Goal: Information Seeking & Learning: Learn about a topic

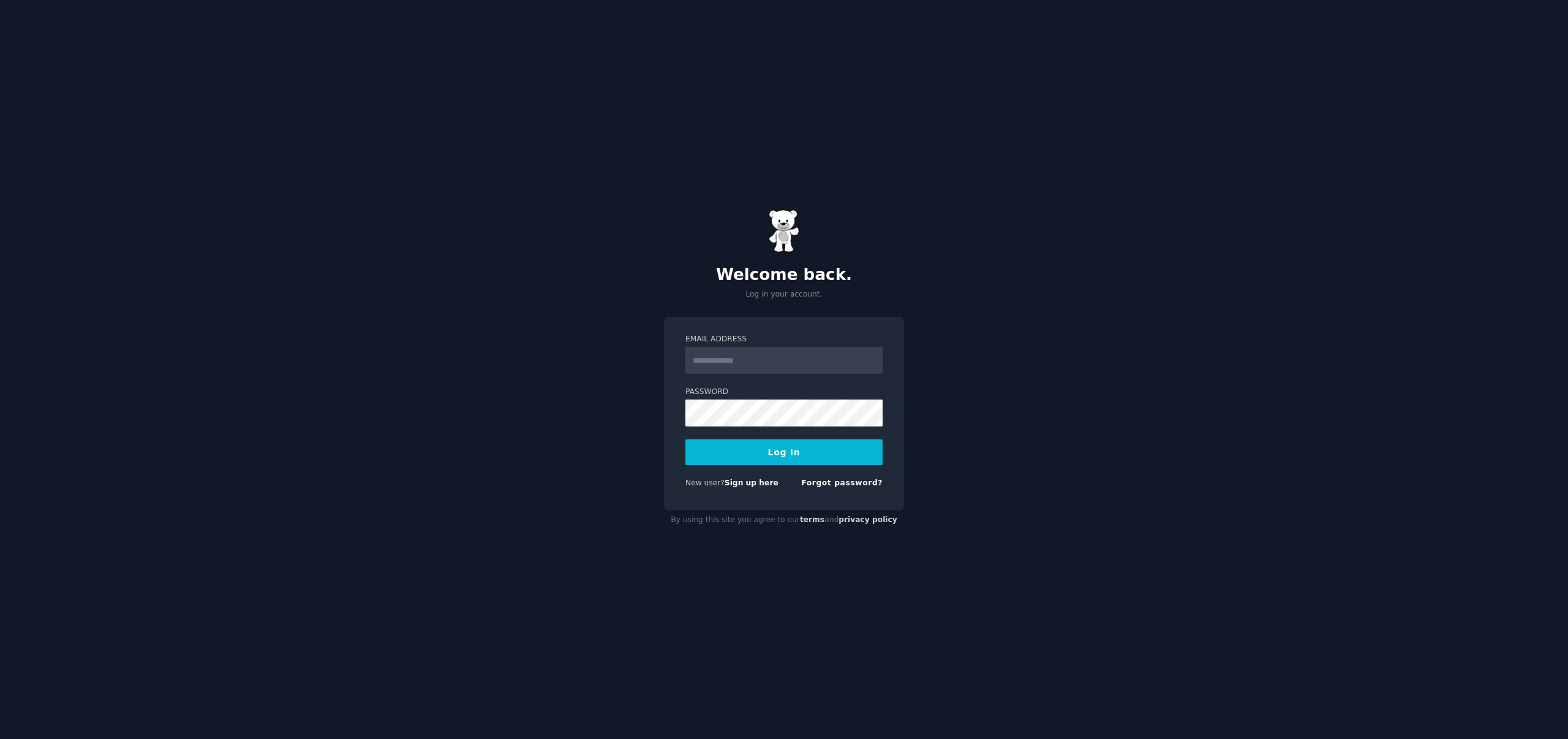
click at [755, 355] on input "Email Address" at bounding box center [784, 360] width 197 height 27
type input "**********"
click at [802, 457] on button "Log In" at bounding box center [784, 453] width 197 height 26
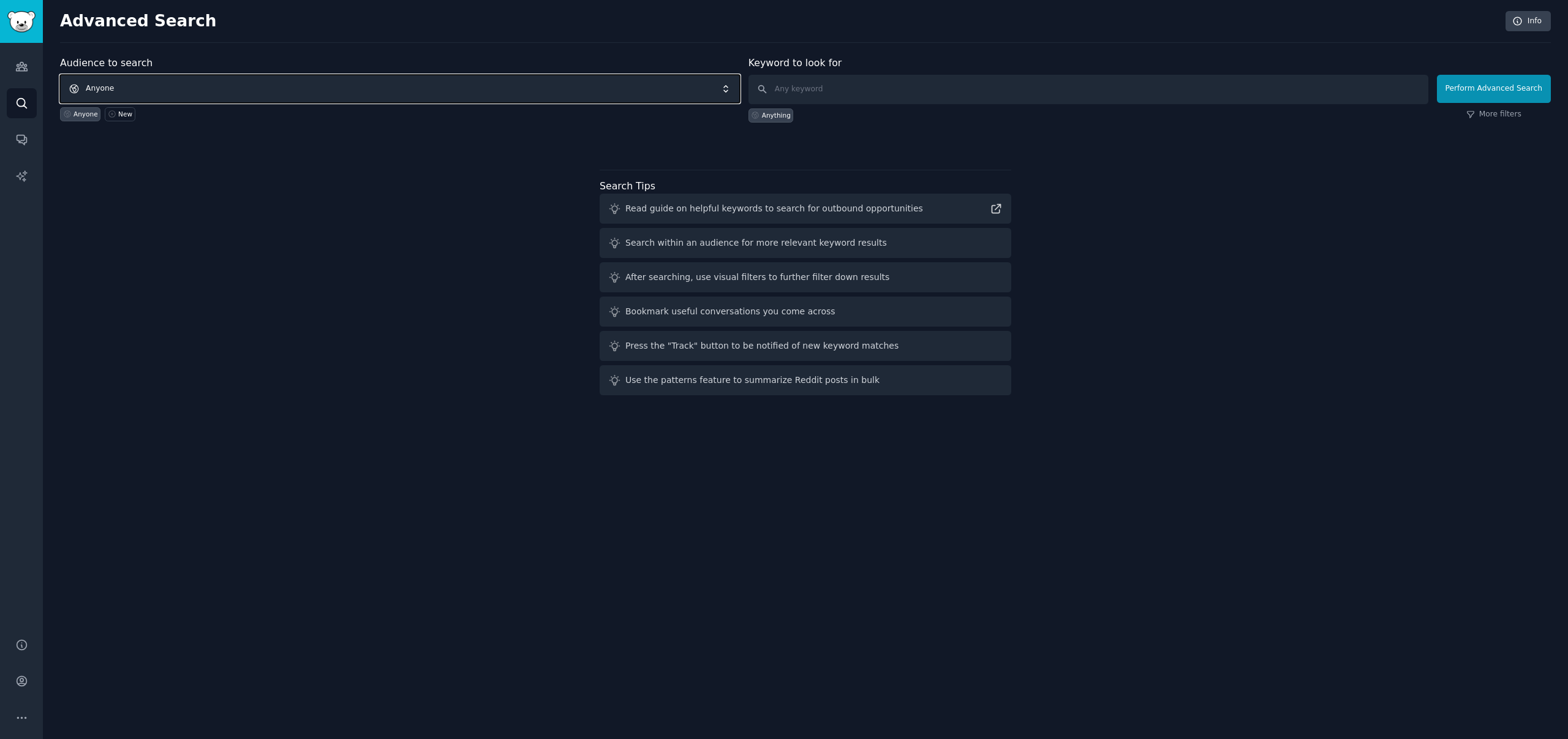
click at [217, 84] on span "Anyone" at bounding box center [399, 88] width 680 height 28
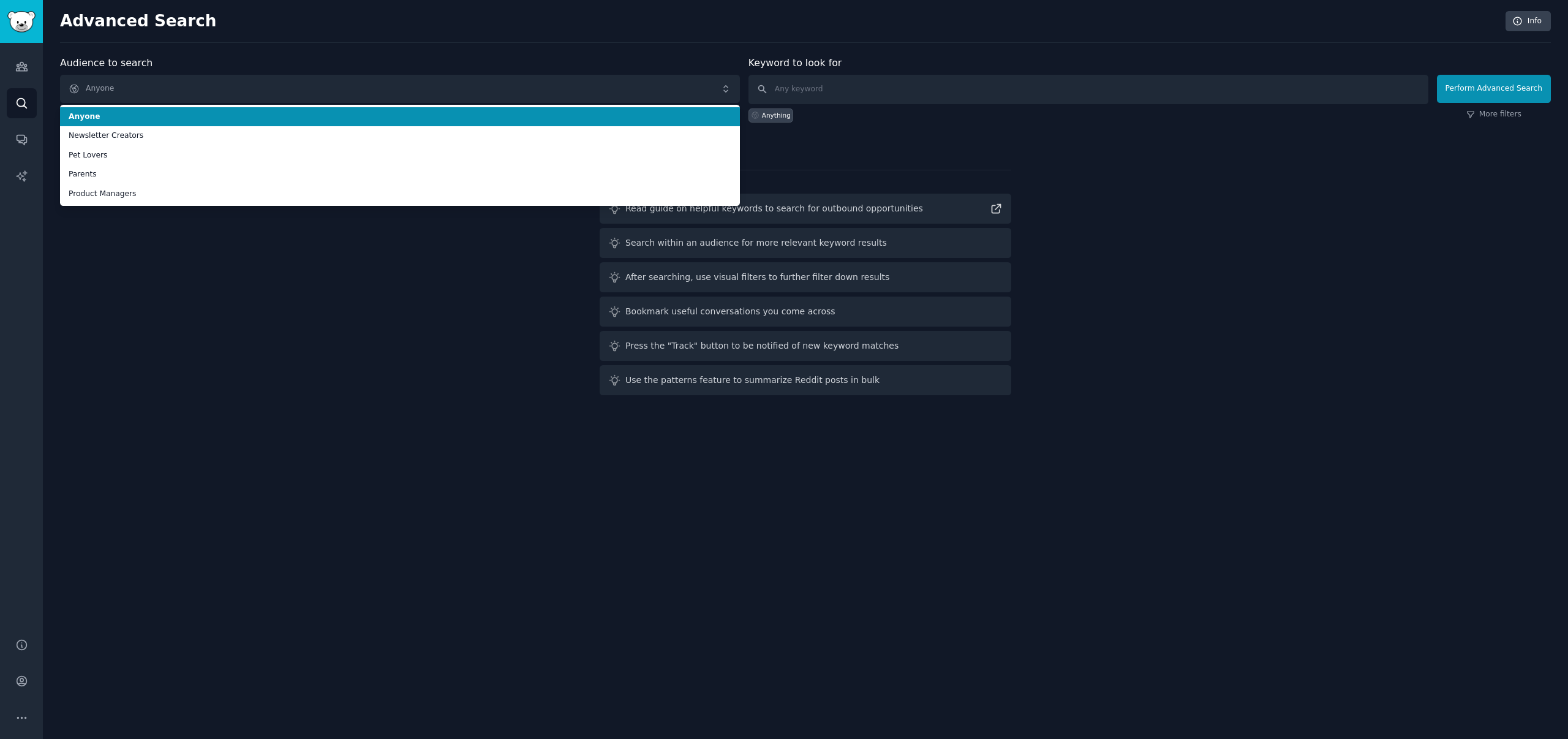
click at [457, 52] on div "Advanced Search Info Audience to search Anyone Anyone Newsletter Creators Pet L…" at bounding box center [806, 369] width 1526 height 739
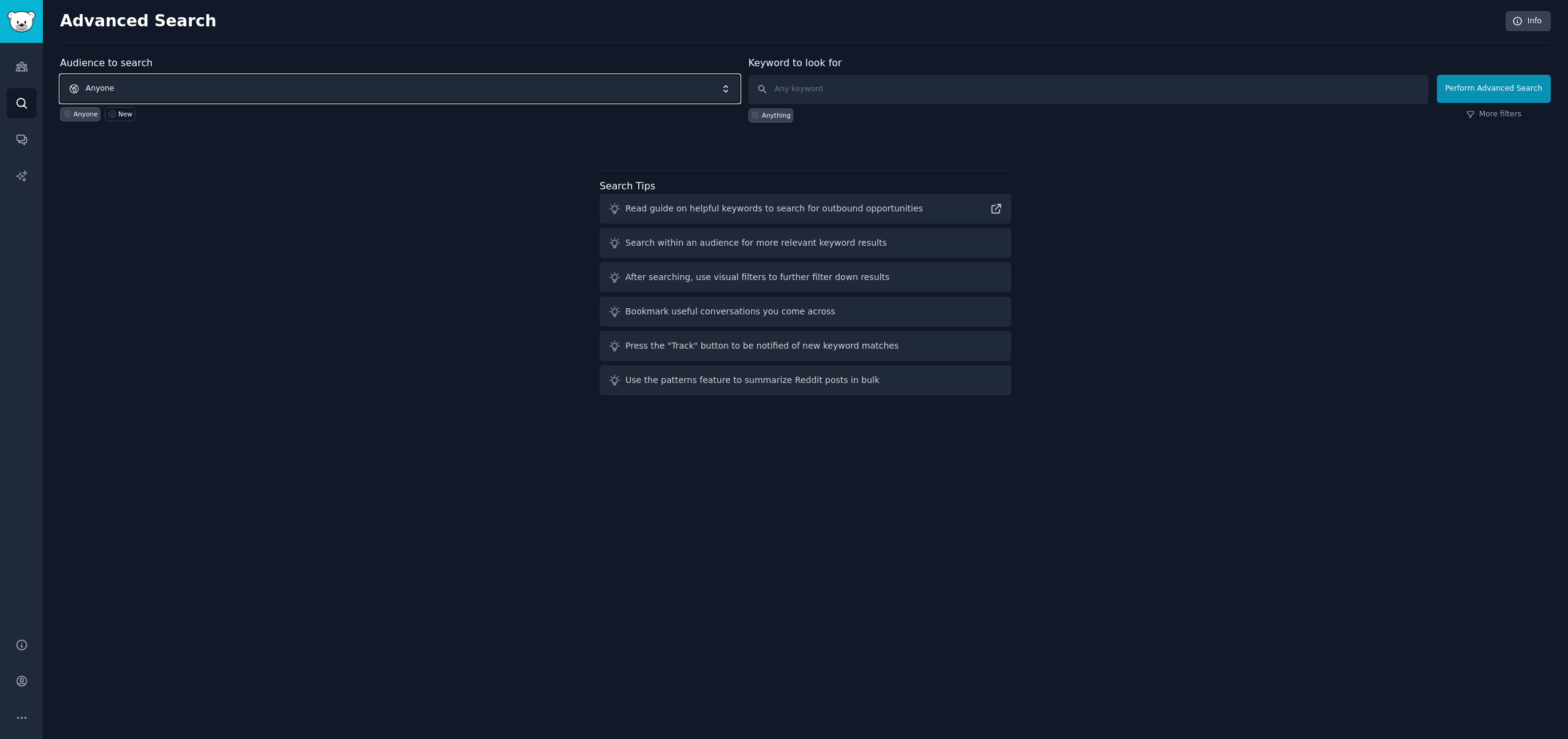
click at [184, 90] on span "Anyone" at bounding box center [399, 88] width 680 height 28
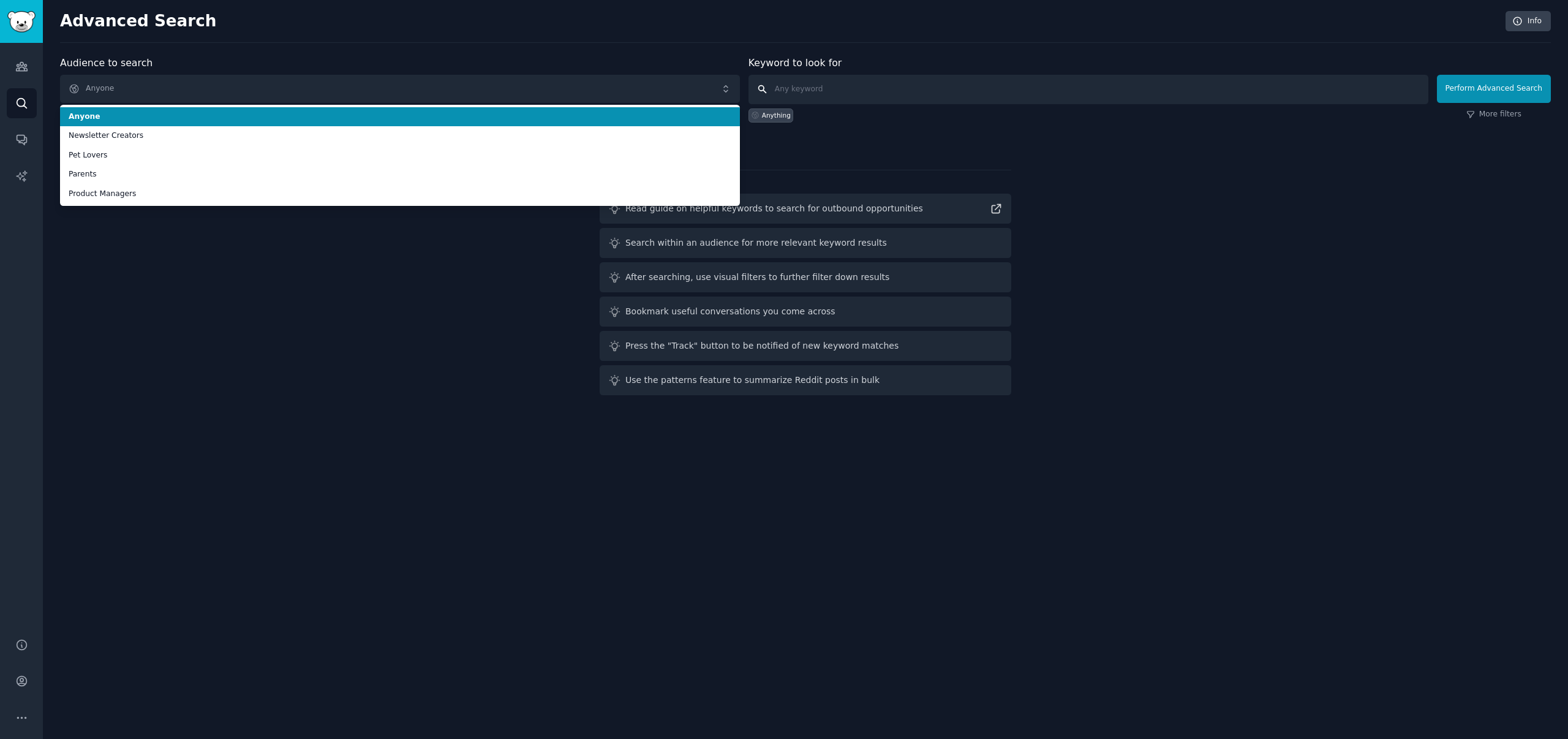
click at [810, 87] on input "text" at bounding box center [1088, 89] width 680 height 29
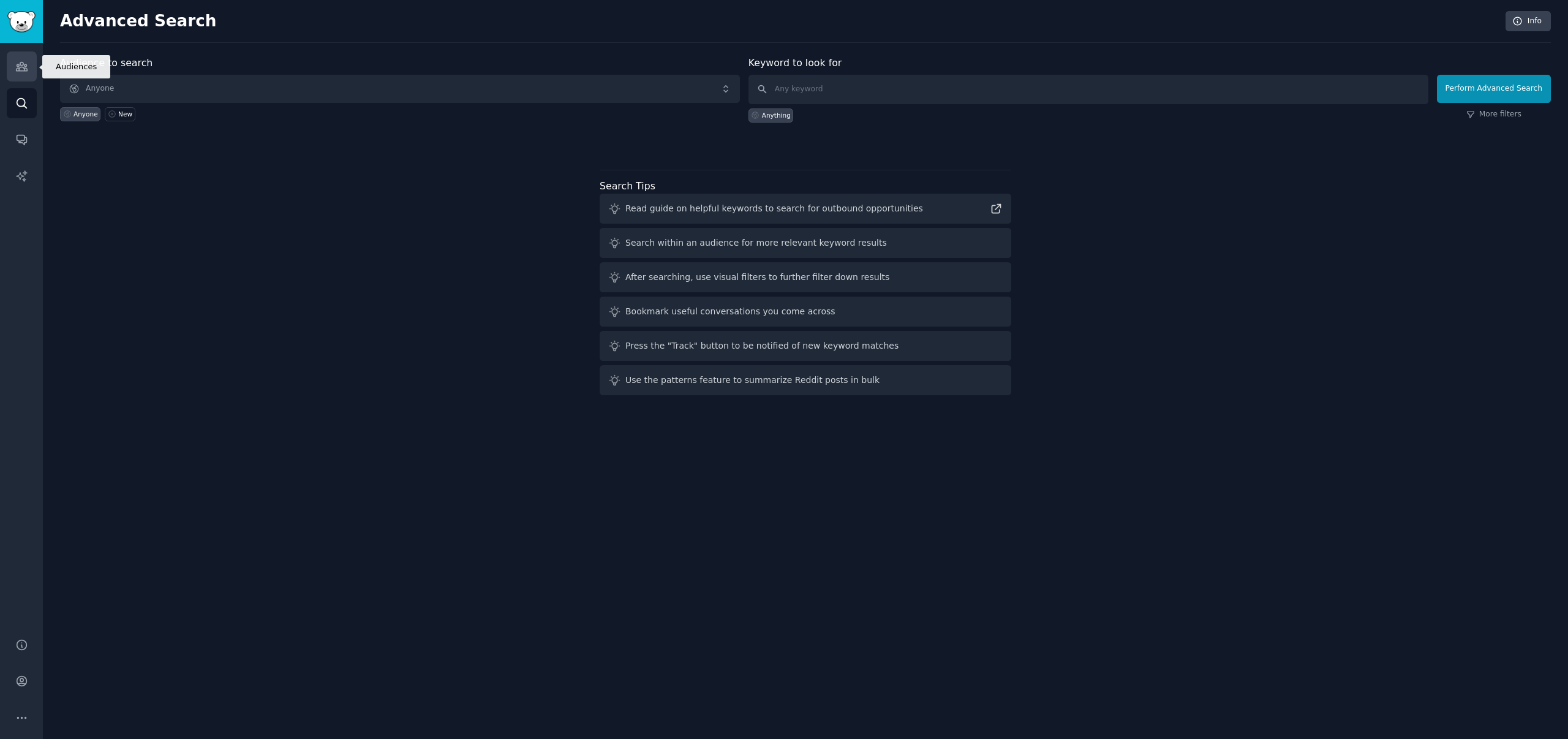
click at [25, 63] on icon "Sidebar" at bounding box center [22, 66] width 13 height 13
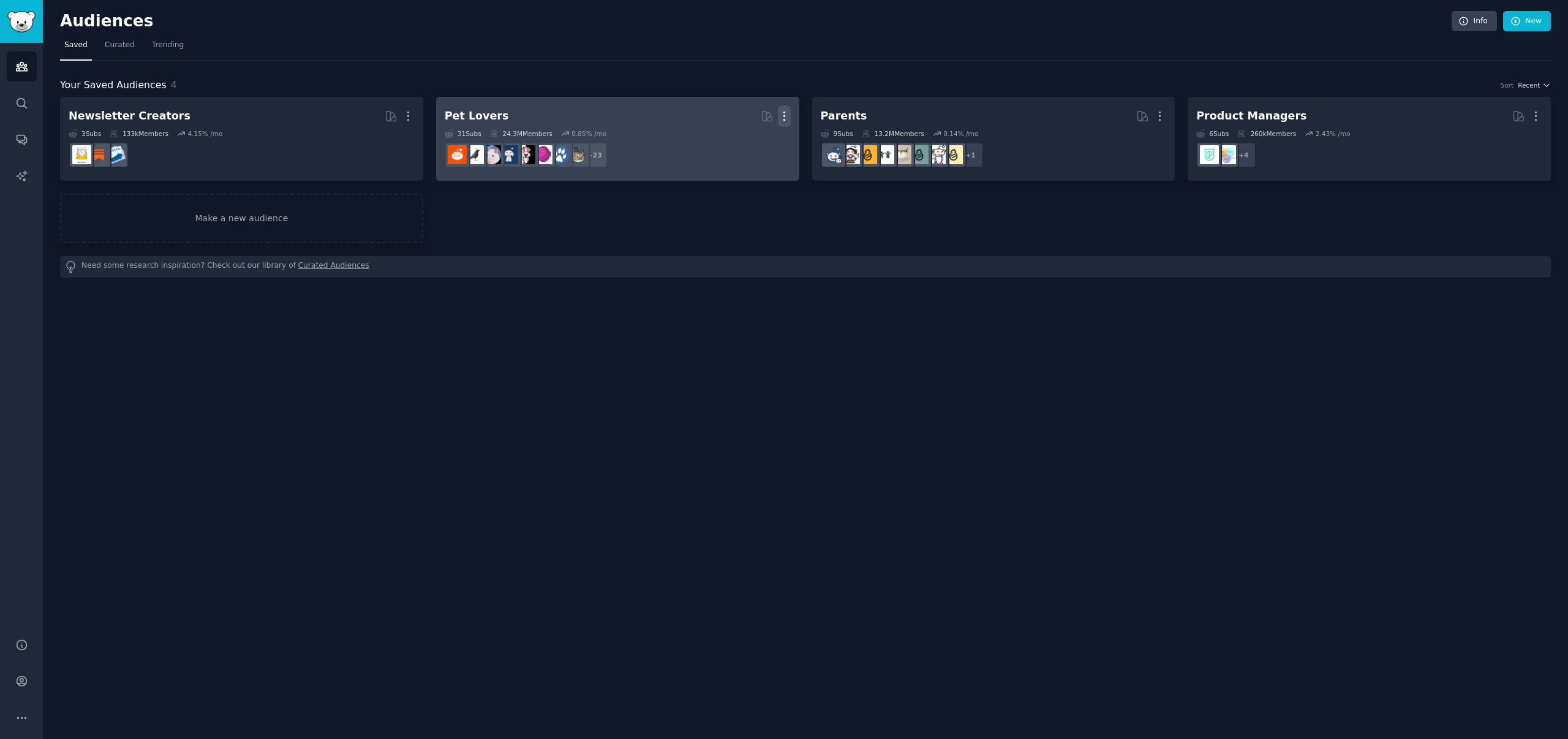
click at [784, 115] on icon "button" at bounding box center [784, 116] width 1 height 8
click at [747, 144] on p "Delete" at bounding box center [751, 142] width 28 height 13
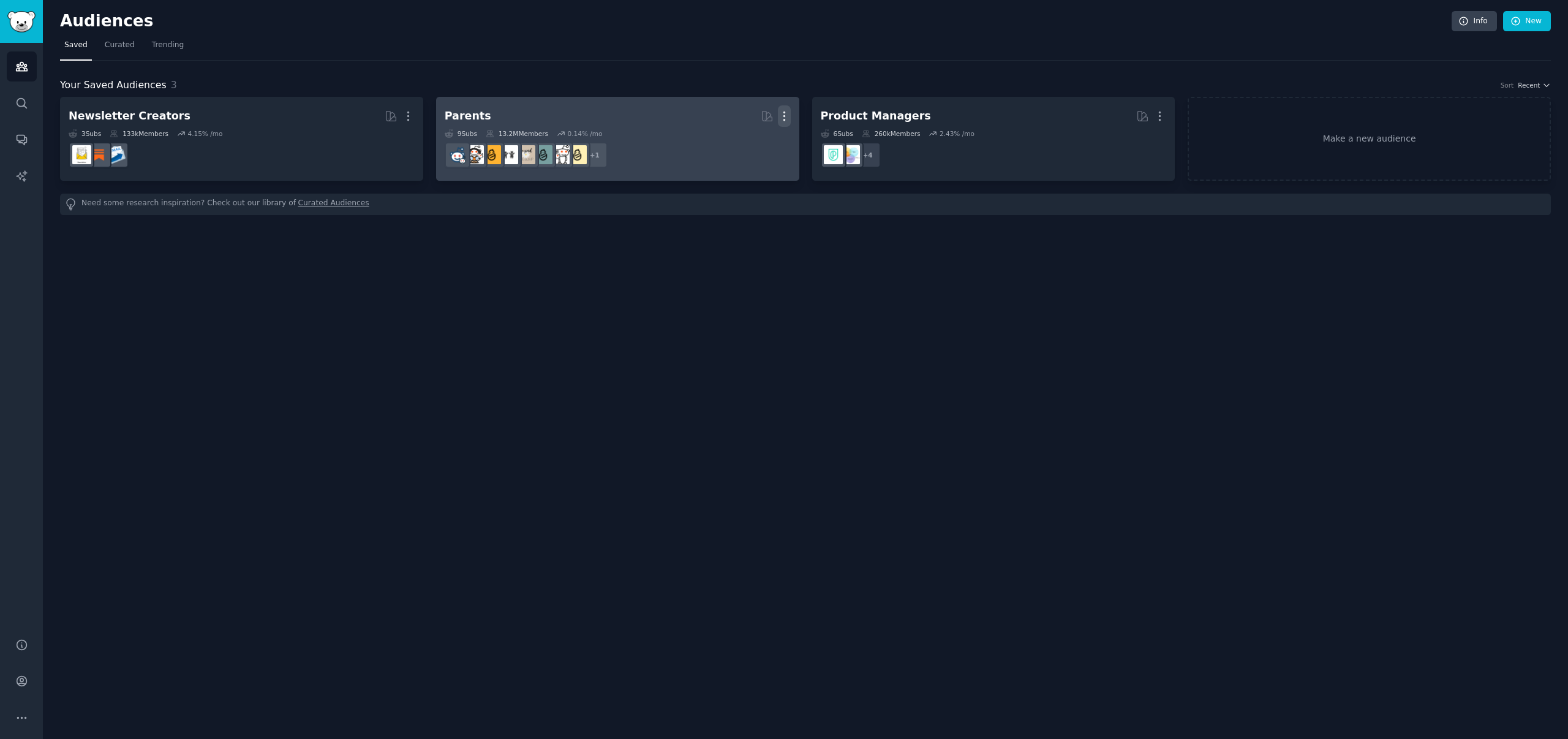
click at [784, 112] on icon "button" at bounding box center [784, 116] width 1 height 8
click at [746, 144] on p "Delete" at bounding box center [751, 142] width 28 height 13
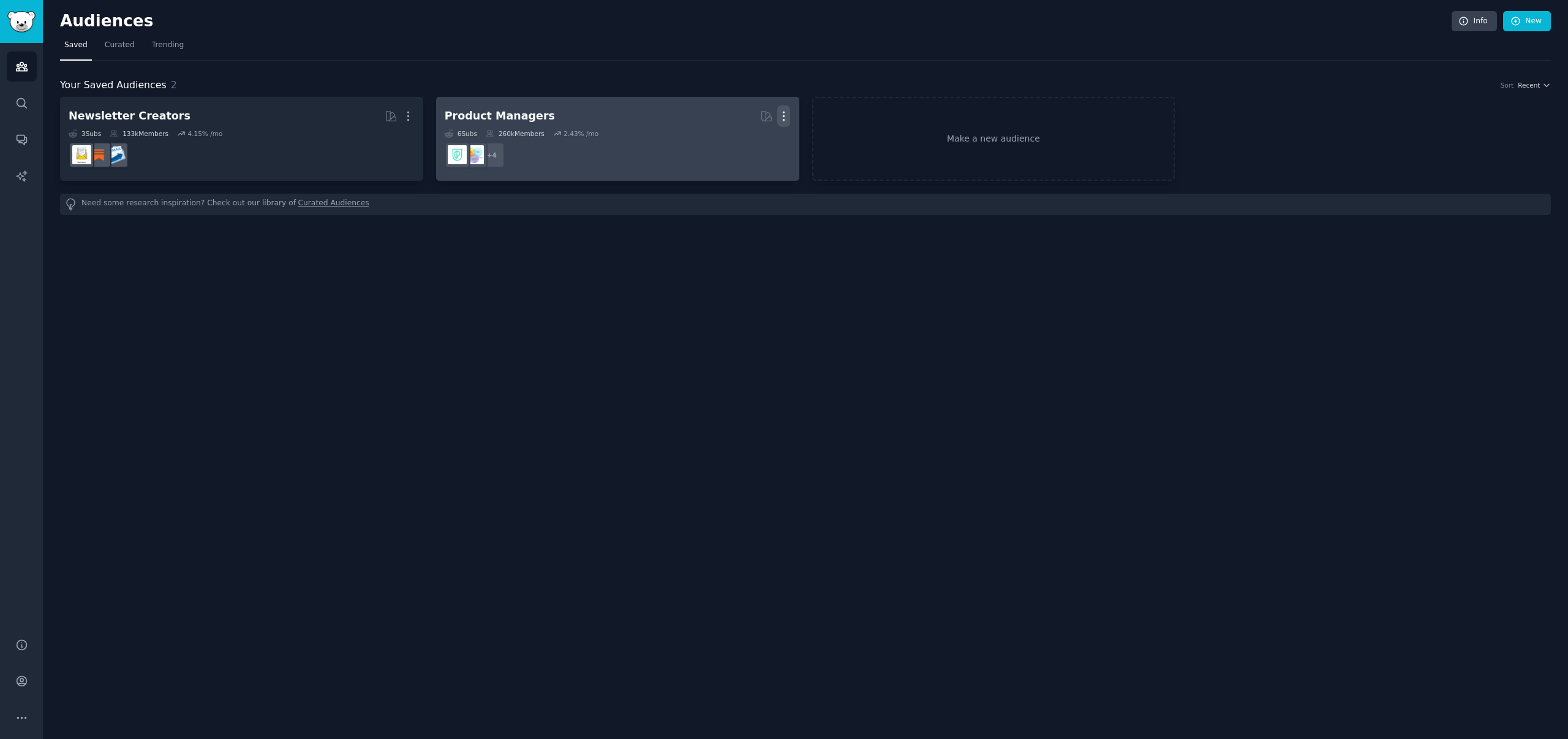
click at [786, 111] on icon "button" at bounding box center [784, 117] width 13 height 13
click at [732, 138] on icon at bounding box center [726, 142] width 13 height 13
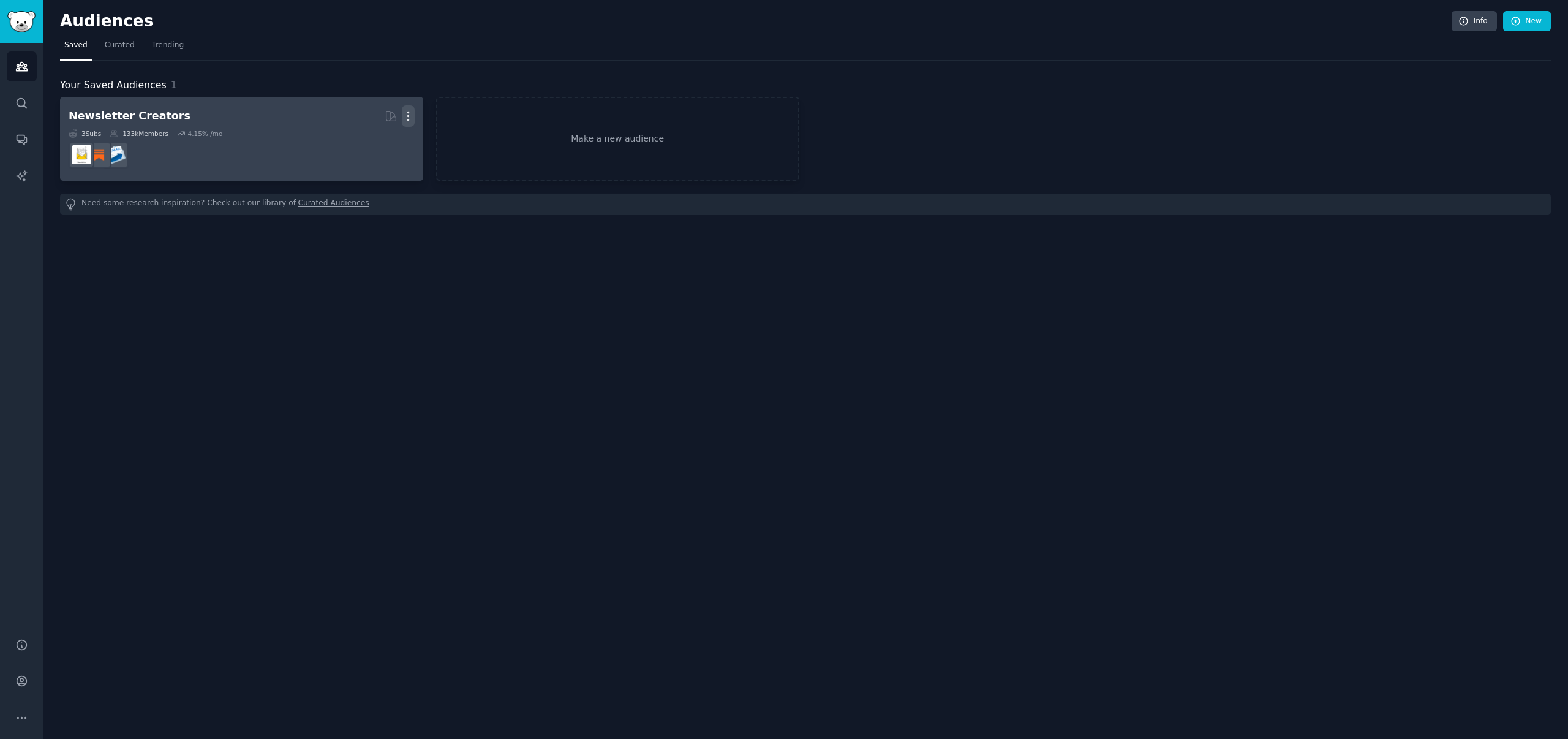
click at [406, 117] on icon "button" at bounding box center [408, 117] width 13 height 13
click at [372, 143] on p "Delete" at bounding box center [374, 142] width 28 height 13
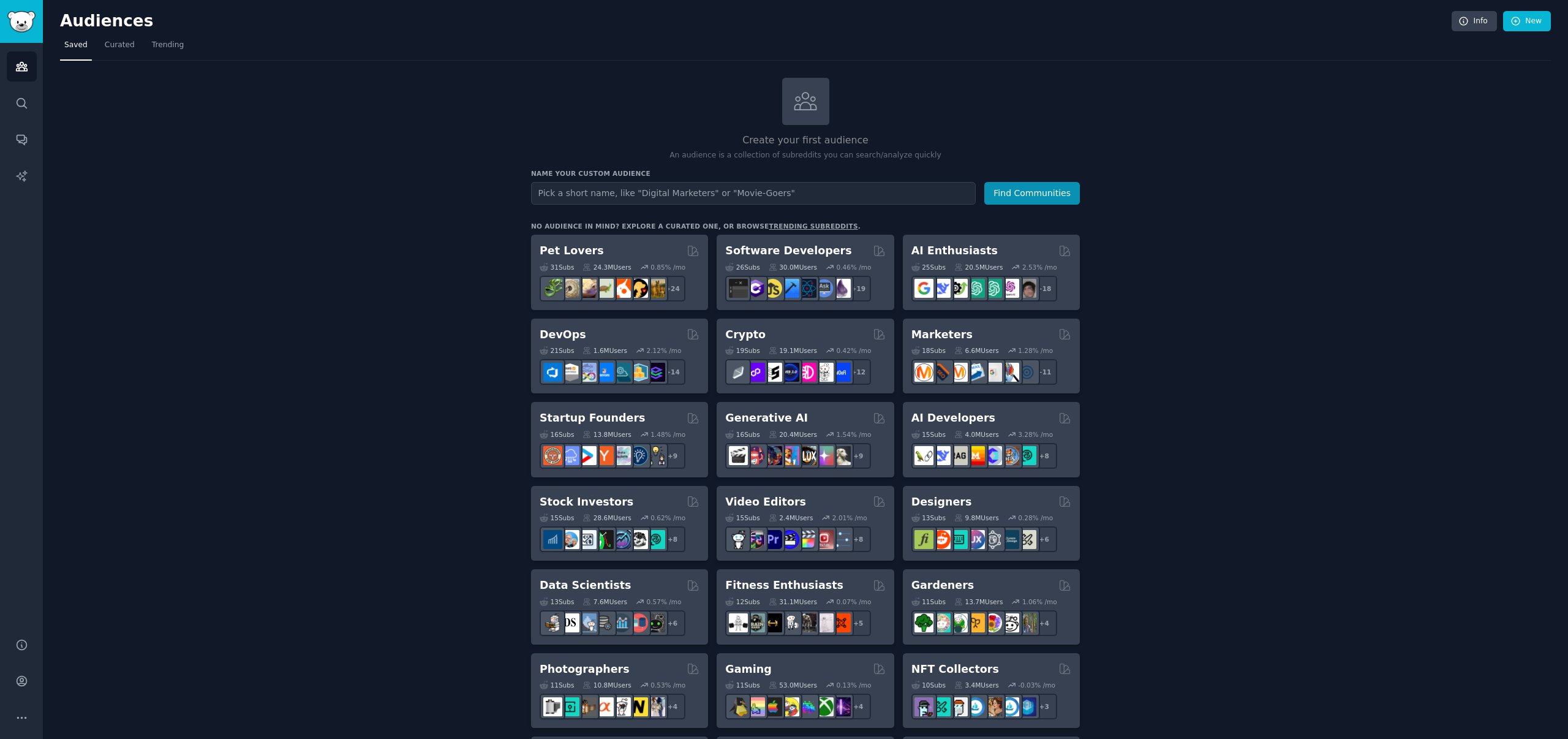
click at [685, 196] on input "text" at bounding box center [753, 193] width 445 height 23
type input "printify"
click at [1039, 193] on button "Find Communities" at bounding box center [1032, 193] width 95 height 23
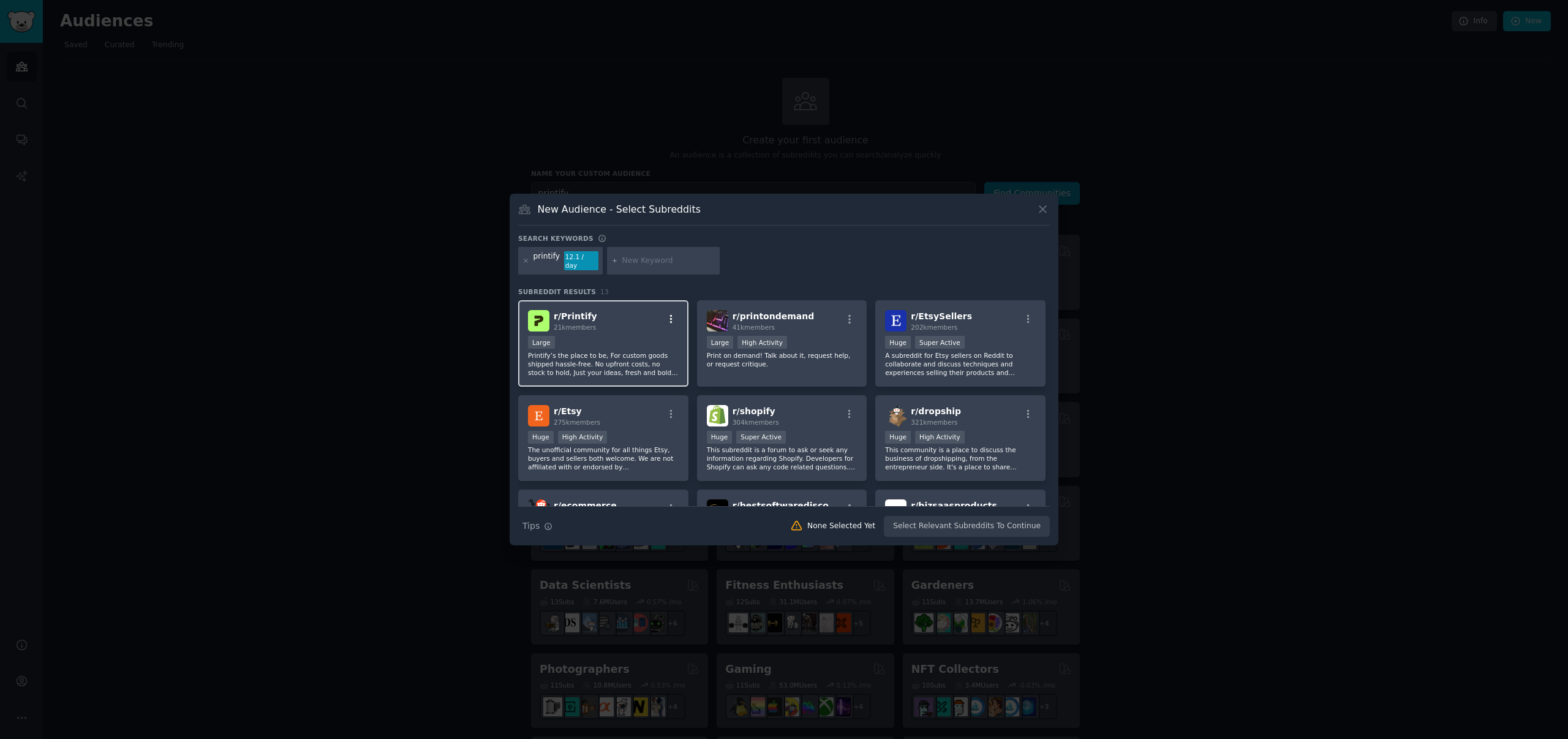
click at [671, 314] on icon "button" at bounding box center [672, 319] width 11 height 11
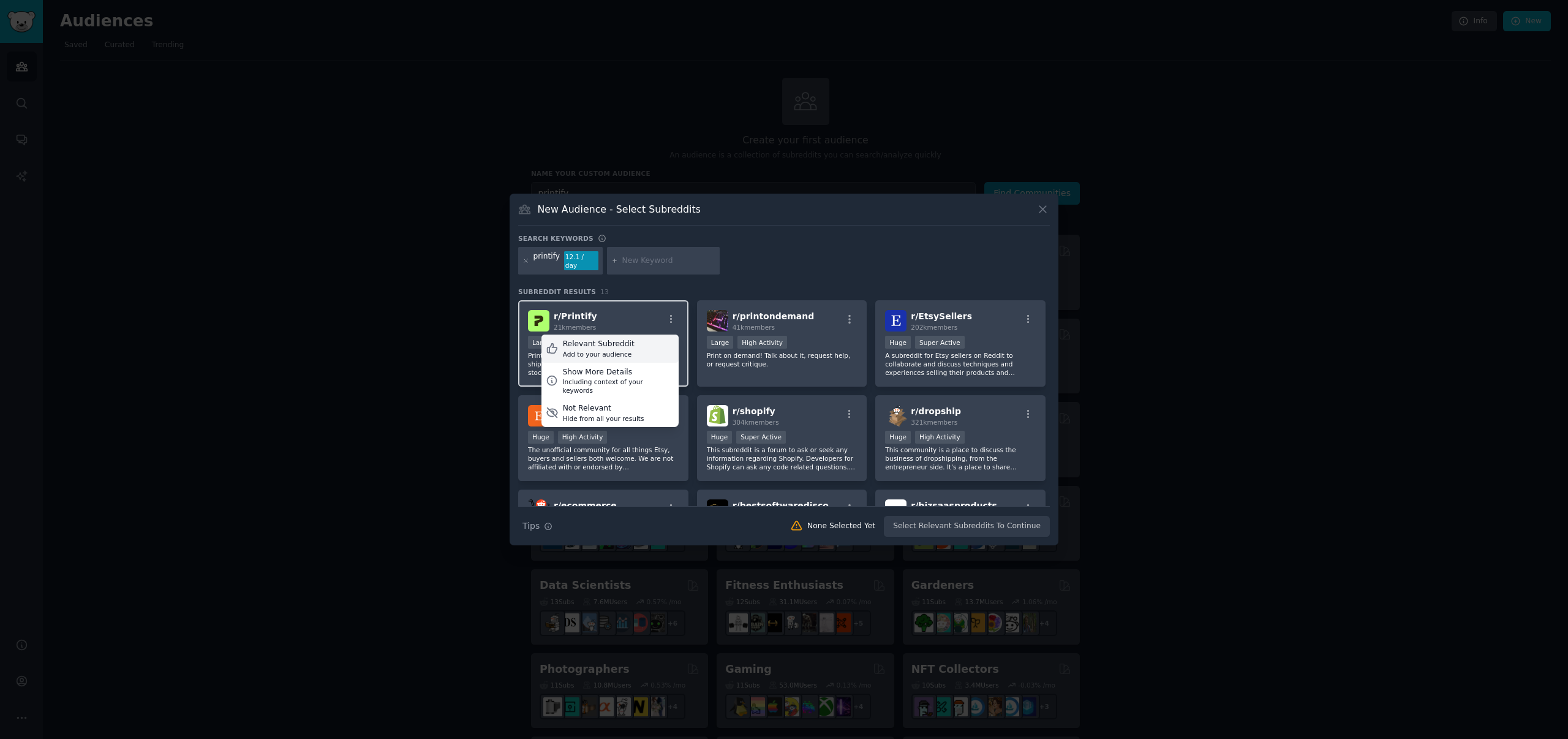
click at [624, 339] on div "Relevant Subreddit" at bounding box center [599, 344] width 72 height 11
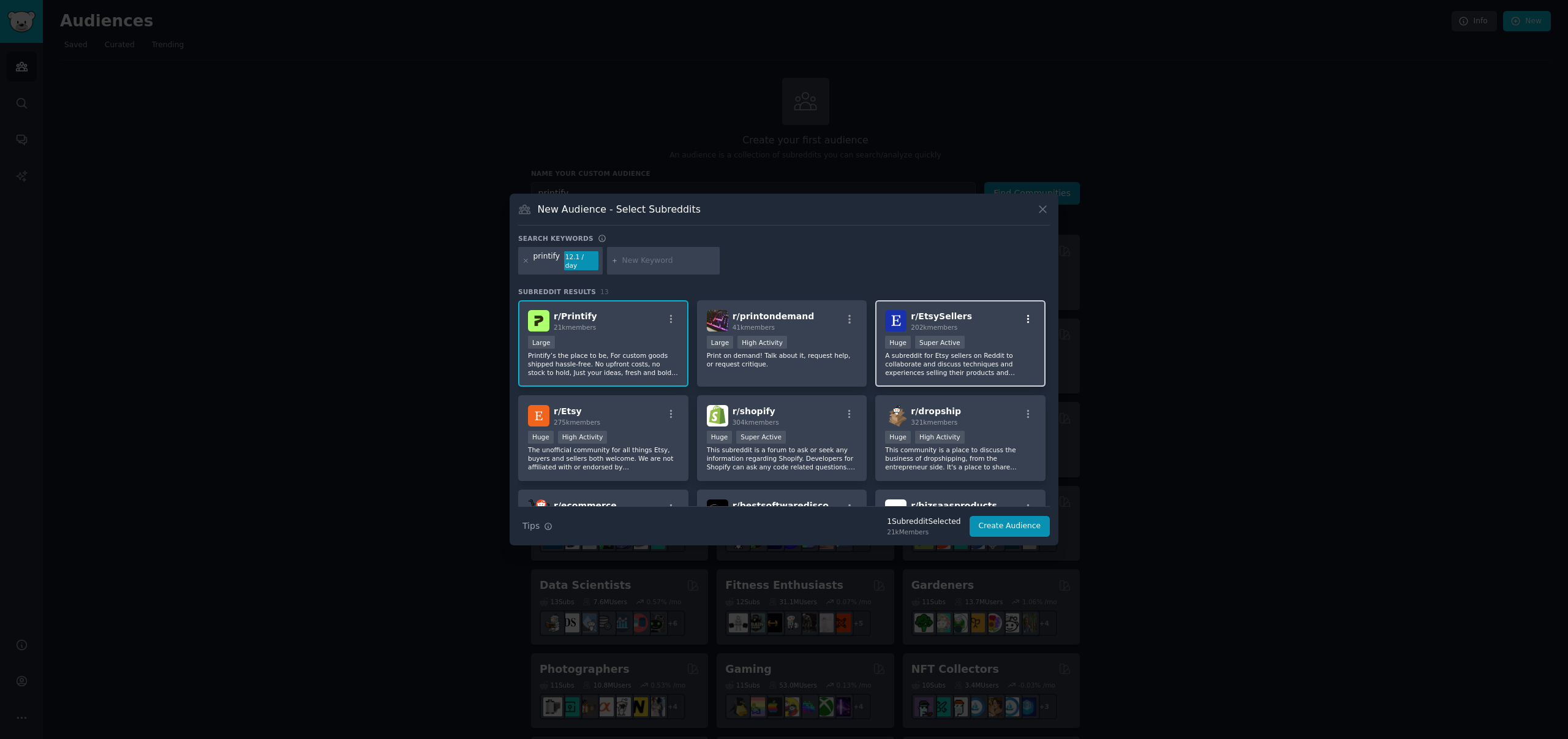
click at [1029, 315] on icon "button" at bounding box center [1029, 319] width 11 height 11
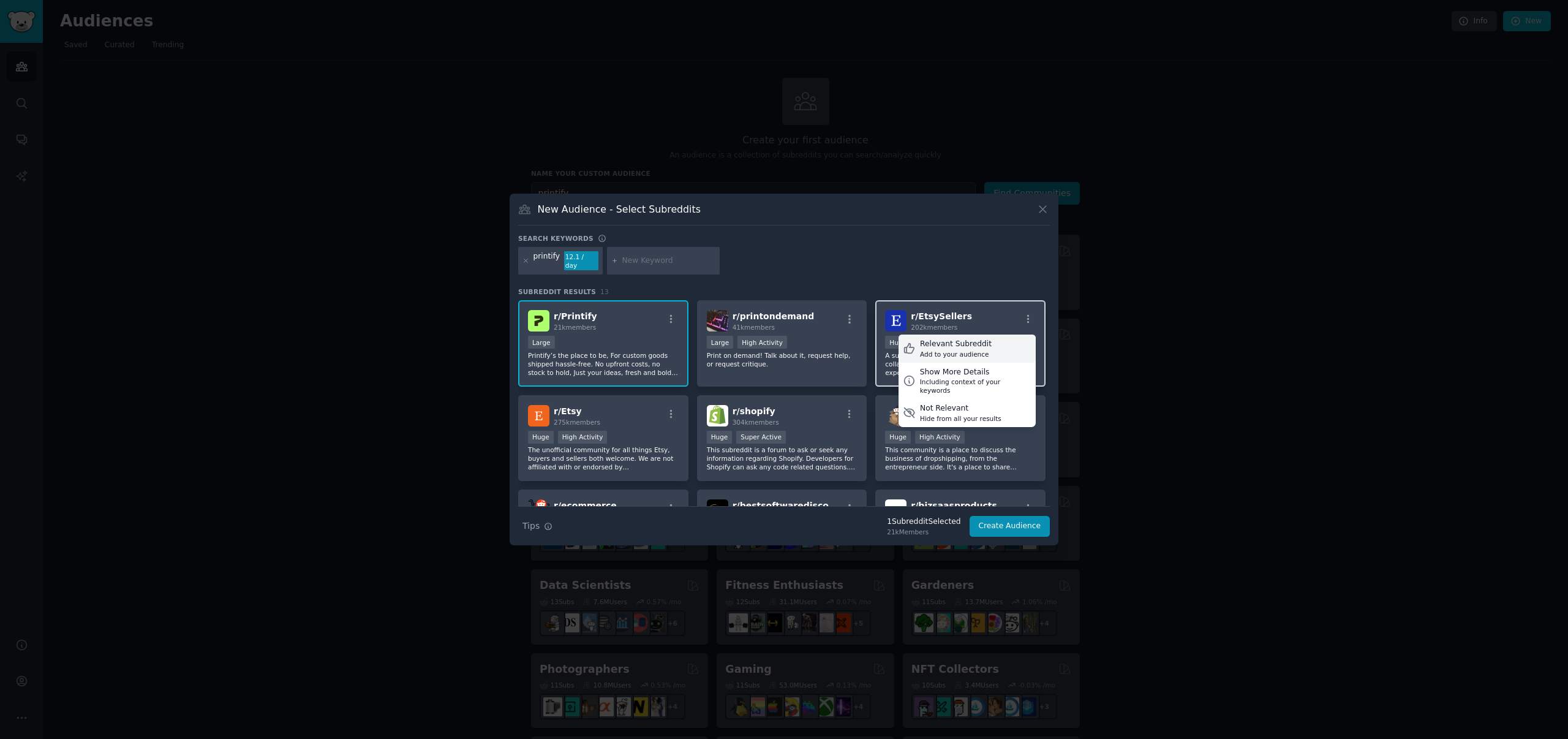
click at [980, 341] on div "Relevant Subreddit" at bounding box center [956, 344] width 72 height 11
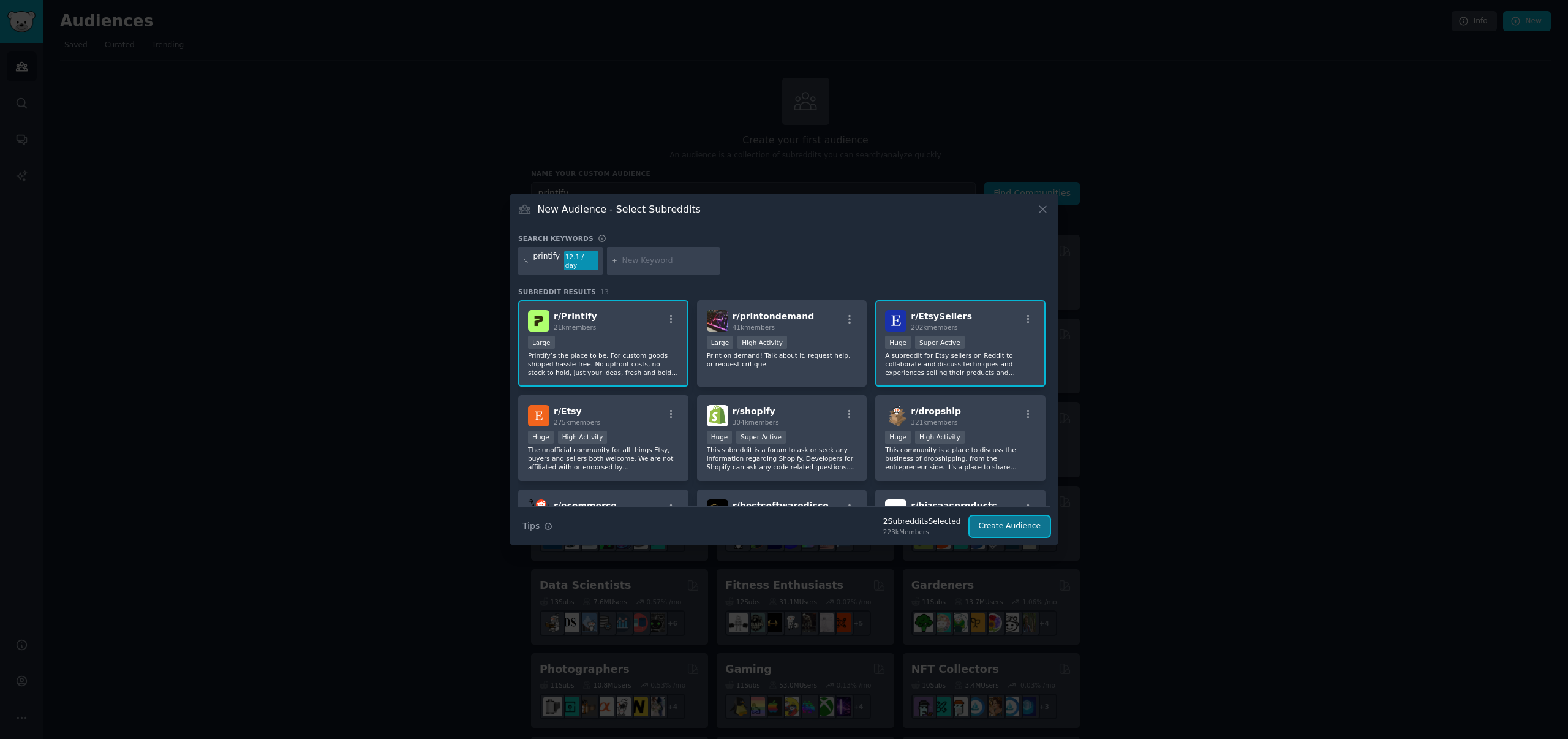
click at [1020, 518] on button "Create Audience" at bounding box center [1010, 526] width 81 height 21
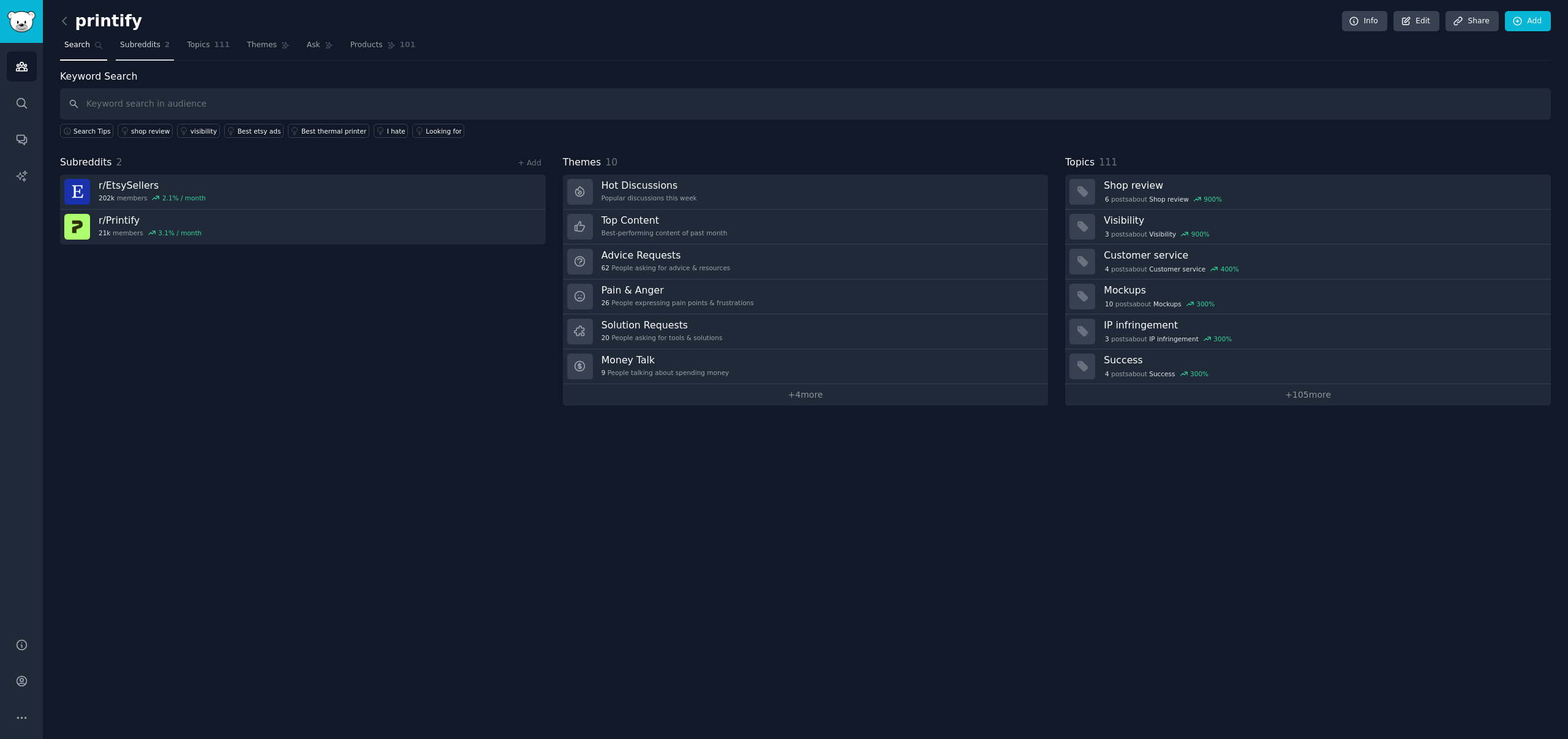
click at [160, 42] on link "Subreddits 2" at bounding box center [144, 48] width 58 height 25
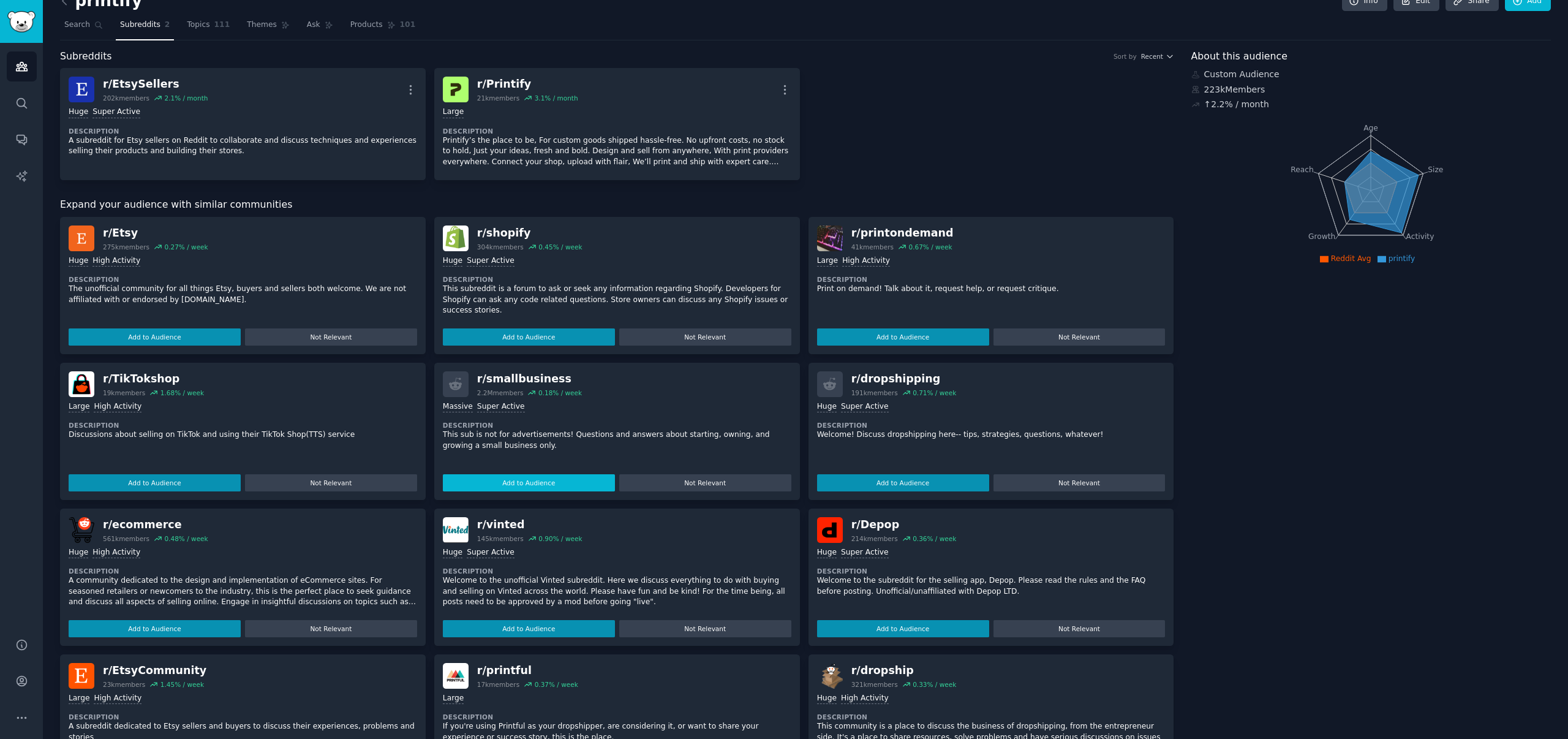
scroll to position [90, 0]
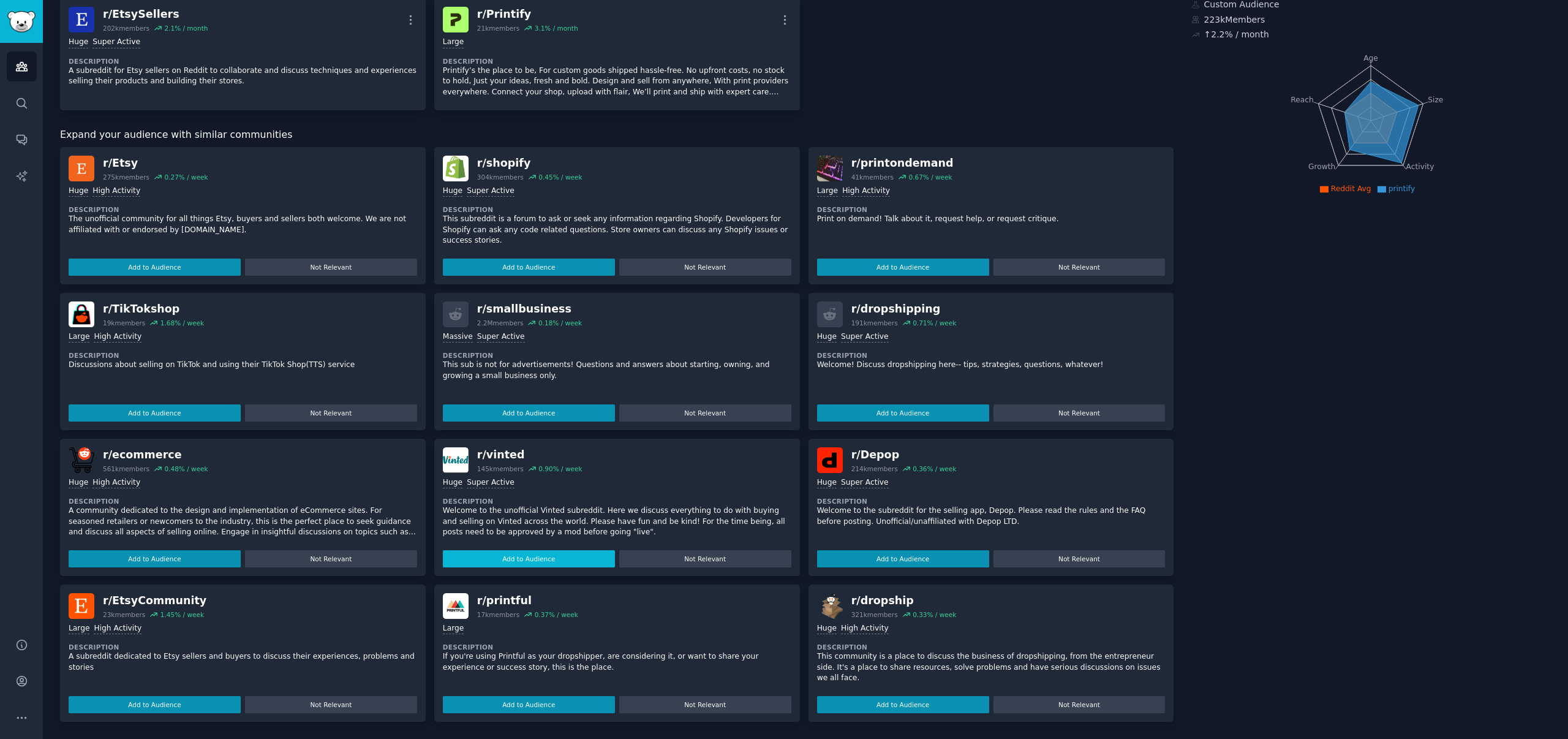
click at [603, 565] on button "Add to Audience" at bounding box center [529, 559] width 172 height 17
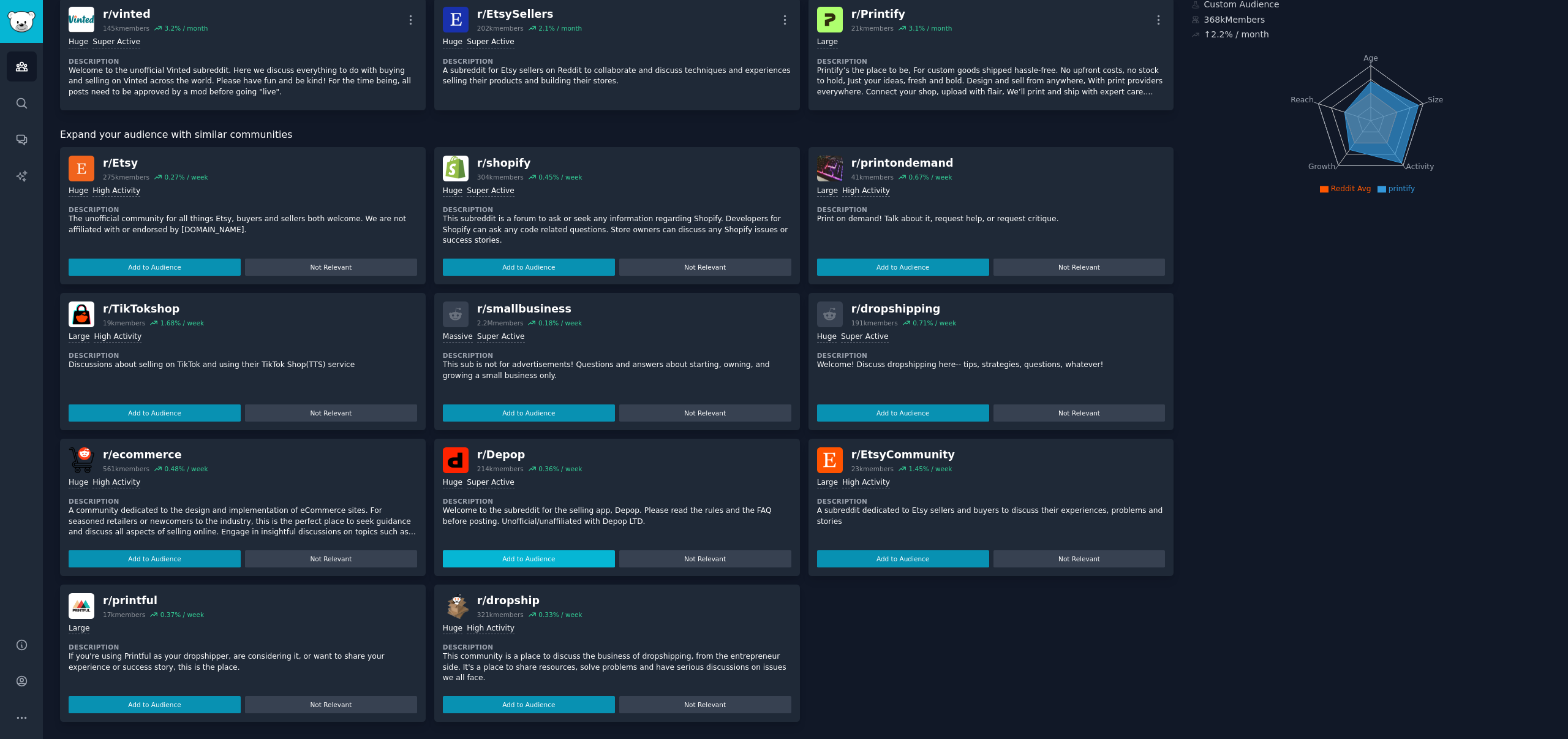
click at [584, 560] on button "Add to Audience" at bounding box center [529, 559] width 172 height 17
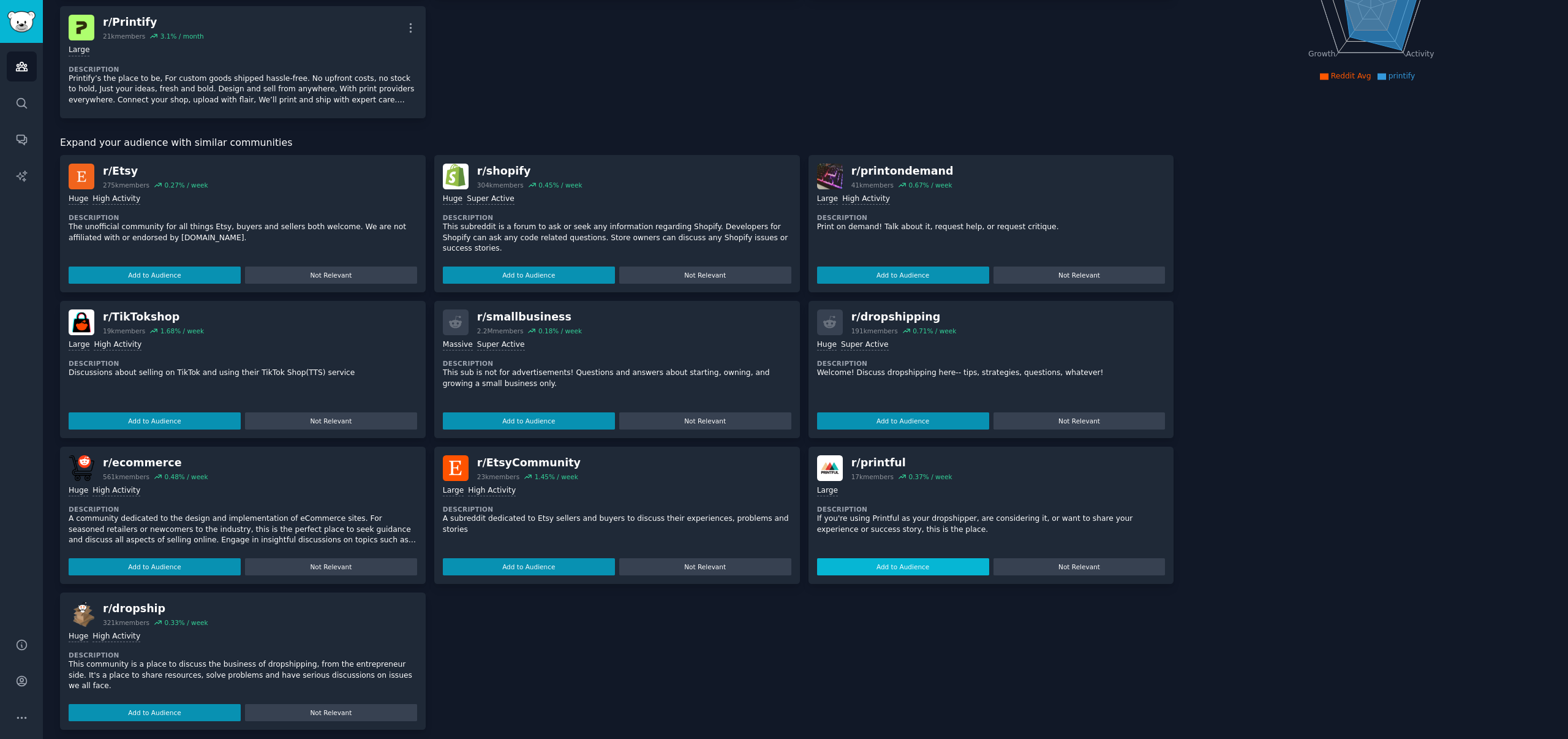
click at [903, 567] on button "Add to Audience" at bounding box center [904, 566] width 172 height 17
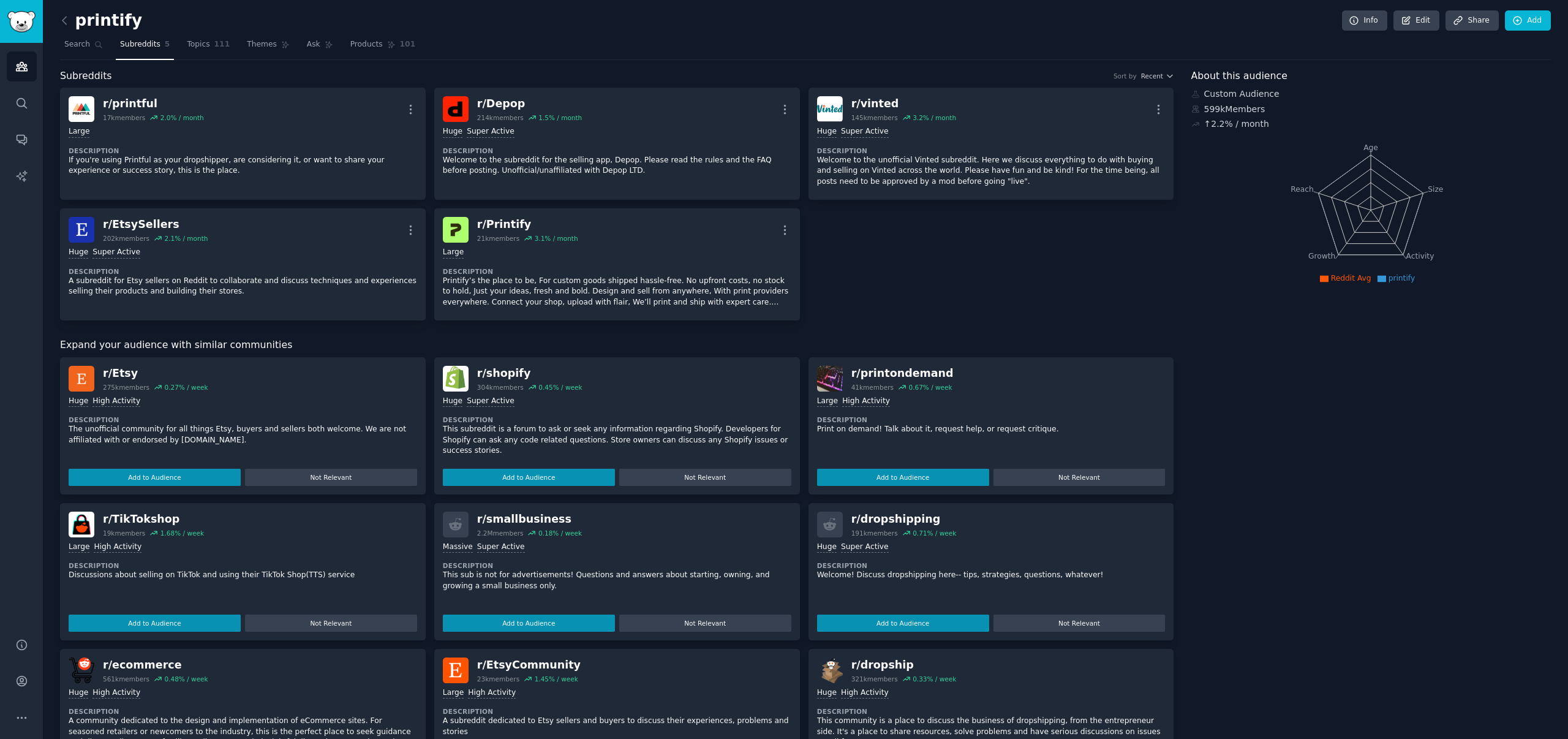
scroll to position [0, 0]
click at [91, 39] on link "Search" at bounding box center [83, 48] width 47 height 25
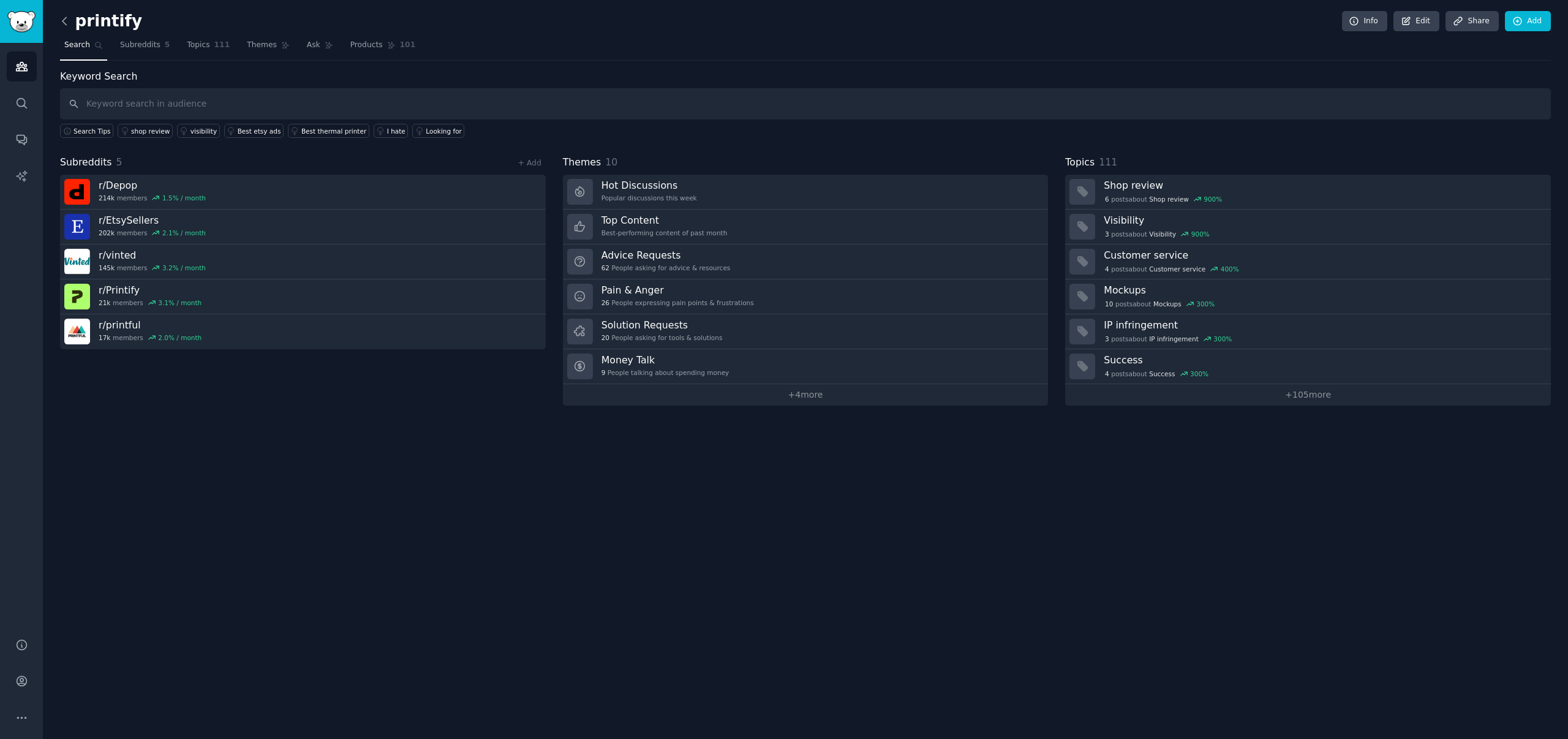
click at [67, 24] on icon at bounding box center [64, 21] width 13 height 13
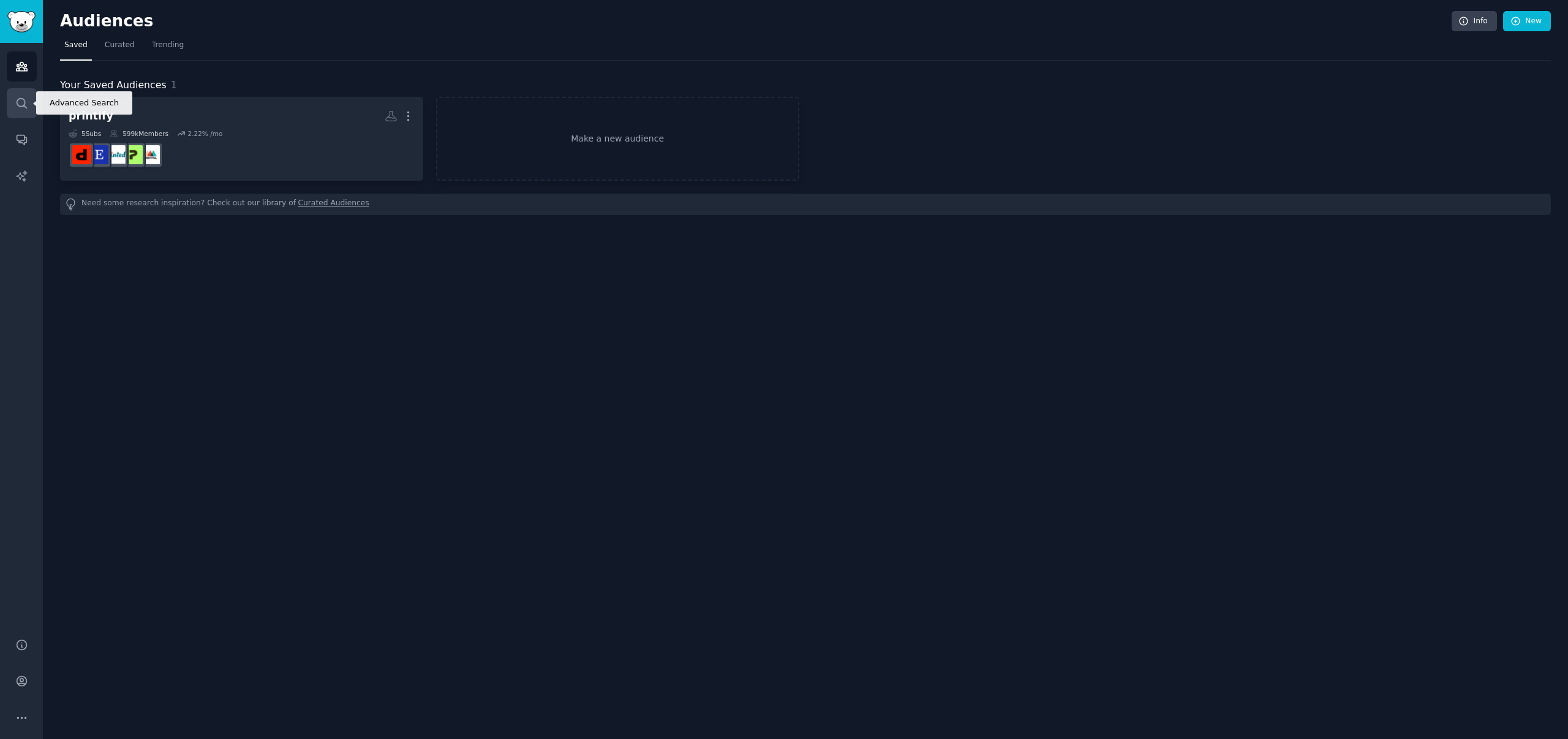
click at [21, 106] on icon "Sidebar" at bounding box center [21, 103] width 10 height 10
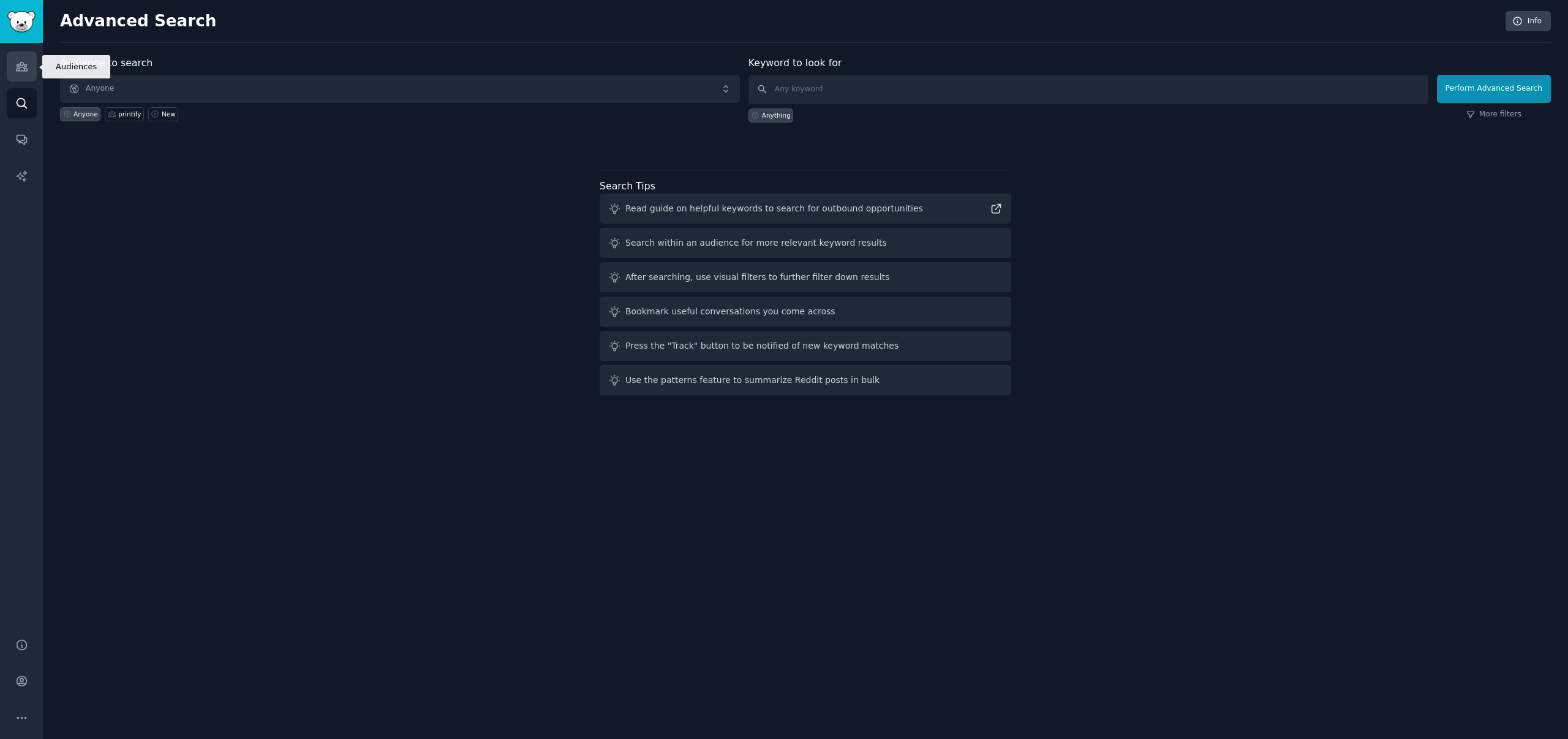
click at [17, 66] on icon "Sidebar" at bounding box center [21, 66] width 11 height 8
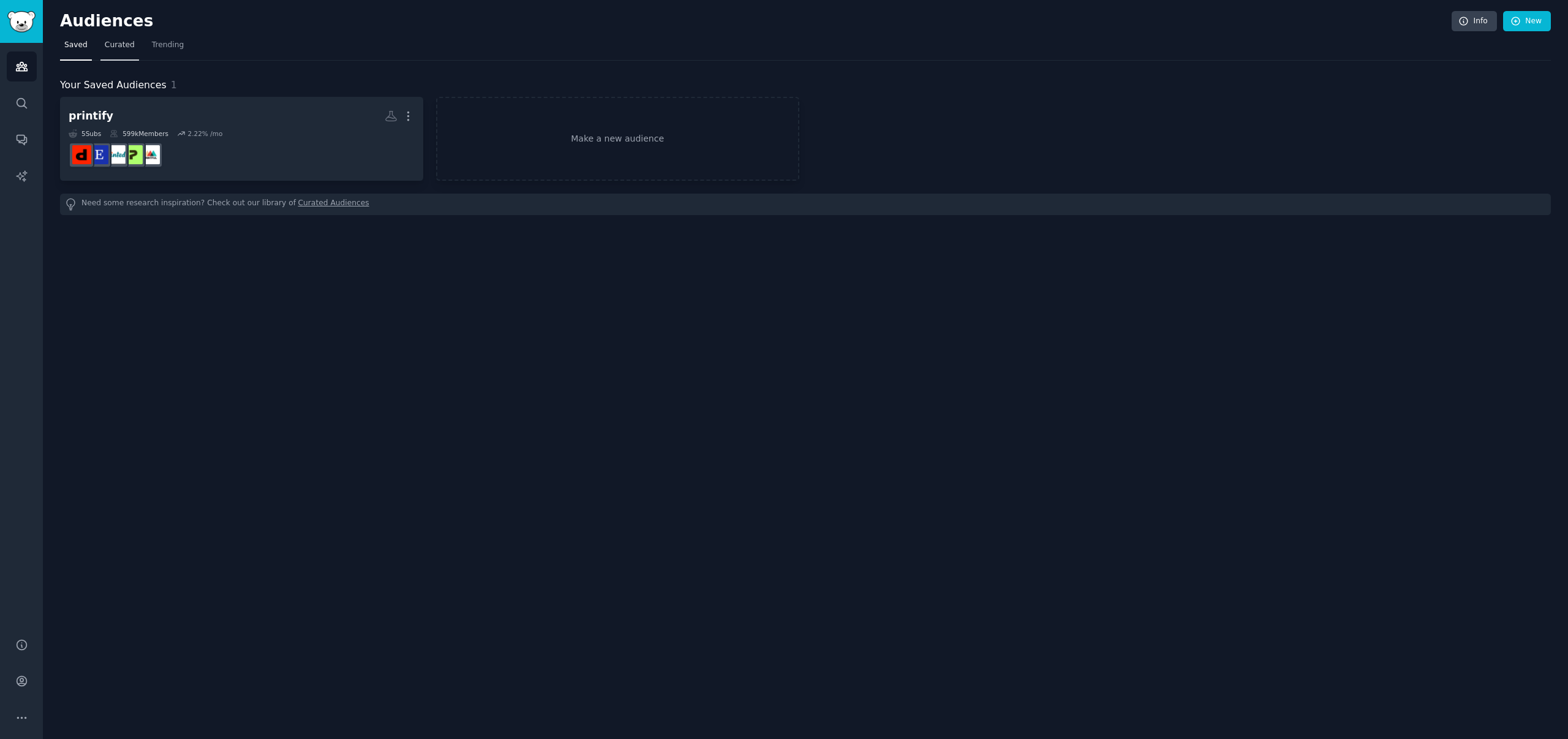
click at [114, 47] on span "Curated" at bounding box center [119, 45] width 30 height 11
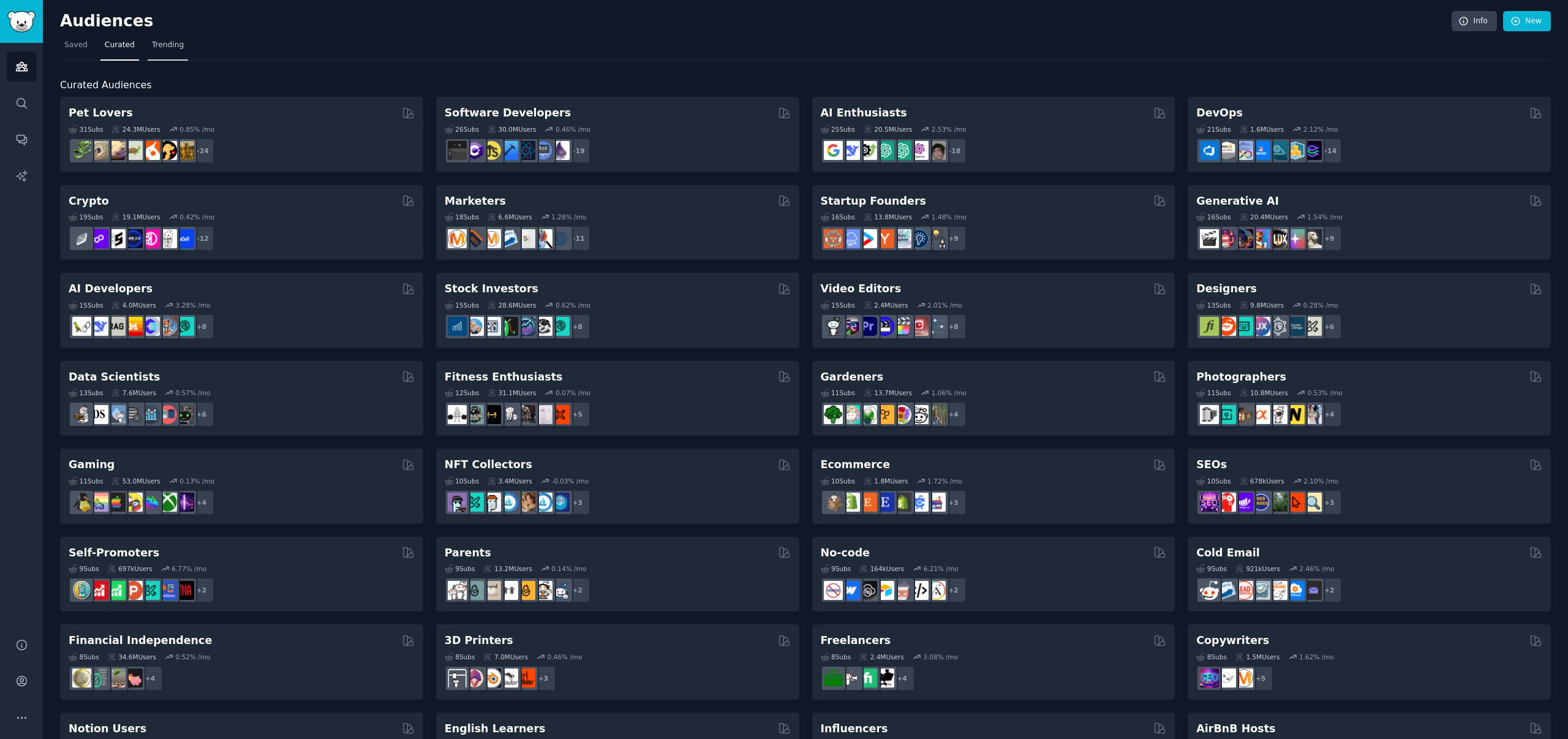
click at [166, 47] on span "Trending" at bounding box center [168, 45] width 32 height 11
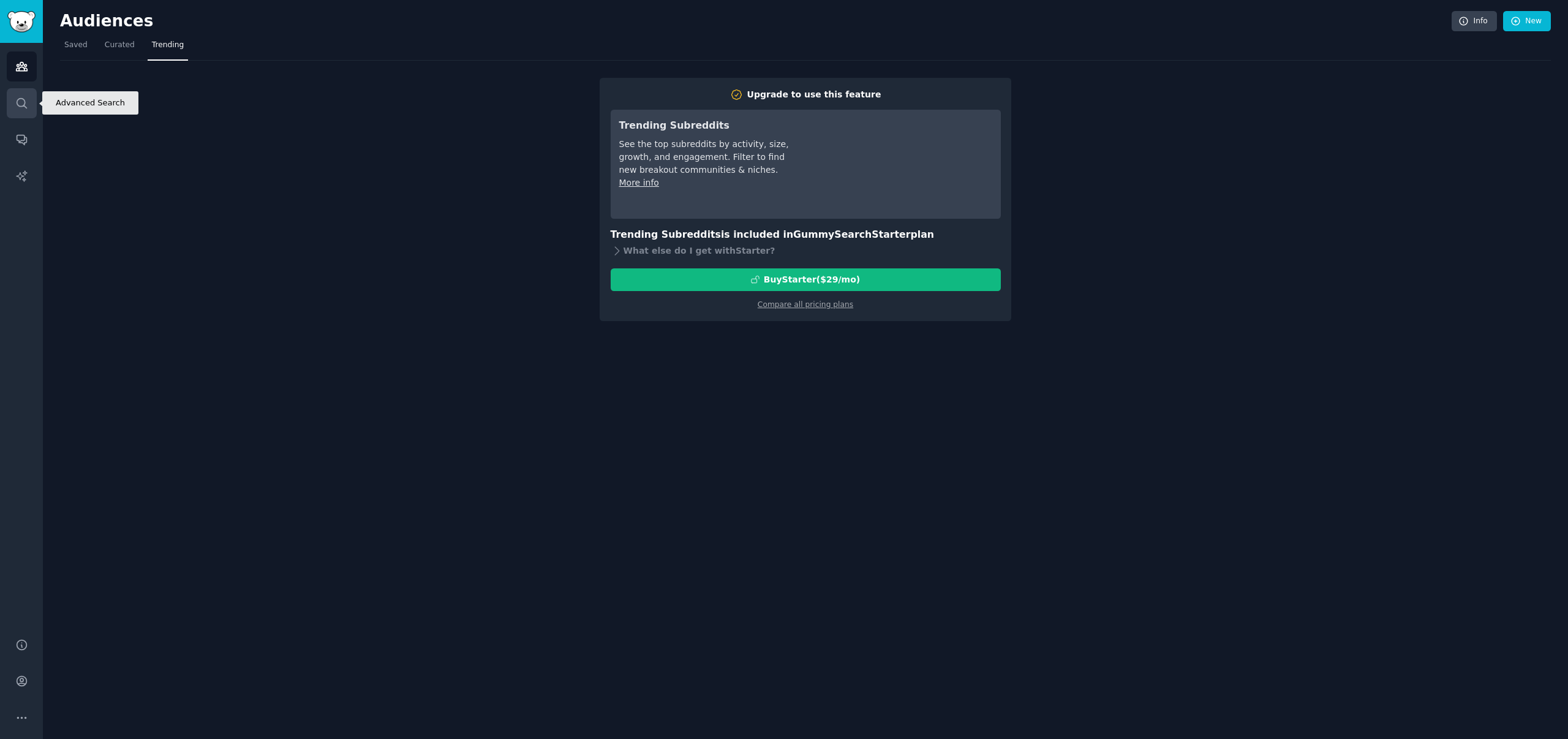
click at [21, 109] on icon "Sidebar" at bounding box center [22, 104] width 13 height 13
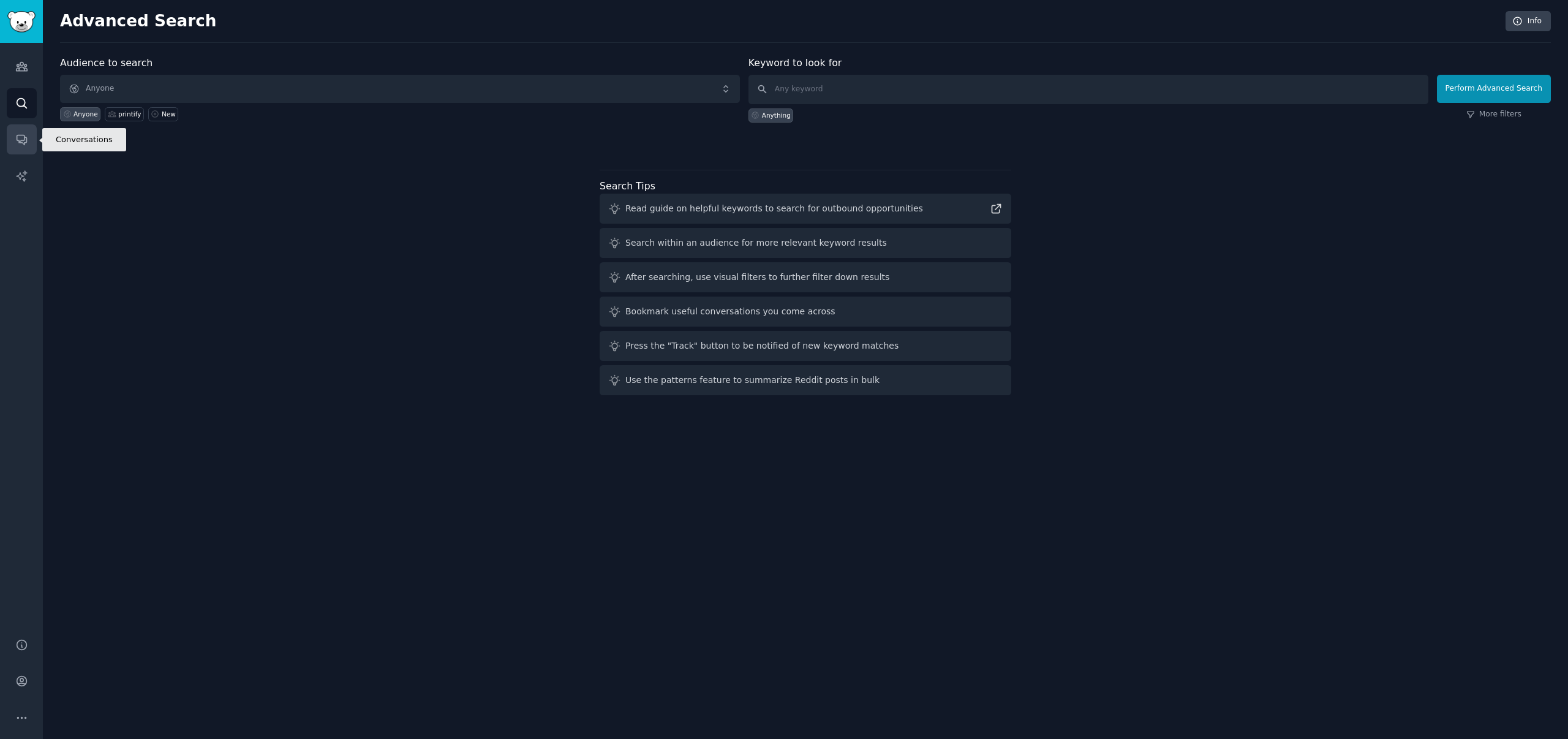
click at [27, 138] on icon "Sidebar" at bounding box center [21, 140] width 10 height 10
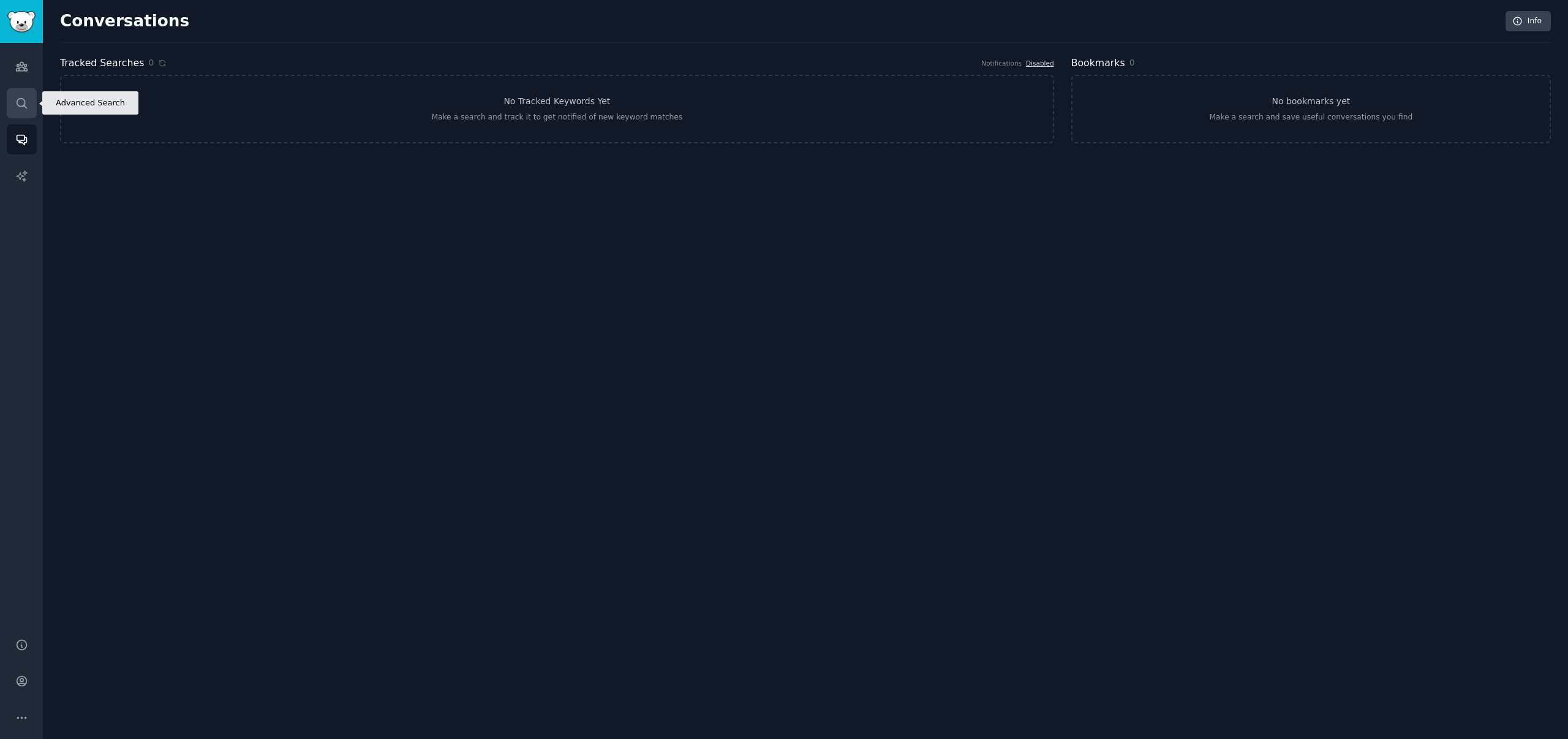
click at [30, 105] on link "Search" at bounding box center [21, 103] width 30 height 30
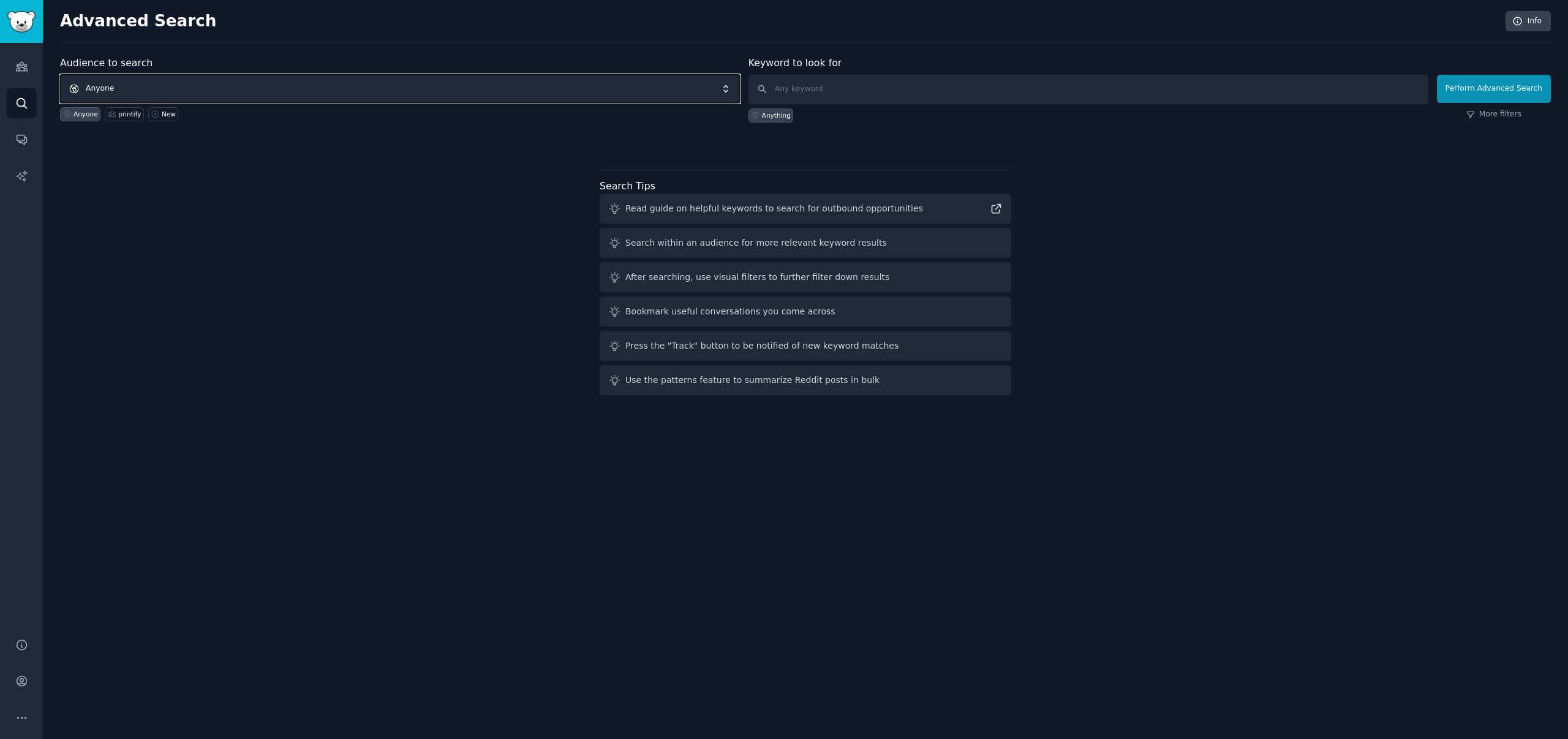
click at [491, 93] on span "Anyone" at bounding box center [399, 88] width 680 height 28
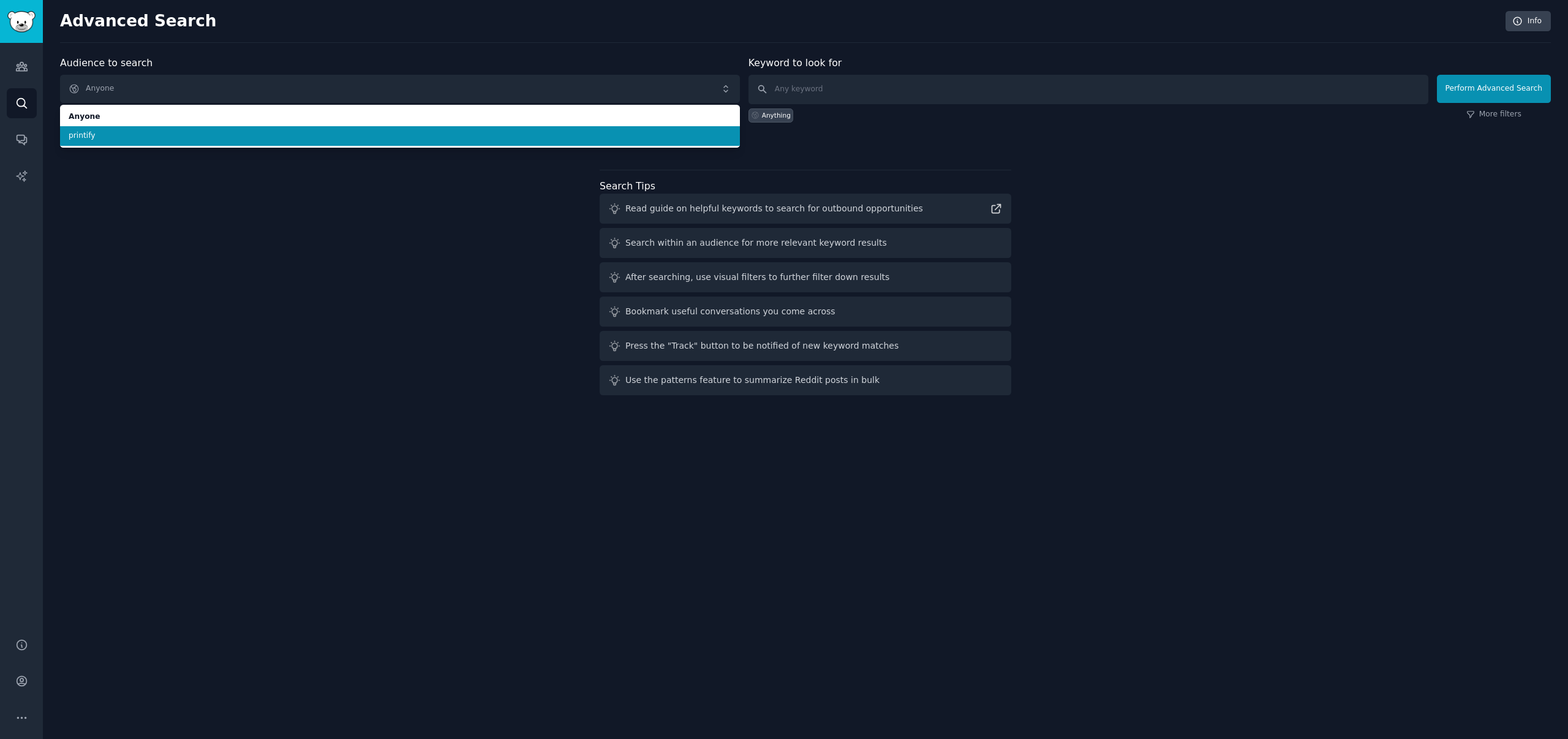
click at [480, 131] on span "printify" at bounding box center [400, 136] width 662 height 11
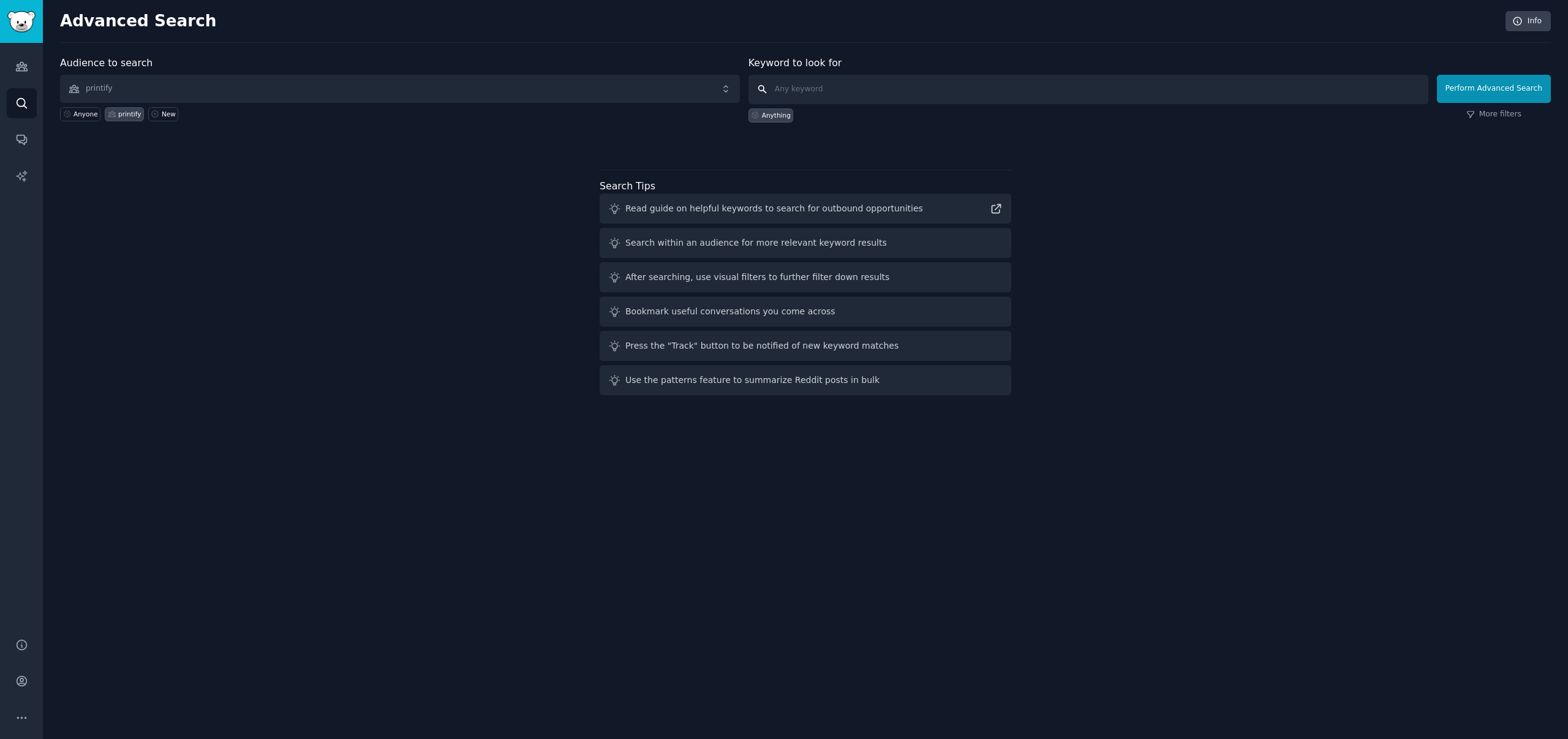
click at [861, 89] on input "text" at bounding box center [1088, 89] width 680 height 29
type input "Loss shipping"
click button "Perform Advanced Search" at bounding box center [1495, 88] width 114 height 28
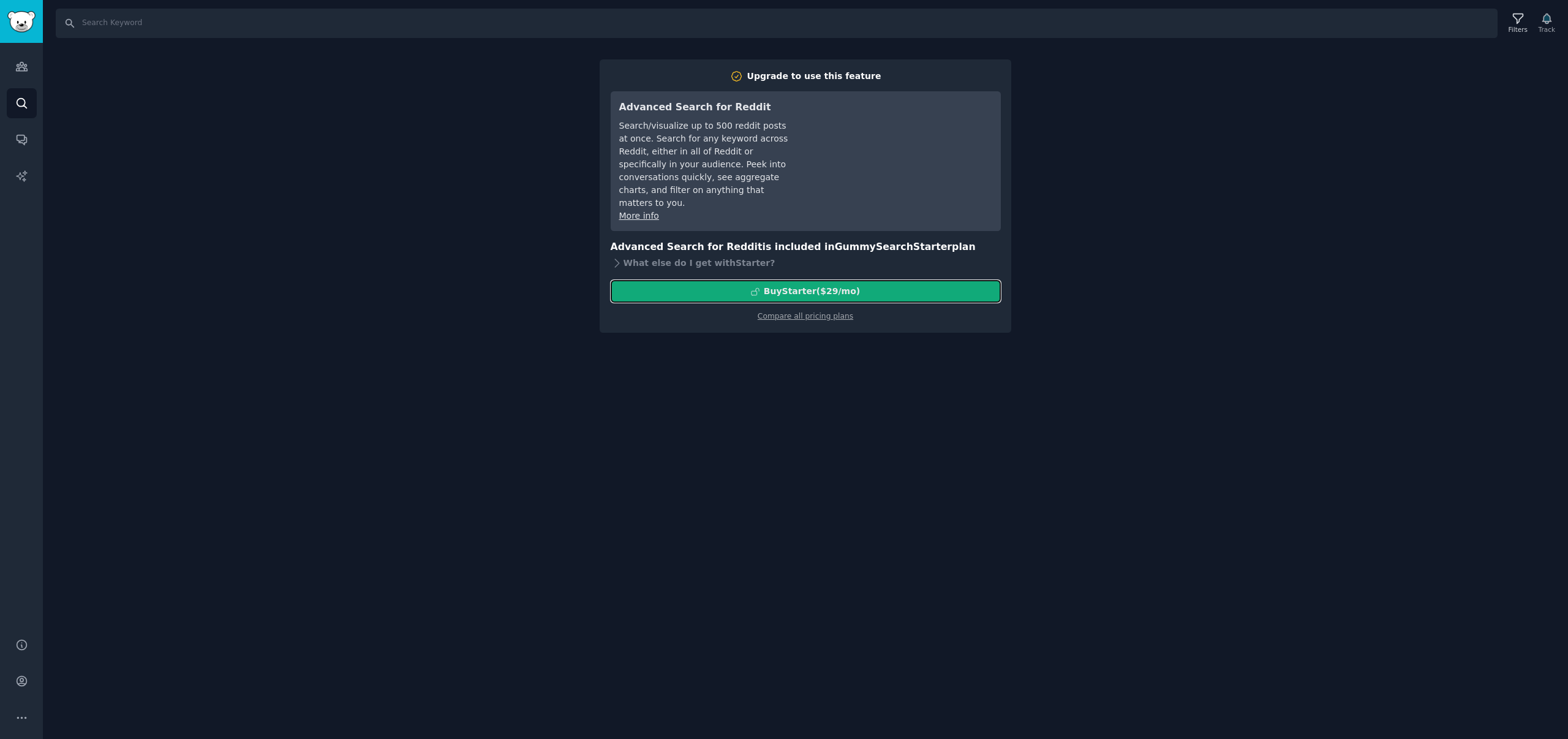
click at [841, 285] on div "Buy Starter ($ 29 /mo )" at bounding box center [812, 291] width 96 height 13
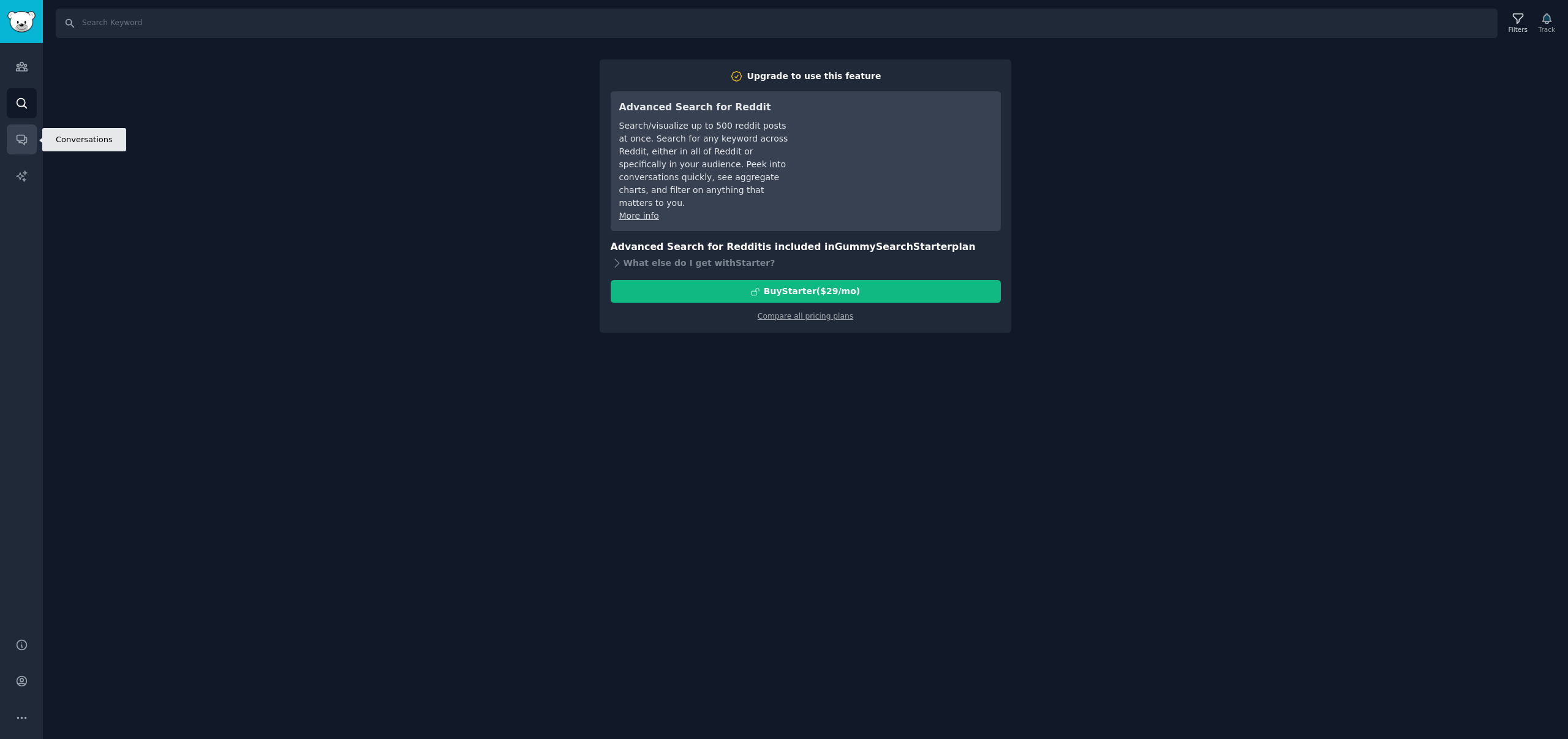
click at [26, 140] on icon "Sidebar" at bounding box center [21, 140] width 10 height 10
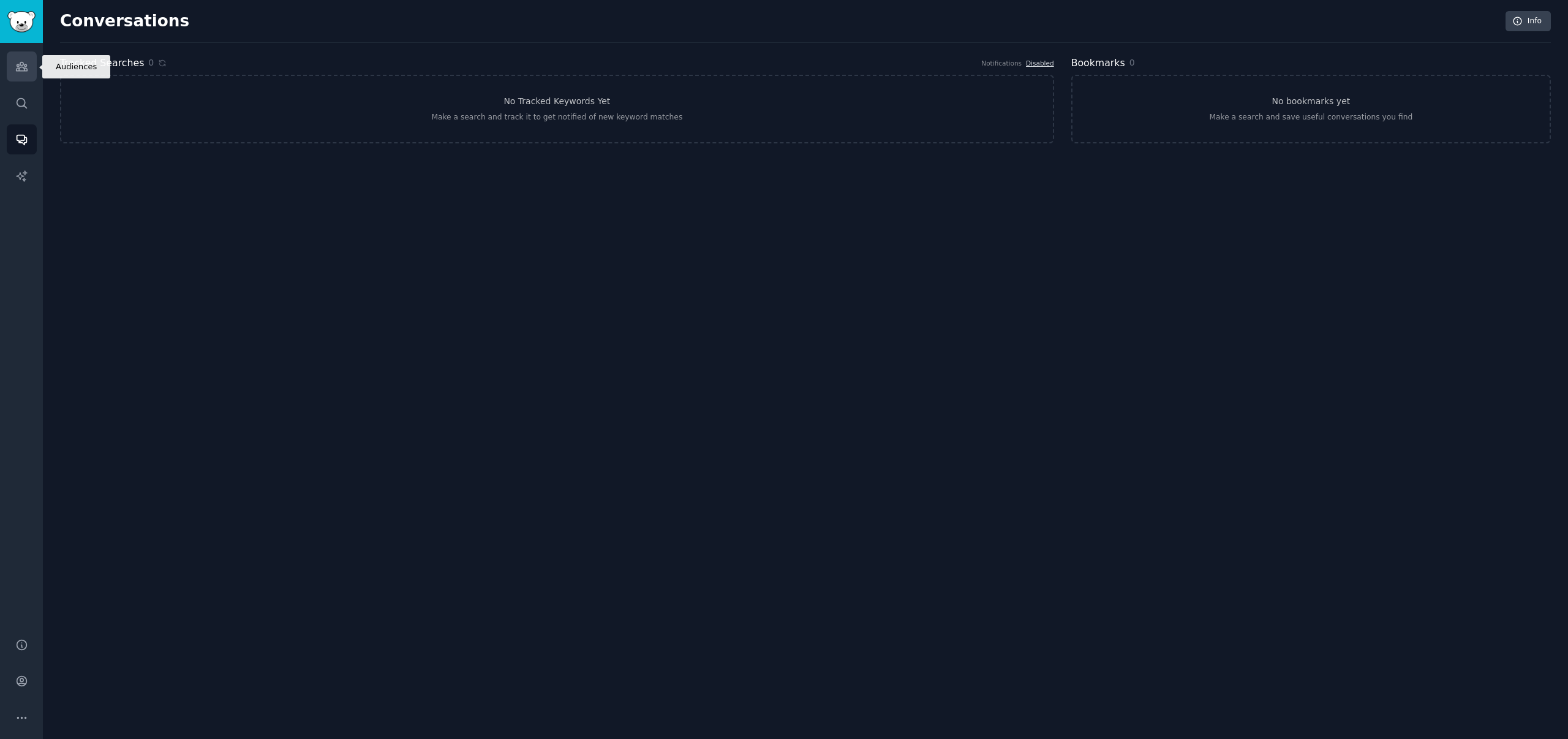
click at [25, 67] on icon "Sidebar" at bounding box center [21, 66] width 11 height 8
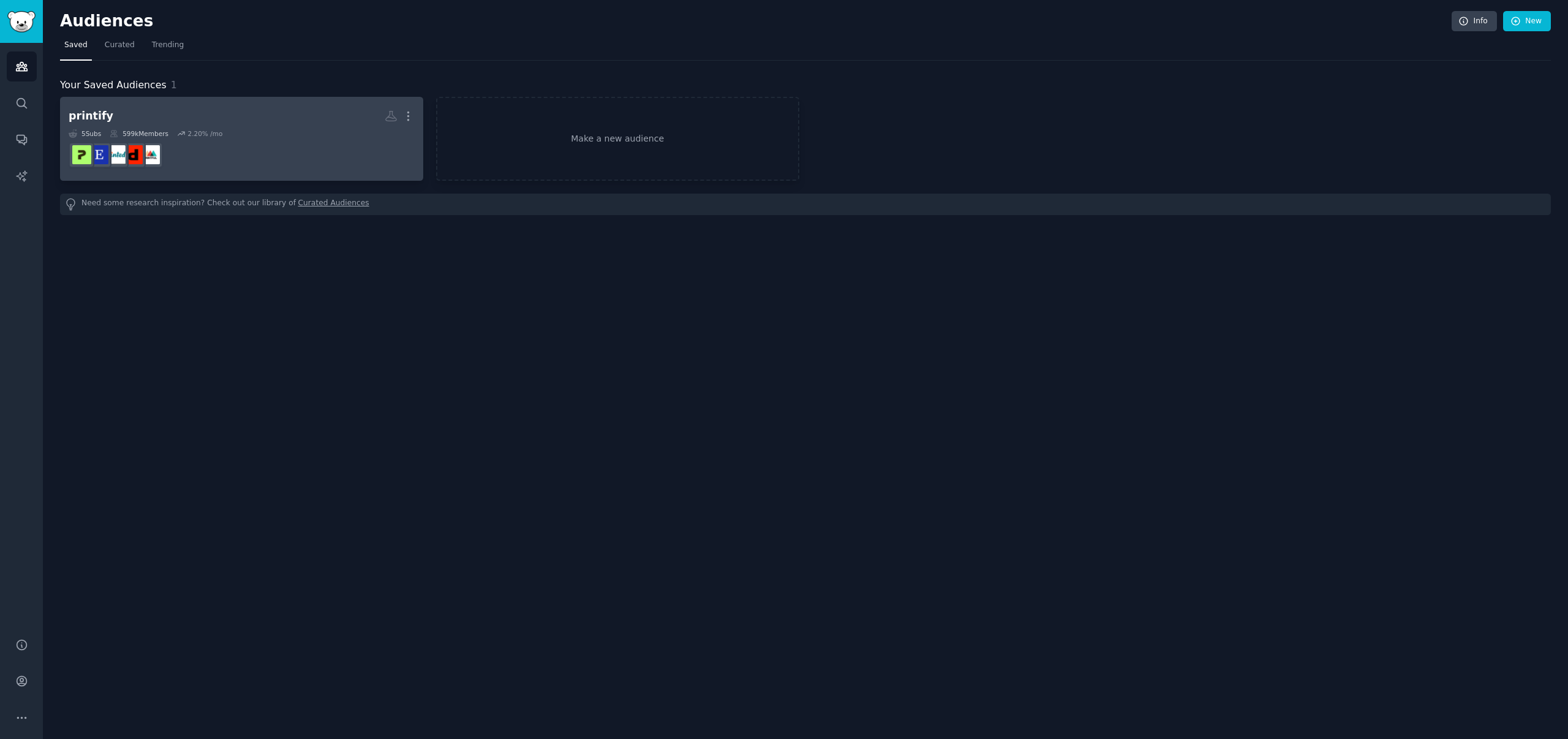
click at [272, 139] on dd "r/printful" at bounding box center [241, 154] width 346 height 34
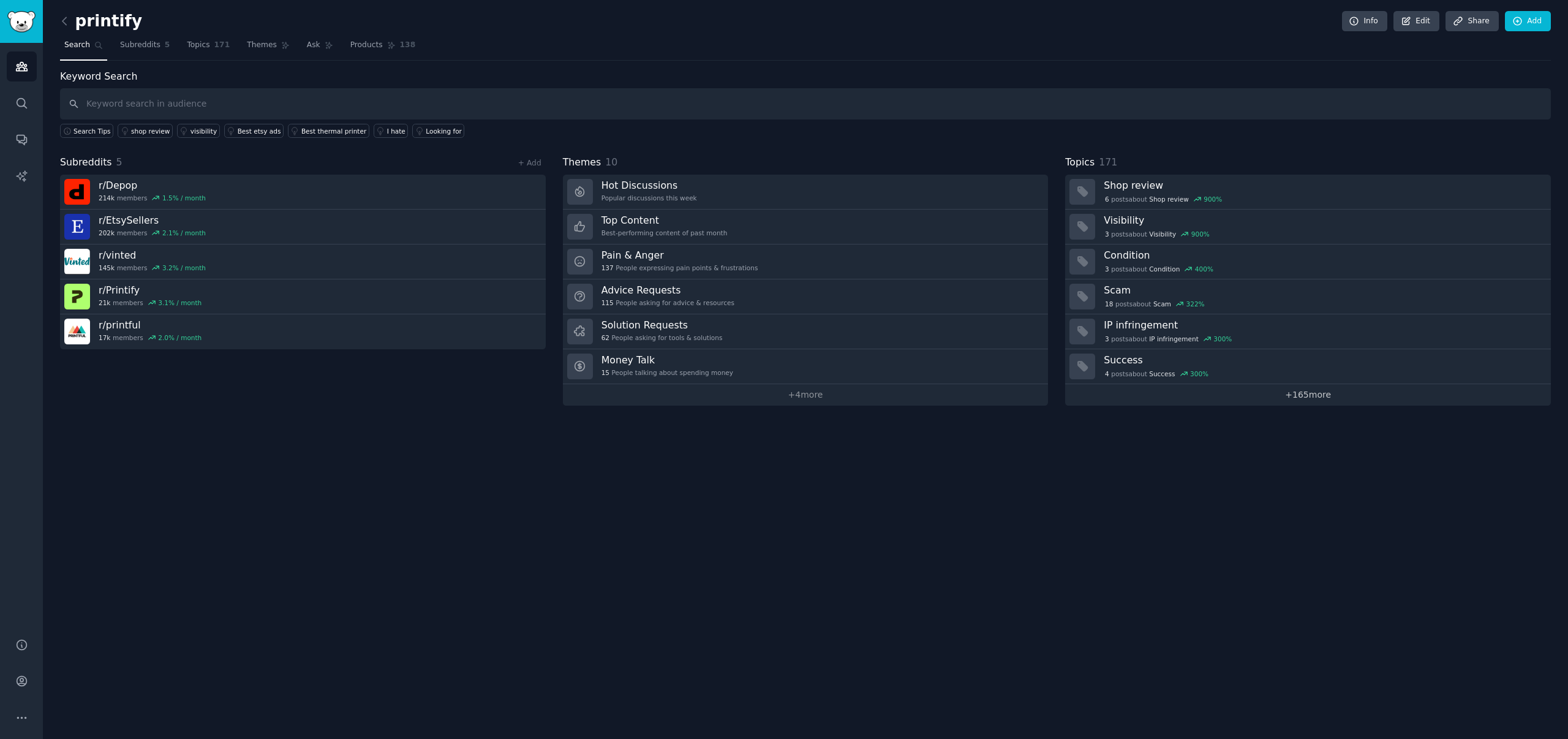
click at [1318, 394] on link "+ 165 more" at bounding box center [1308, 395] width 486 height 21
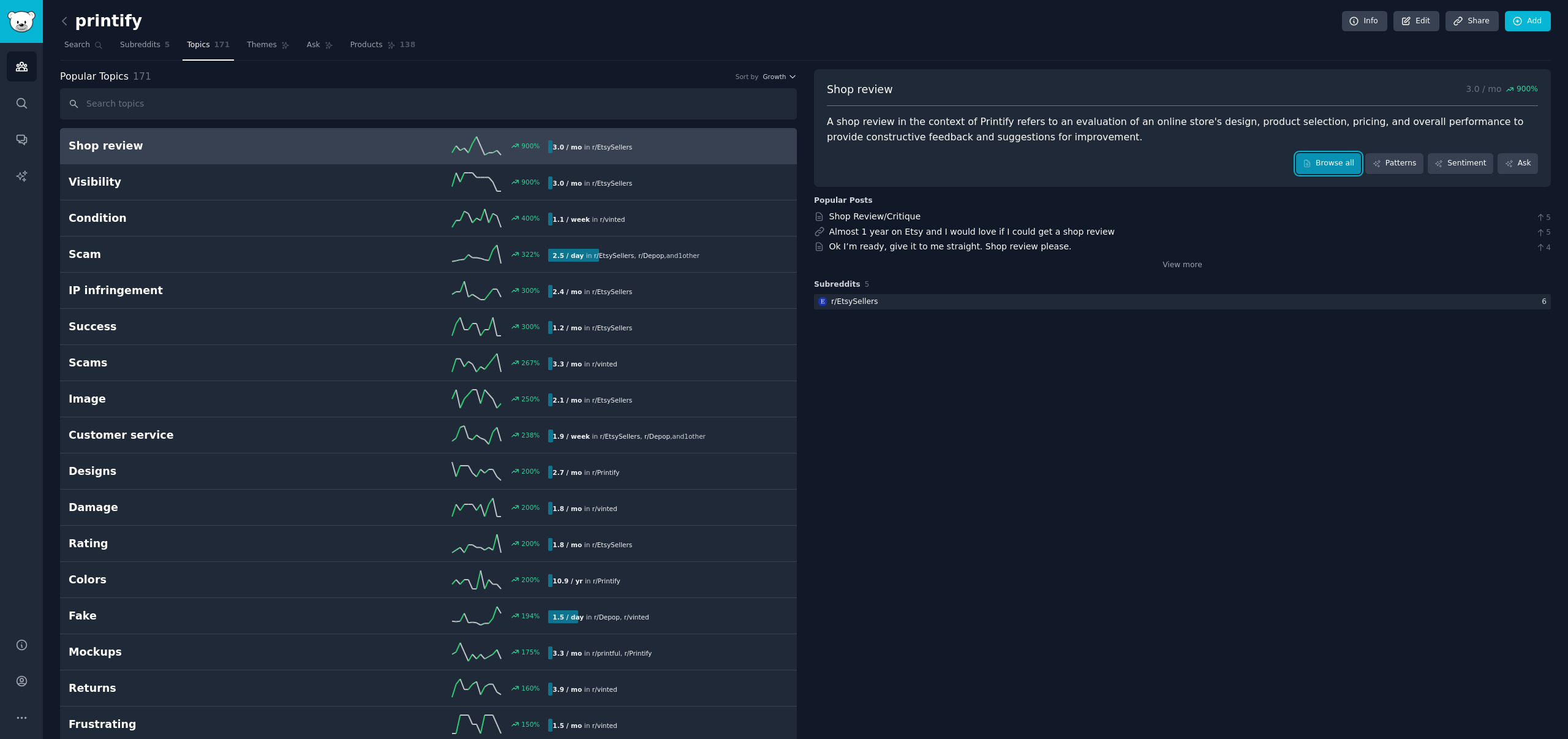
click at [1330, 168] on link "Browse all" at bounding box center [1329, 163] width 65 height 21
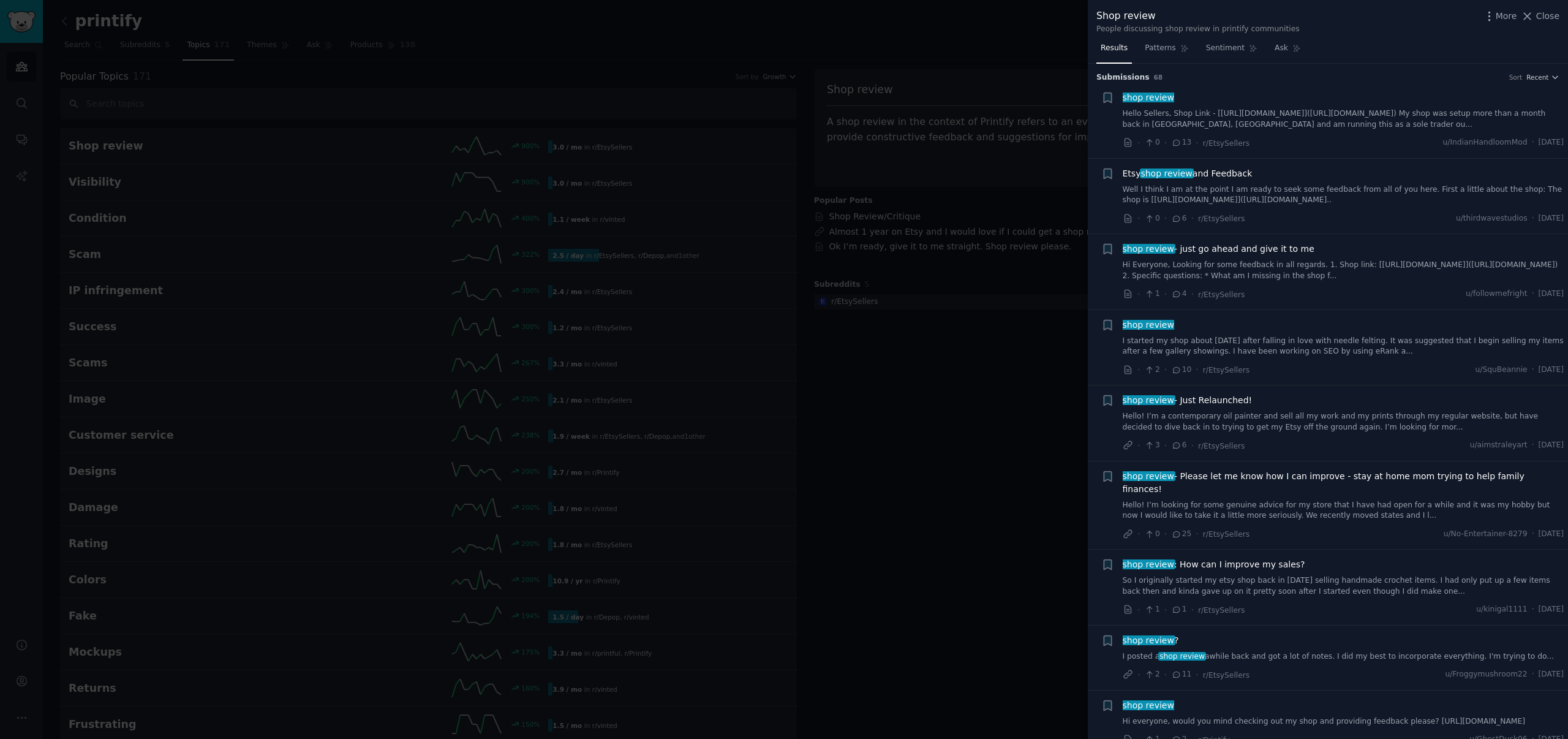
click at [1162, 99] on span "shop review" at bounding box center [1149, 97] width 54 height 10
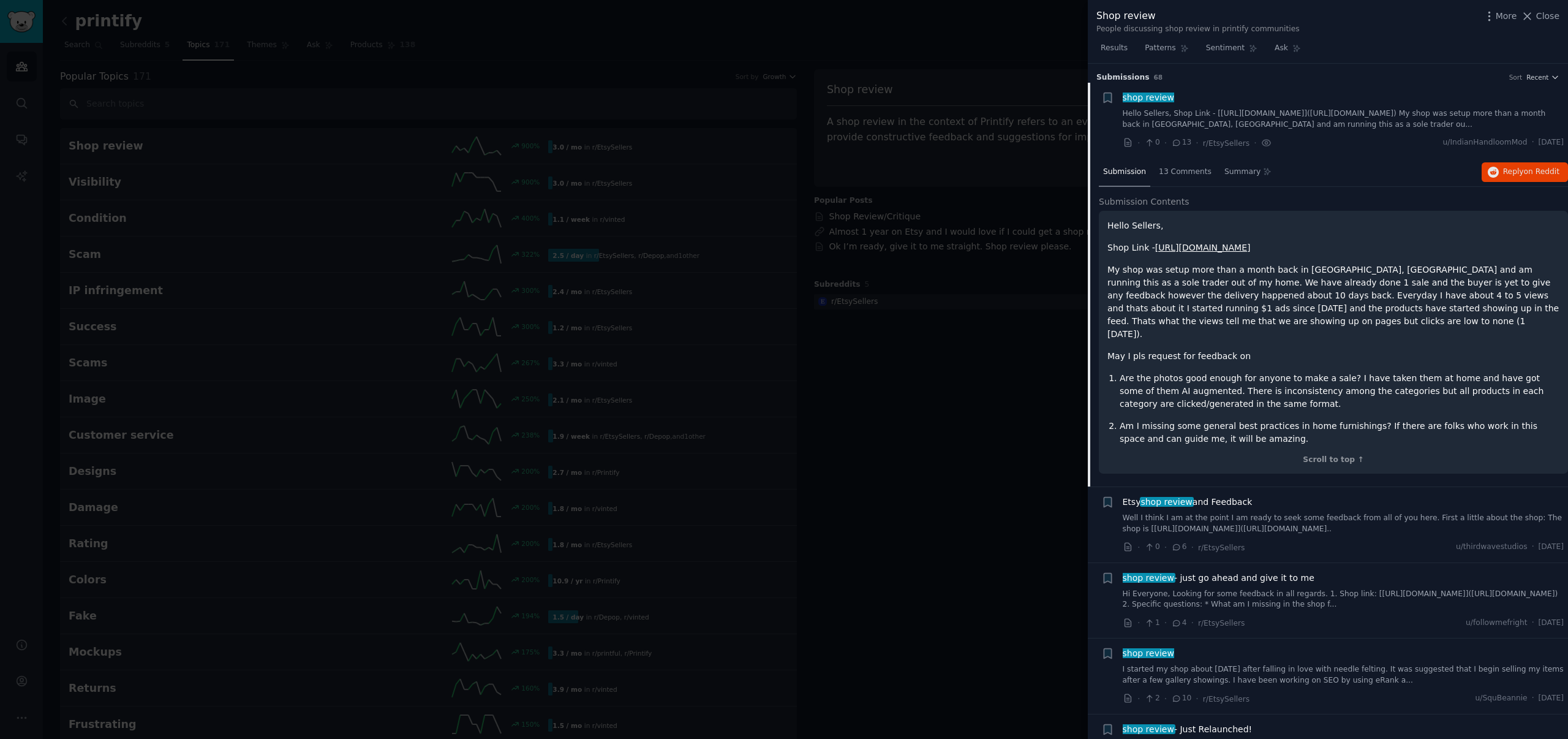
scroll to position [19, 0]
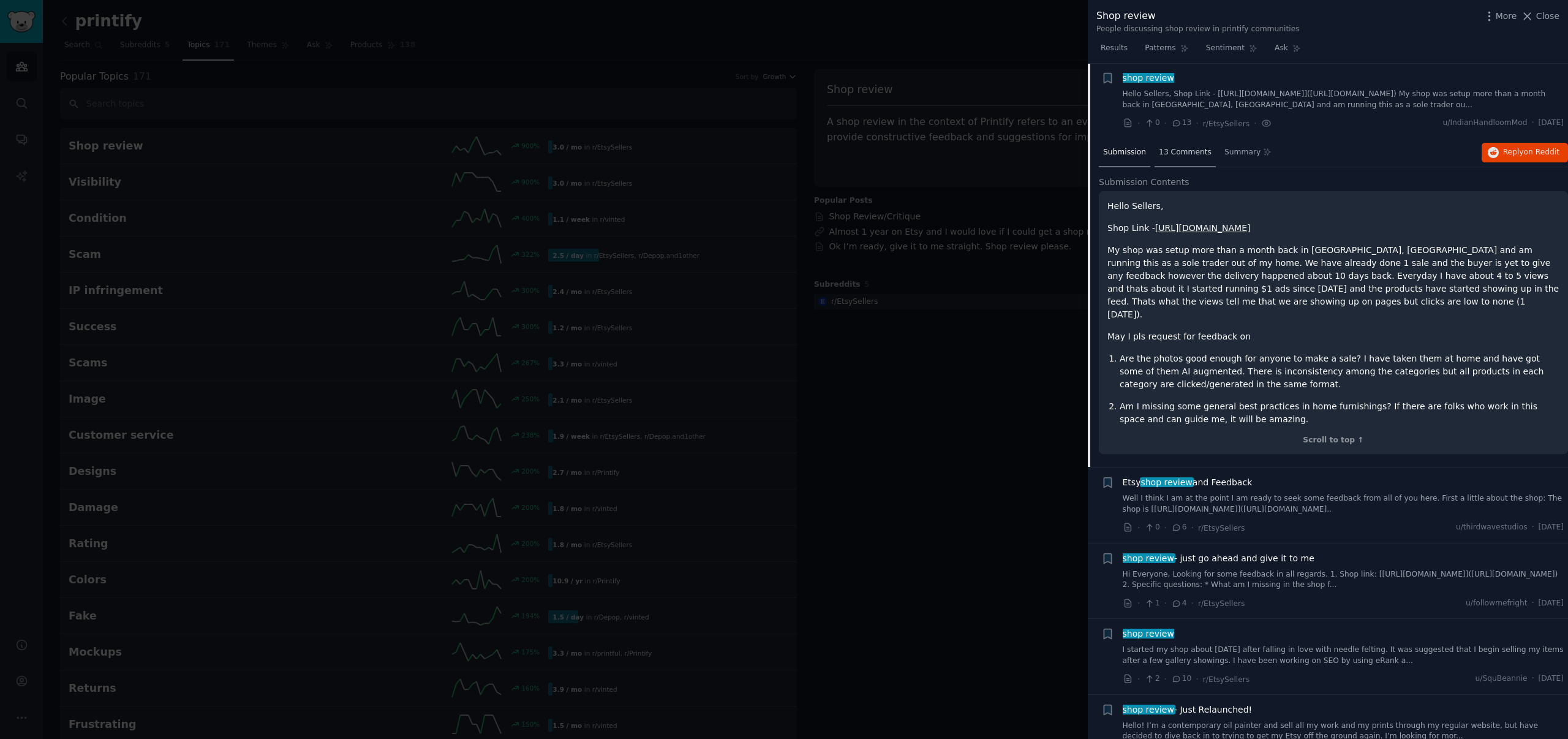
click at [1186, 149] on span "13 Comments" at bounding box center [1184, 152] width 52 height 11
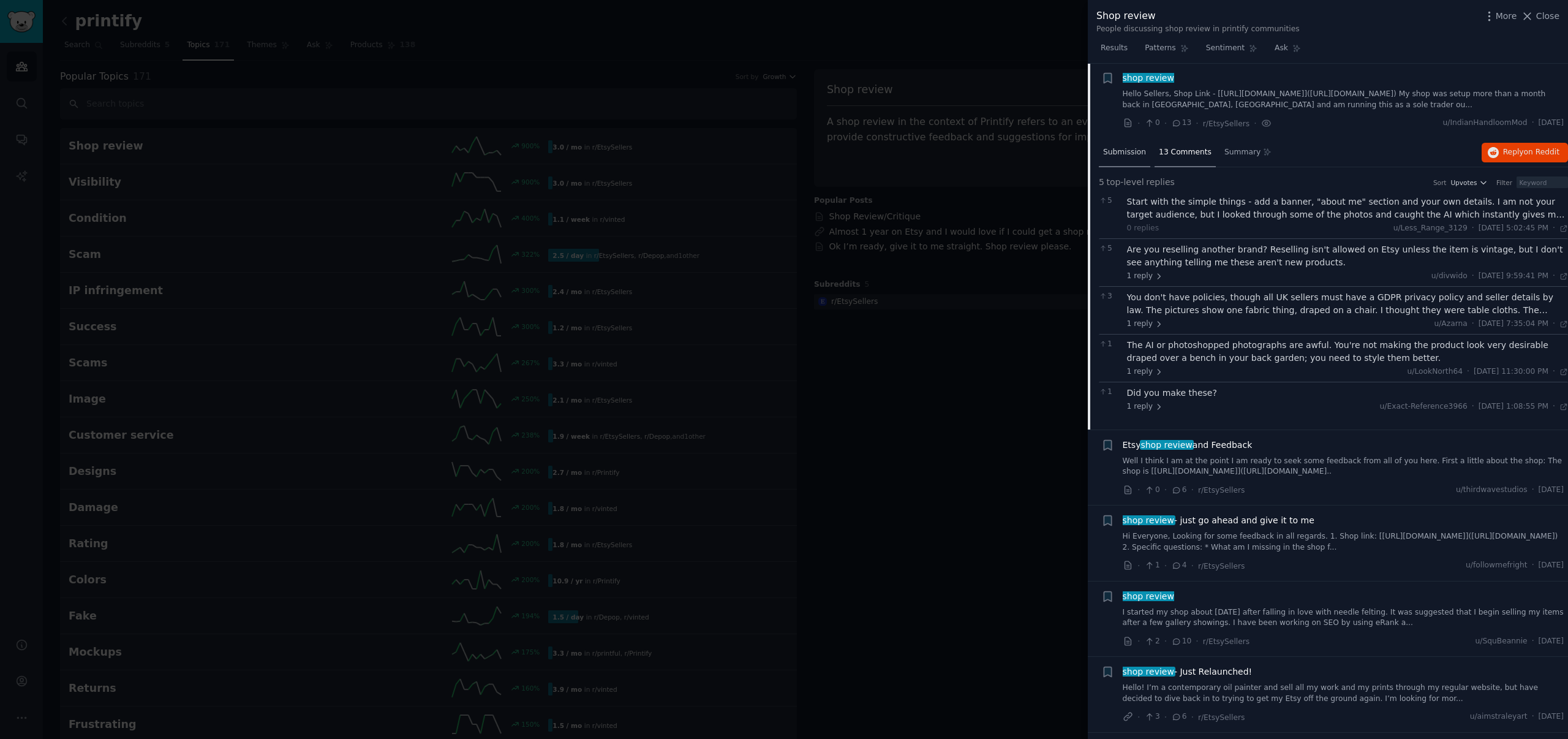
click at [1136, 155] on span "Submission" at bounding box center [1125, 152] width 43 height 11
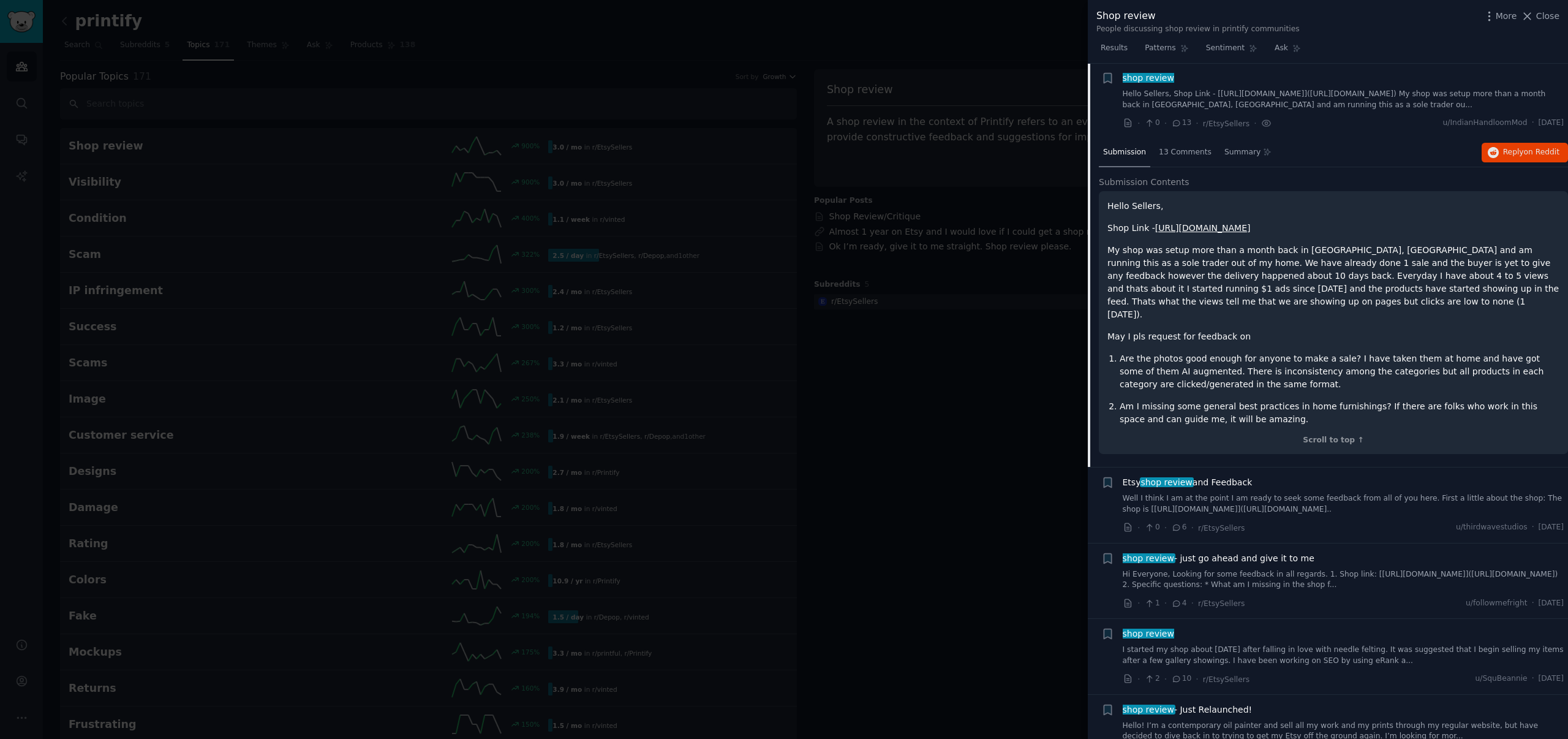
click at [1251, 228] on link "[URL][DOMAIN_NAME]" at bounding box center [1203, 228] width 95 height 10
click at [1175, 154] on span "13 Comments" at bounding box center [1184, 152] width 52 height 11
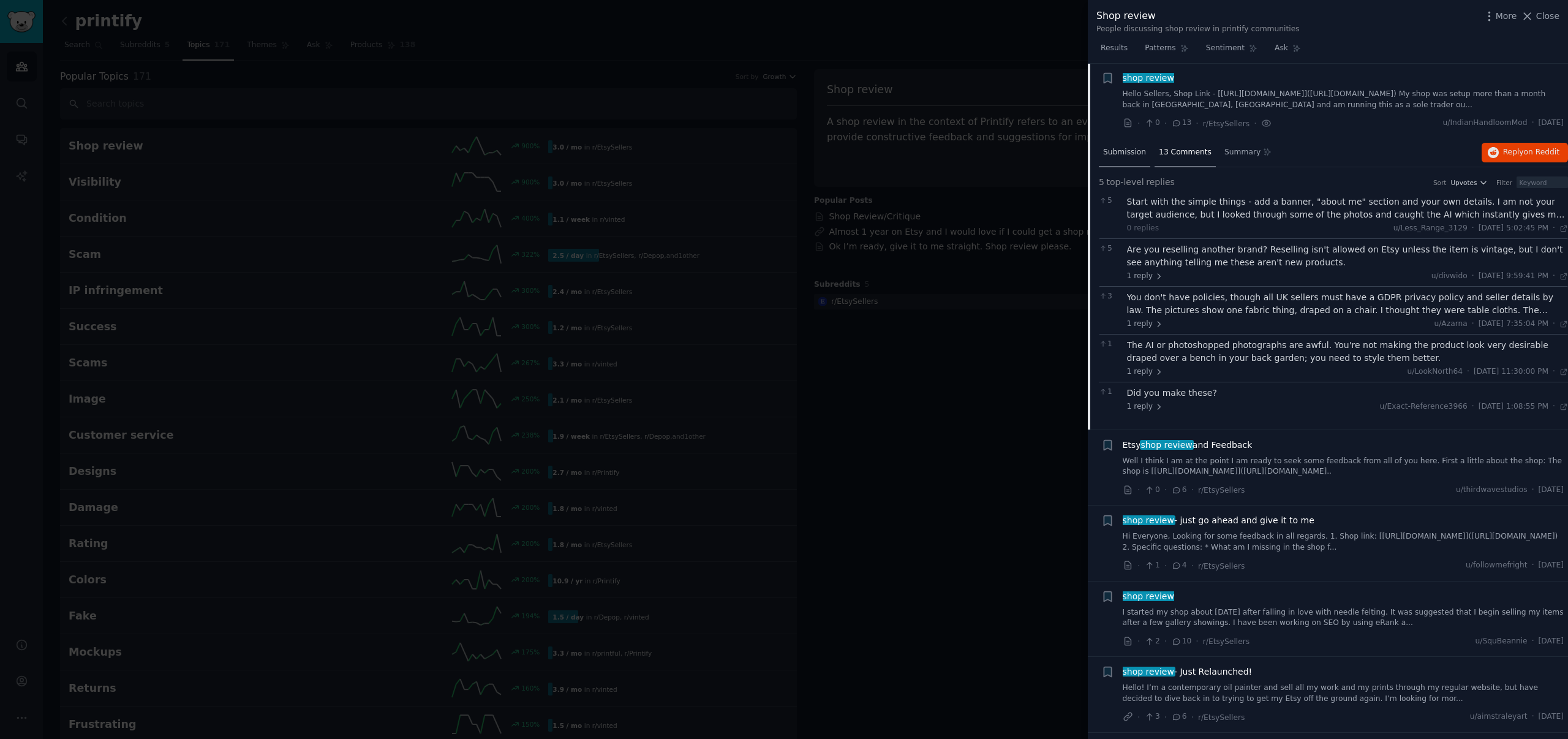
click at [1131, 152] on span "Submission" at bounding box center [1125, 152] width 43 height 11
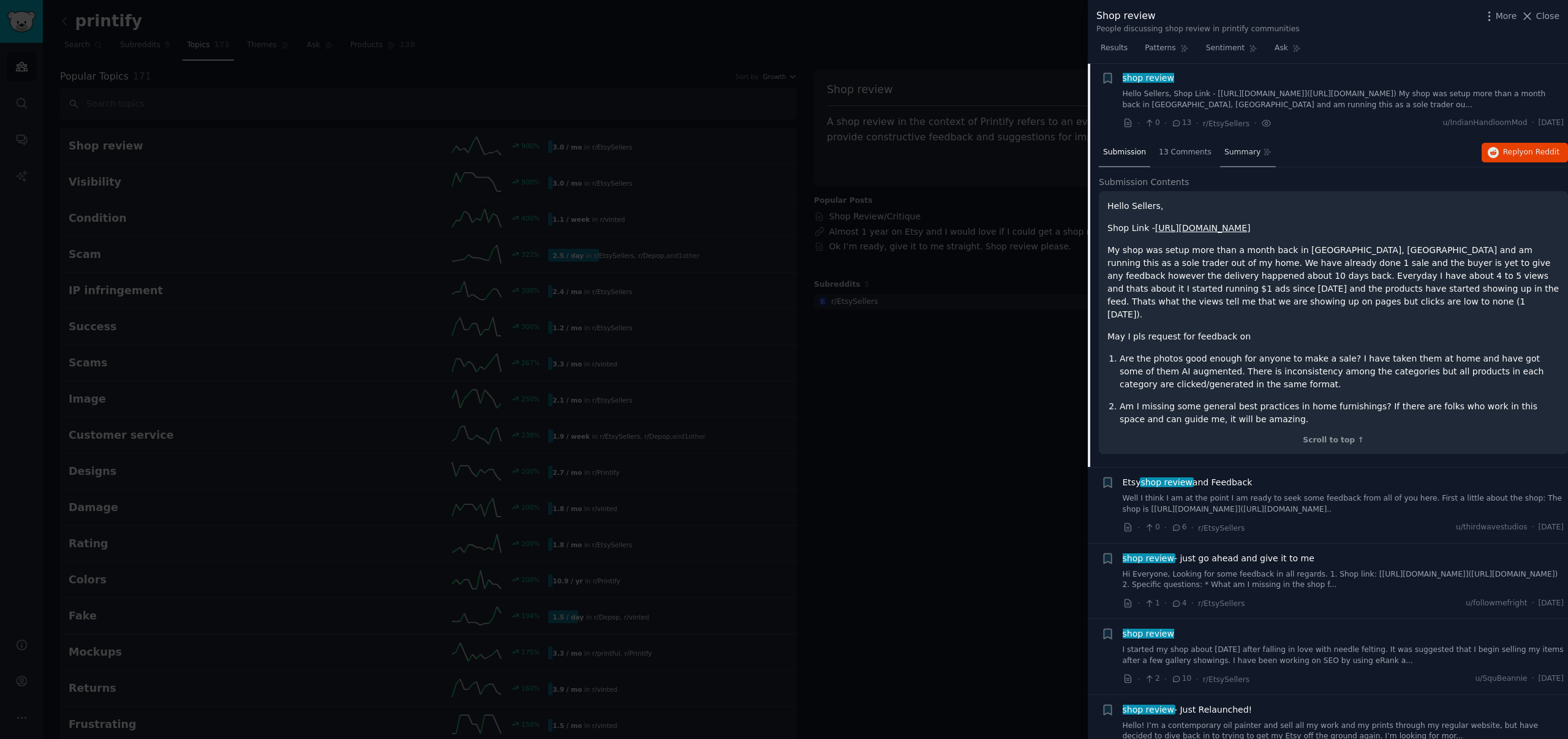
click at [1245, 152] on span "Summary" at bounding box center [1242, 152] width 36 height 11
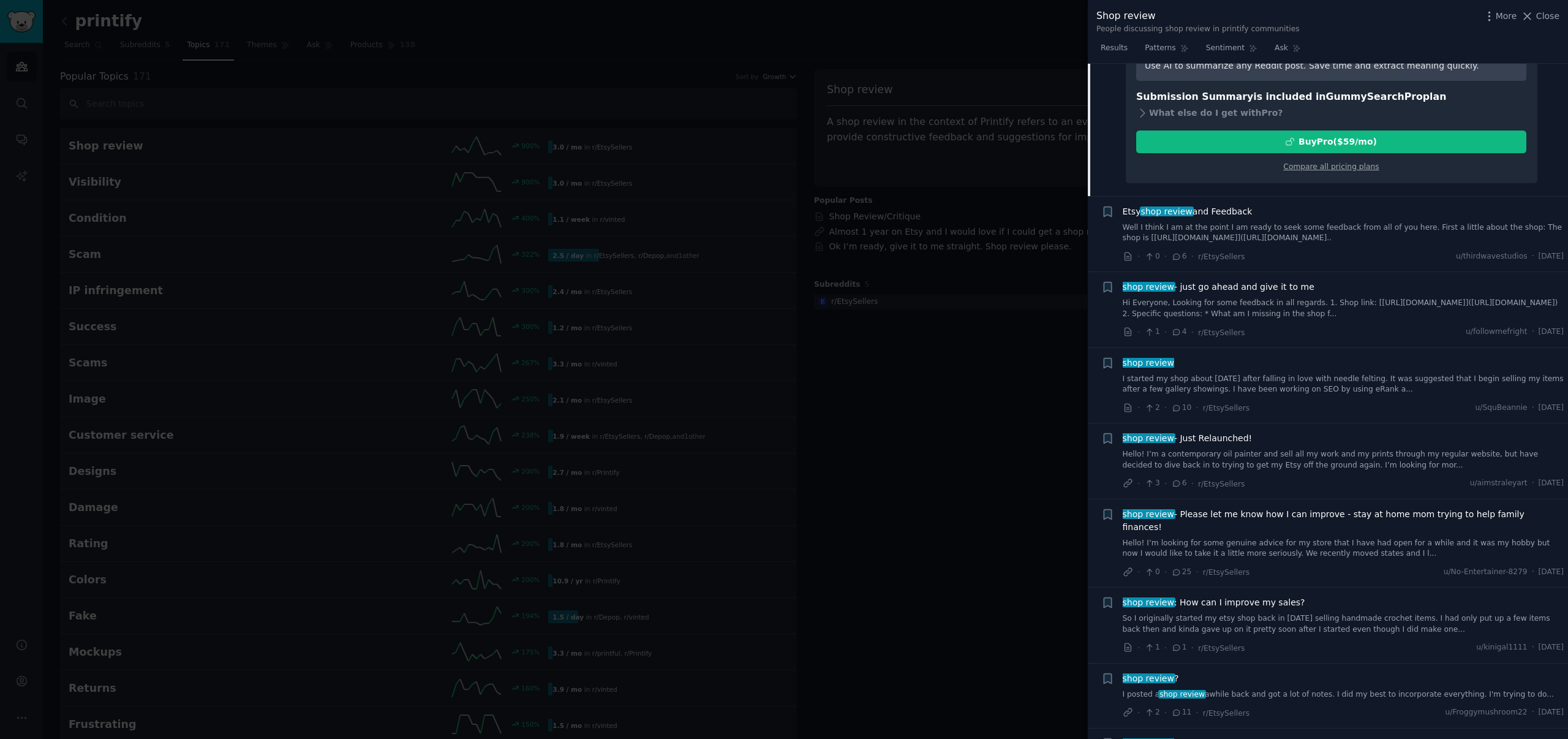
scroll to position [233, 0]
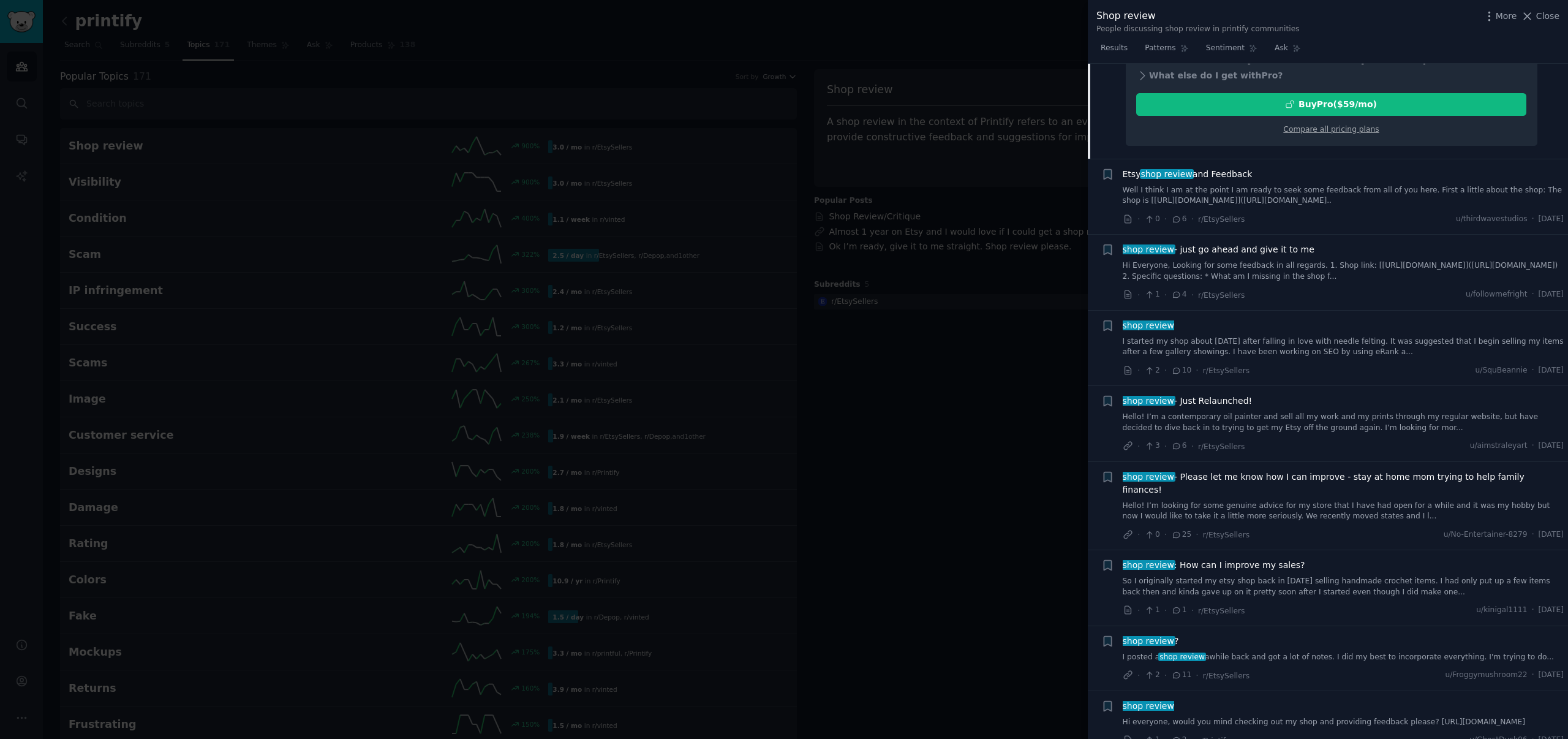
click at [1303, 263] on link "Hi Everyone, Looking for some feedback in all regards. 1. Shop link: [[URL][DOM…" at bounding box center [1343, 271] width 441 height 21
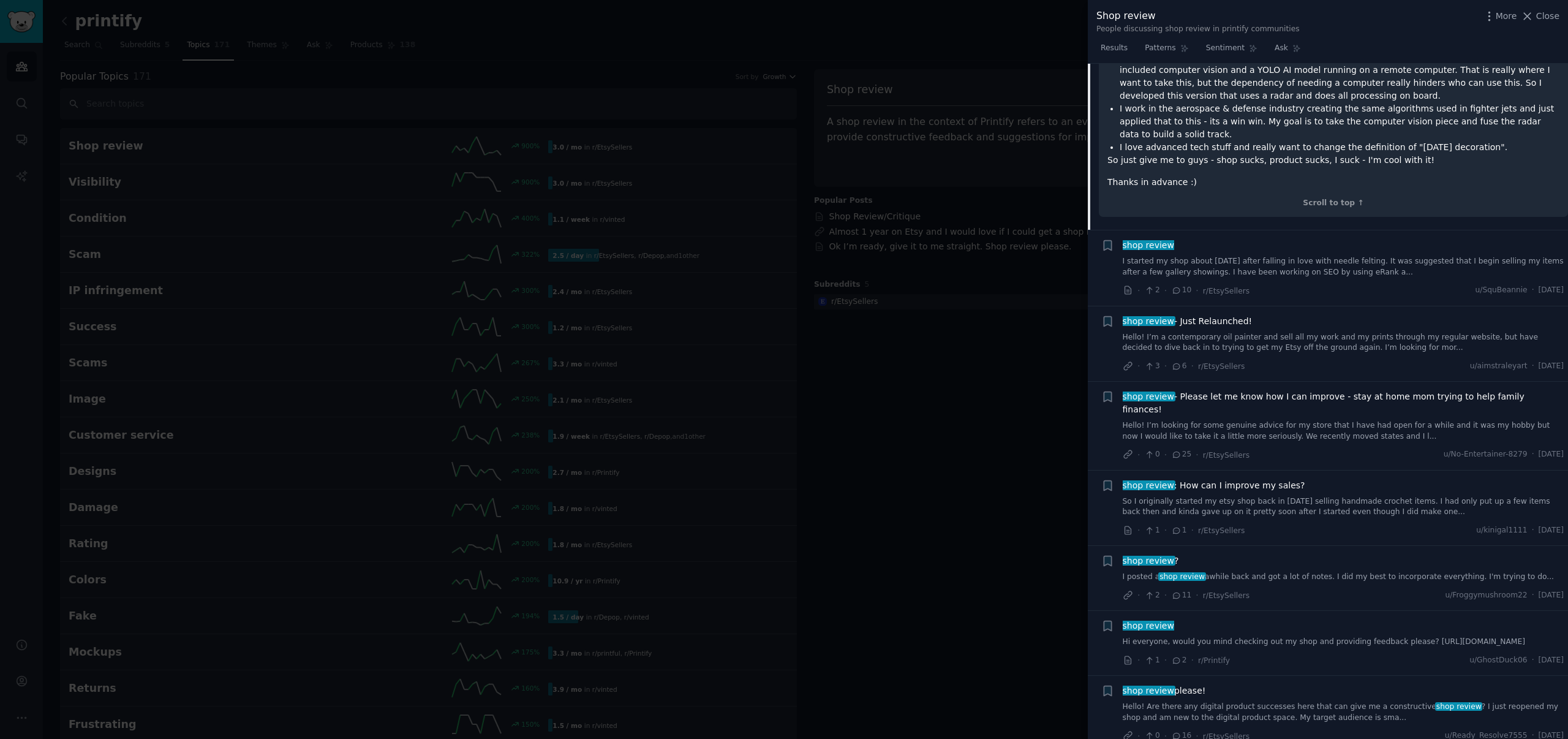
scroll to position [514, 0]
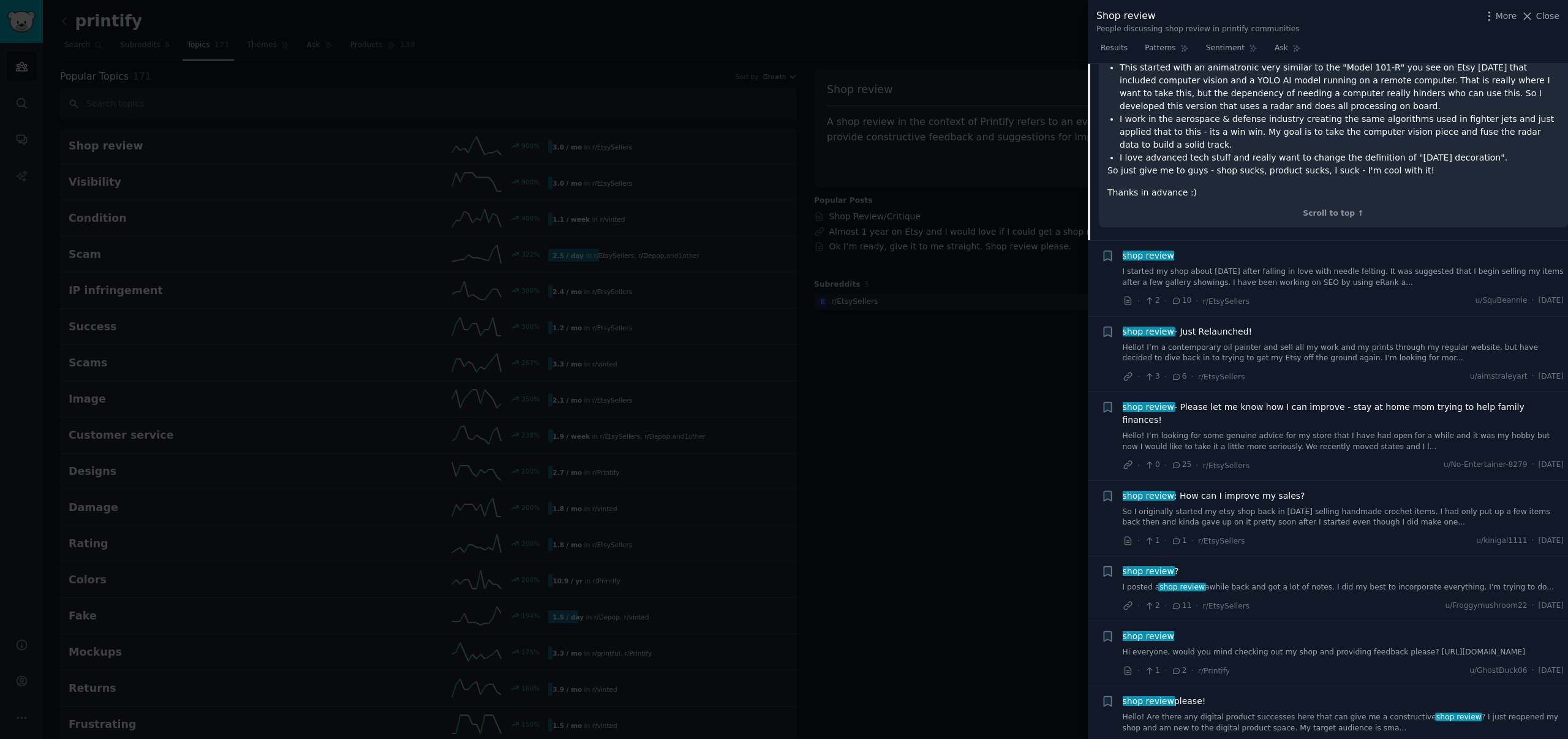
click at [1239, 266] on link "I started my shop about [DATE] after falling in love with needle felting. It wa…" at bounding box center [1343, 276] width 441 height 21
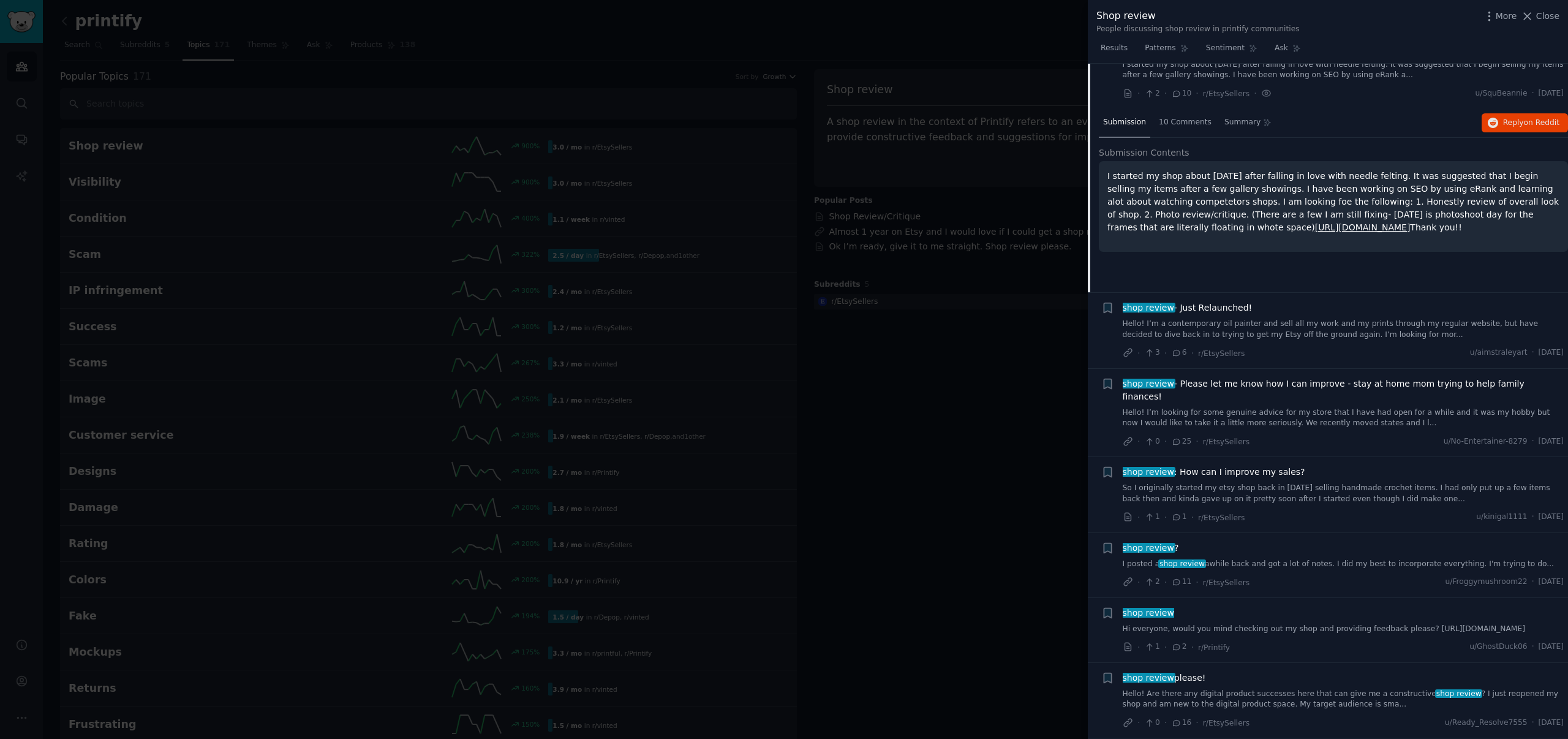
scroll to position [246, 0]
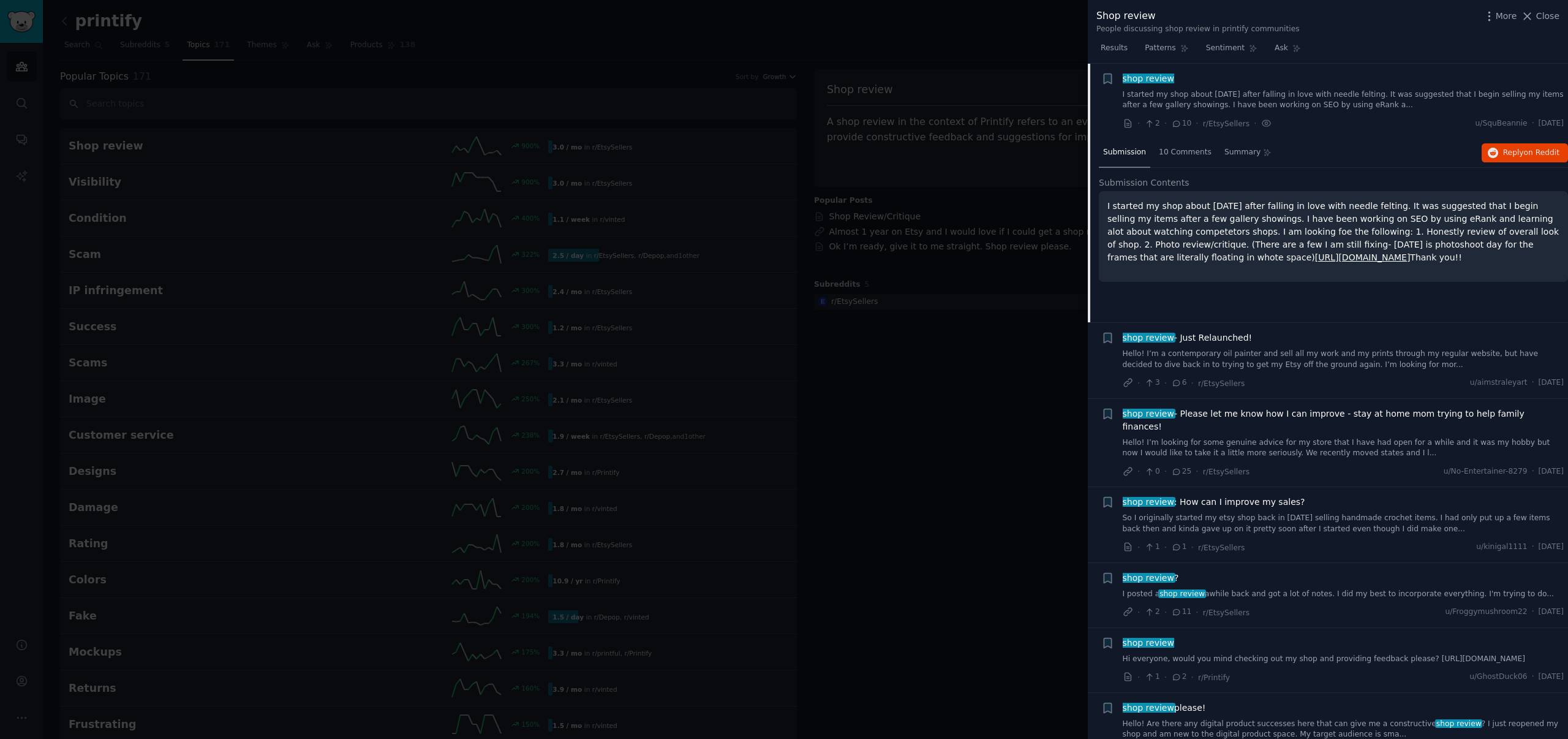
click at [1240, 361] on link "Hello! I’m a contemporary oil painter and sell all my work and my prints throug…" at bounding box center [1343, 359] width 441 height 21
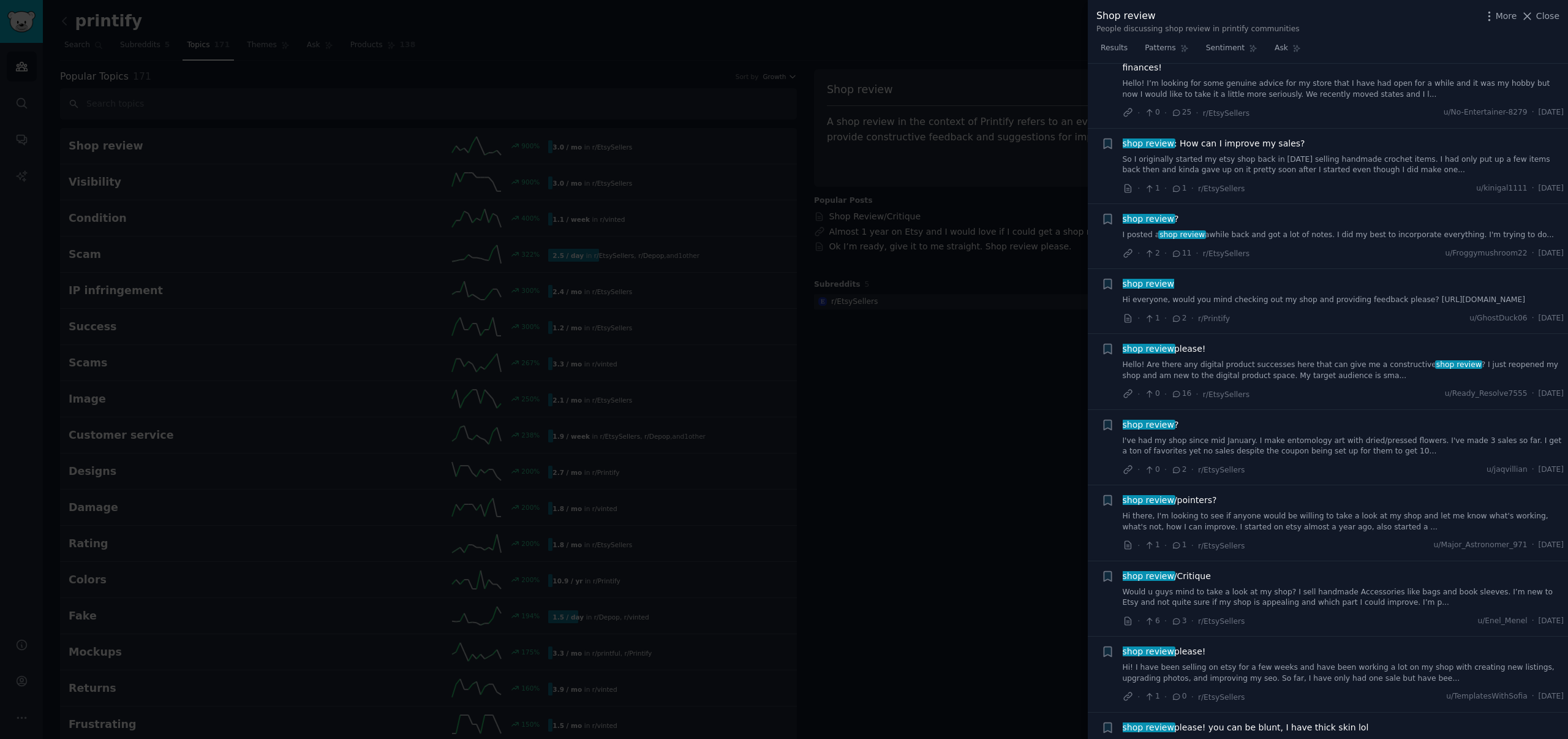
scroll to position [700, 0]
click at [1536, 15] on button "Close" at bounding box center [1540, 17] width 39 height 13
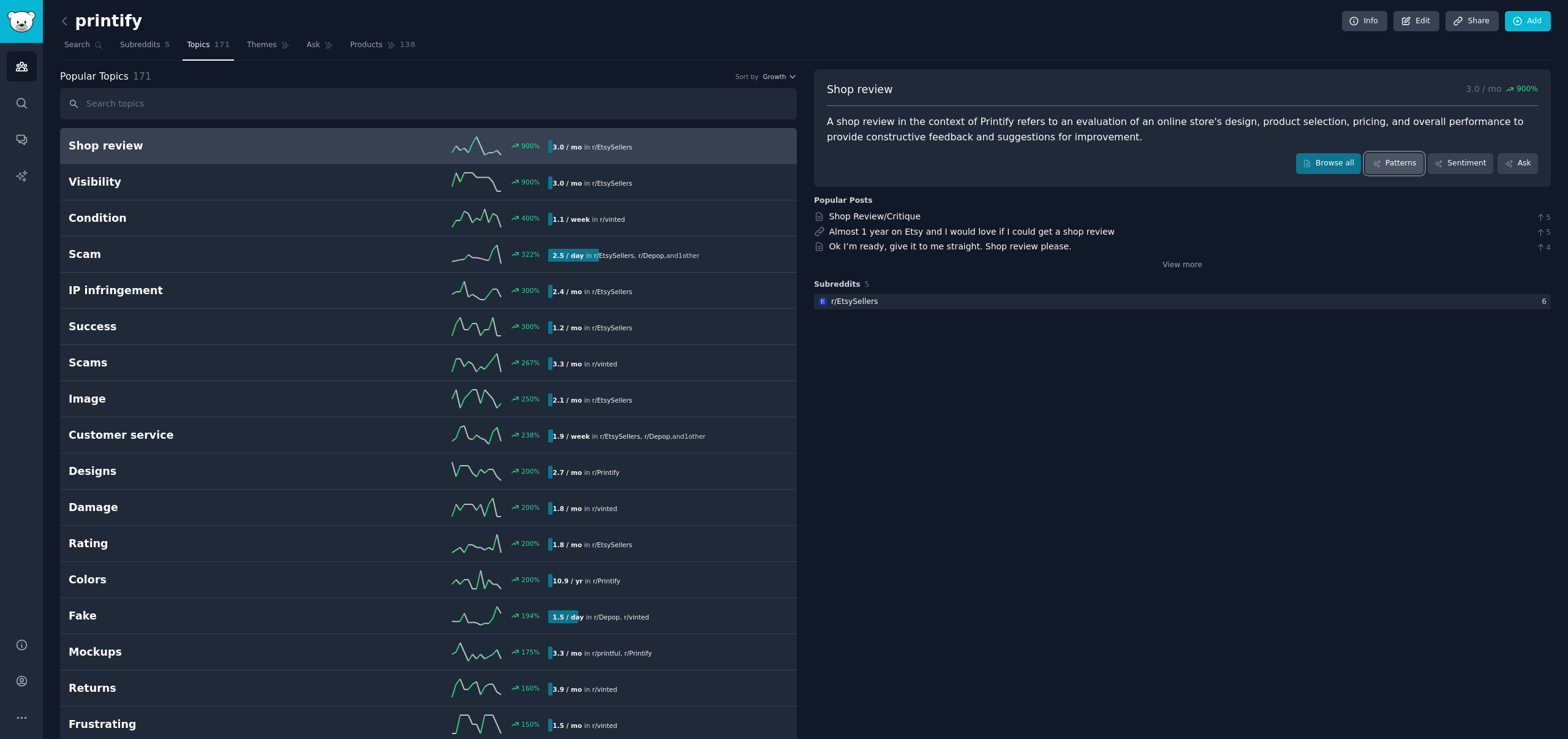
click at [1413, 165] on link "Patterns" at bounding box center [1394, 163] width 58 height 21
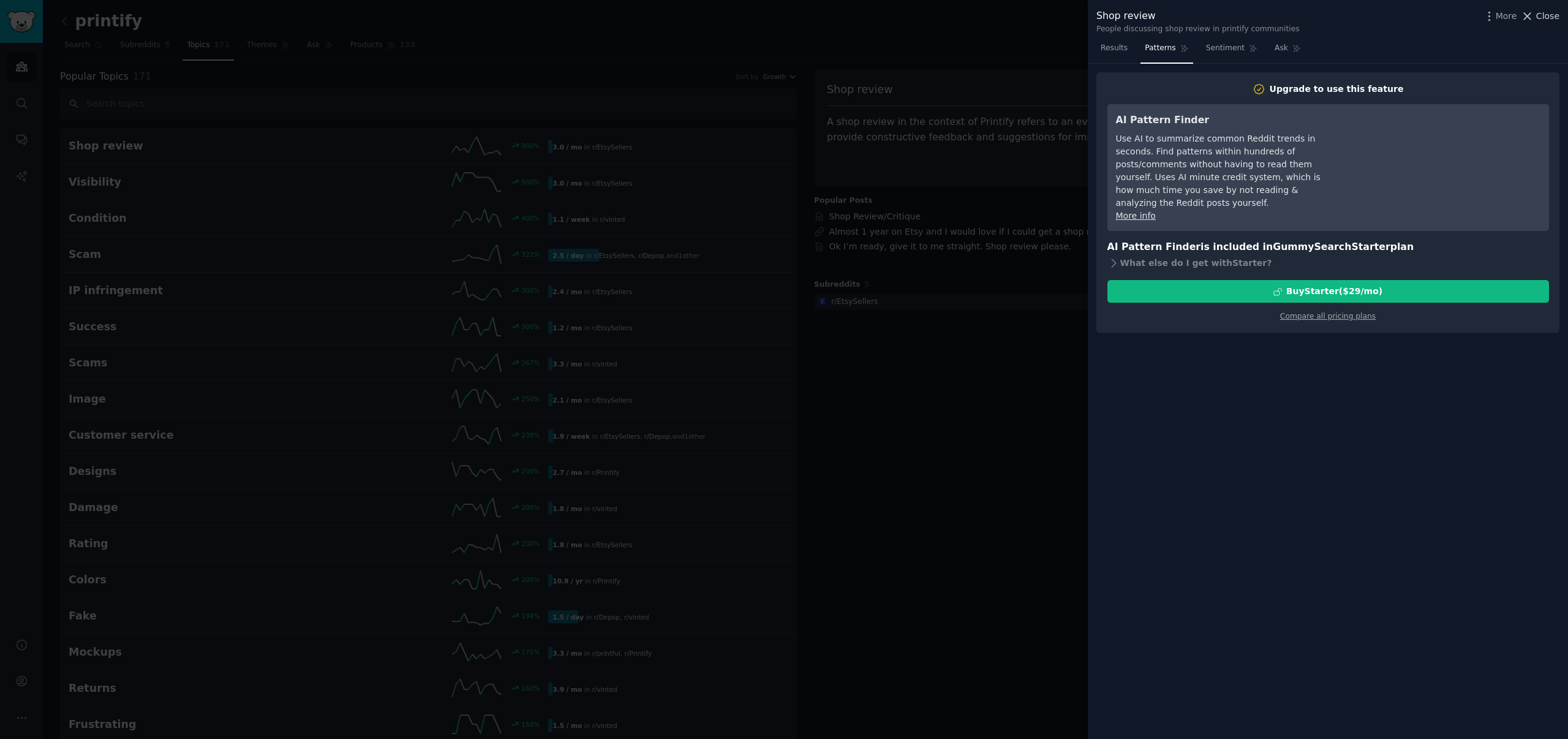
click at [1550, 17] on span "Close" at bounding box center [1548, 17] width 23 height 13
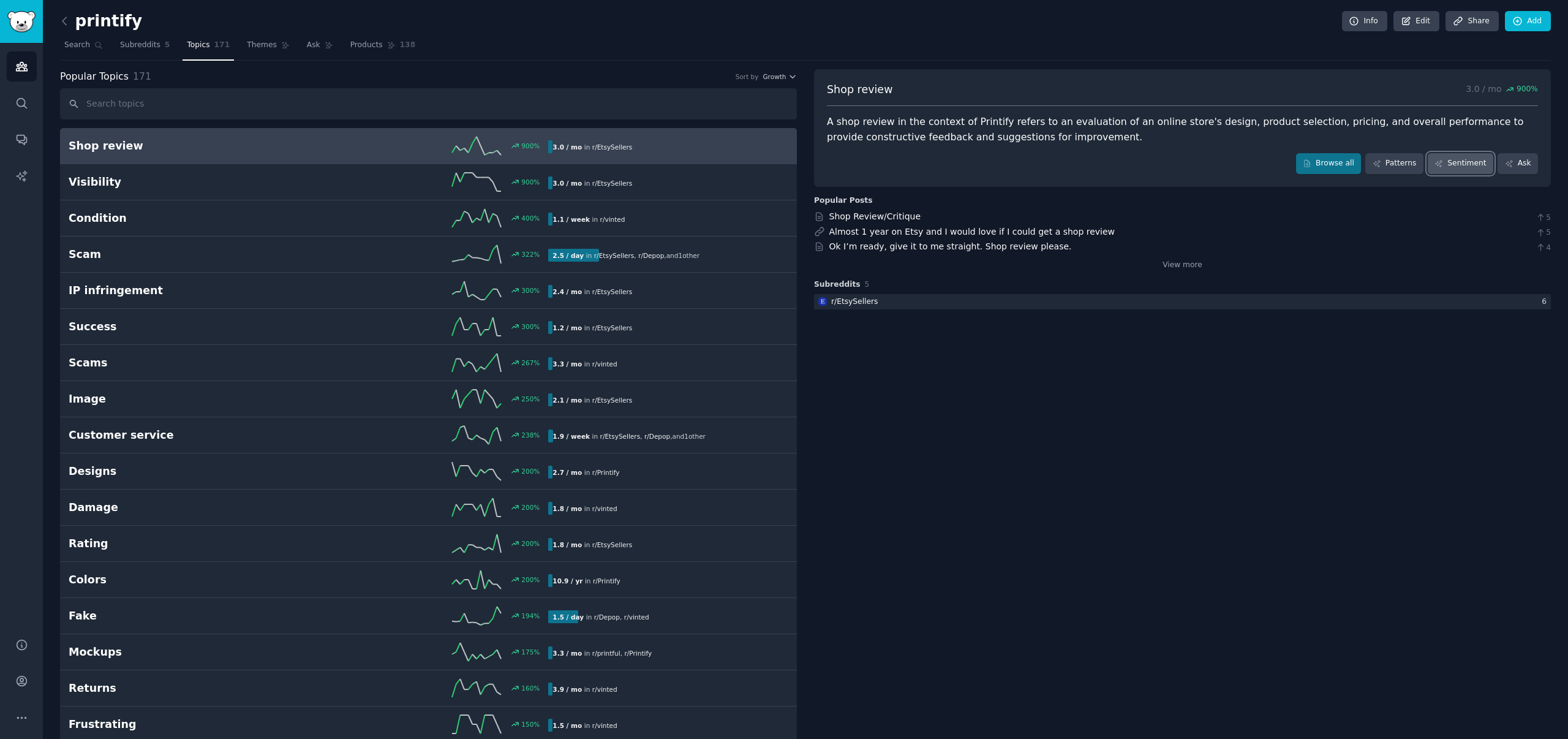
click at [1459, 165] on link "Sentiment" at bounding box center [1460, 163] width 65 height 21
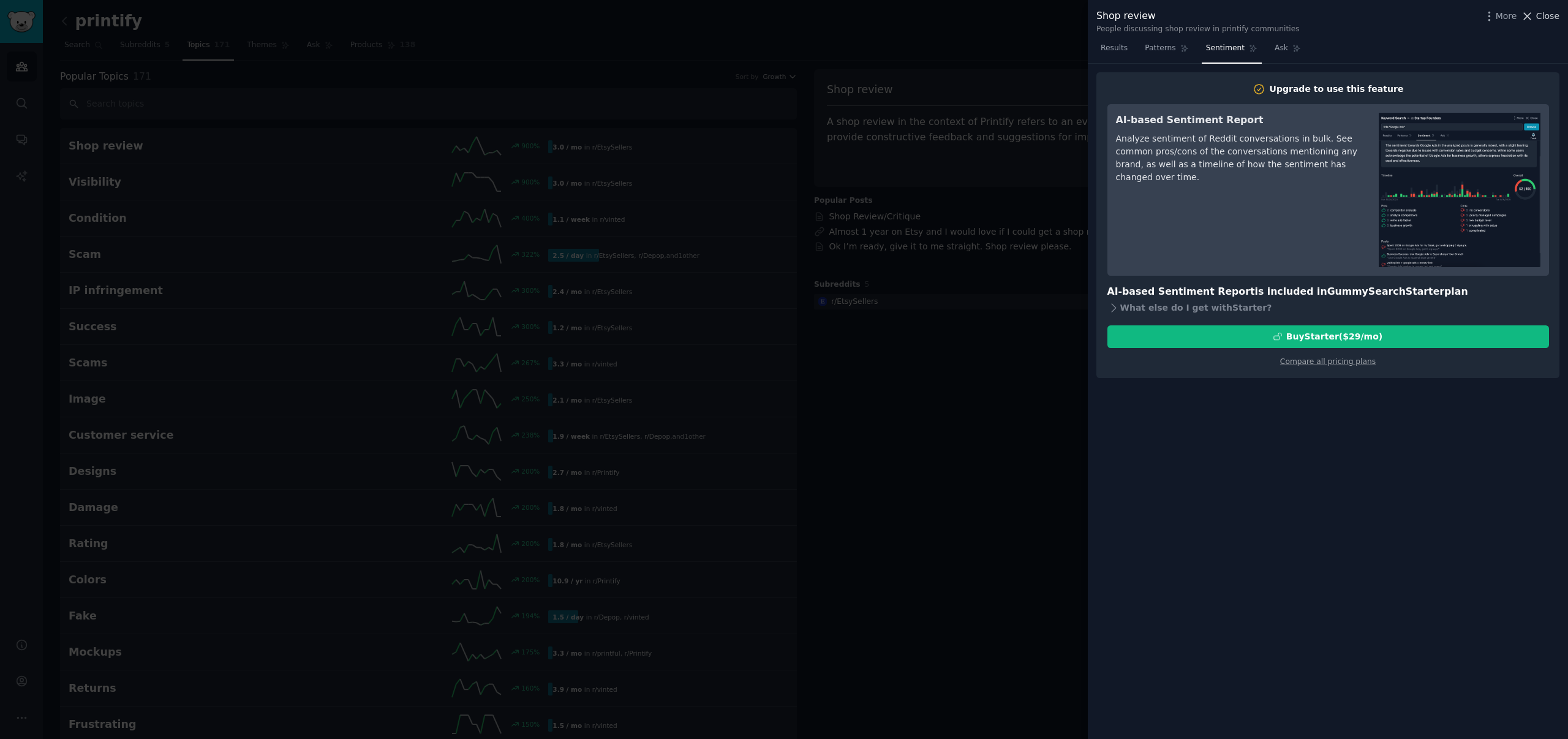
click at [1555, 17] on span "Close" at bounding box center [1548, 17] width 23 height 13
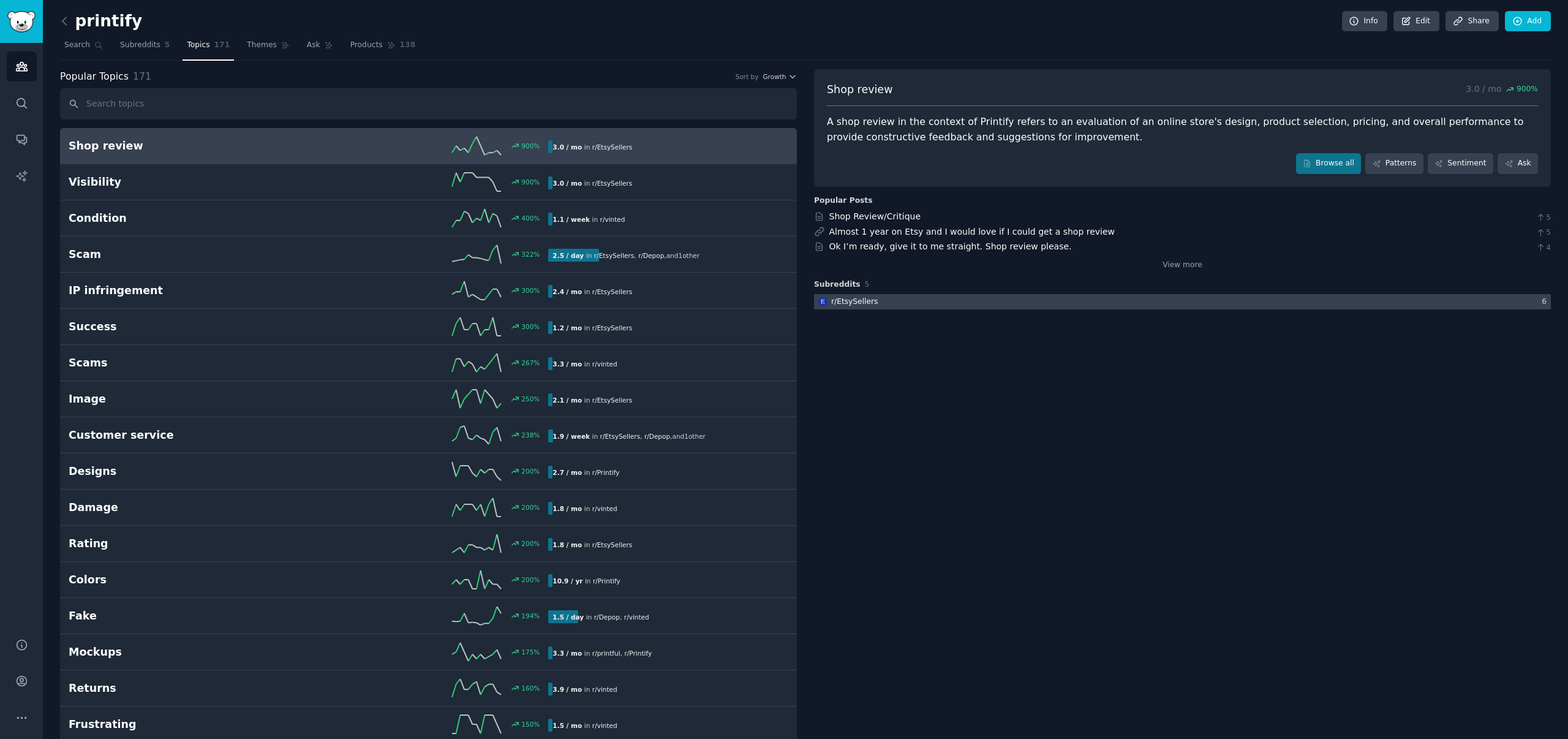
click at [909, 302] on div at bounding box center [1182, 302] width 737 height 16
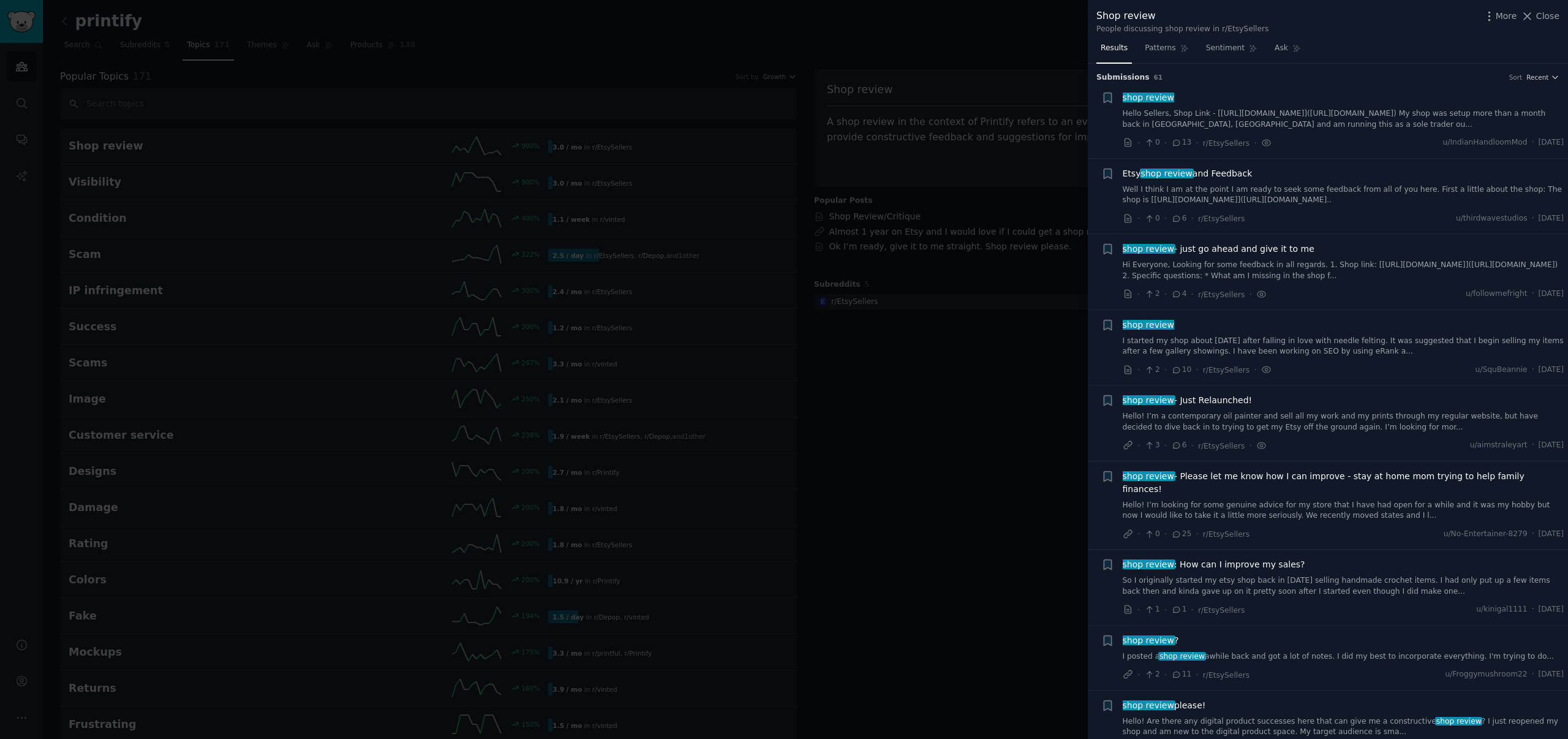
click at [929, 344] on div at bounding box center [784, 369] width 1568 height 739
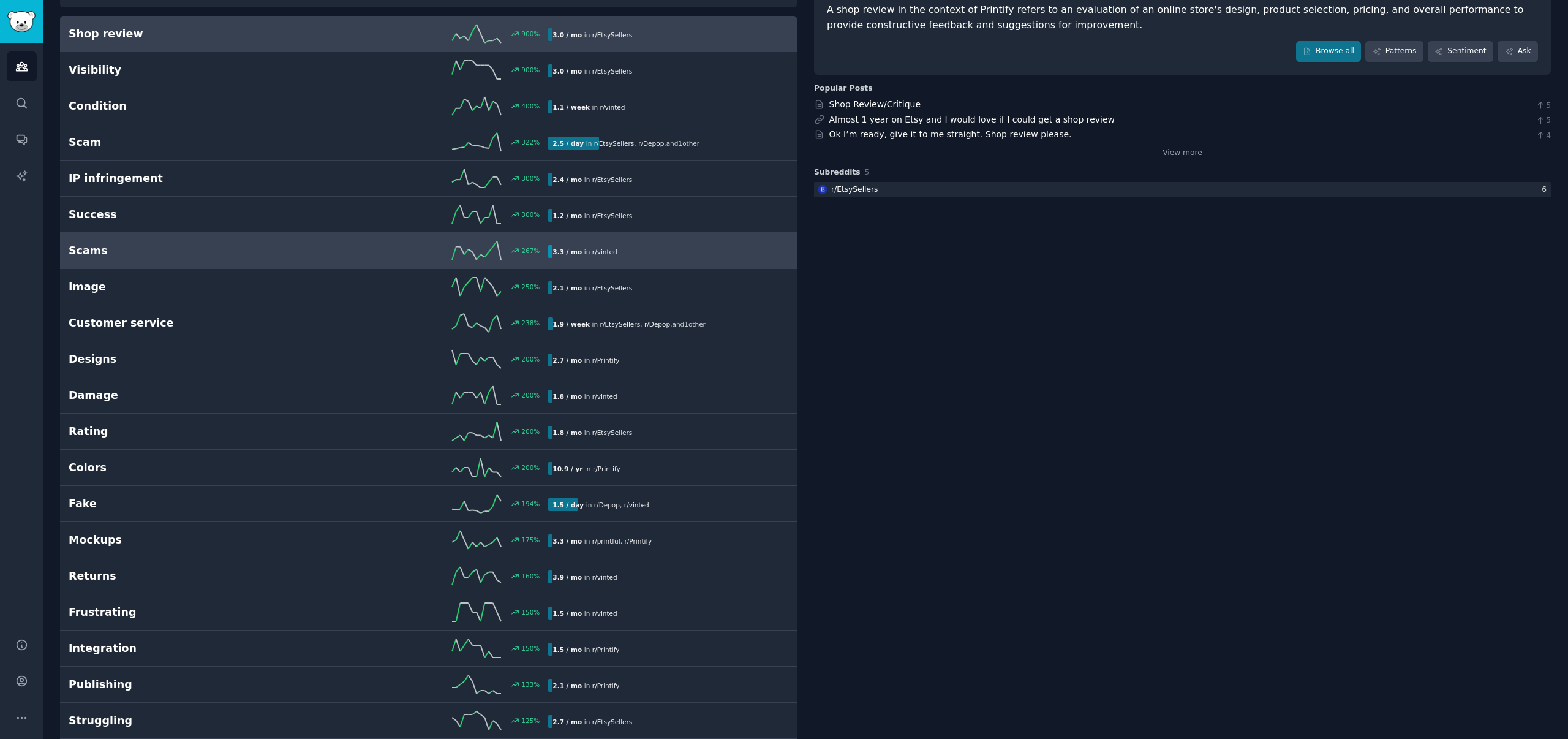
scroll to position [173, 0]
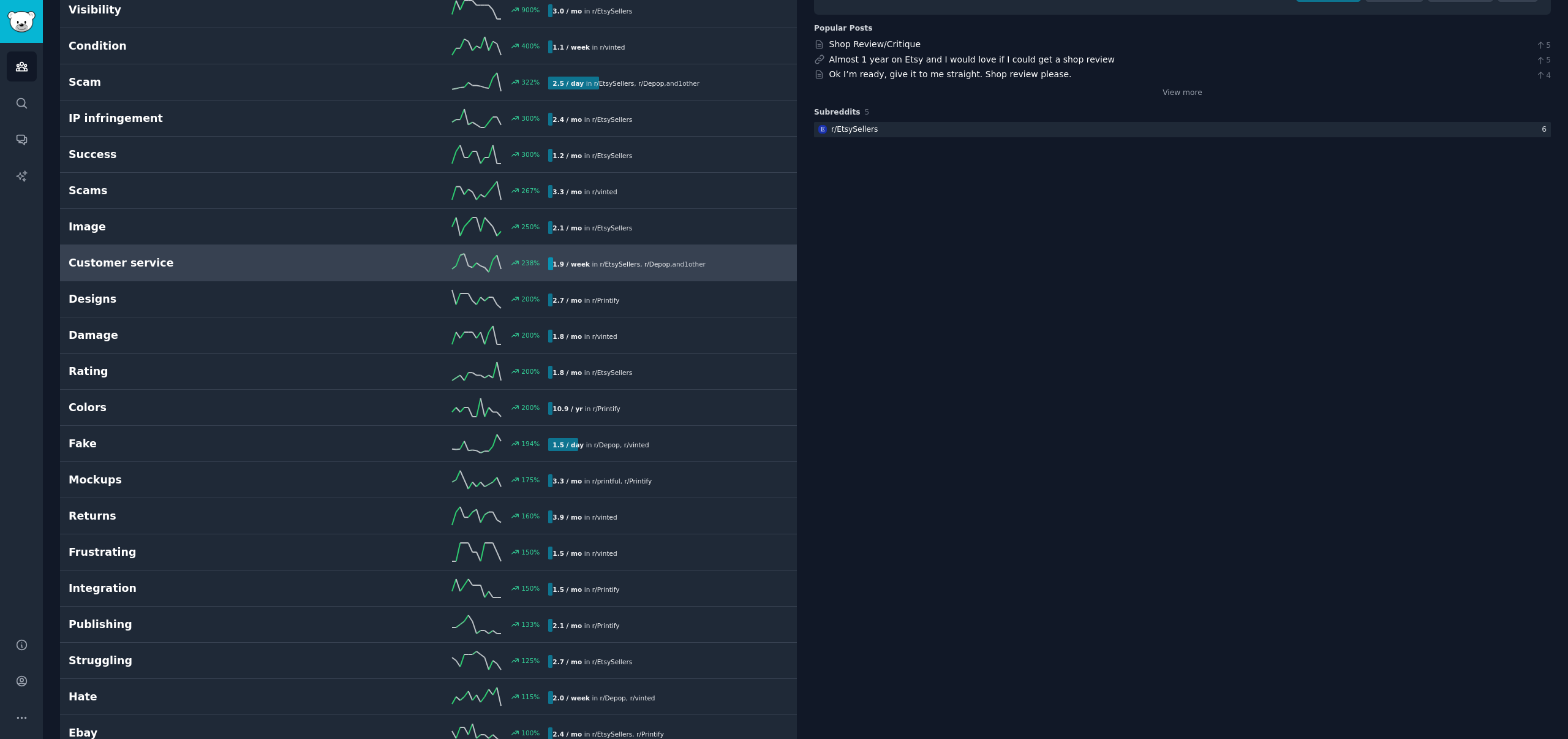
click at [105, 260] on h2 "Customer service" at bounding box center [189, 263] width 240 height 16
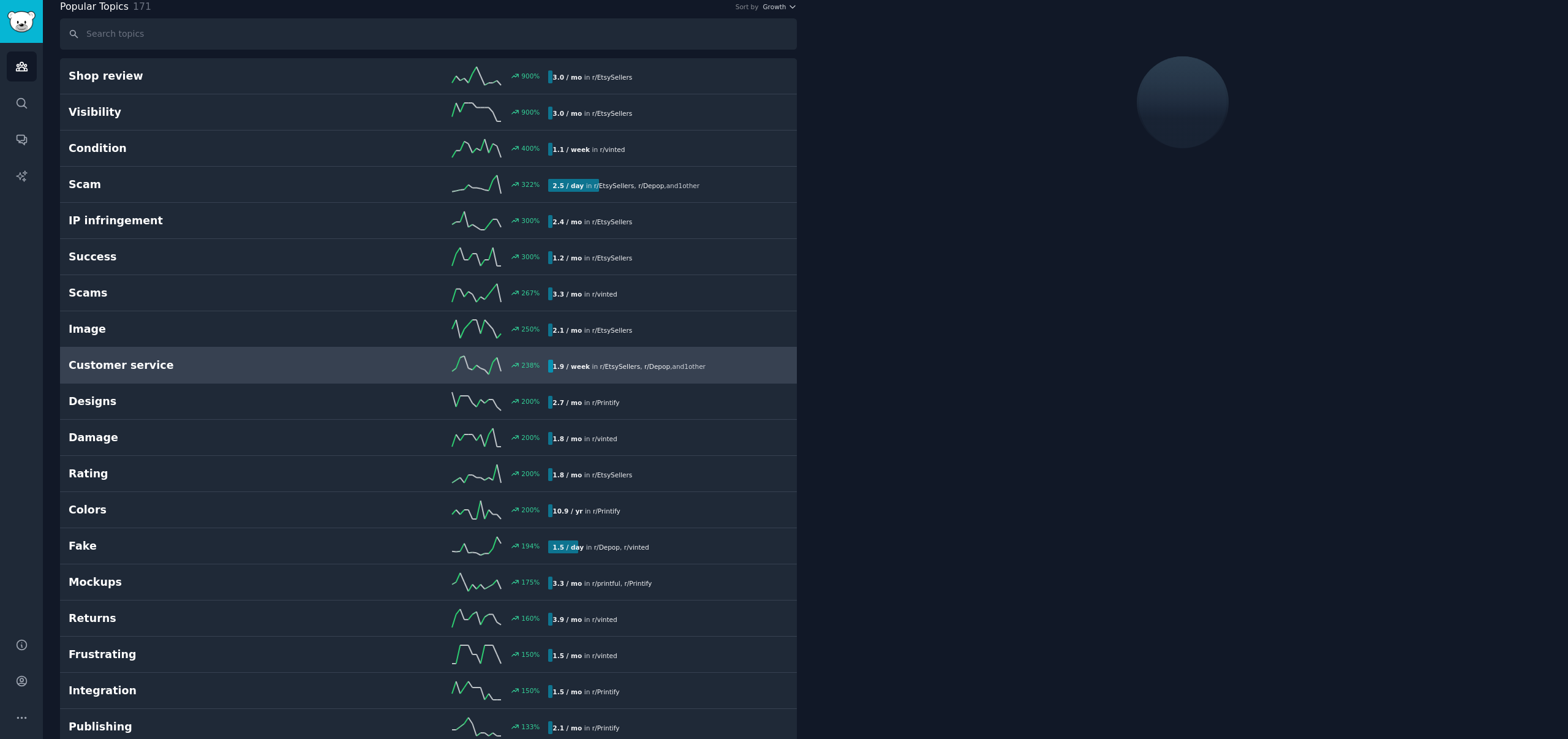
scroll to position [69, 0]
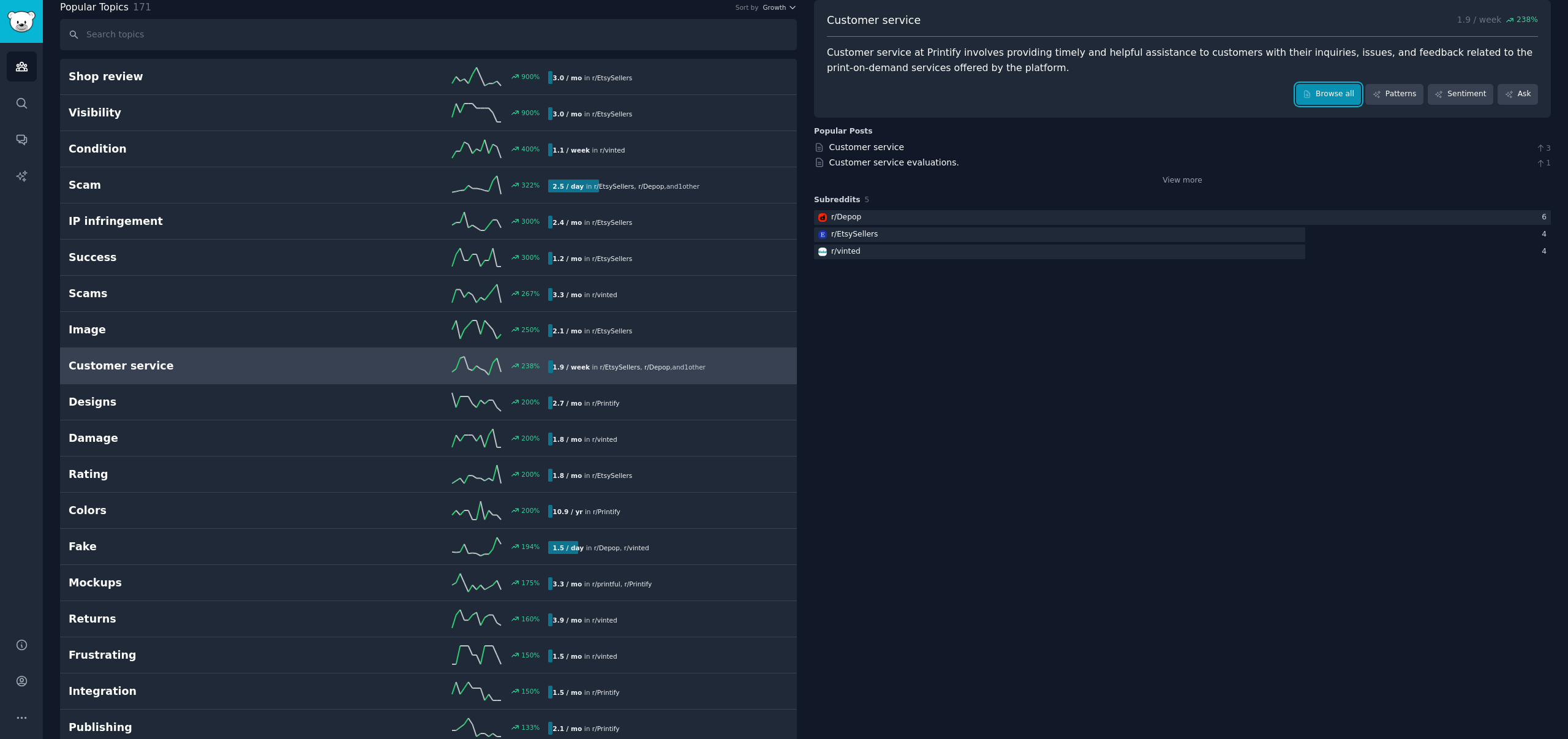
click at [1342, 93] on link "Browse all" at bounding box center [1329, 94] width 65 height 21
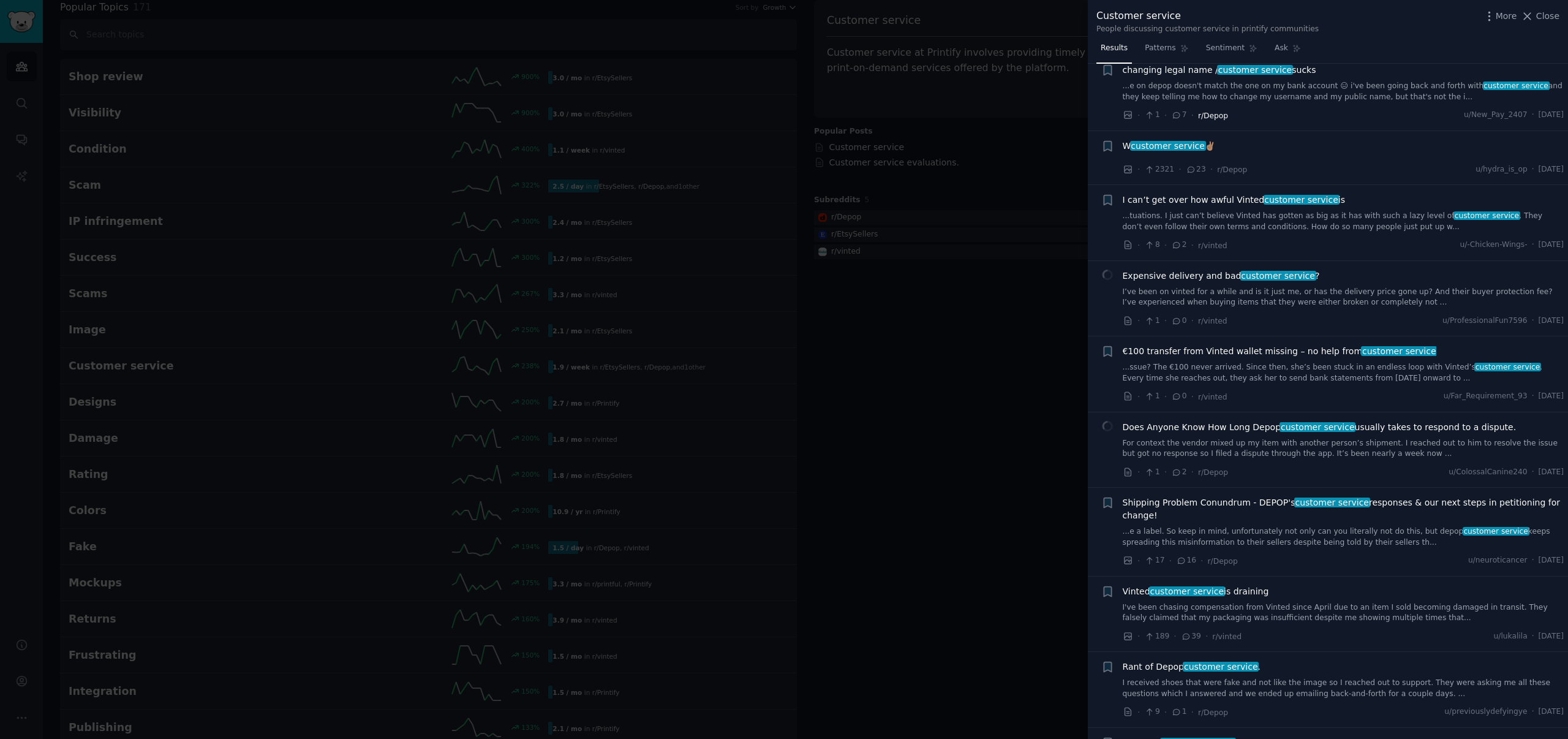
scroll to position [920, 0]
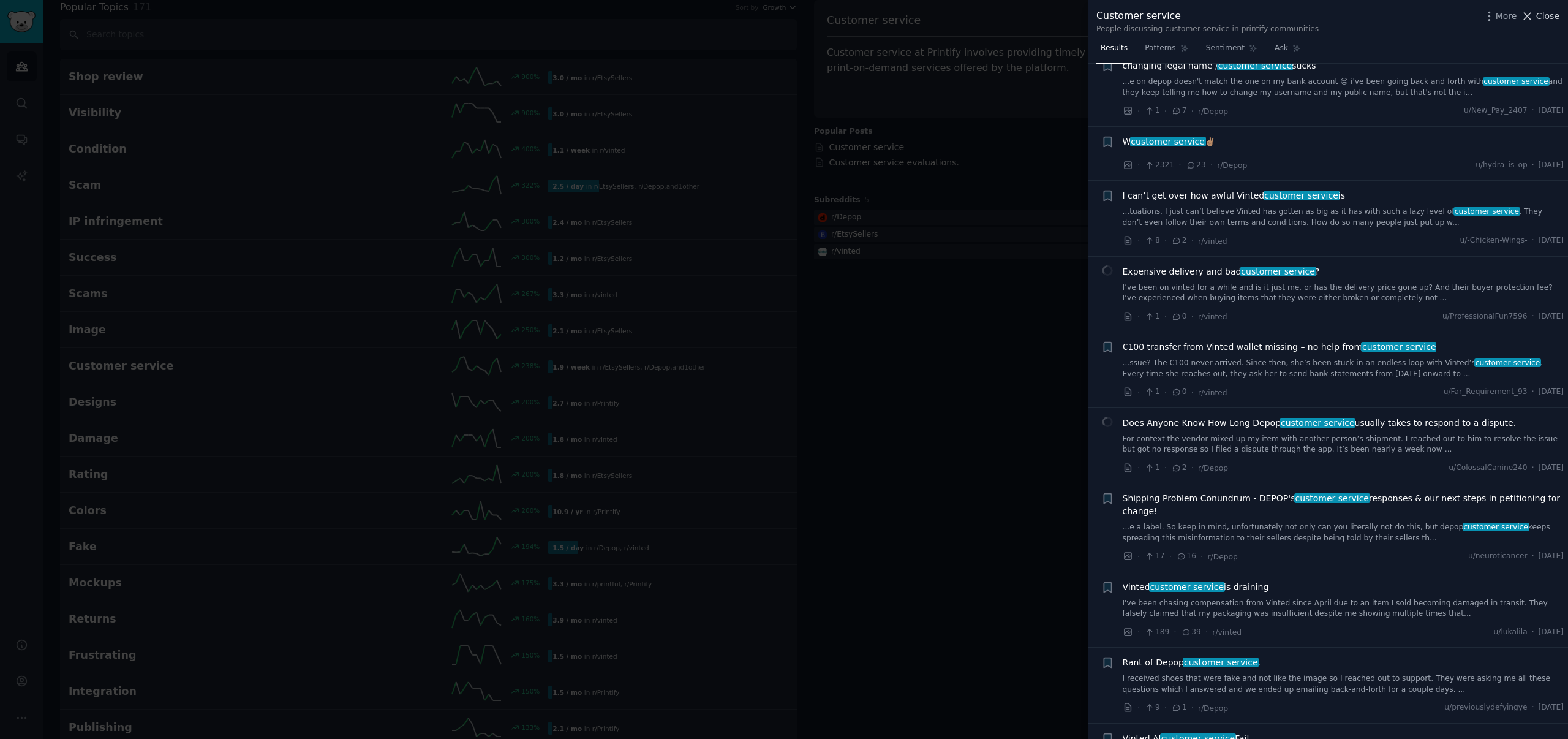
click at [1557, 19] on span "Close" at bounding box center [1548, 17] width 23 height 13
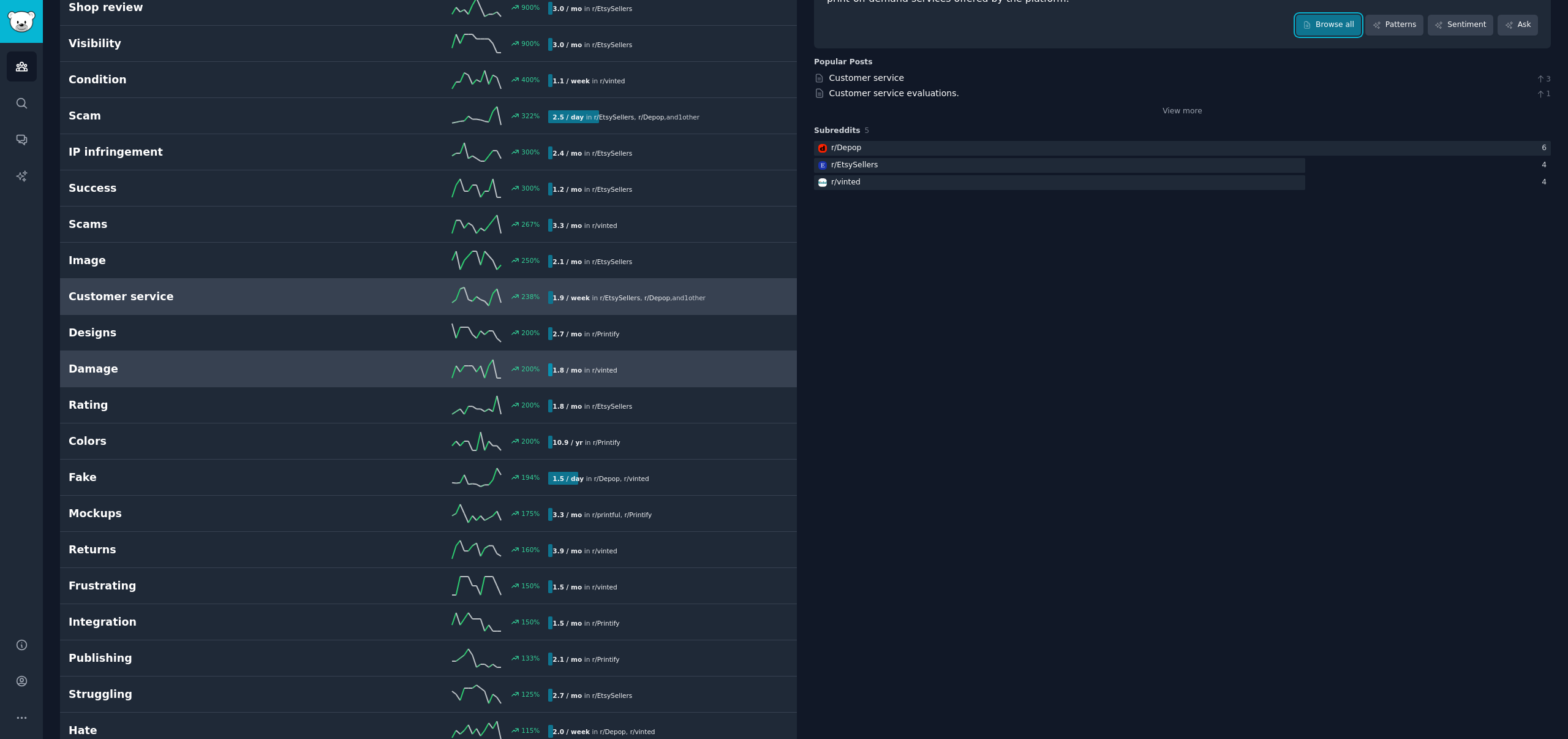
scroll to position [302, 0]
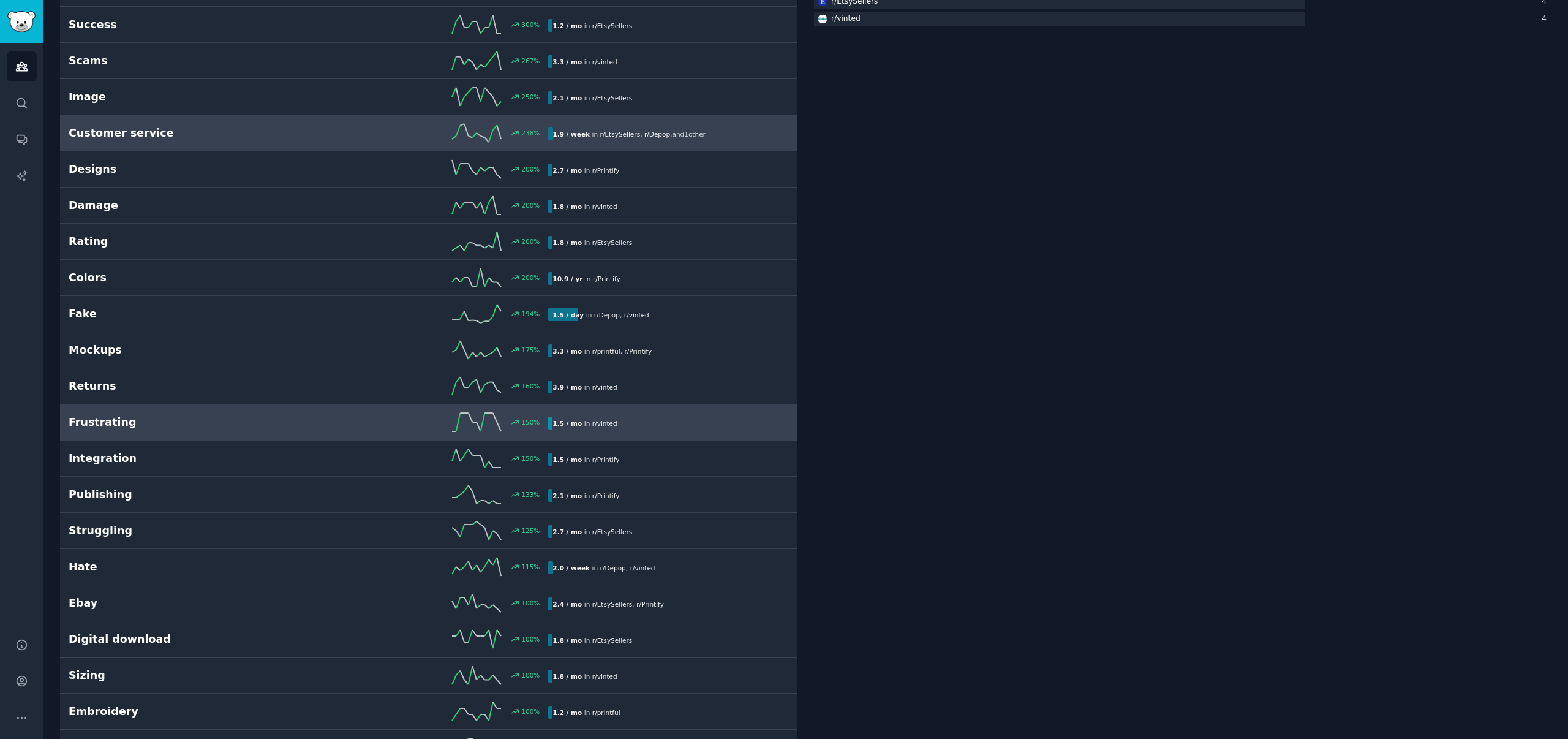
click at [607, 424] on span "r/ vinted" at bounding box center [605, 423] width 25 height 7
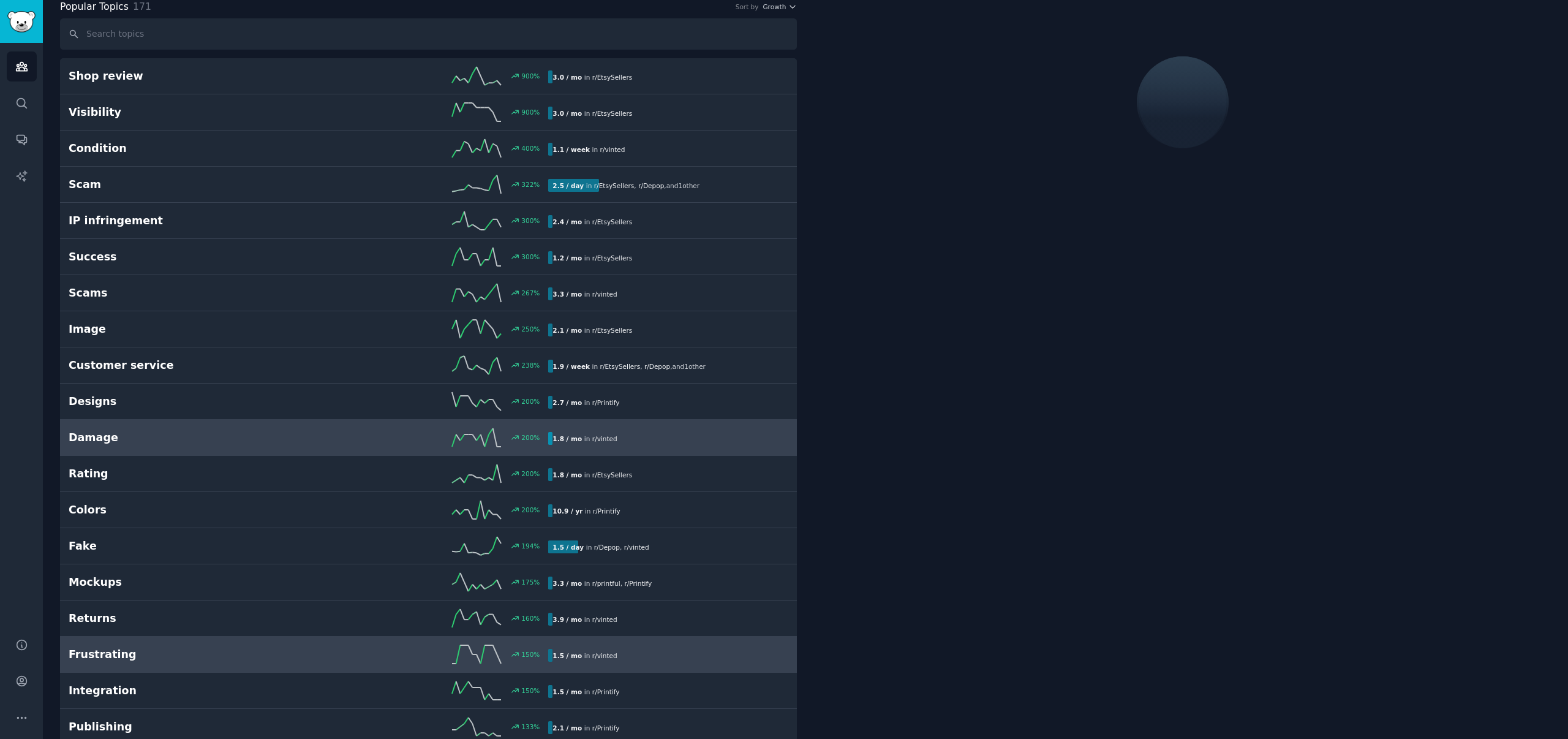
scroll to position [69, 0]
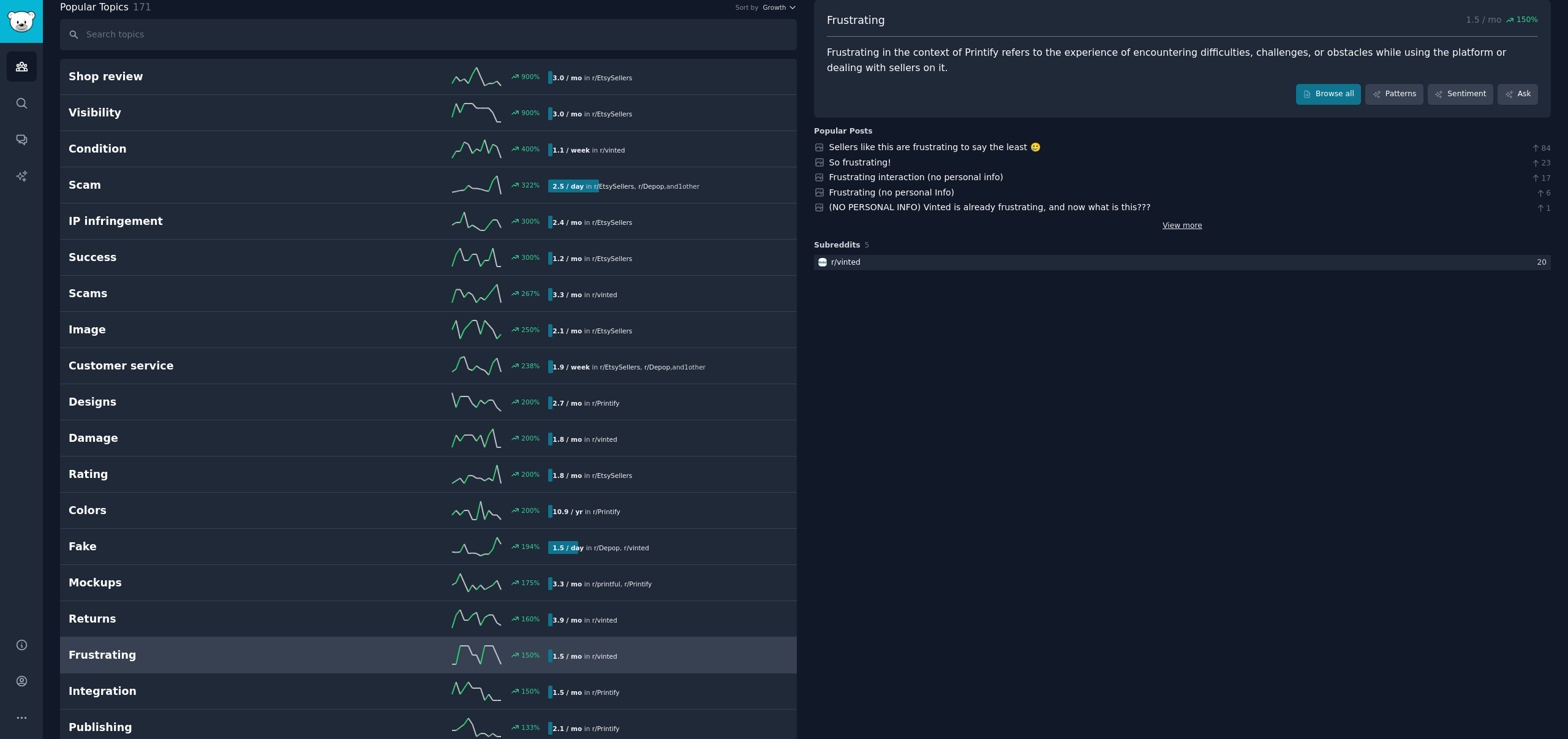
click at [1176, 227] on link "View more" at bounding box center [1182, 226] width 39 height 11
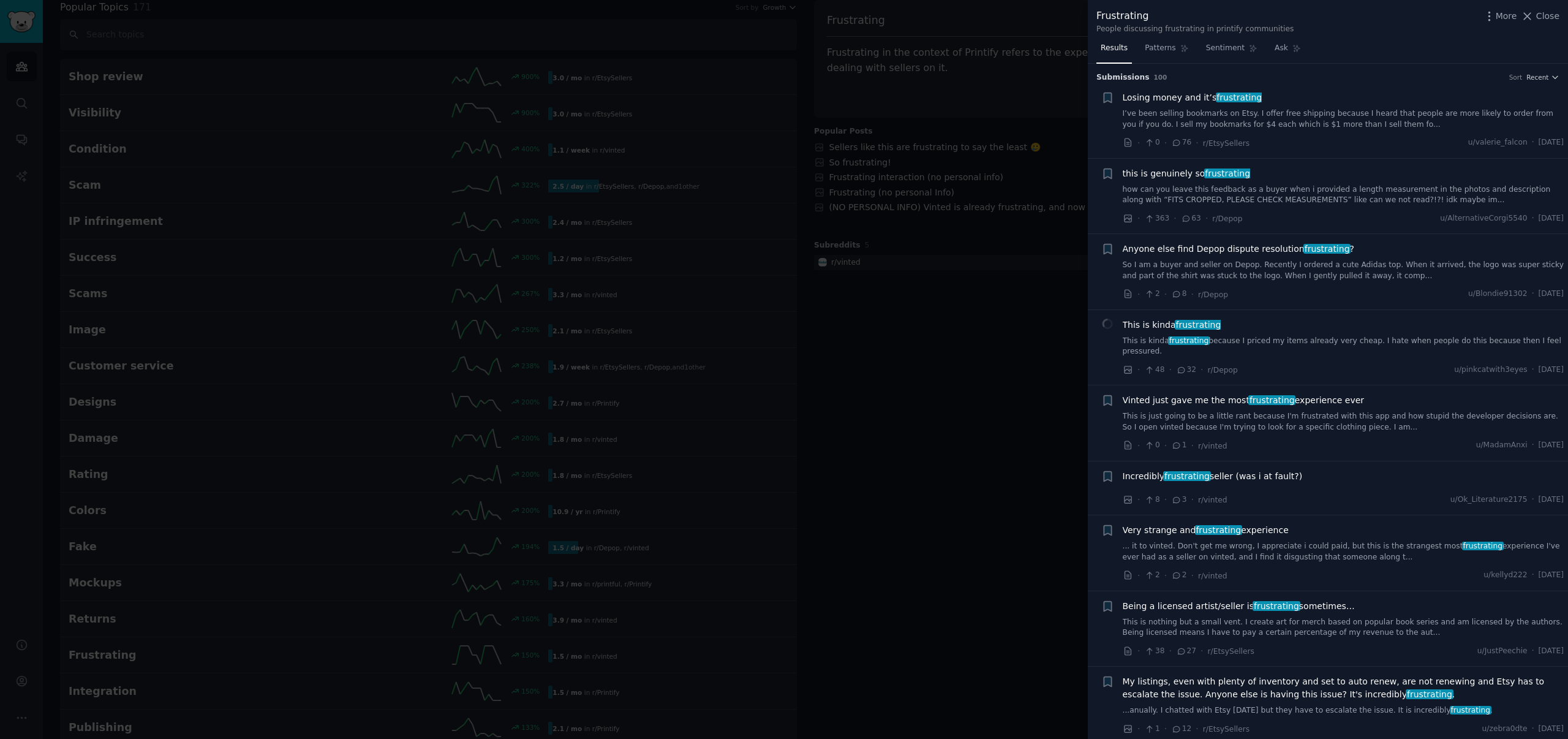
click at [834, 638] on div at bounding box center [784, 369] width 1568 height 739
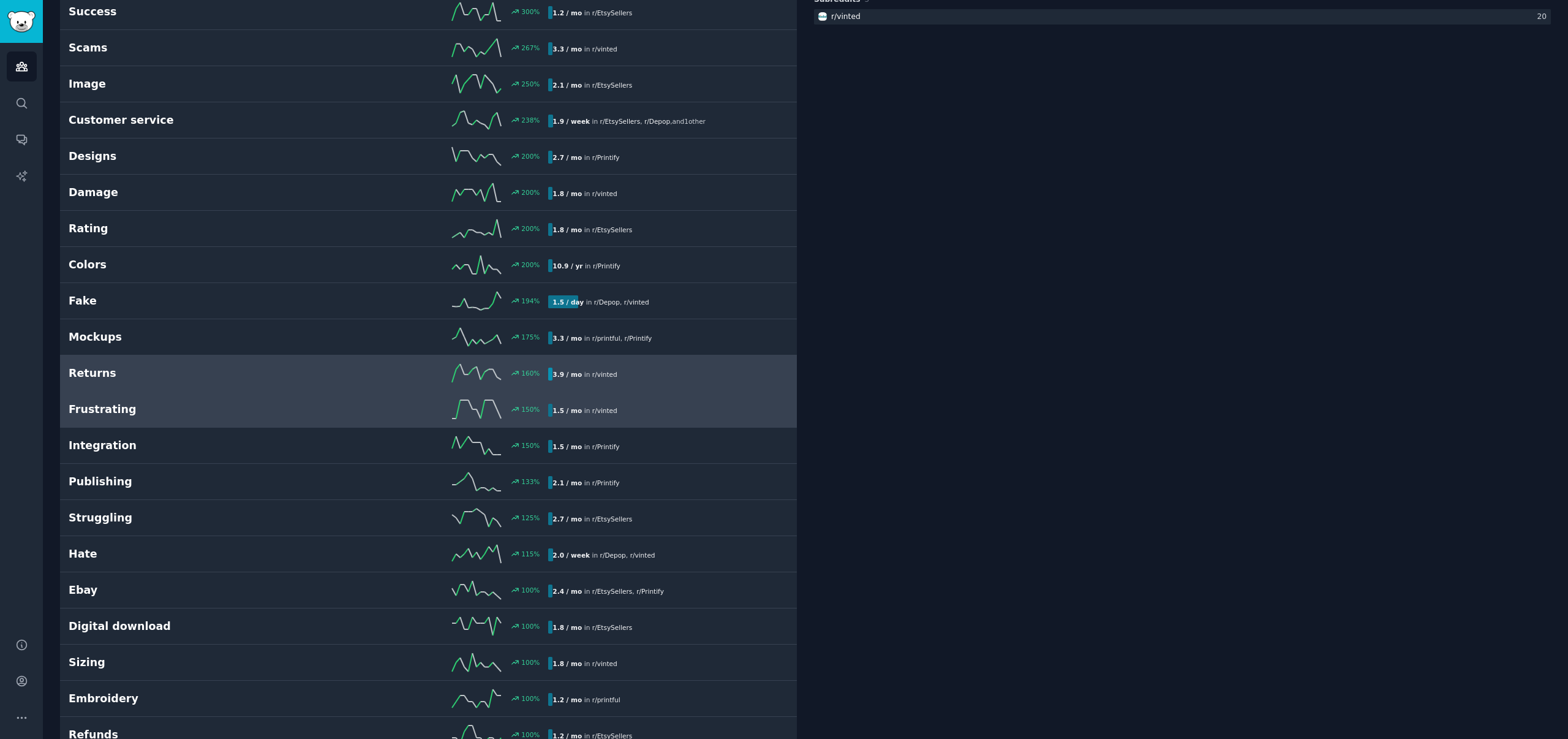
scroll to position [320, 0]
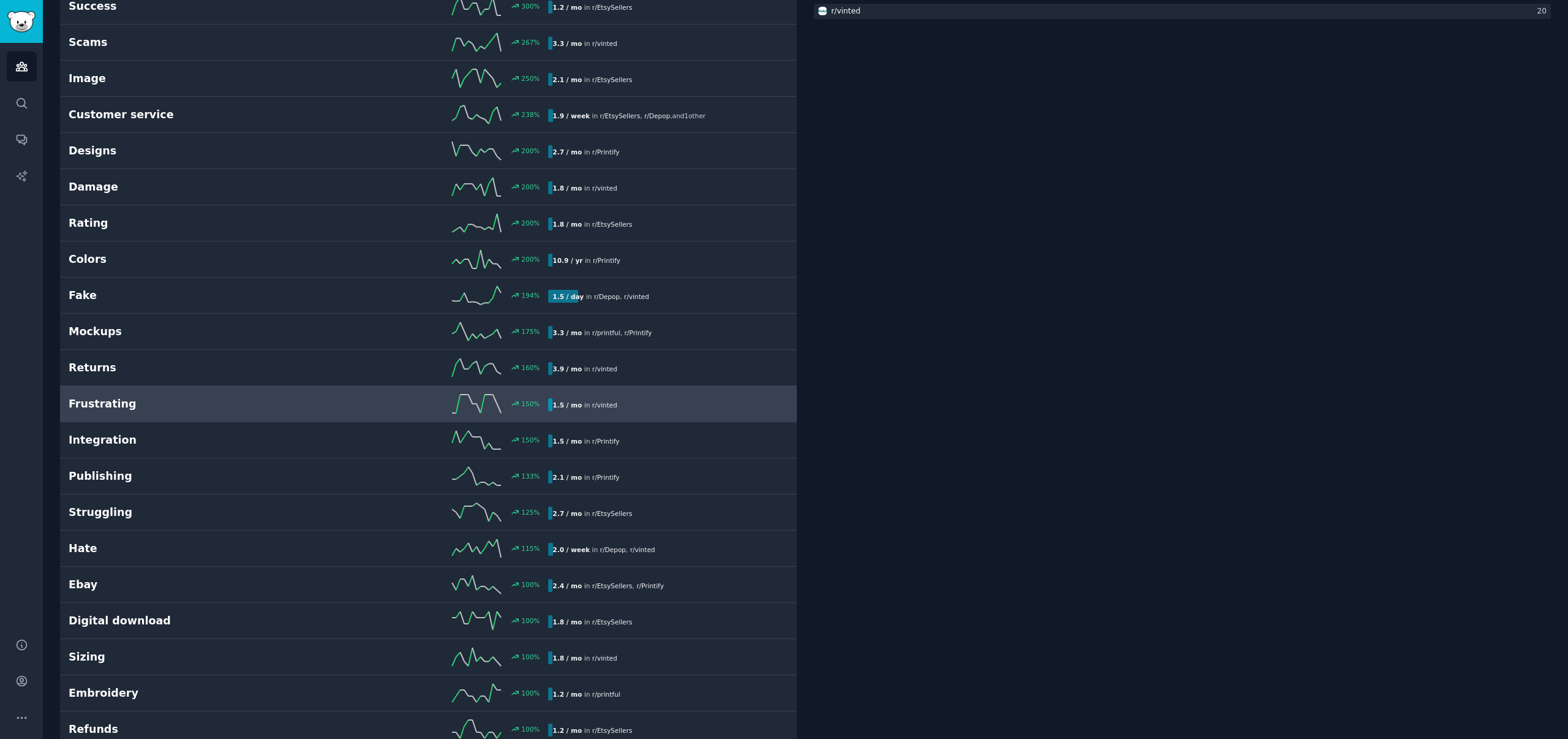
click at [642, 403] on div "1.5 / mo in r/ vinted" at bounding box center [664, 405] width 231 height 13
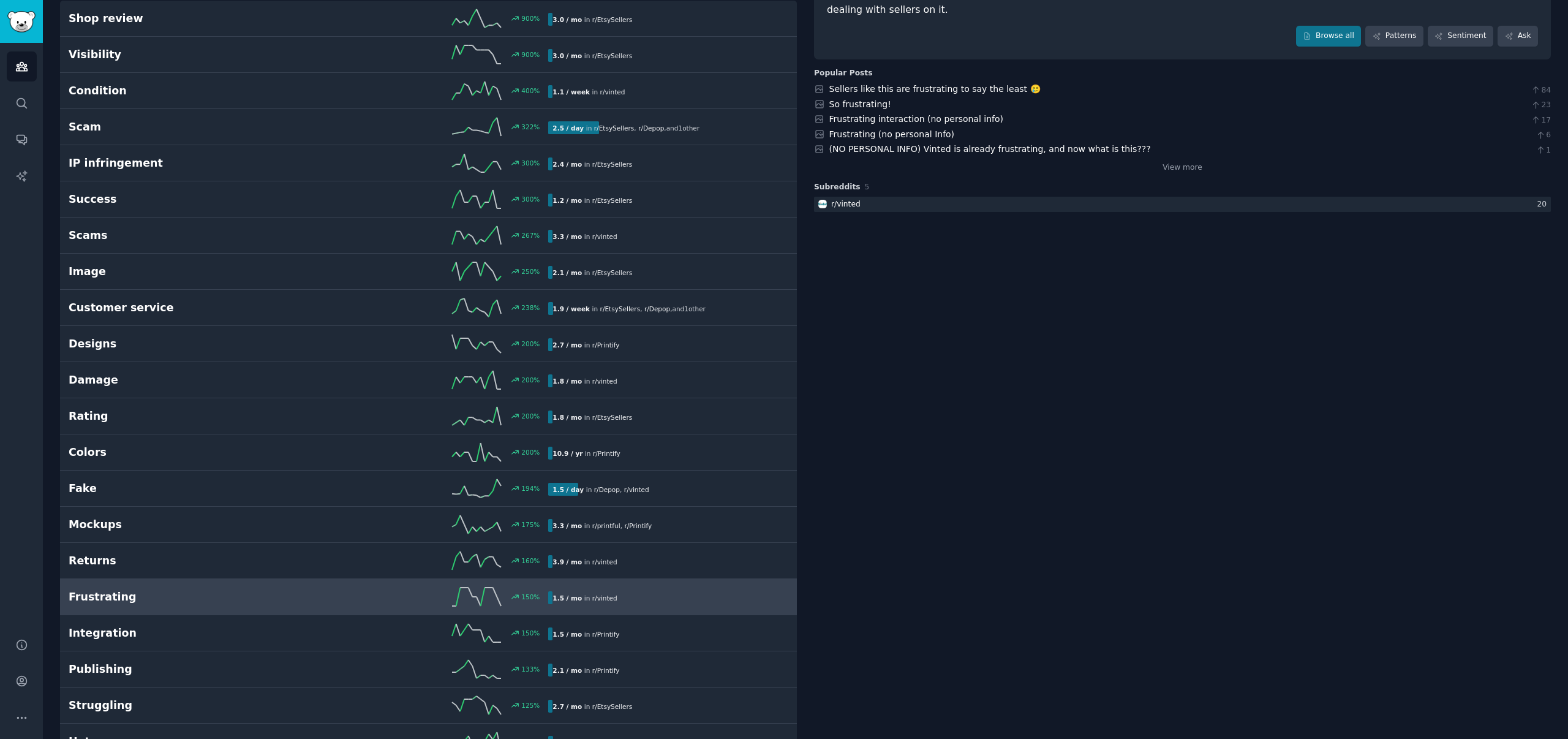
scroll to position [0, 0]
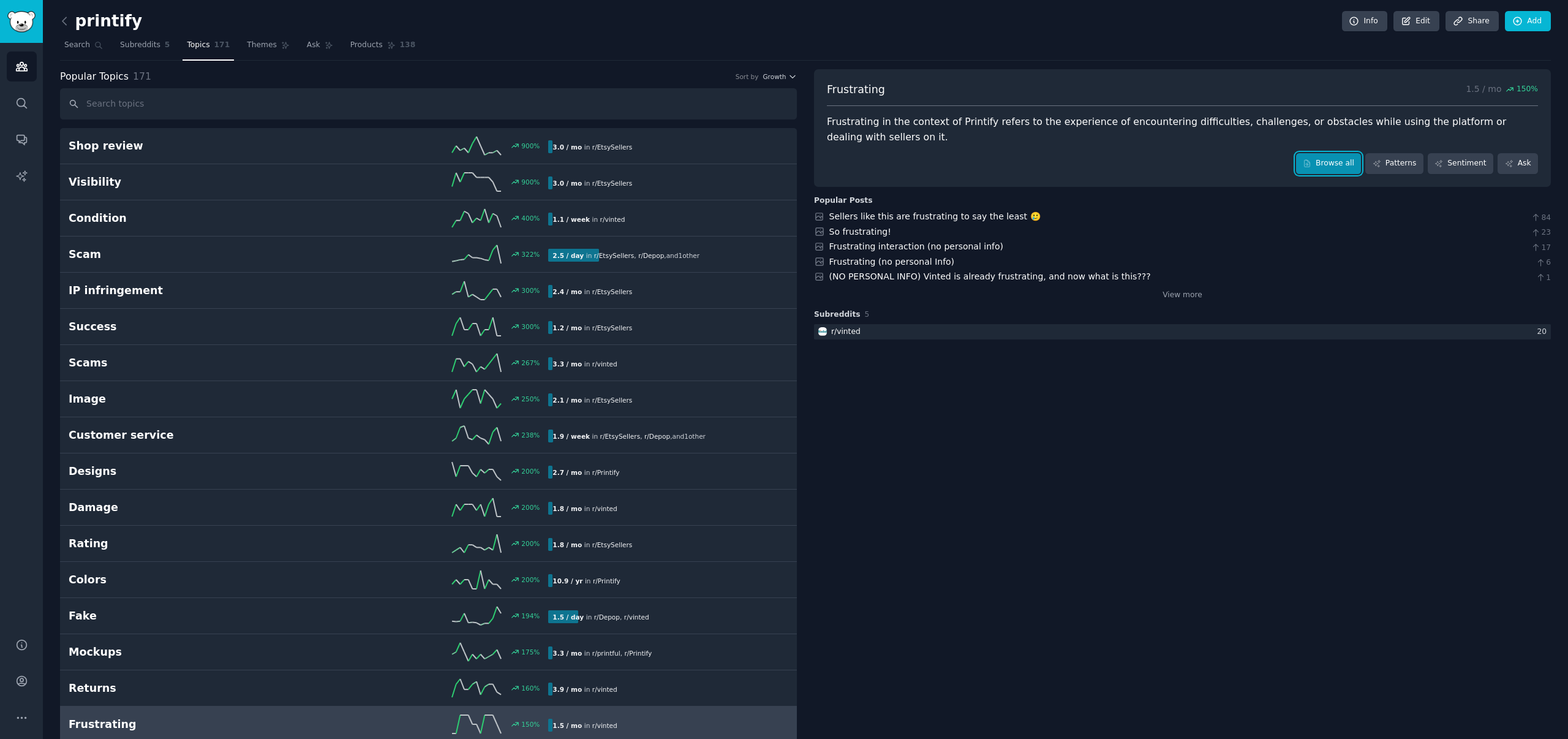
click at [1340, 162] on link "Browse all" at bounding box center [1329, 163] width 65 height 21
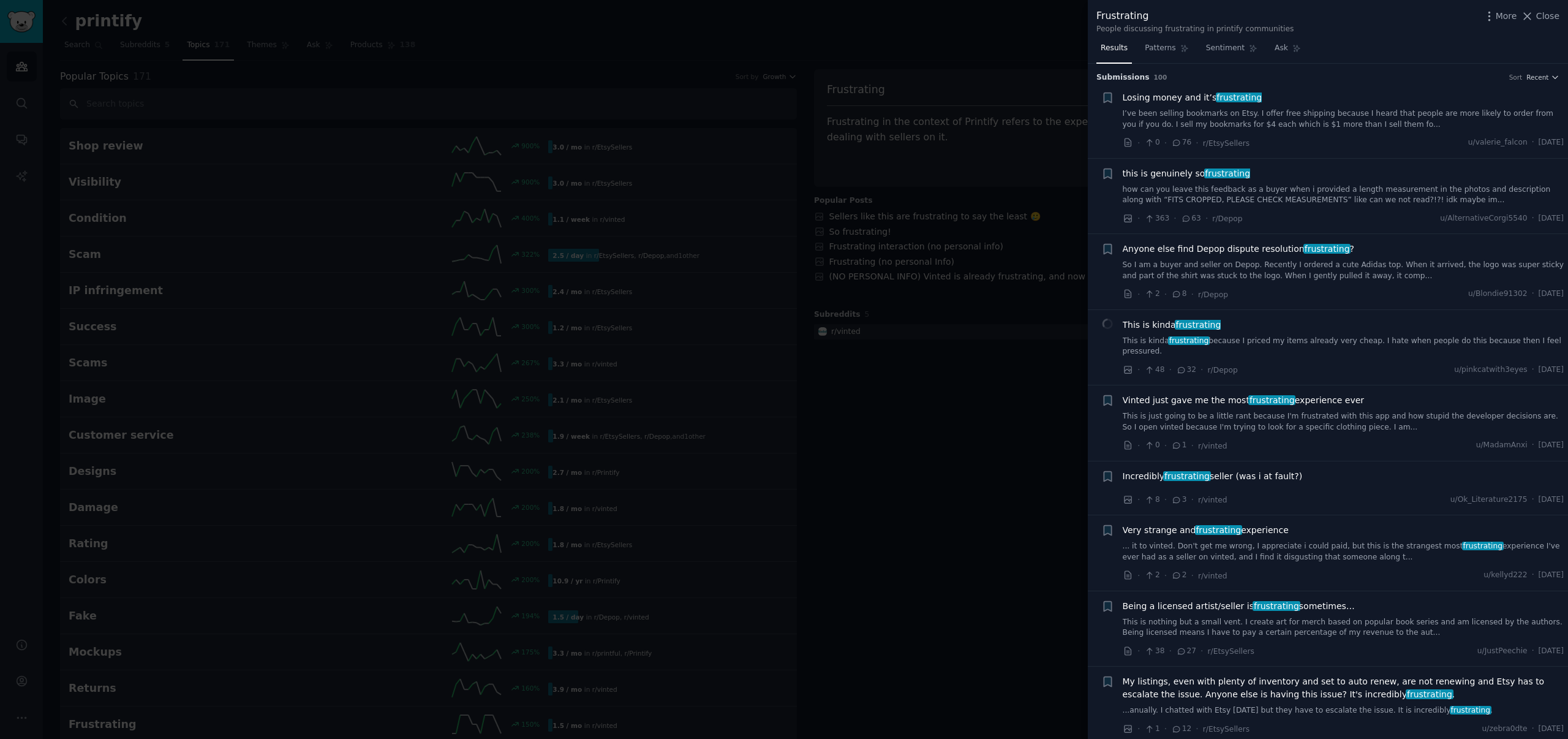
click at [1297, 118] on link "I’ve been selling bookmarks on Etsy. I offer free shipping because I heard that…" at bounding box center [1343, 118] width 441 height 21
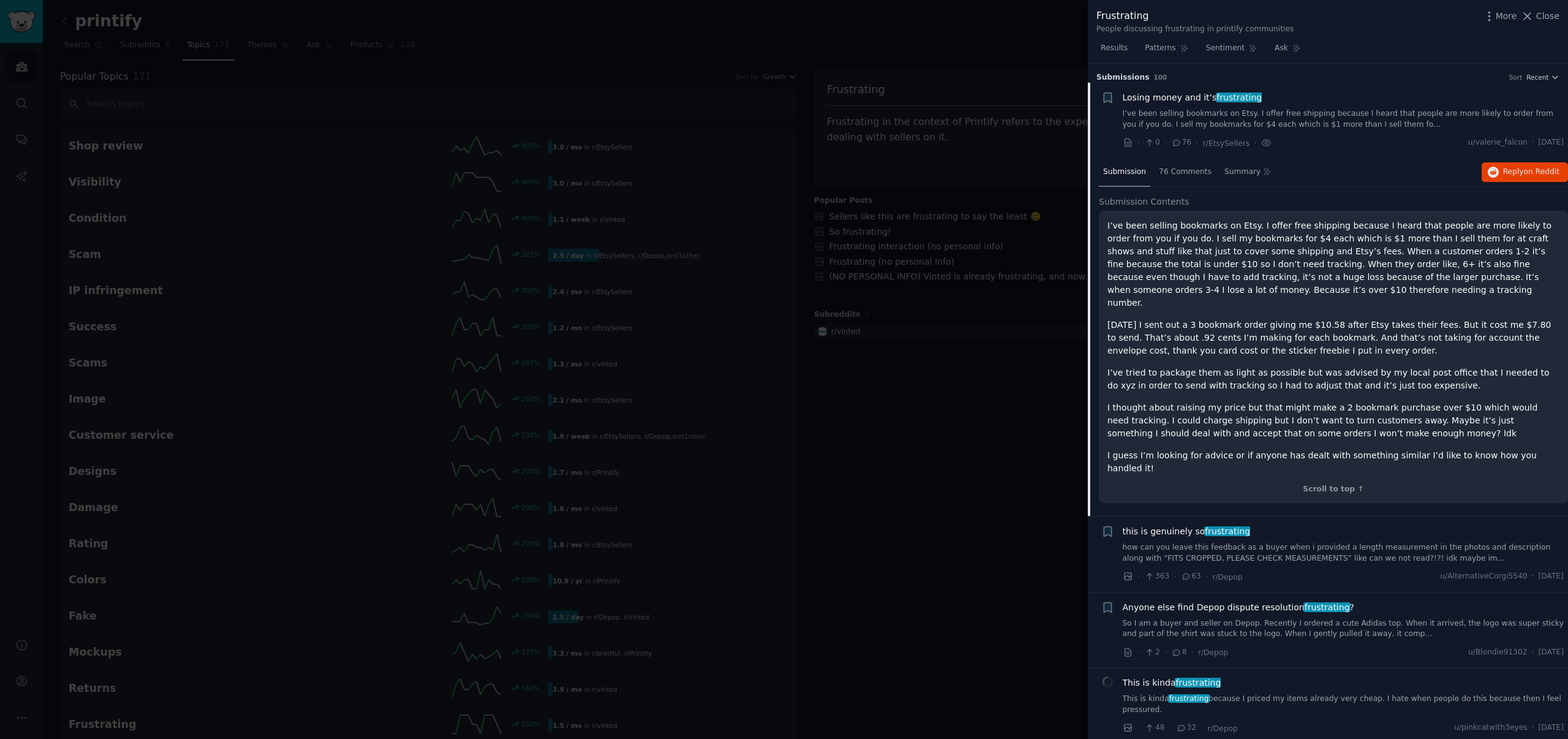
scroll to position [19, 0]
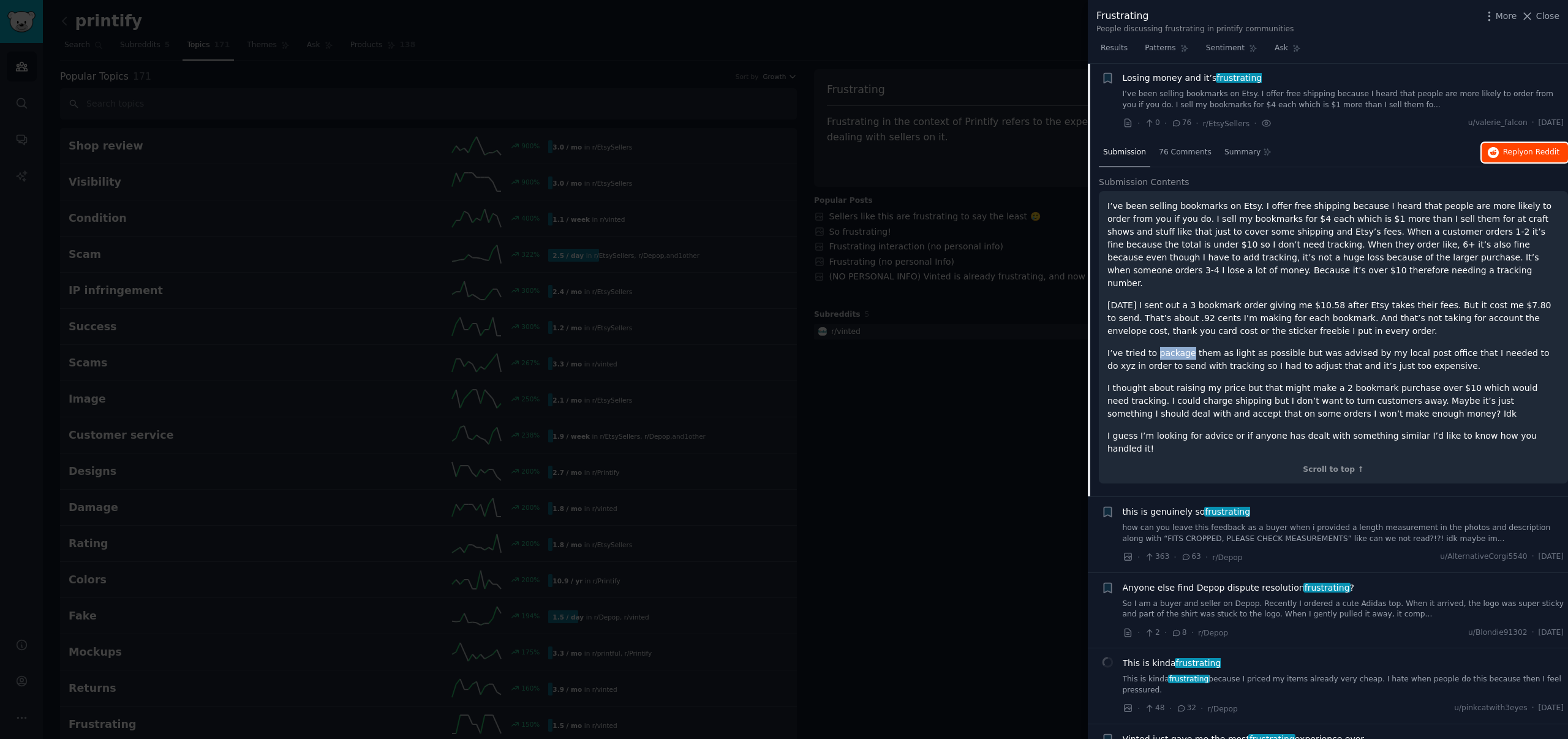
click at [1521, 157] on span "Reply on Reddit" at bounding box center [1531, 152] width 56 height 11
click at [1242, 523] on link "how can you leave this feedback as a buyer when i provided a length measurement…" at bounding box center [1343, 533] width 441 height 21
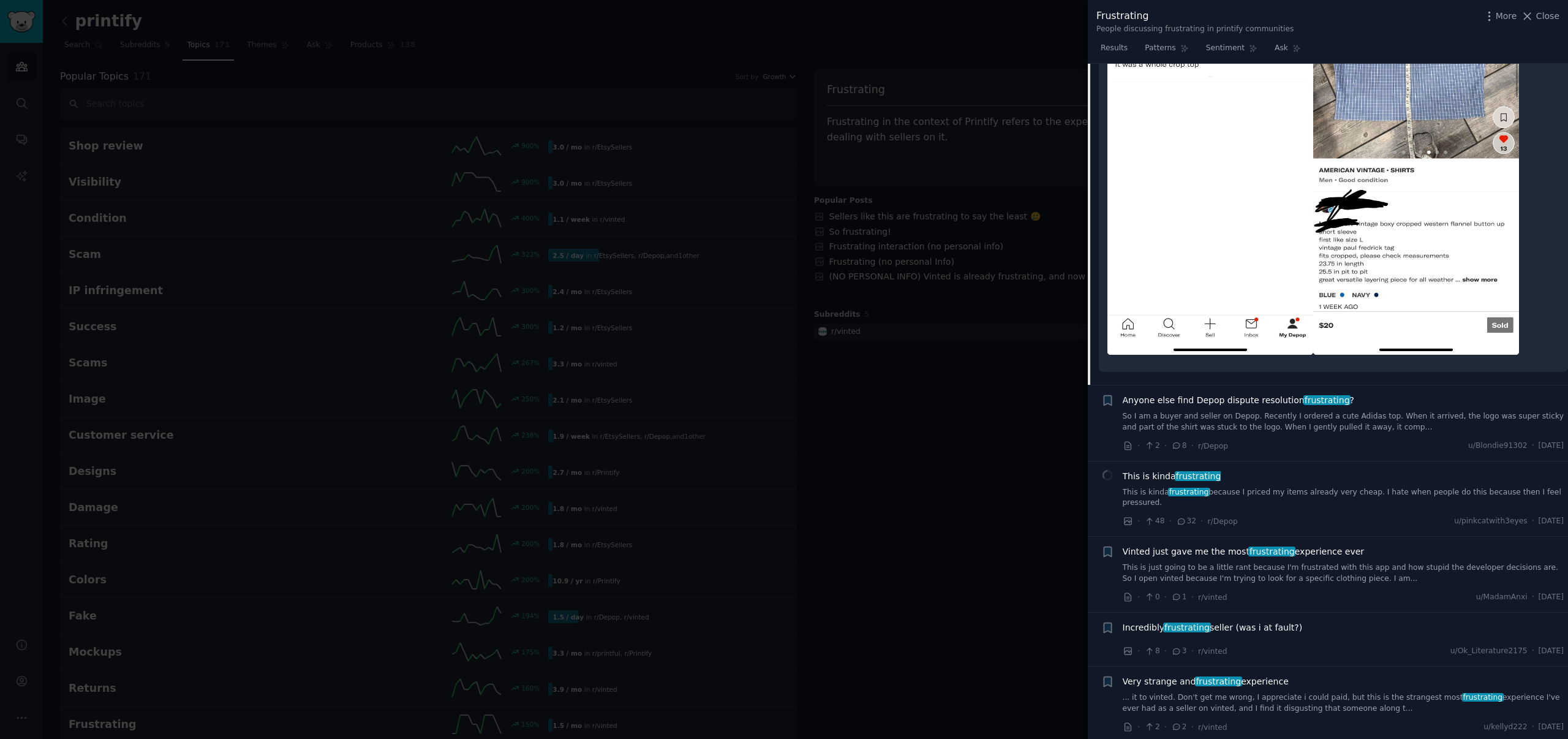
scroll to position [443, 0]
click at [1226, 485] on div "This is kinda frustrating This is kinda frustrating because I priced my items a…" at bounding box center [1343, 488] width 441 height 39
click at [1197, 475] on span "frustrating" at bounding box center [1198, 475] width 47 height 10
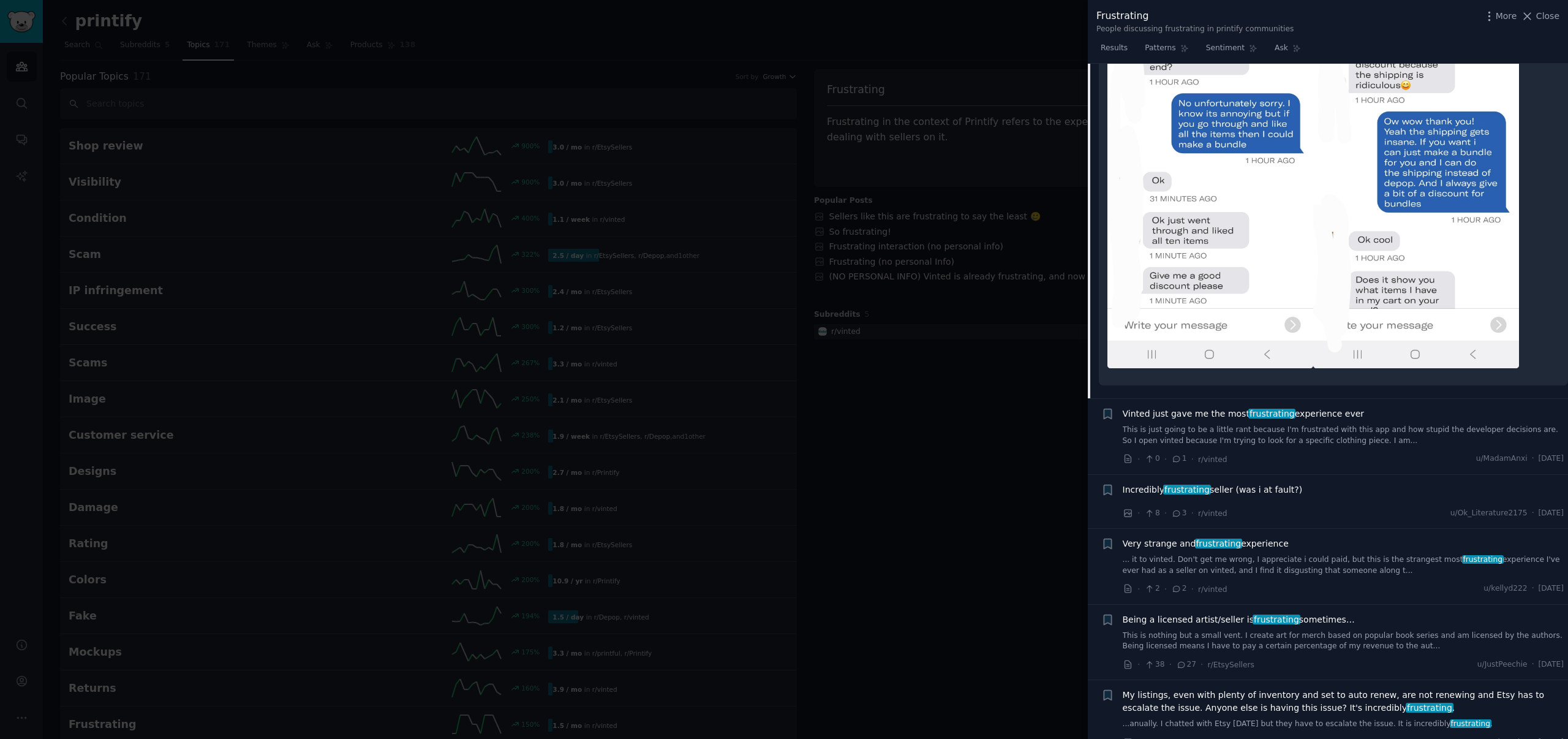
scroll to position [595, 0]
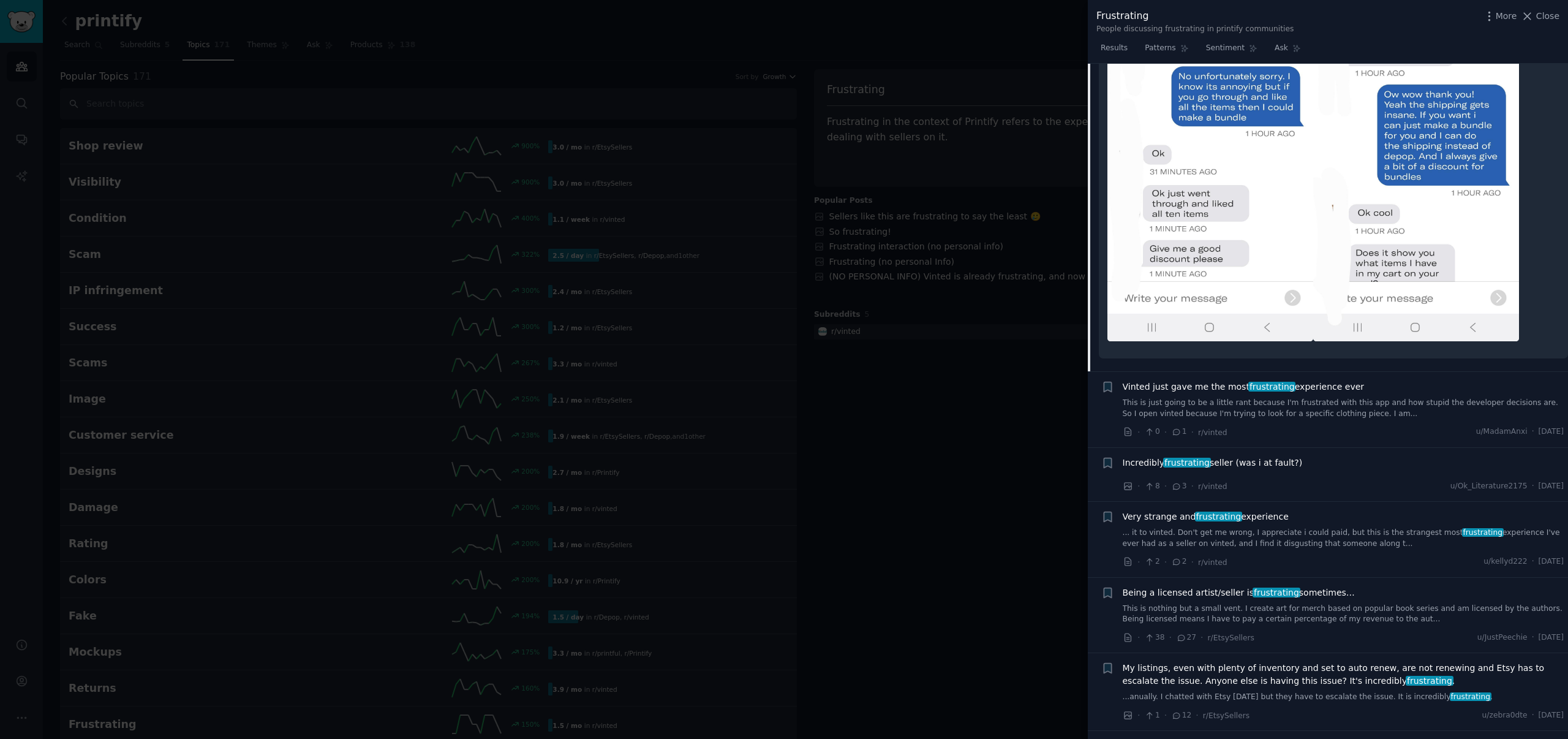
click at [1272, 528] on link "... it to vinted. Don't get me wrong, I appreciate i could paid, but this is th…" at bounding box center [1343, 538] width 441 height 21
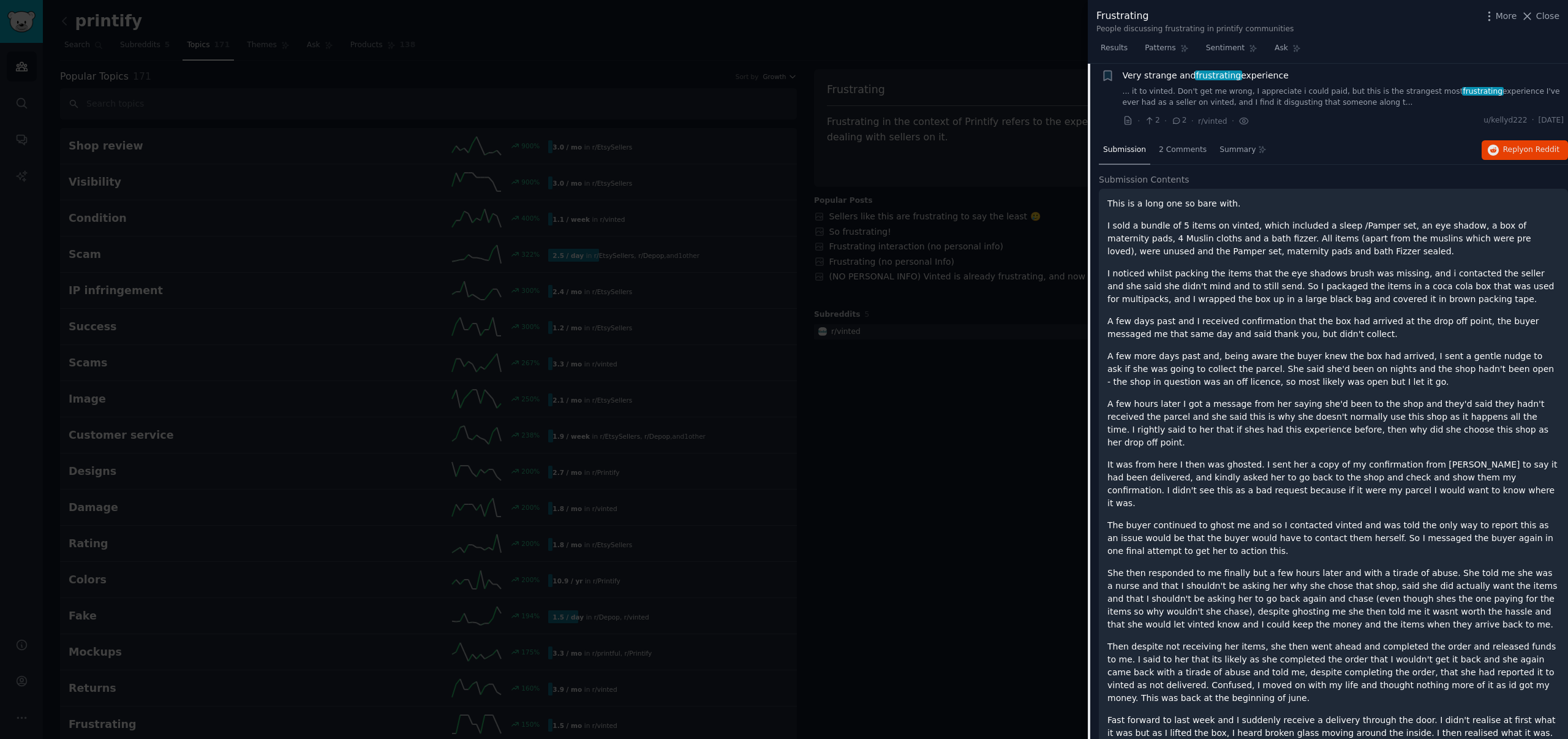
scroll to position [453, 0]
click at [1374, 101] on link "... it to vinted. Don't get me wrong, I appreciate i could paid, but this is th…" at bounding box center [1343, 99] width 441 height 21
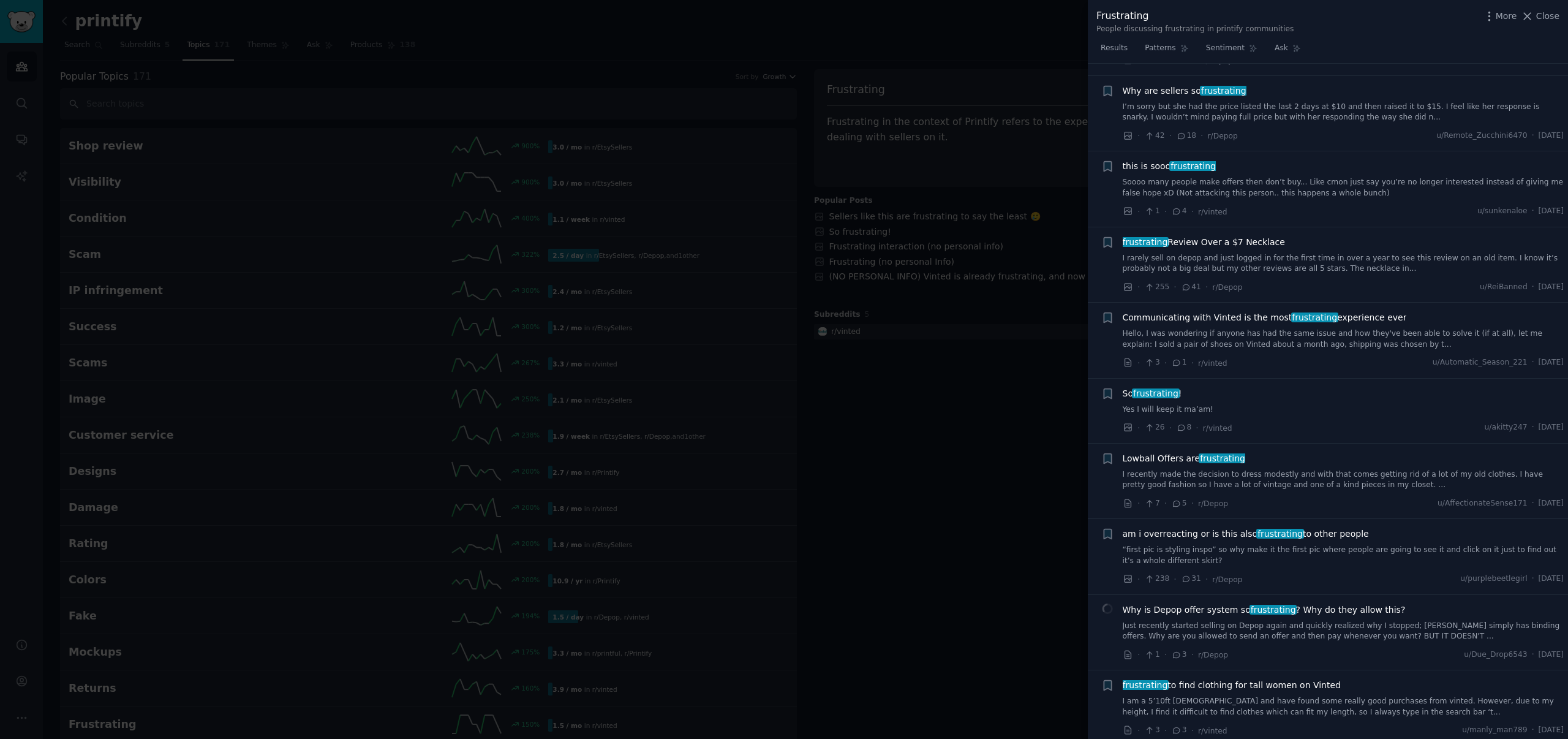
scroll to position [838, 0]
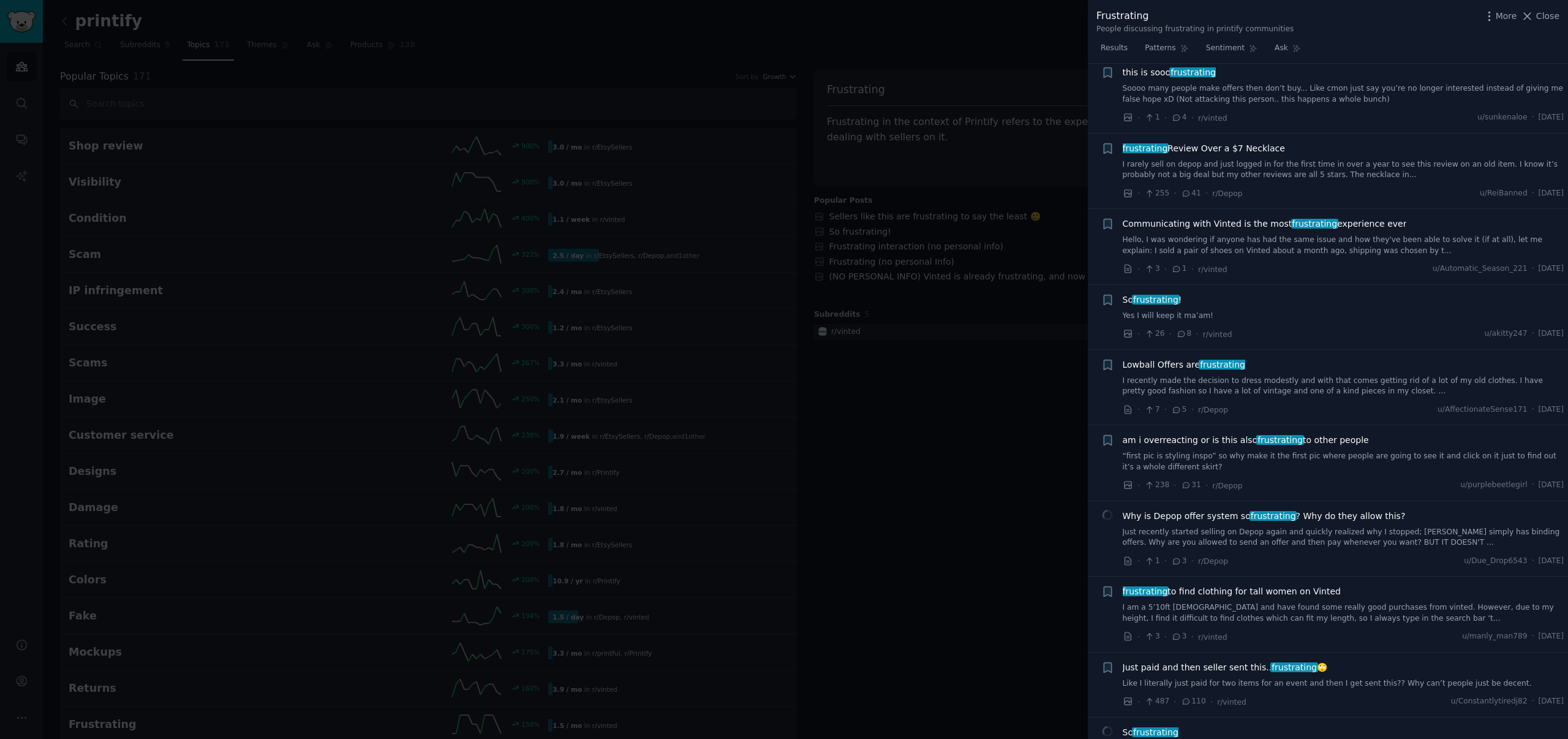
click at [1379, 536] on link "Just recently started selling on Depop again and quickly realized why I stopped…" at bounding box center [1343, 537] width 441 height 21
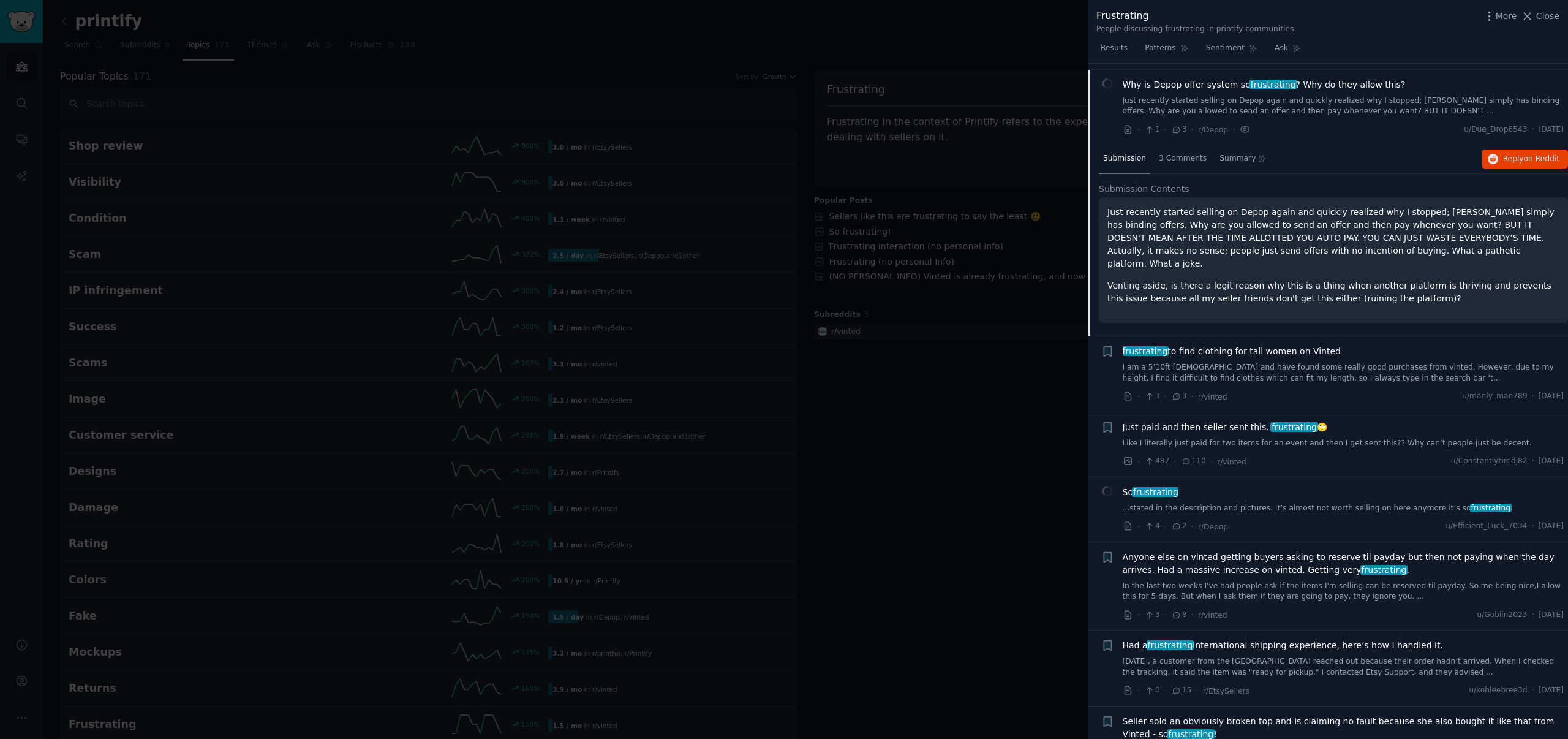
scroll to position [1276, 0]
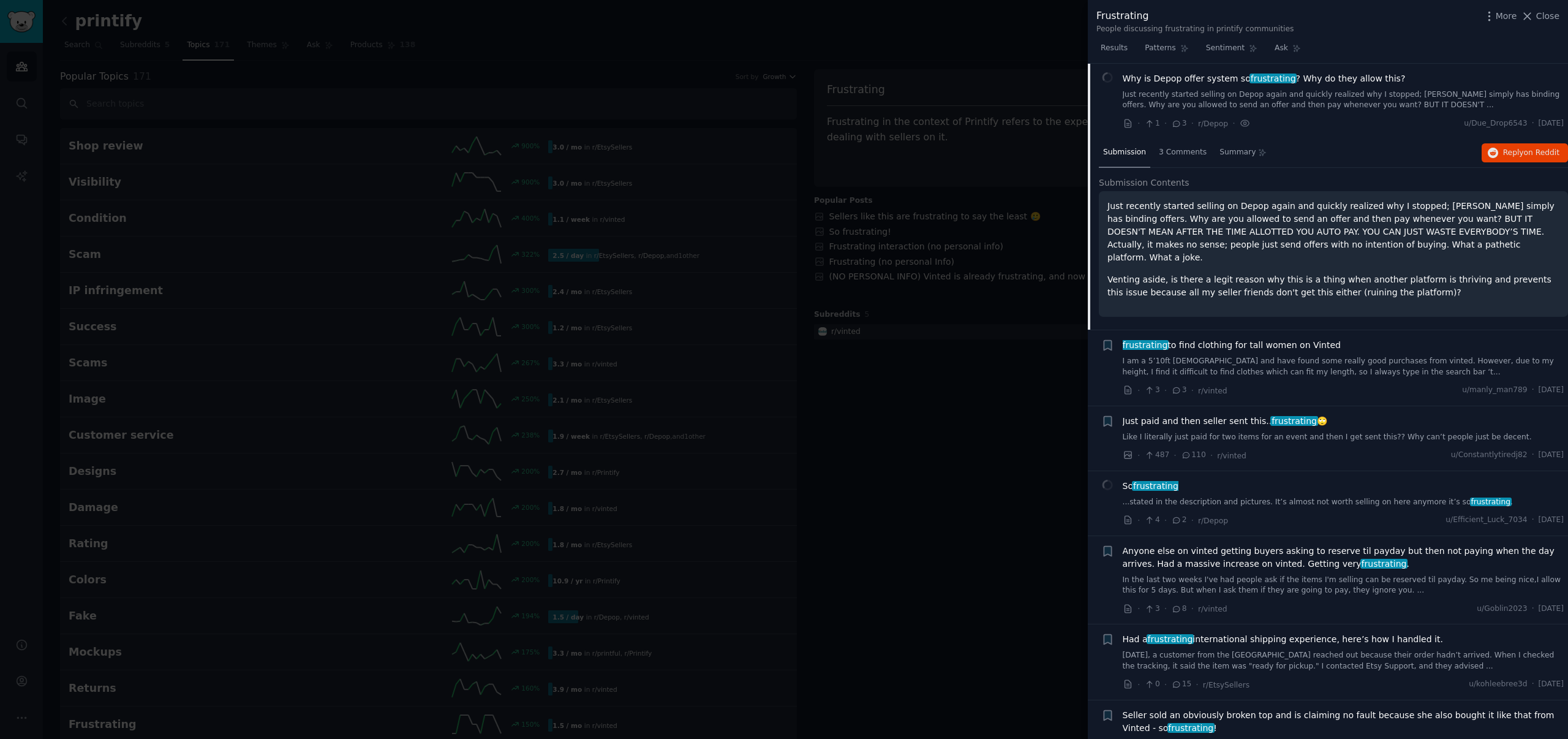
click at [1270, 432] on link "Like I literally just paid for two items for an event and then I get sent this?…" at bounding box center [1343, 438] width 441 height 11
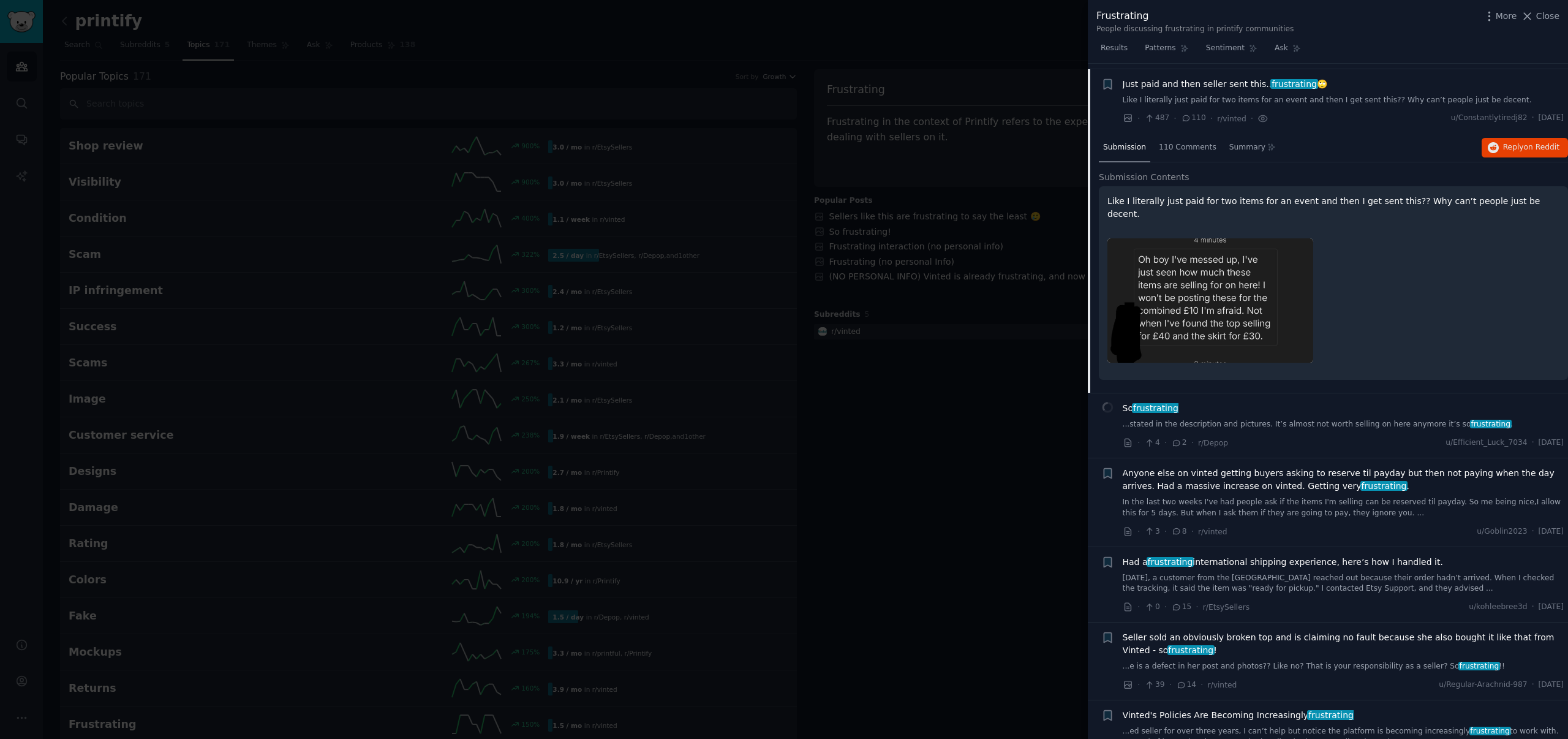
scroll to position [1428, 0]
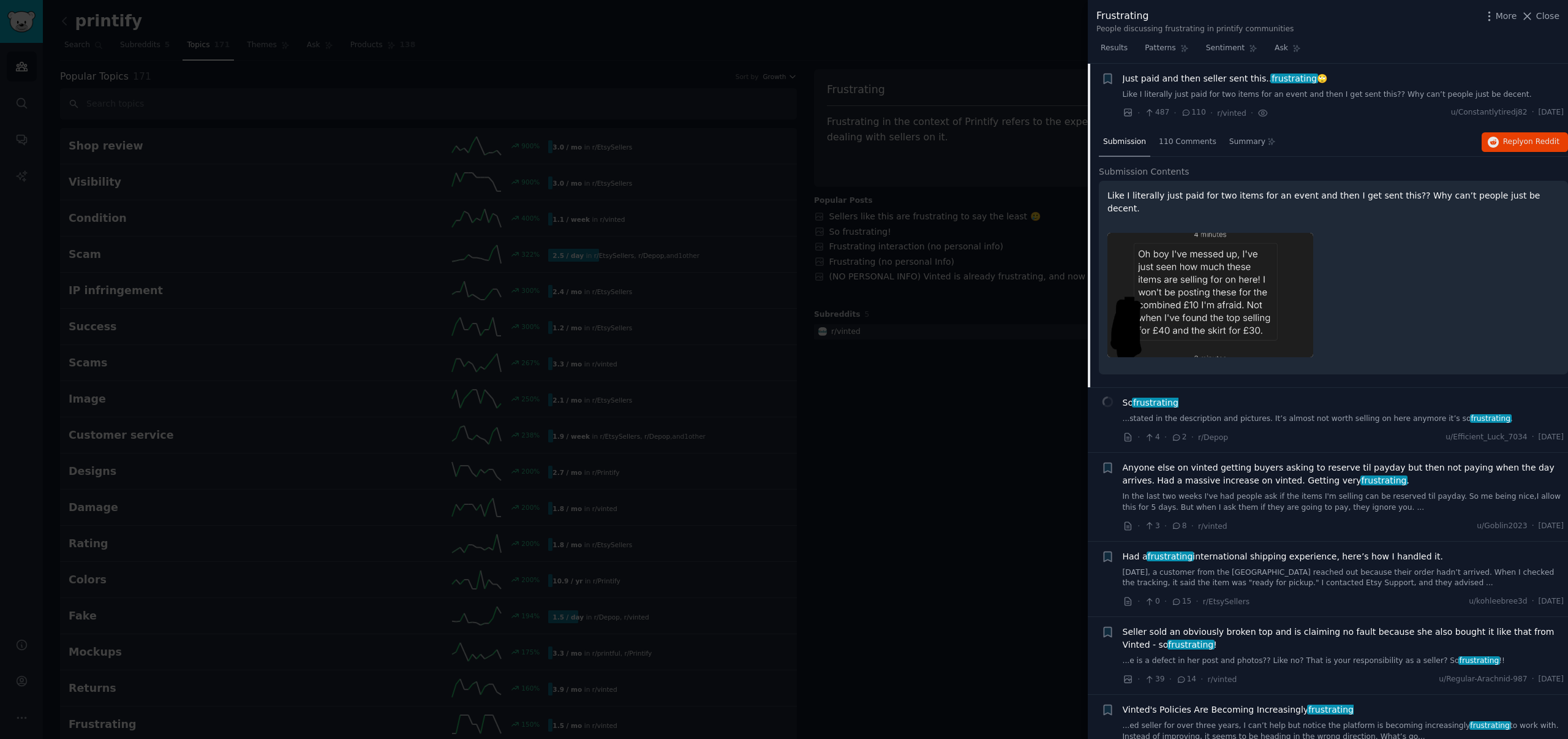
click at [1396, 492] on link "In the last two weeks I've had people ask if the items I'm selling can be reser…" at bounding box center [1343, 502] width 441 height 21
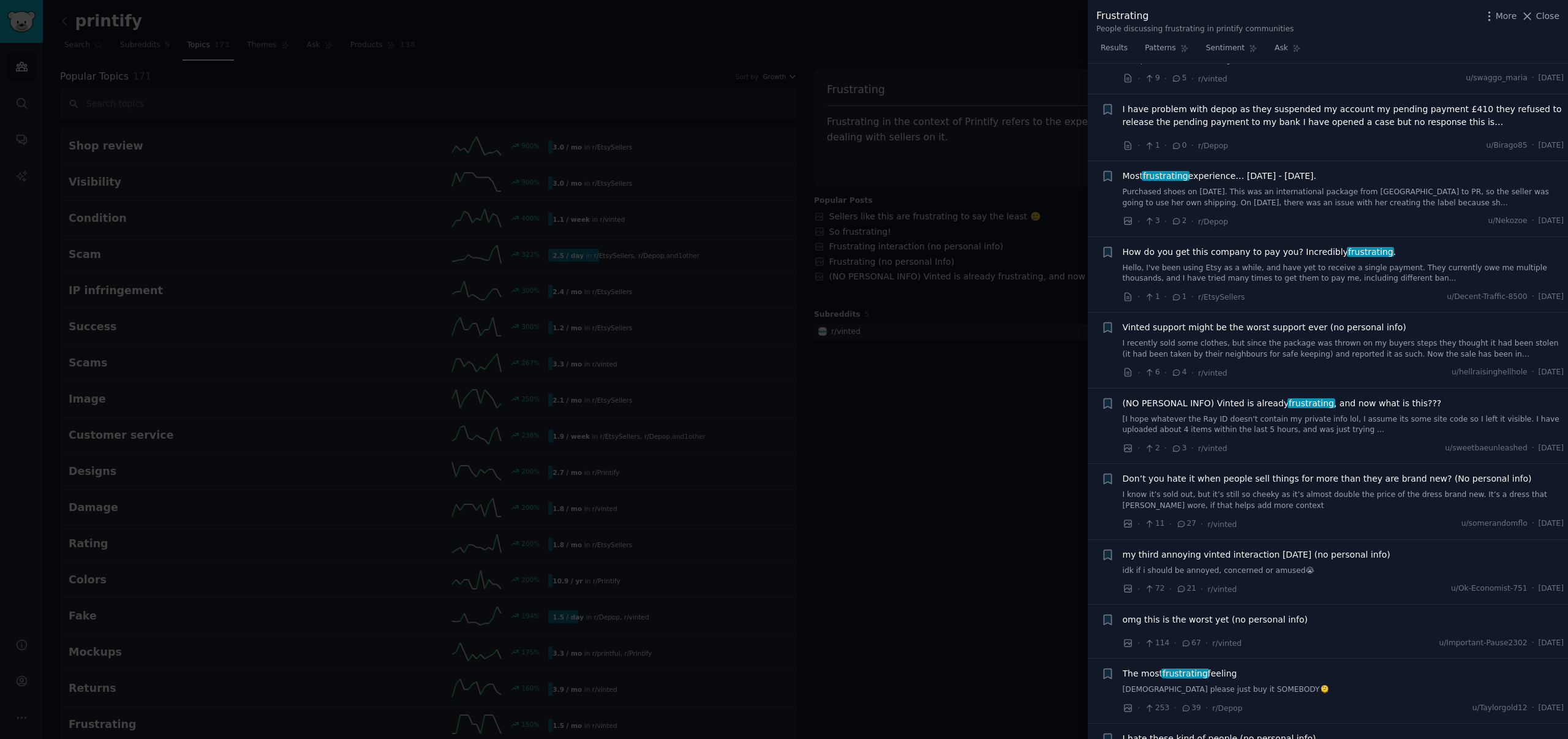
scroll to position [3411, 0]
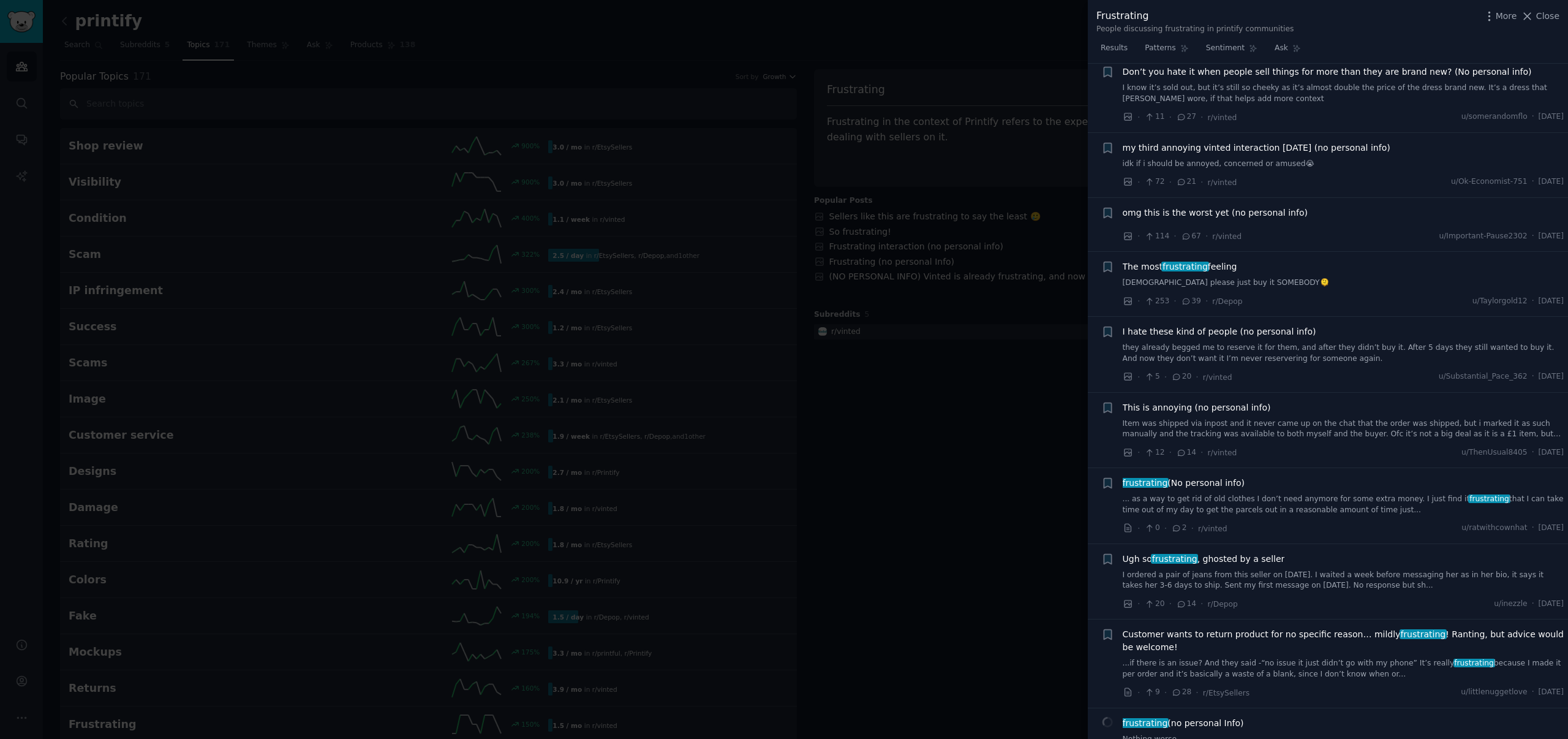
click at [1302, 577] on link "I ordered a pair of jeans from this seller on [DATE]. I waited a week before me…" at bounding box center [1343, 580] width 441 height 21
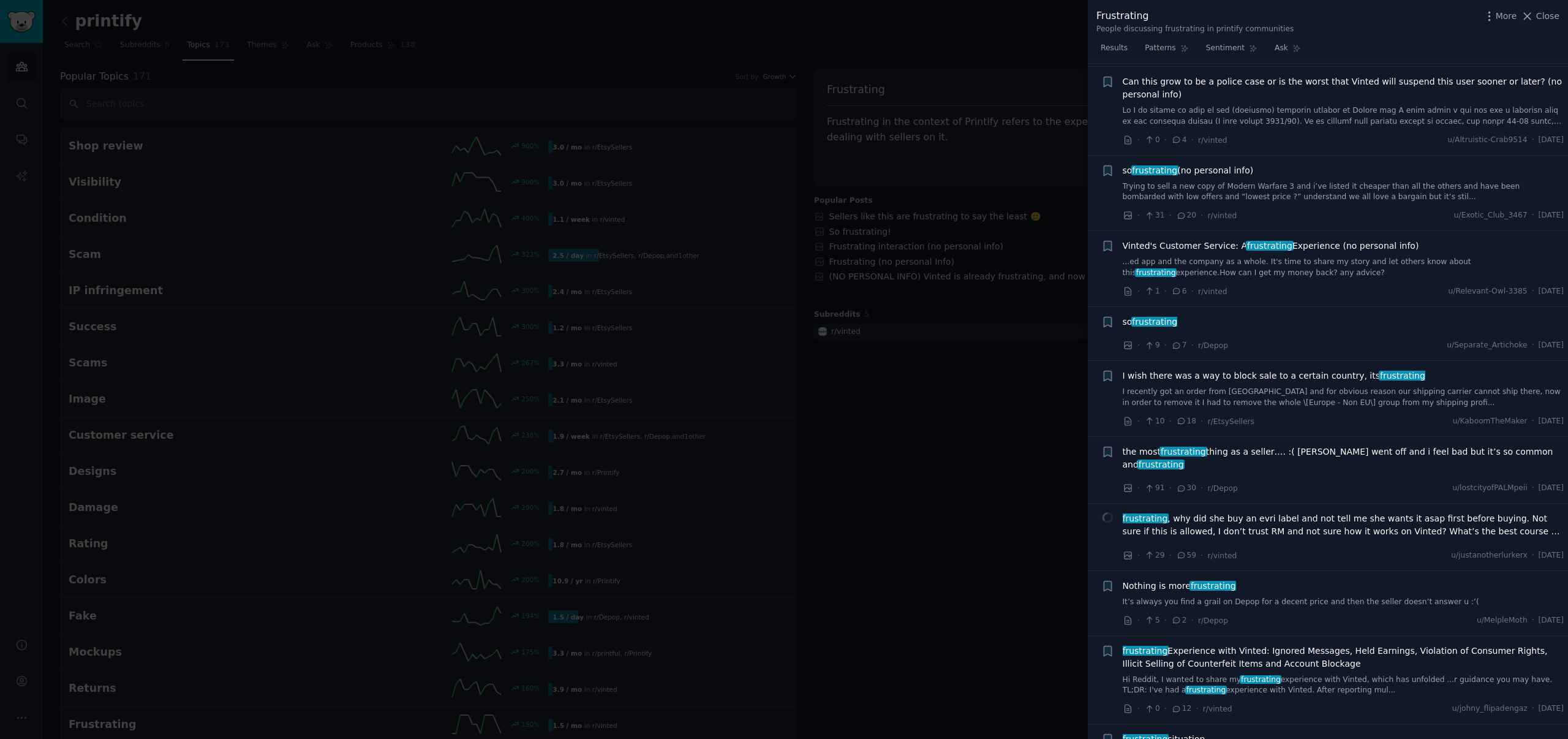
scroll to position [5338, 0]
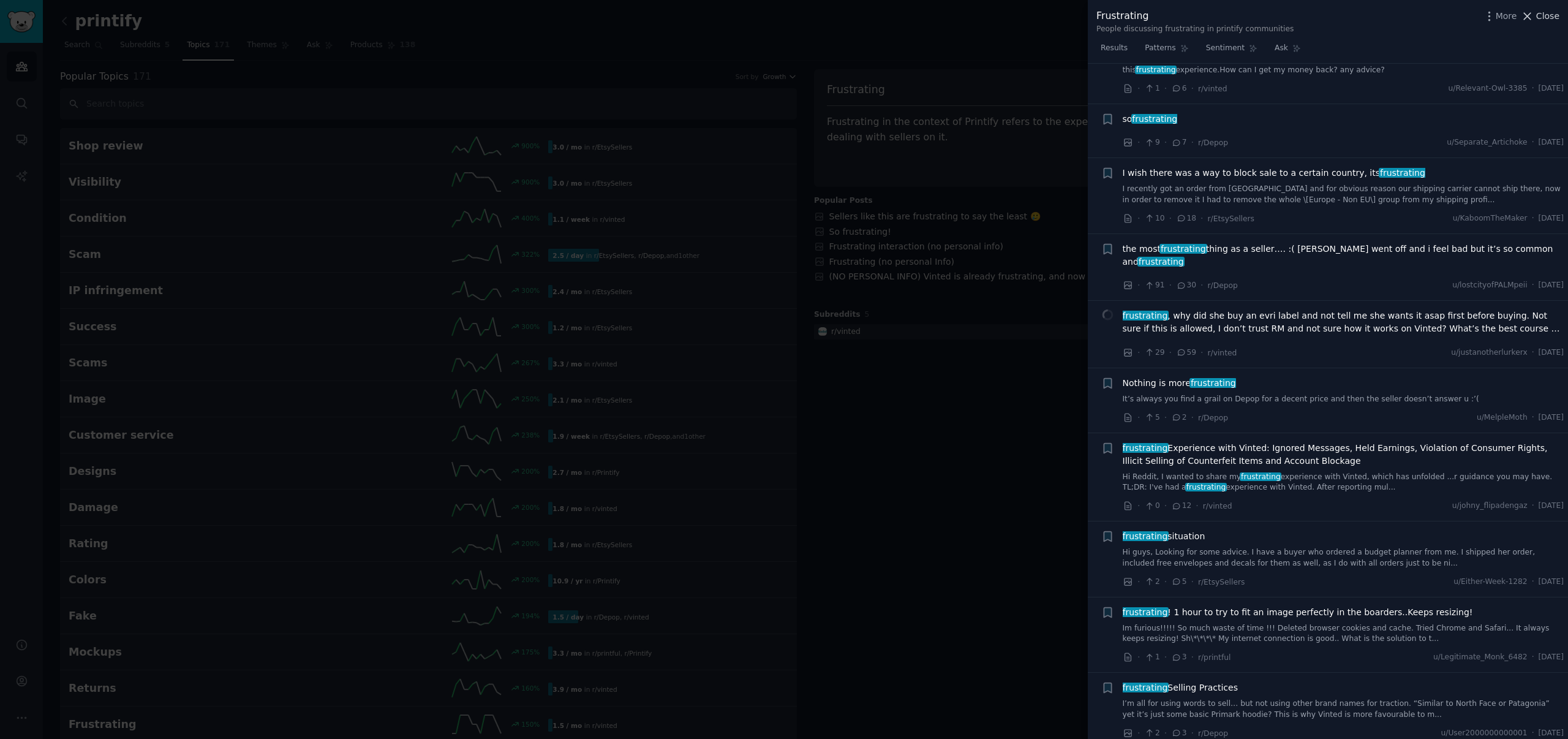
click at [1547, 20] on span "Close" at bounding box center [1548, 17] width 23 height 13
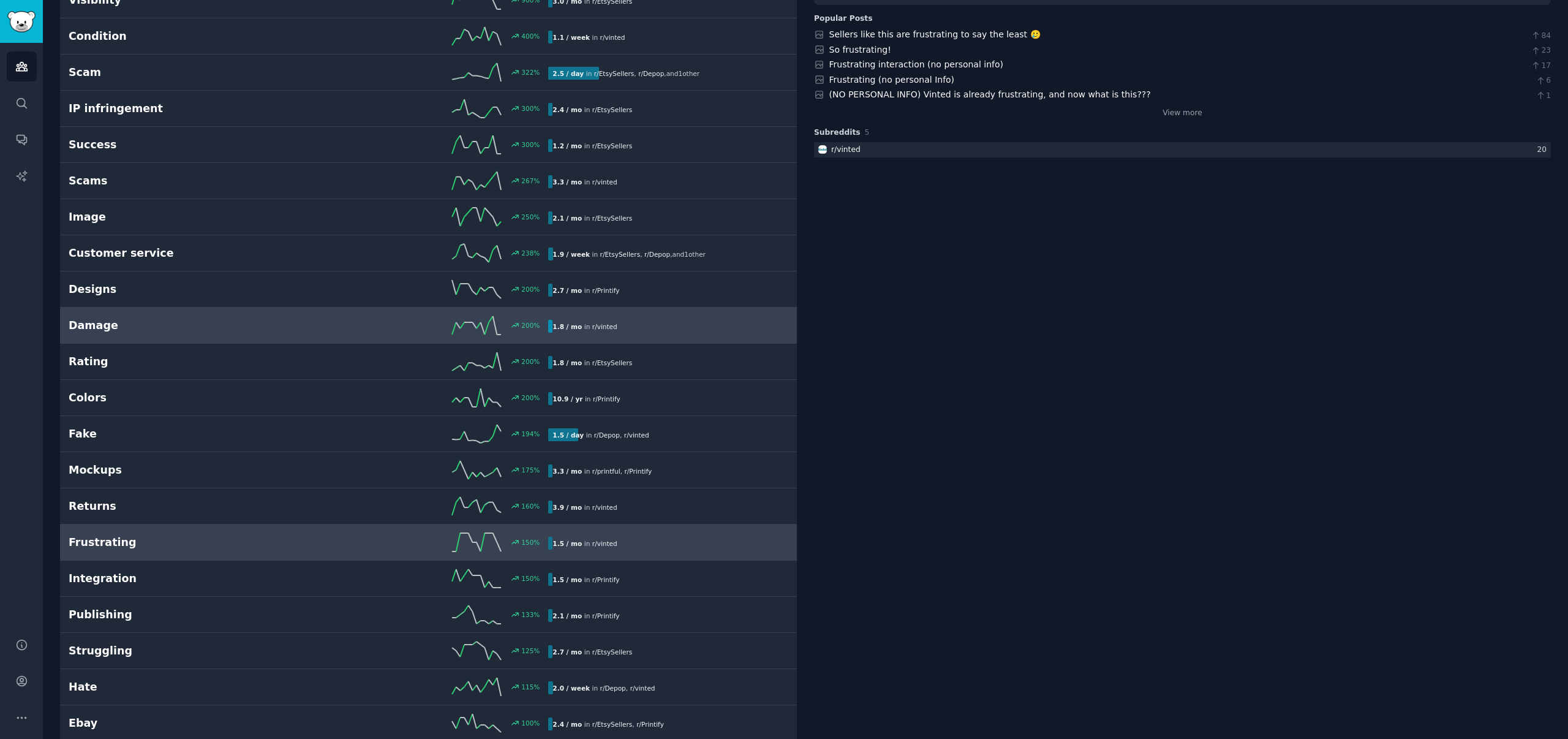
scroll to position [207, 0]
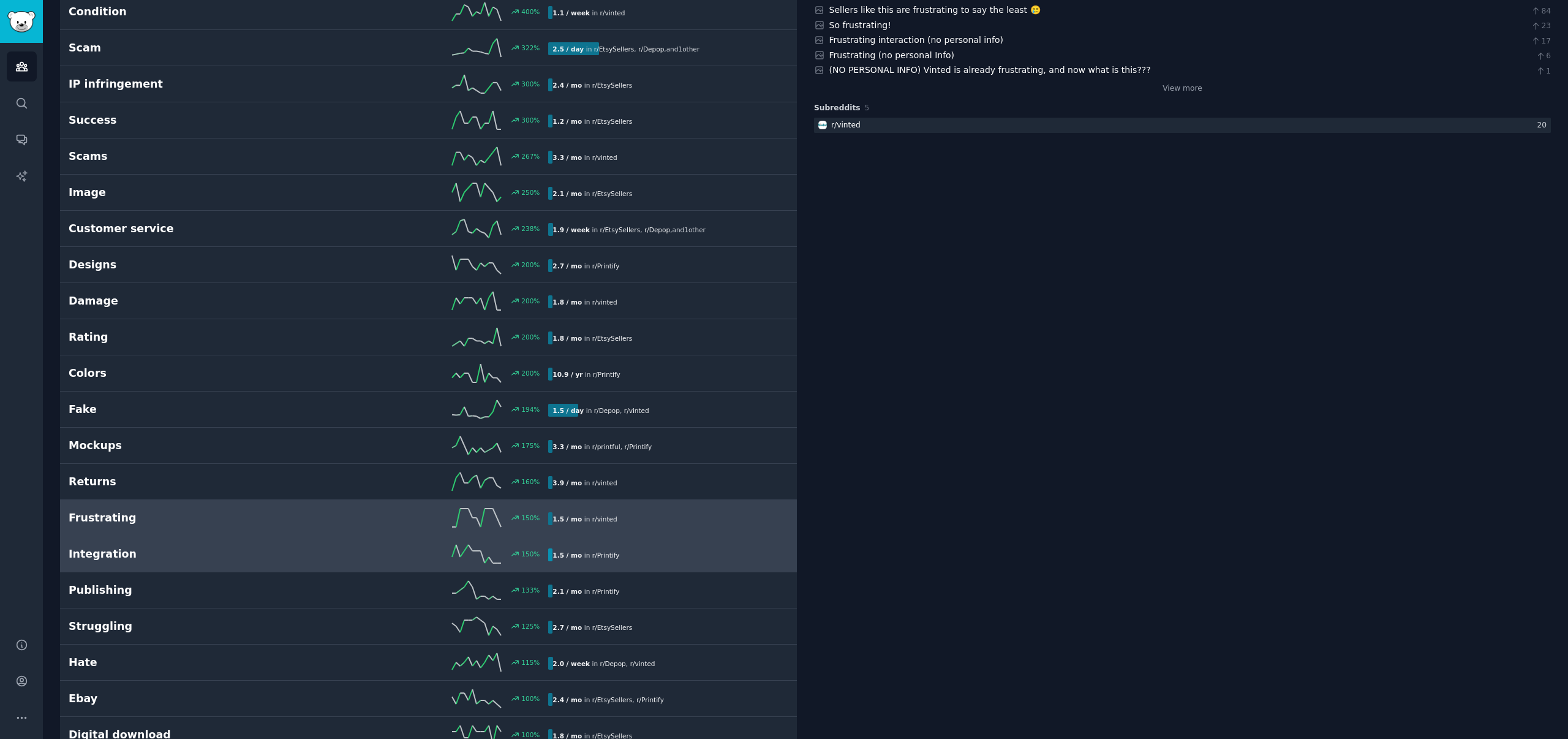
click at [644, 549] on div "1.5 / mo in r/ Printify" at bounding box center [664, 555] width 231 height 13
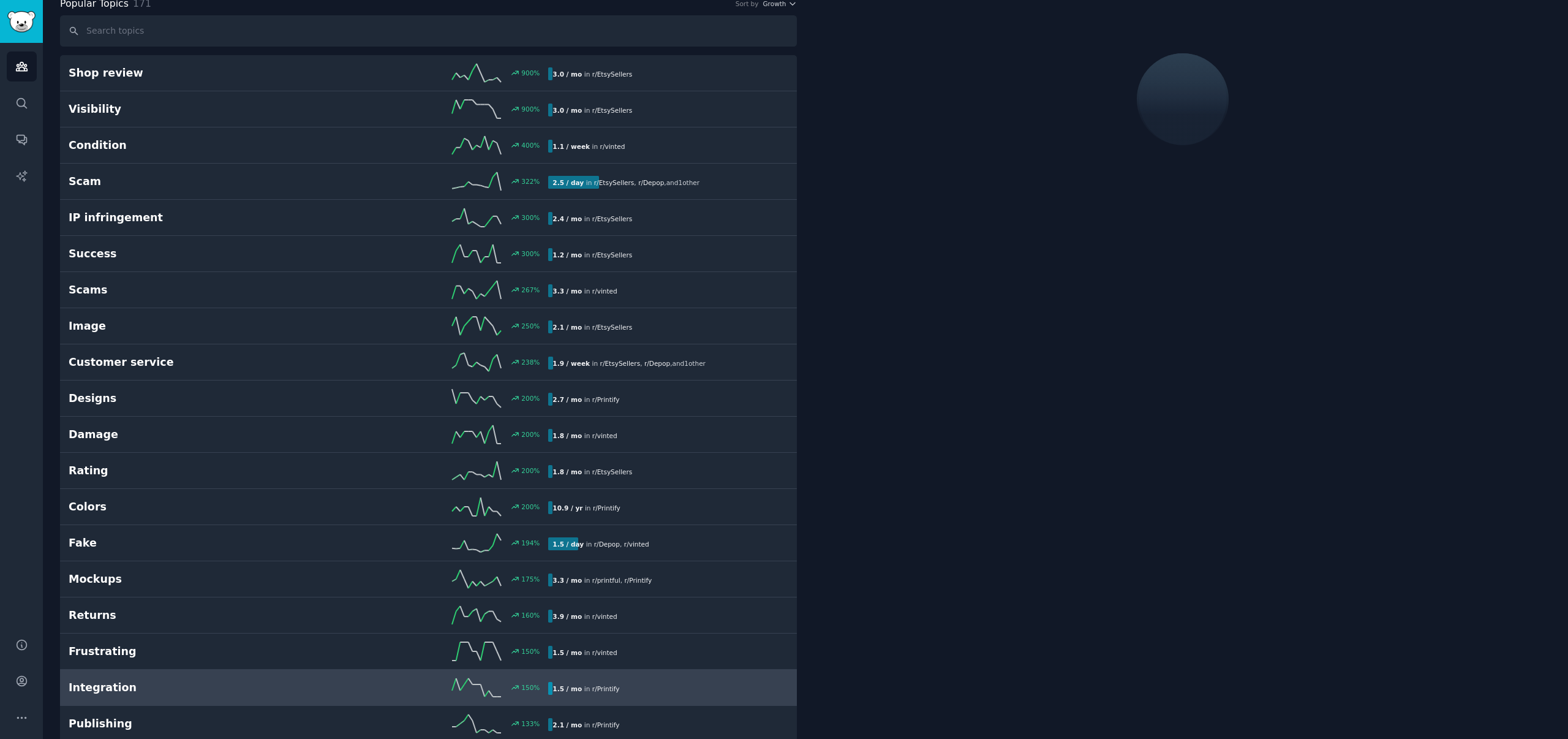
scroll to position [69, 0]
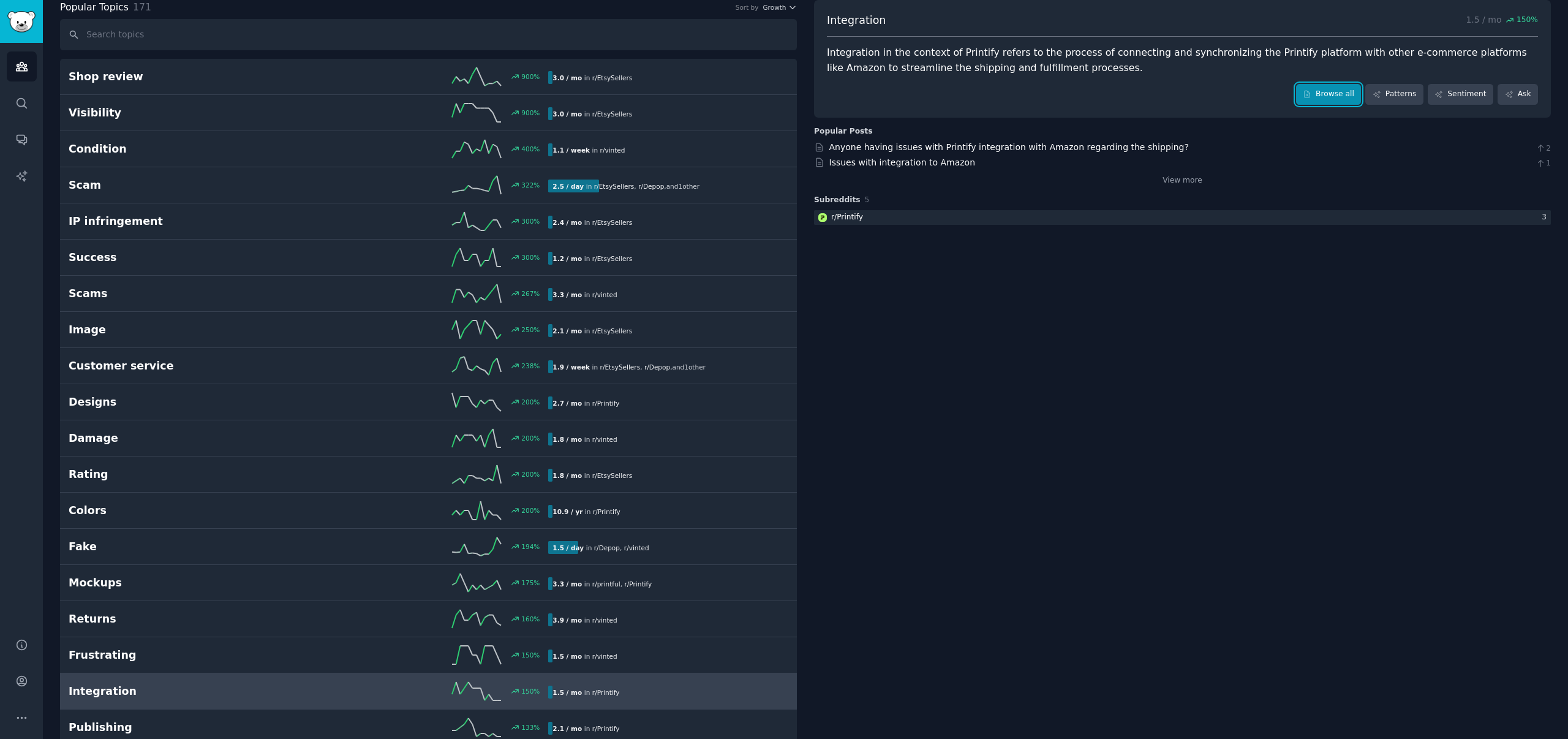
click at [1338, 96] on link "Browse all" at bounding box center [1329, 94] width 65 height 21
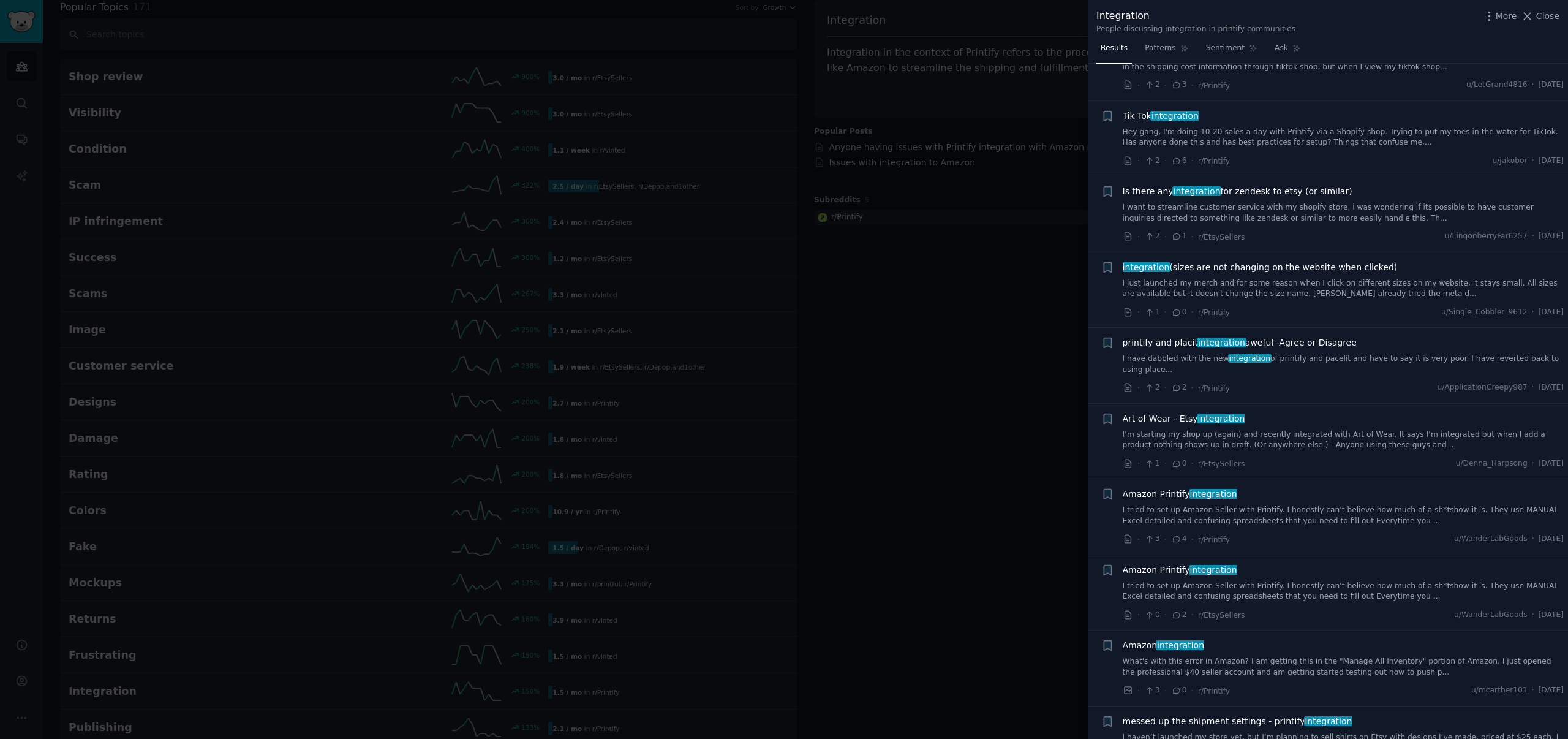
scroll to position [1872, 0]
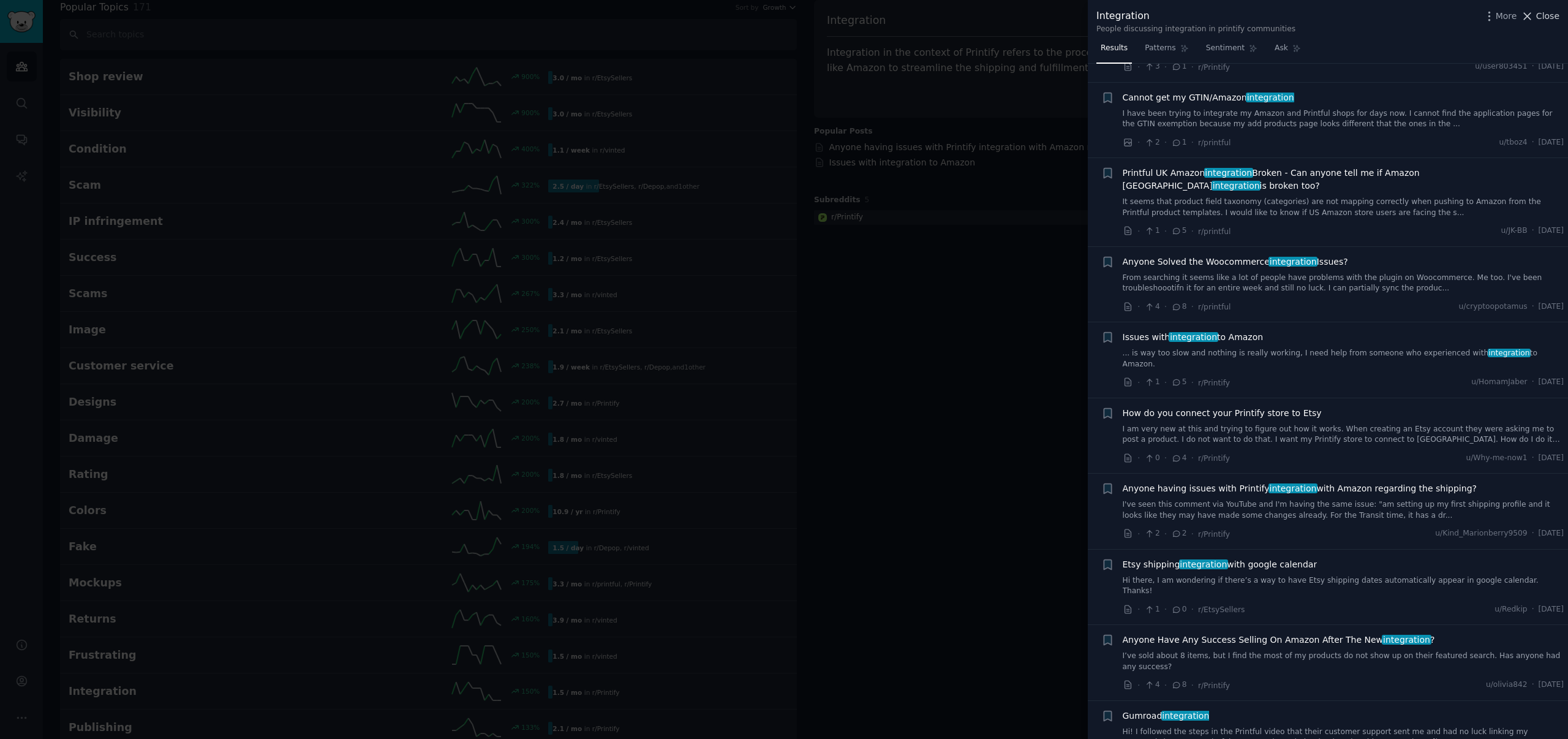
click at [1557, 19] on span "Close" at bounding box center [1548, 17] width 23 height 13
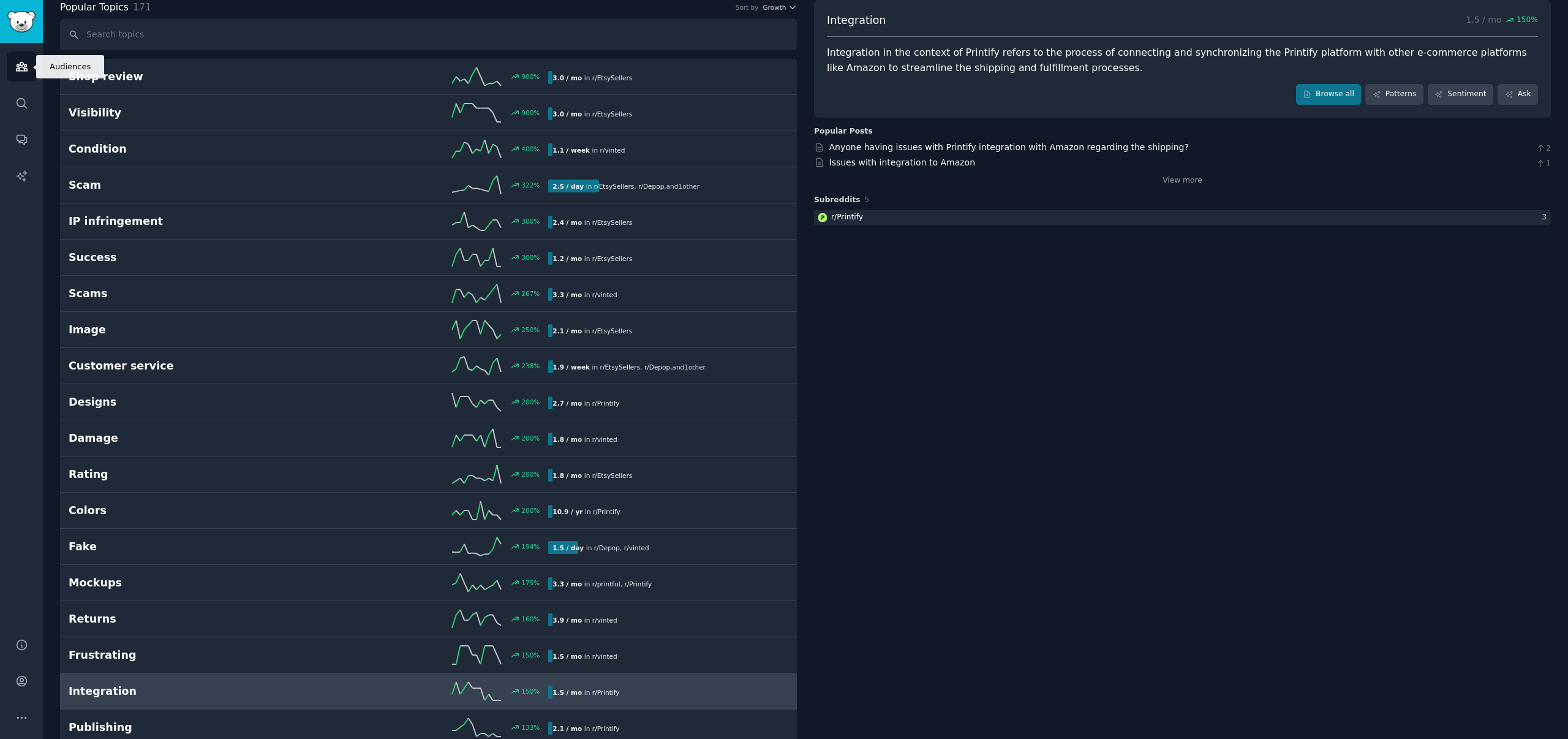
click at [19, 68] on icon "Sidebar" at bounding box center [21, 66] width 11 height 8
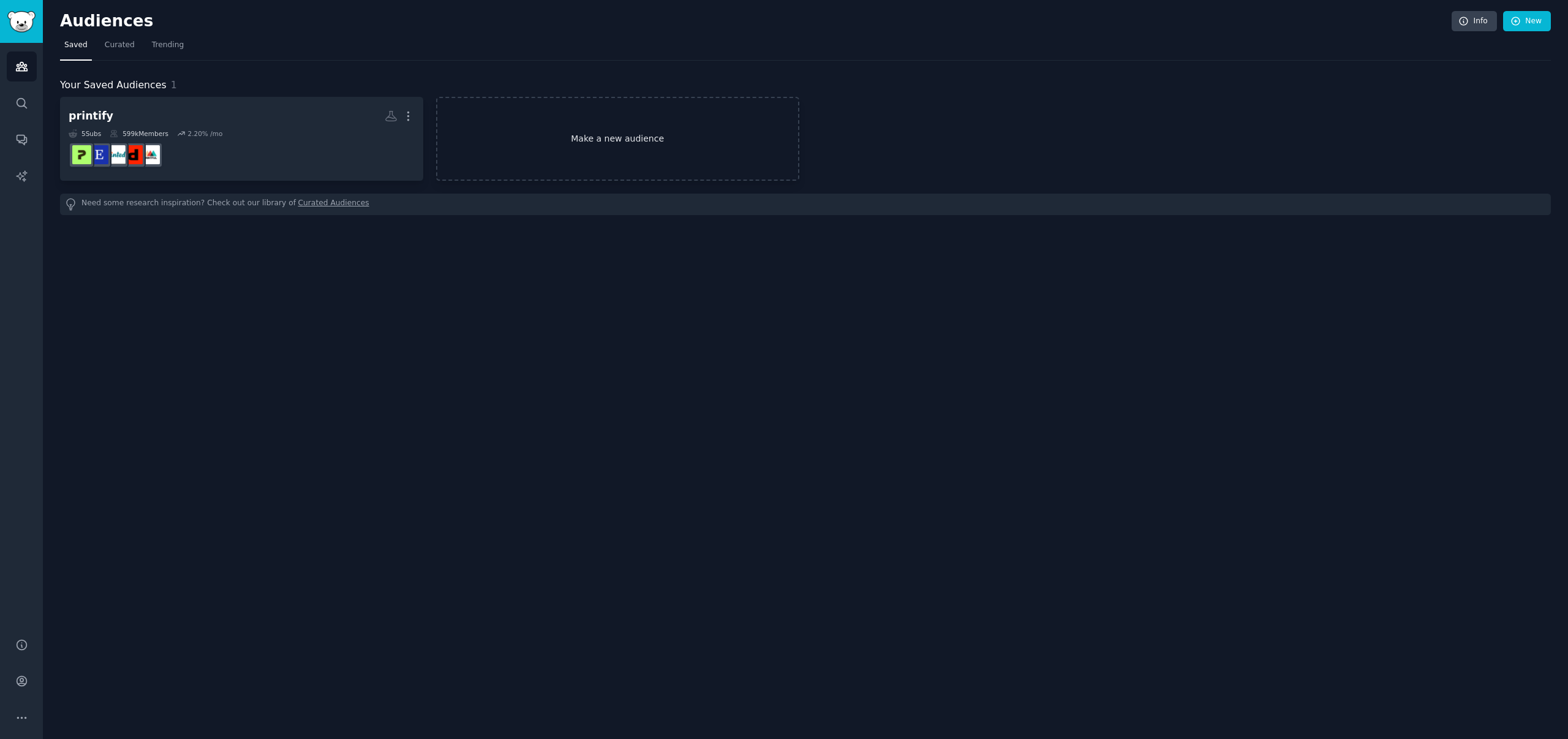
click at [595, 146] on link "Make a new audience" at bounding box center [617, 139] width 363 height 84
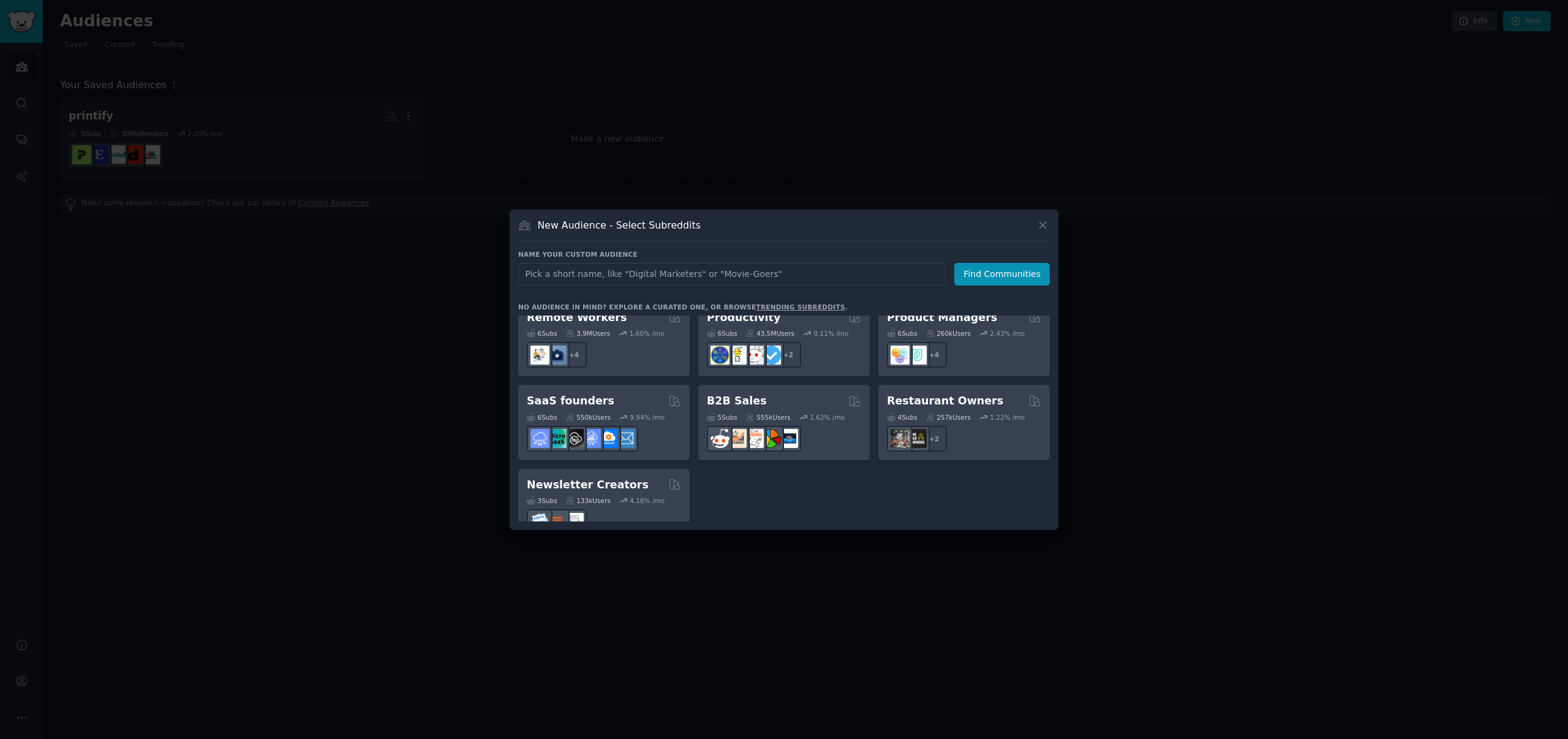
scroll to position [957, 0]
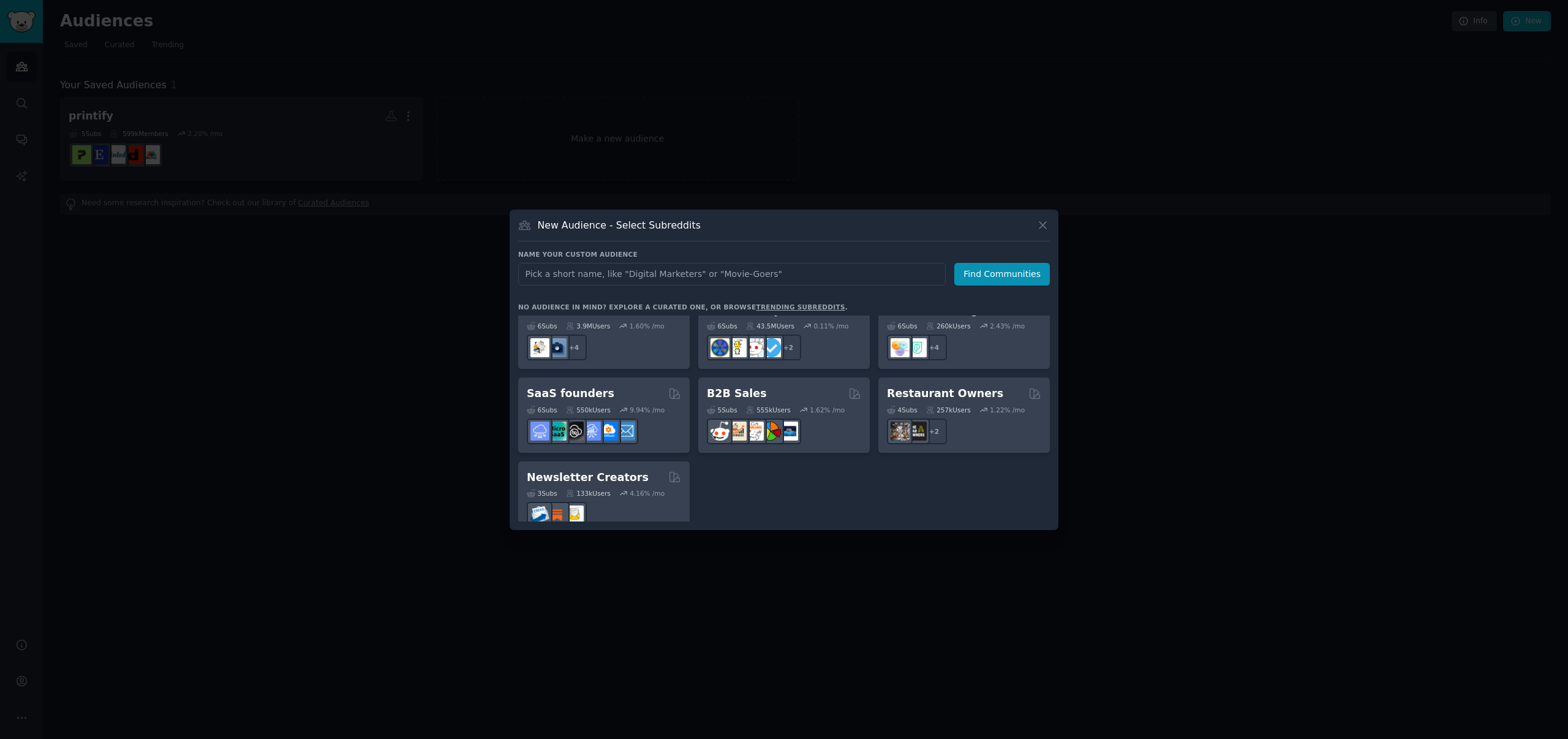
click at [597, 277] on input "text" at bounding box center [732, 274] width 428 height 23
type input "i"
type input "intercompany balance"
click button "Find Communities" at bounding box center [1002, 274] width 95 height 23
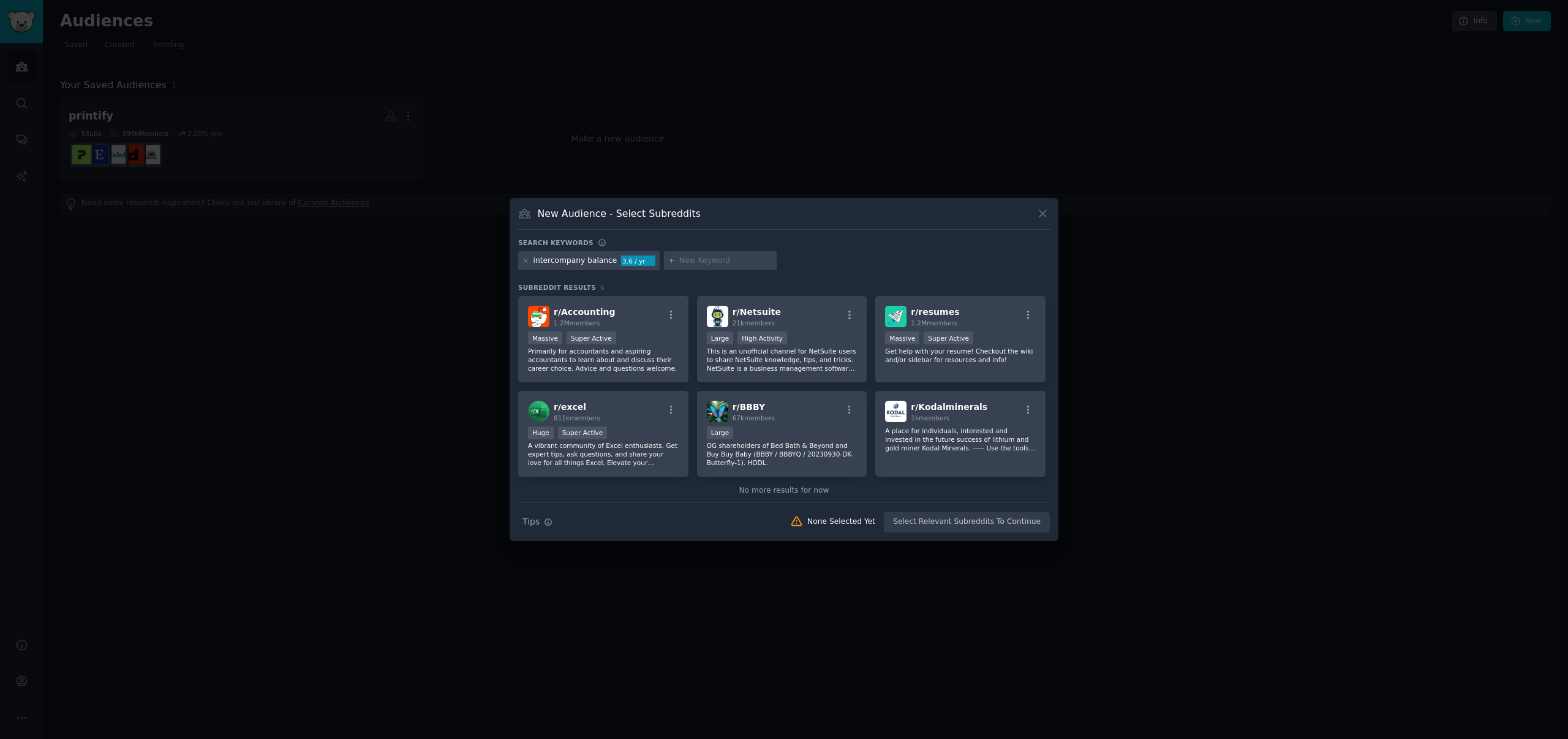
click at [599, 263] on div "intercompany balance" at bounding box center [575, 261] width 83 height 11
click at [528, 261] on icon at bounding box center [526, 260] width 6 height 6
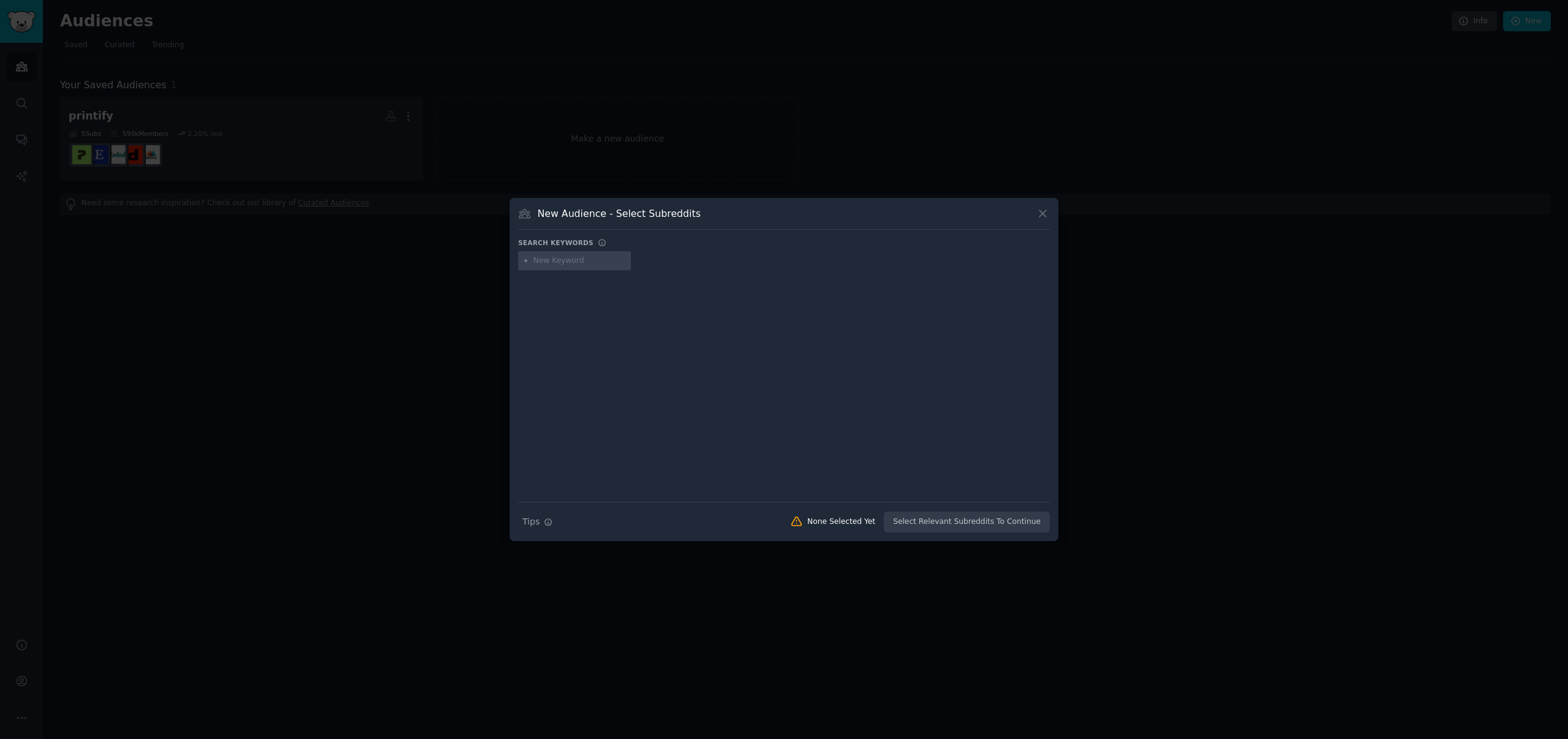
click at [542, 255] on input "text" at bounding box center [580, 261] width 93 height 11
type input "intercompany"
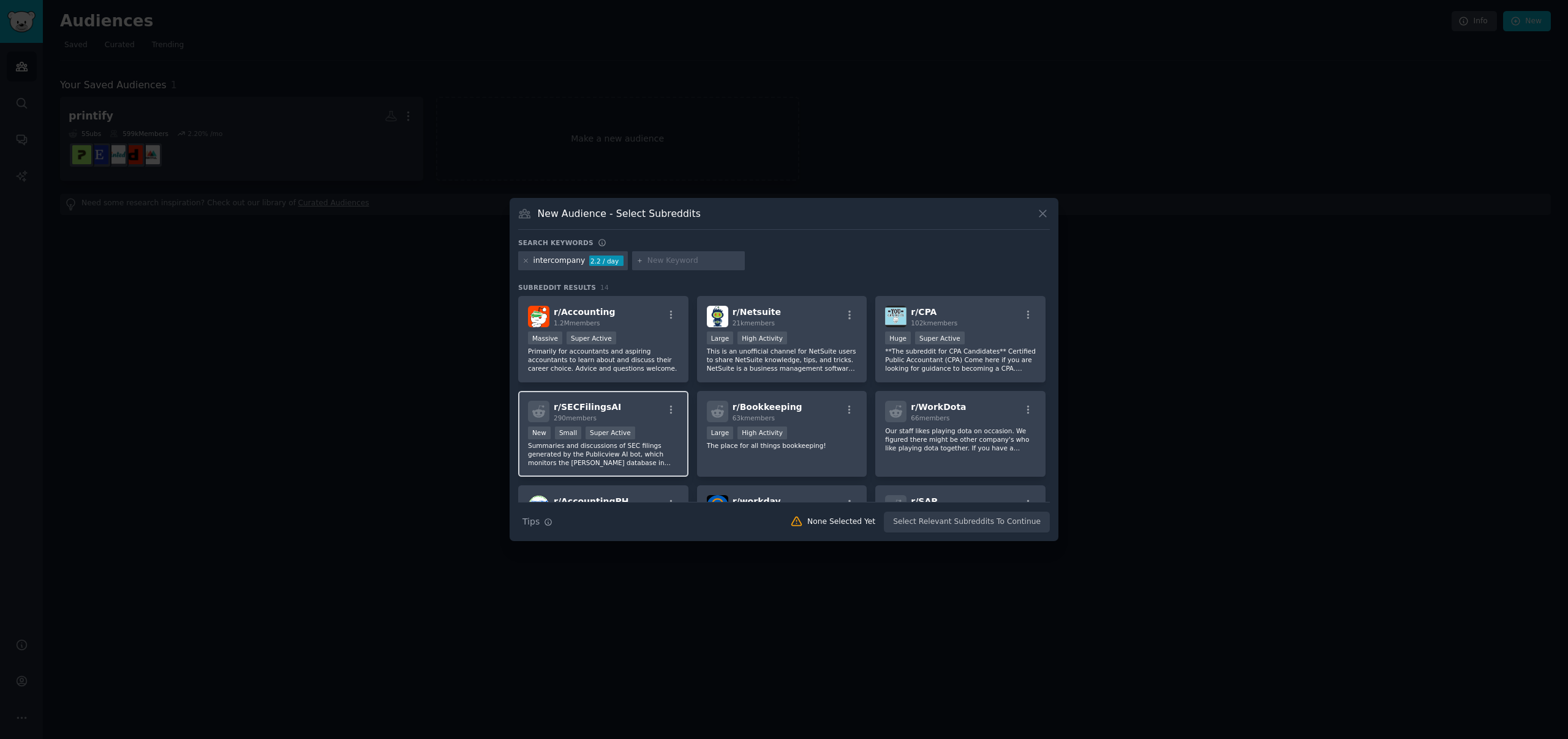
scroll to position [286, 0]
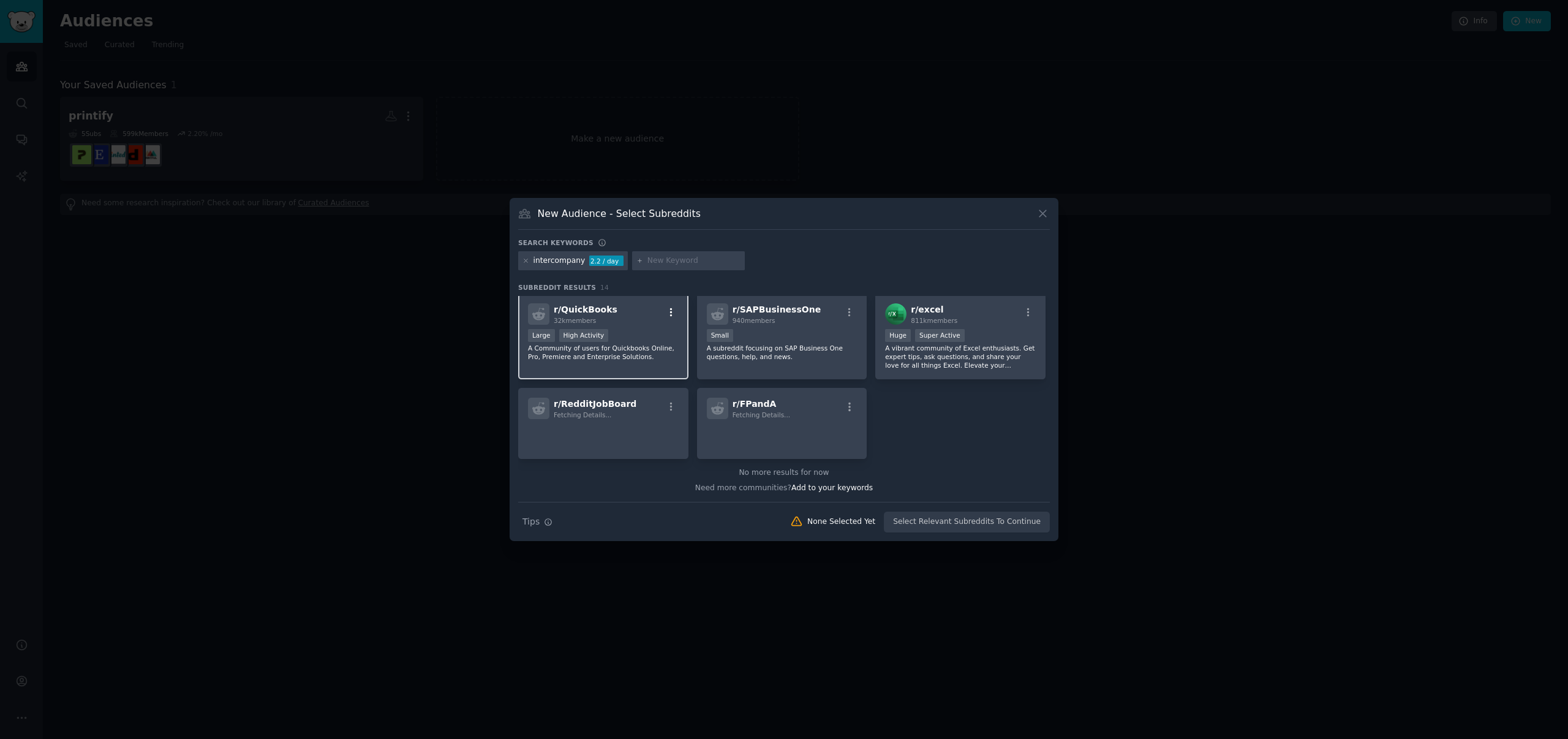
click at [672, 315] on icon "button" at bounding box center [672, 313] width 11 height 11
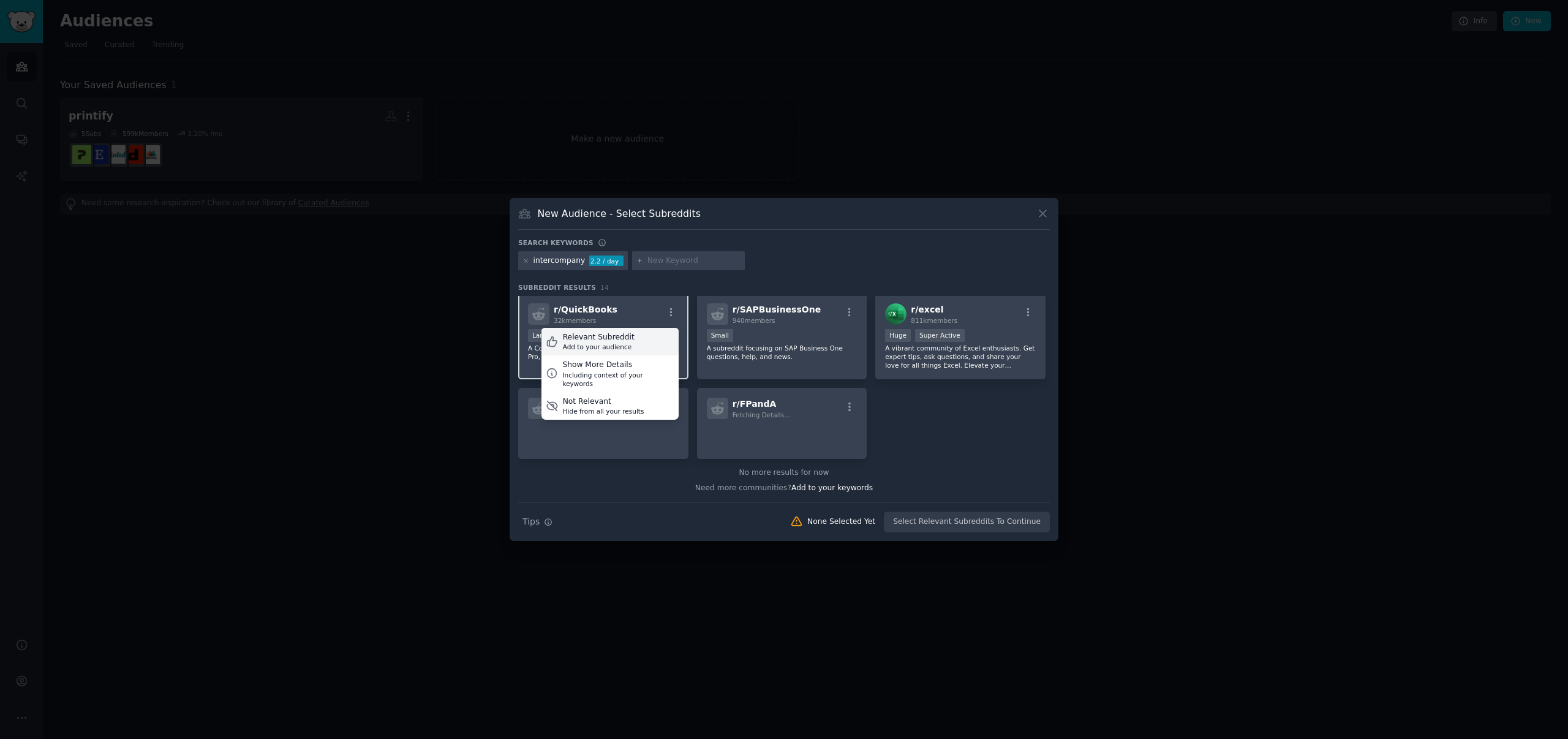
click at [628, 339] on div "Relevant Subreddit" at bounding box center [599, 338] width 72 height 11
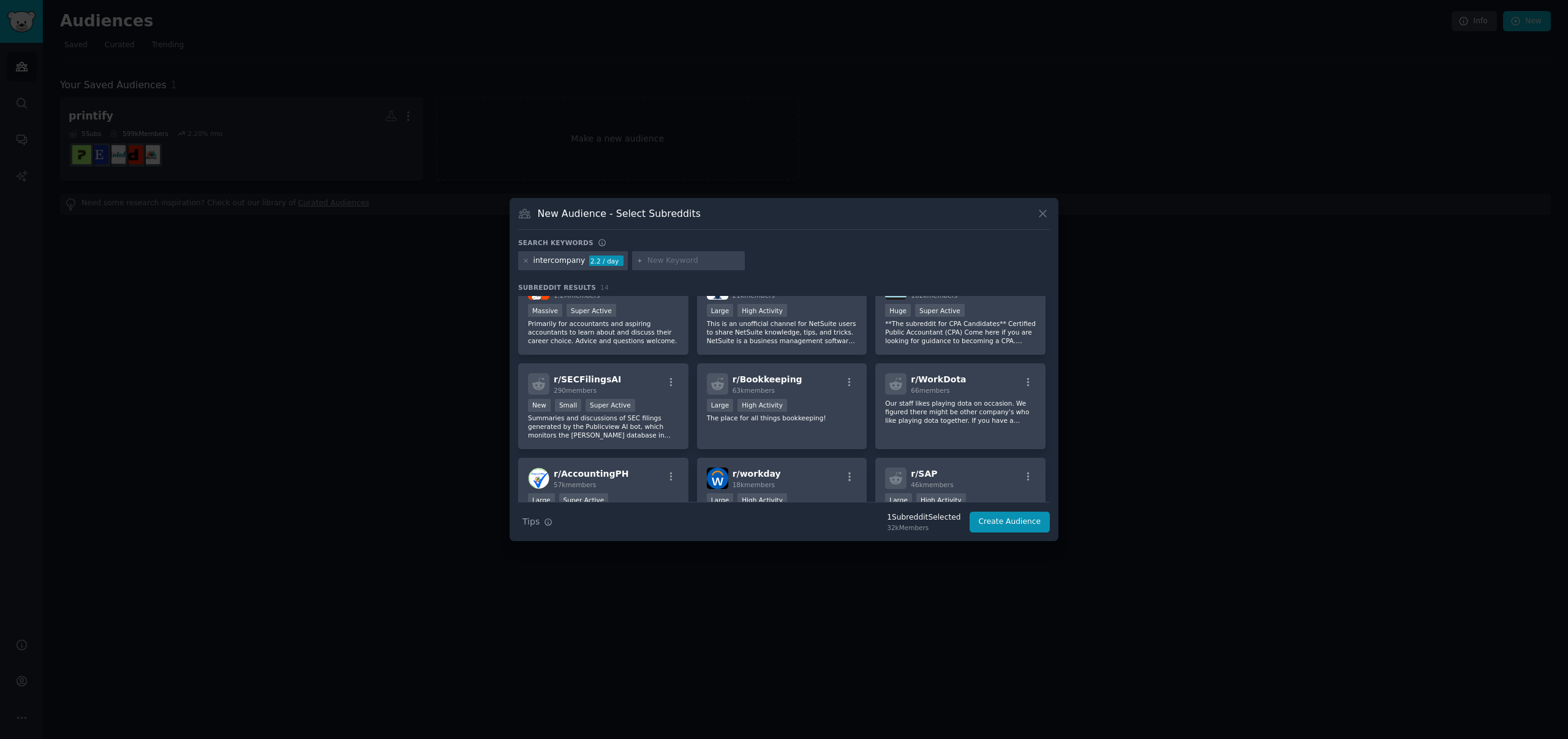
scroll to position [7, 0]
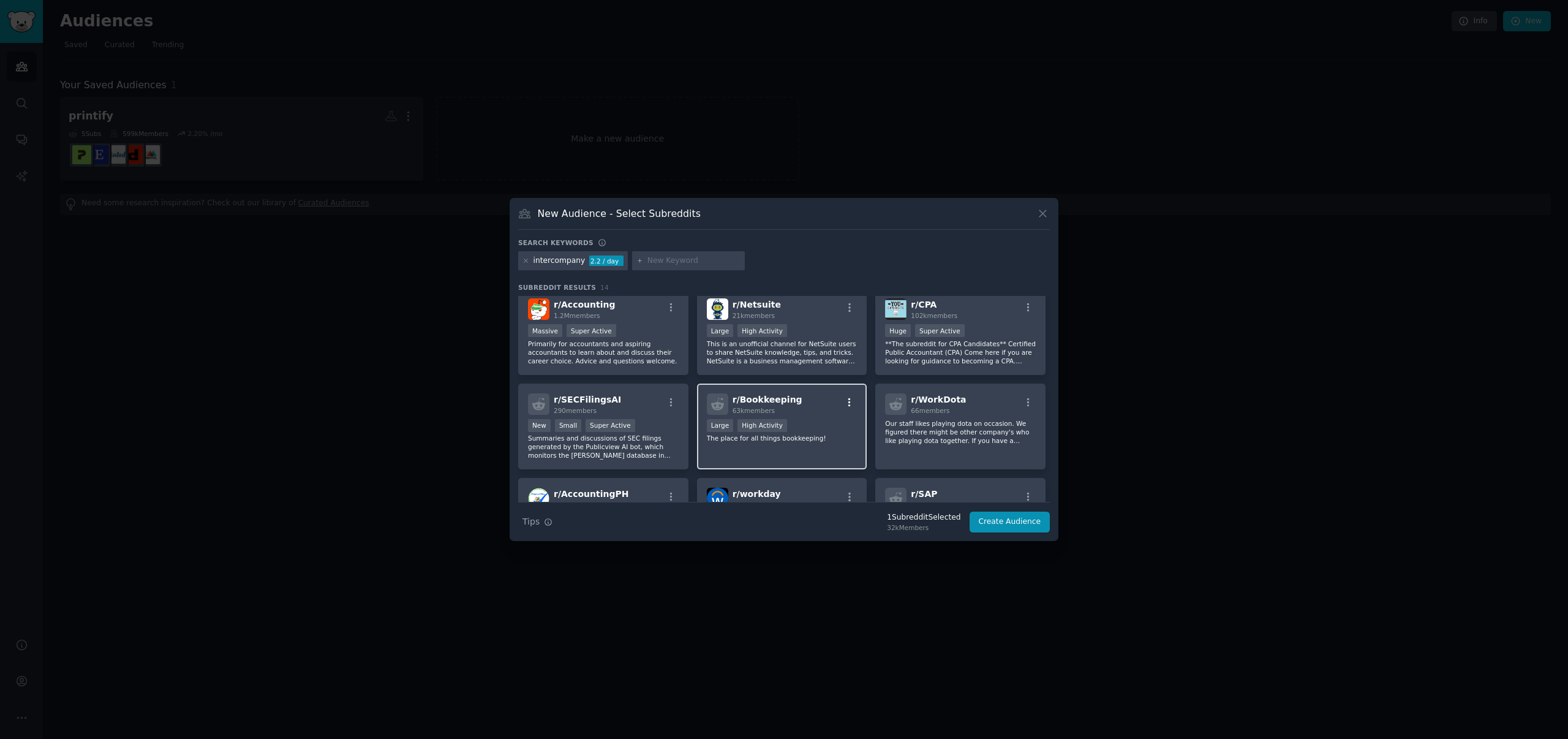
click at [846, 397] on icon "button" at bounding box center [850, 403] width 11 height 11
click at [784, 430] on div "Relevant Subreddit" at bounding box center [777, 428] width 72 height 11
click at [1028, 308] on icon "button" at bounding box center [1029, 308] width 3 height 8
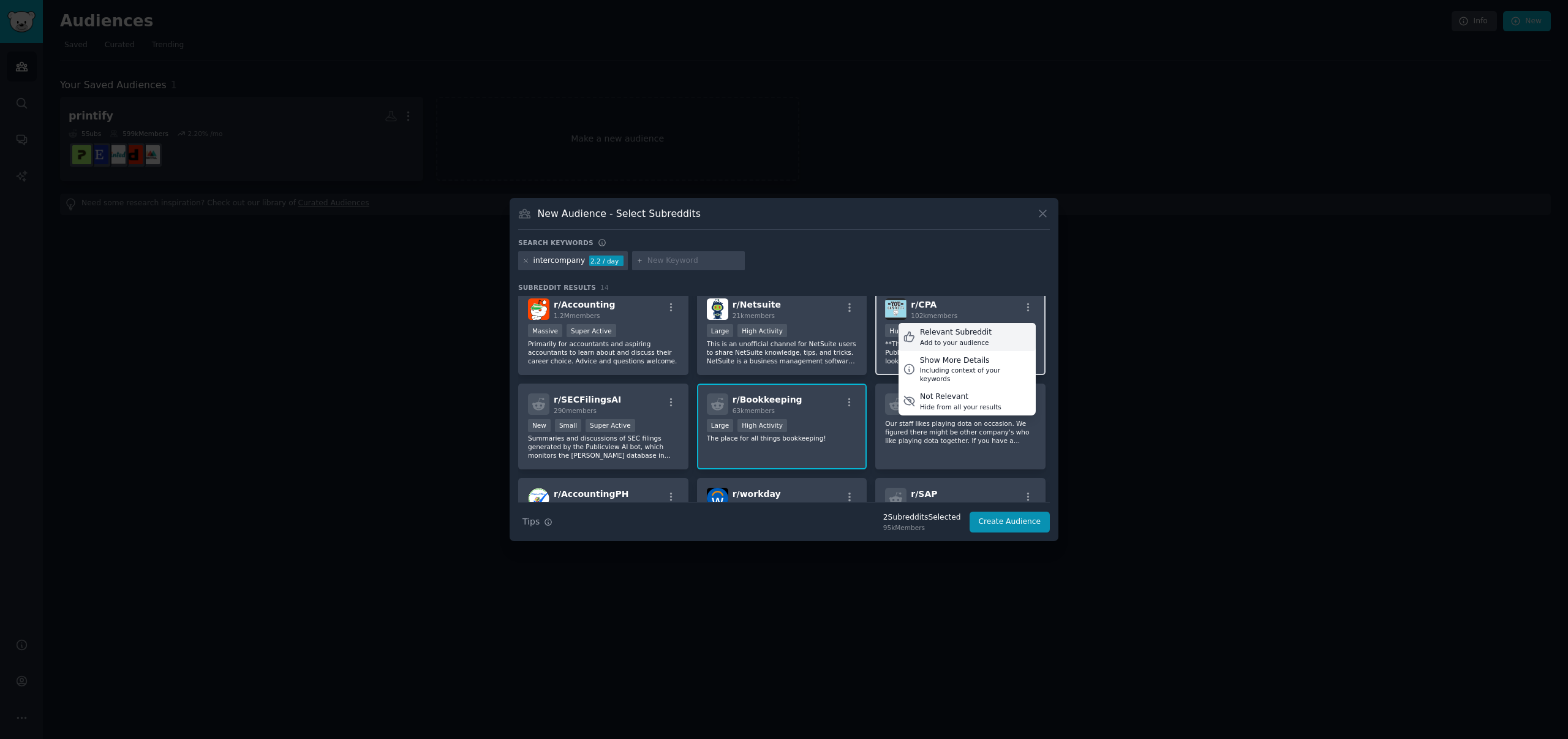
click at [987, 331] on div "Relevant Subreddit Add to your audience" at bounding box center [968, 337] width 138 height 28
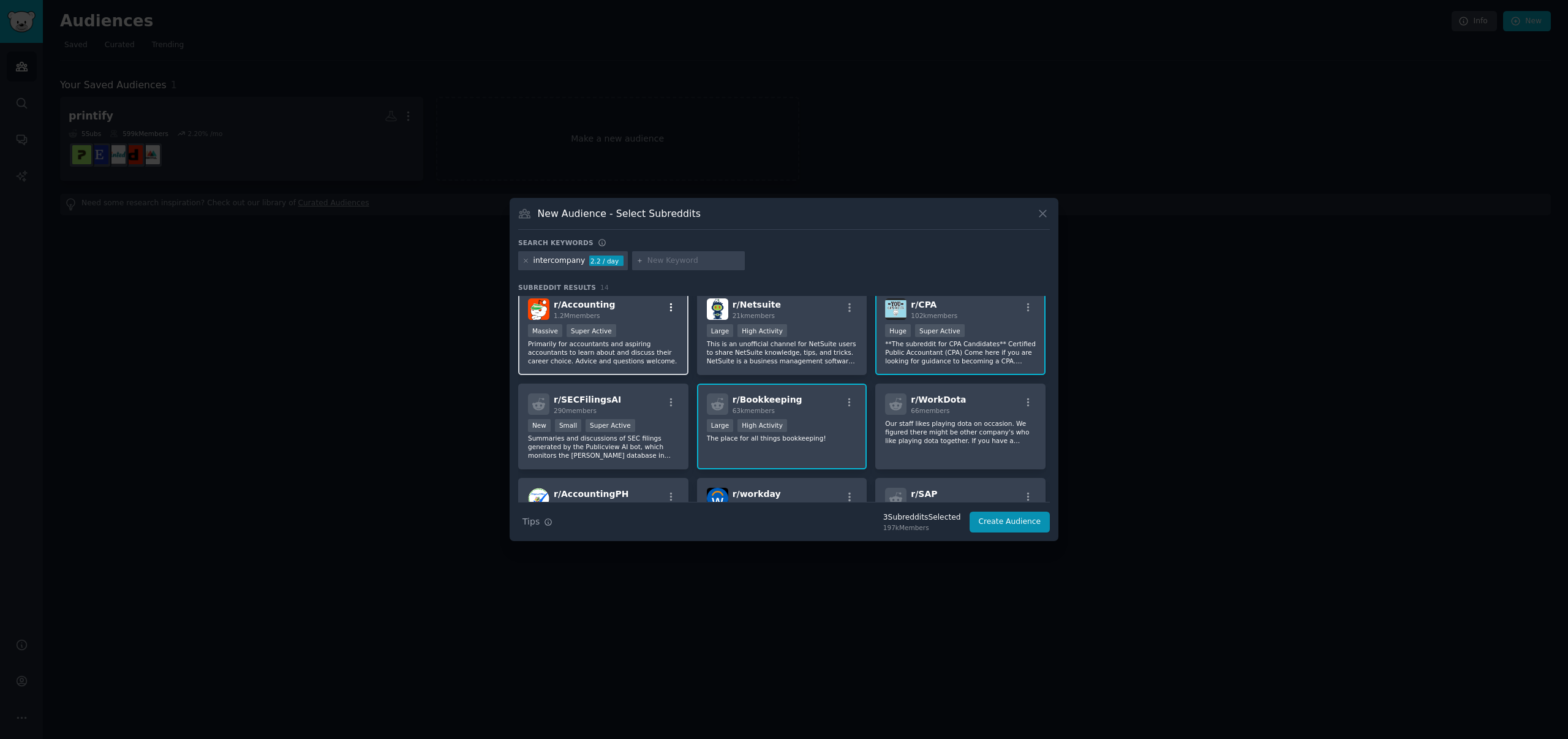
click at [671, 308] on icon "button" at bounding box center [672, 308] width 3 height 8
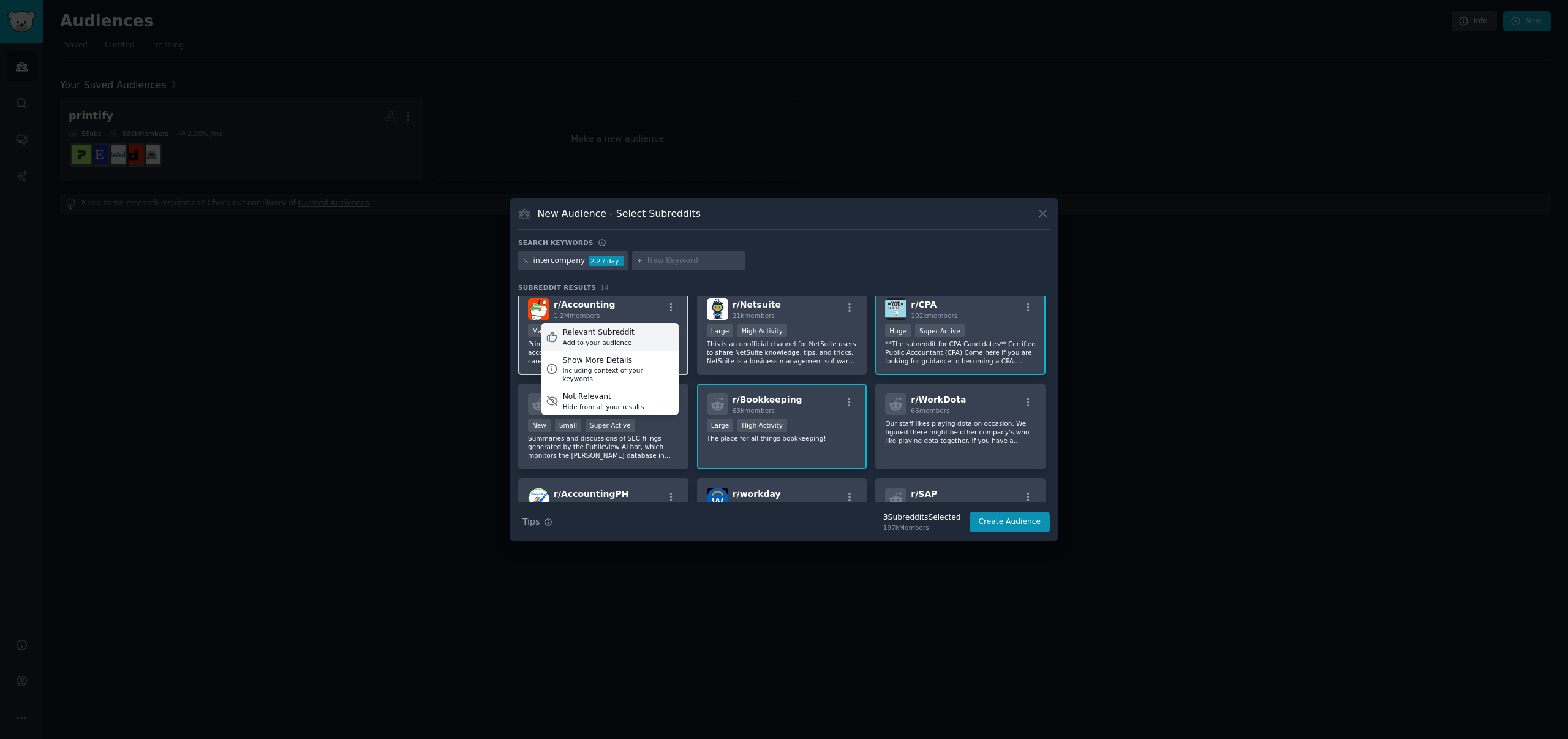
click at [646, 330] on div "Relevant Subreddit Add to your audience" at bounding box center [610, 337] width 138 height 28
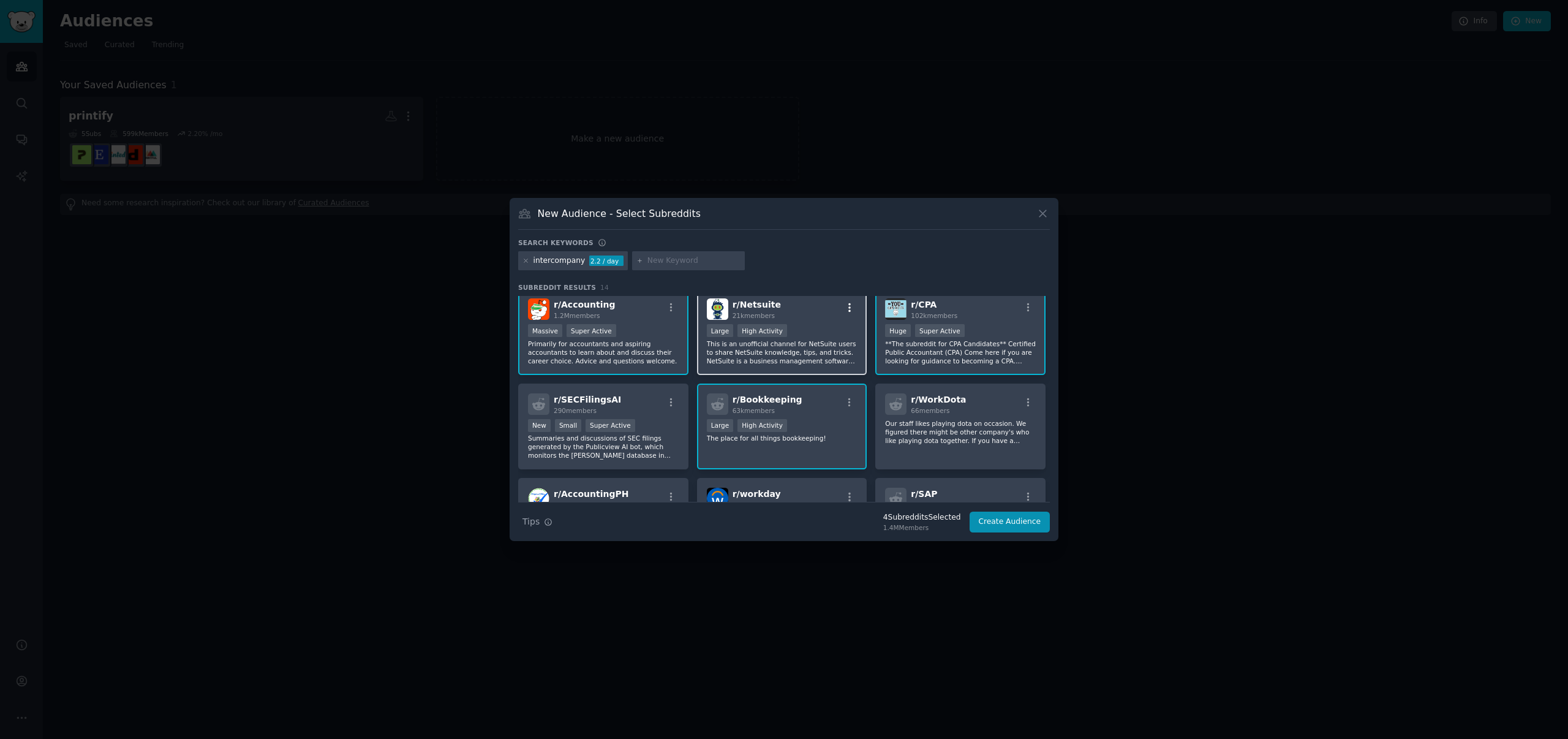
click at [846, 309] on icon "button" at bounding box center [850, 308] width 11 height 11
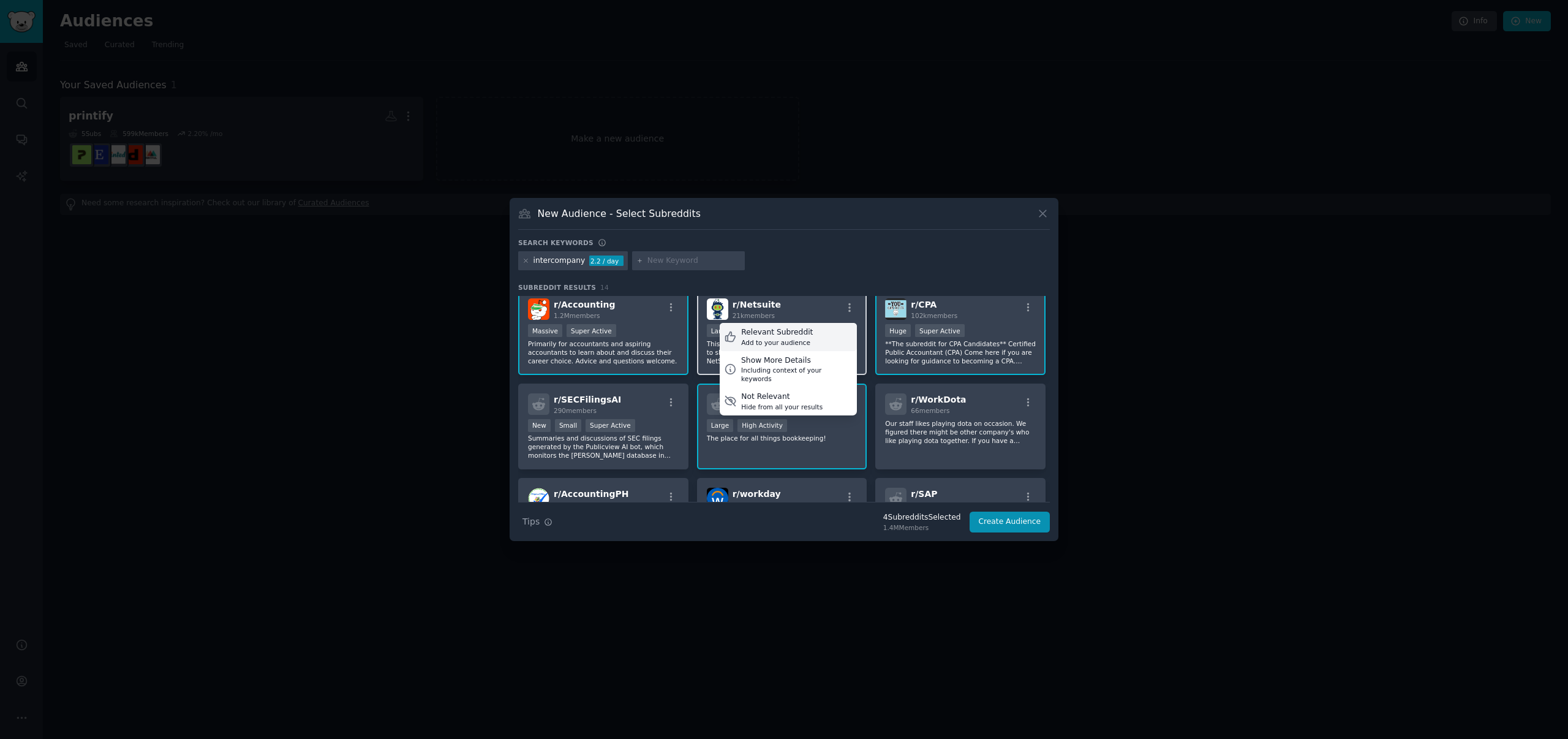
click at [816, 330] on div "Relevant Subreddit Add to your audience" at bounding box center [789, 337] width 138 height 28
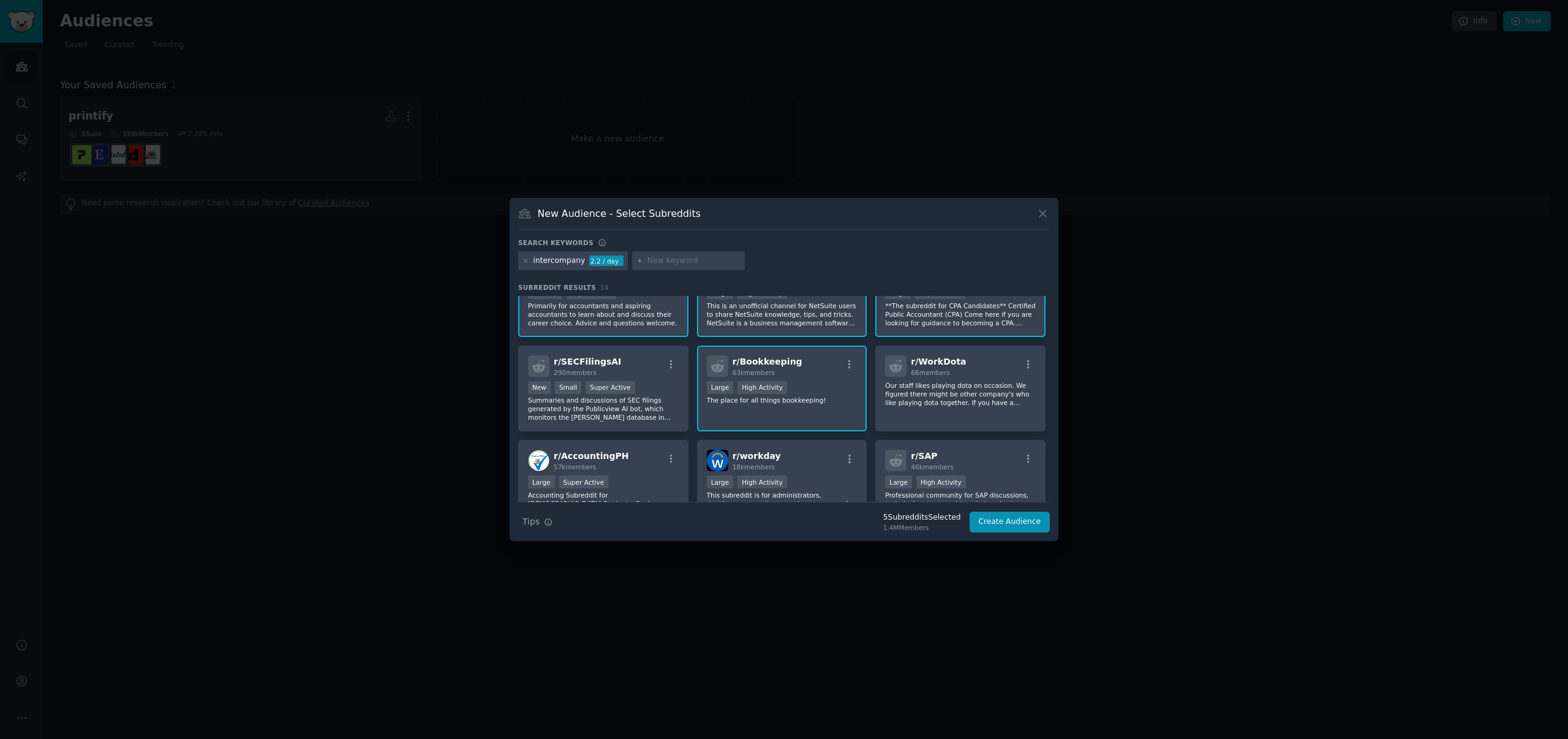
scroll to position [46, 0]
click at [1026, 366] on icon "button" at bounding box center [1029, 364] width 11 height 11
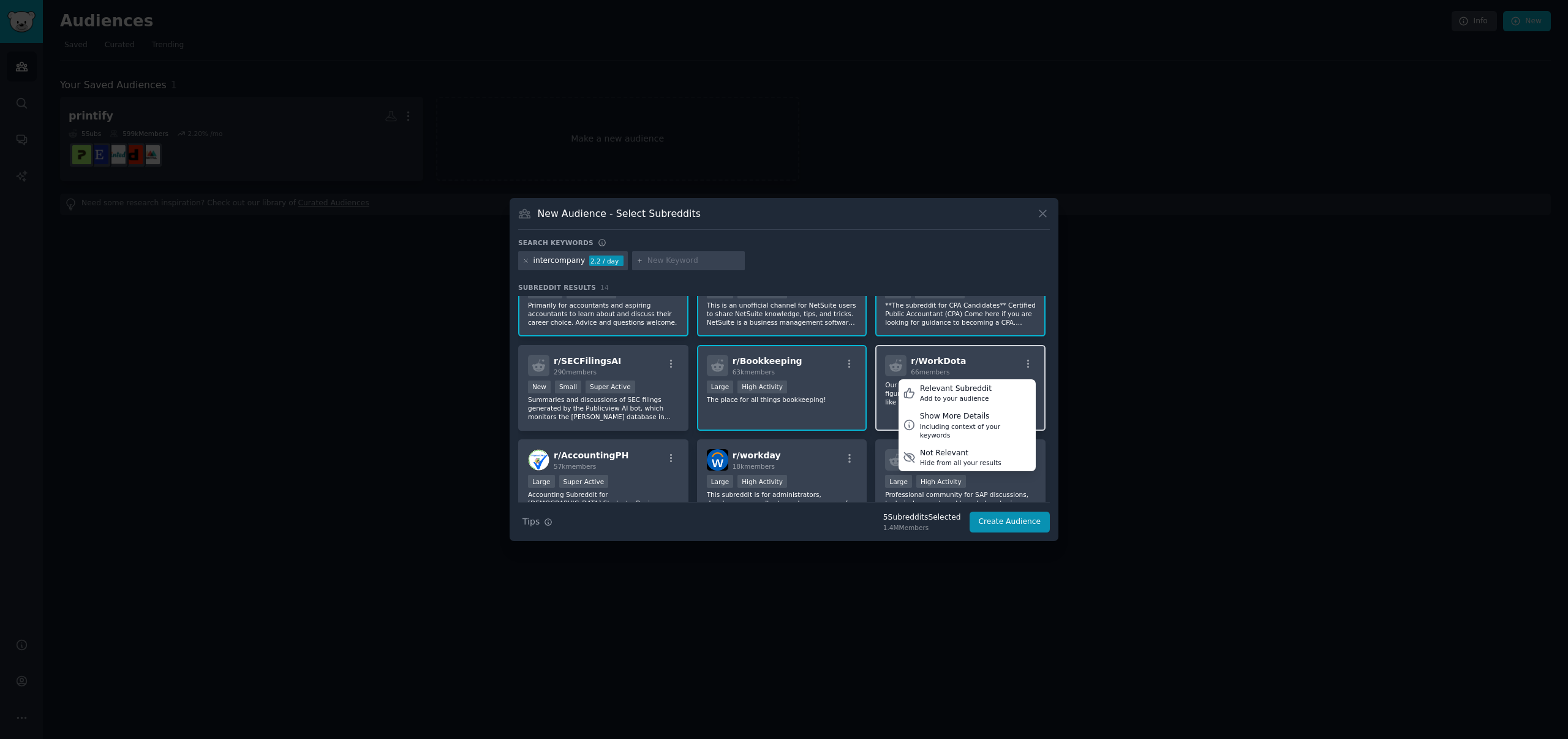
click at [983, 362] on div "r/ WorkDota 66 members Relevant Subreddit Add to your audience Show More Detail…" at bounding box center [961, 365] width 150 height 21
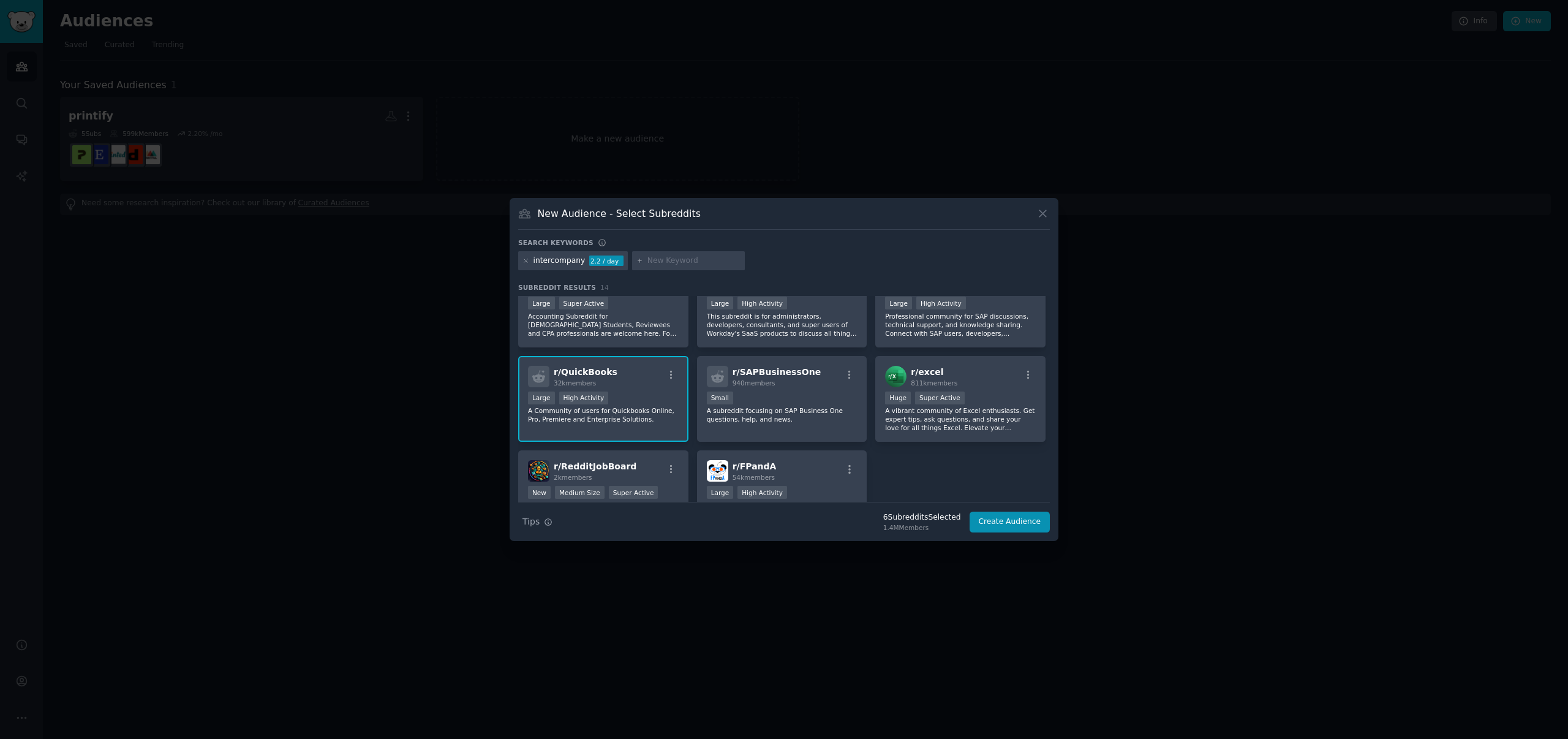
scroll to position [224, 0]
click at [1024, 377] on icon "button" at bounding box center [1029, 375] width 11 height 11
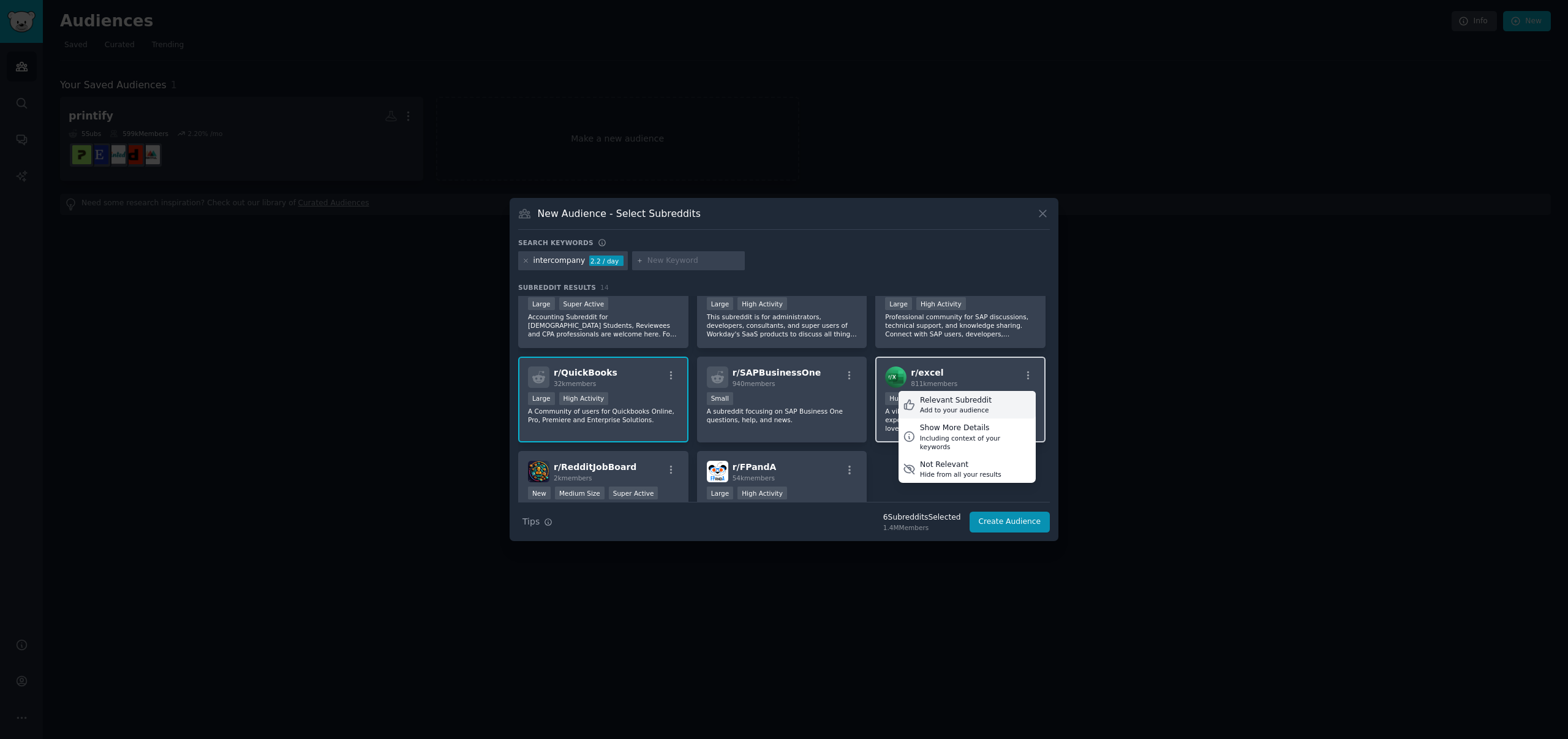
click at [984, 403] on div "Relevant Subreddit" at bounding box center [956, 401] width 72 height 11
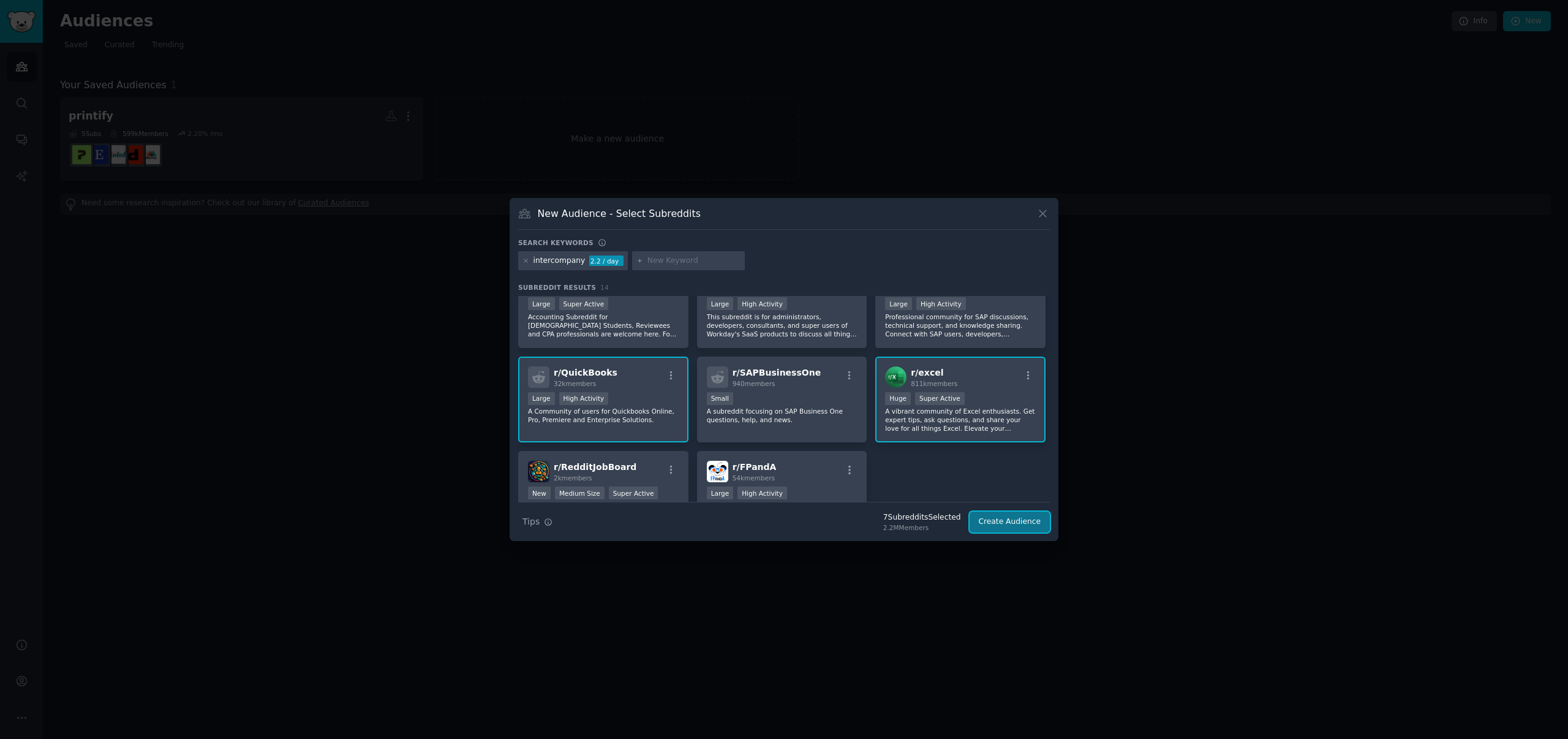
click at [1005, 519] on button "Create Audience" at bounding box center [1010, 522] width 81 height 21
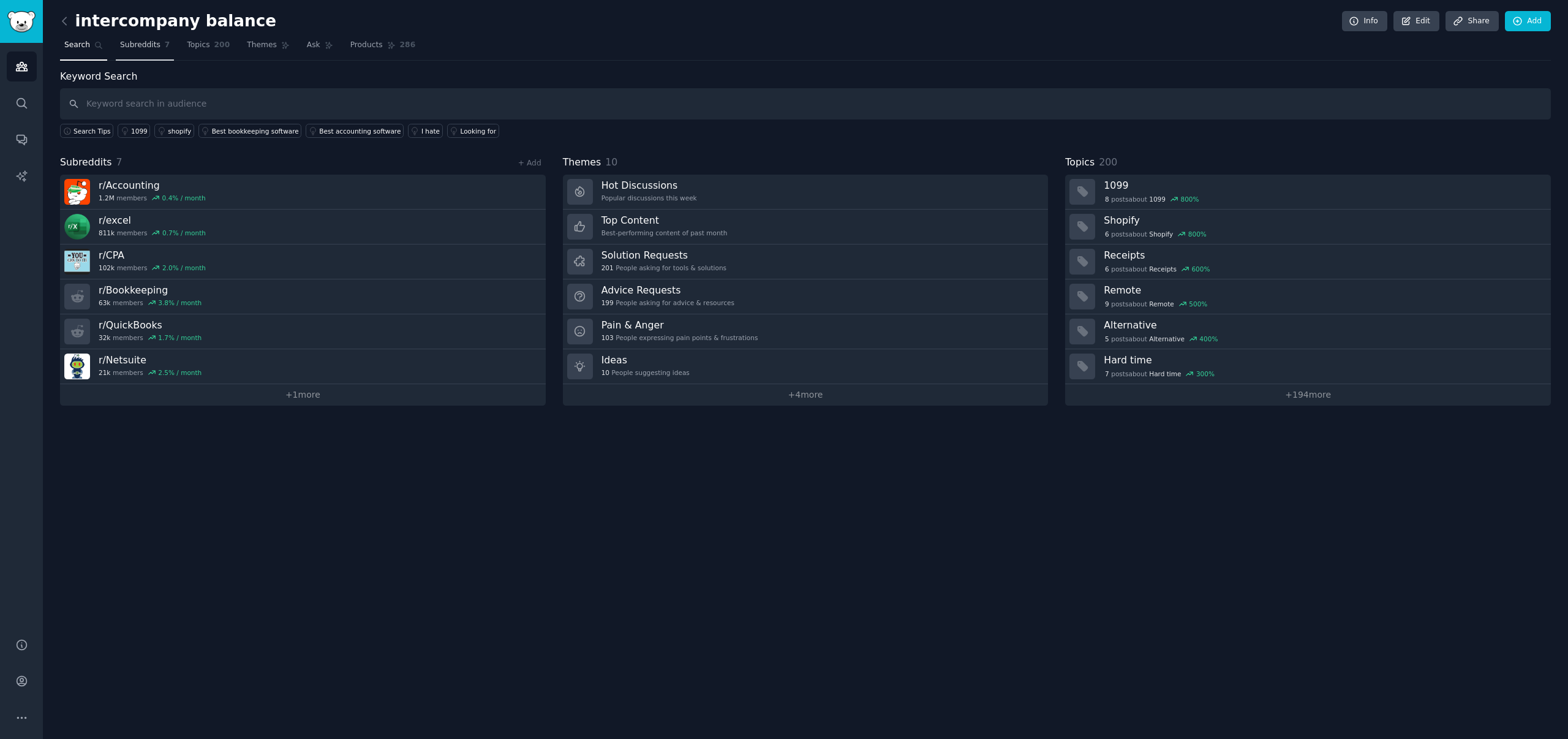
click at [136, 45] on span "Subreddits" at bounding box center [140, 45] width 40 height 11
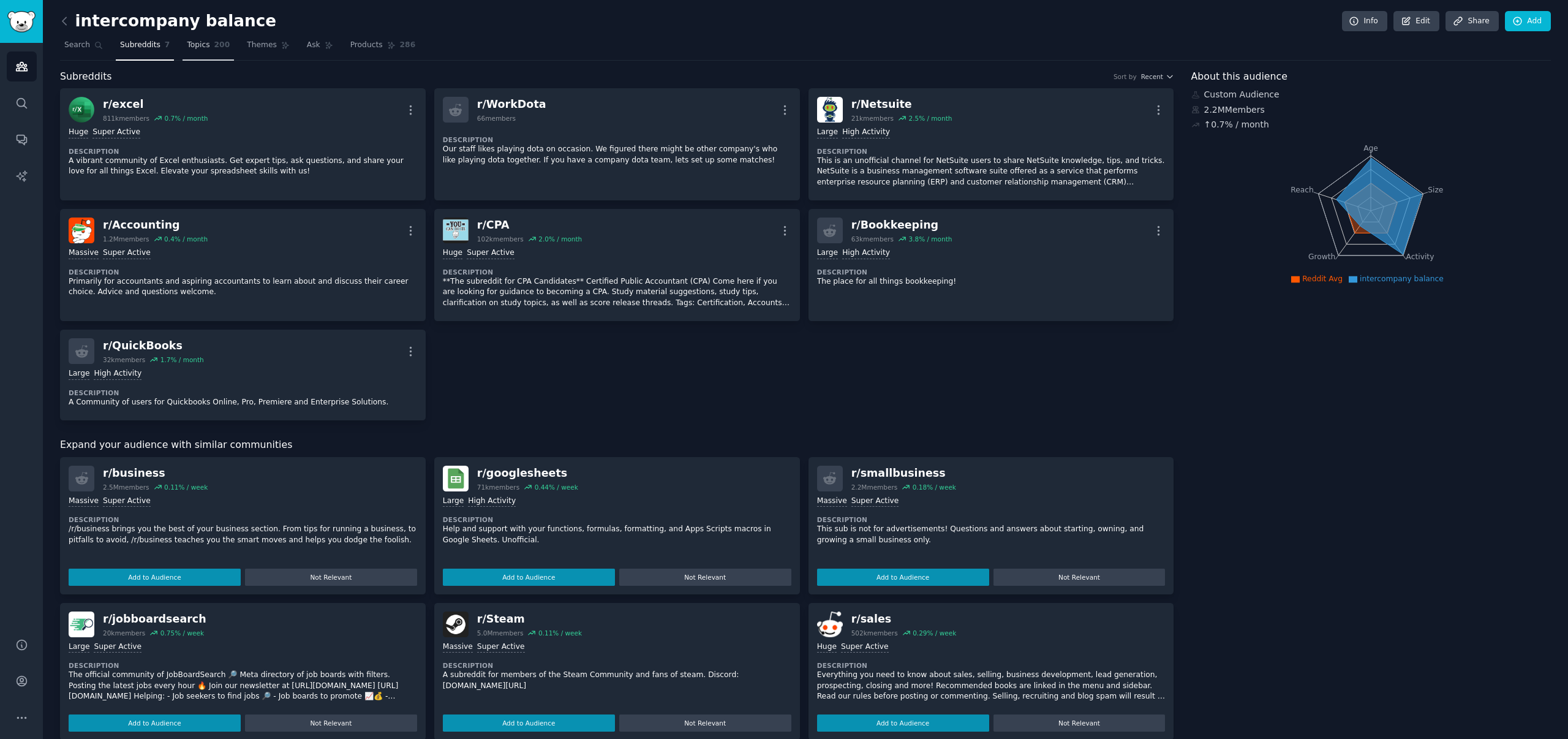
click at [193, 43] on span "Topics" at bounding box center [198, 45] width 23 height 11
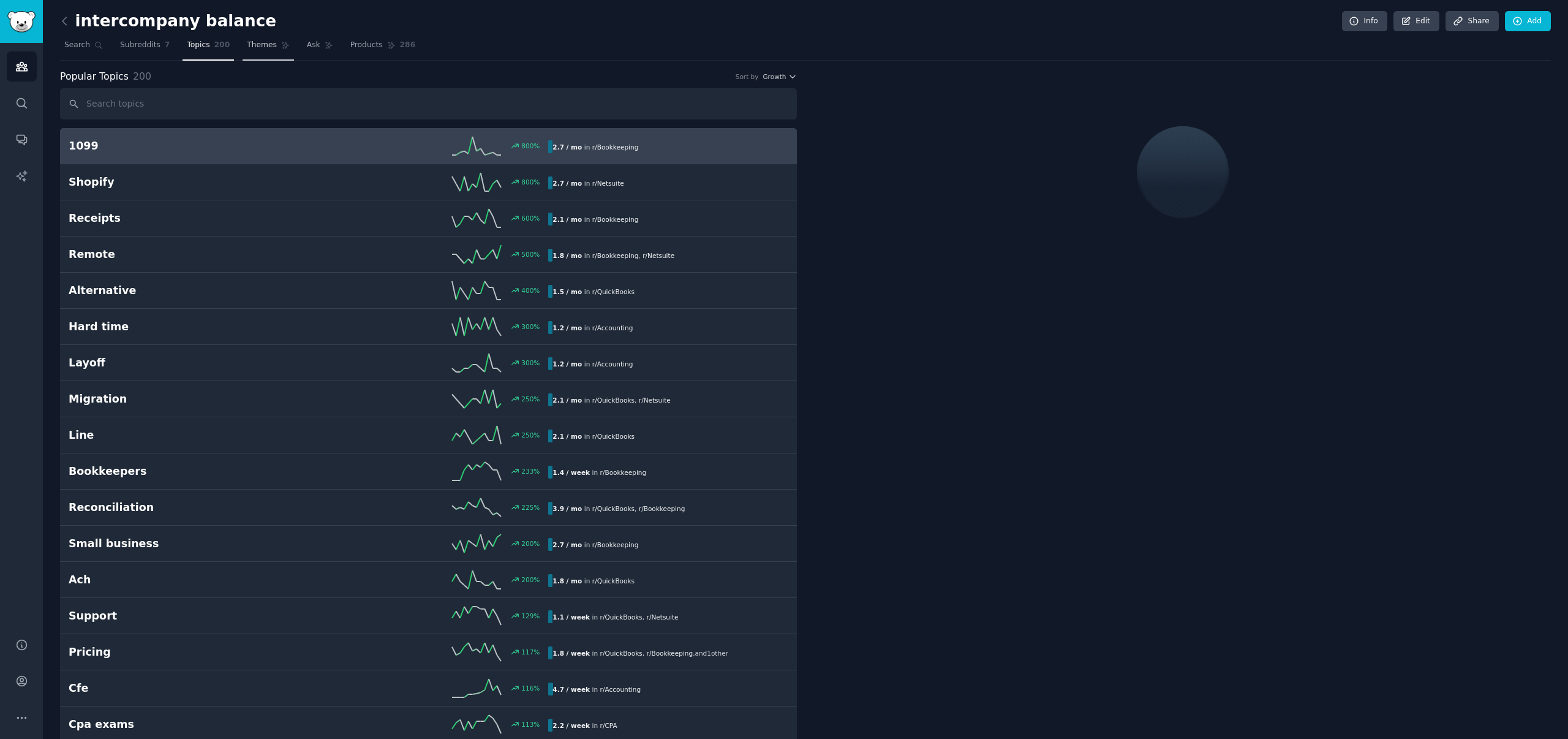
click at [255, 43] on span "Themes" at bounding box center [261, 45] width 30 height 11
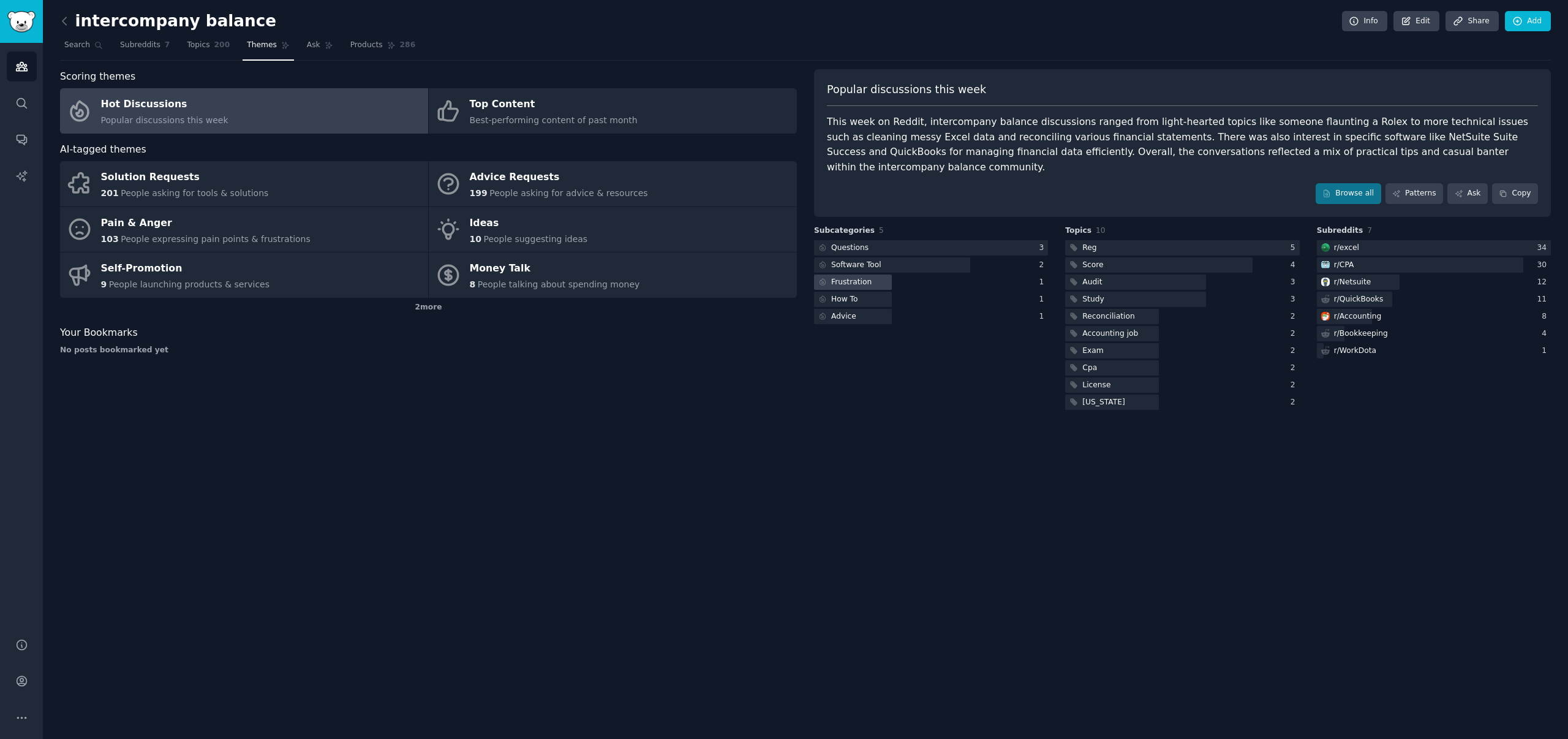
click at [845, 277] on div "Frustration" at bounding box center [851, 283] width 40 height 11
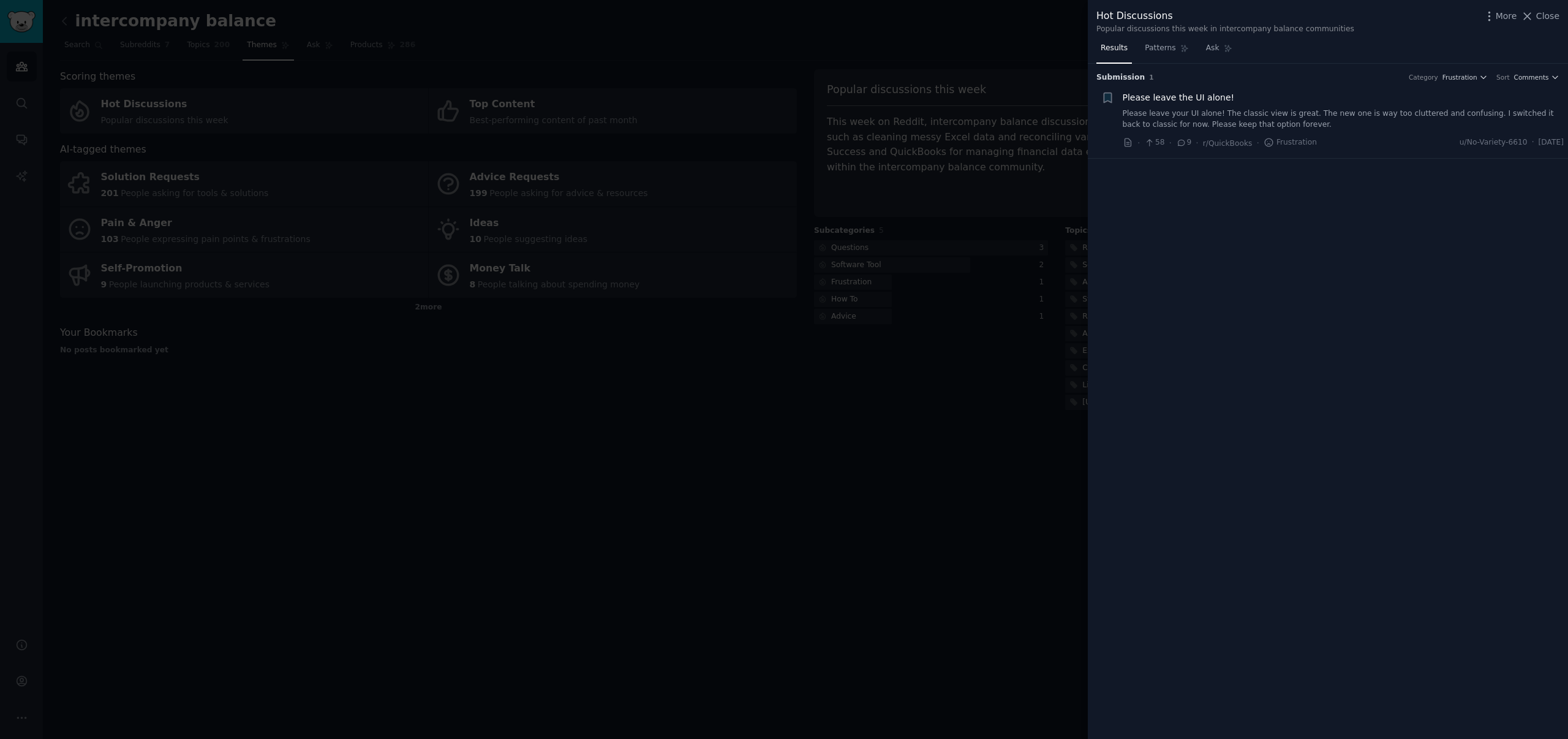
drag, startPoint x: 1547, startPoint y: 17, endPoint x: 1540, endPoint y: 20, distance: 7.6
click at [1547, 17] on span "Close" at bounding box center [1548, 17] width 23 height 13
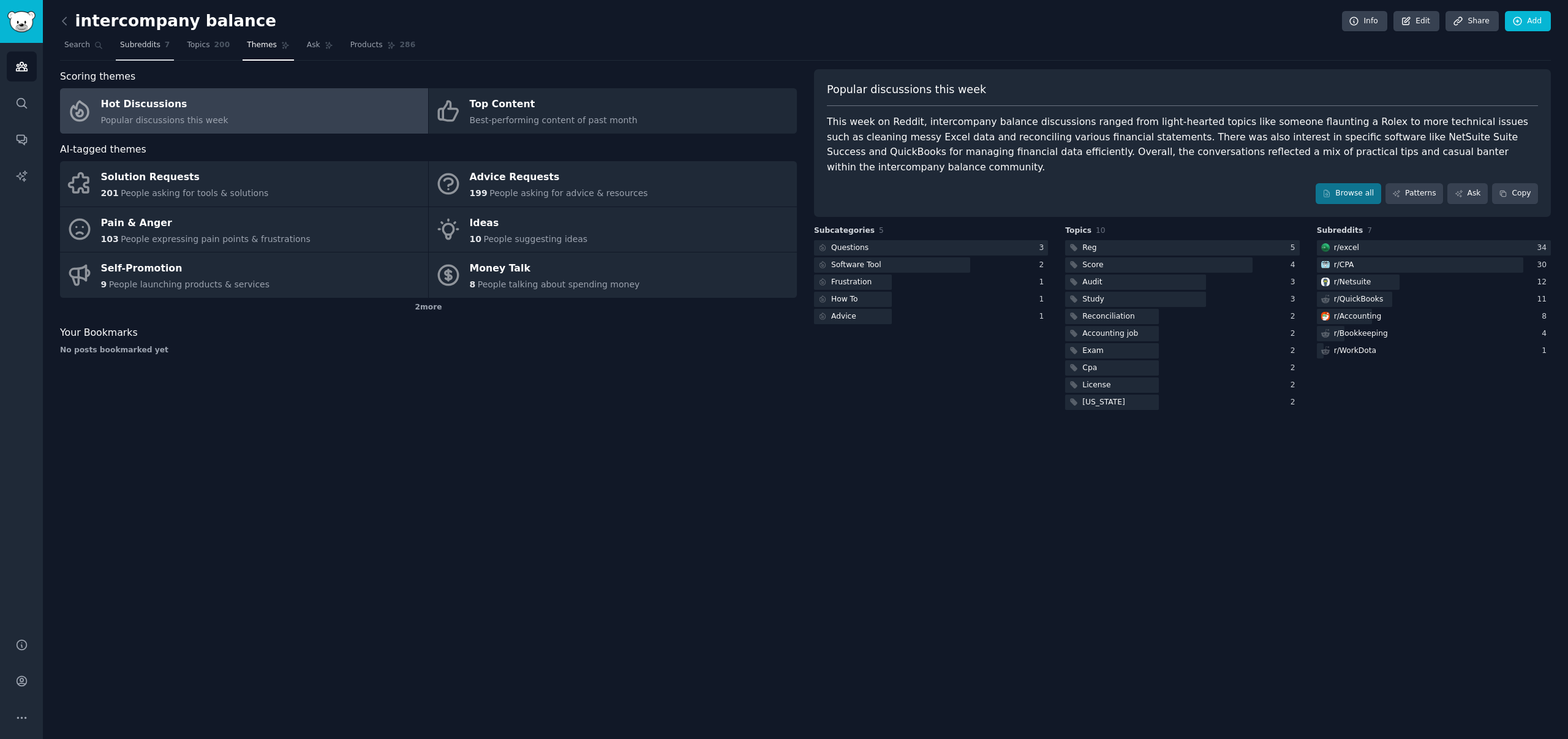
click at [153, 49] on span "Subreddits" at bounding box center [140, 45] width 40 height 11
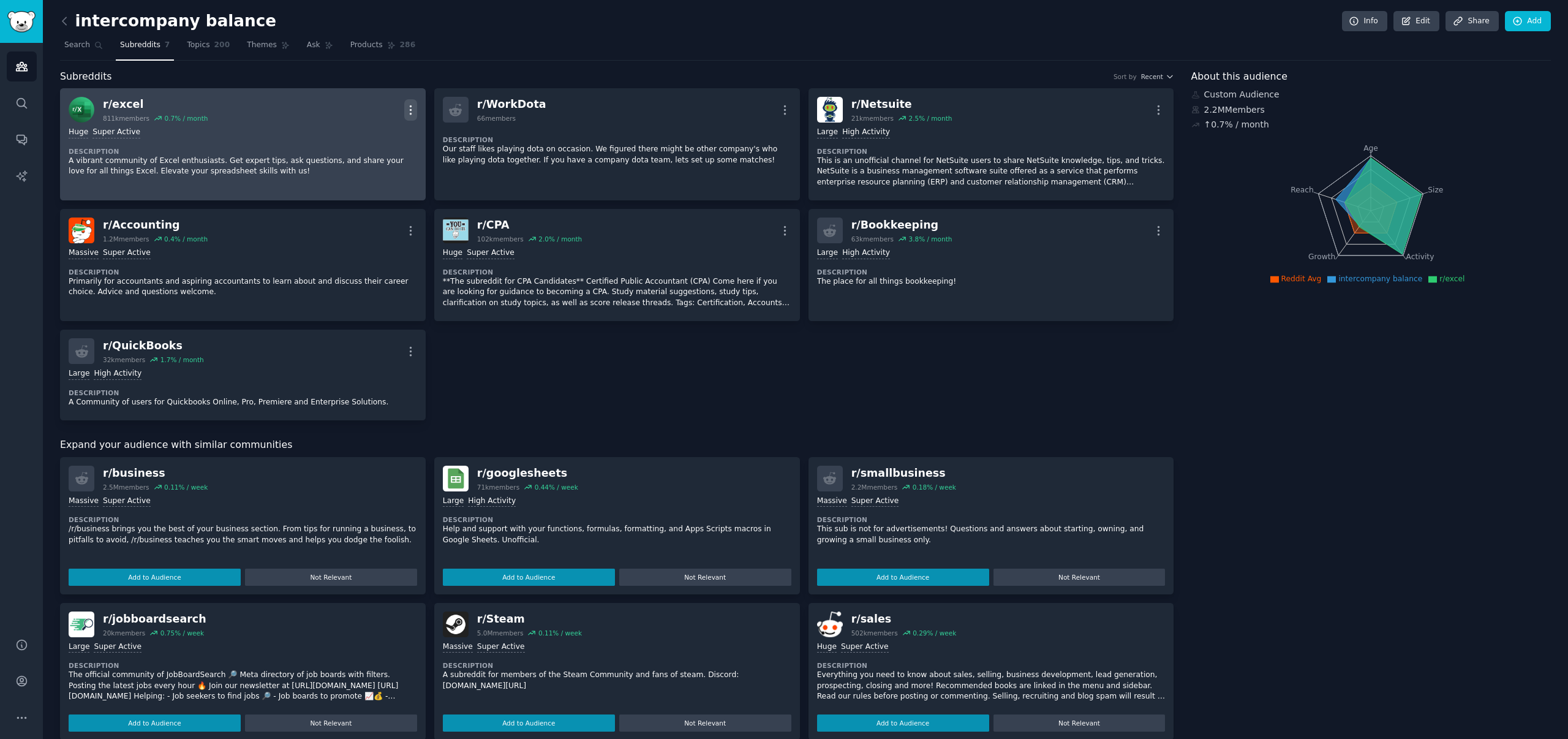
click at [414, 110] on icon "button" at bounding box center [411, 110] width 13 height 13
click at [365, 158] on p "Delete" at bounding box center [362, 157] width 28 height 13
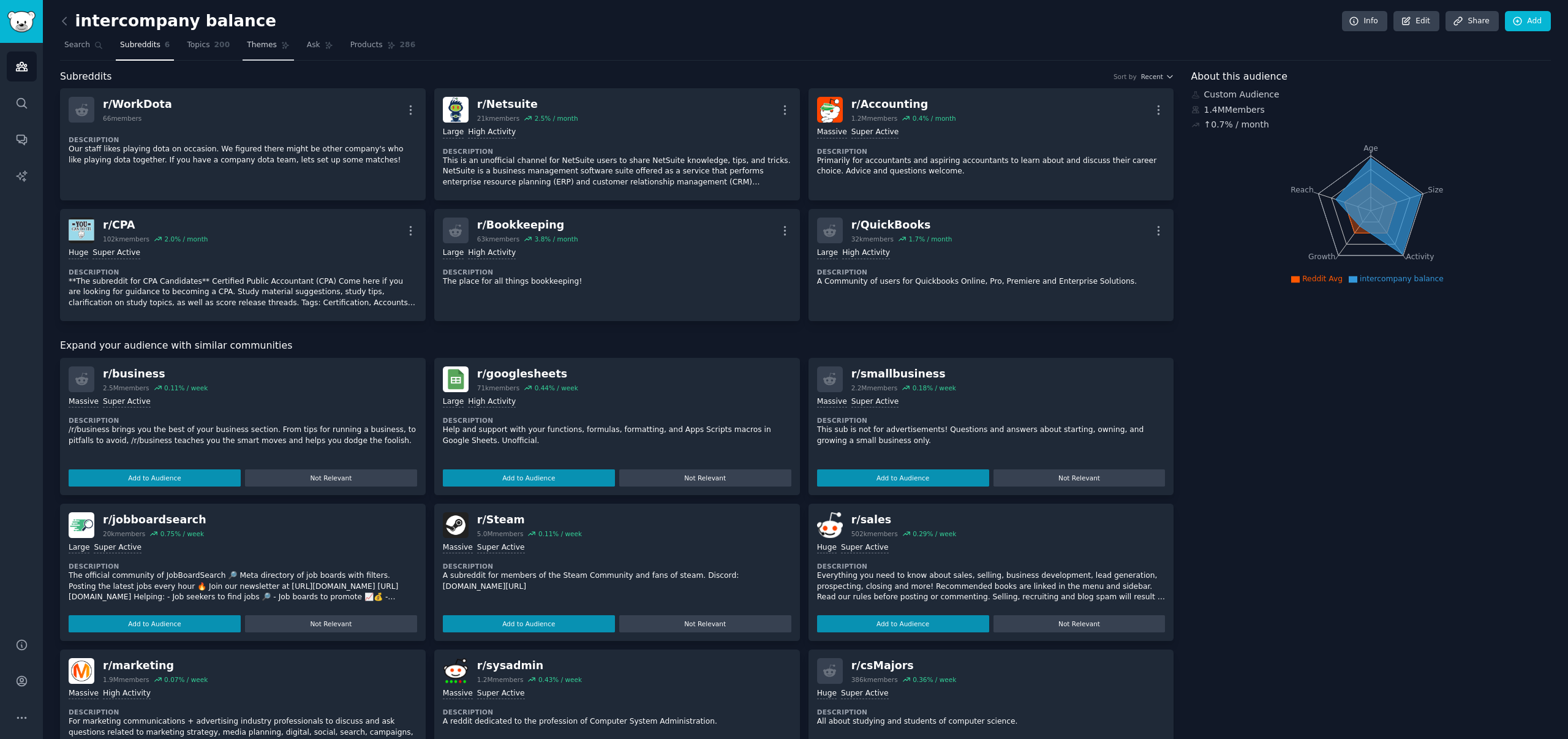
click at [270, 50] on span "Themes" at bounding box center [261, 45] width 30 height 11
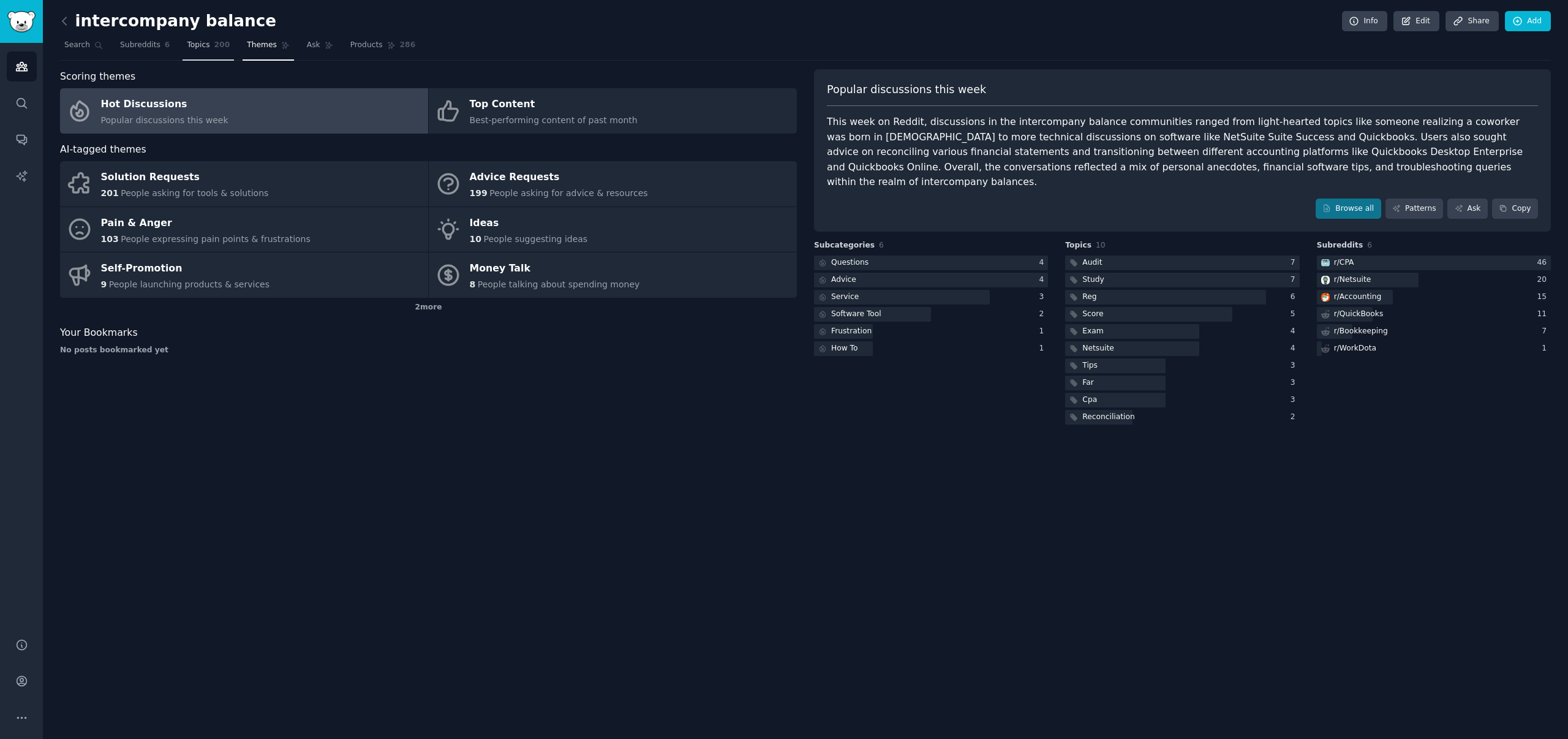
click at [192, 49] on span "Topics" at bounding box center [198, 45] width 23 height 11
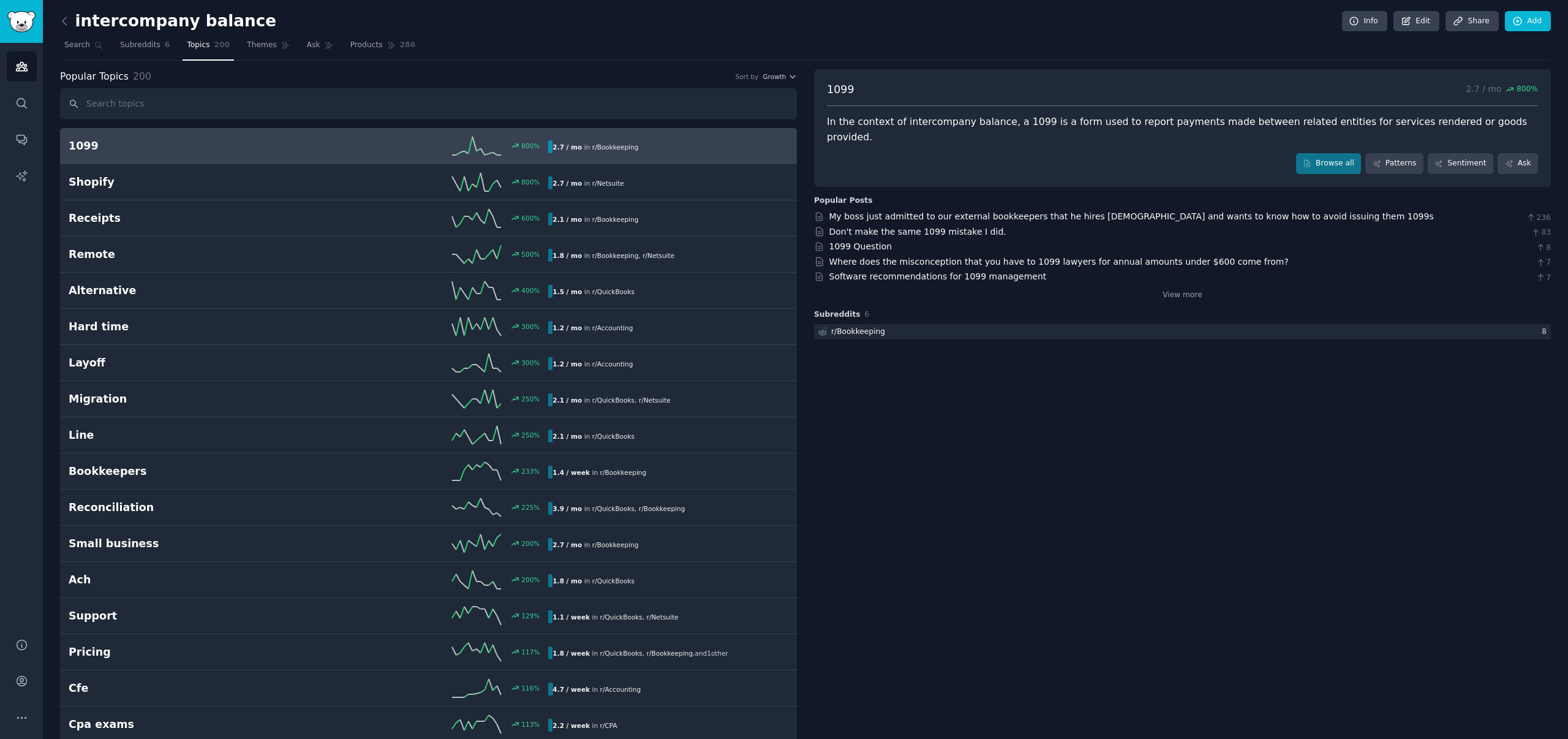
click at [303, 145] on h2 "1099" at bounding box center [189, 146] width 240 height 16
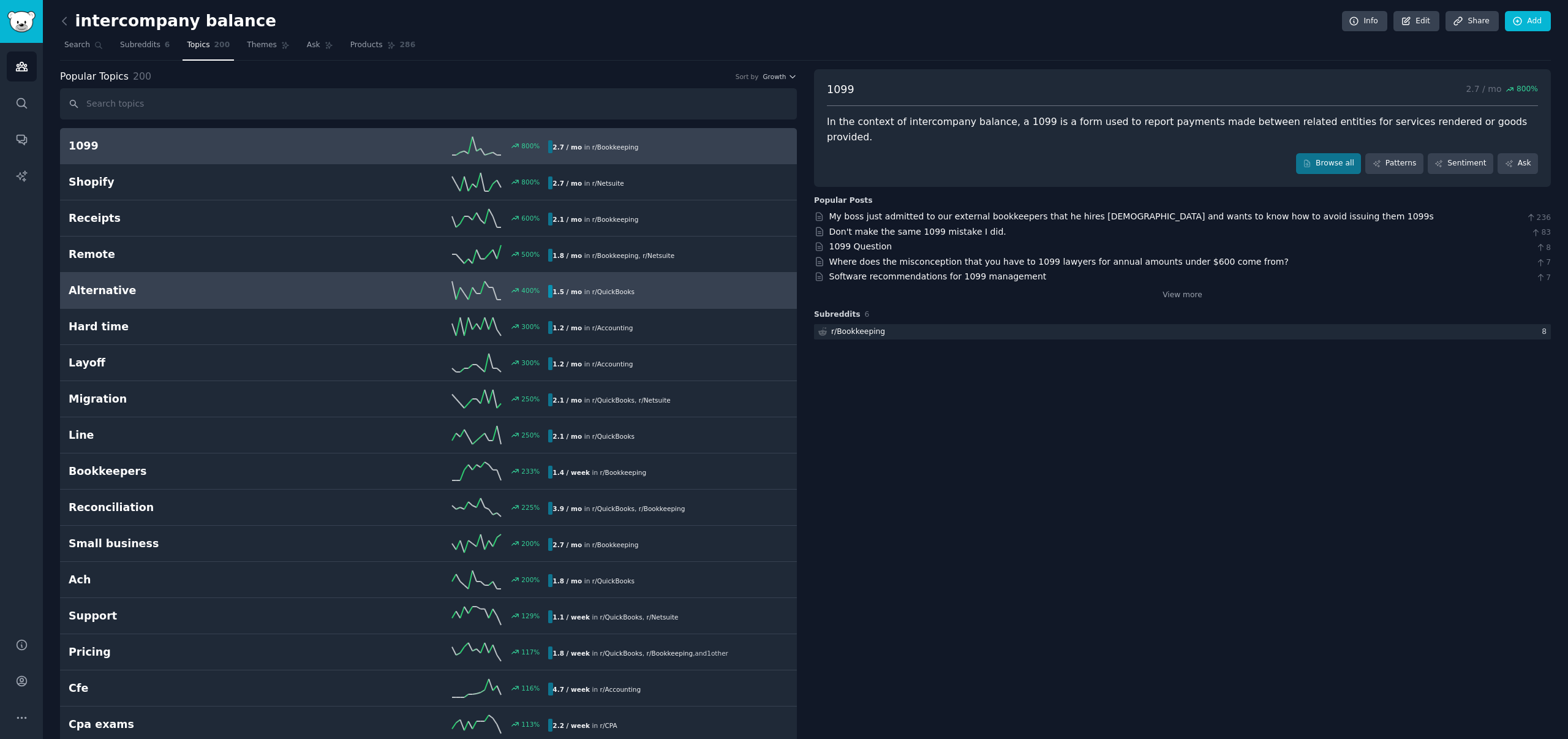
click at [139, 289] on h2 "Alternative" at bounding box center [189, 290] width 240 height 16
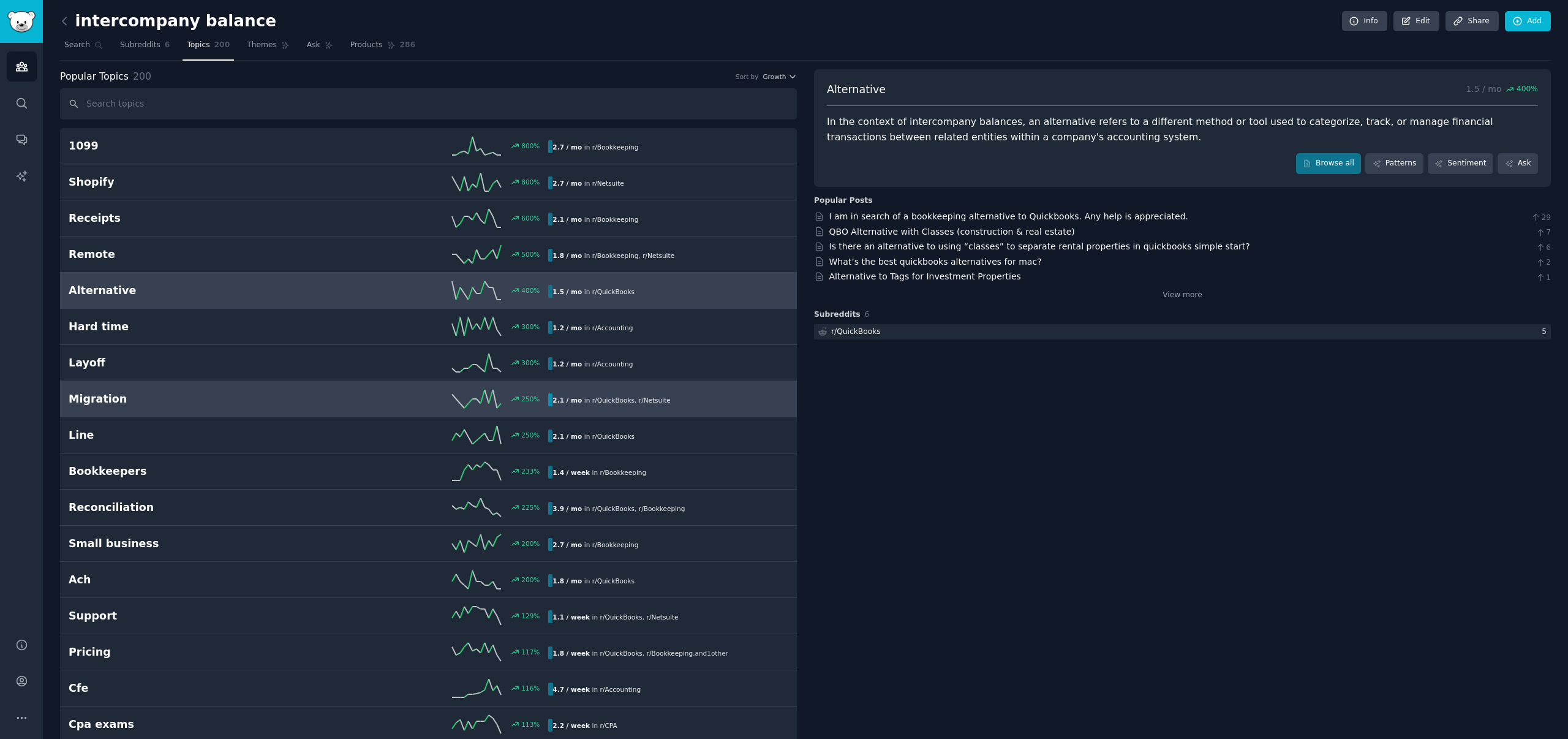
click at [197, 395] on h2 "Migration" at bounding box center [189, 399] width 240 height 16
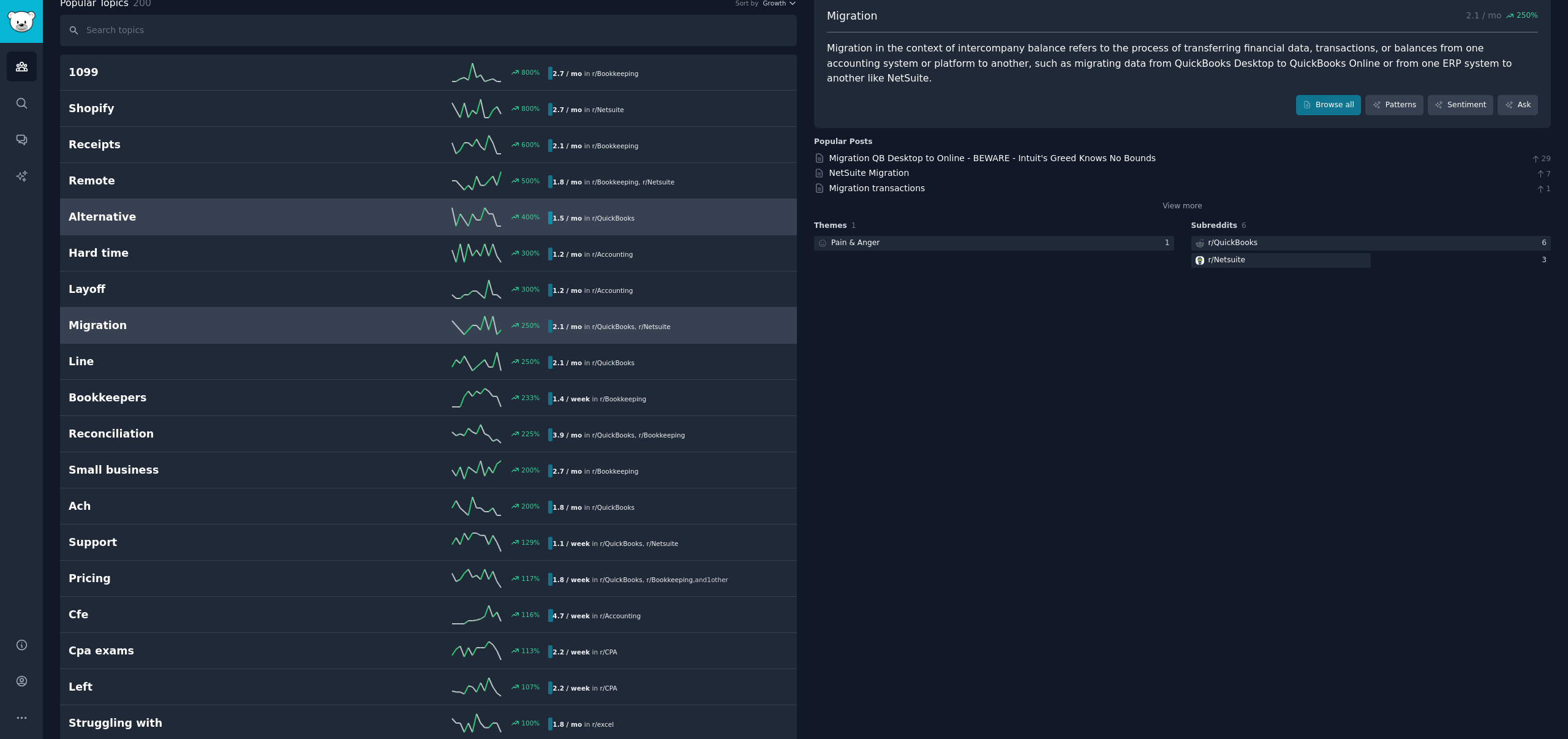
scroll to position [229, 0]
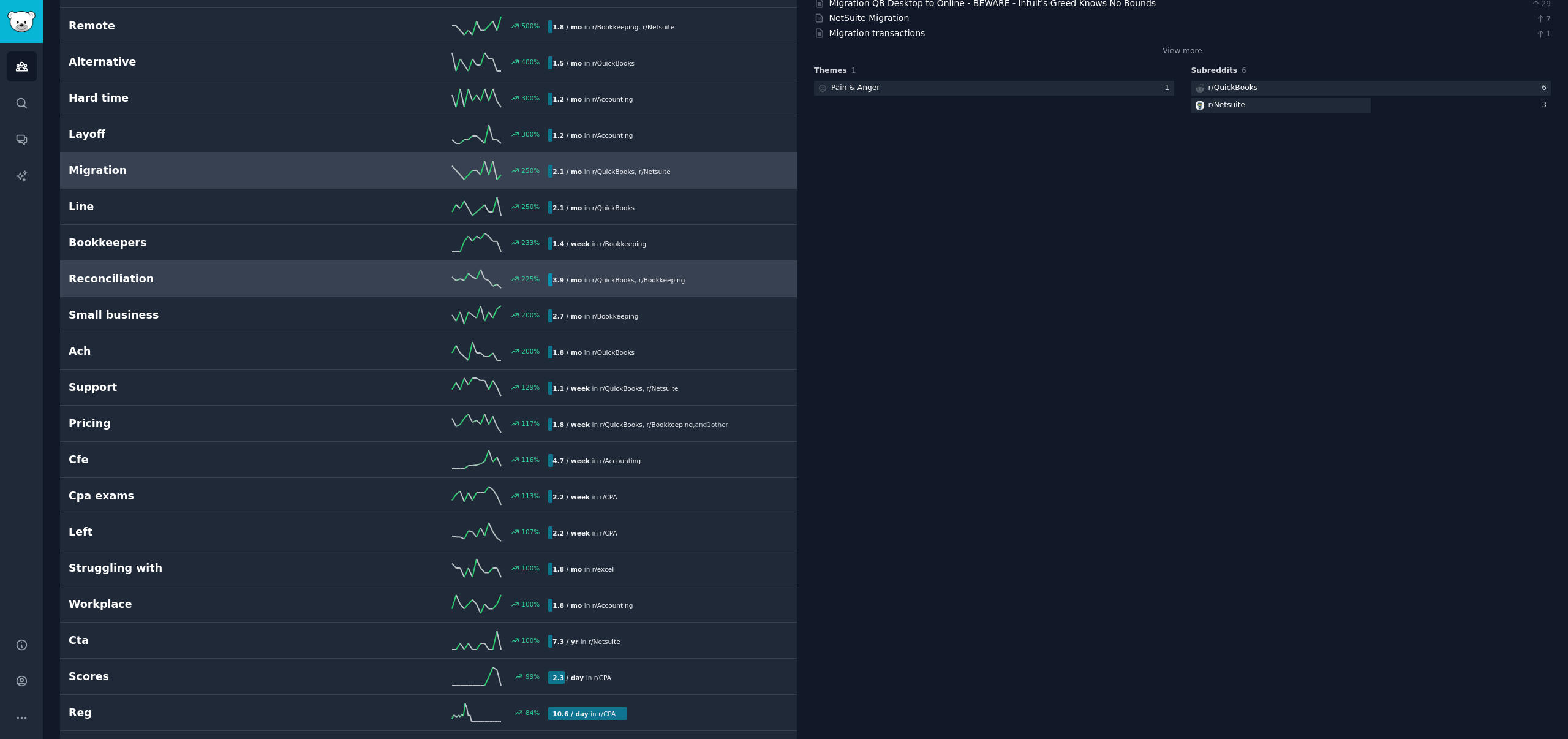
click at [171, 277] on h2 "Reconciliation" at bounding box center [189, 279] width 240 height 16
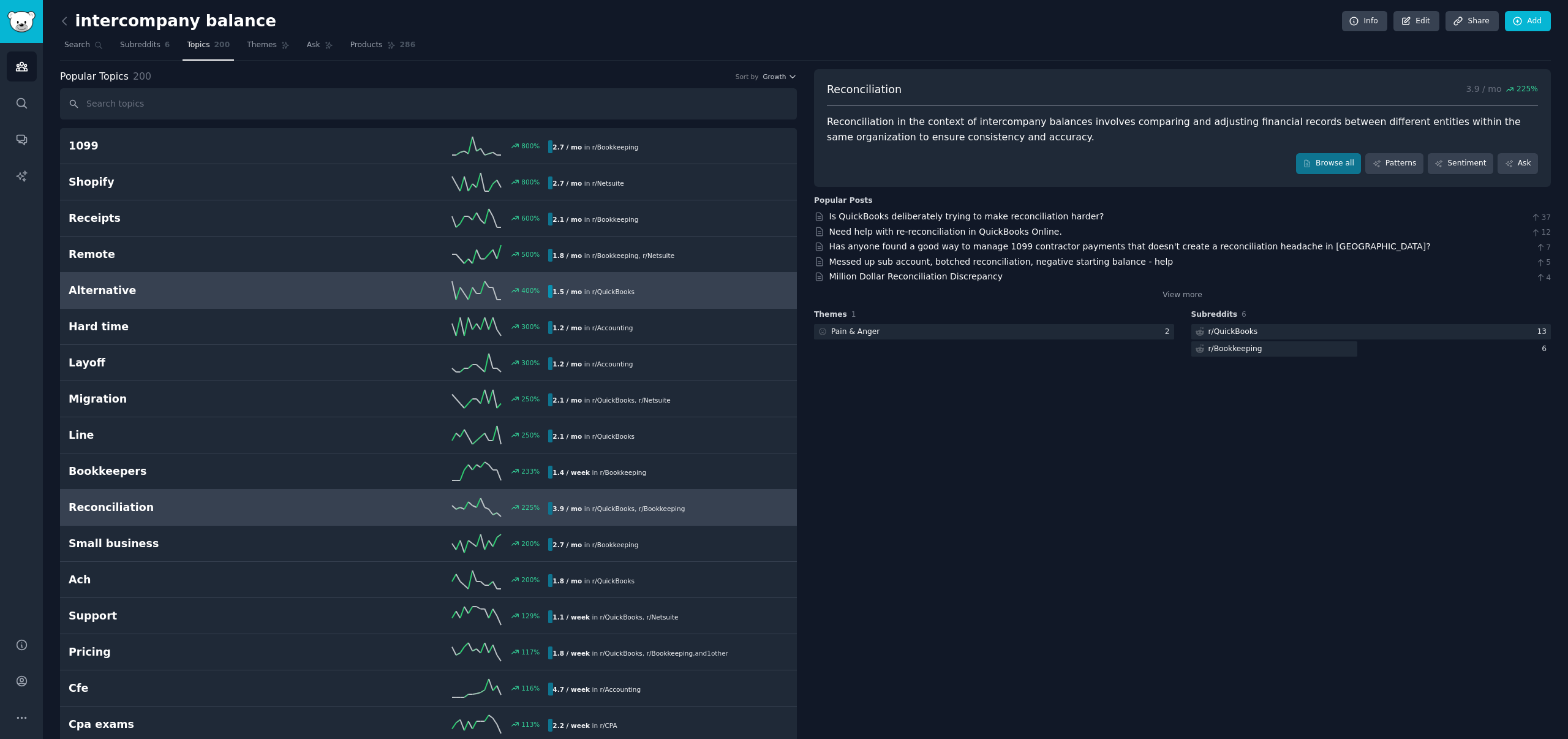
click at [401, 286] on div "400 %" at bounding box center [429, 290] width 240 height 18
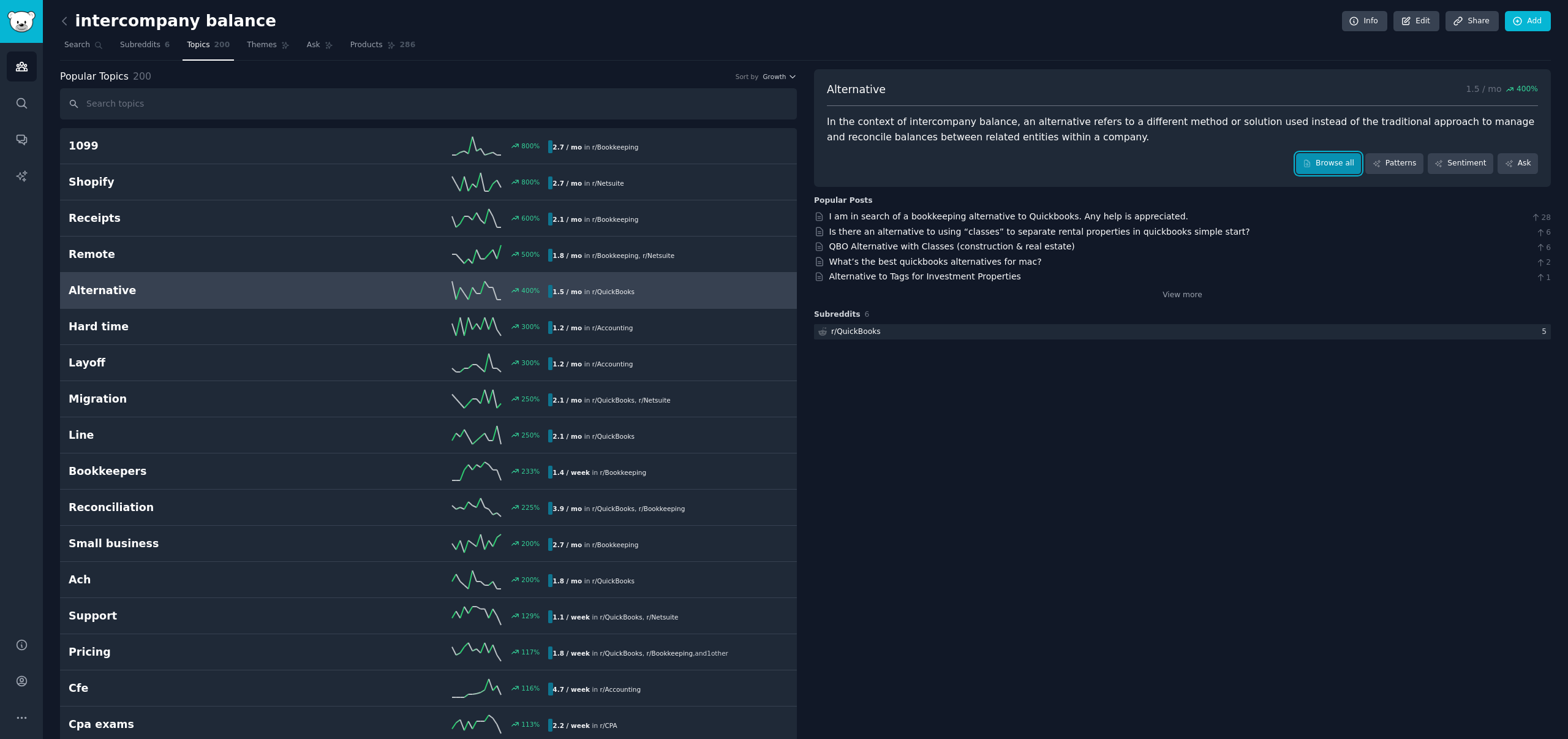
click at [1332, 165] on link "Browse all" at bounding box center [1329, 163] width 65 height 21
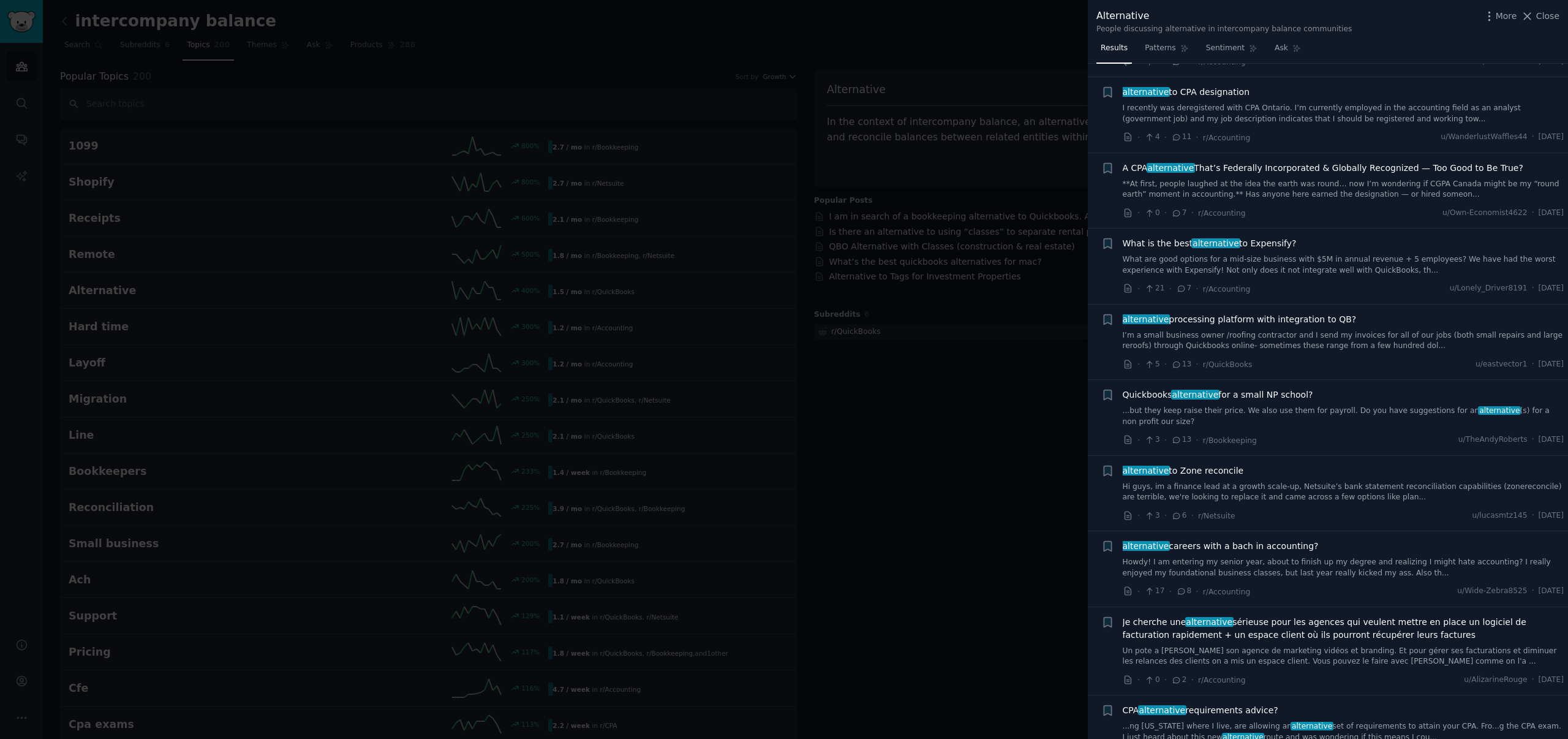
scroll to position [304, 0]
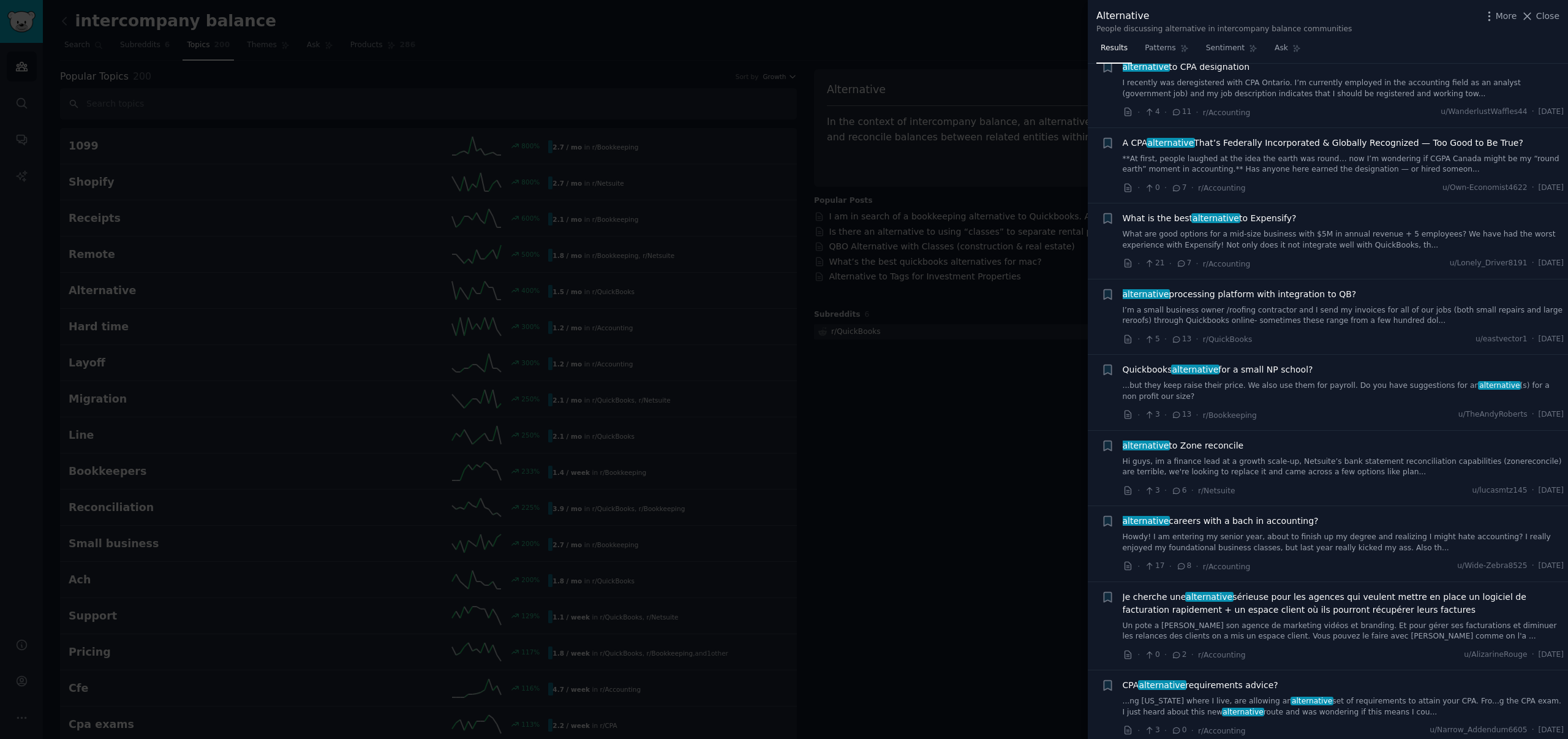
click at [1318, 241] on link "What are good options for a mid-size business with $5M in annual revenue + 5 em…" at bounding box center [1343, 240] width 441 height 21
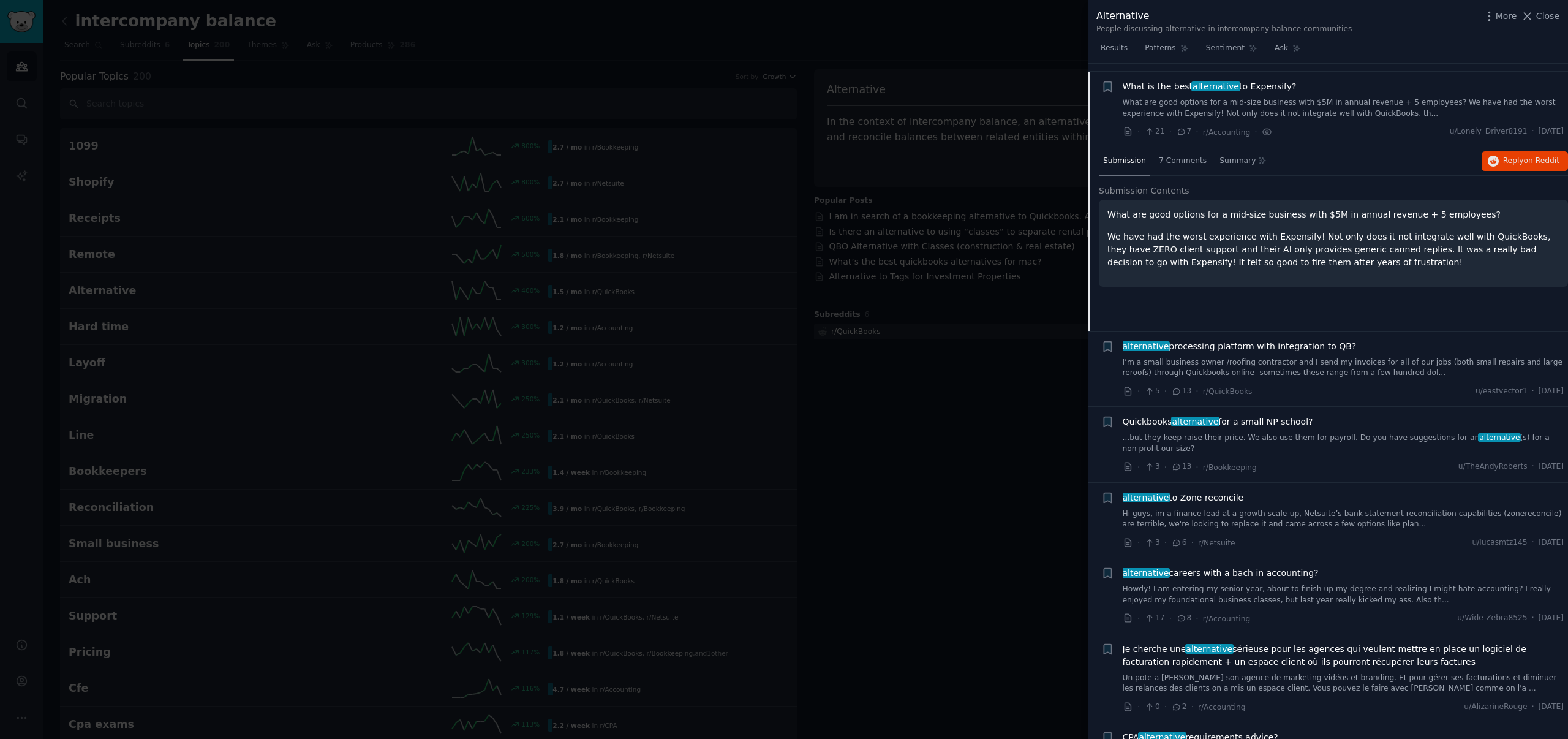
scroll to position [443, 0]
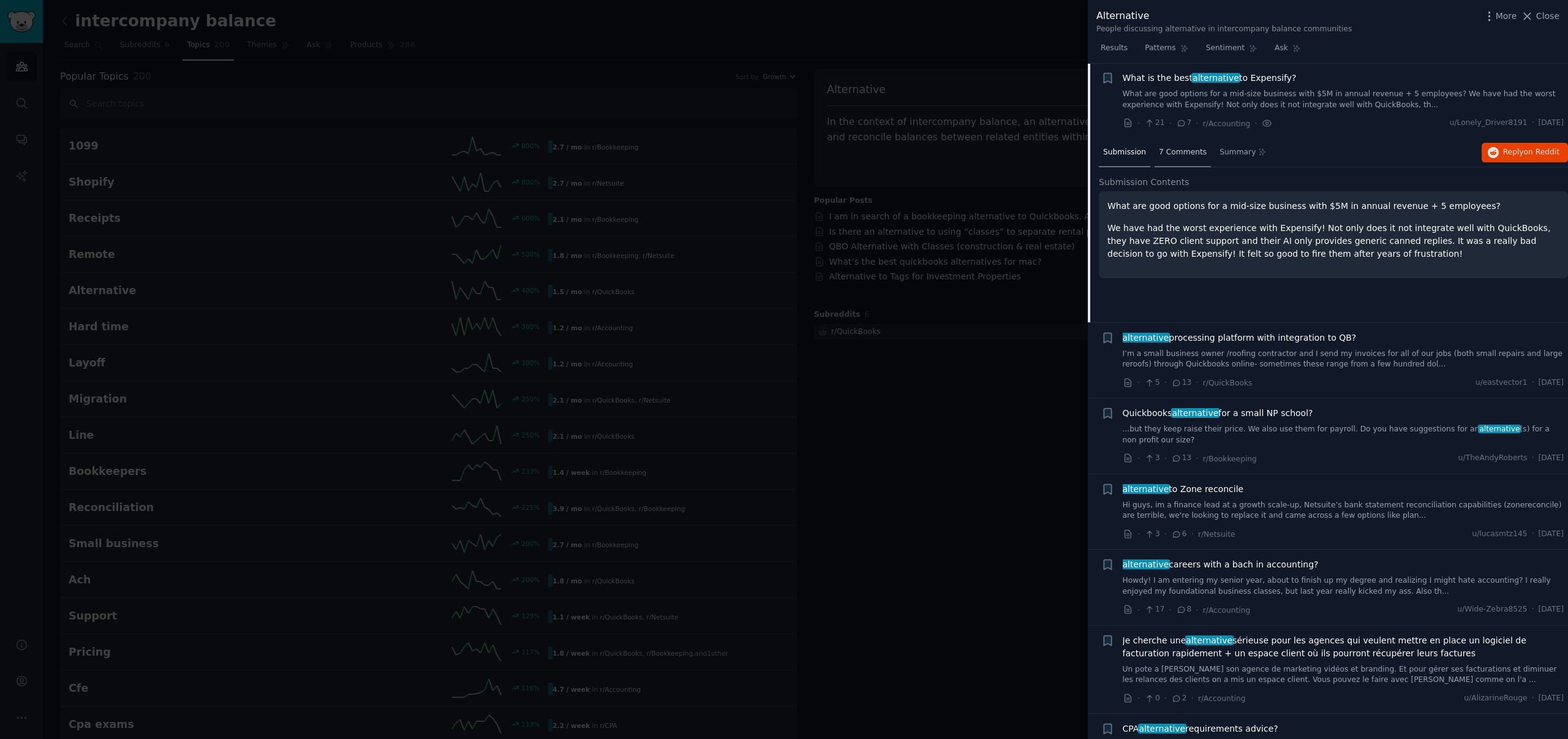
click at [1177, 153] on span "7 Comments" at bounding box center [1183, 152] width 48 height 11
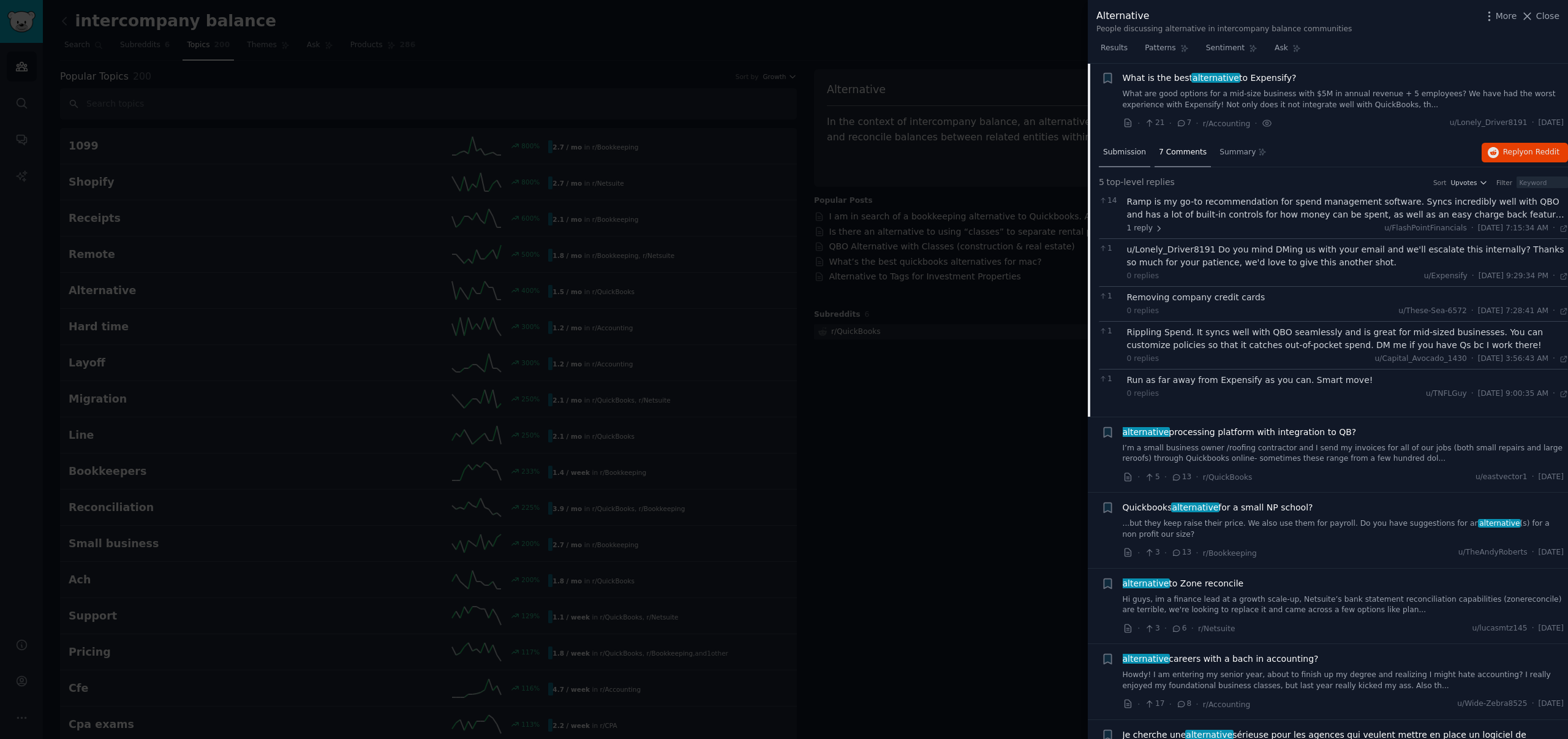
click at [1139, 152] on span "Submission" at bounding box center [1125, 152] width 43 height 11
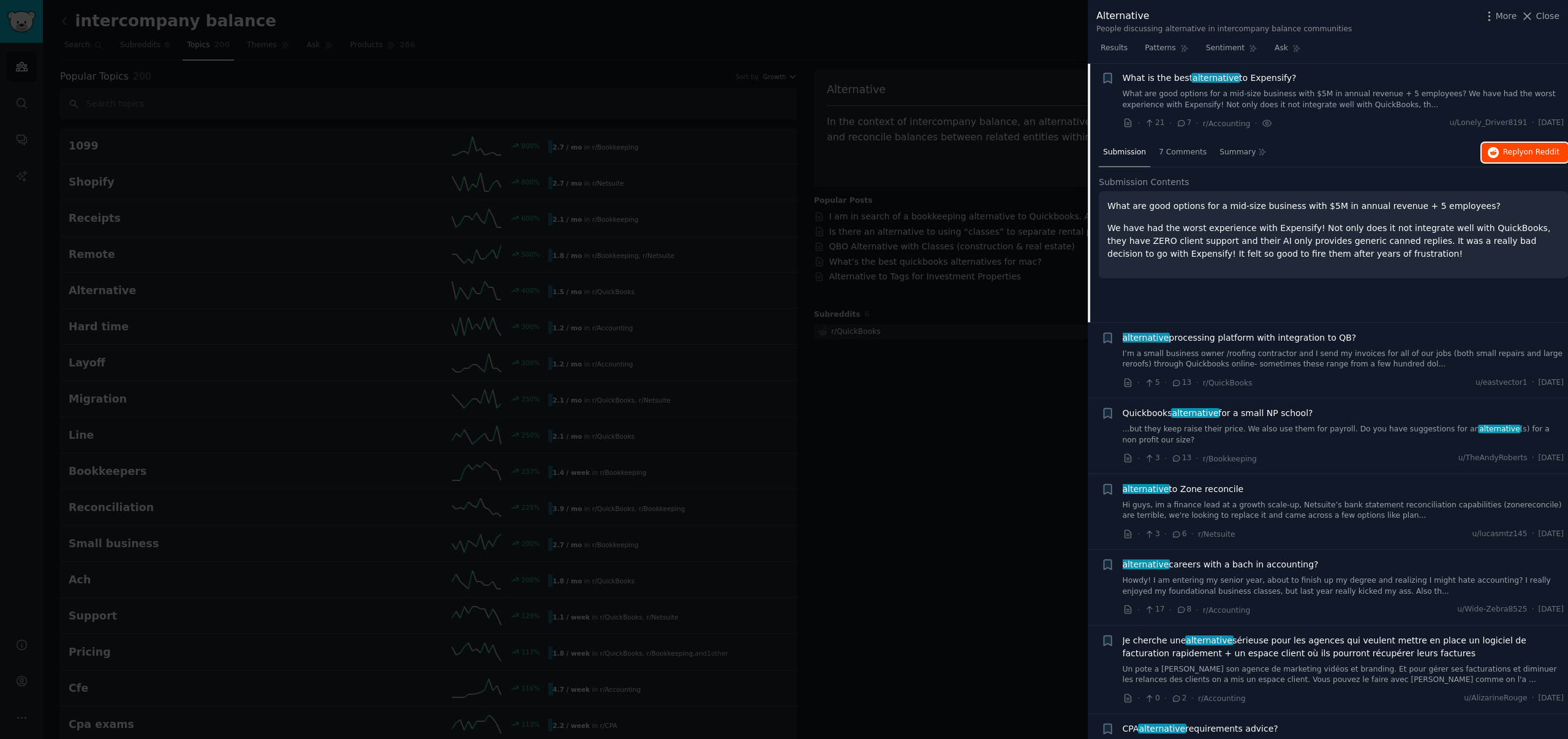
click at [1529, 157] on span "Reply on Reddit" at bounding box center [1531, 152] width 56 height 11
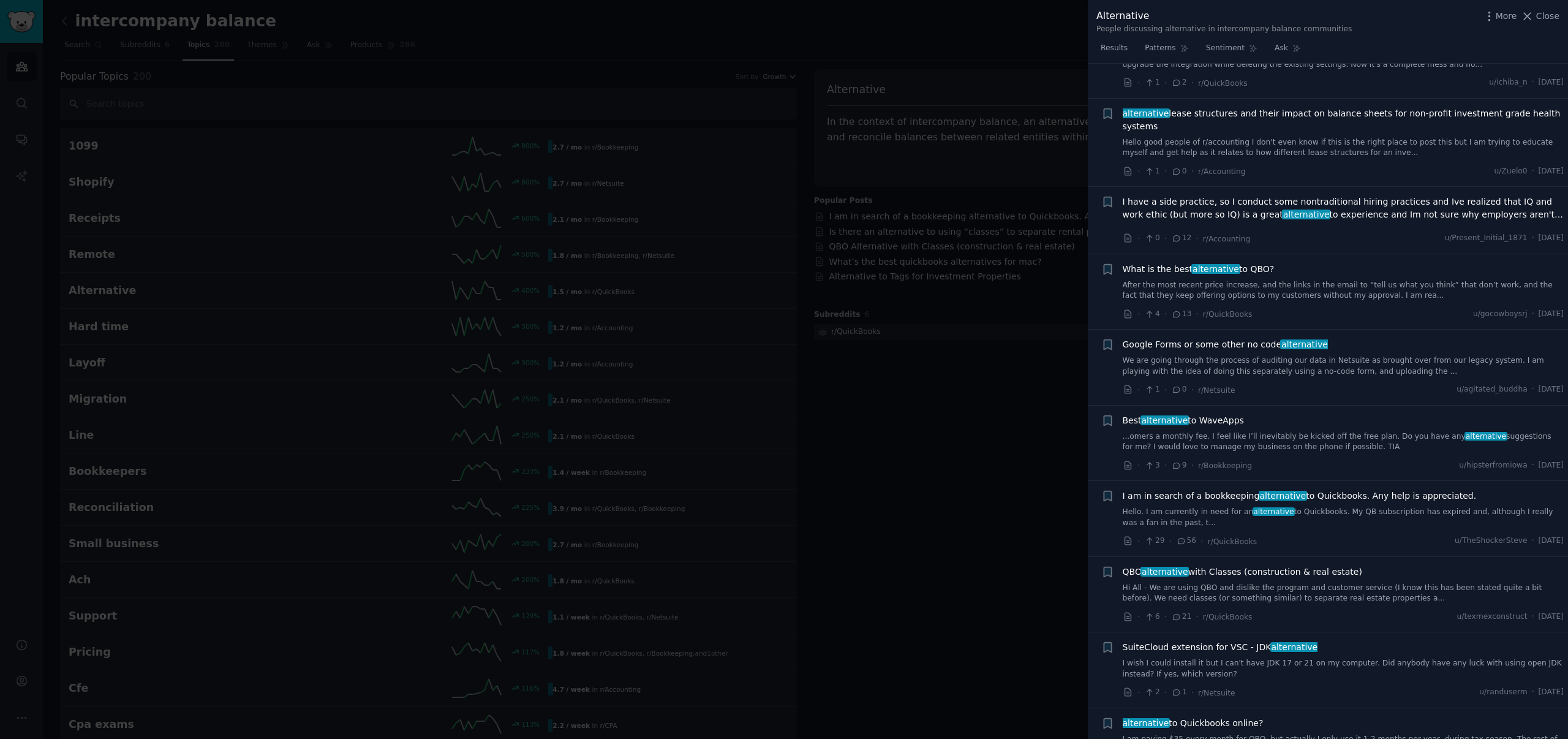
scroll to position [1295, 0]
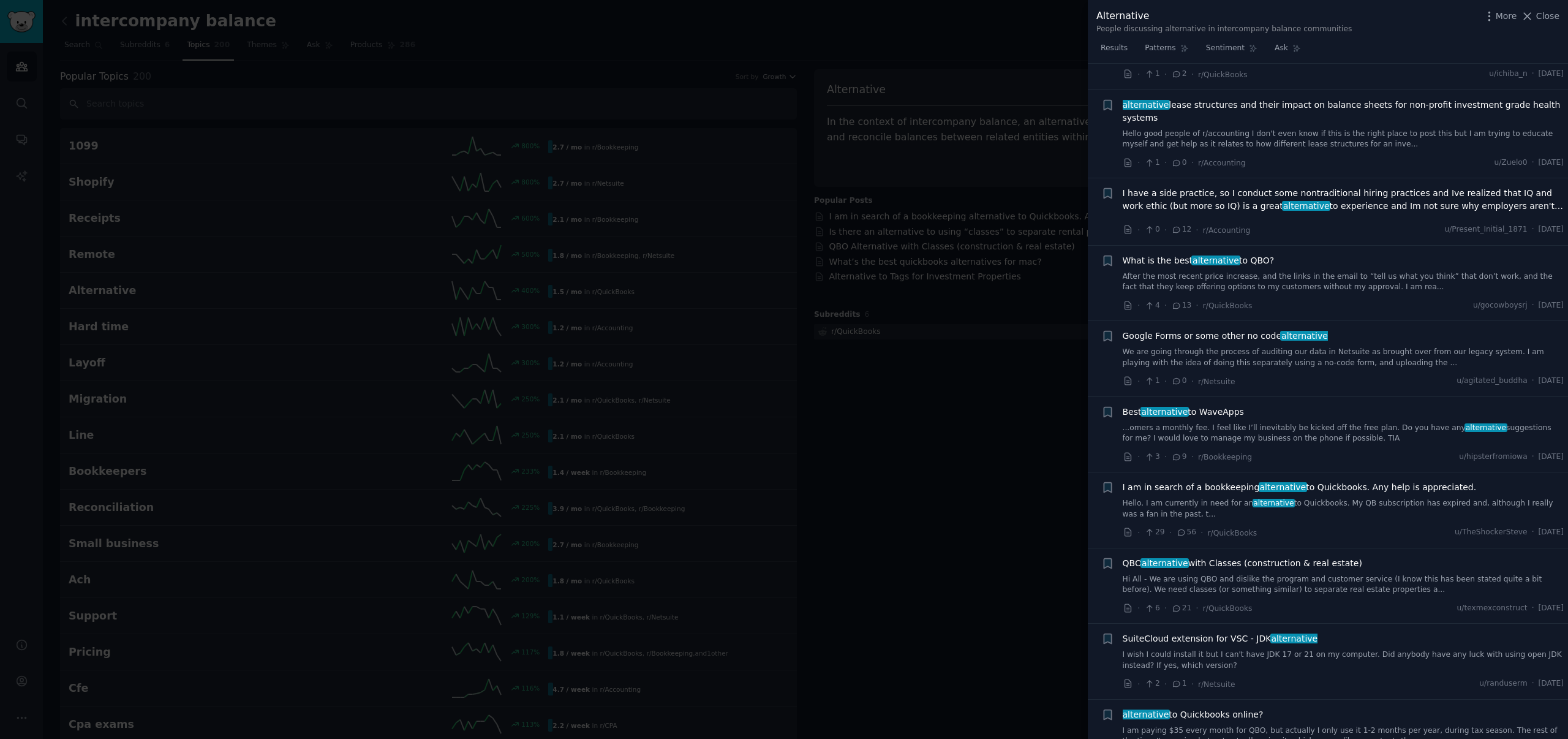
click at [1310, 357] on link "We are going through the process of auditing our data in Netsuite as brought ov…" at bounding box center [1343, 357] width 441 height 21
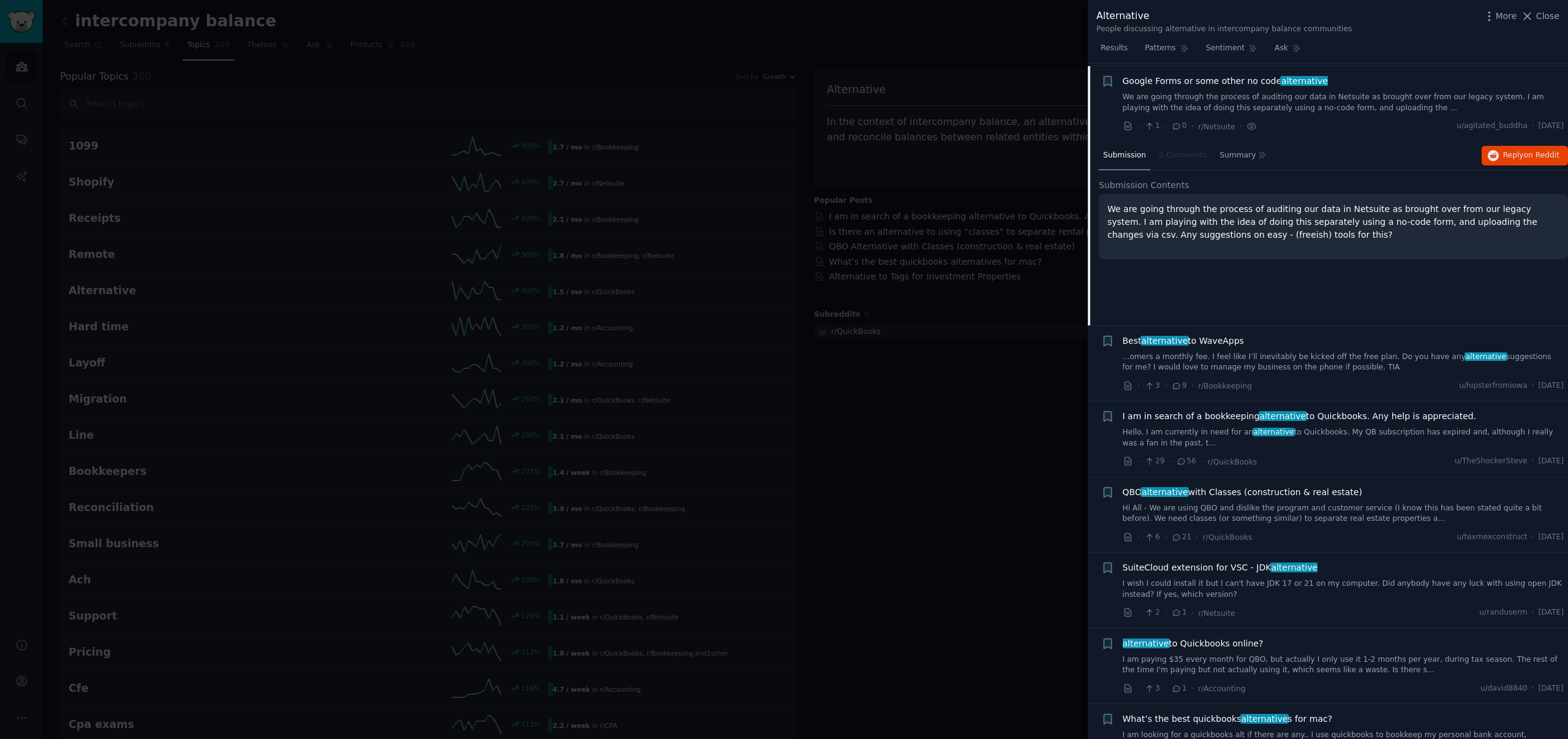
scroll to position [1370, 0]
click at [1506, 160] on button "Reply on Reddit" at bounding box center [1525, 152] width 86 height 19
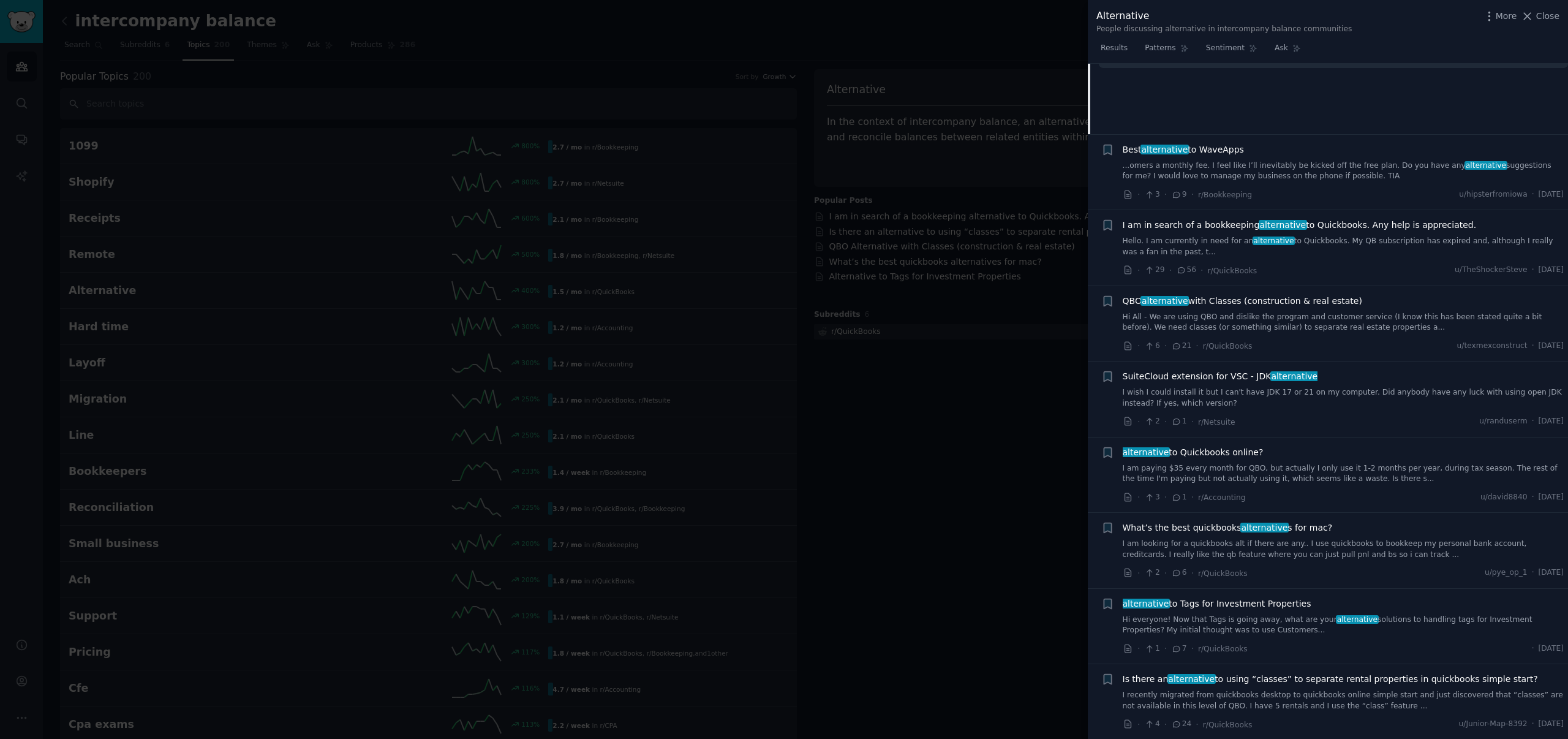
scroll to position [1590, 0]
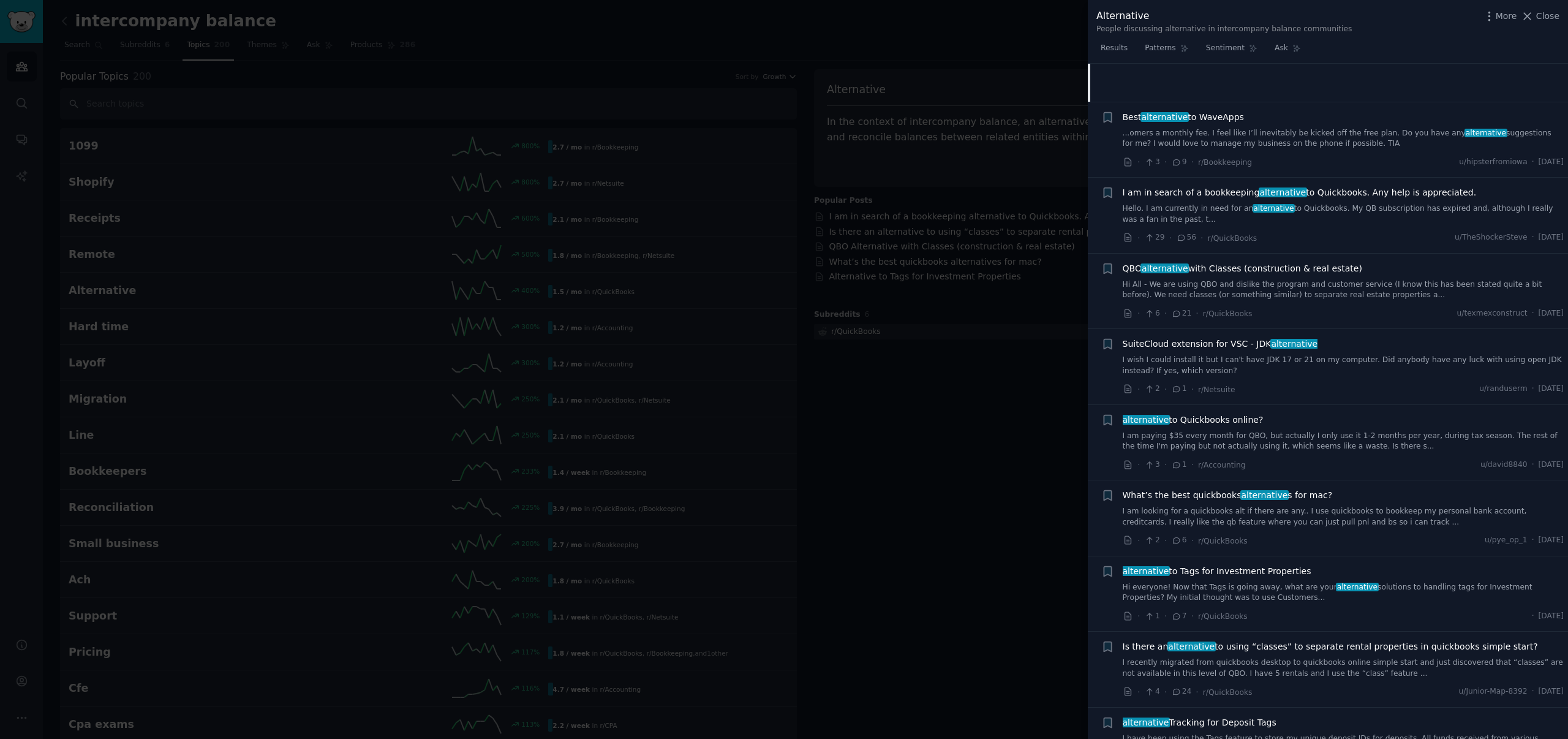
click at [1340, 283] on link "Hi All - We are using QBO and dislike the program and customer service (I know …" at bounding box center [1343, 289] width 441 height 21
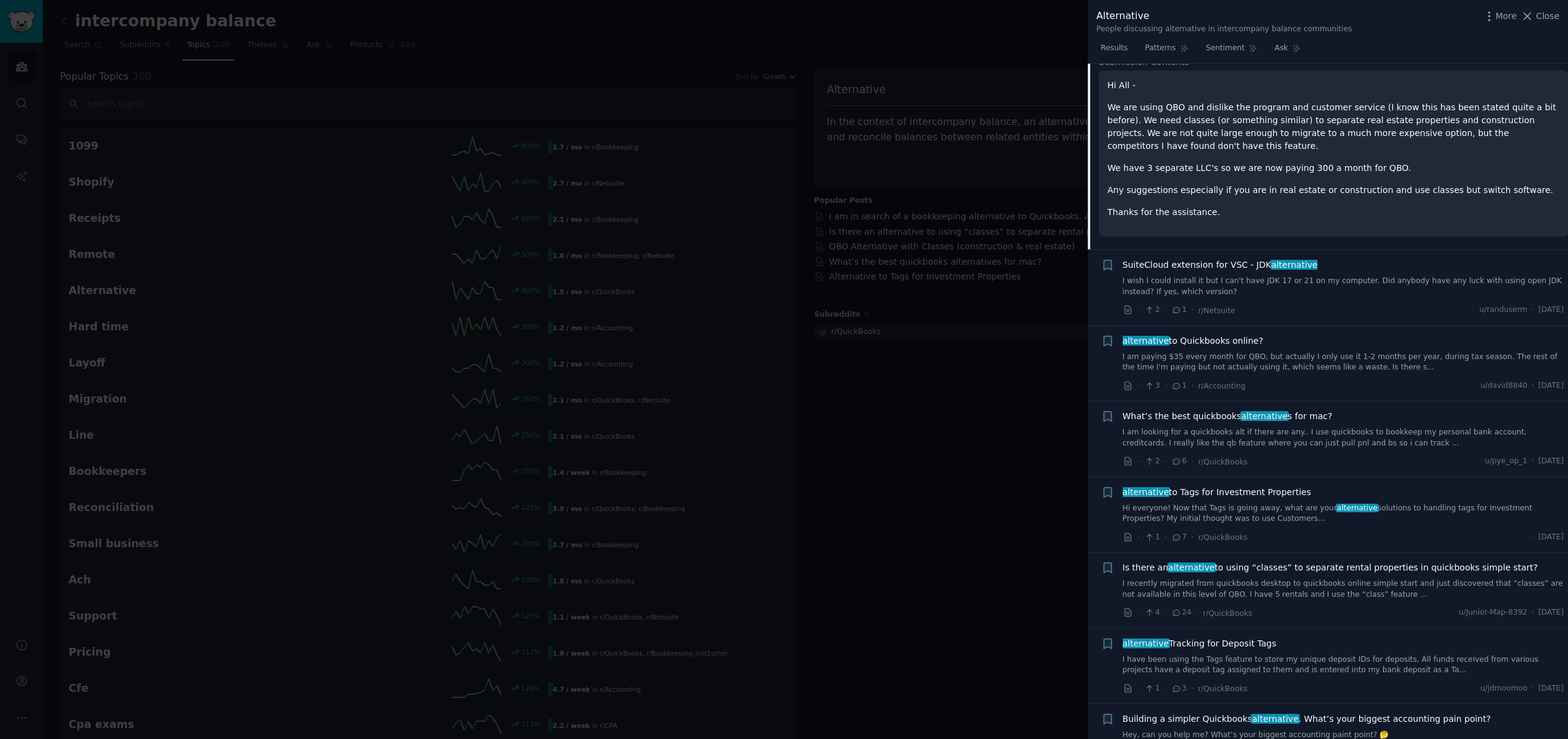
scroll to position [1731, 0]
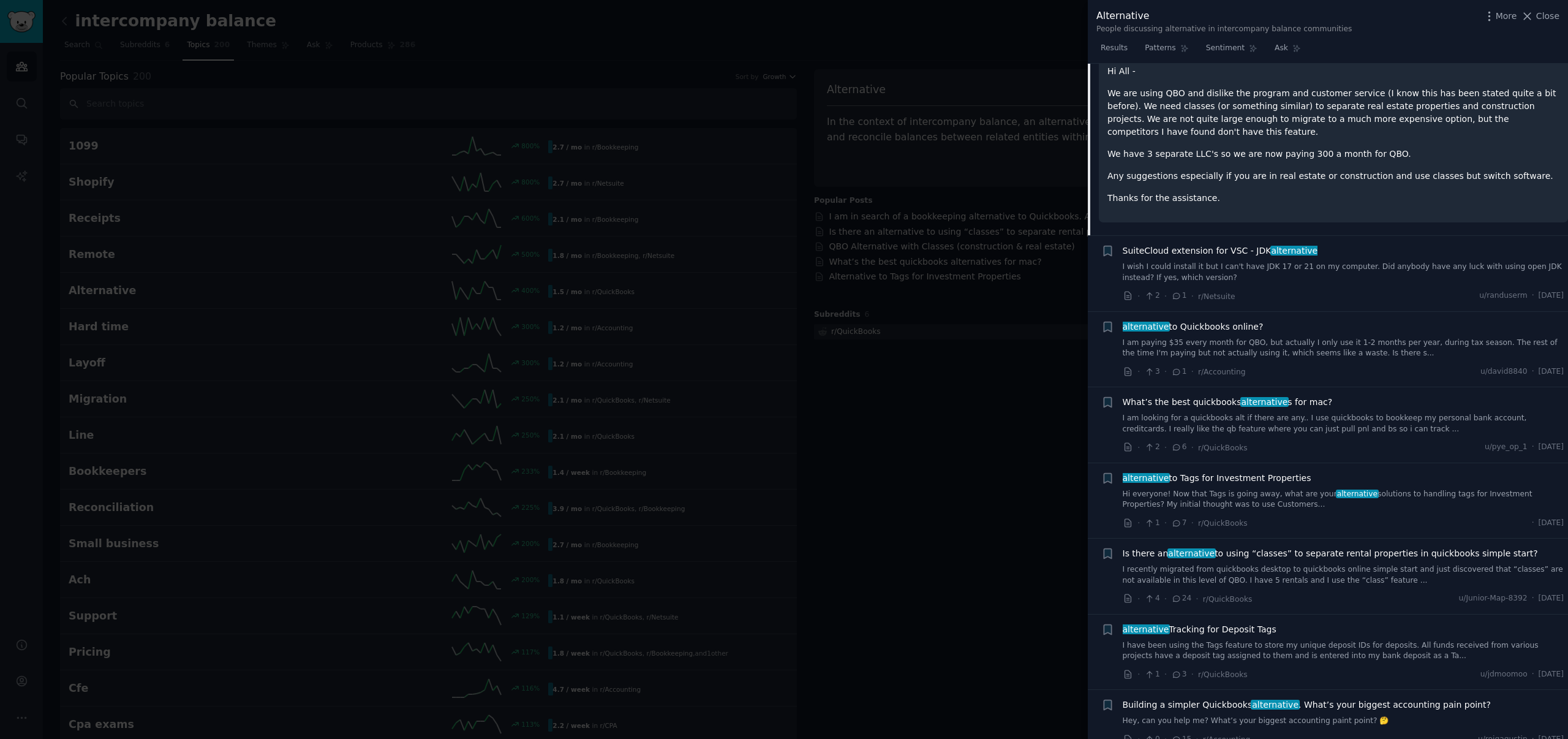
click at [1251, 345] on link "I am paying $35 every month for QBO, but actually I only use it 1-2 months per …" at bounding box center [1343, 348] width 441 height 21
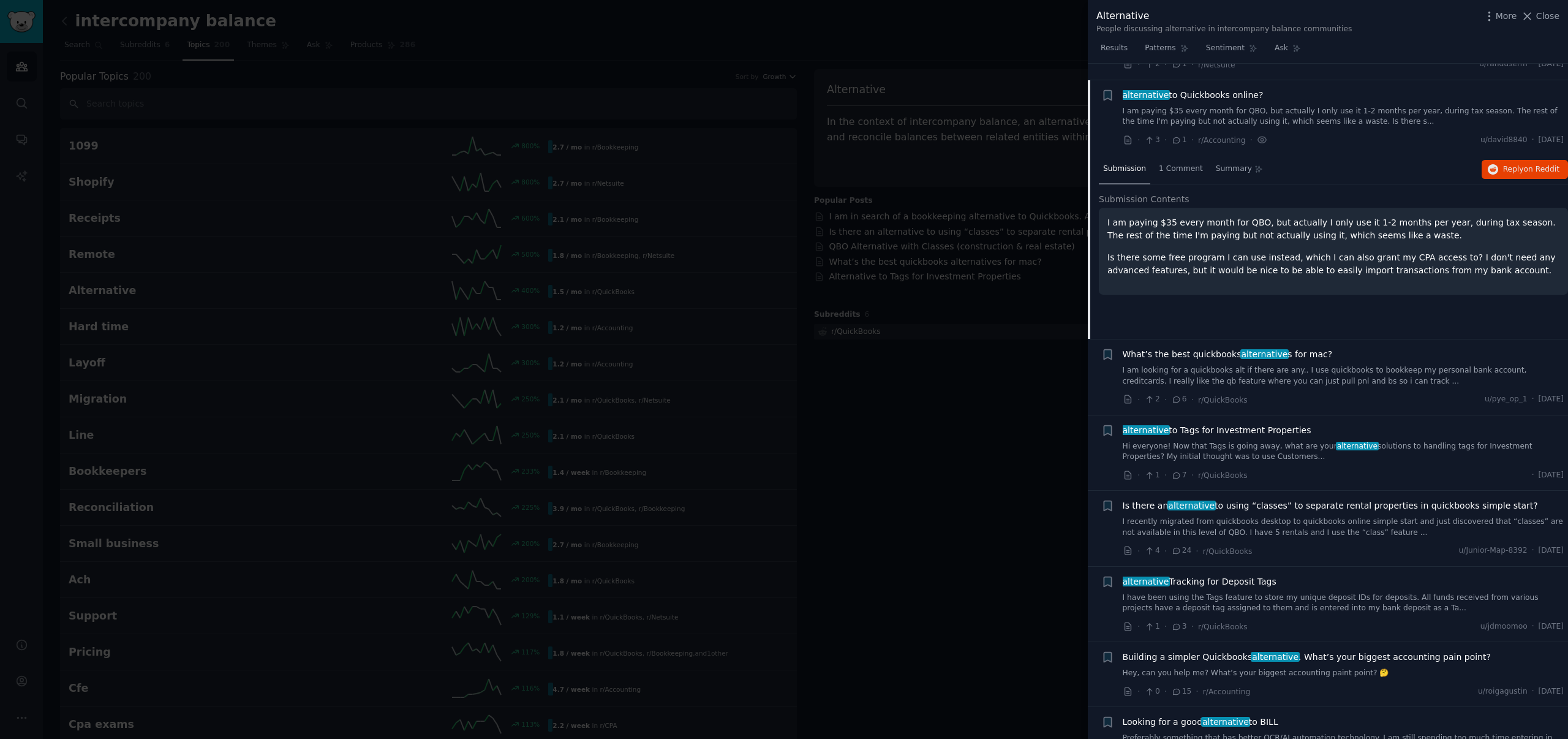
scroll to position [1748, 0]
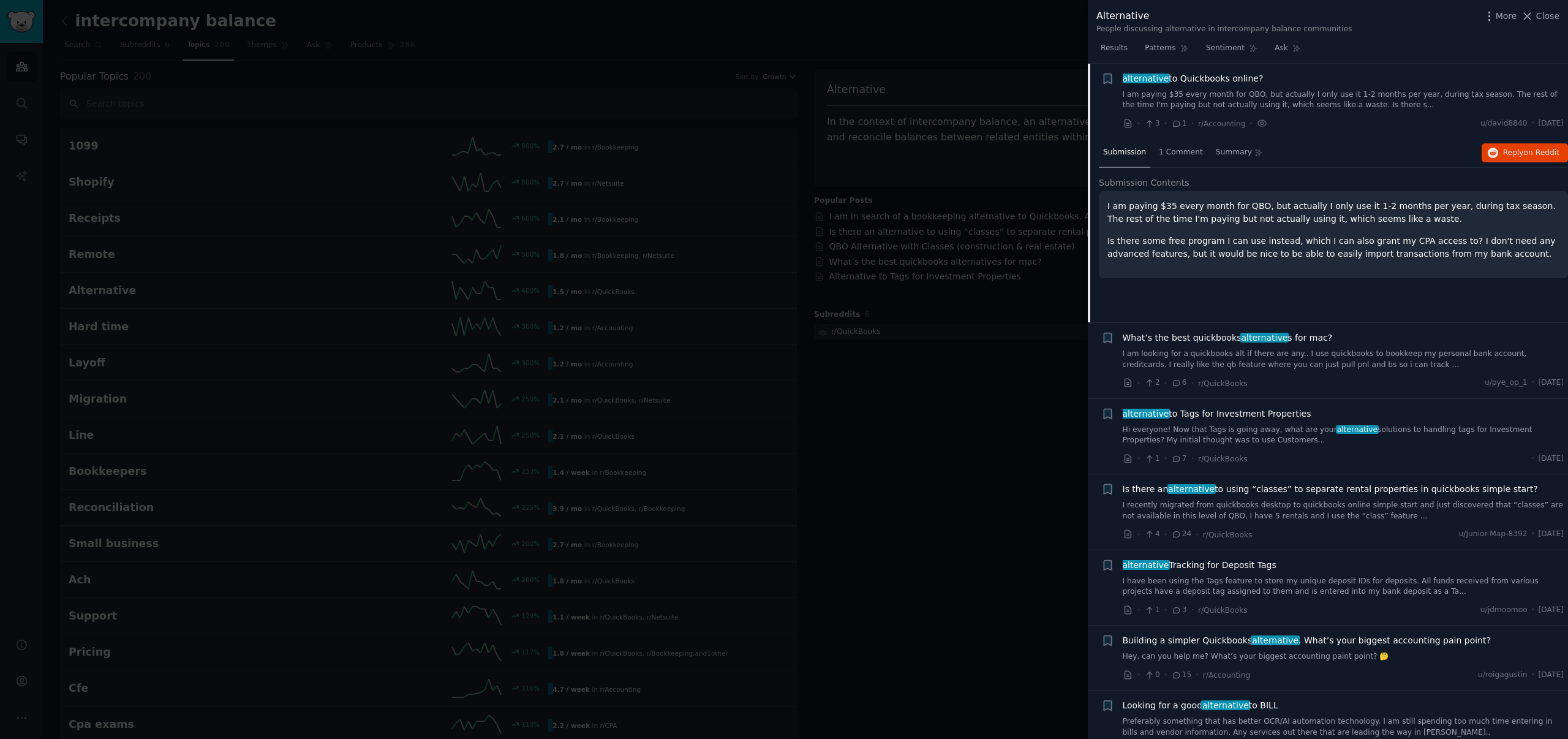
click at [1303, 259] on p "Is there some free program I can use instead, which I can also grant my CPA acc…" at bounding box center [1333, 248] width 452 height 26
click at [1513, 152] on span "Reply on Reddit" at bounding box center [1531, 153] width 56 height 11
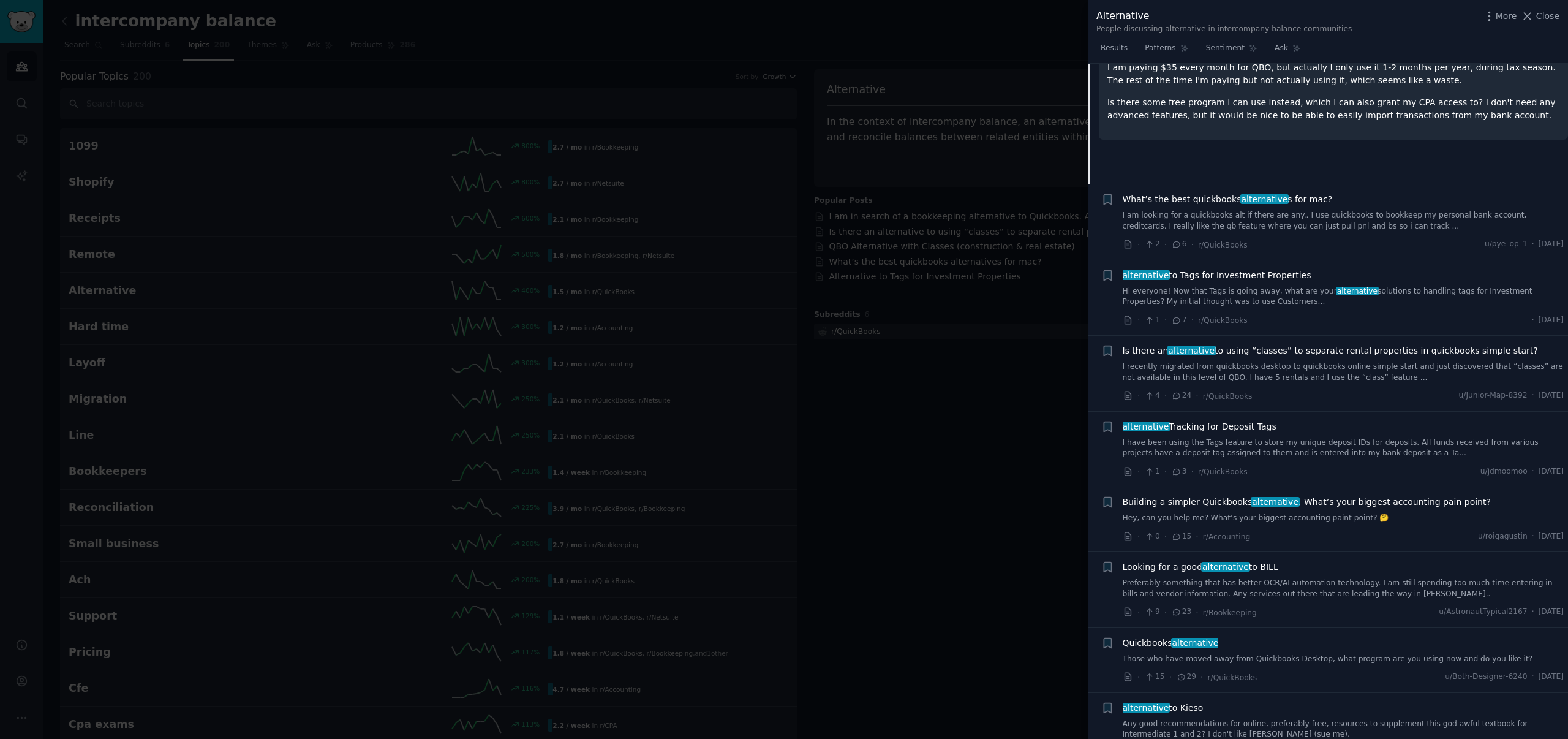
scroll to position [1904, 0]
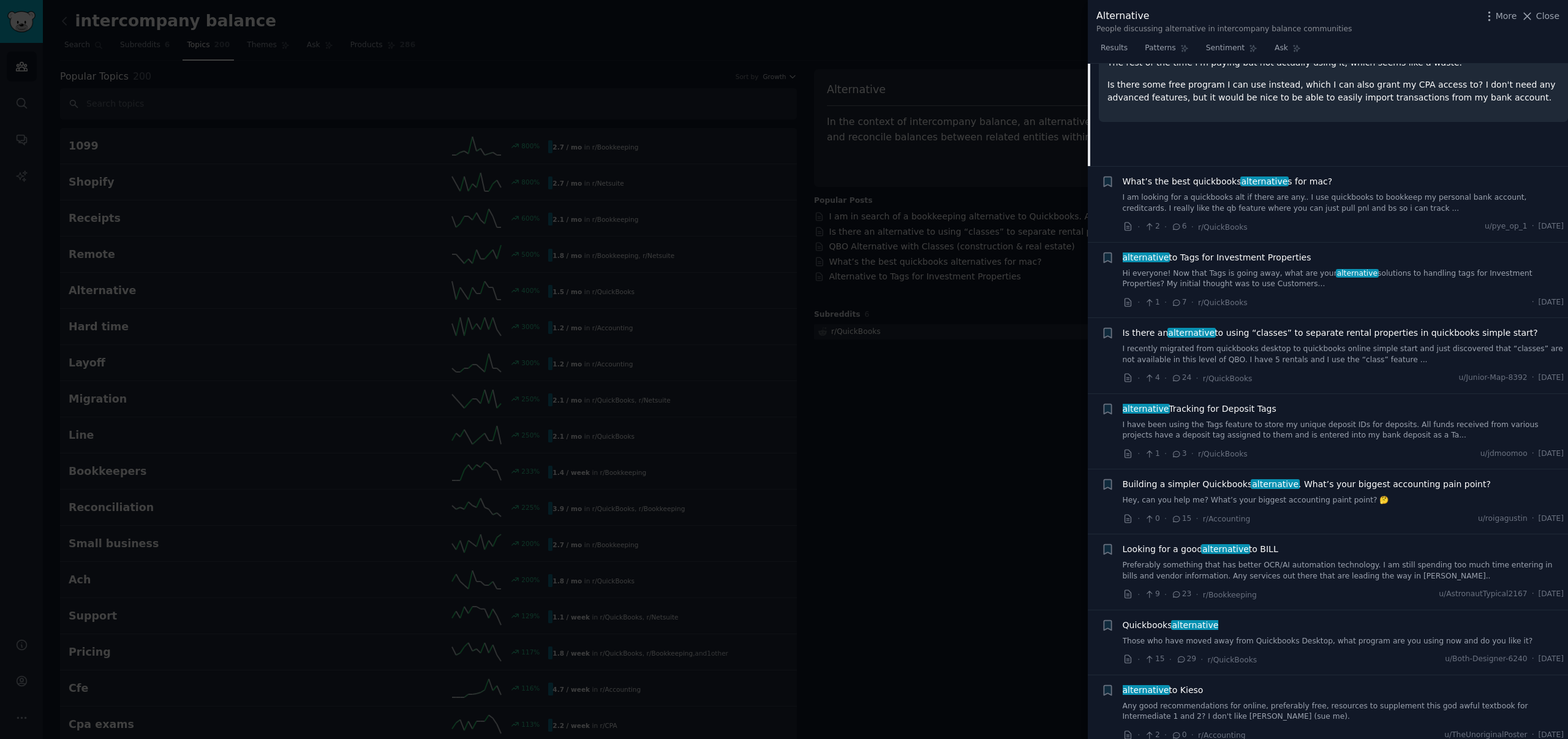
drag, startPoint x: 1223, startPoint y: 336, endPoint x: 1352, endPoint y: 1, distance: 359.0
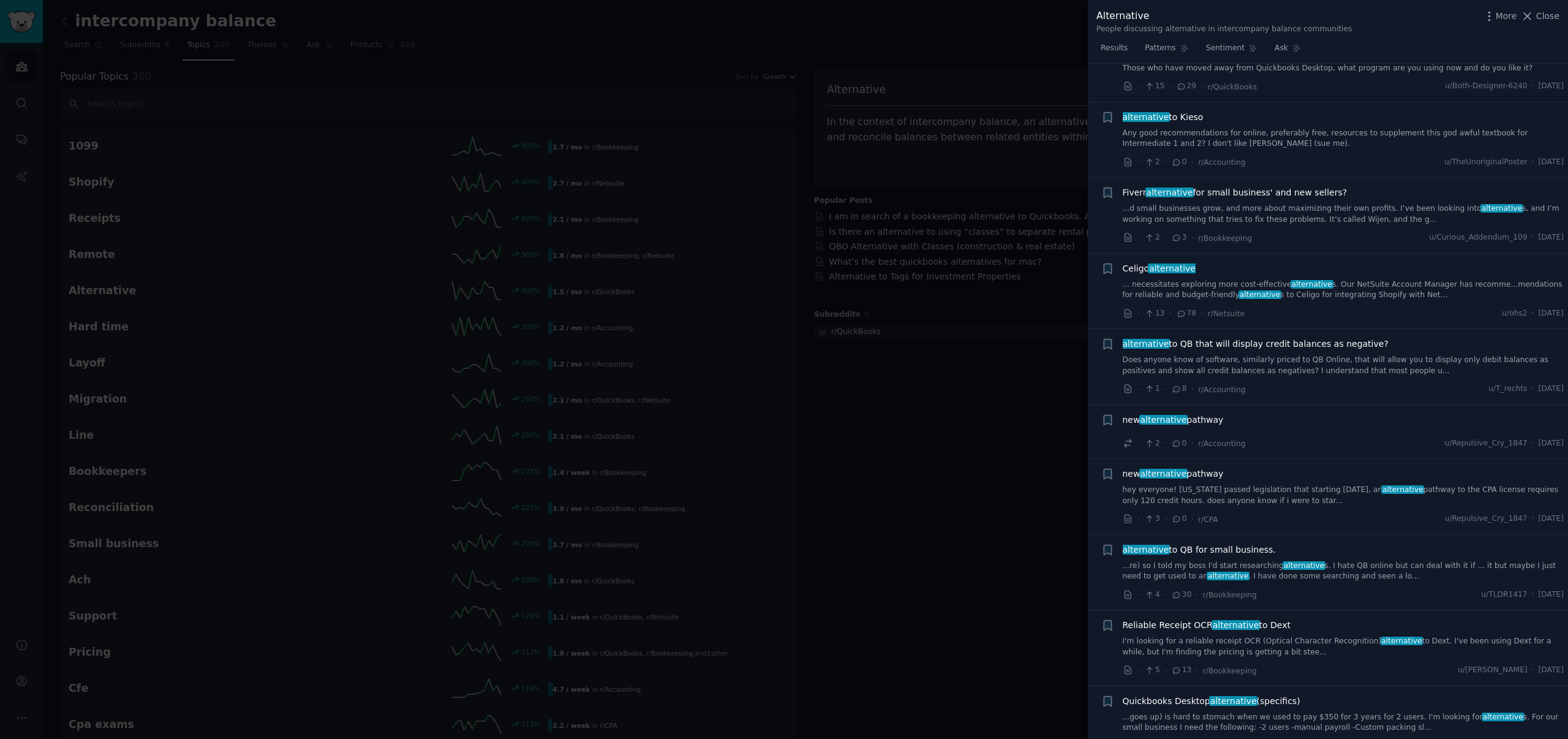
click at [1351, 357] on link "Does anyone know of software, similarly priced to QB Online, that will allow yo…" at bounding box center [1343, 365] width 441 height 21
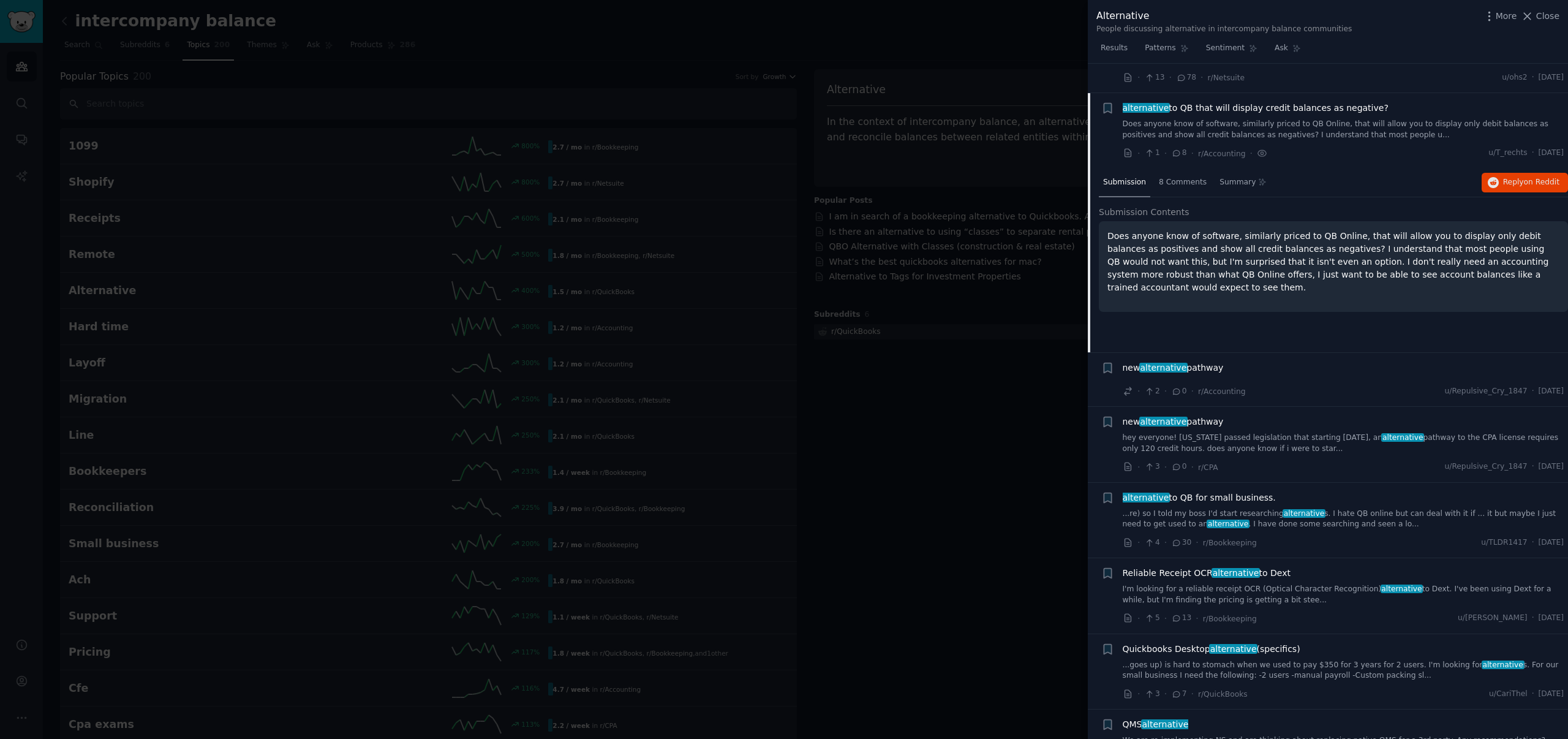
scroll to position [2559, 0]
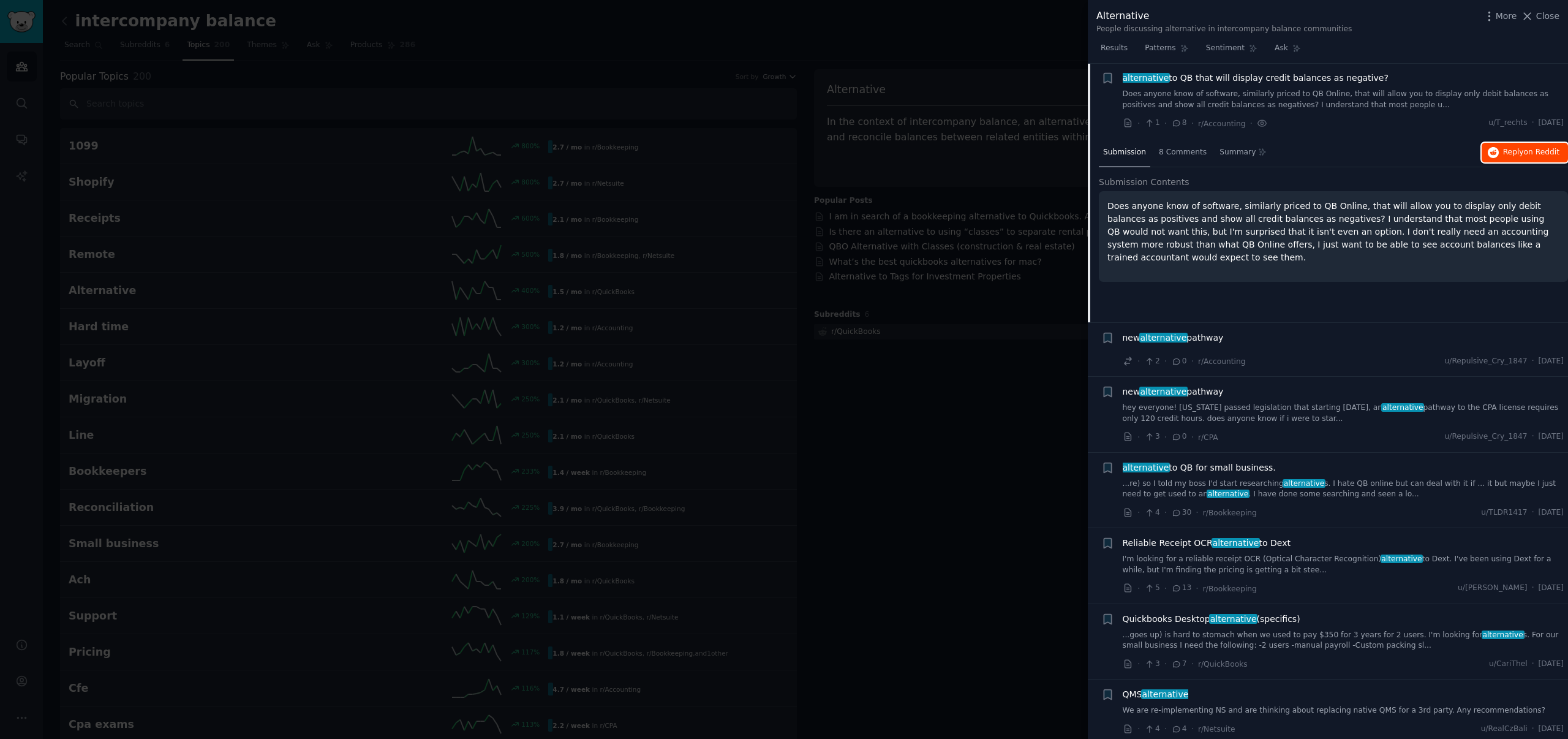
click at [1524, 154] on span "on Reddit" at bounding box center [1541, 151] width 36 height 8
click at [1238, 342] on div "new alternative pathway" at bounding box center [1343, 338] width 441 height 13
click at [1201, 340] on span "new alternative pathway" at bounding box center [1173, 338] width 101 height 13
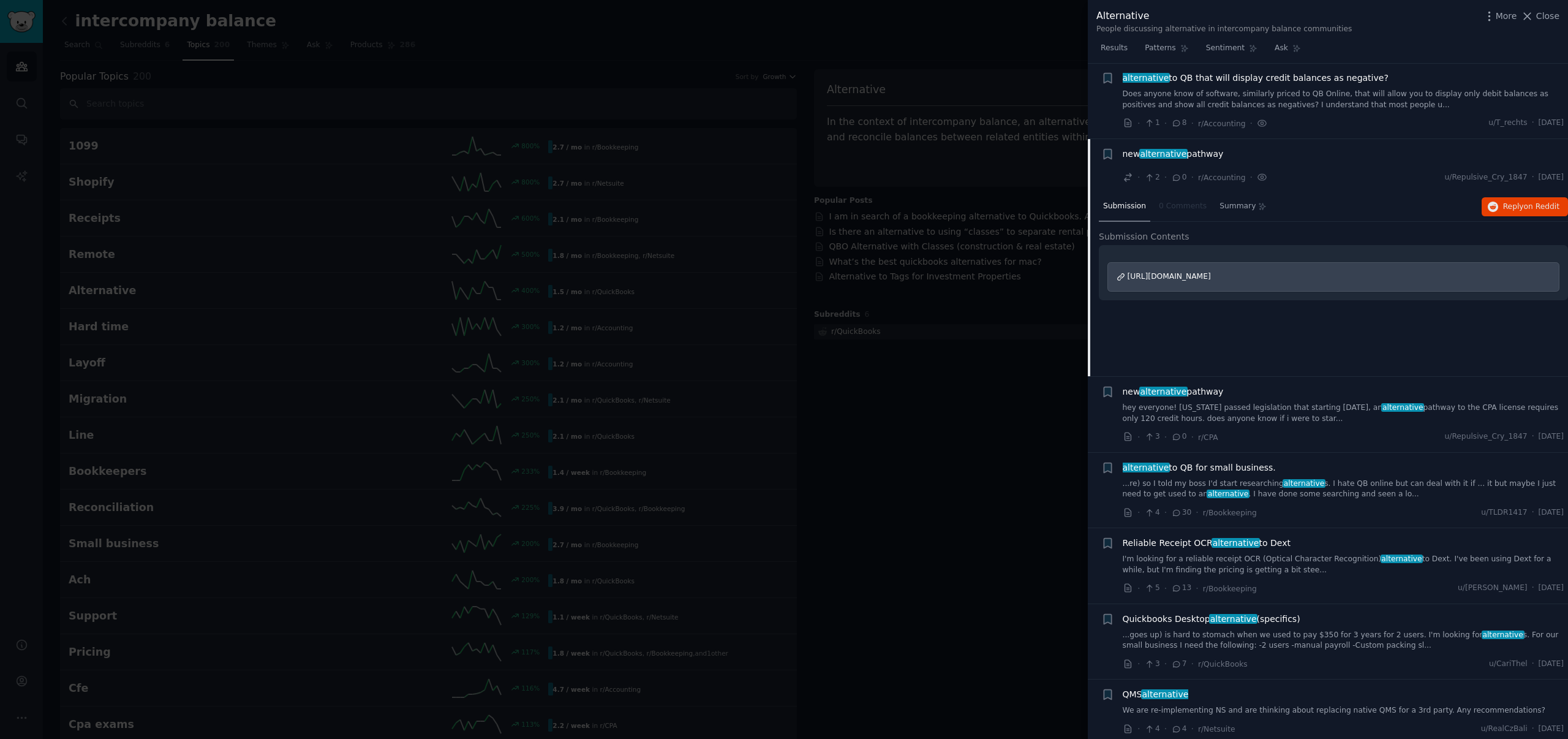
scroll to position [2635, 0]
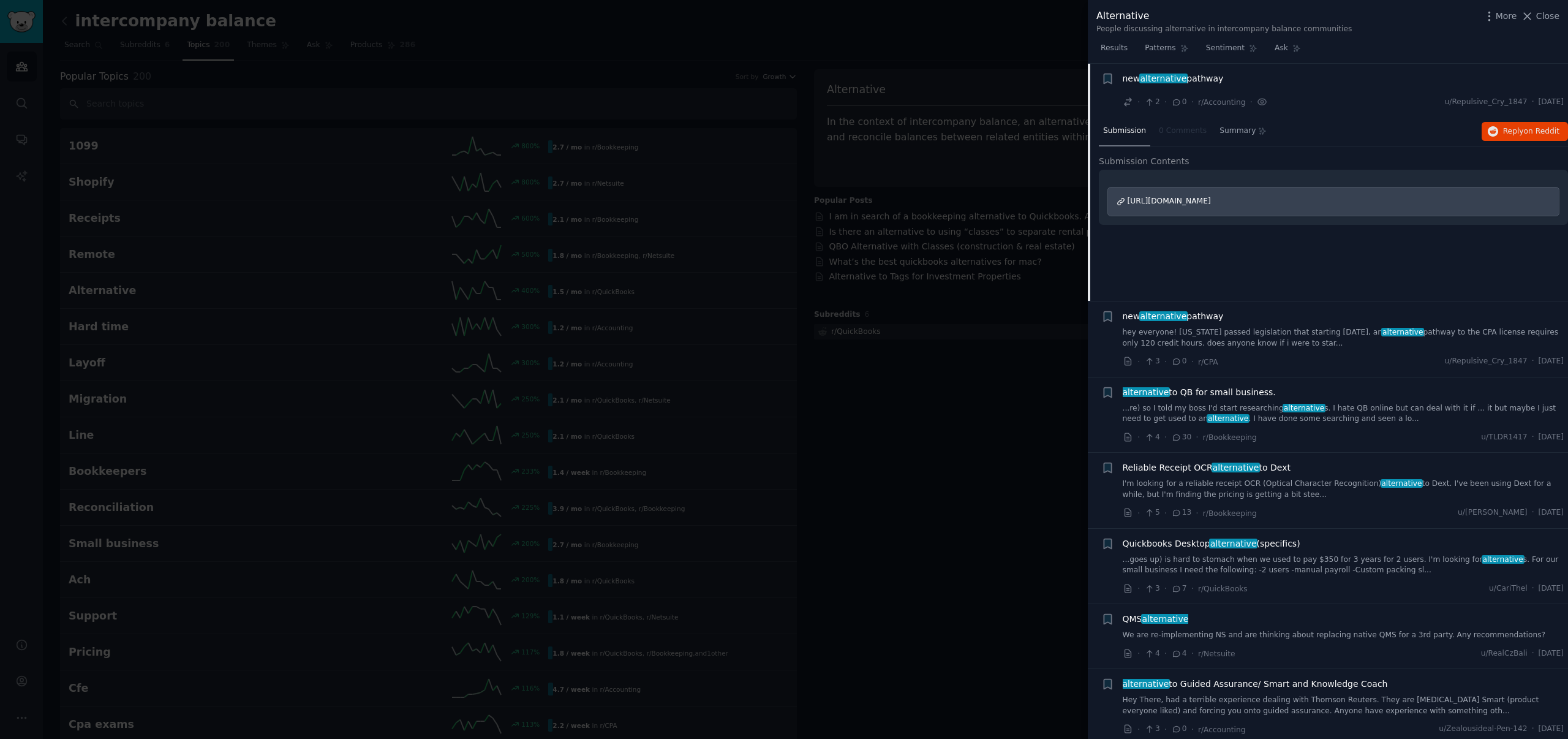
click at [1236, 390] on span "alternative to QB for small business." at bounding box center [1199, 393] width 153 height 13
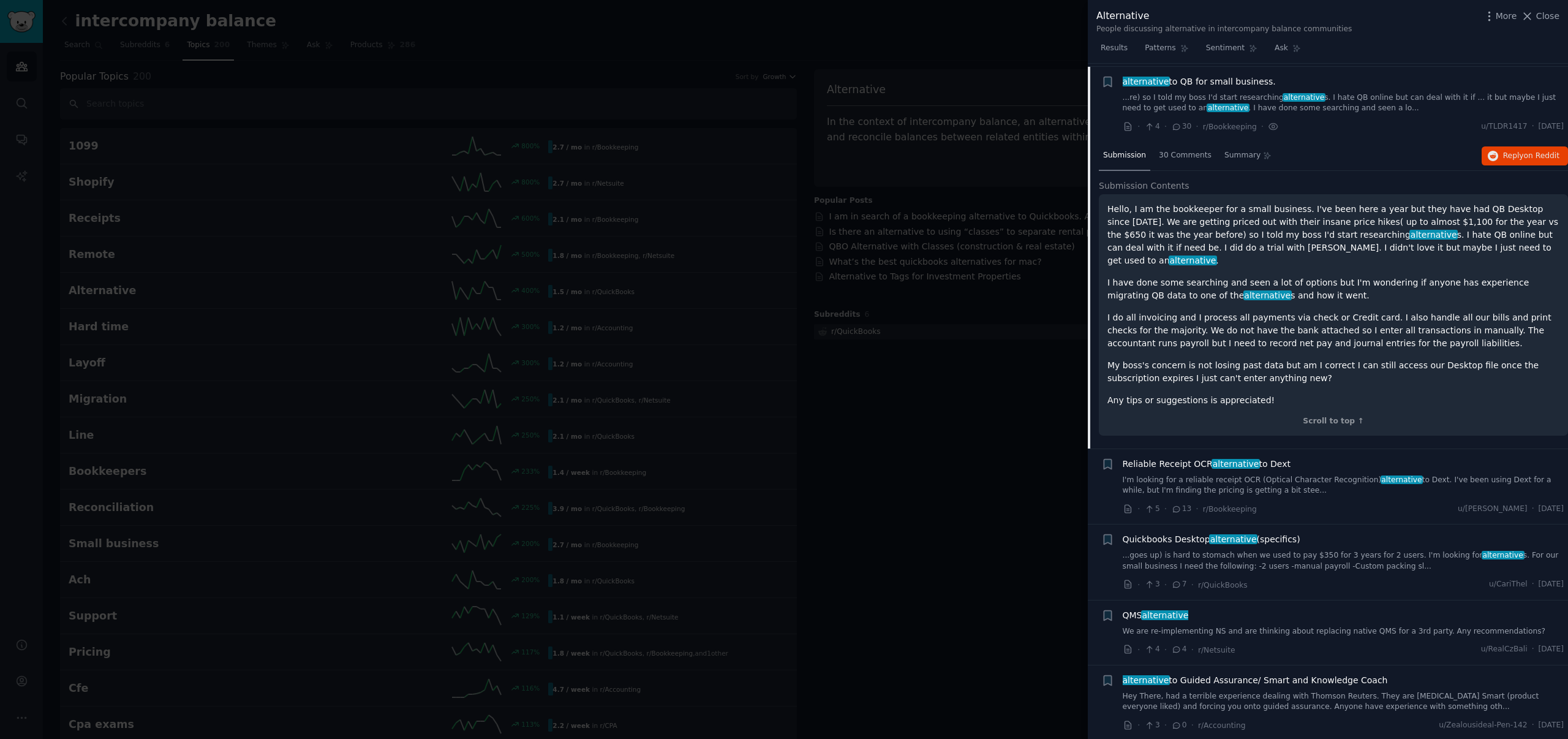
scroll to position [2764, 0]
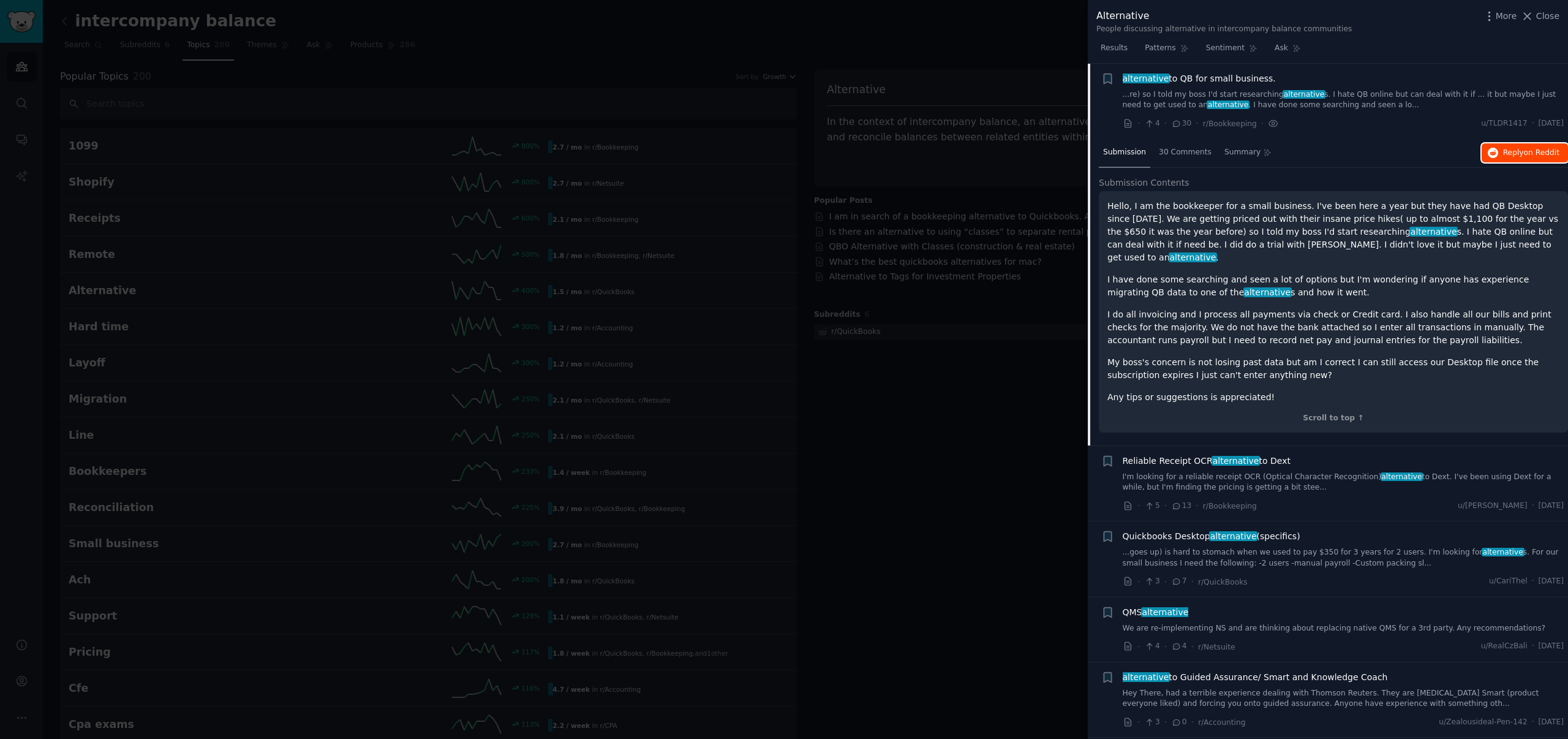
click at [1544, 152] on span "on Reddit" at bounding box center [1541, 152] width 36 height 8
click at [1539, 16] on span "Close" at bounding box center [1548, 17] width 23 height 13
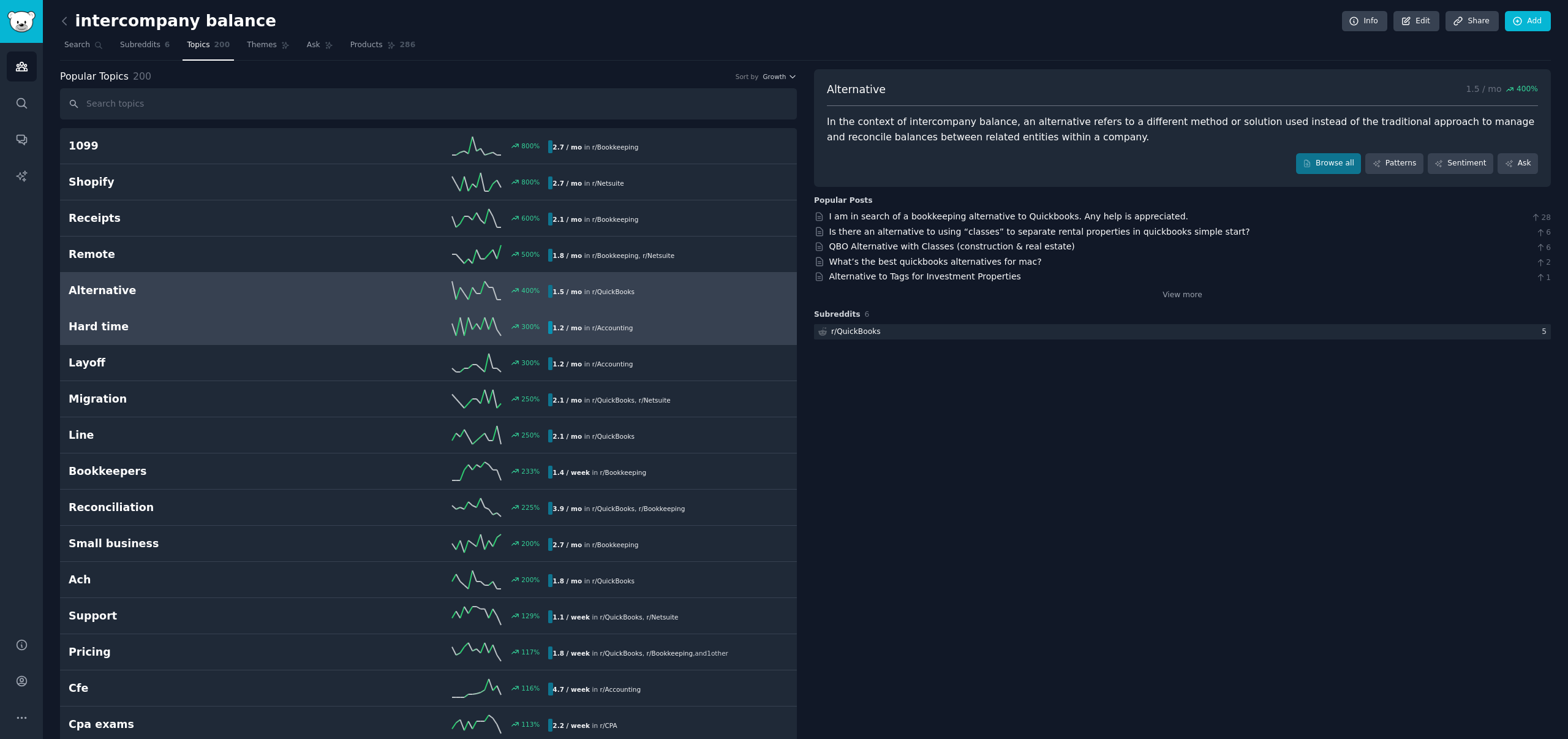
click at [593, 328] on span "r/ Accounting" at bounding box center [613, 328] width 41 height 7
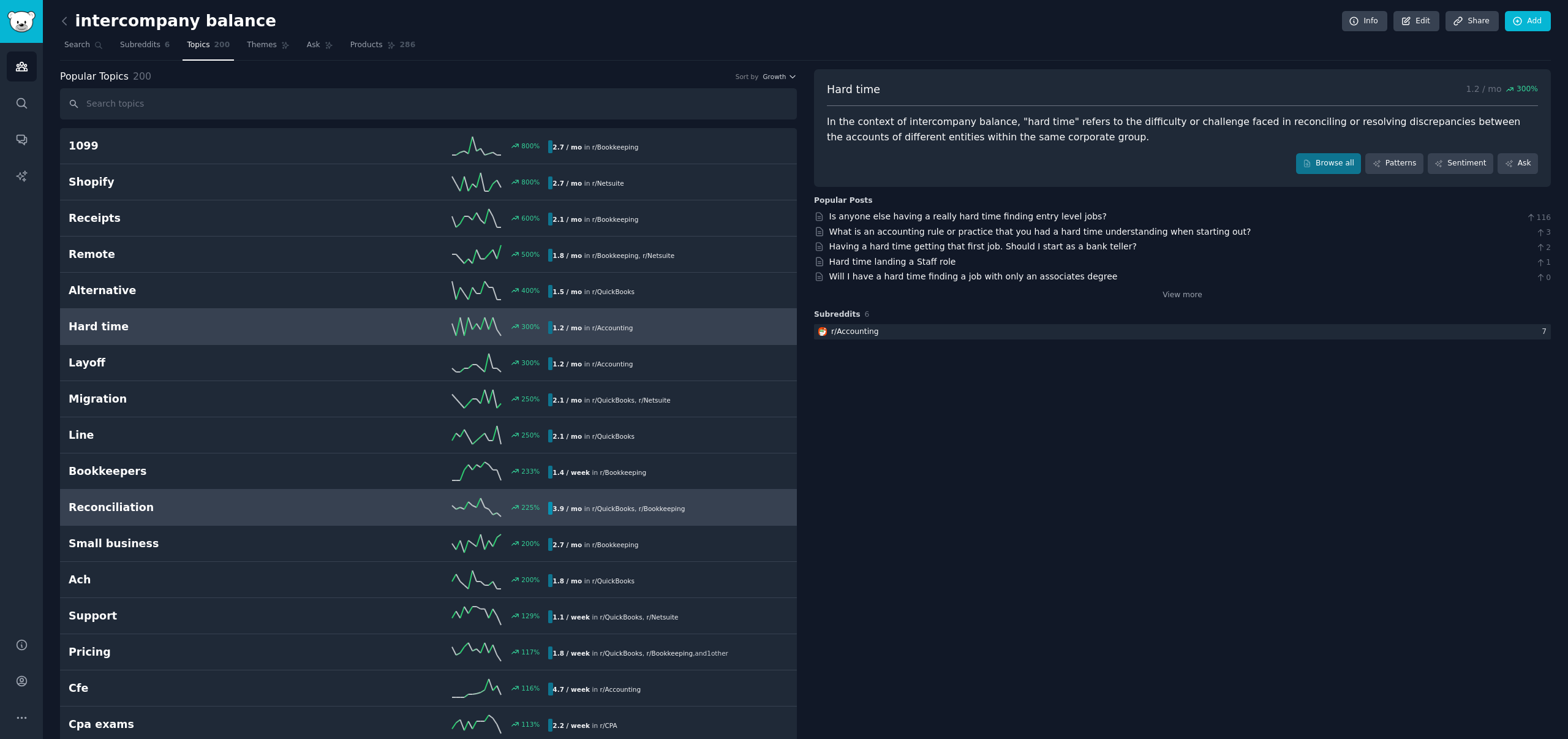
click at [639, 508] on span "r/ Bookkeeping" at bounding box center [662, 509] width 47 height 7
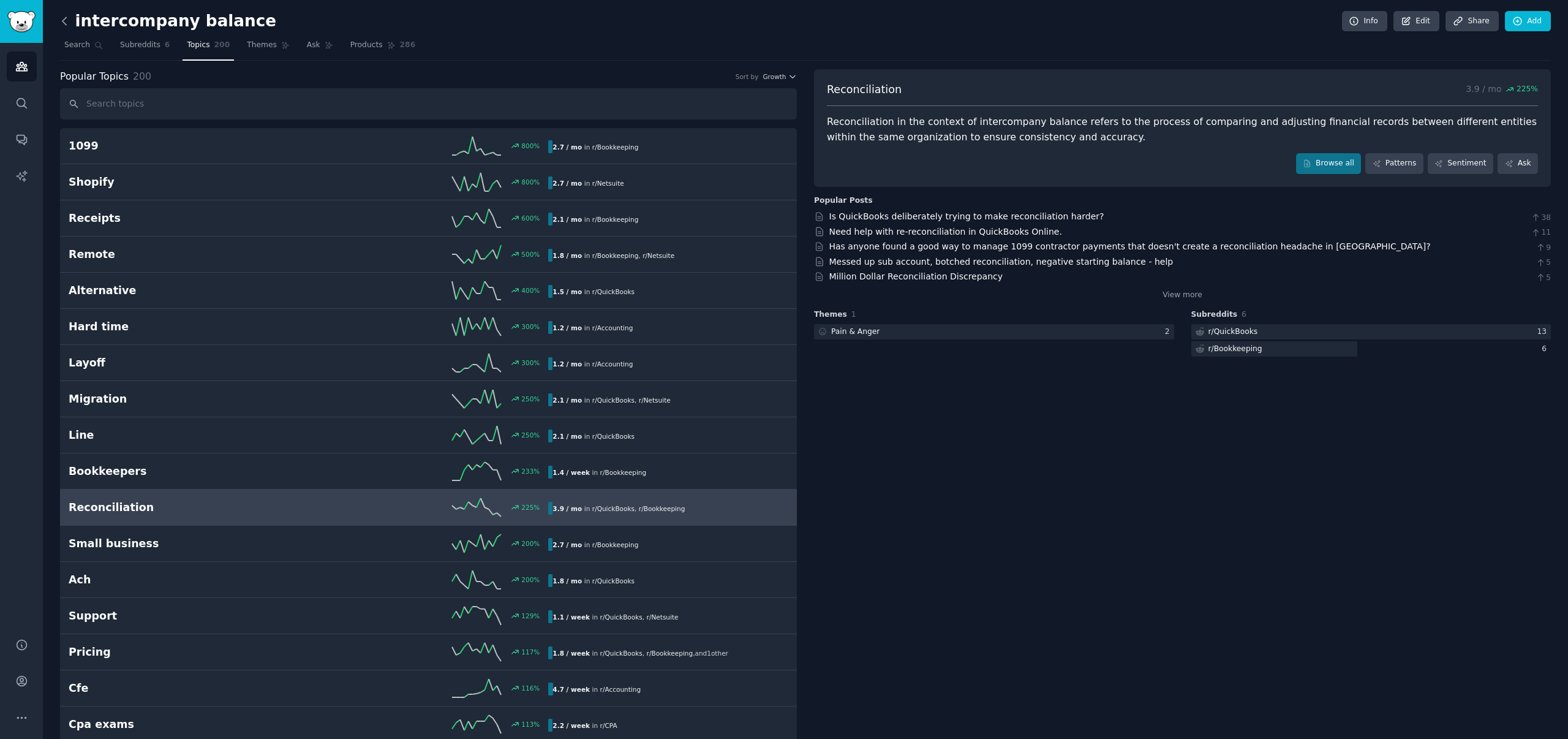
click at [61, 17] on icon at bounding box center [64, 21] width 13 height 13
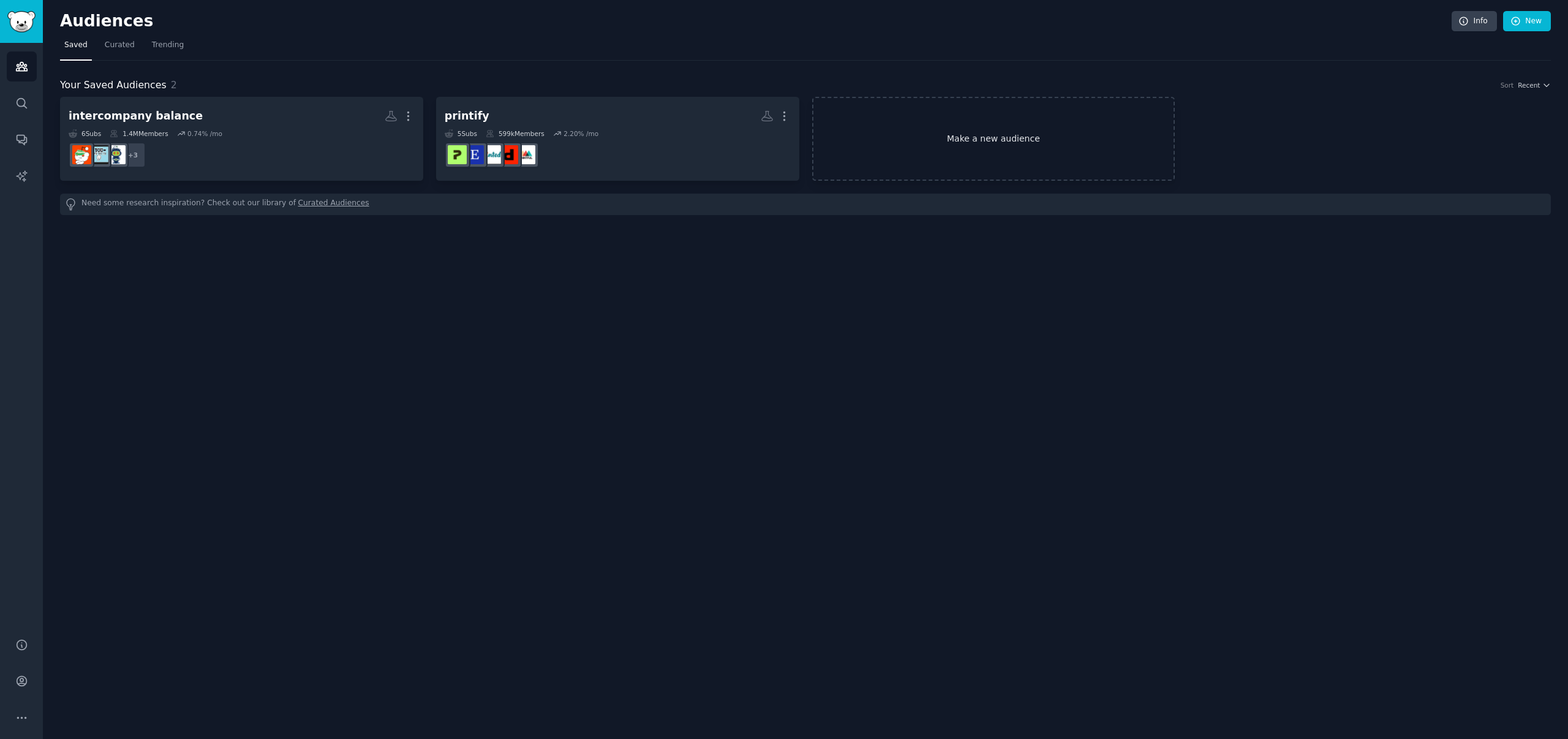
click at [1017, 145] on link "Make a new audience" at bounding box center [994, 139] width 363 height 84
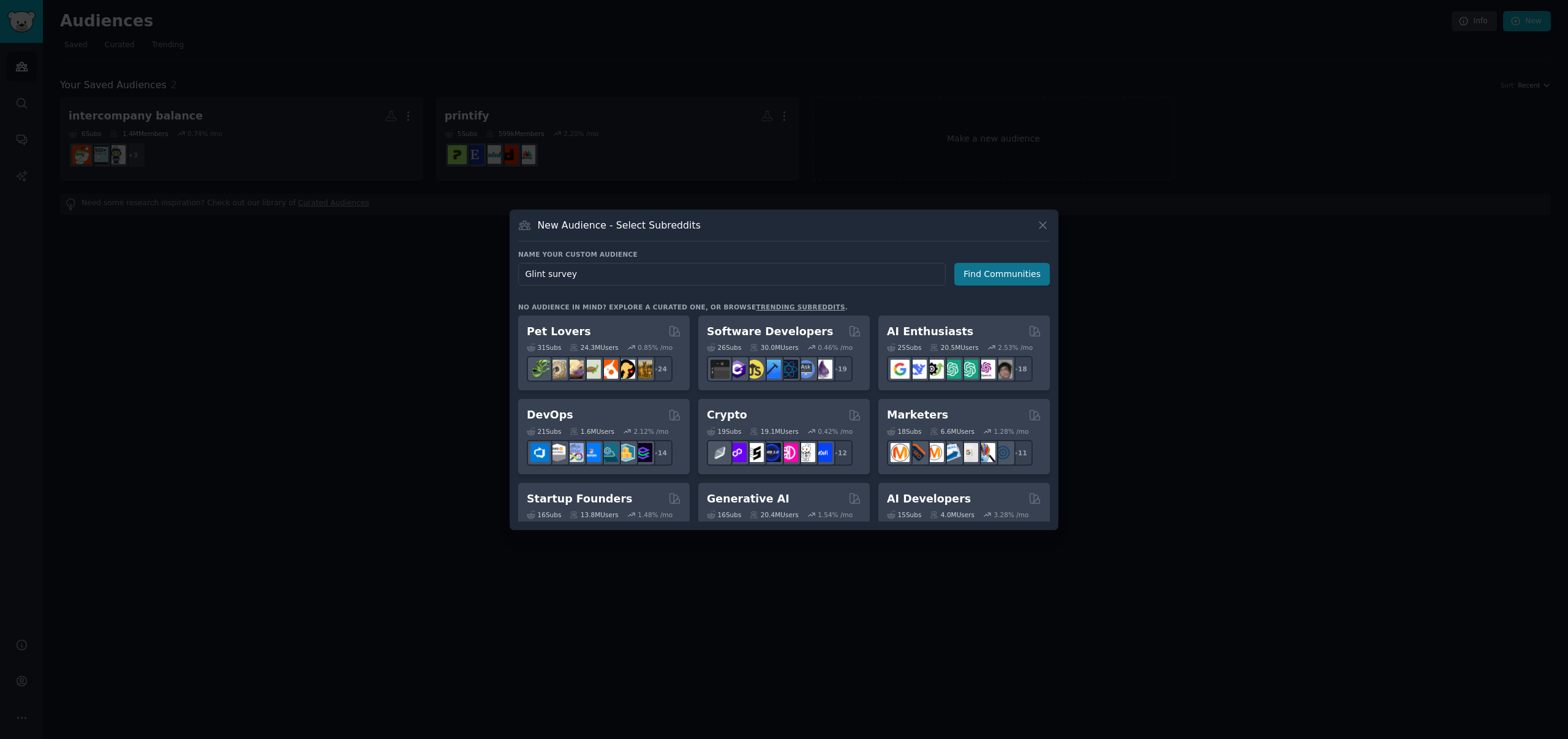
type input "Glint survey"
click at [1022, 281] on button "Find Communities" at bounding box center [1002, 274] width 95 height 23
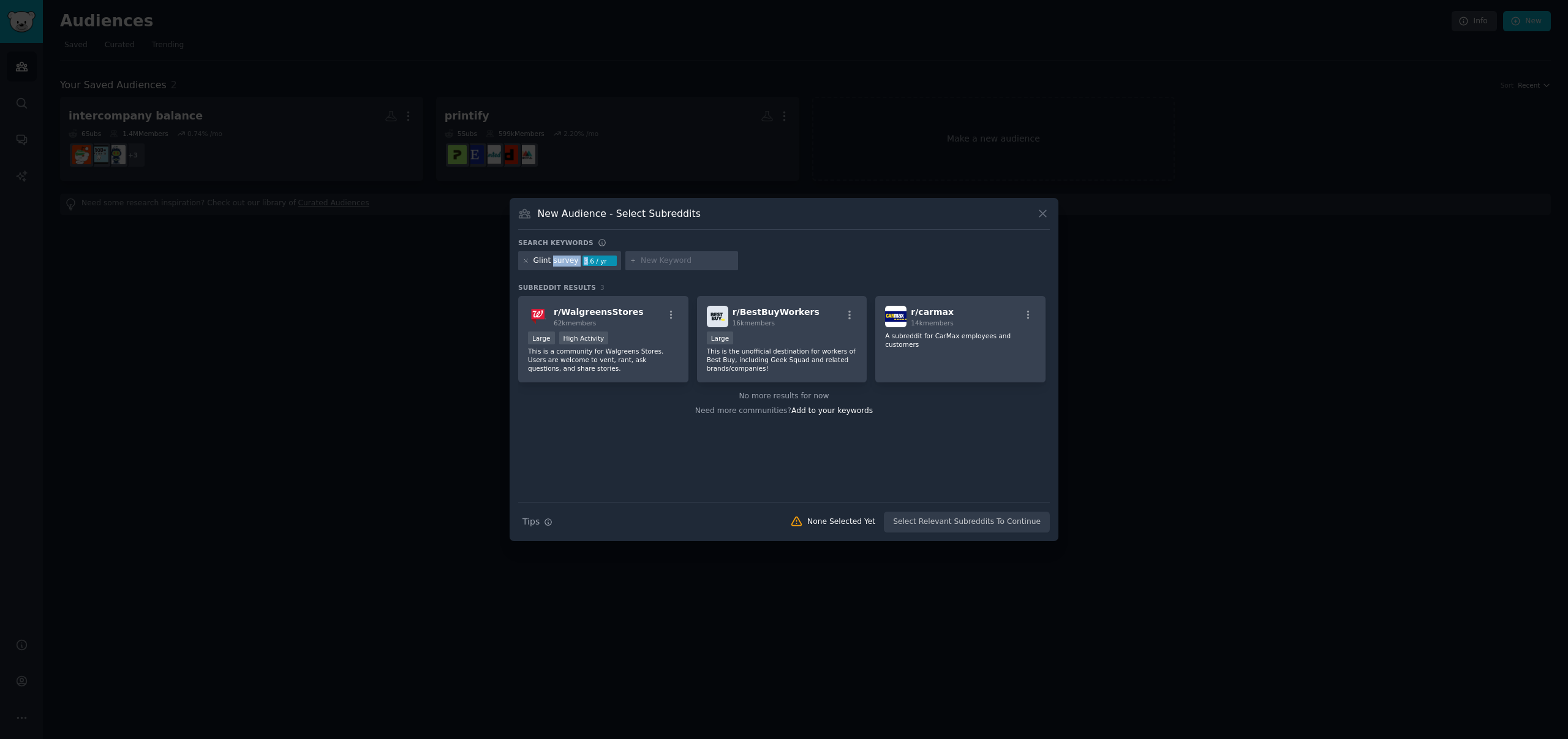
drag, startPoint x: 554, startPoint y: 263, endPoint x: 582, endPoint y: 263, distance: 28.0
click at [584, 262] on div "Glint survey 3.6 / yr" at bounding box center [570, 261] width 103 height 19
click at [570, 263] on div "Glint survey" at bounding box center [556, 261] width 45 height 11
click at [527, 261] on icon at bounding box center [526, 260] width 3 height 3
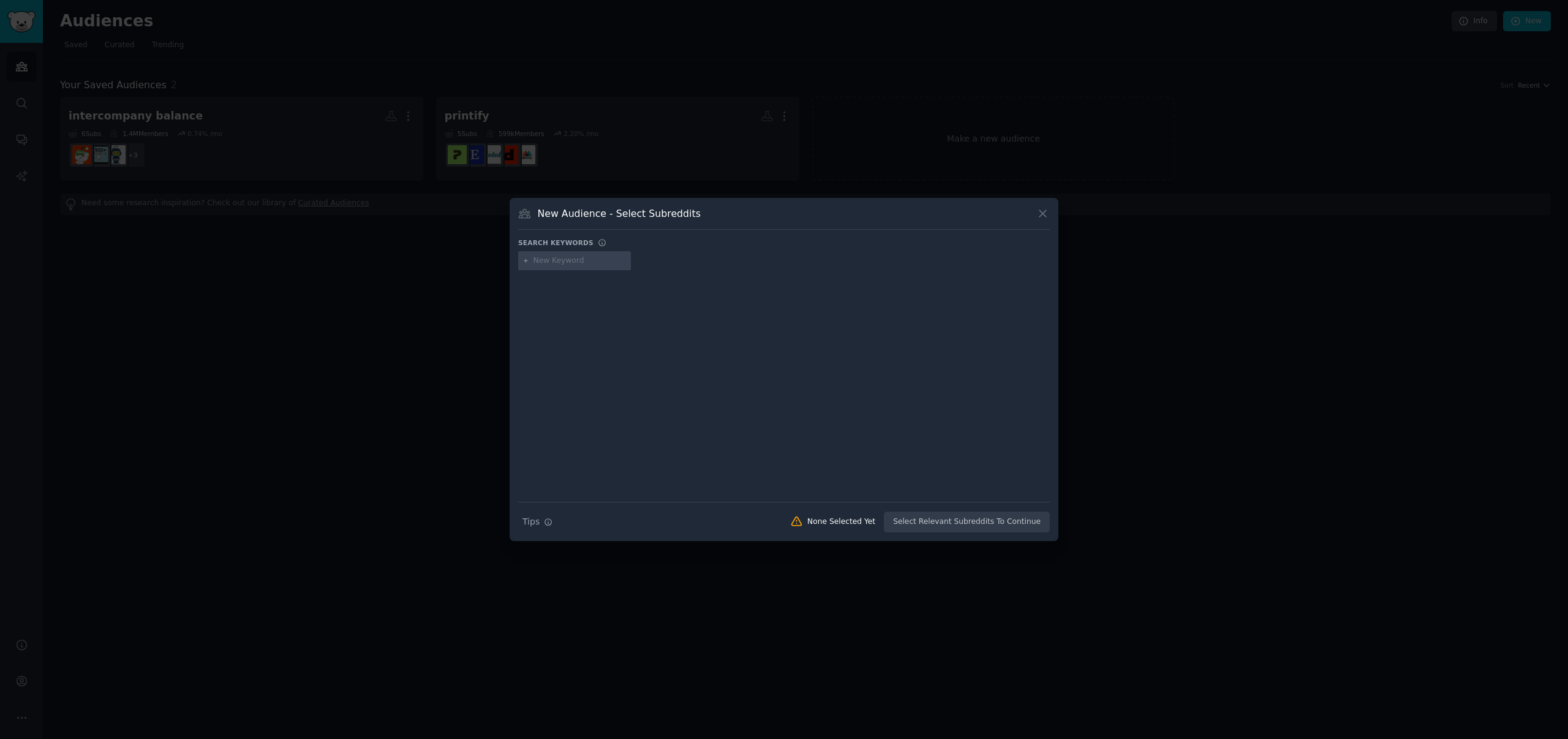
click at [554, 260] on input "text" at bounding box center [580, 261] width 93 height 11
type input "Glint"
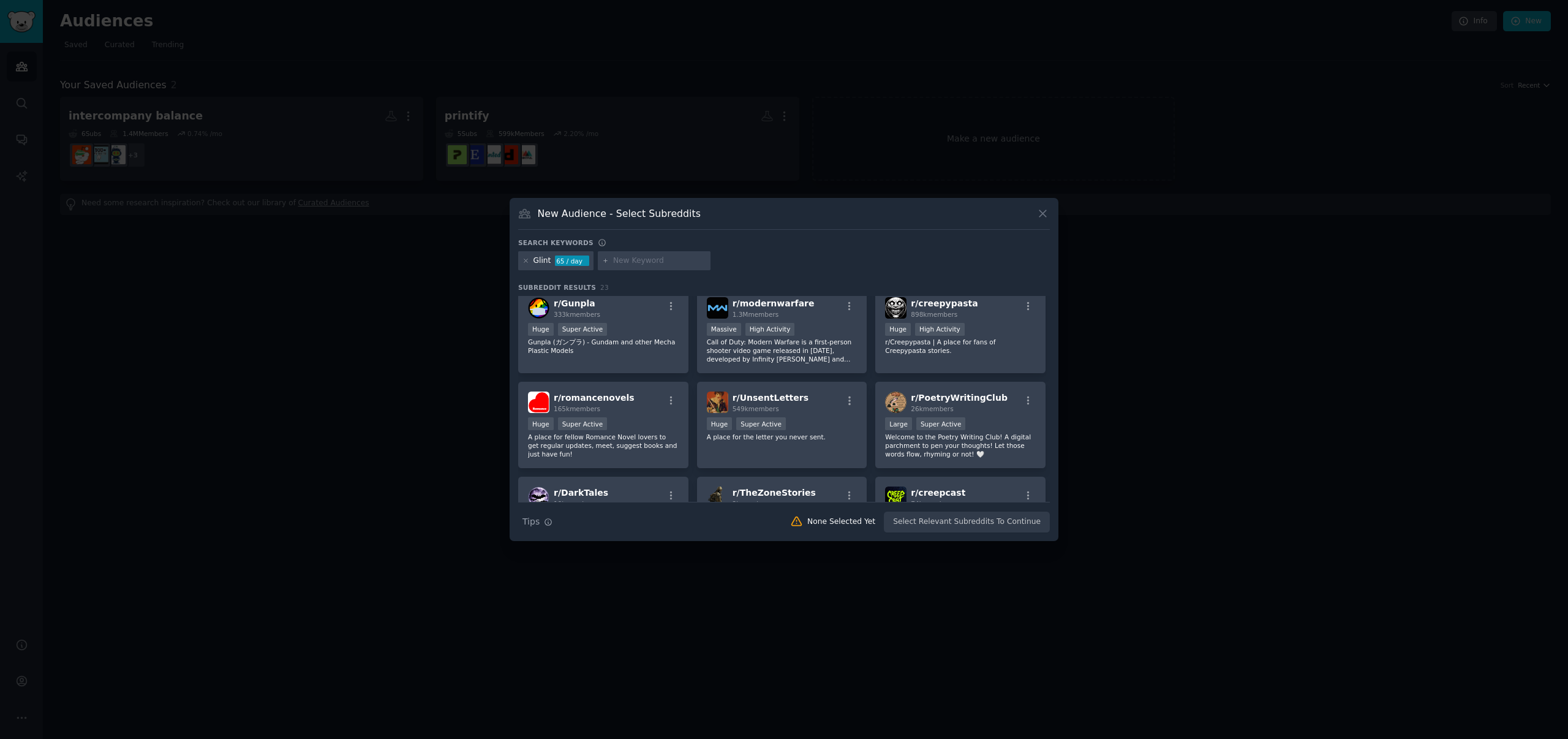
scroll to position [577, 0]
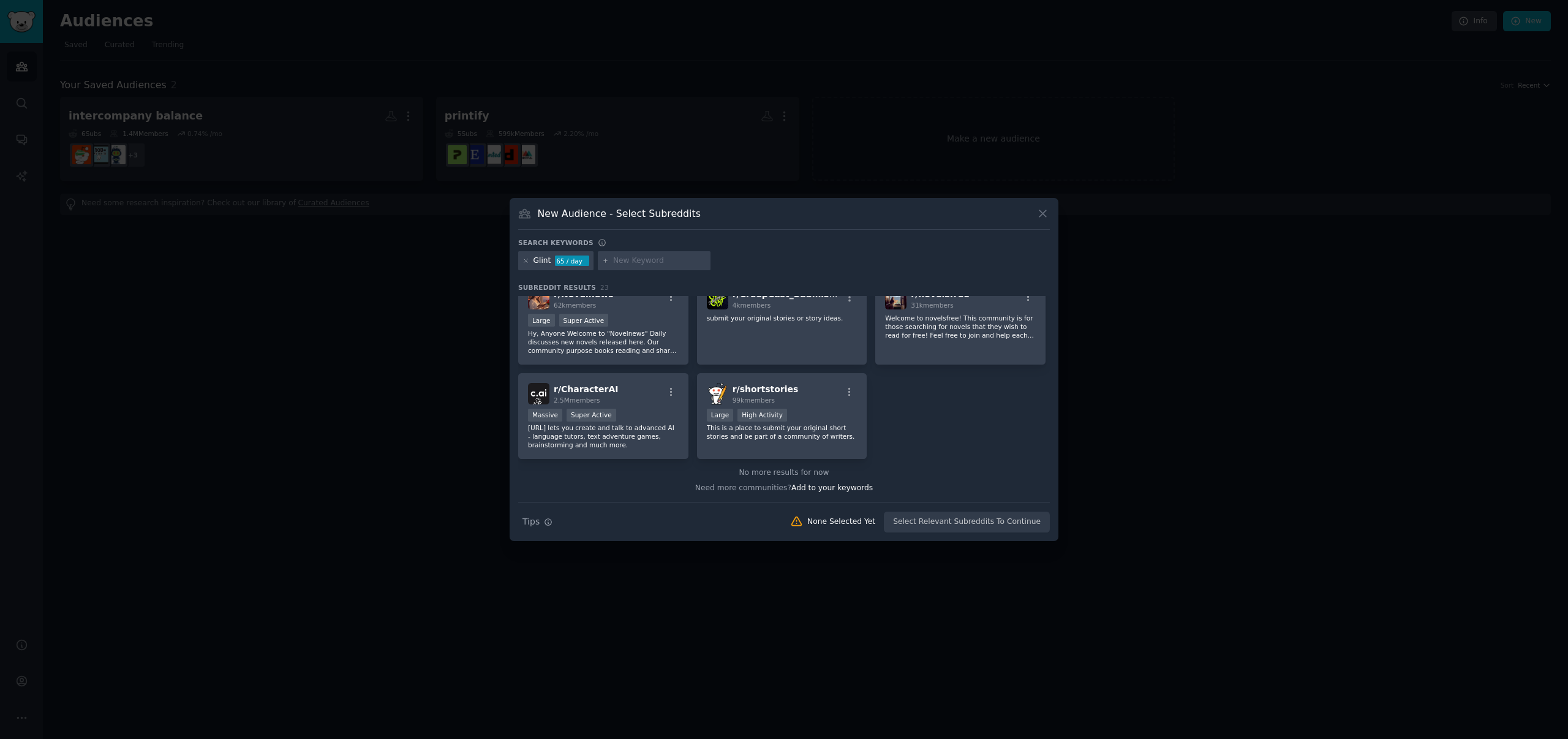
click at [541, 263] on div "Glint" at bounding box center [542, 261] width 17 height 11
click at [527, 261] on icon at bounding box center [526, 260] width 6 height 6
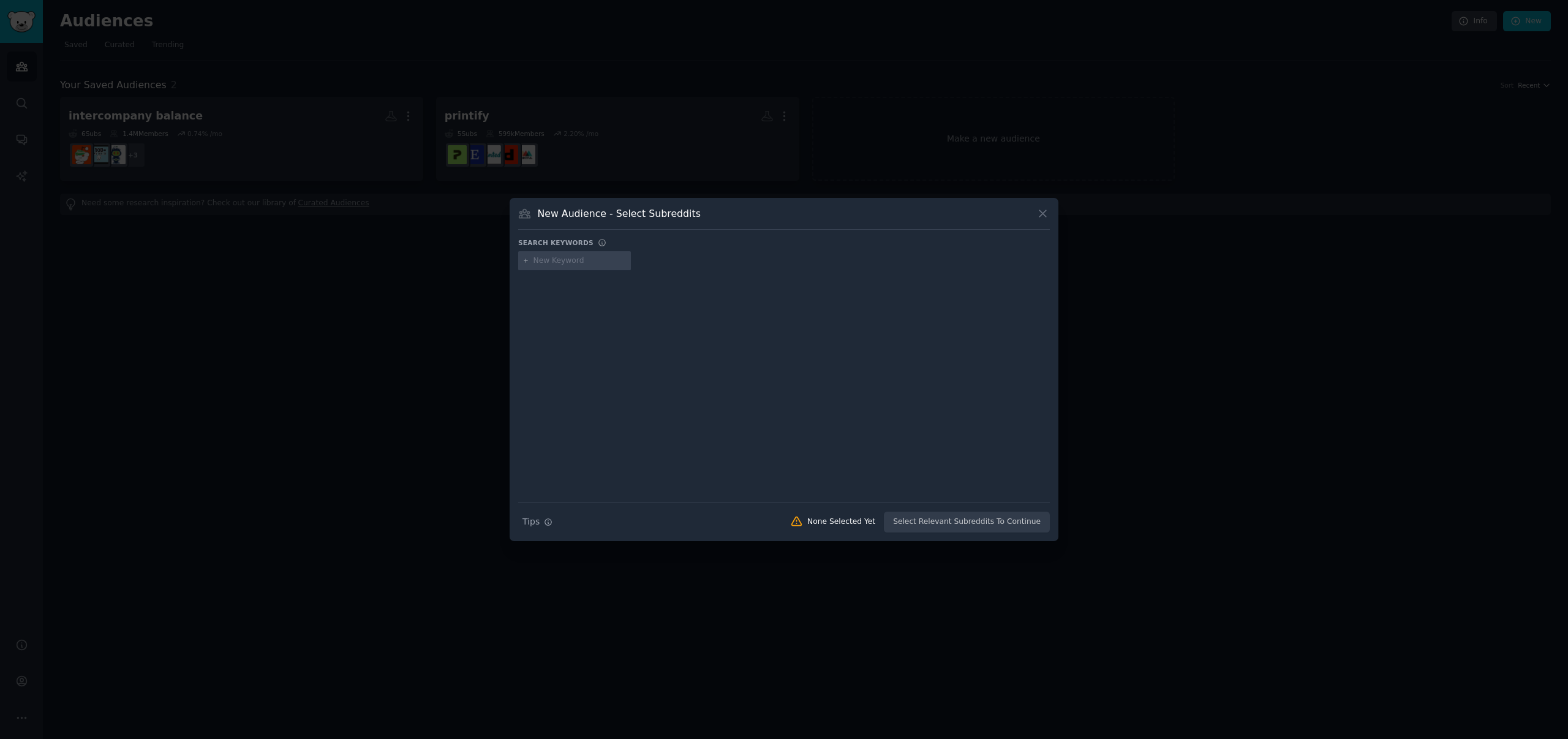
click at [546, 261] on input "text" at bounding box center [580, 261] width 93 height 11
type input "opavote"
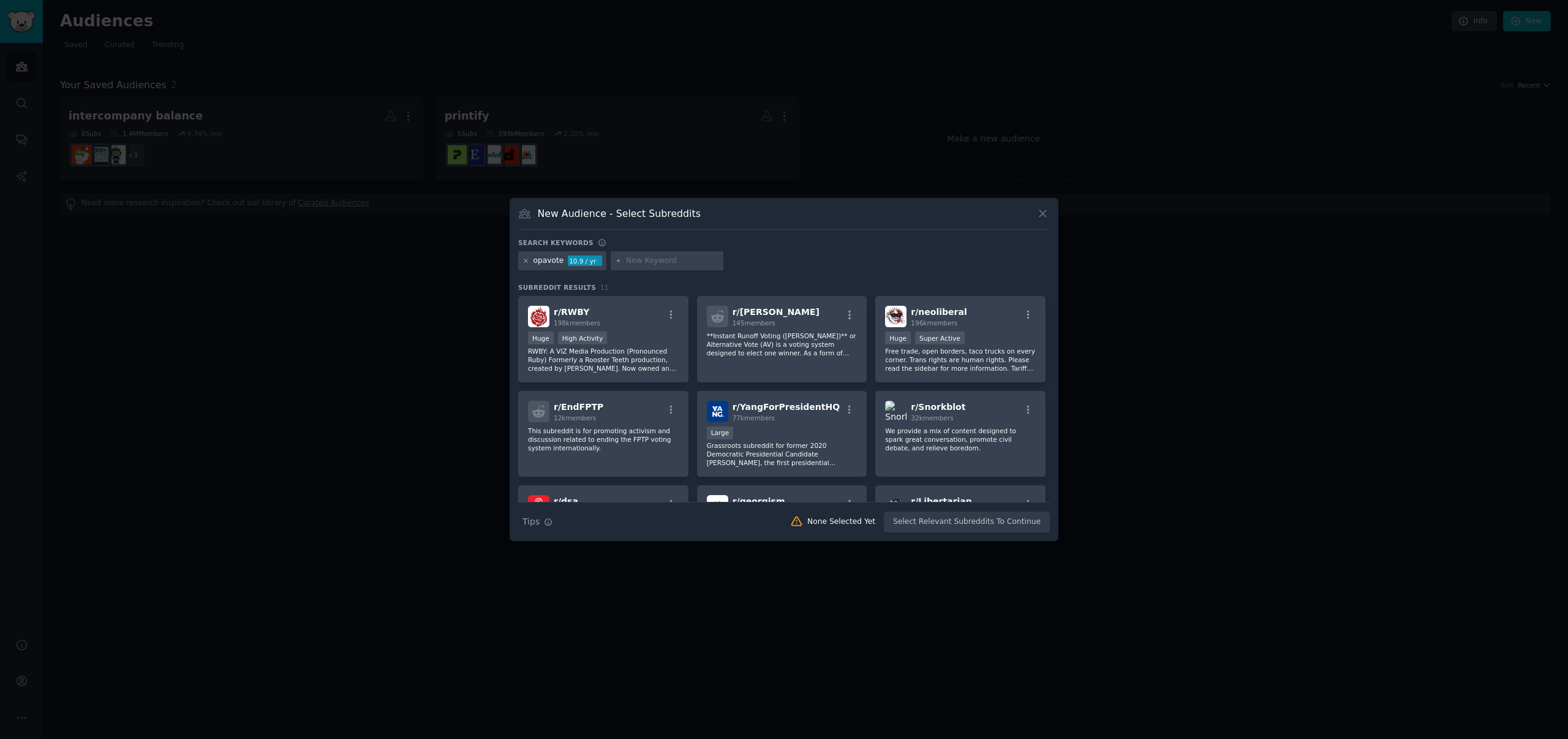
click at [525, 261] on icon at bounding box center [526, 260] width 3 height 3
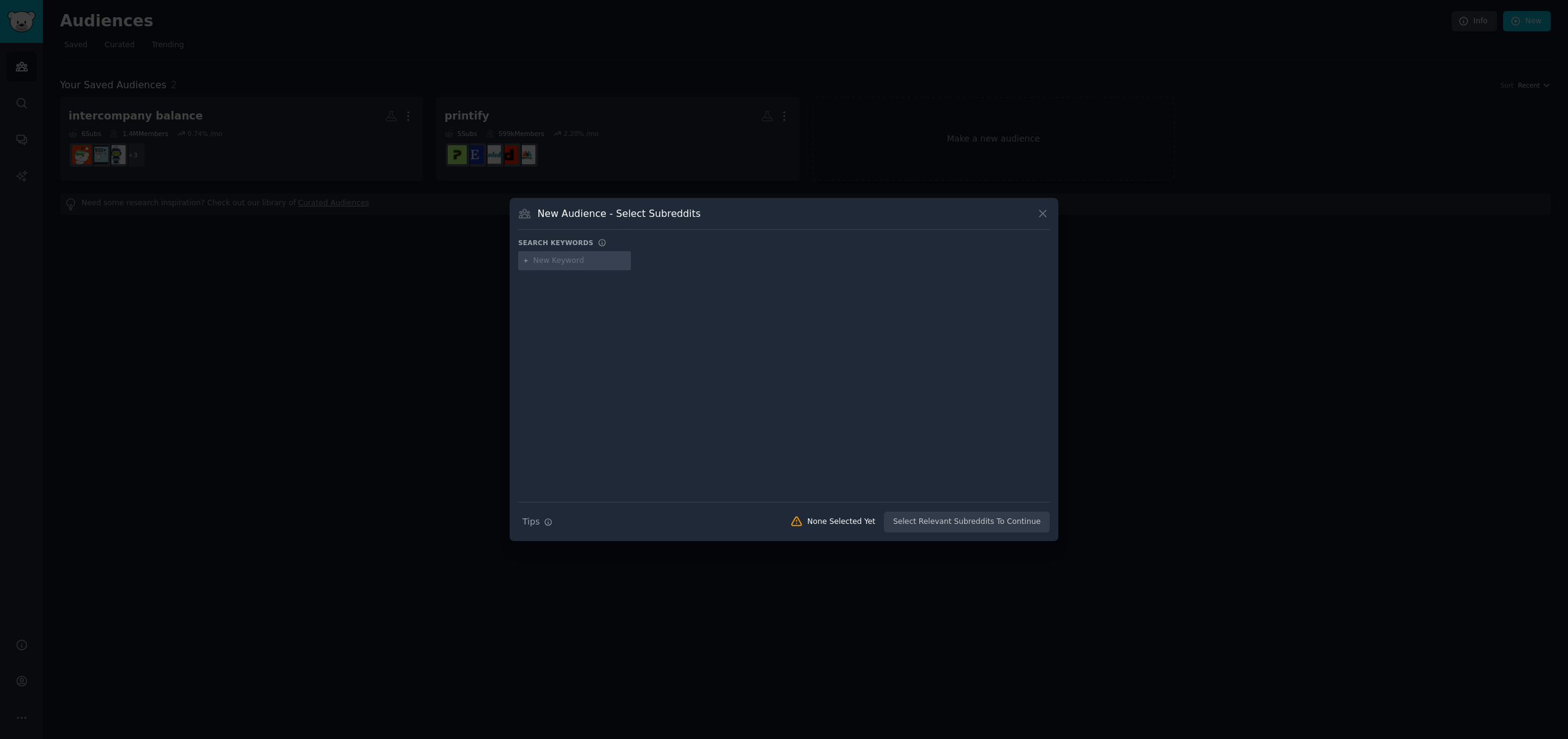
click at [563, 261] on input "text" at bounding box center [580, 261] width 93 height 11
type input "slido"
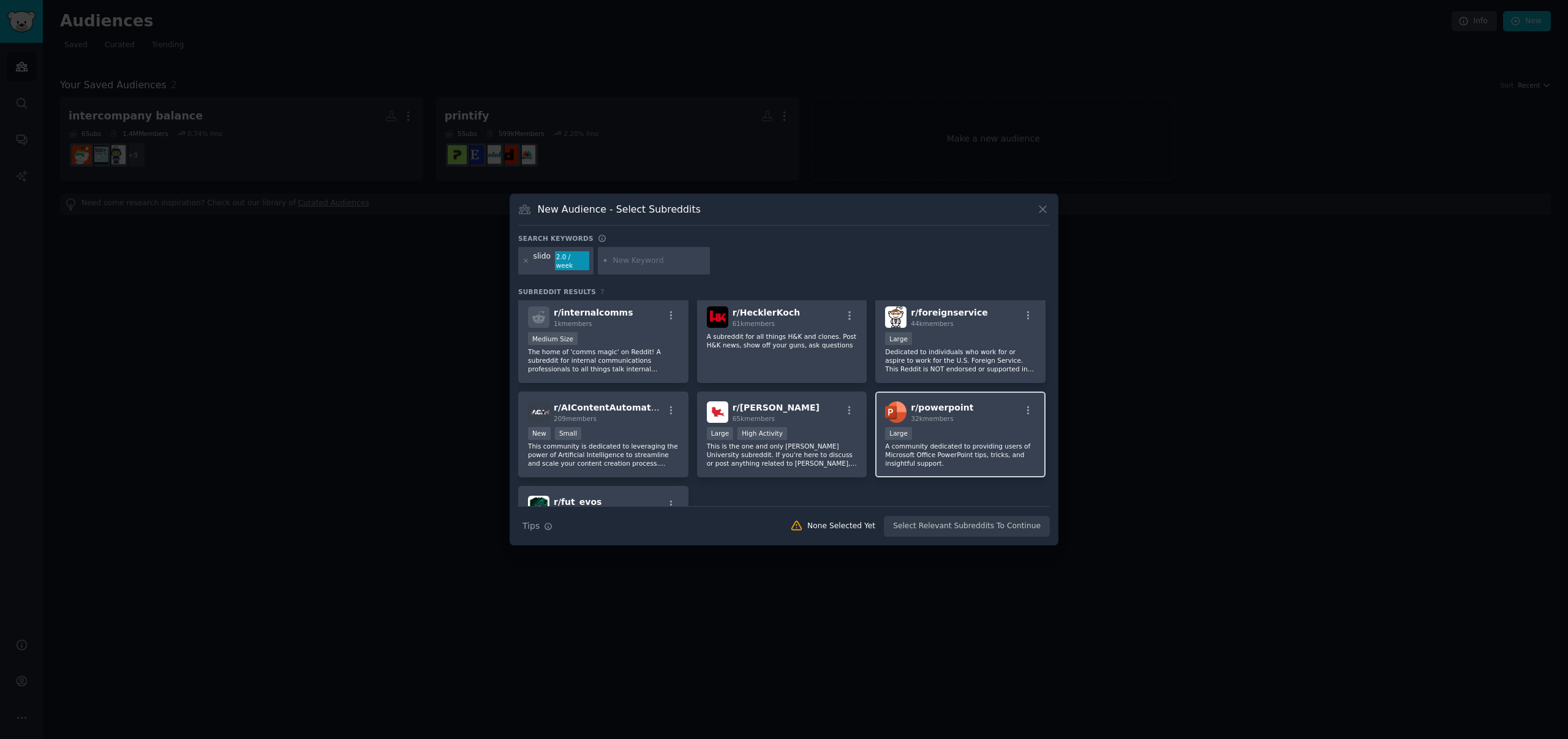
scroll to position [3, 0]
click at [543, 263] on div "slido" at bounding box center [542, 261] width 17 height 19
click at [633, 266] on div at bounding box center [654, 261] width 113 height 28
click at [635, 262] on input "text" at bounding box center [659, 261] width 93 height 11
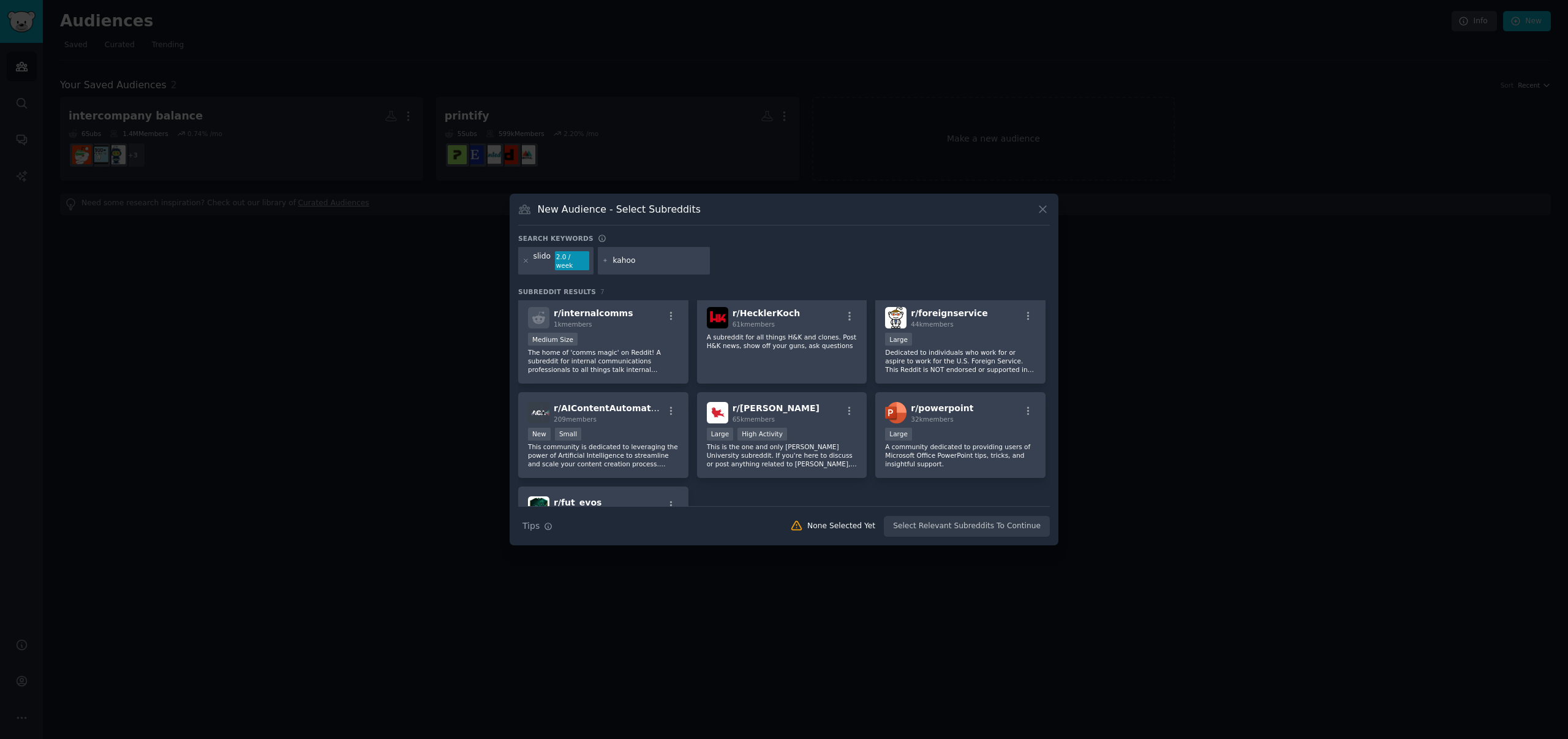
type input "kahoot"
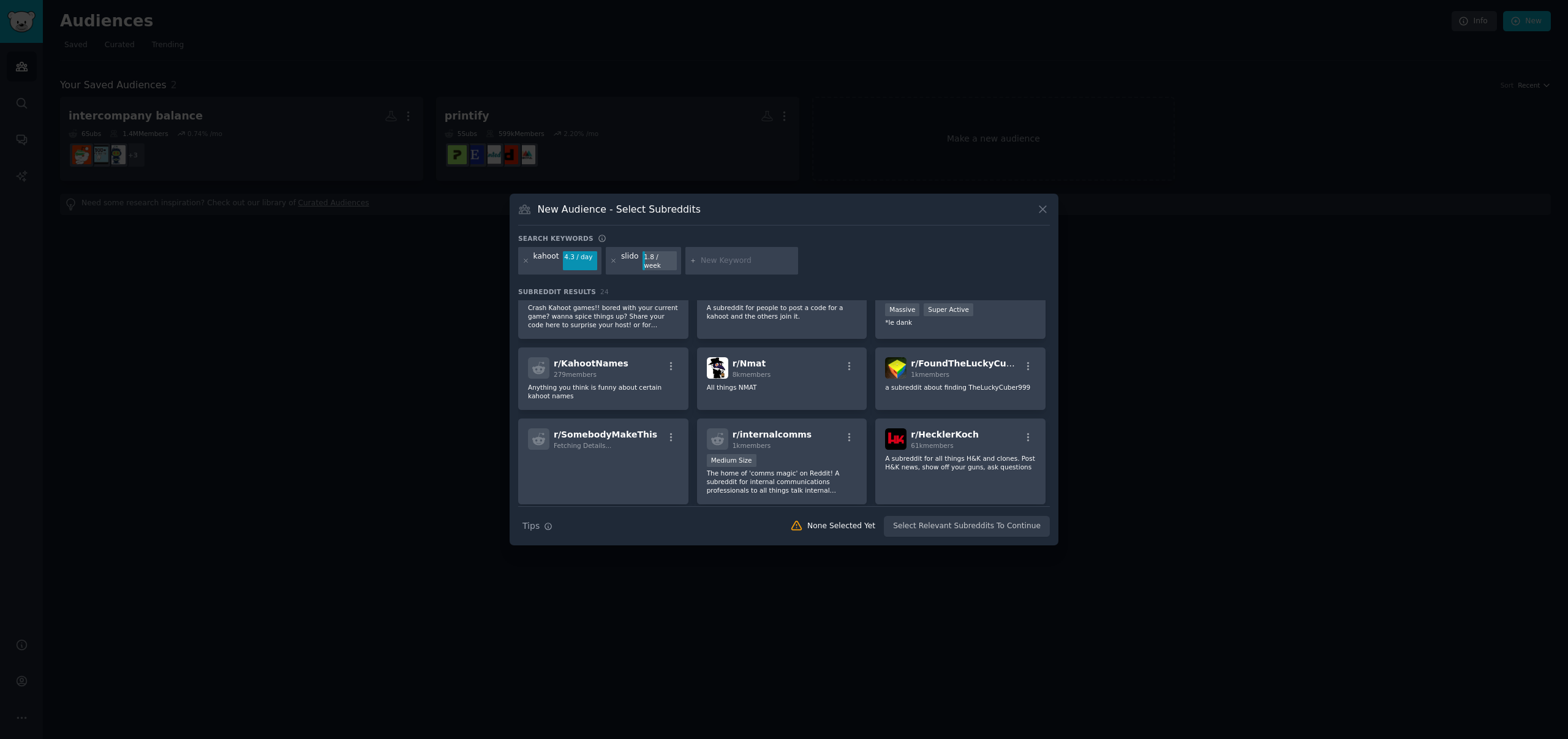
scroll to position [261, 0]
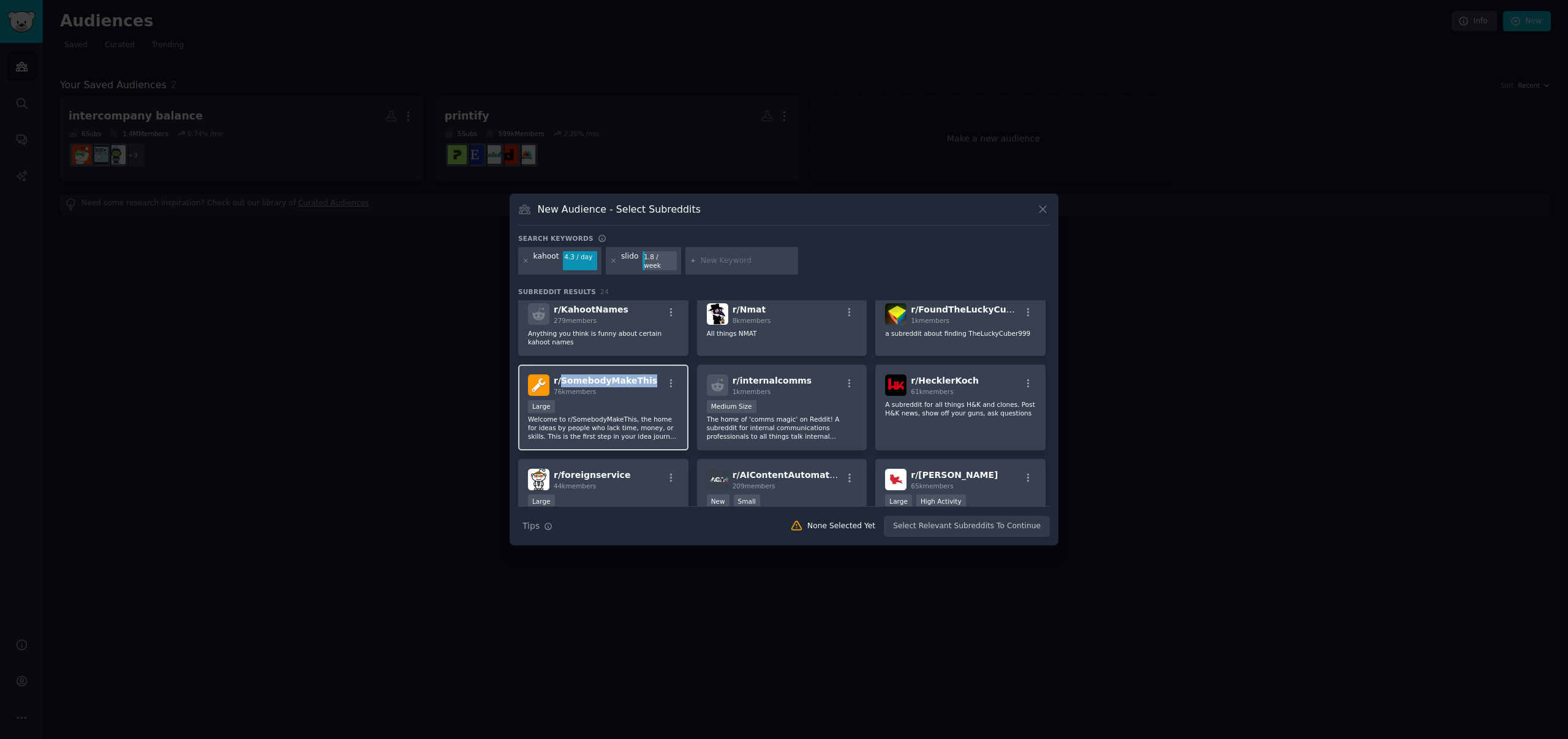
drag, startPoint x: 651, startPoint y: 378, endPoint x: 561, endPoint y: 379, distance: 90.0
click at [561, 379] on div "r/ SomebodyMakeThis 76k members" at bounding box center [604, 385] width 150 height 21
copy span "SomebodyMakeThis"
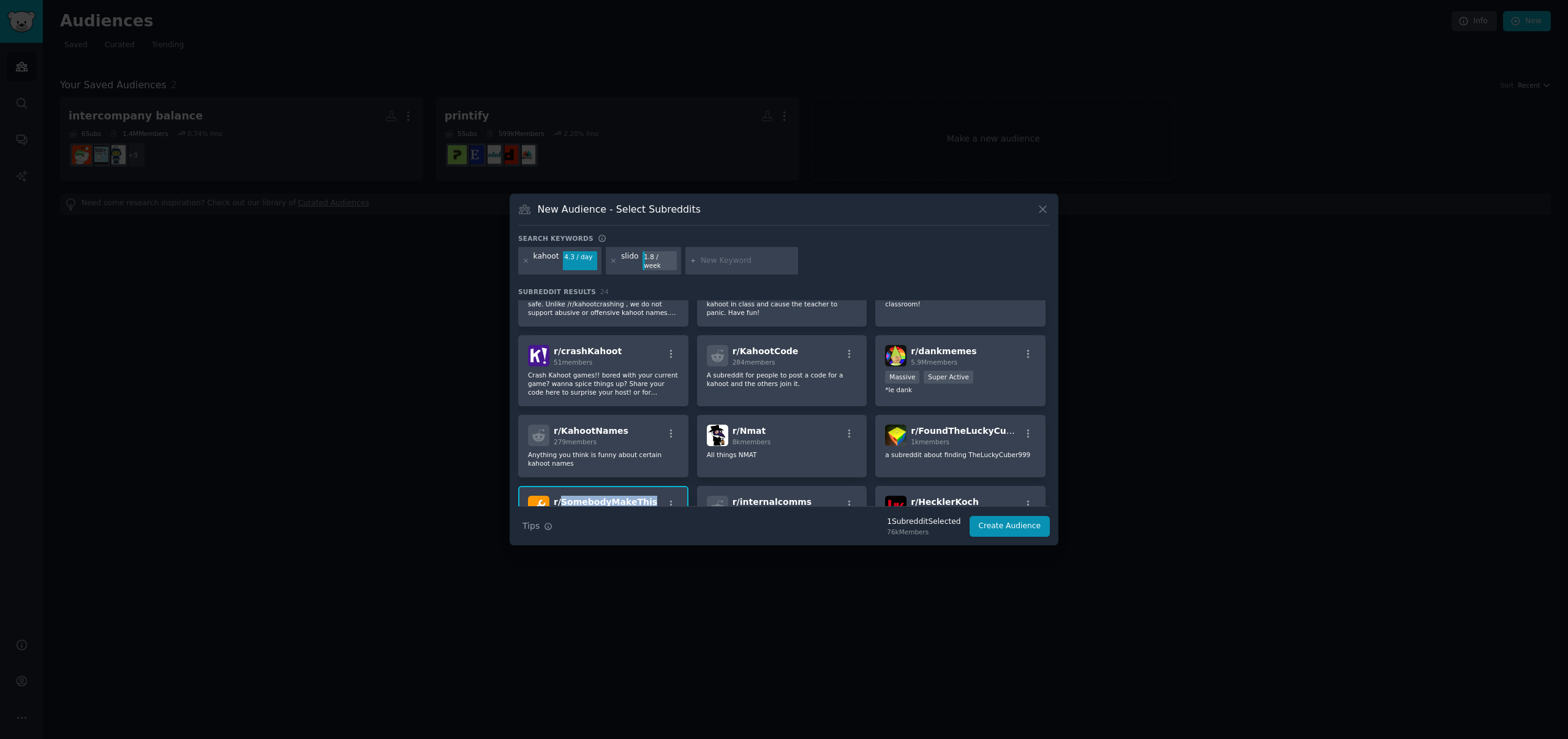
scroll to position [0, 0]
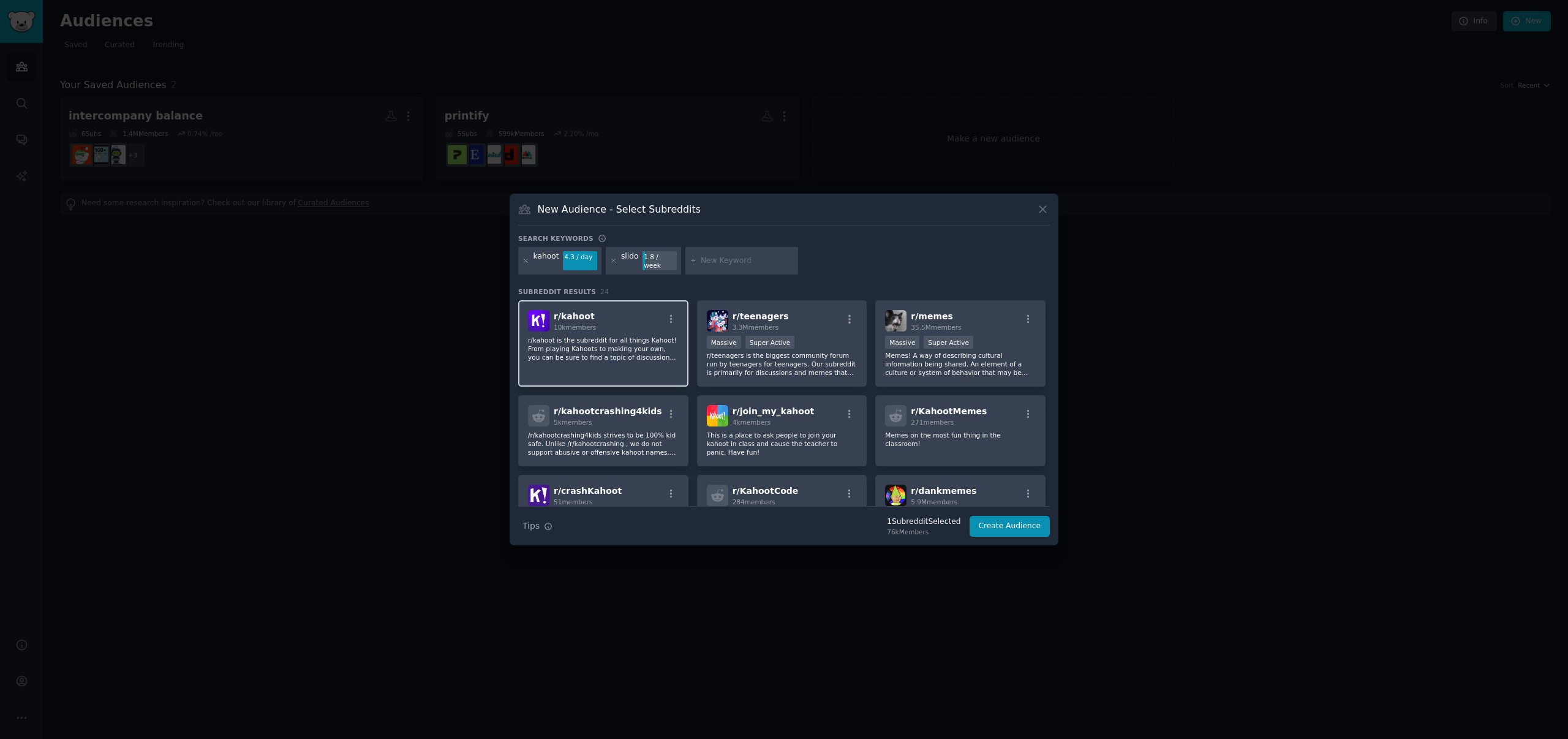
click at [576, 315] on span "r/ kahoot" at bounding box center [574, 316] width 41 height 10
click at [786, 363] on p "r/teenagers is the biggest community forum run by teenagers for teenagers. Our …" at bounding box center [783, 364] width 150 height 26
click at [1031, 520] on button "Create Audience" at bounding box center [1010, 526] width 81 height 21
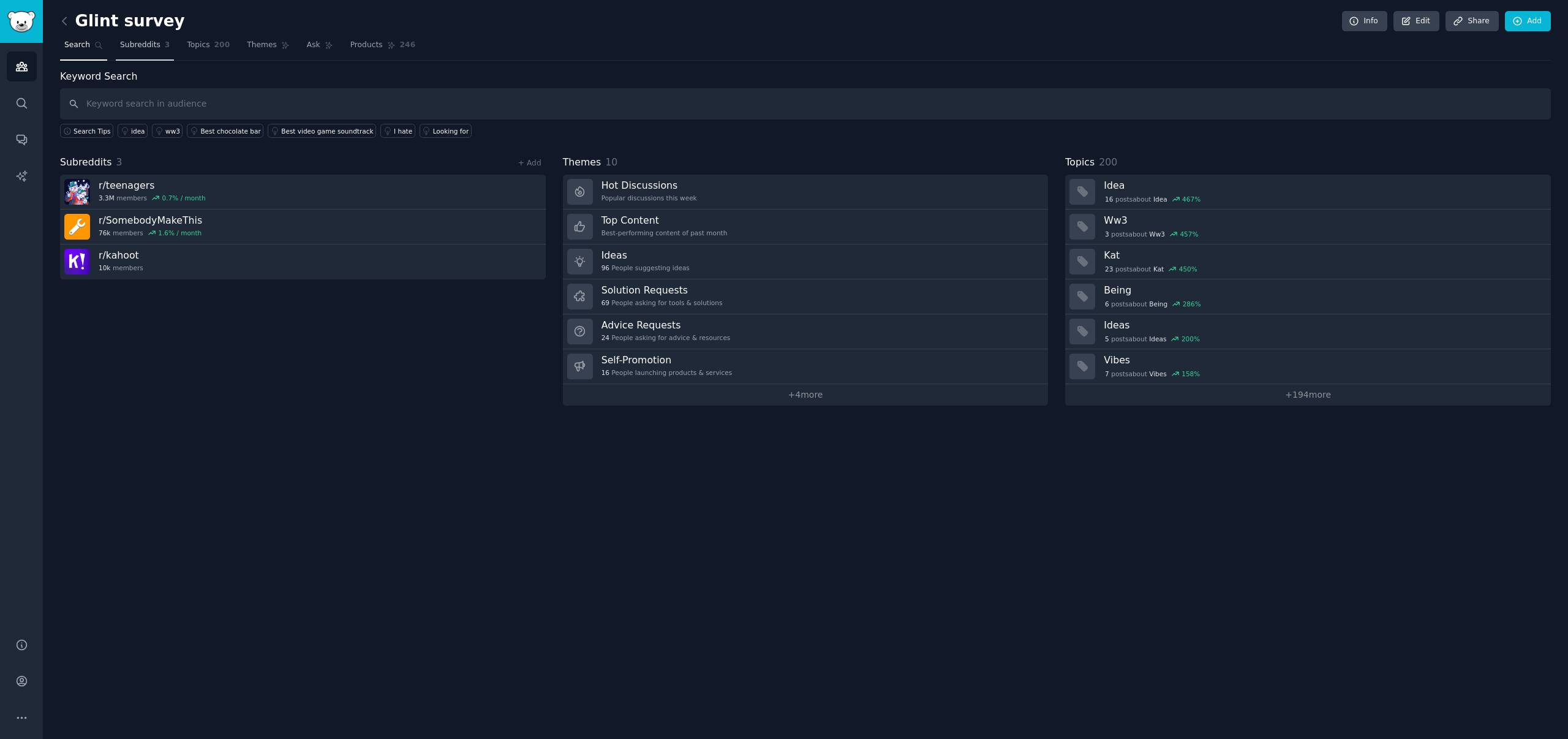
click at [141, 47] on span "Subreddits" at bounding box center [140, 45] width 40 height 11
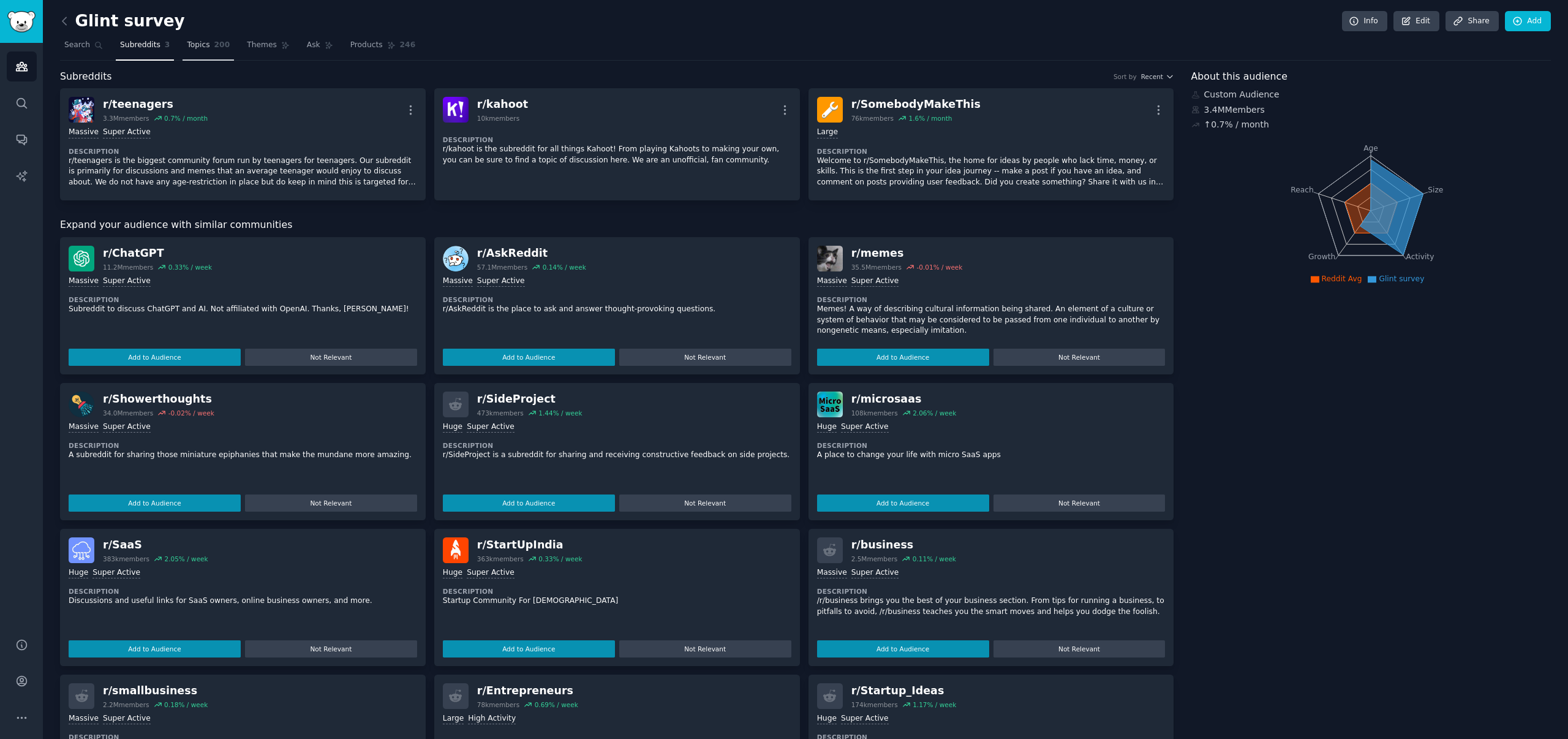
click at [204, 45] on span "Topics" at bounding box center [198, 45] width 23 height 11
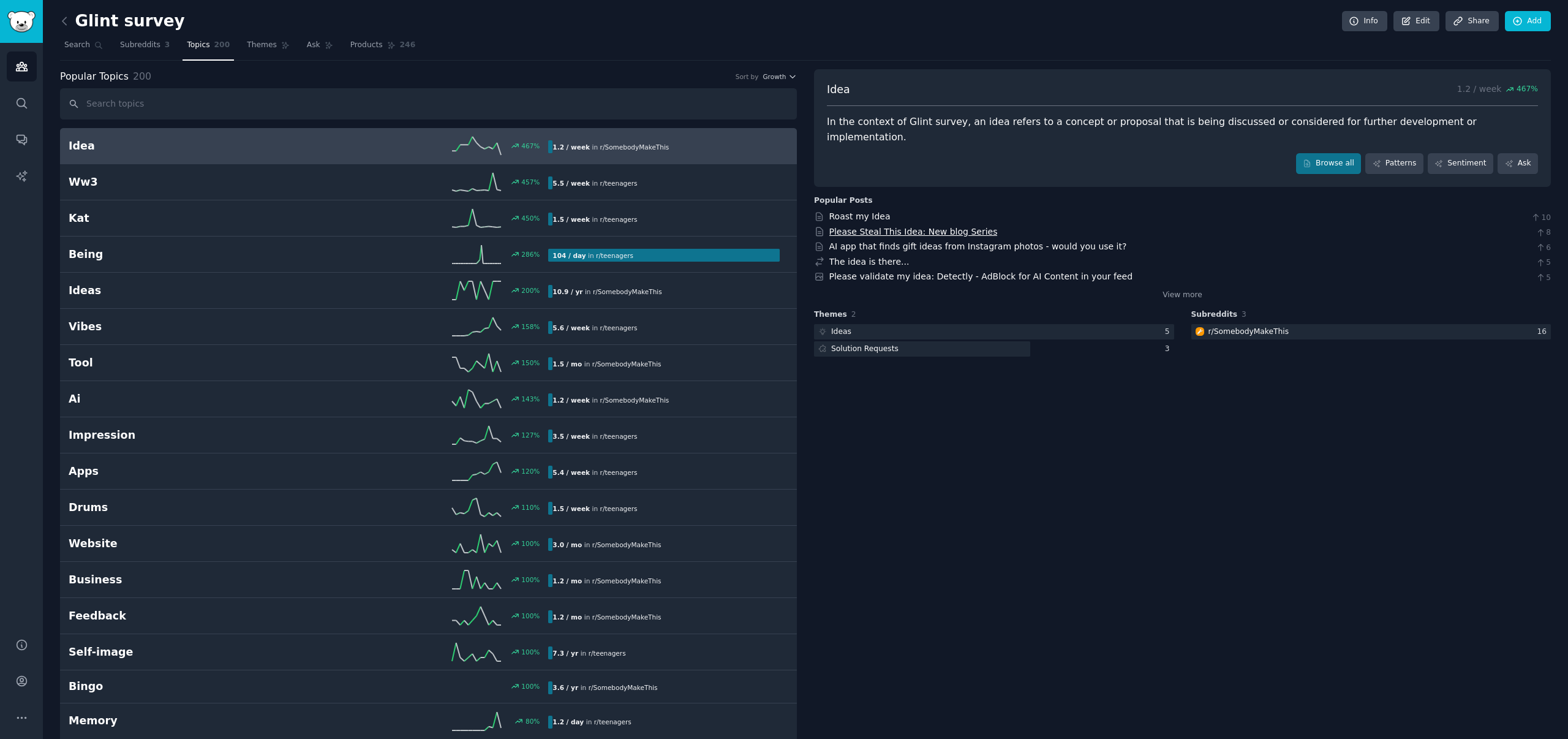
click at [934, 227] on link "Please Steal This Idea: New blog Series" at bounding box center [914, 231] width 169 height 10
click at [387, 41] on icon at bounding box center [391, 45] width 8 height 8
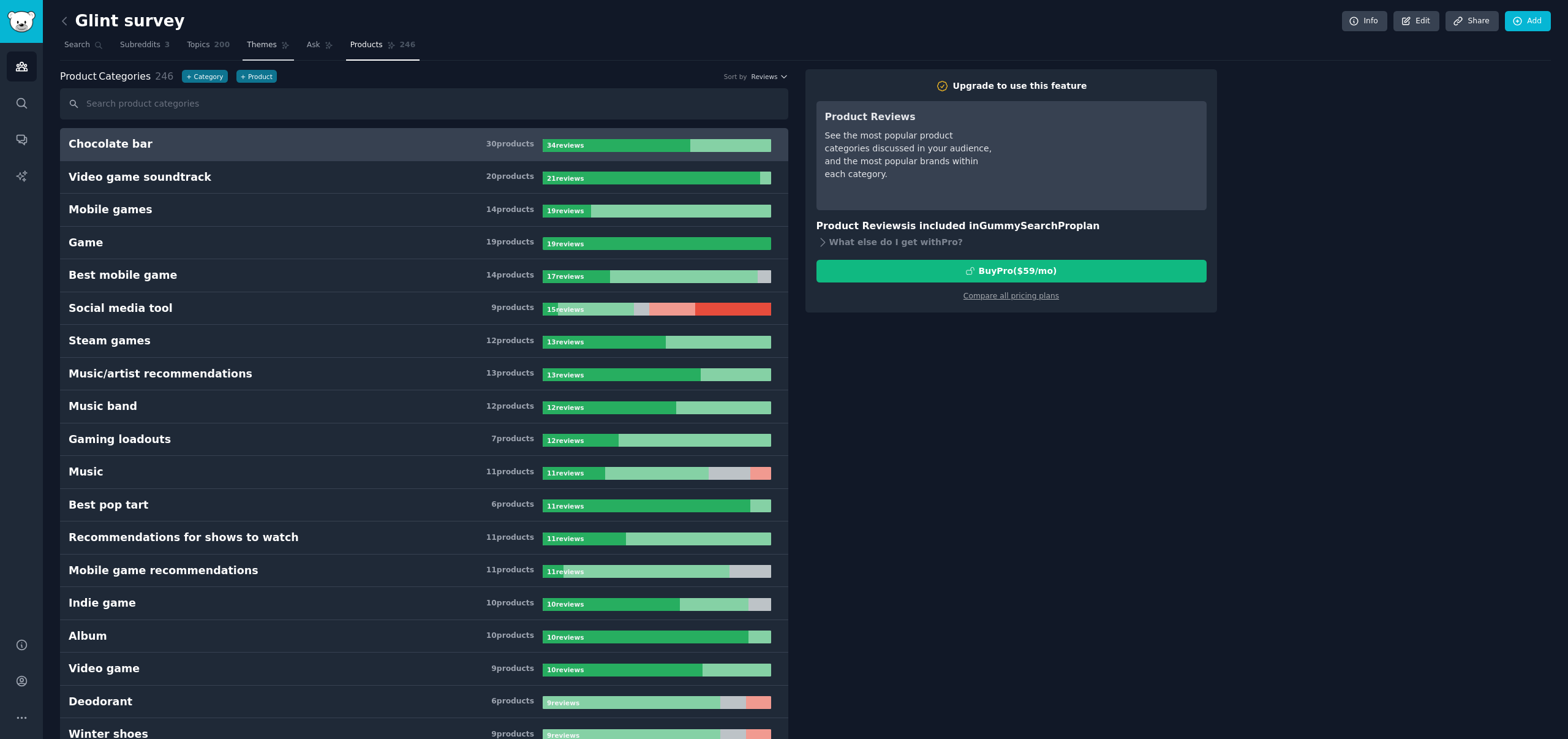
click at [267, 48] on span "Themes" at bounding box center [261, 45] width 30 height 11
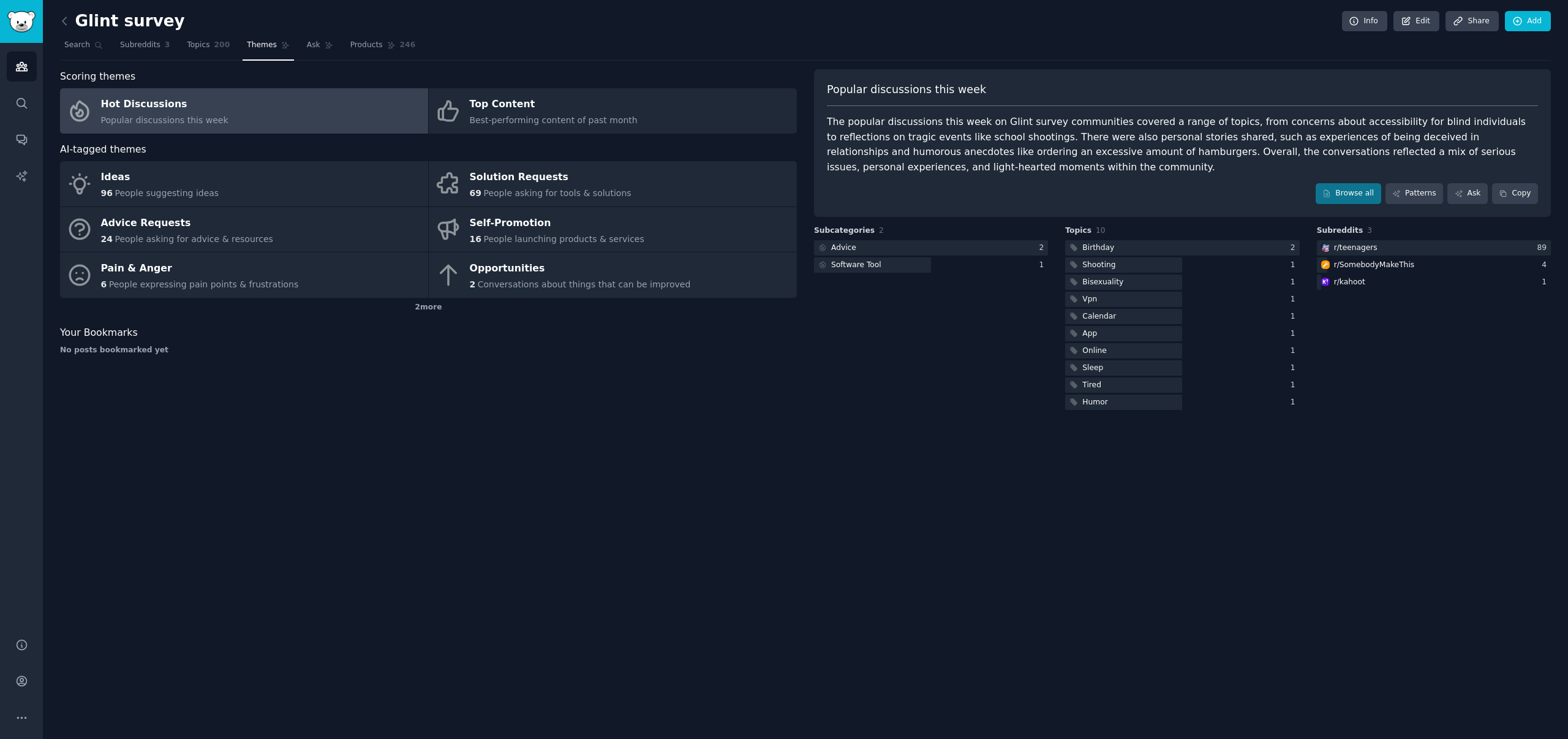
click at [72, 27] on link at bounding box center [67, 21] width 16 height 19
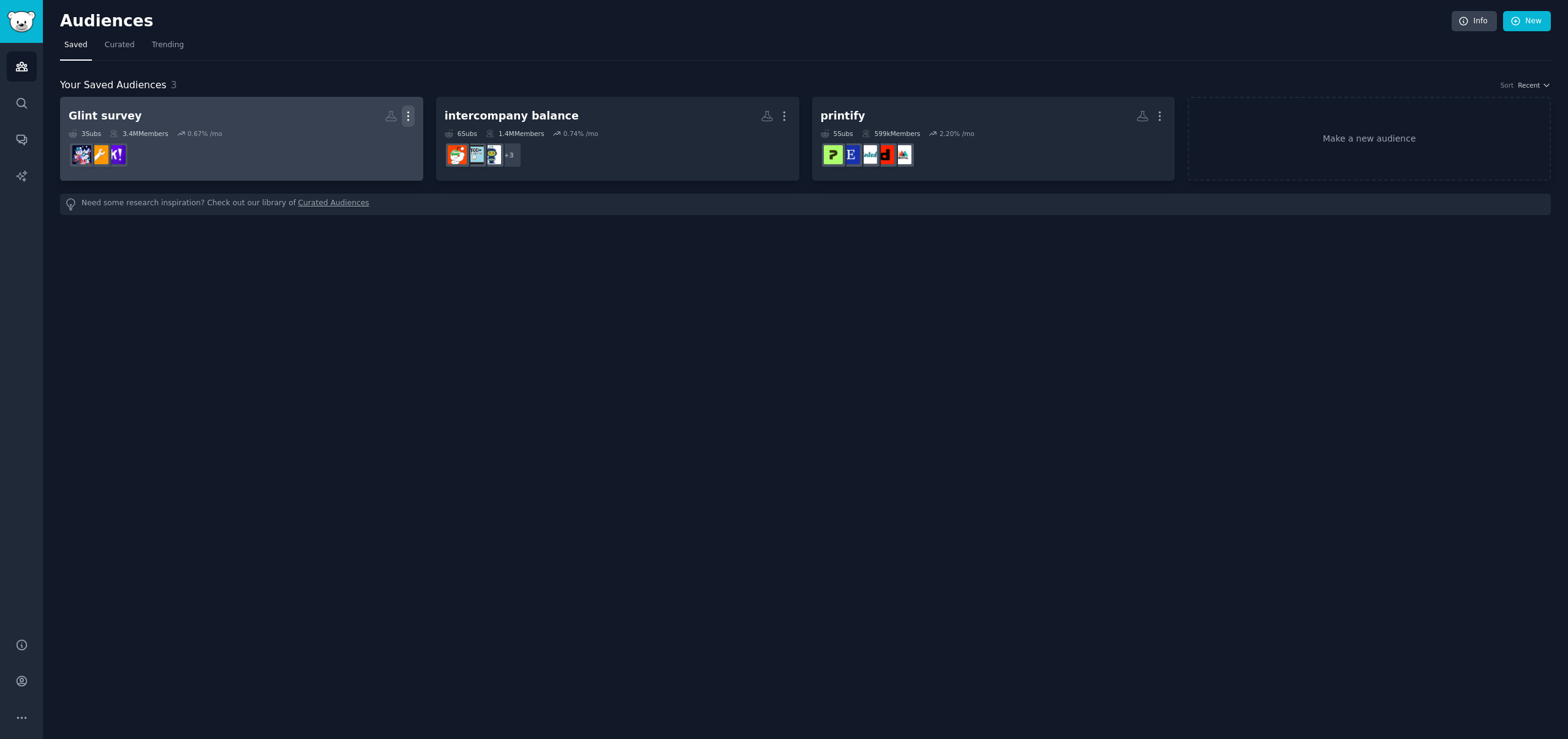
click at [405, 118] on icon "button" at bounding box center [408, 117] width 13 height 13
click at [383, 138] on p "Delete" at bounding box center [374, 142] width 28 height 13
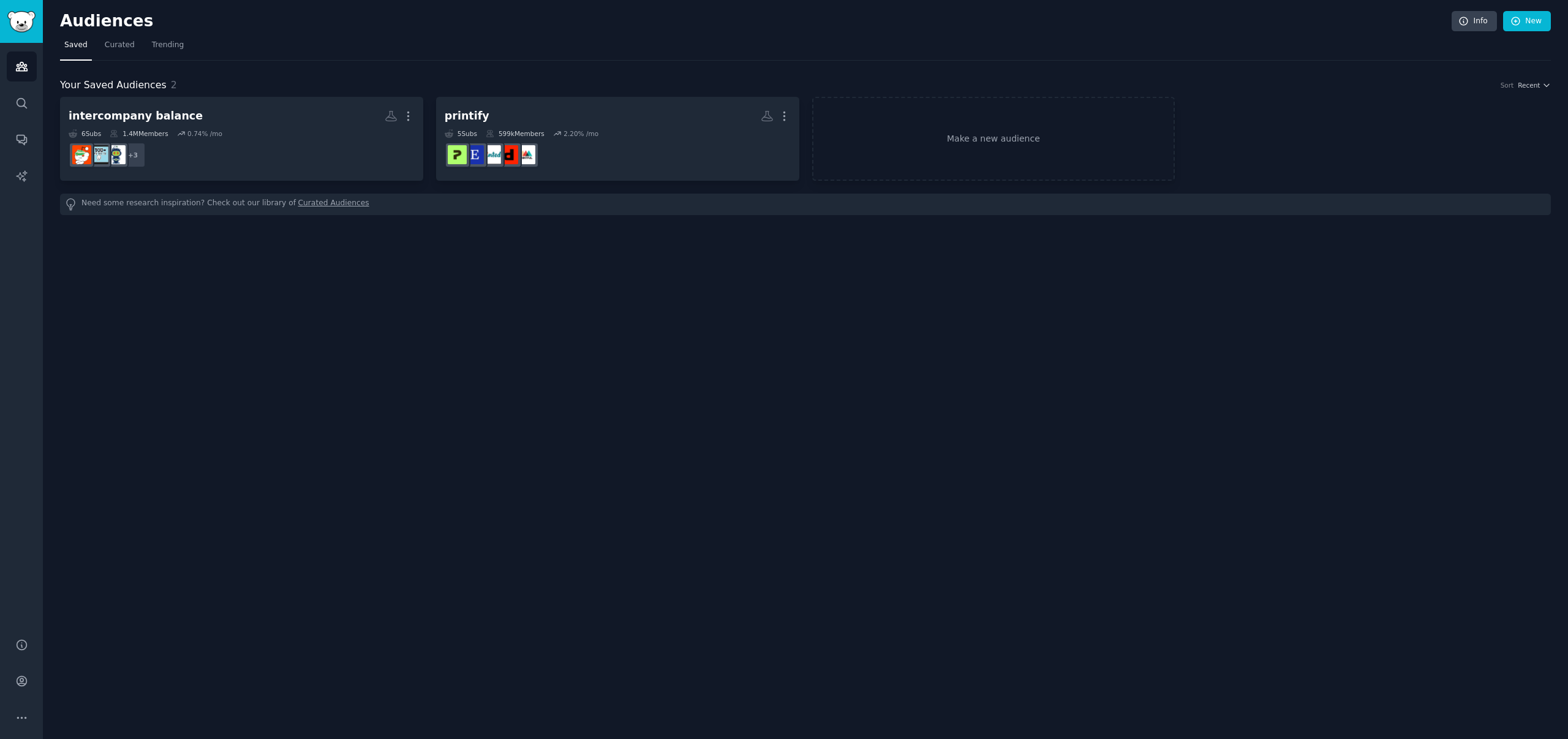
click at [311, 204] on link "Curated Audiences" at bounding box center [333, 205] width 71 height 13
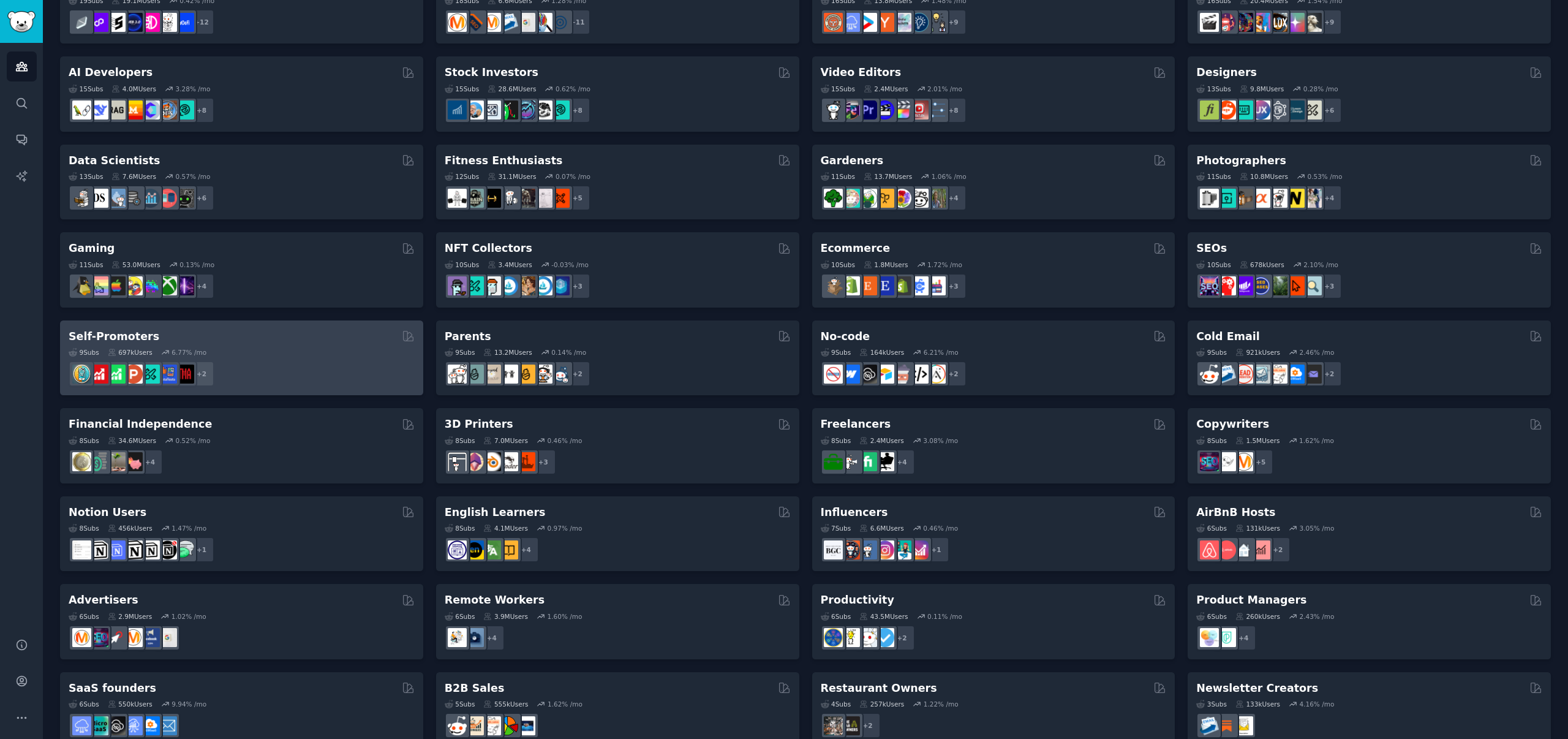
scroll to position [230, 0]
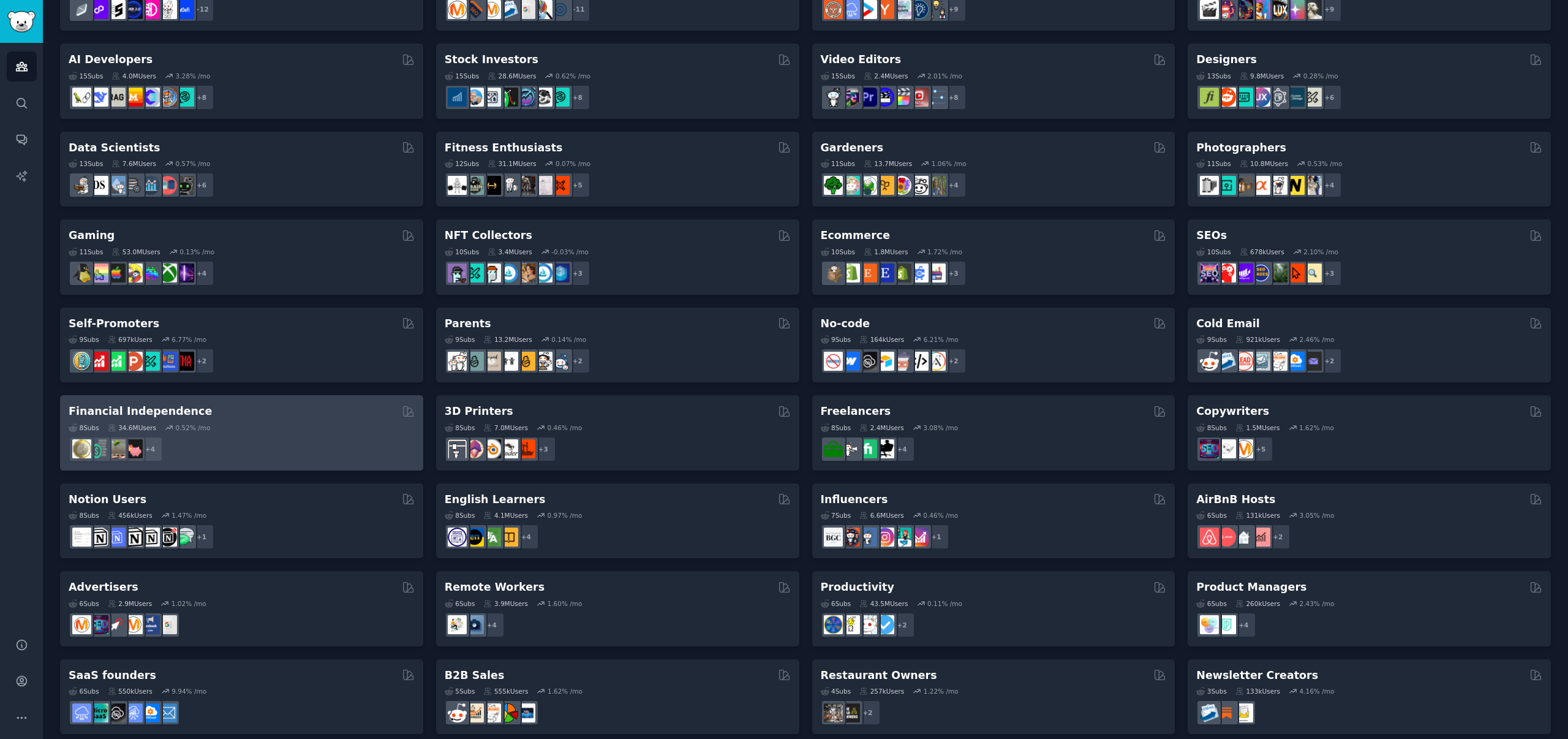
click at [255, 433] on div "8 Sub s 34.6M Users 0.52 % /mo + 4" at bounding box center [241, 441] width 346 height 43
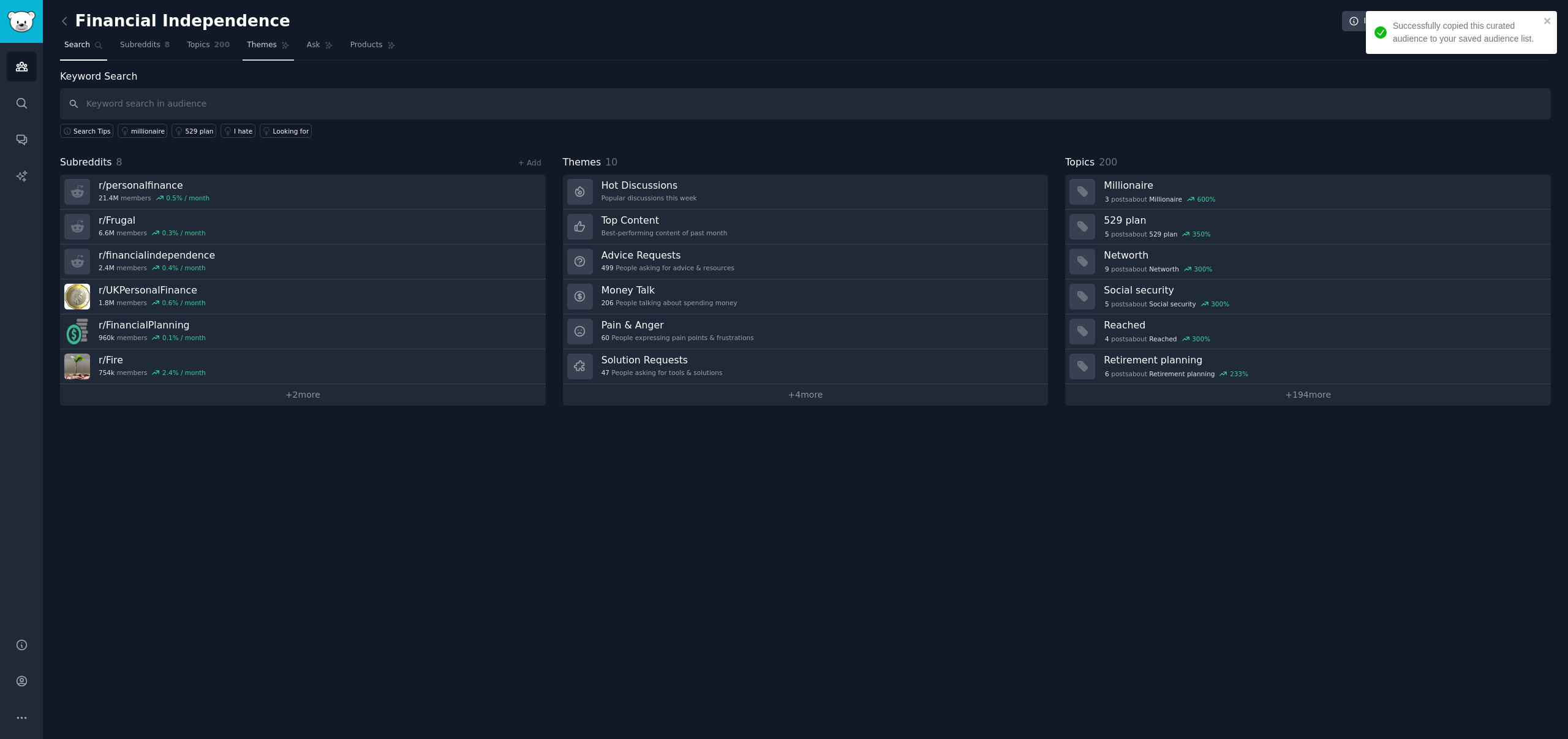
click at [269, 47] on span "Themes" at bounding box center [261, 45] width 30 height 11
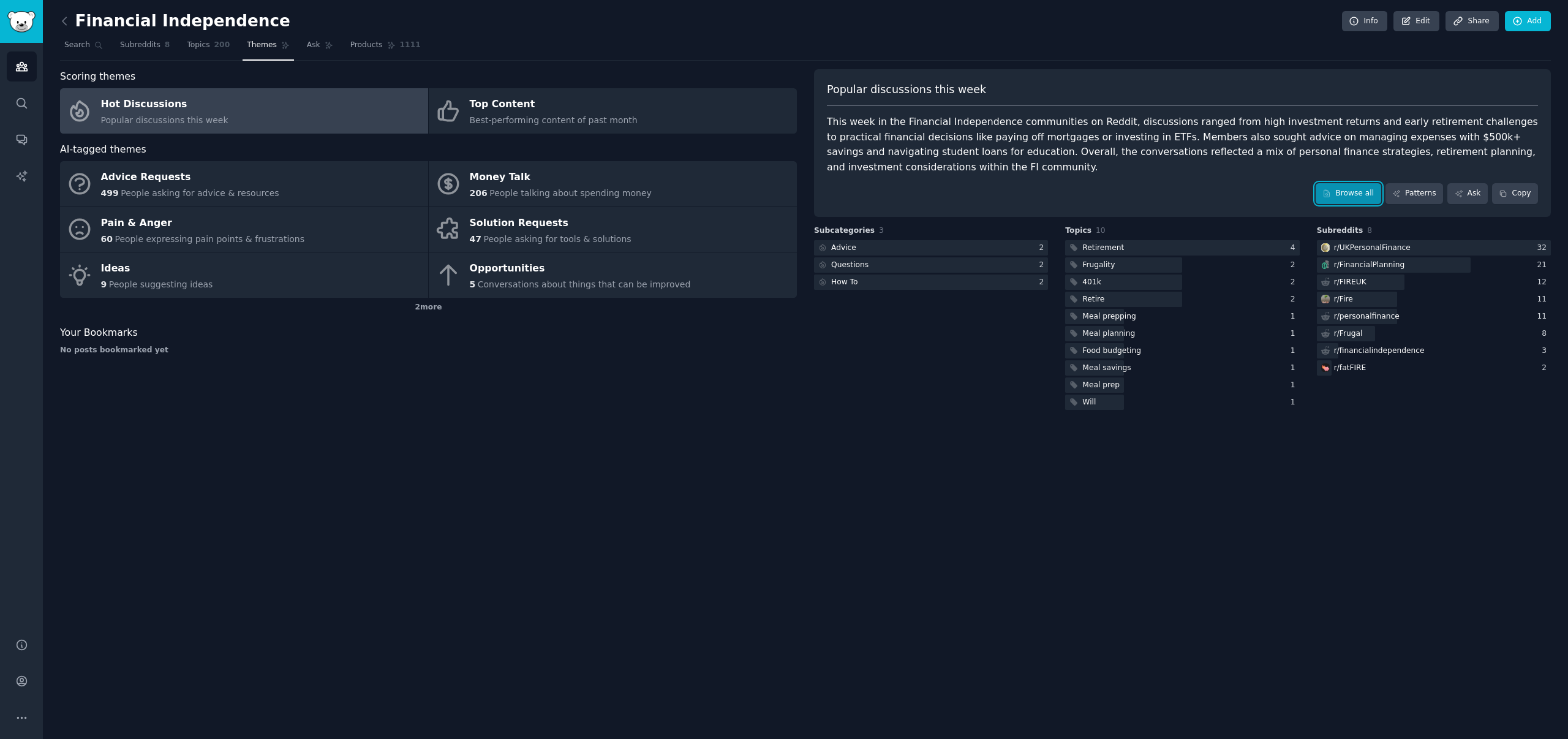
click at [1344, 194] on link "Browse all" at bounding box center [1348, 194] width 65 height 21
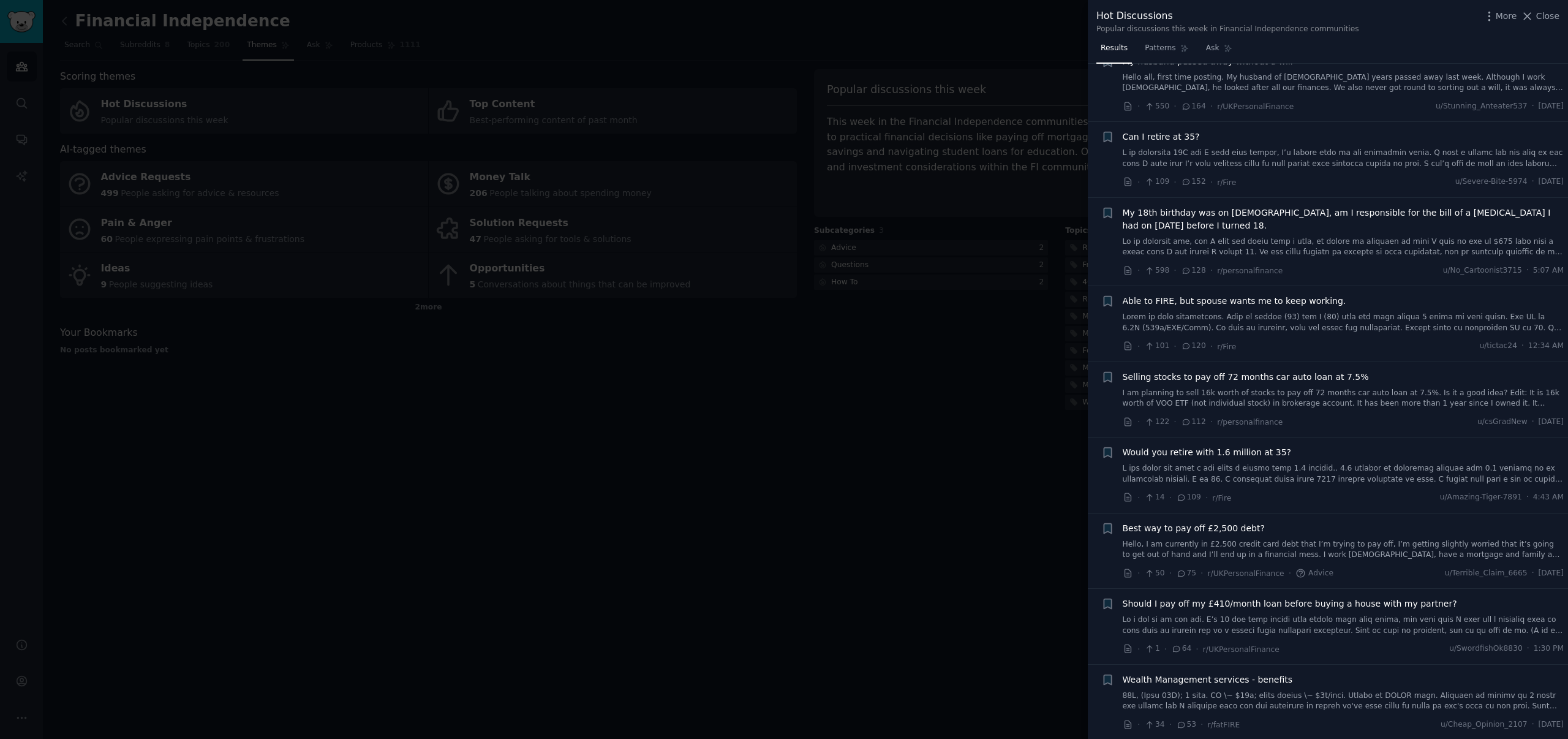
scroll to position [738, 0]
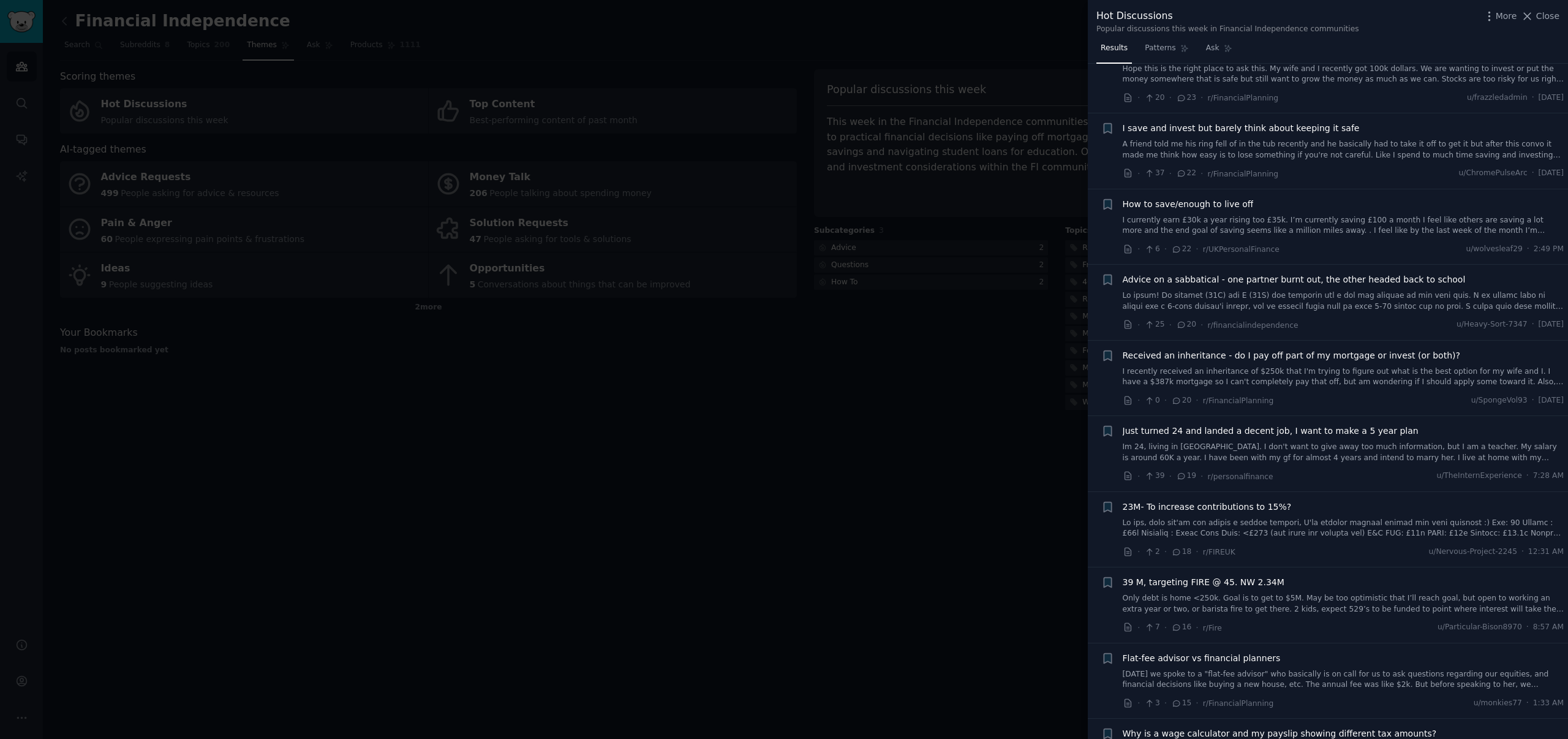
scroll to position [2585, 0]
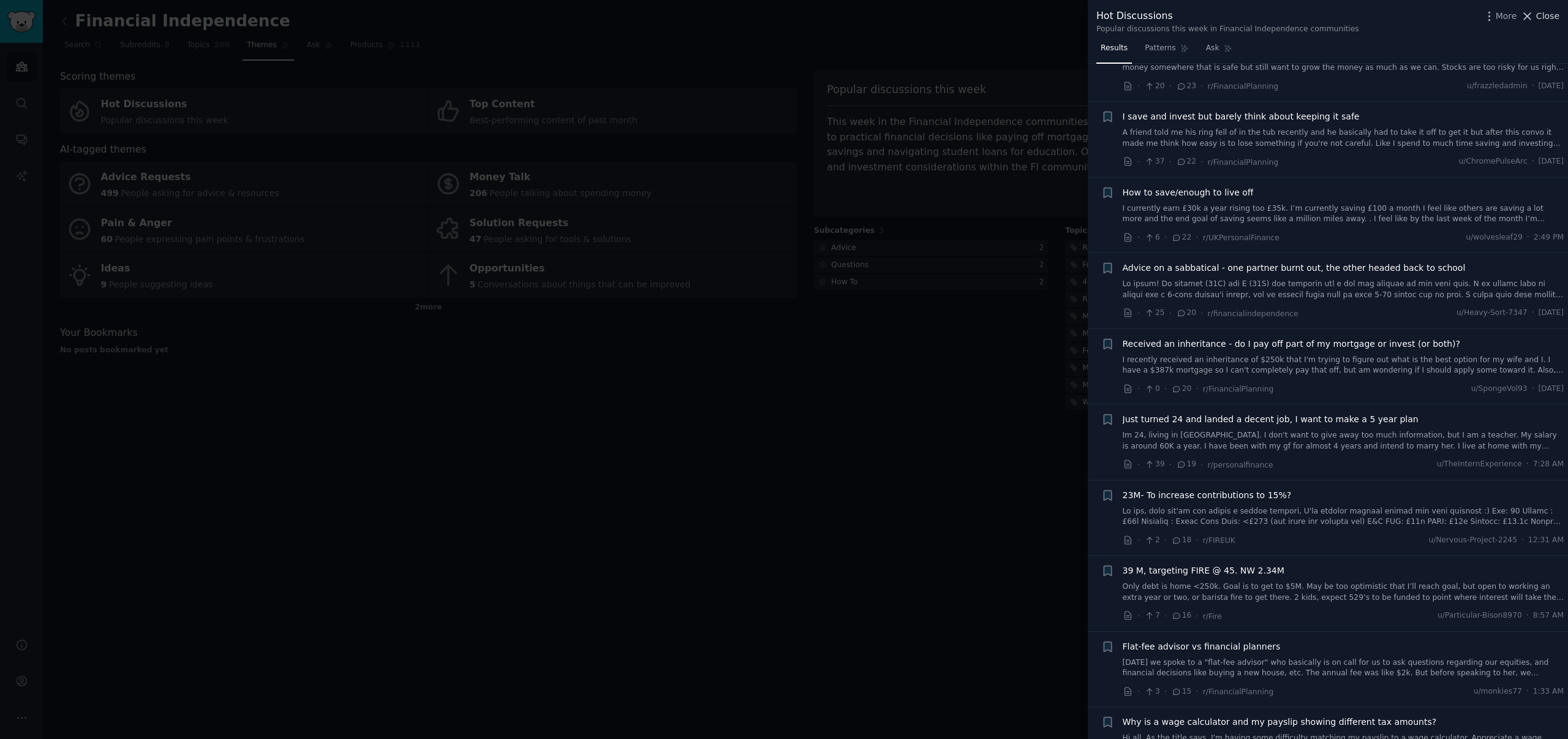
click at [1553, 22] on span "Close" at bounding box center [1548, 17] width 23 height 13
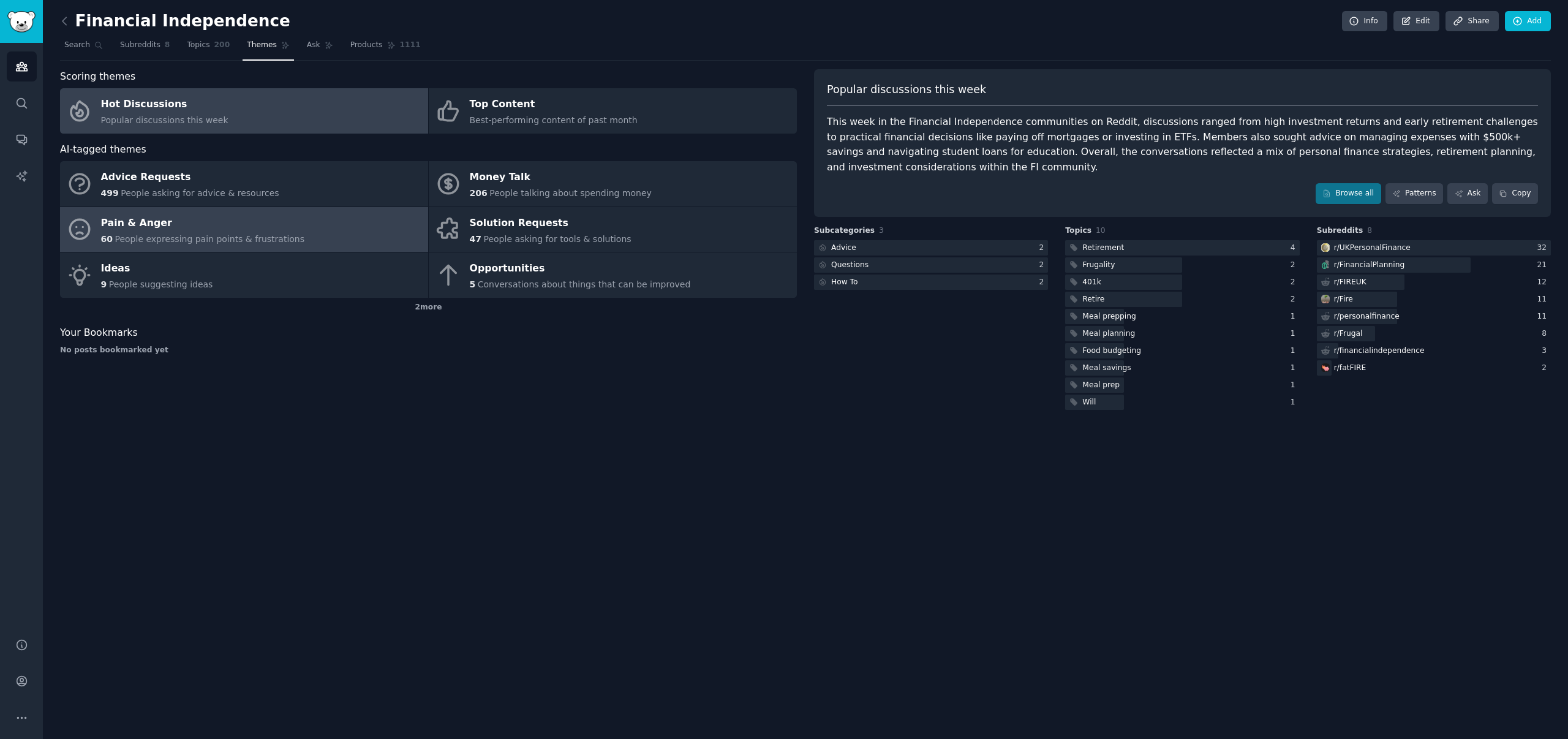
click at [178, 237] on span "People expressing pain points & frustrations" at bounding box center [209, 239] width 190 height 10
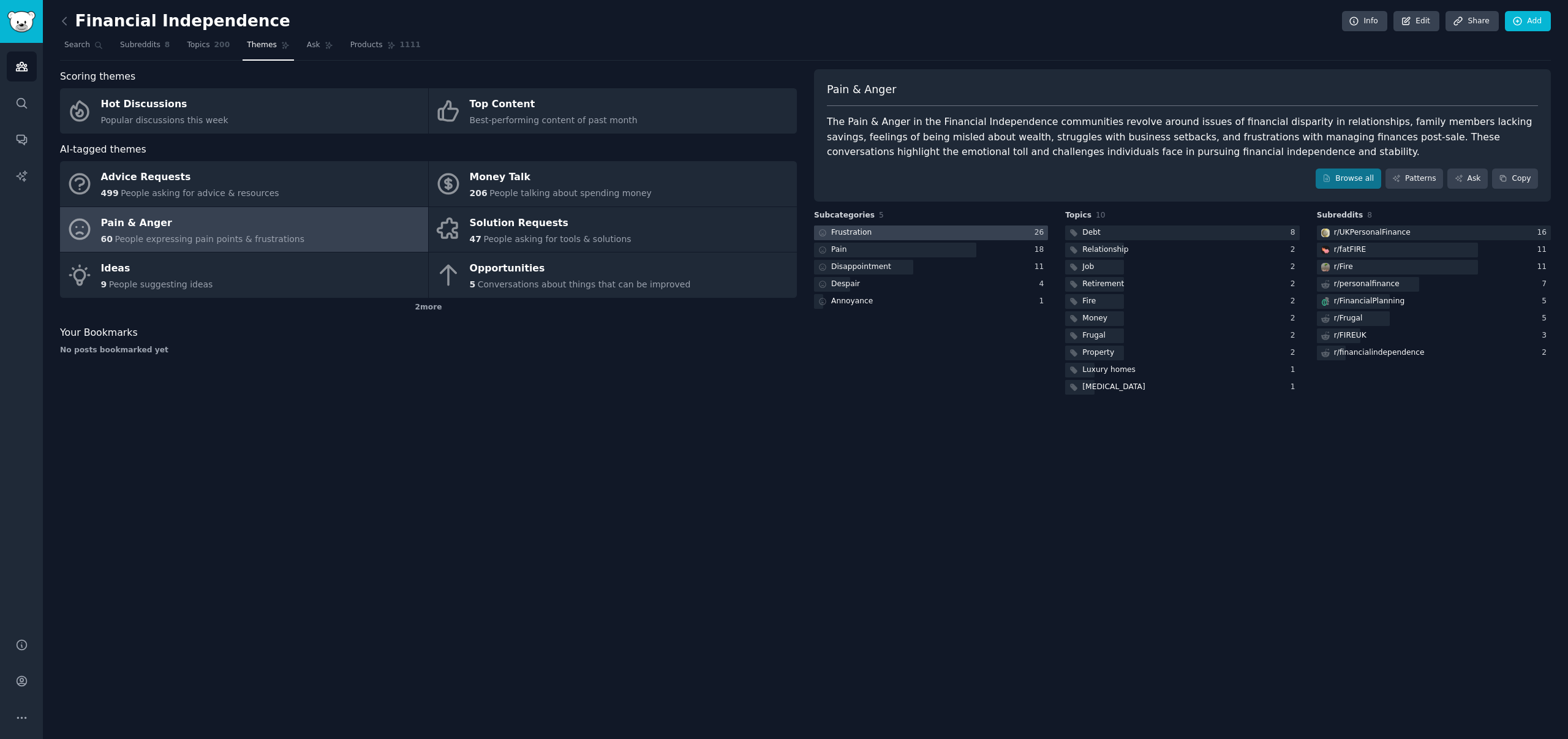
click at [864, 230] on div "Frustration" at bounding box center [851, 233] width 40 height 11
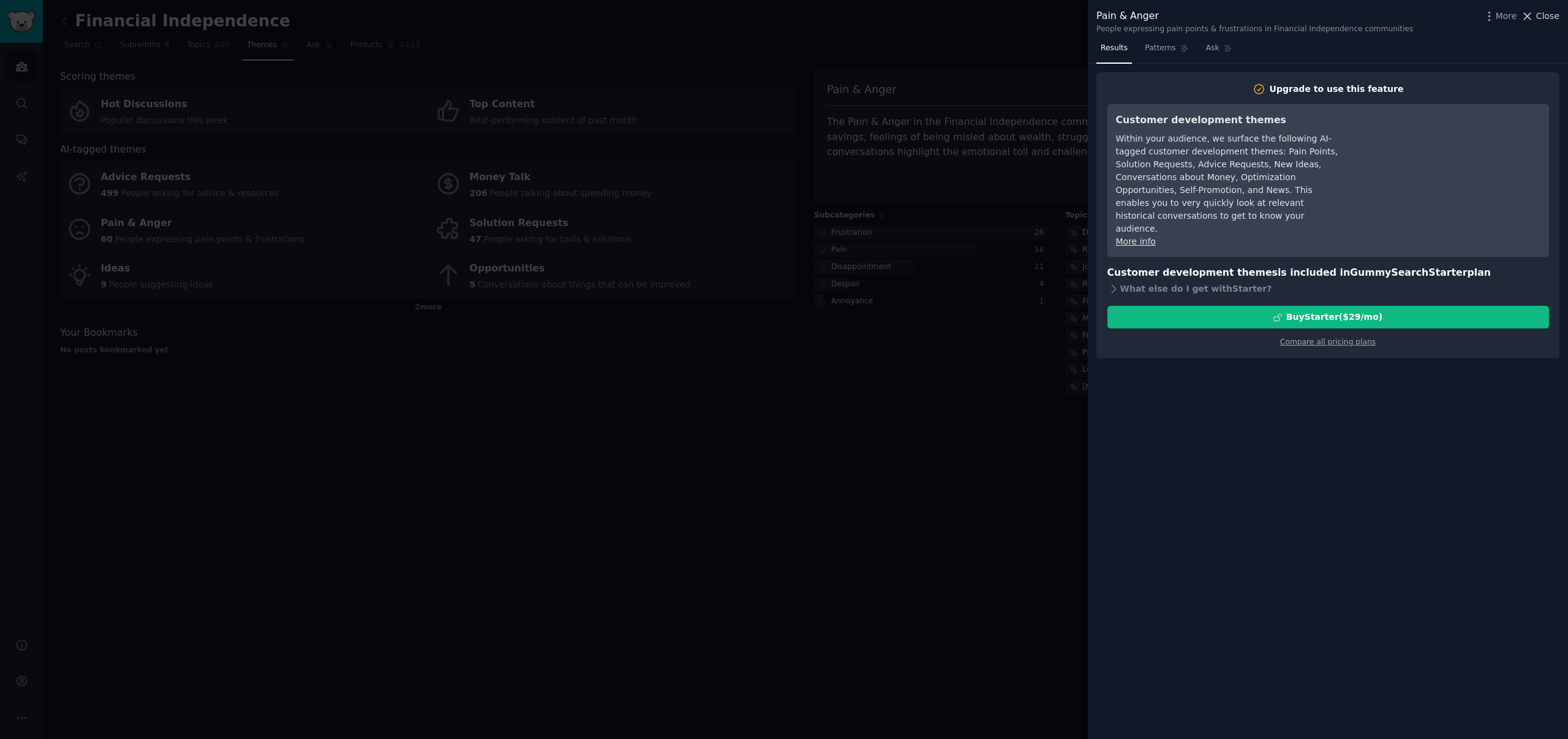
click at [1553, 16] on span "Close" at bounding box center [1548, 17] width 23 height 13
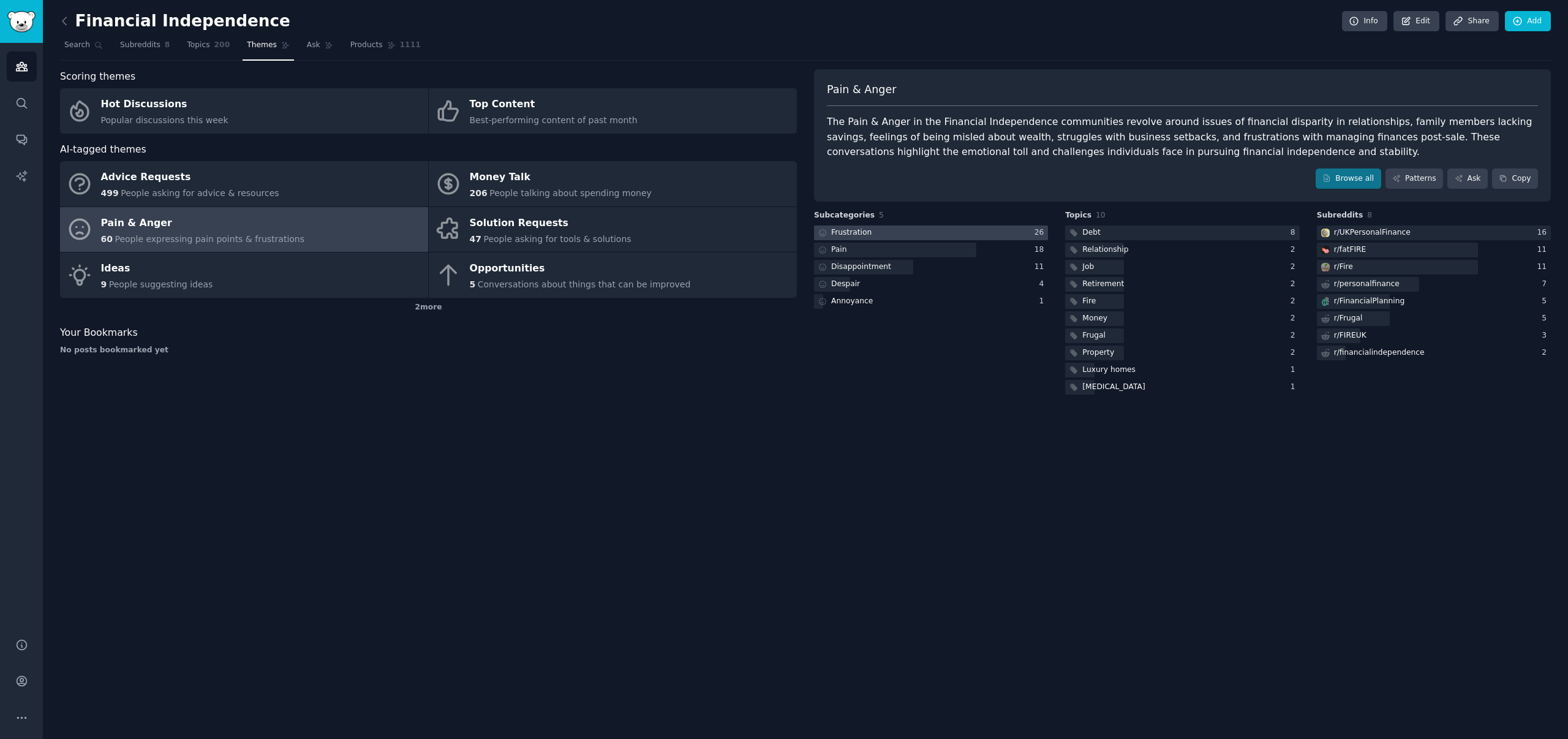
click at [827, 234] on icon at bounding box center [822, 232] width 8 height 8
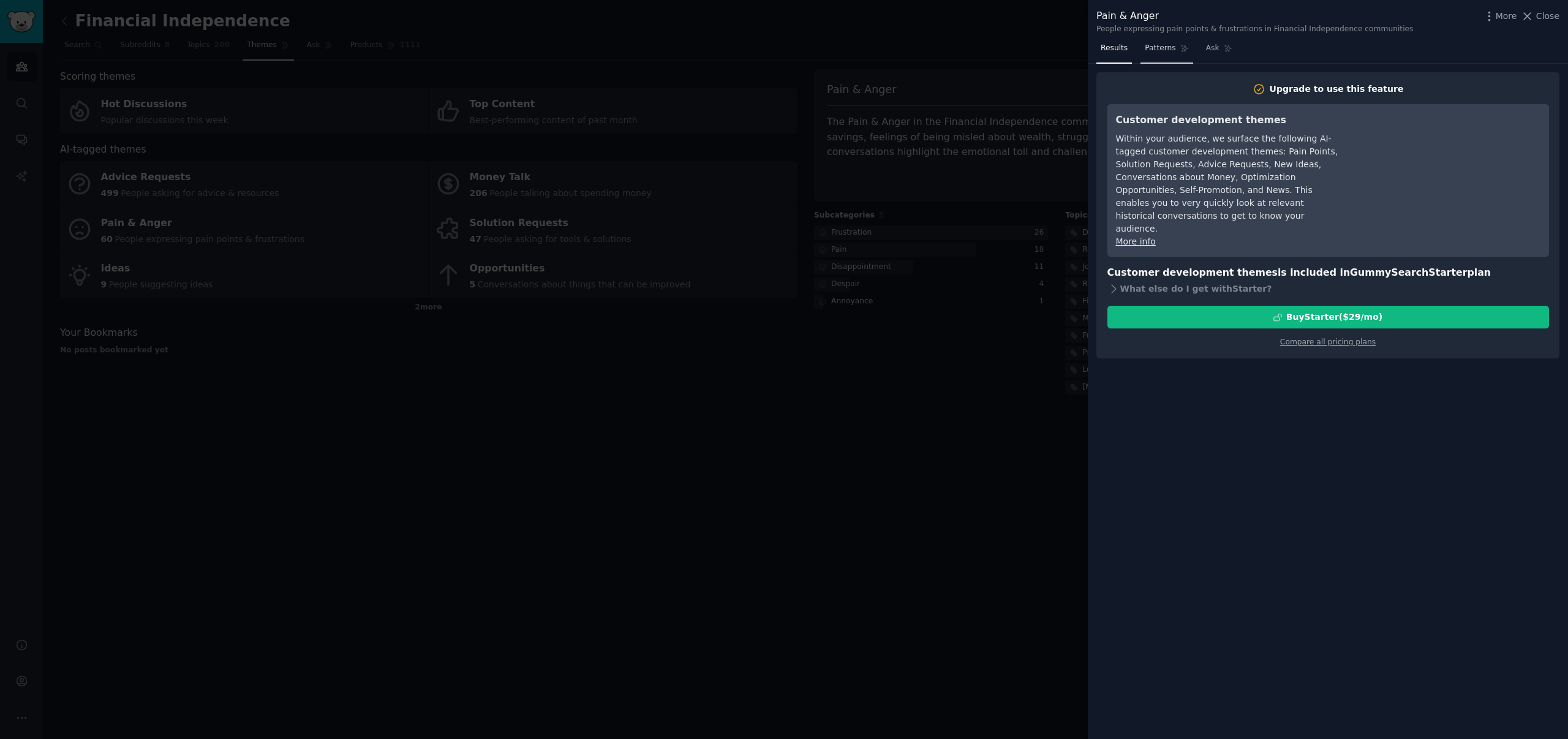
click at [1153, 50] on span "Patterns" at bounding box center [1160, 49] width 30 height 11
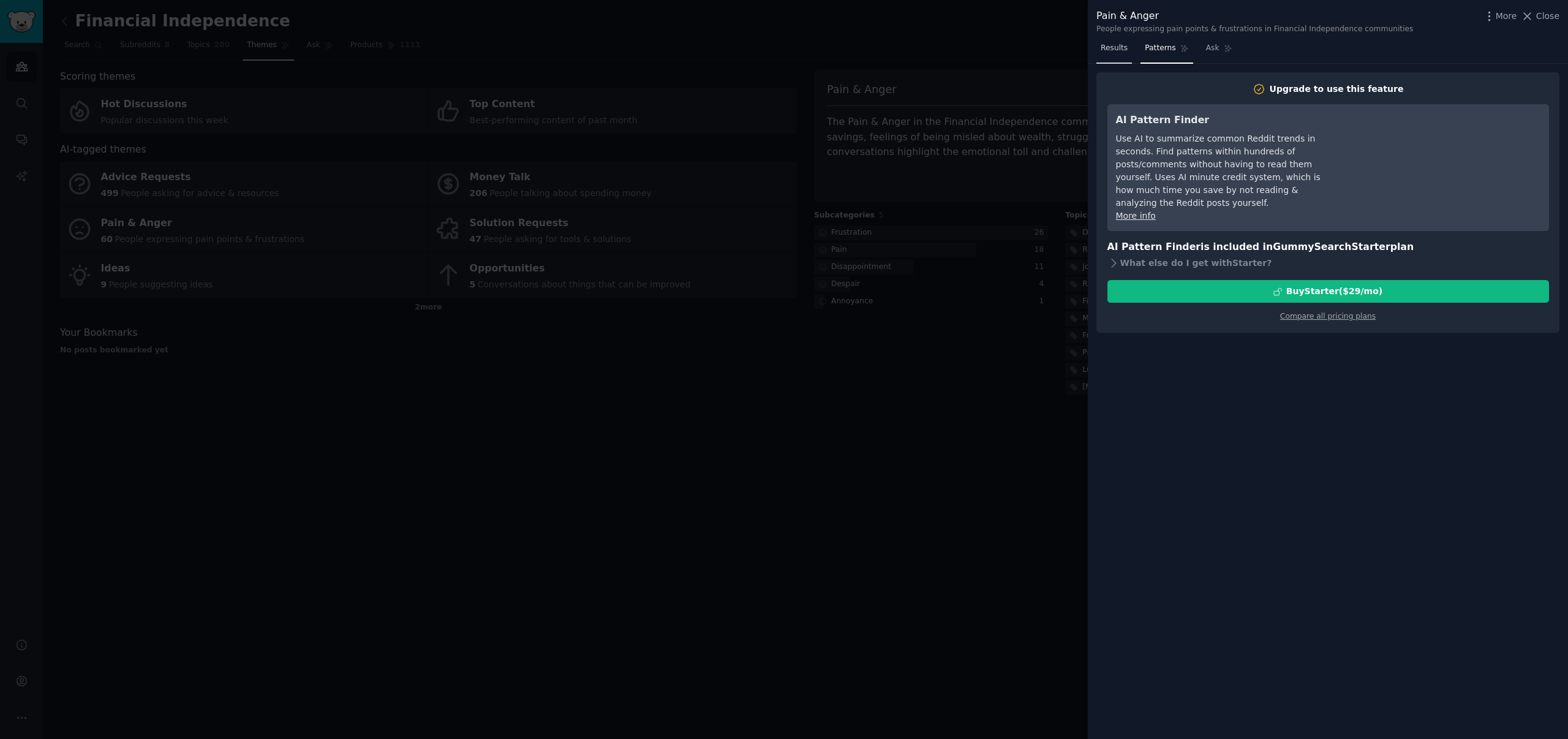
click at [1109, 49] on span "Results" at bounding box center [1114, 49] width 27 height 11
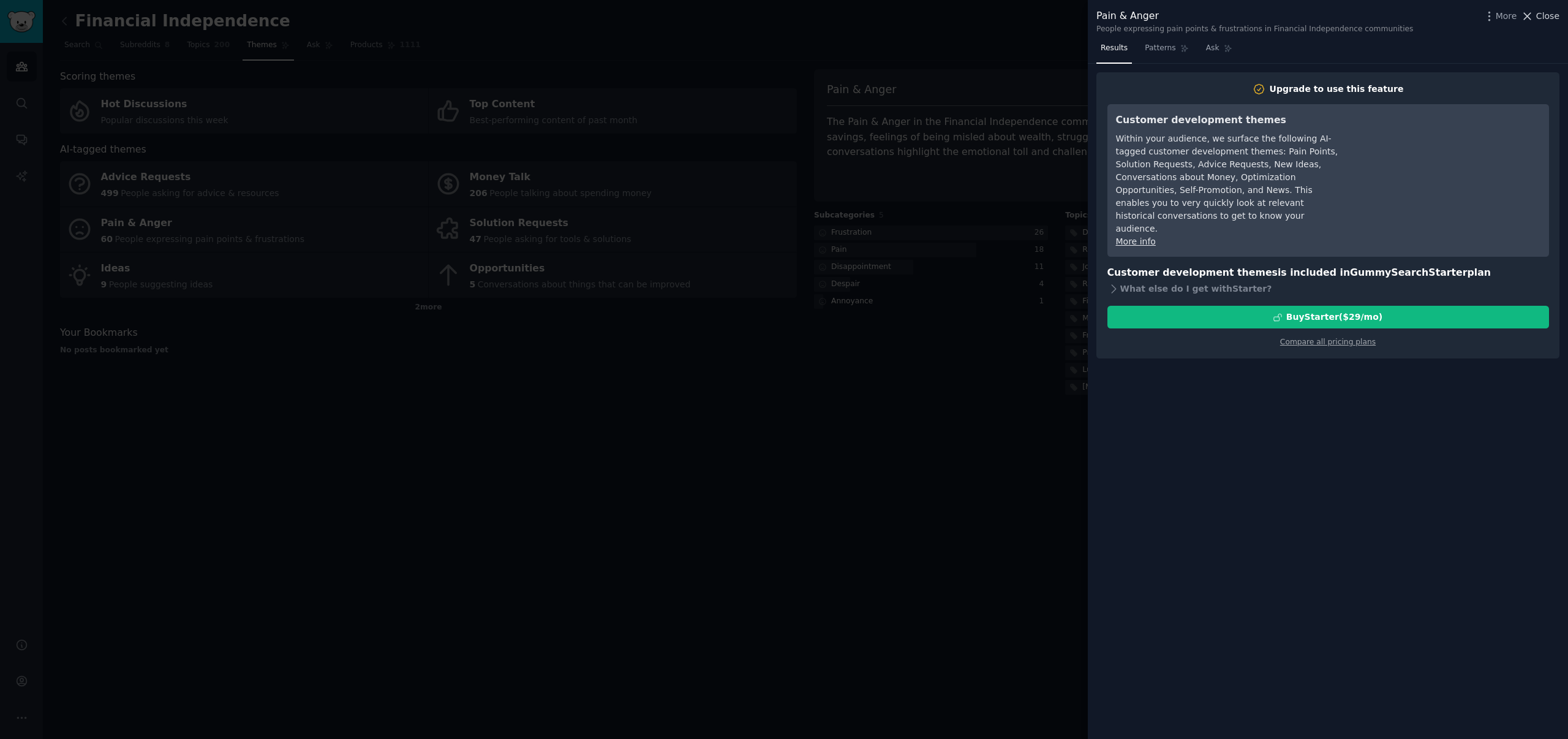
click at [1539, 18] on span "Close" at bounding box center [1548, 17] width 23 height 13
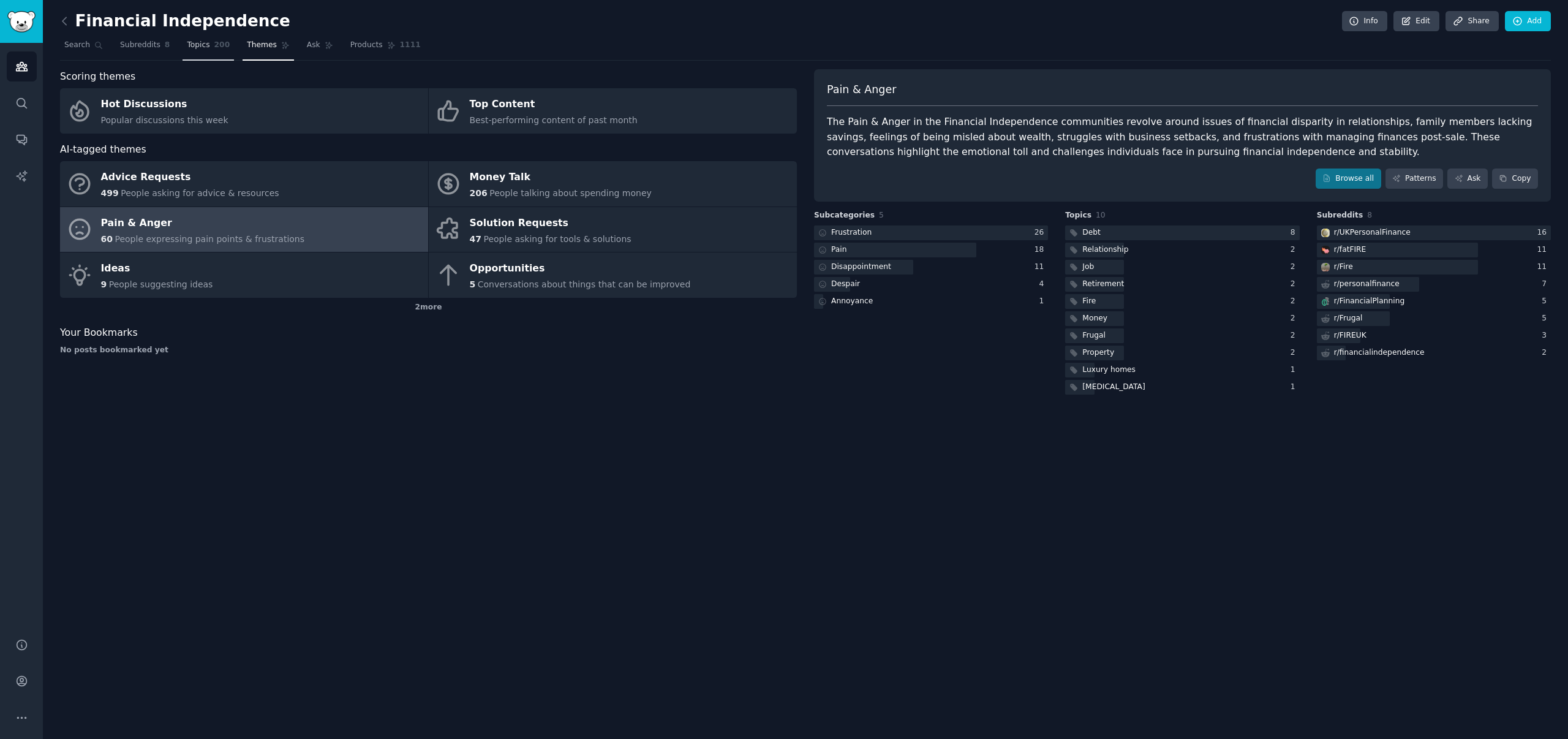
click at [195, 45] on span "Topics" at bounding box center [198, 45] width 23 height 11
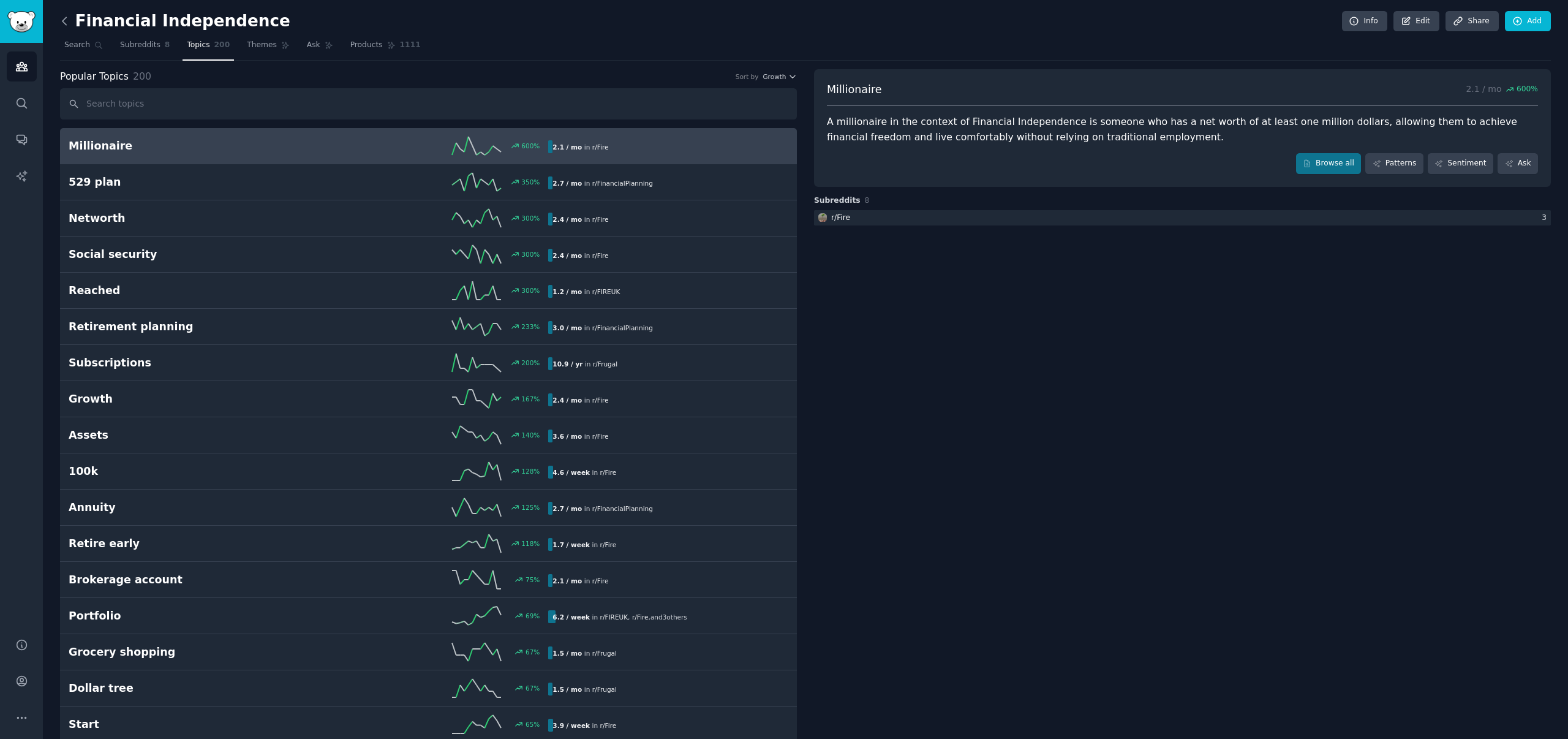
click at [62, 21] on icon at bounding box center [64, 21] width 4 height 7
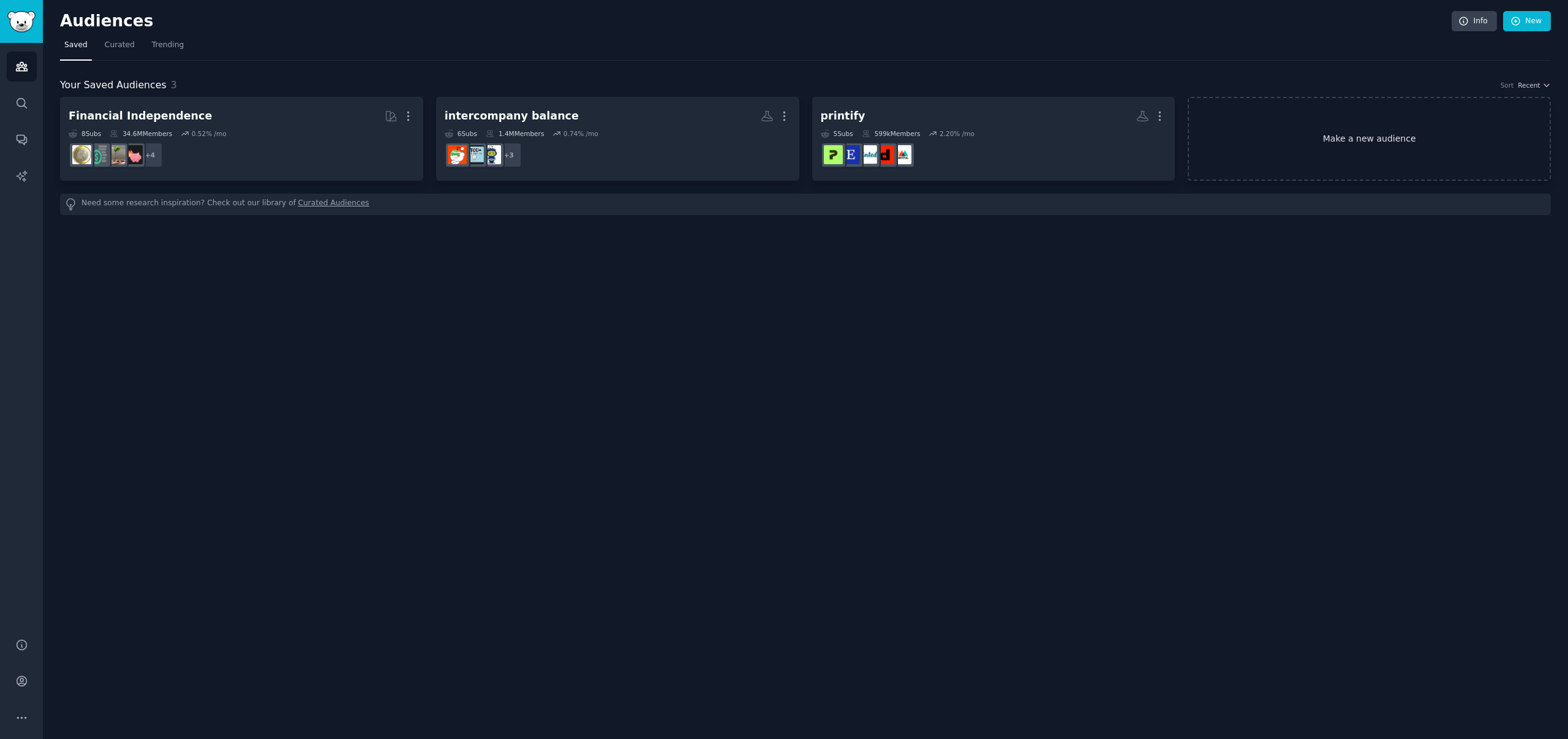
click at [1351, 136] on link "Make a new audience" at bounding box center [1370, 139] width 363 height 84
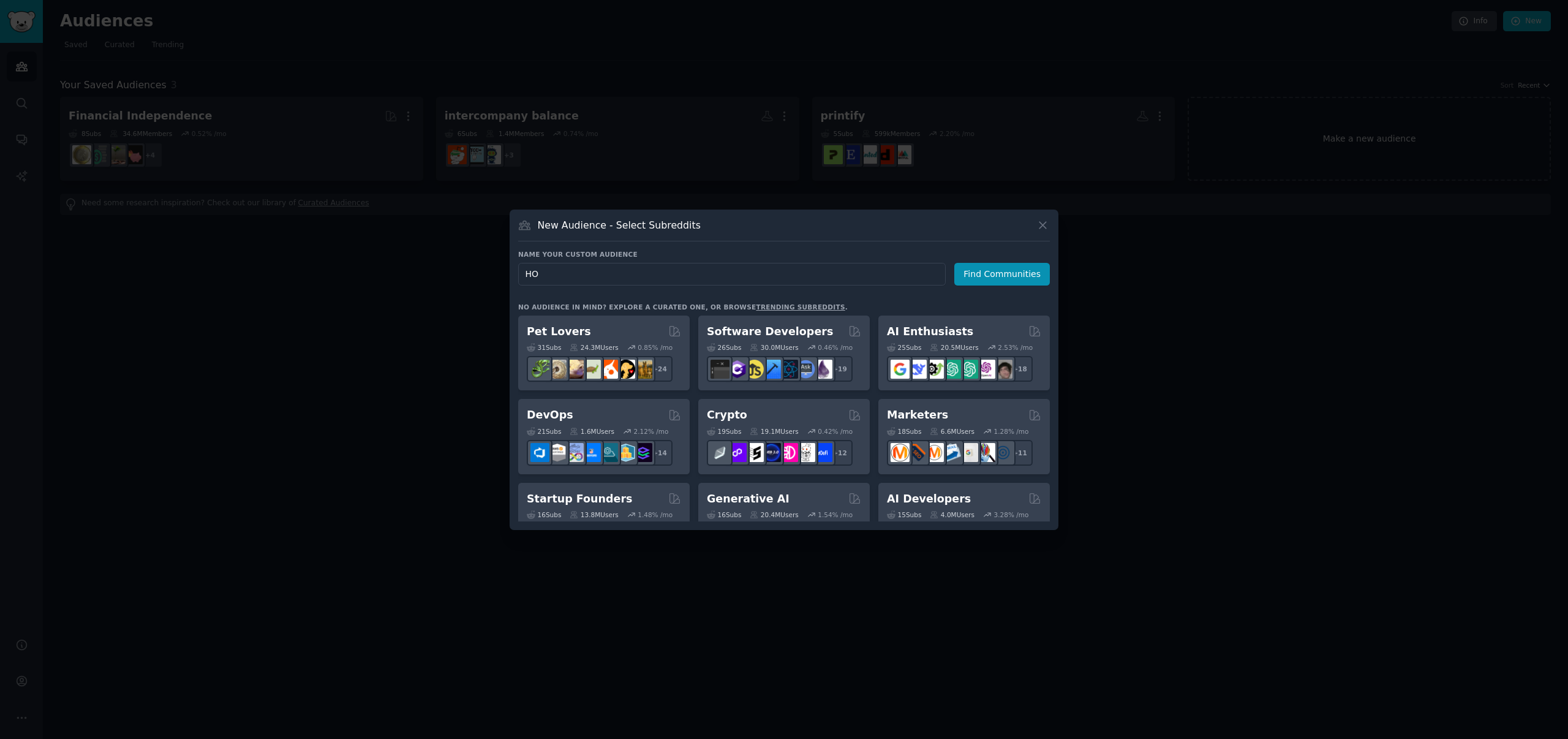
type input "HOA"
click button "Find Communities" at bounding box center [1002, 274] width 95 height 23
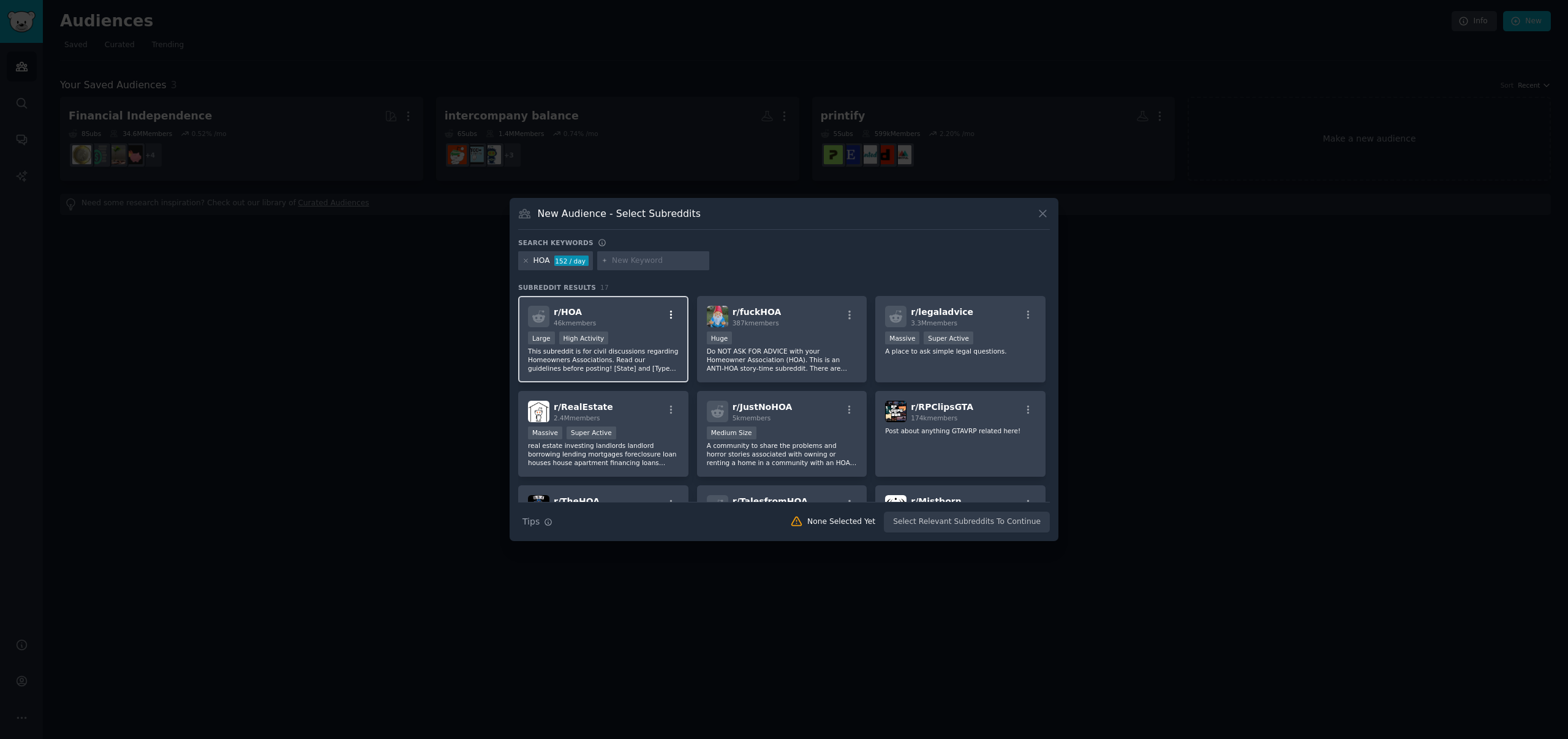
click at [666, 312] on icon "button" at bounding box center [672, 315] width 11 height 11
click at [623, 341] on div "Relevant Subreddit" at bounding box center [599, 341] width 72 height 11
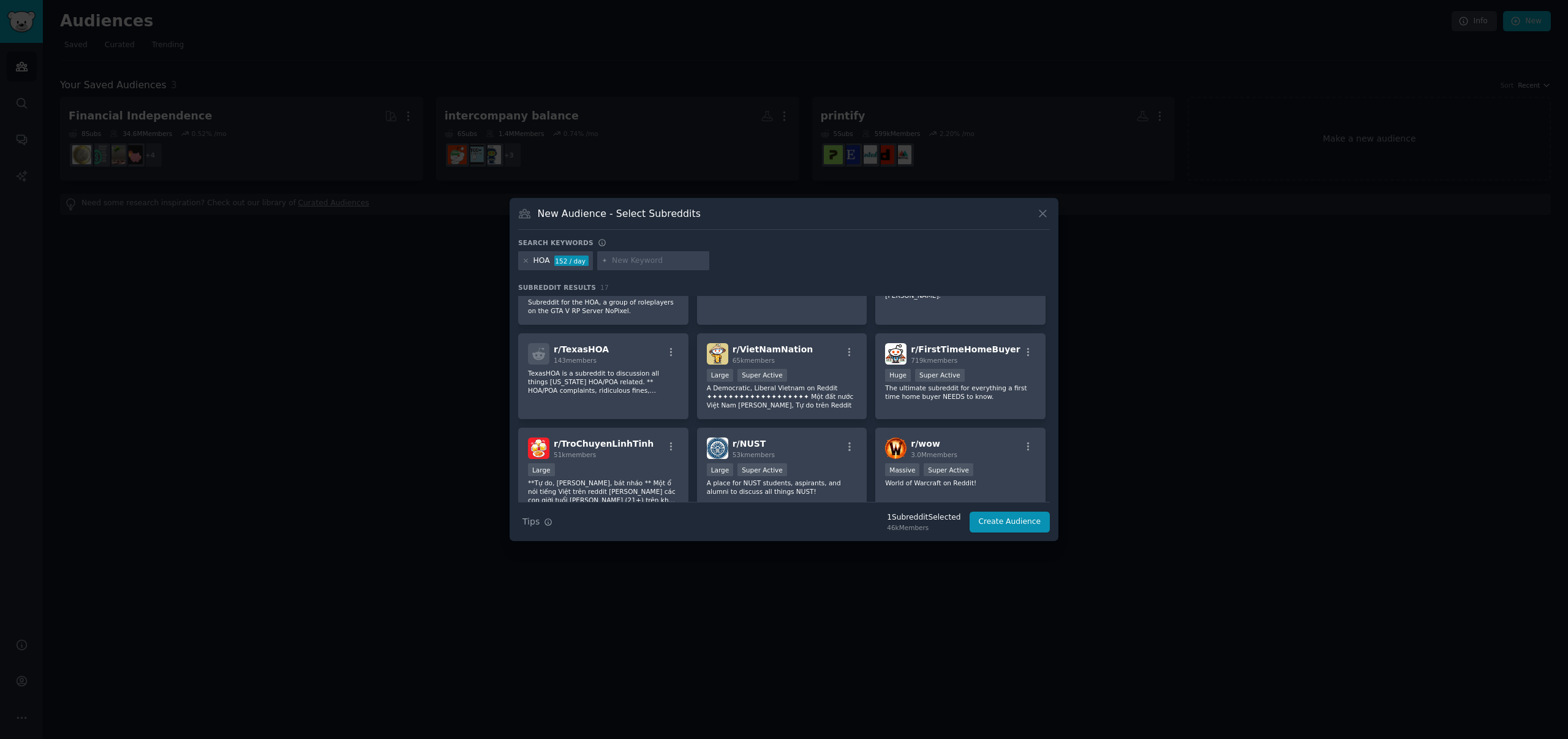
scroll to position [187, 0]
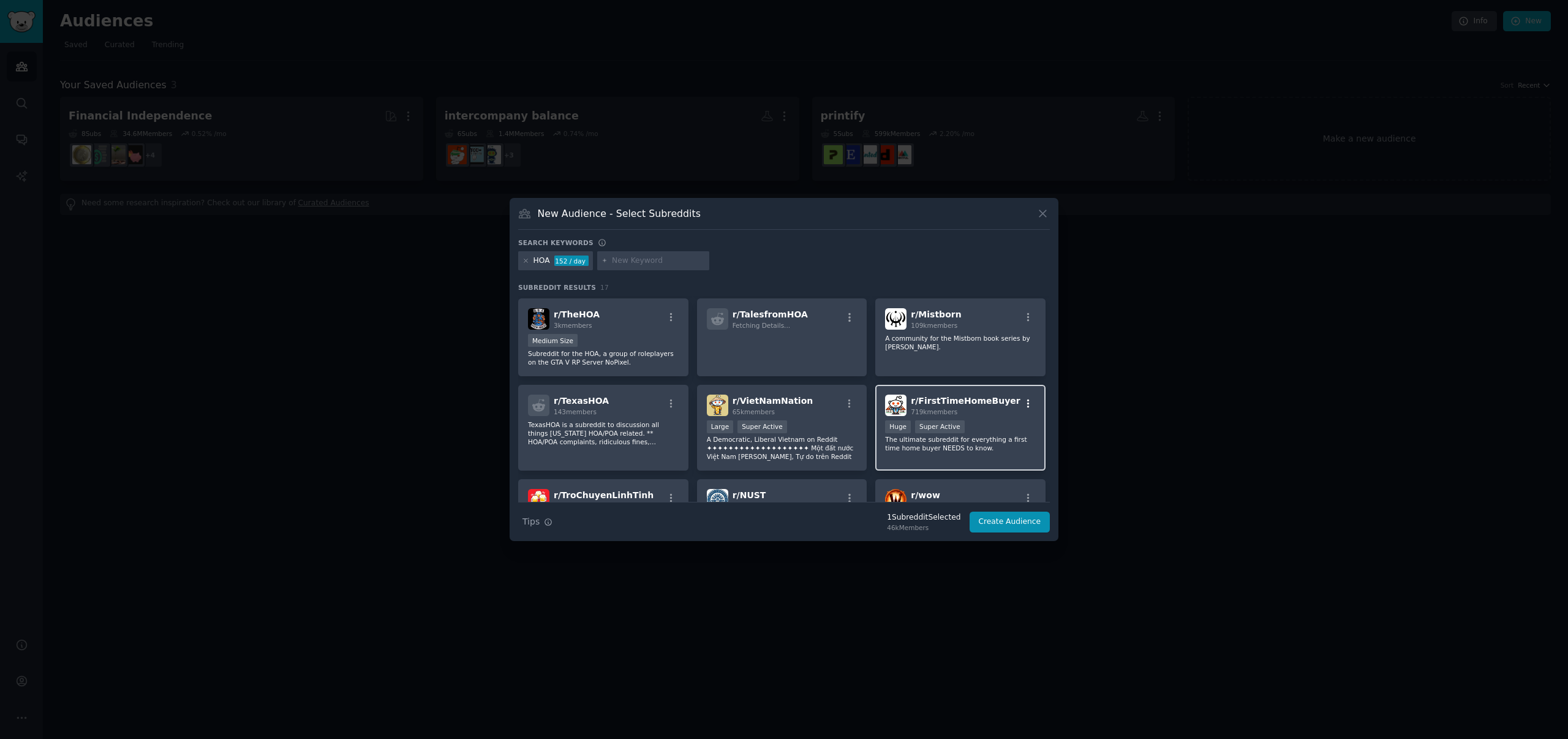
click at [1027, 403] on icon "button" at bounding box center [1029, 404] width 11 height 11
click at [974, 429] on div "Relevant Subreddit" at bounding box center [956, 429] width 72 height 11
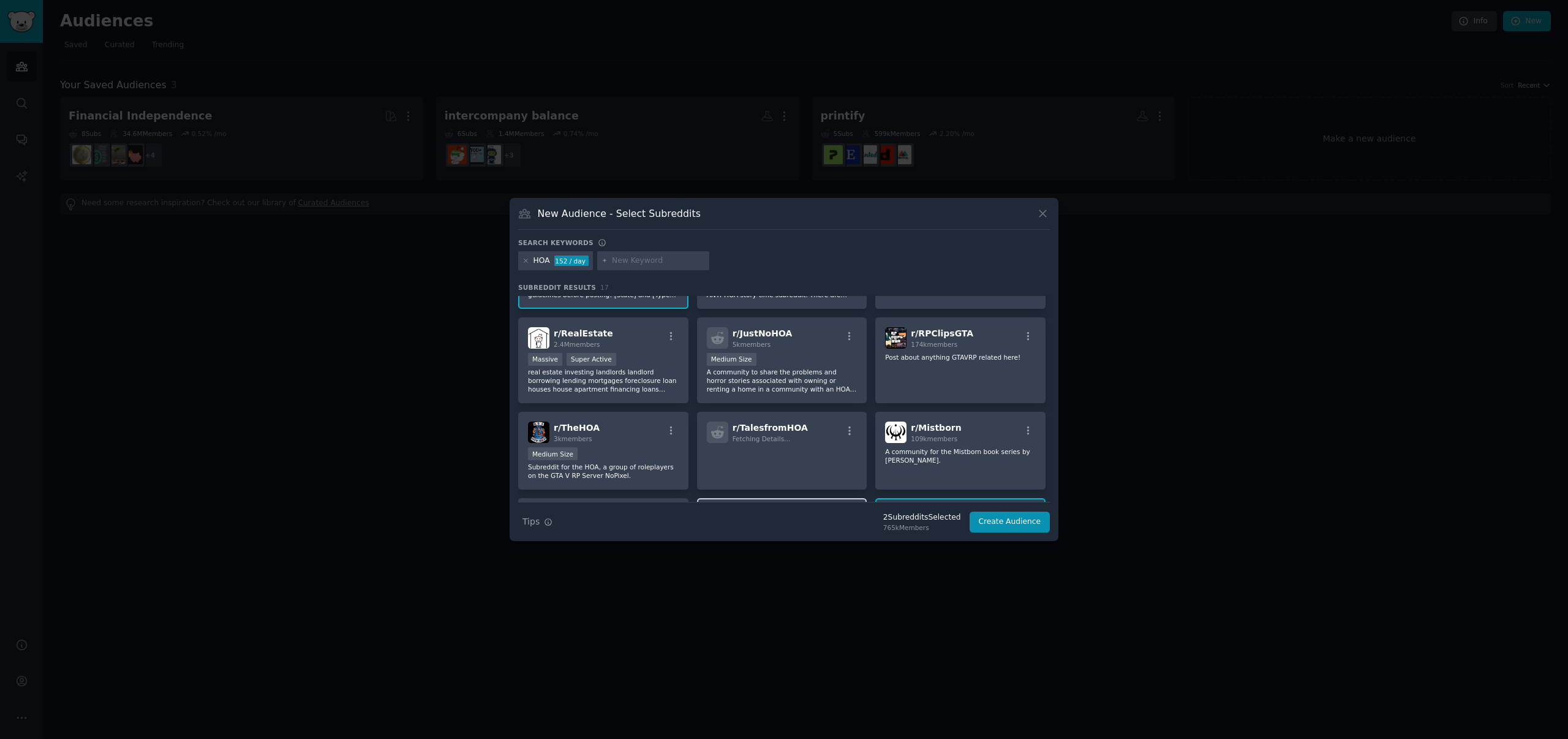
scroll to position [50, 0]
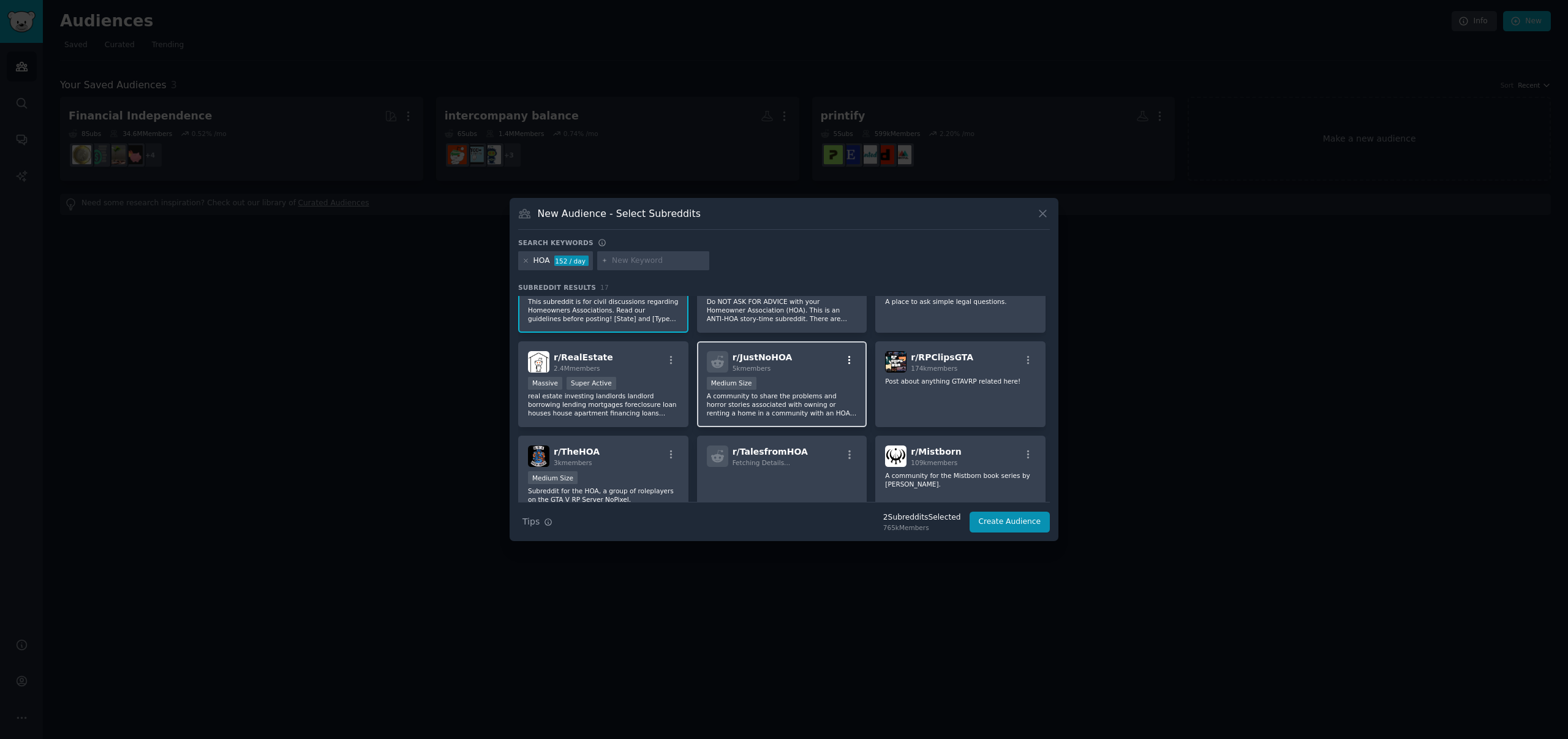
click at [847, 359] on icon "button" at bounding box center [850, 361] width 11 height 11
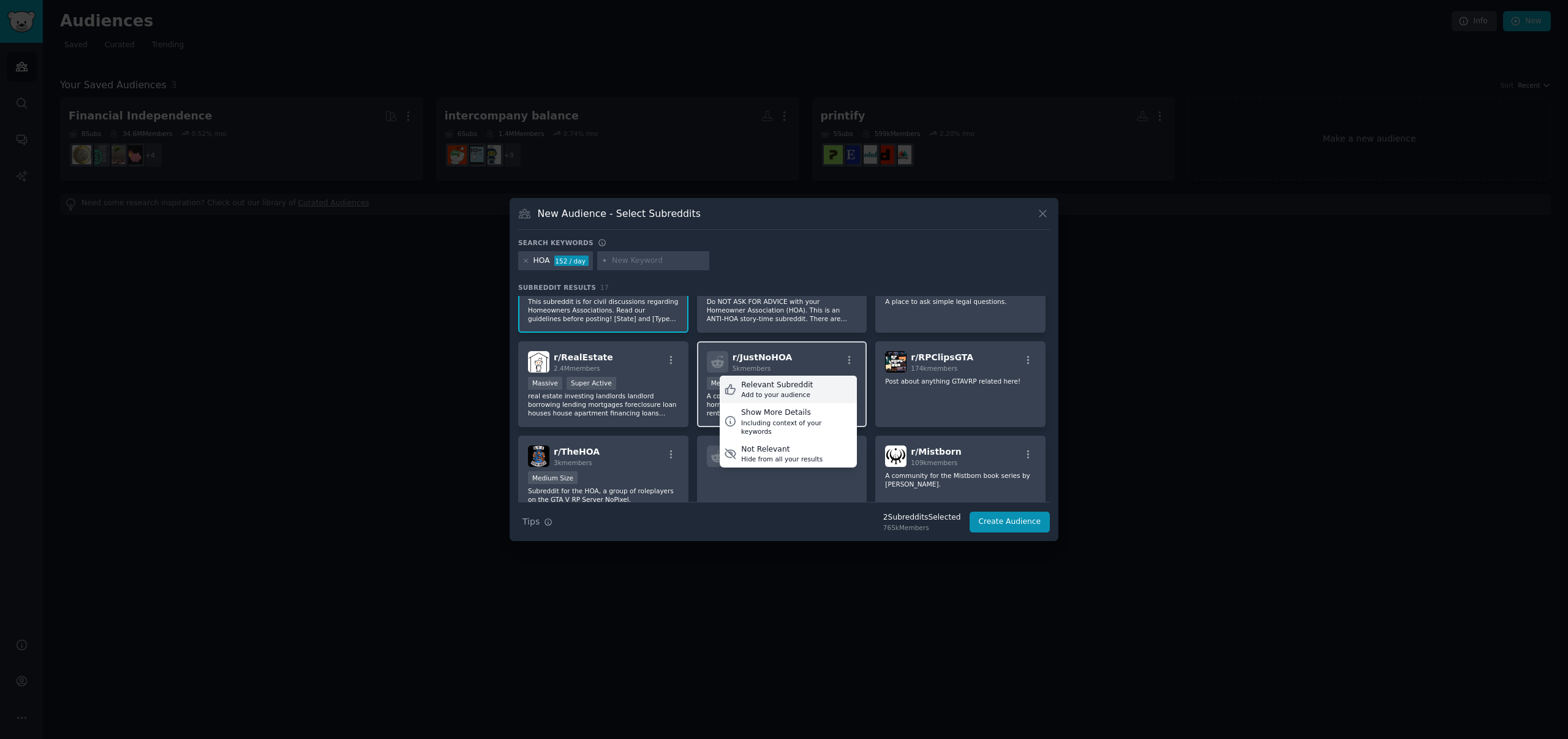
click at [805, 382] on div "Relevant Subreddit" at bounding box center [777, 386] width 72 height 11
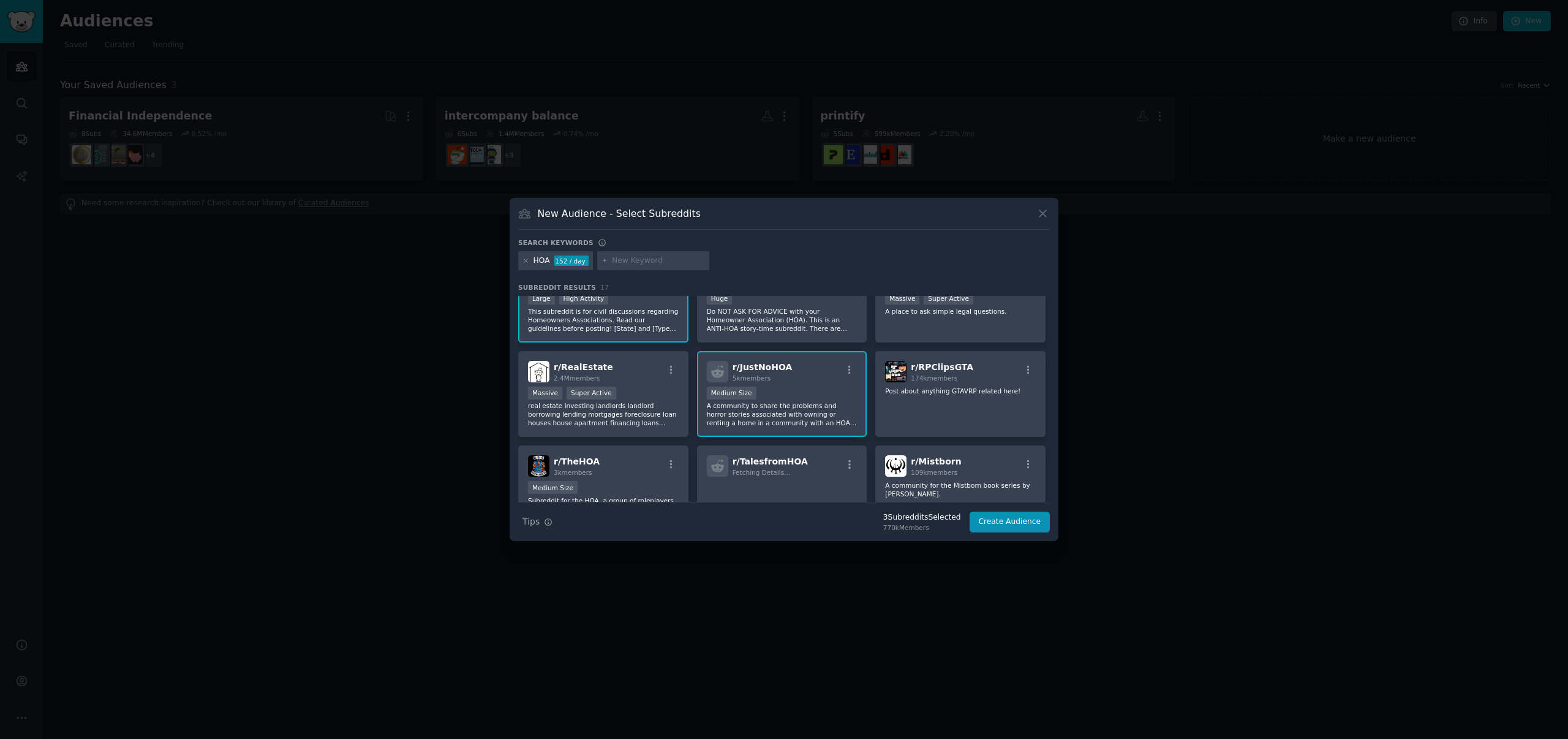
scroll to position [29, 0]
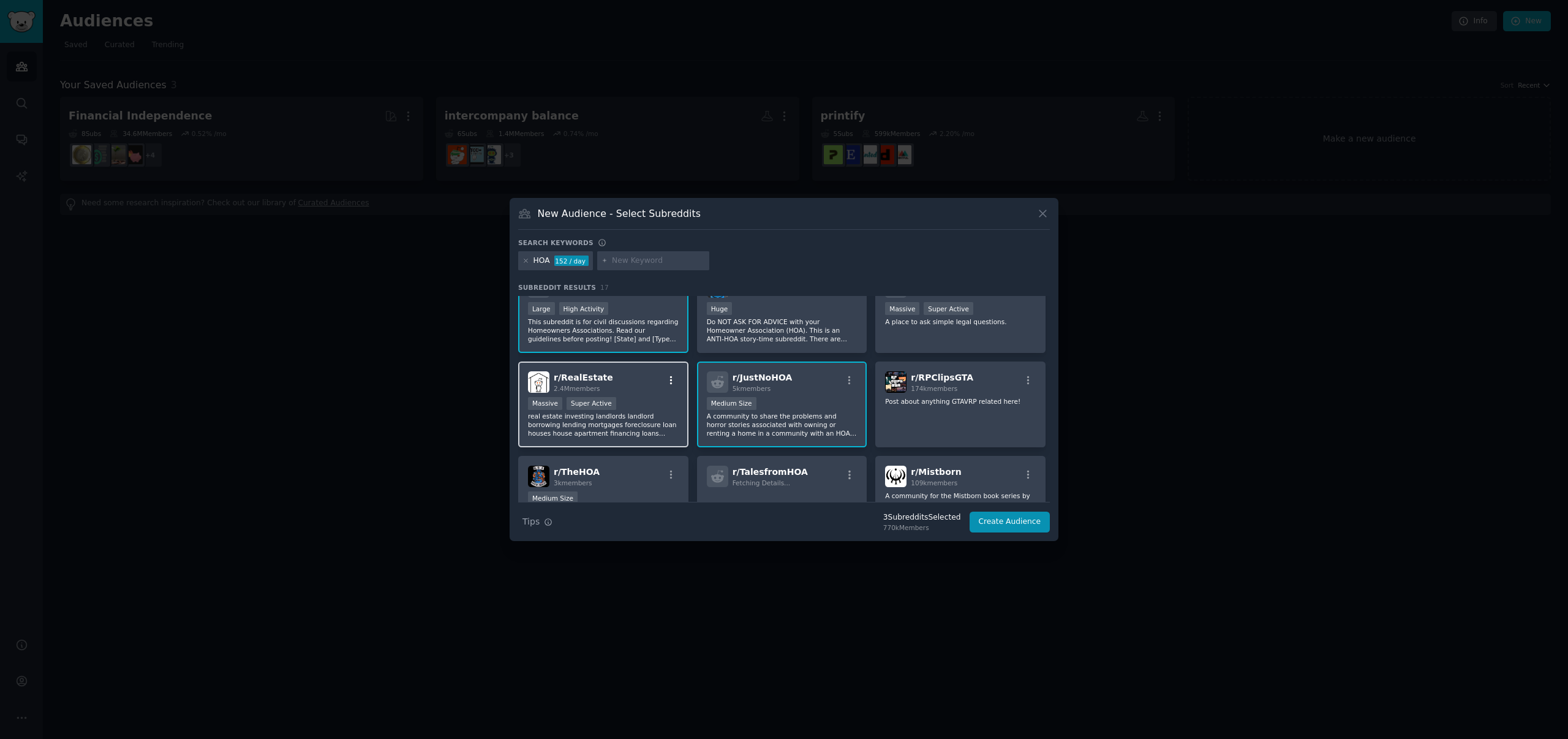
click at [666, 378] on icon "button" at bounding box center [672, 381] width 11 height 11
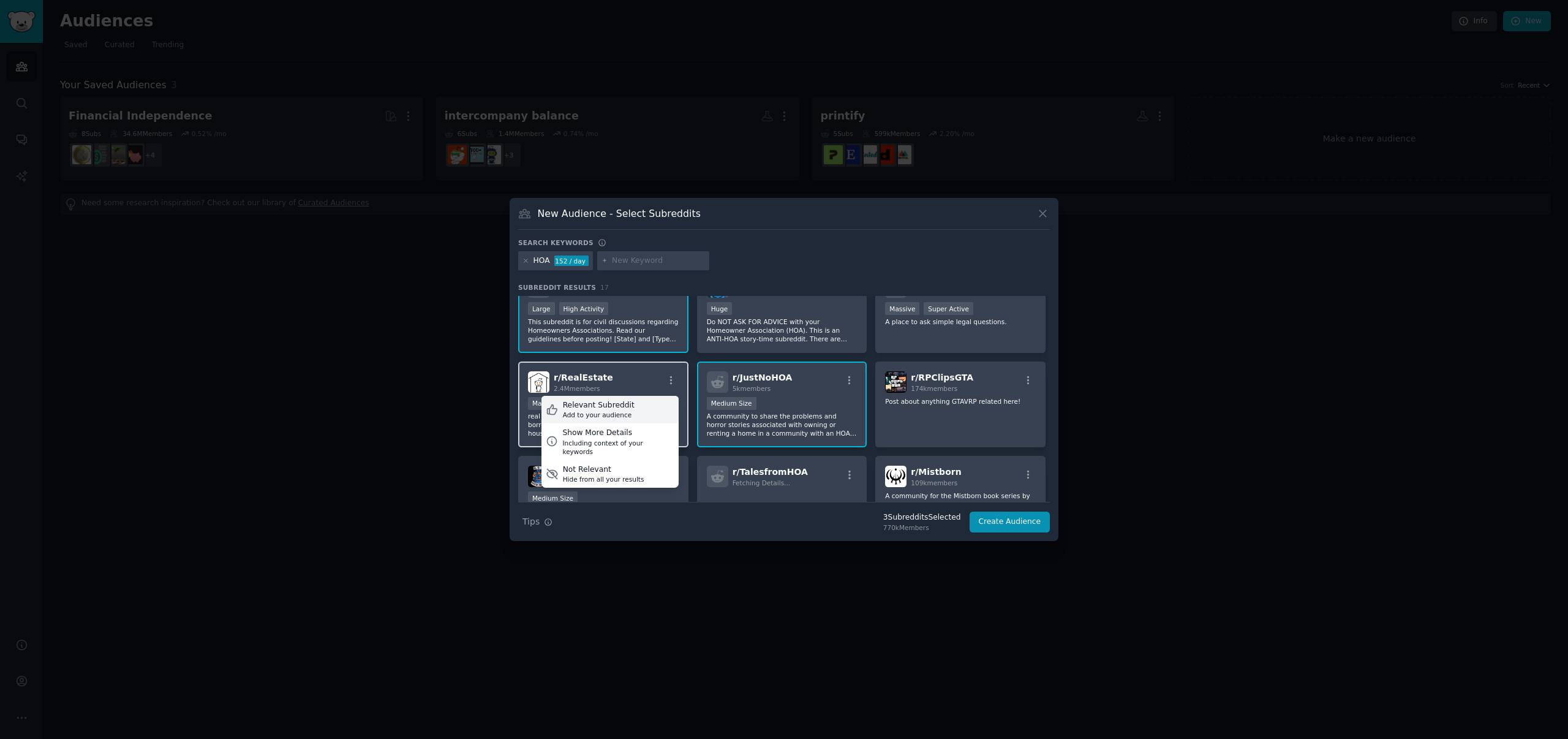
click at [638, 402] on div "Relevant Subreddit Add to your audience" at bounding box center [610, 409] width 138 height 28
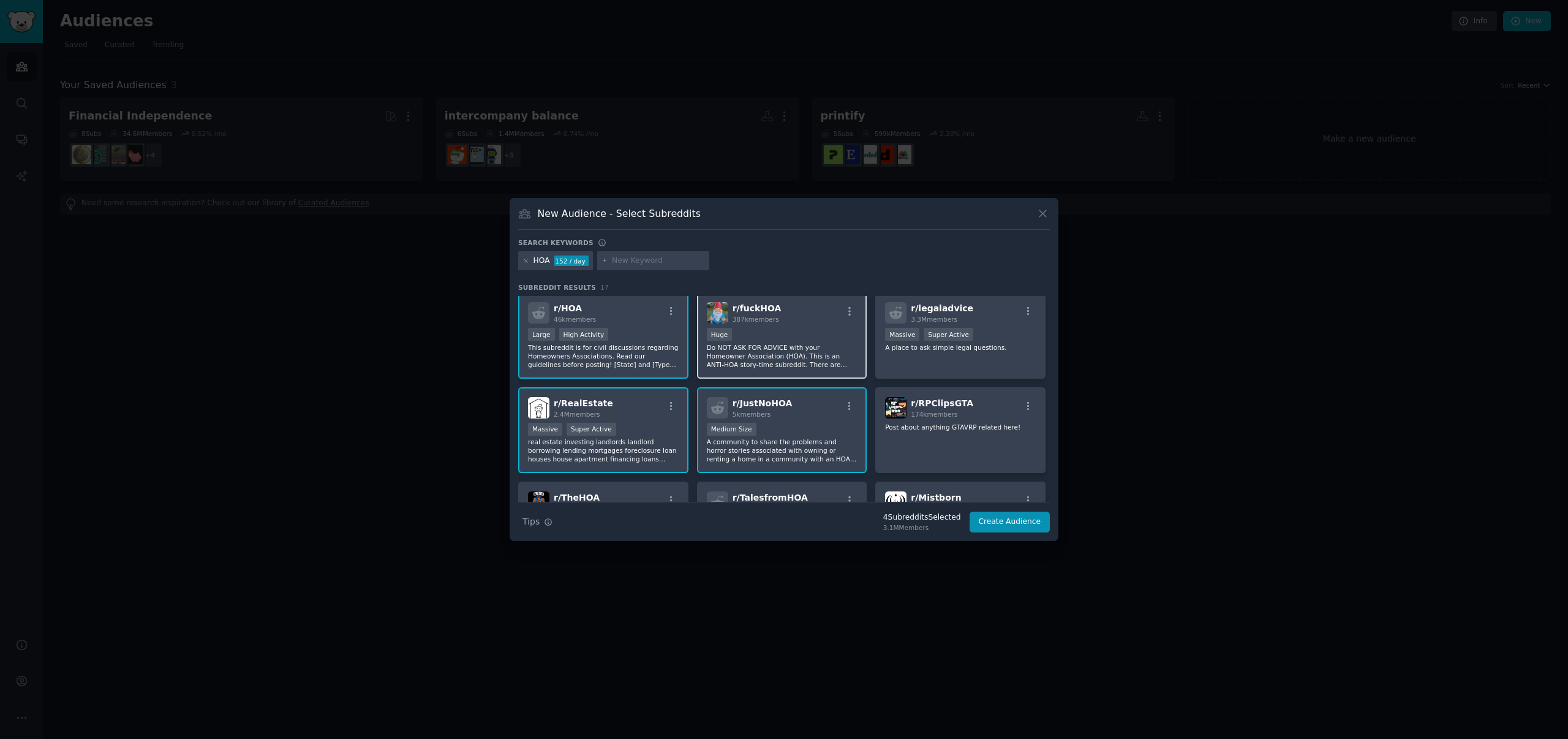
scroll to position [0, 0]
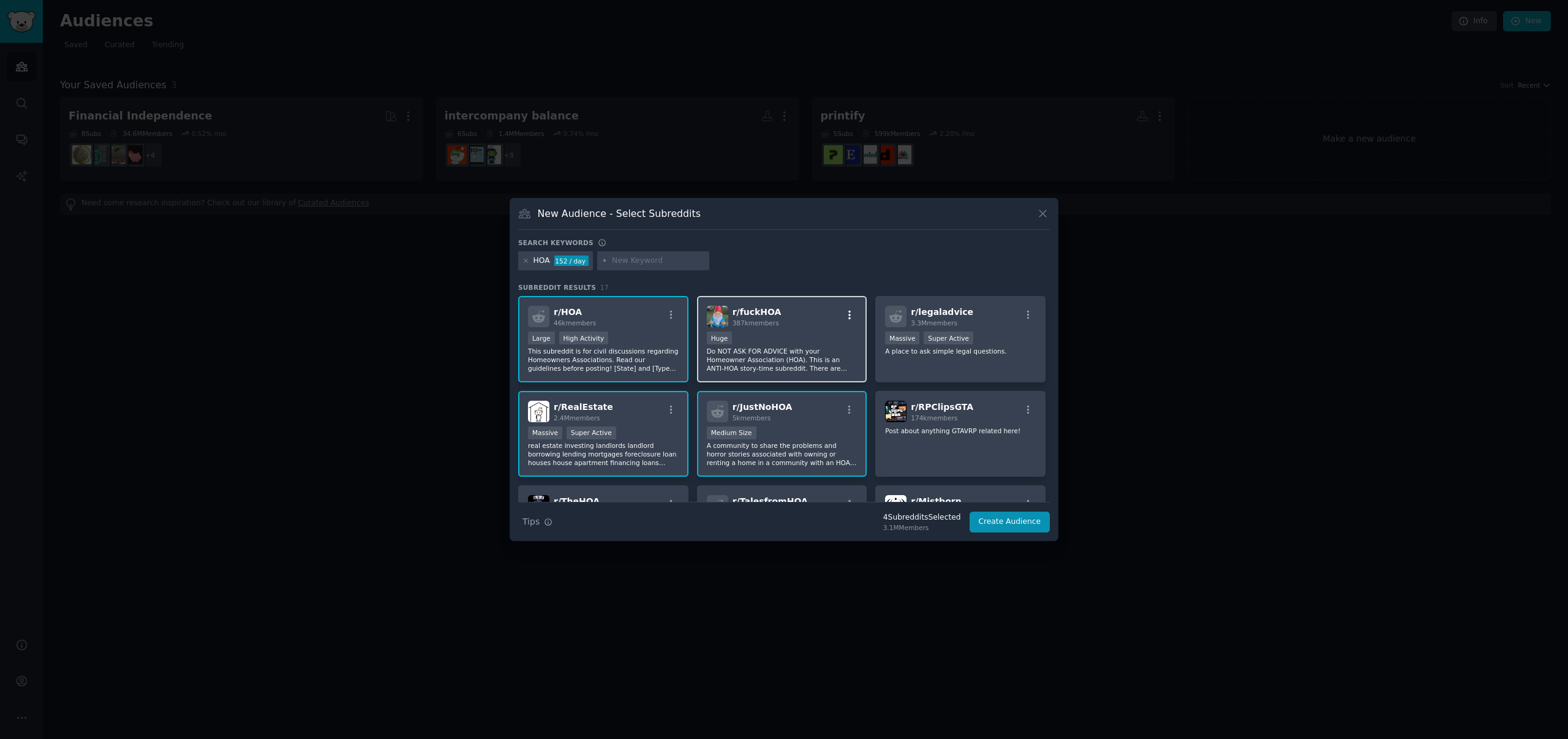
click at [852, 312] on icon "button" at bounding box center [850, 315] width 11 height 11
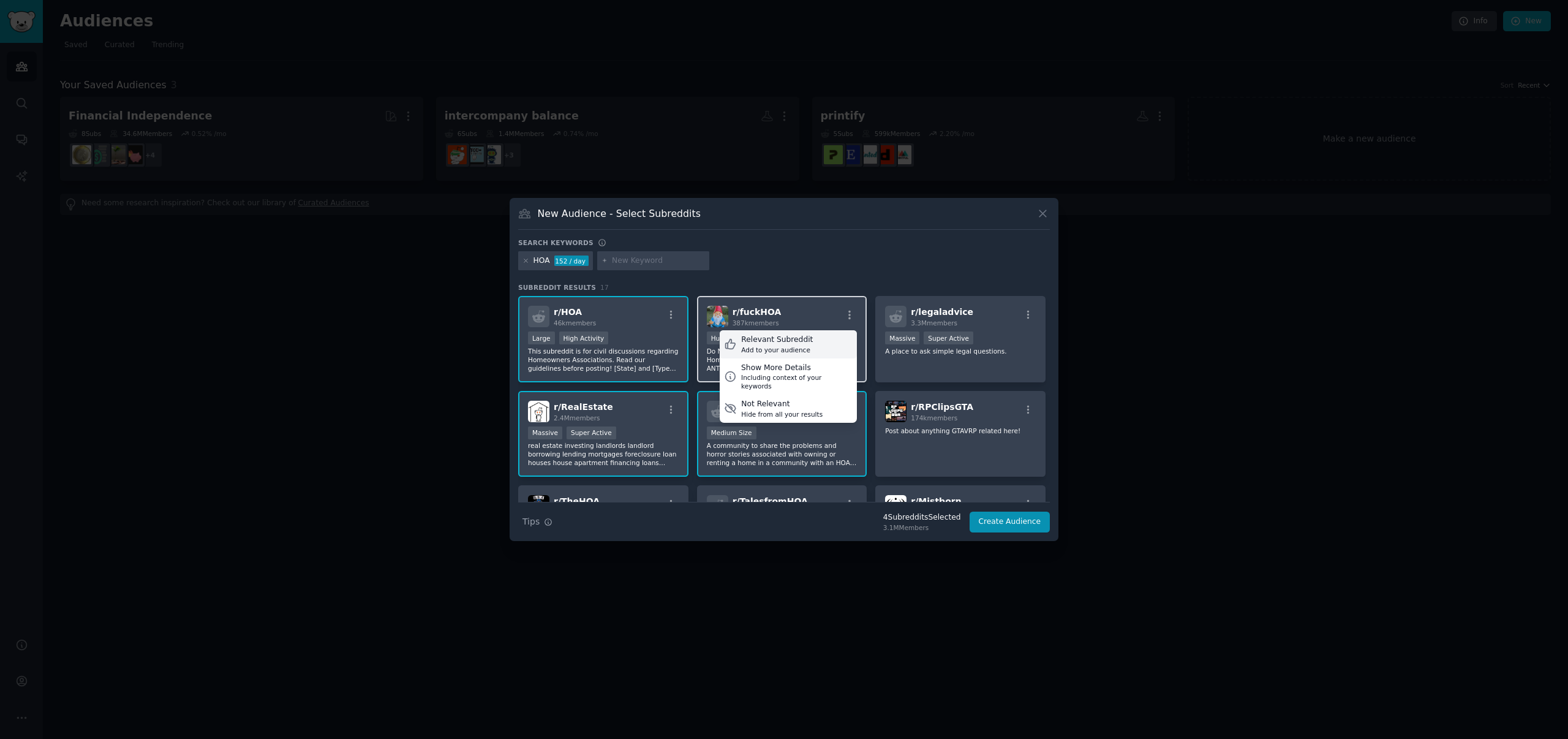
click at [792, 343] on div "Relevant Subreddit" at bounding box center [777, 341] width 72 height 11
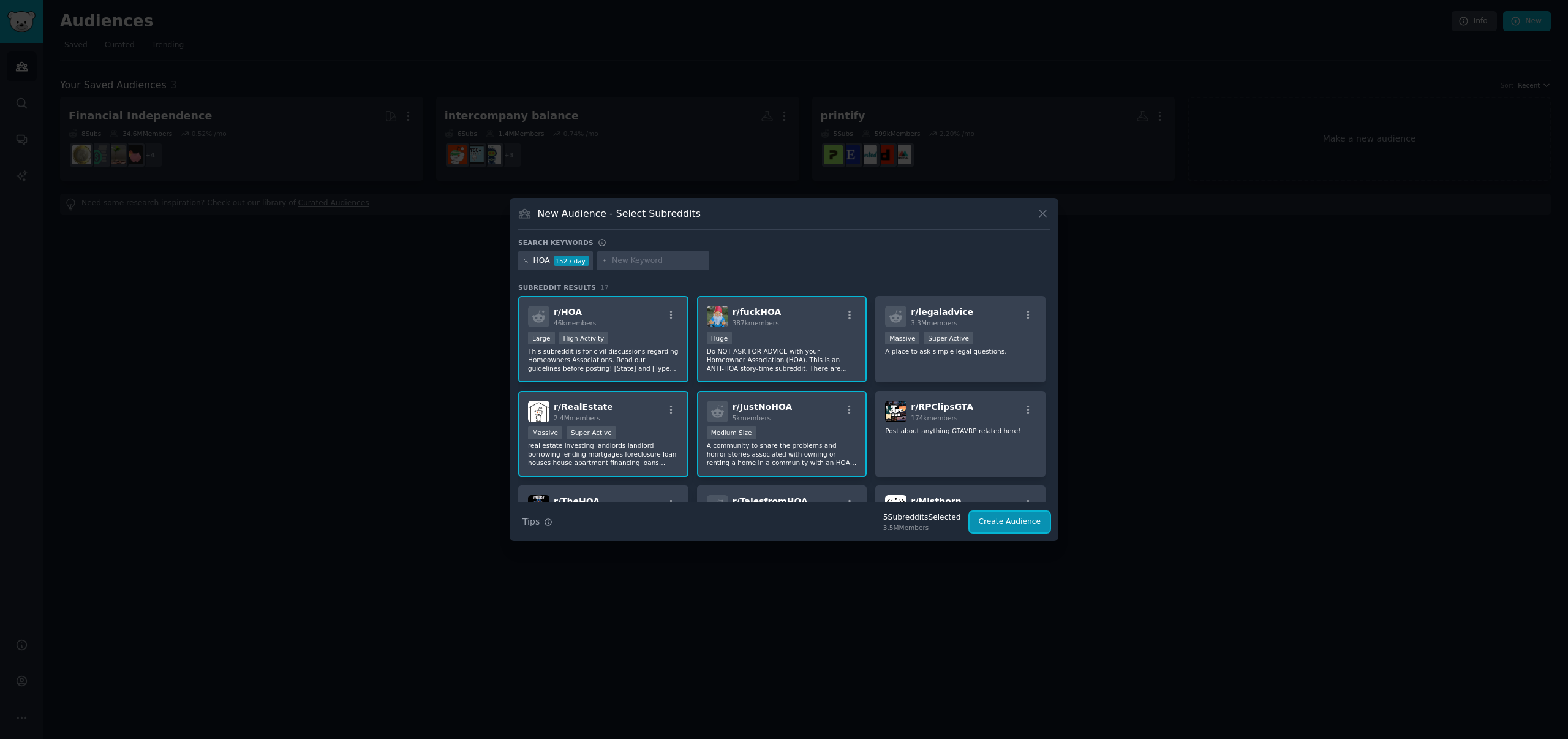
click at [1007, 523] on button "Create Audience" at bounding box center [1010, 522] width 81 height 21
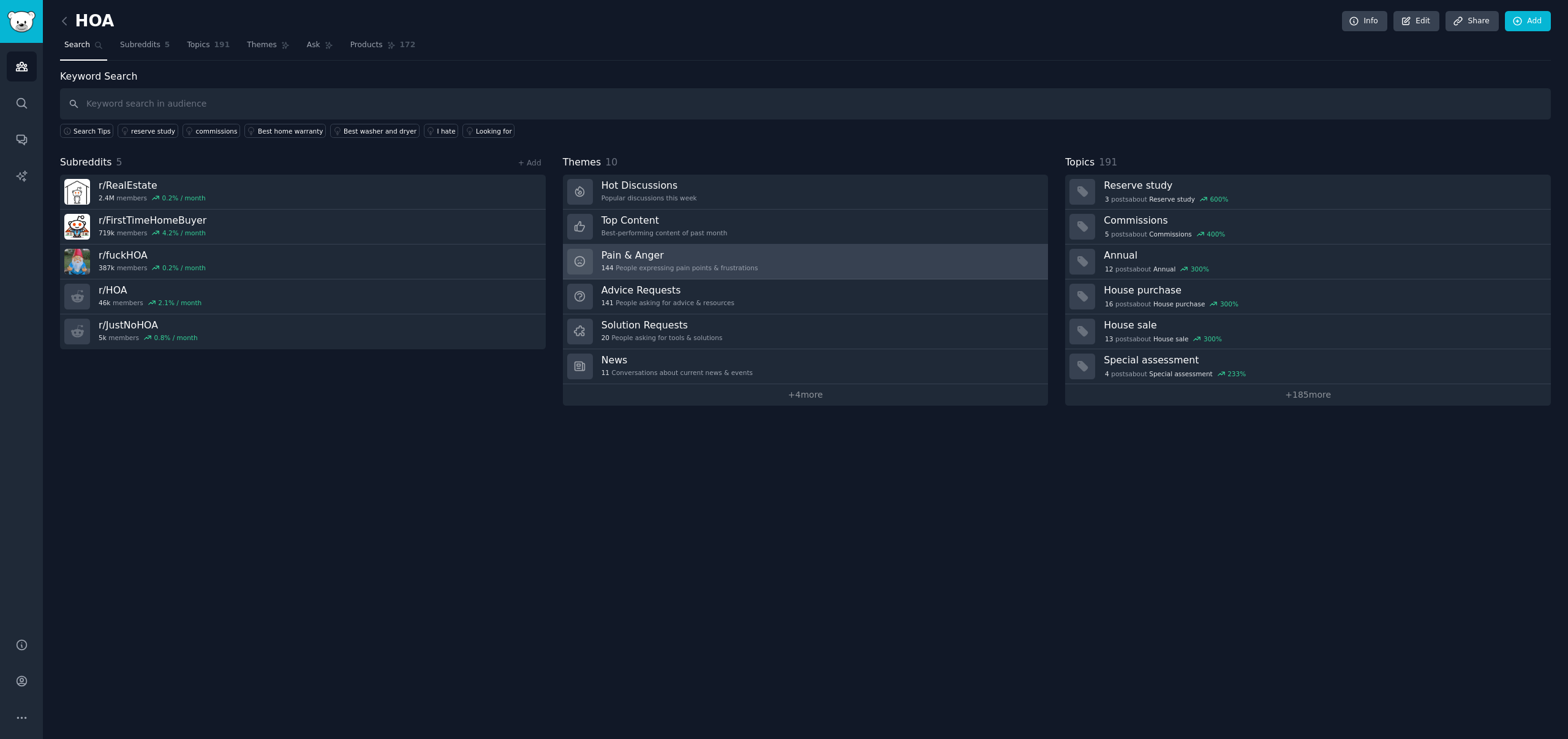
click at [626, 260] on h3 "Pain & Anger" at bounding box center [680, 255] width 157 height 13
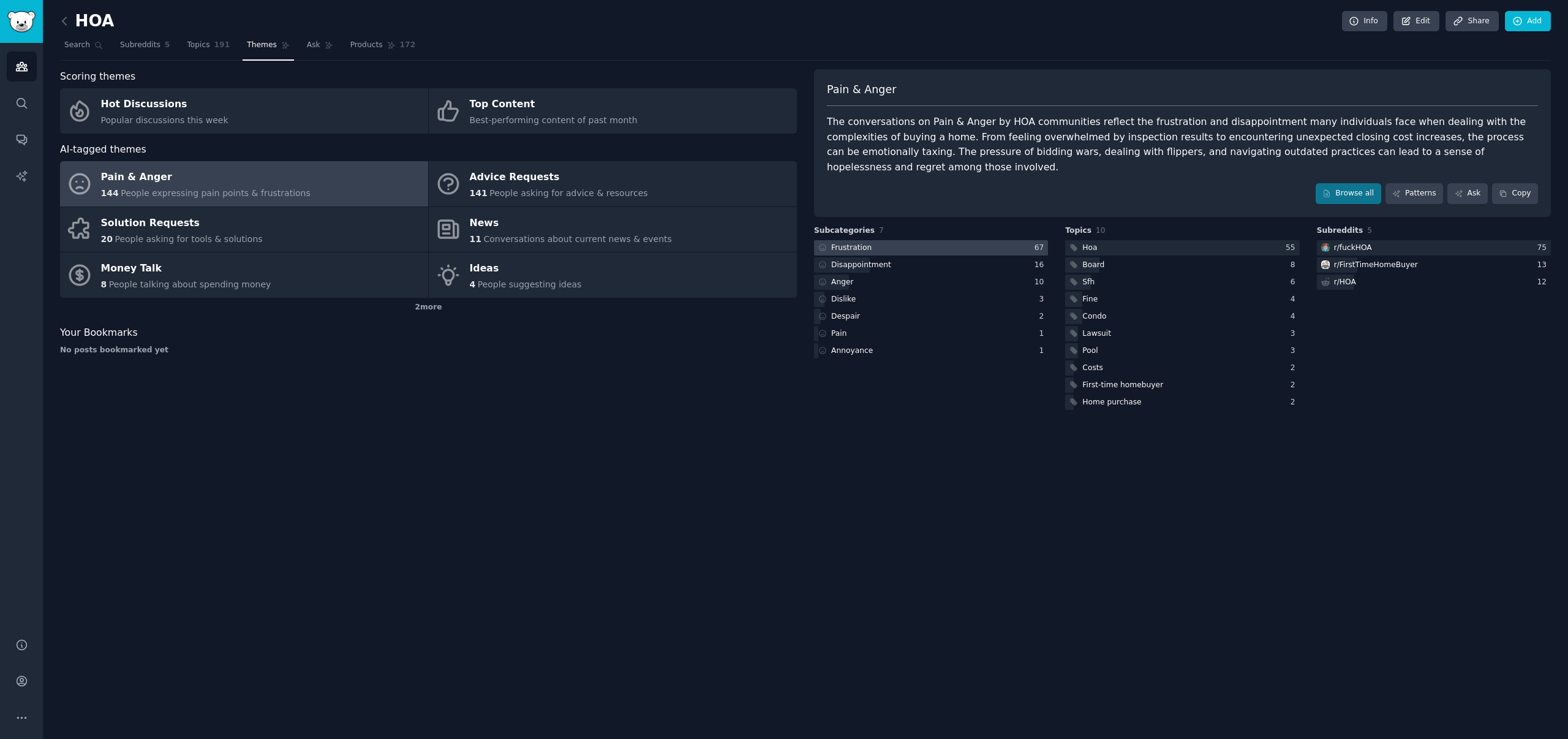
click at [858, 241] on div "Frustration" at bounding box center [843, 248] width 60 height 16
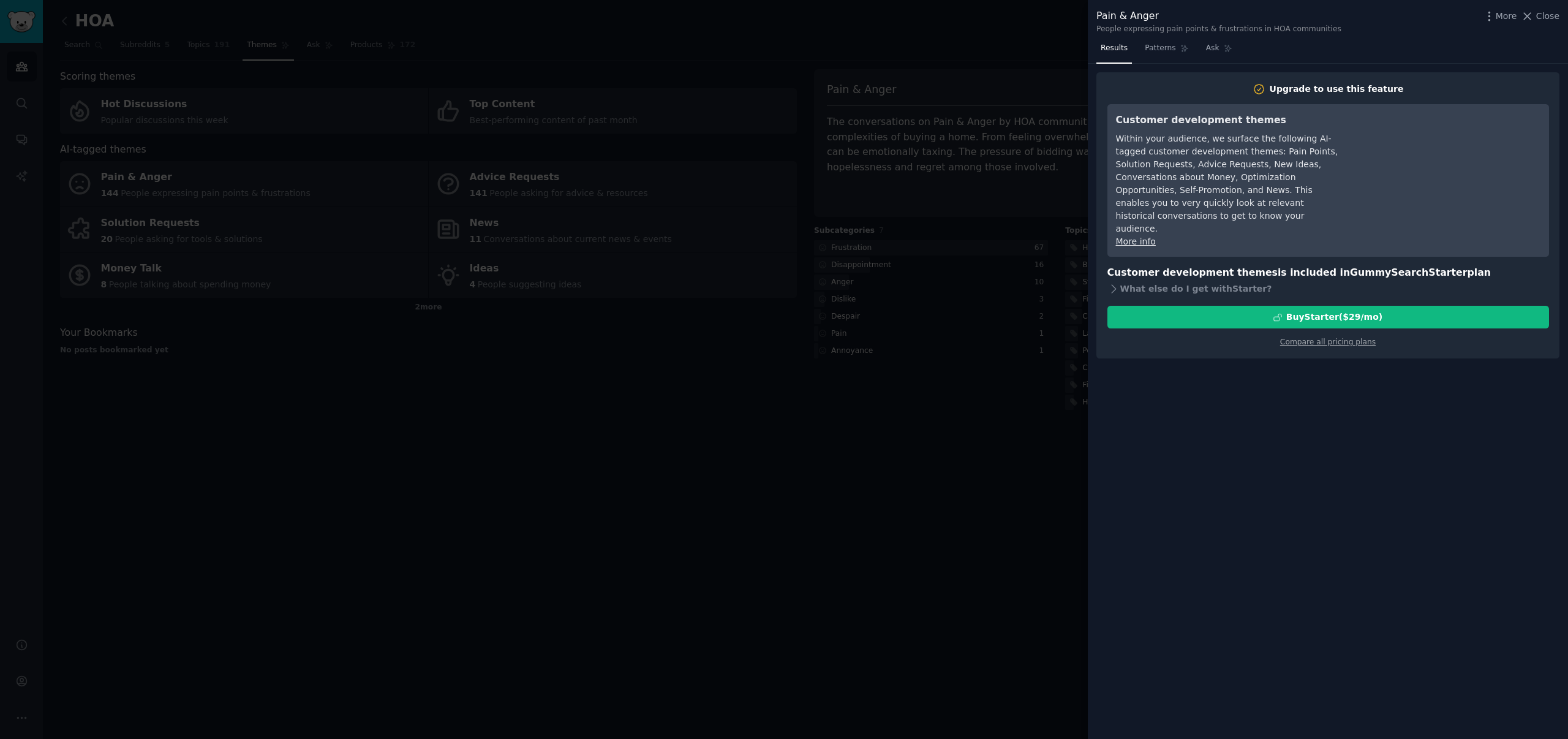
click at [1548, 17] on span "Close" at bounding box center [1548, 17] width 23 height 13
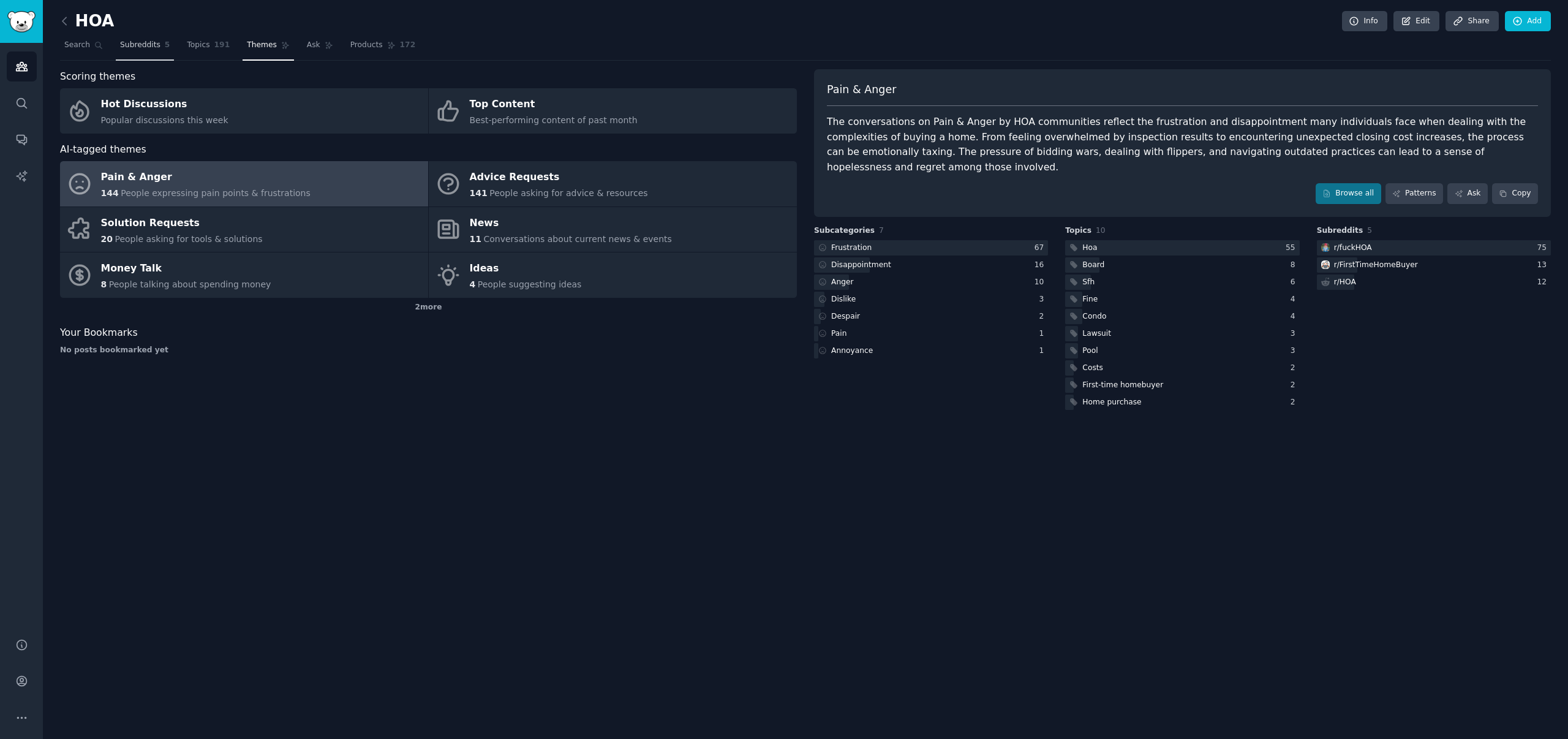
click at [160, 45] on link "Subreddits 5" at bounding box center [144, 48] width 58 height 25
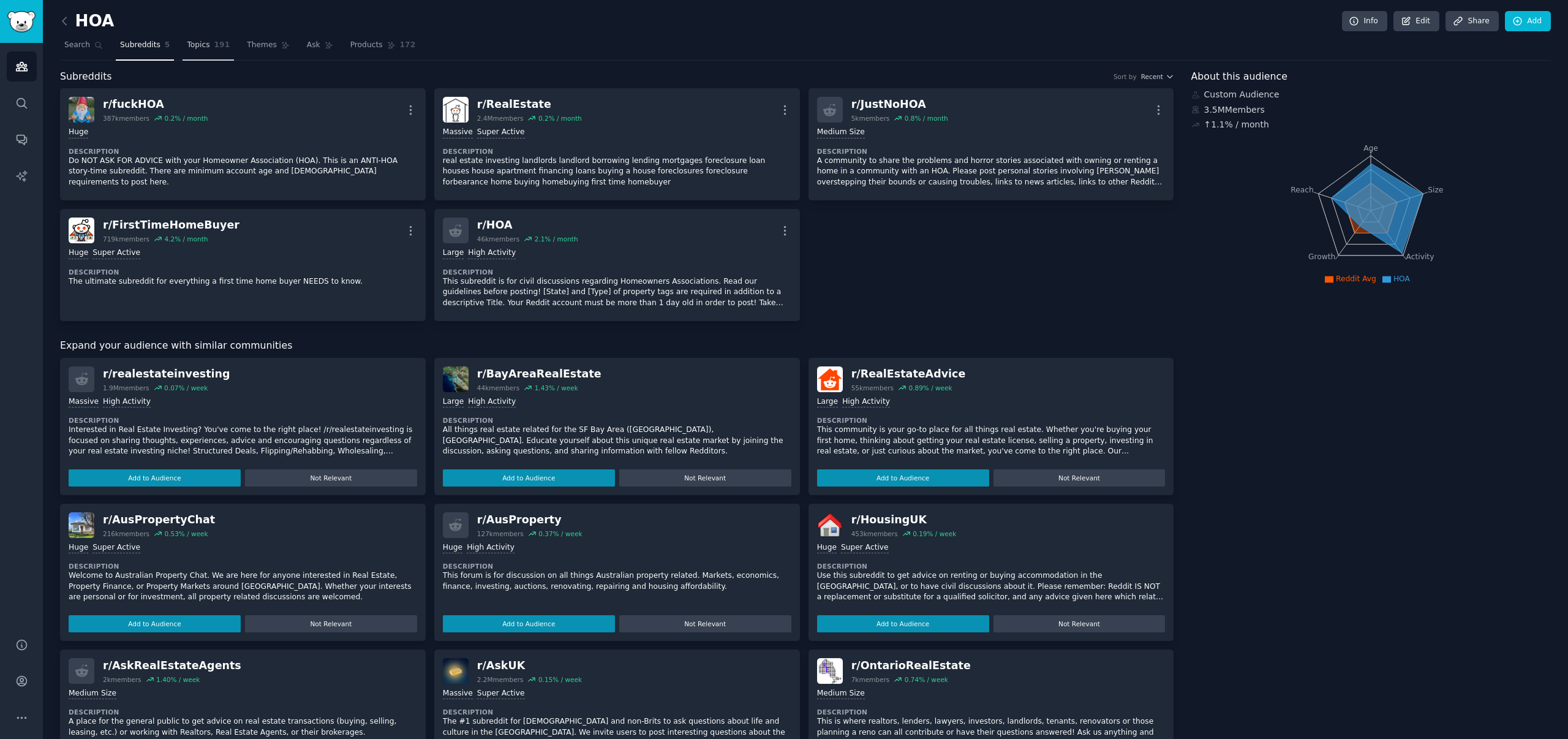
click at [223, 43] on span "191" at bounding box center [222, 45] width 16 height 11
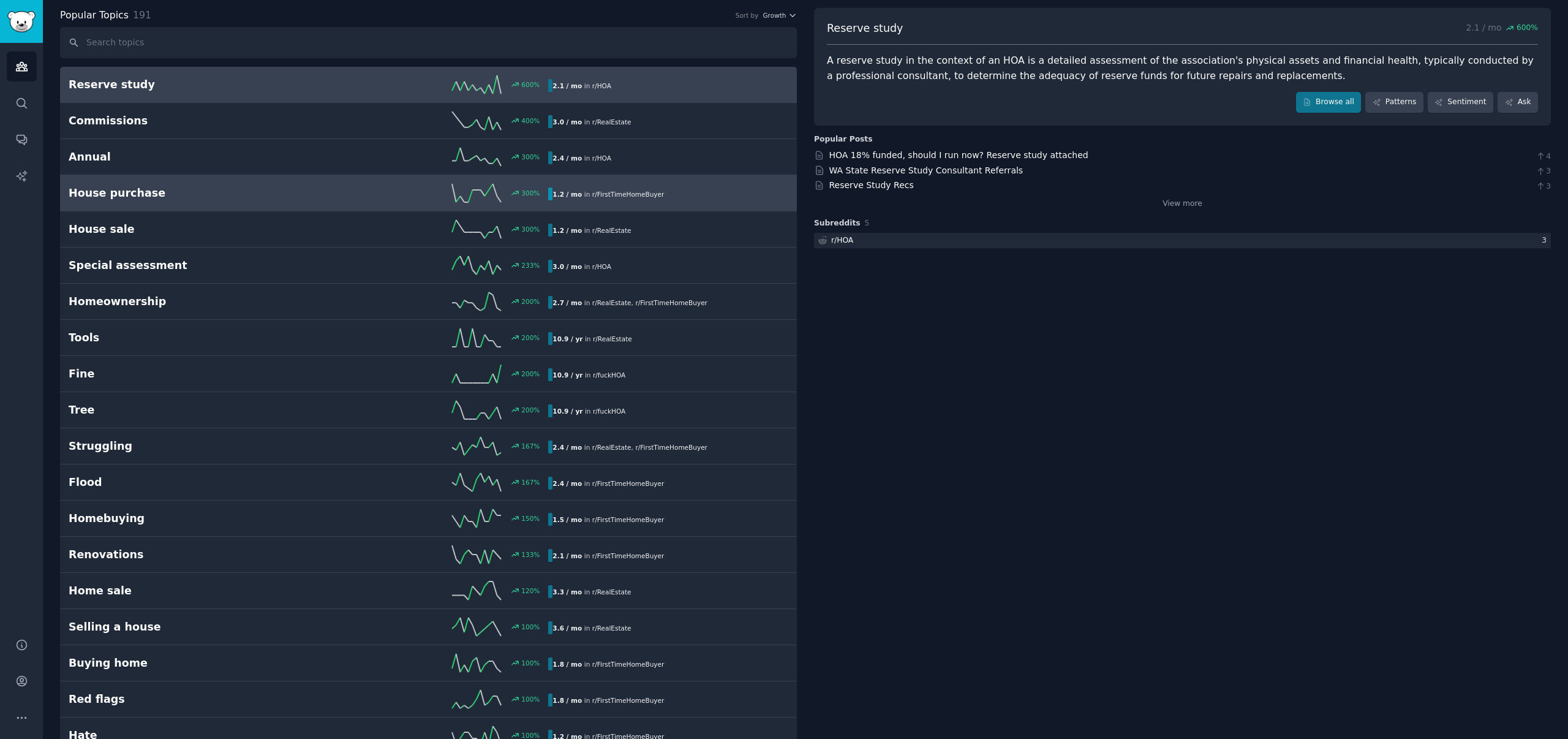
scroll to position [94, 0]
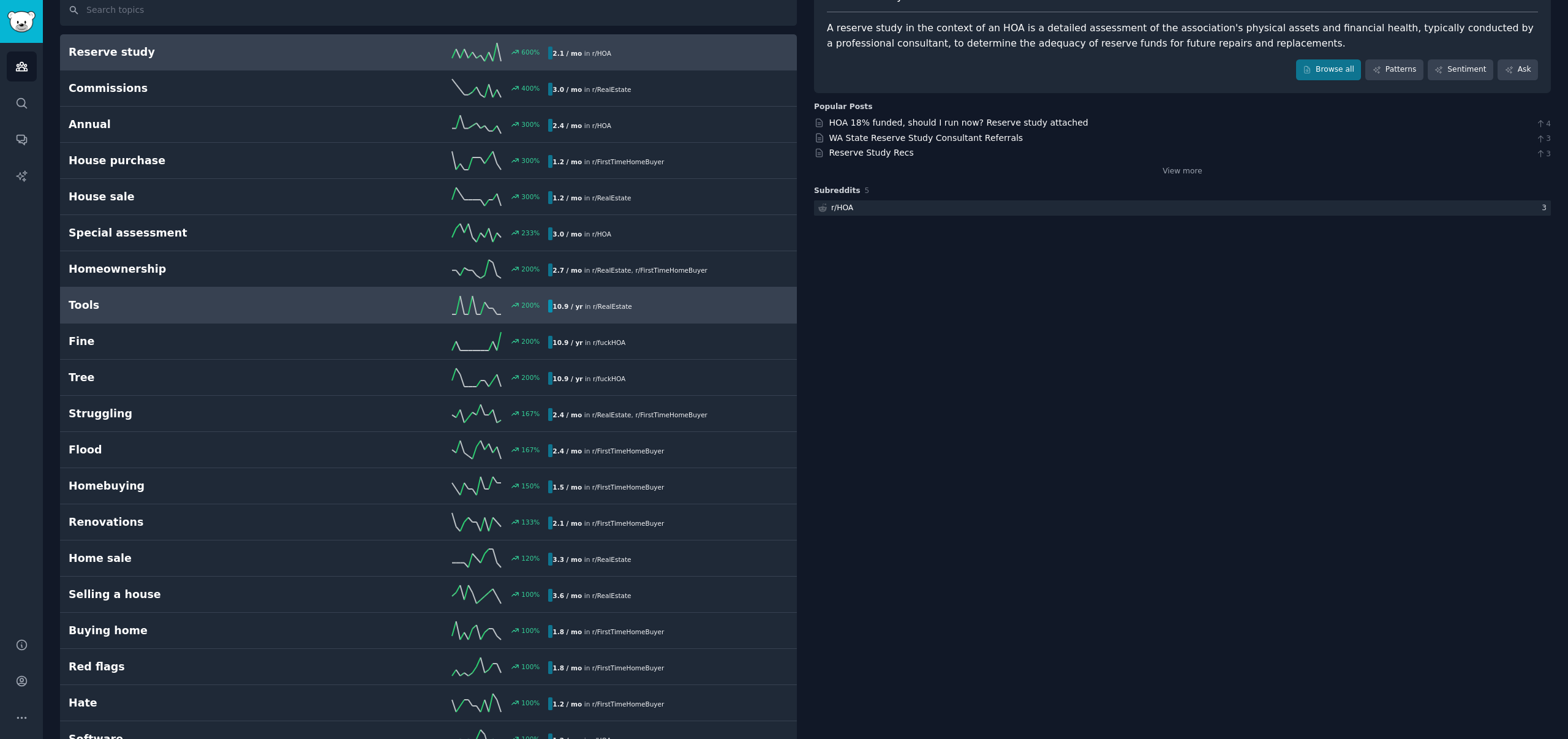
click at [327, 308] on div "200 %" at bounding box center [429, 306] width 240 height 18
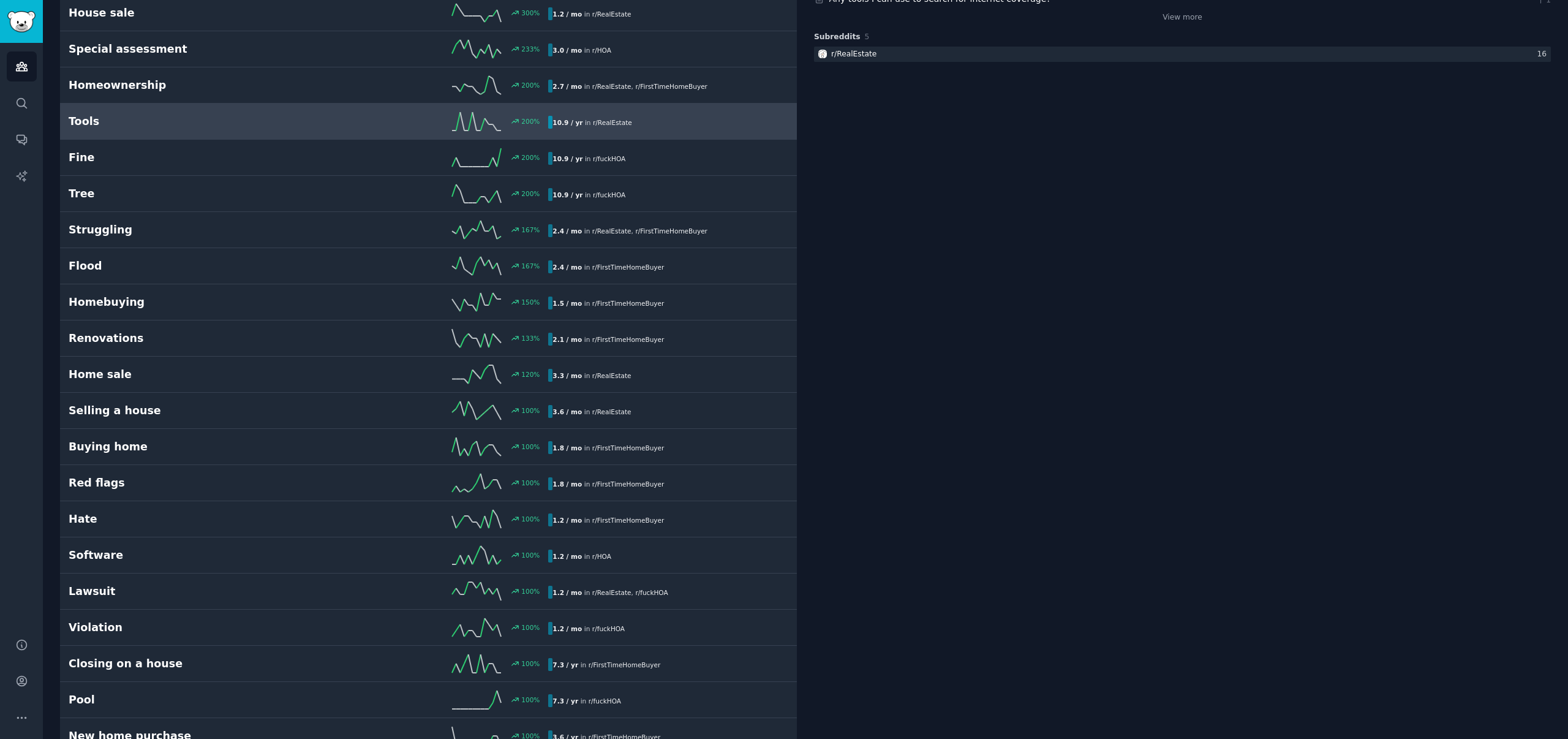
scroll to position [297, 0]
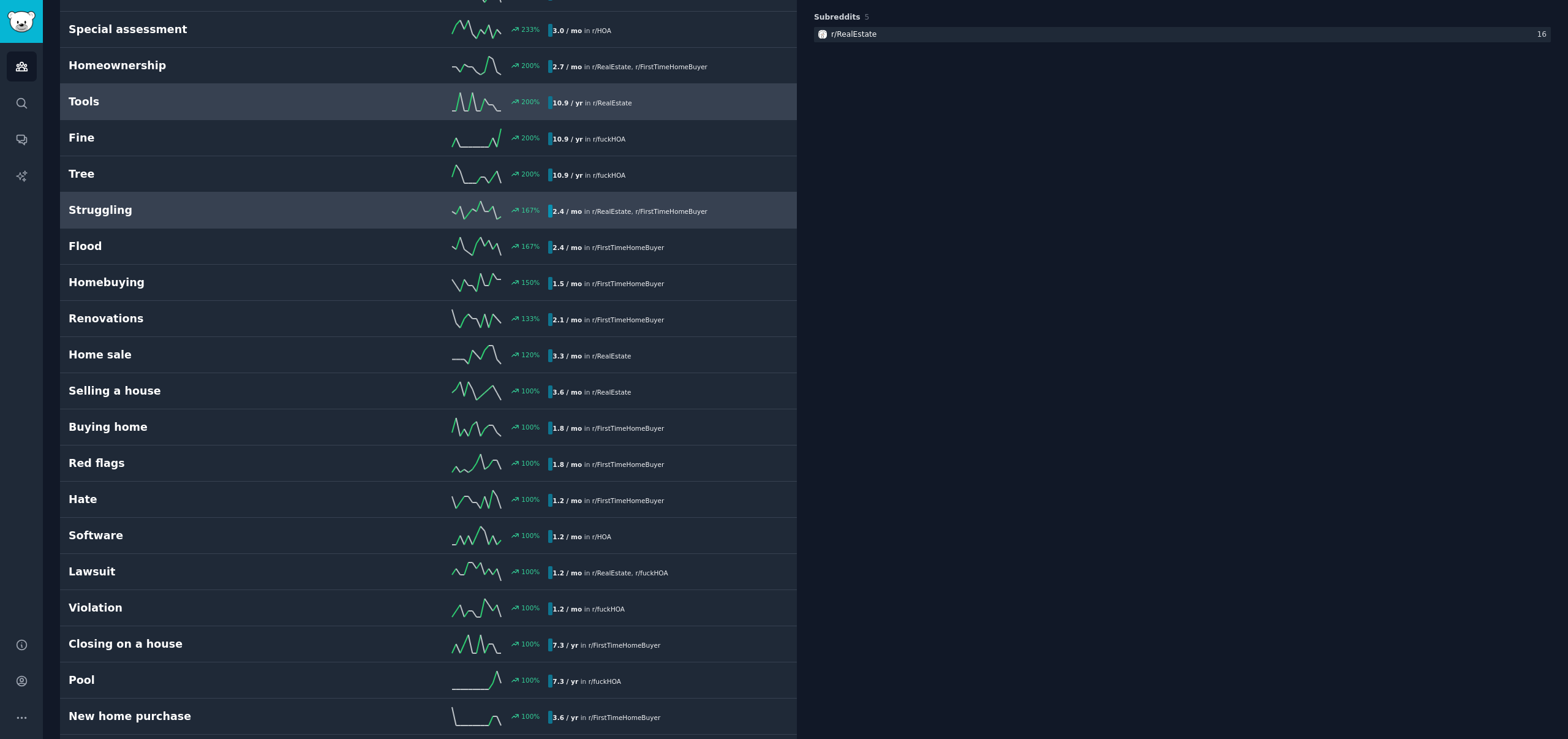
click at [309, 209] on div "167 %" at bounding box center [429, 210] width 240 height 18
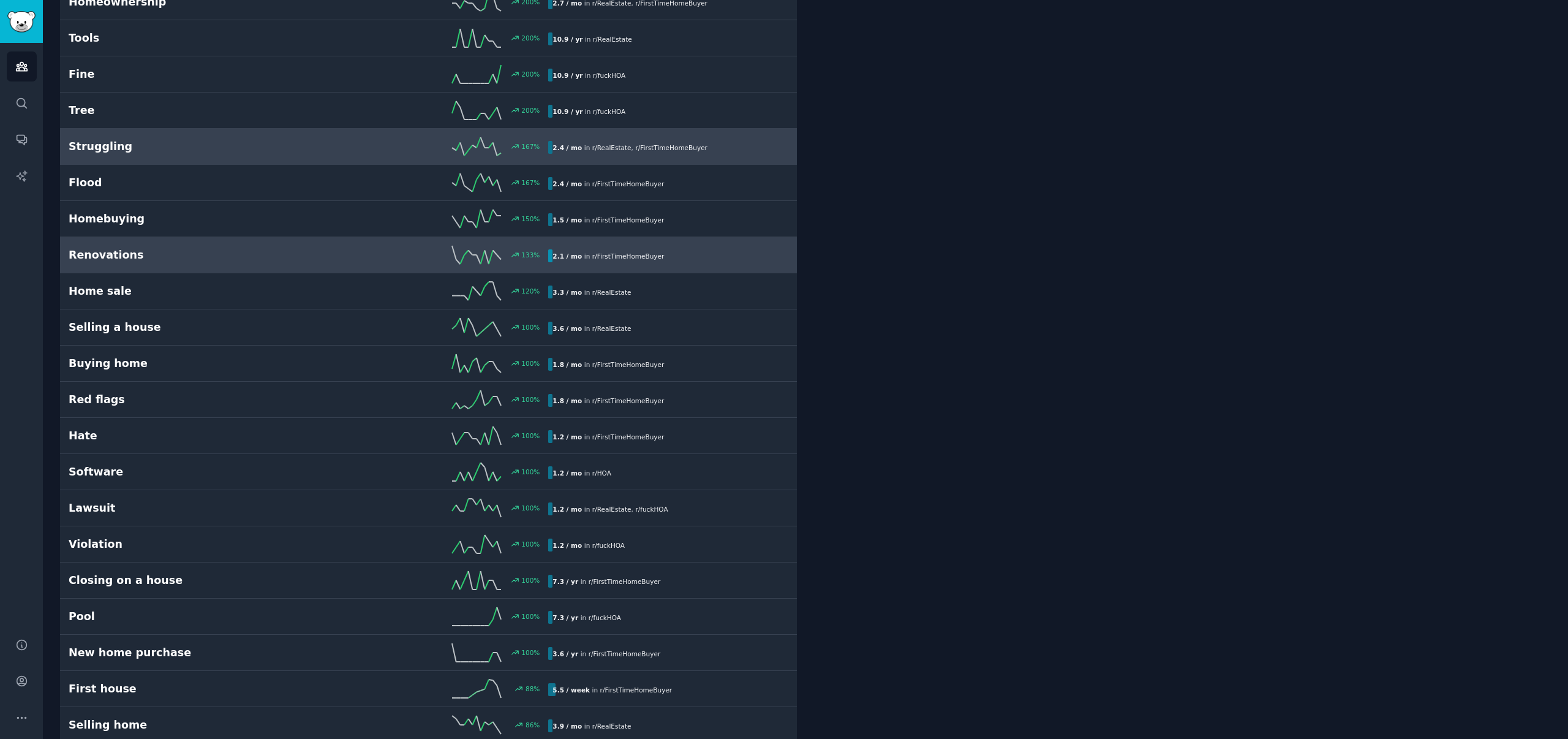
scroll to position [362, 0]
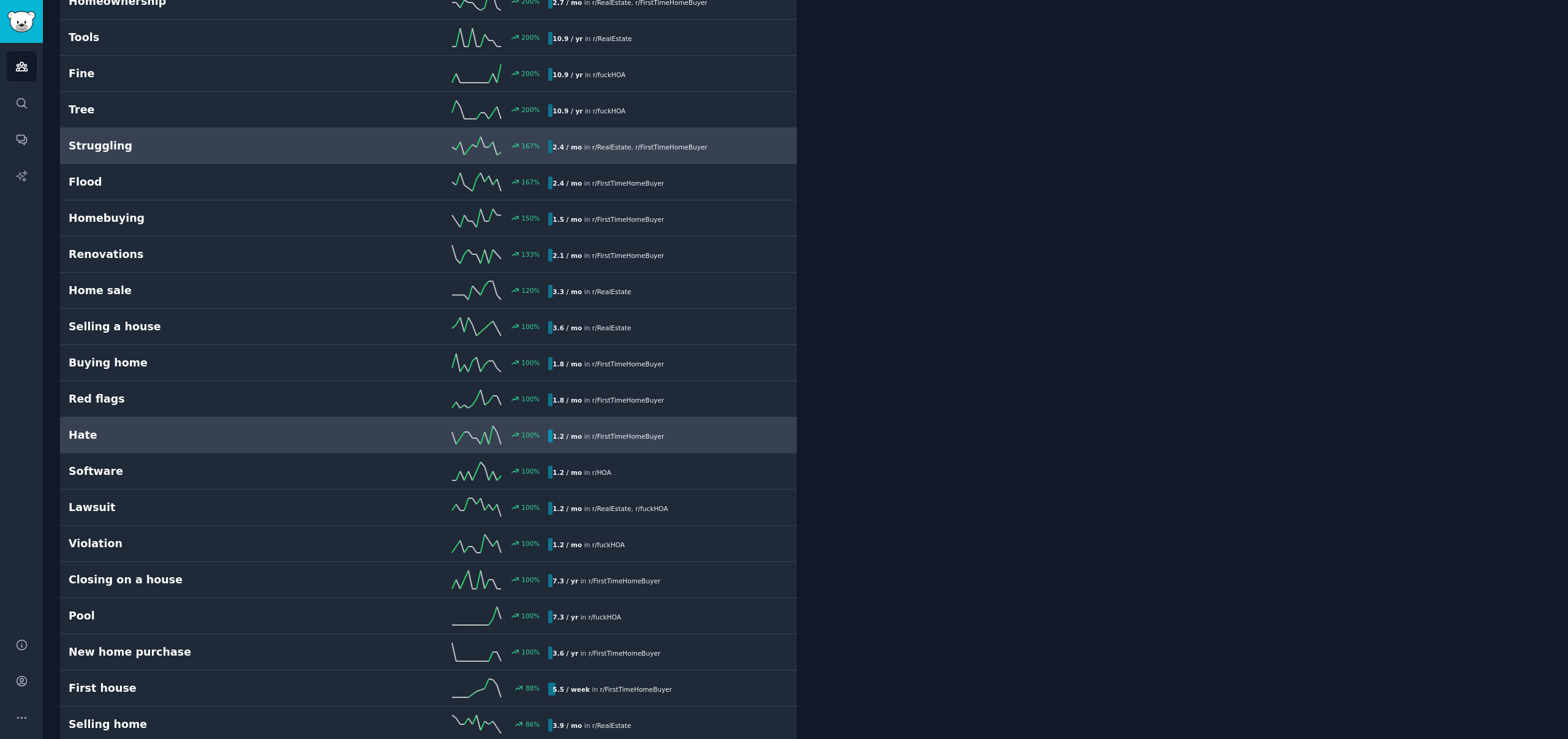
click at [133, 464] on h2 "Software" at bounding box center [189, 471] width 240 height 16
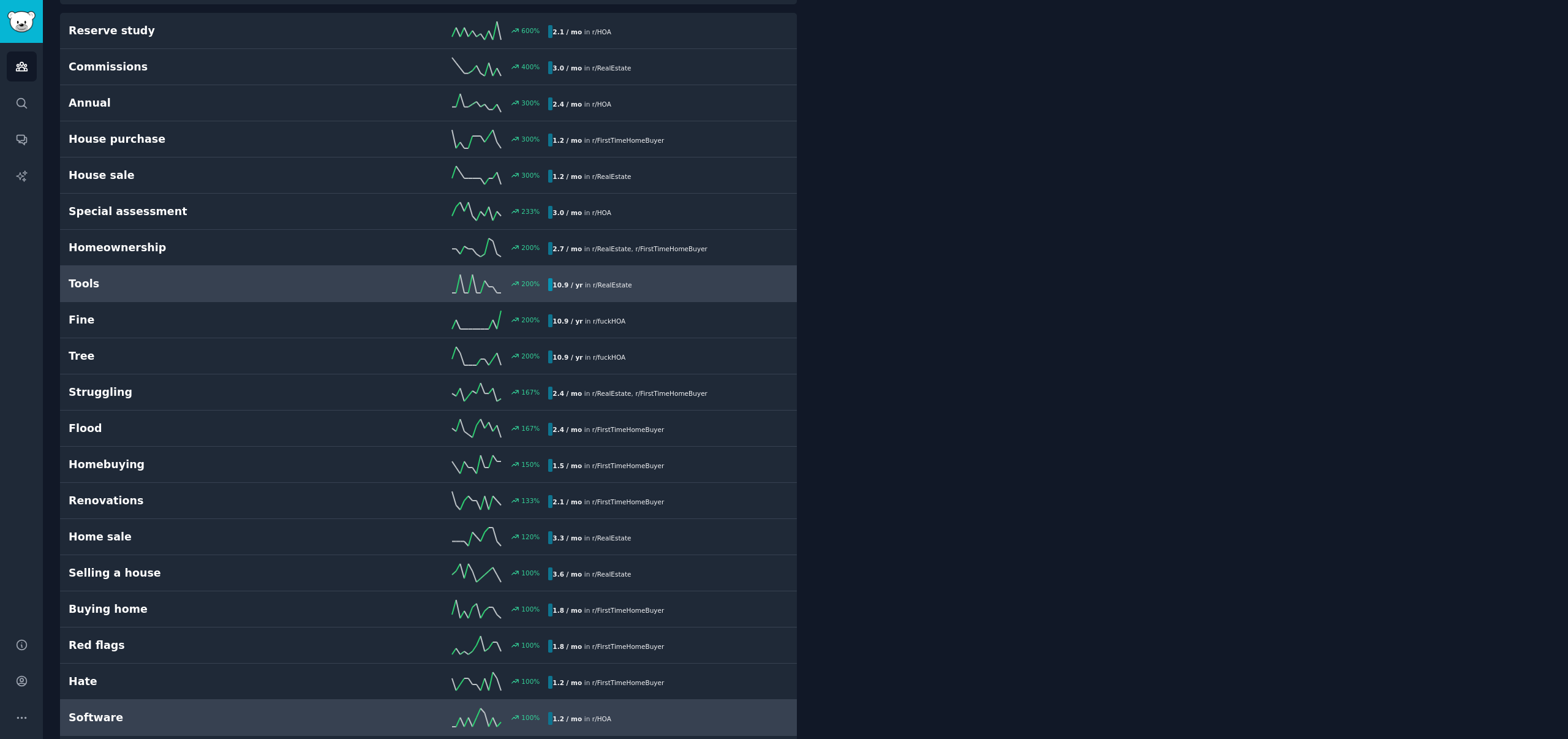
scroll to position [69, 0]
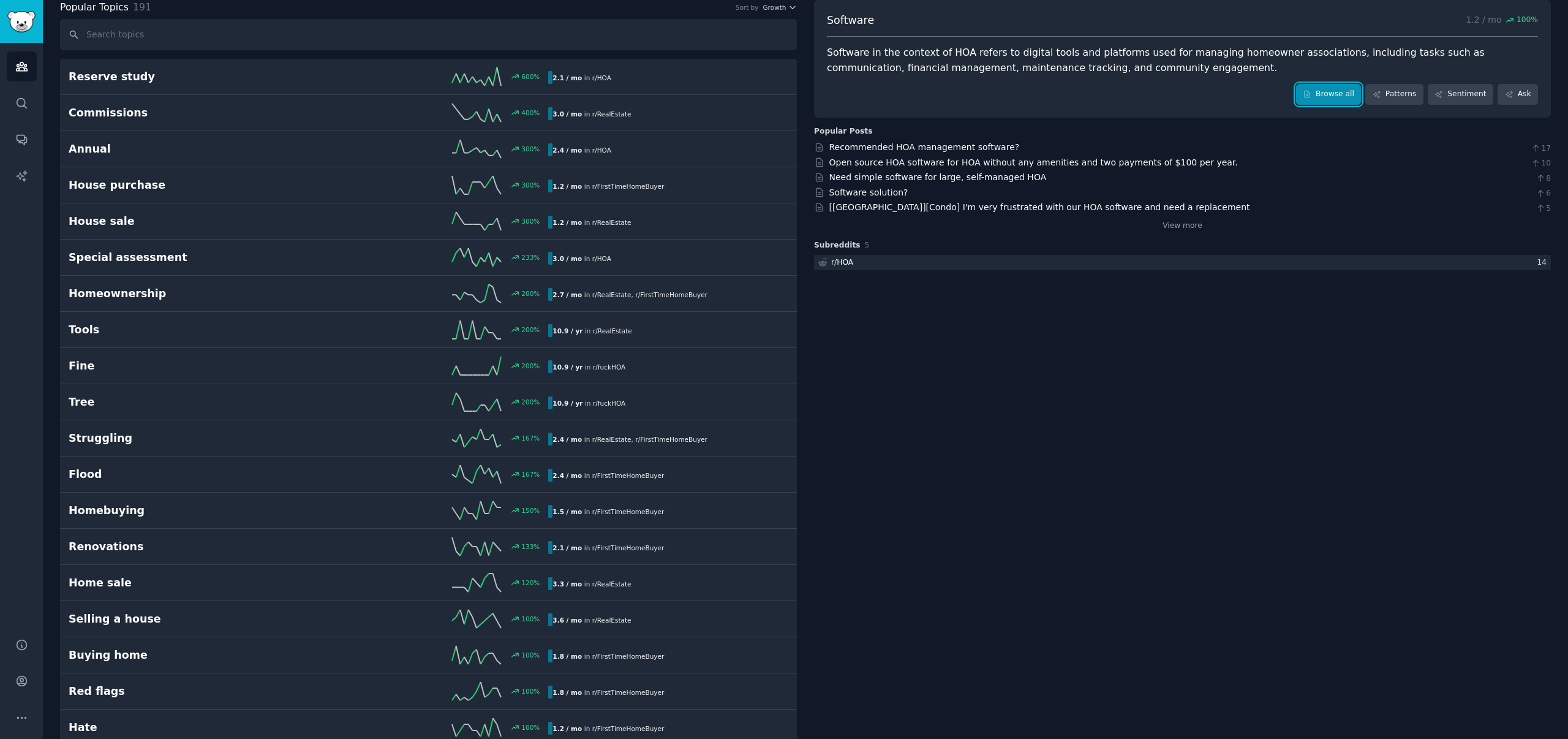
click at [1313, 87] on link "Browse all" at bounding box center [1329, 94] width 65 height 21
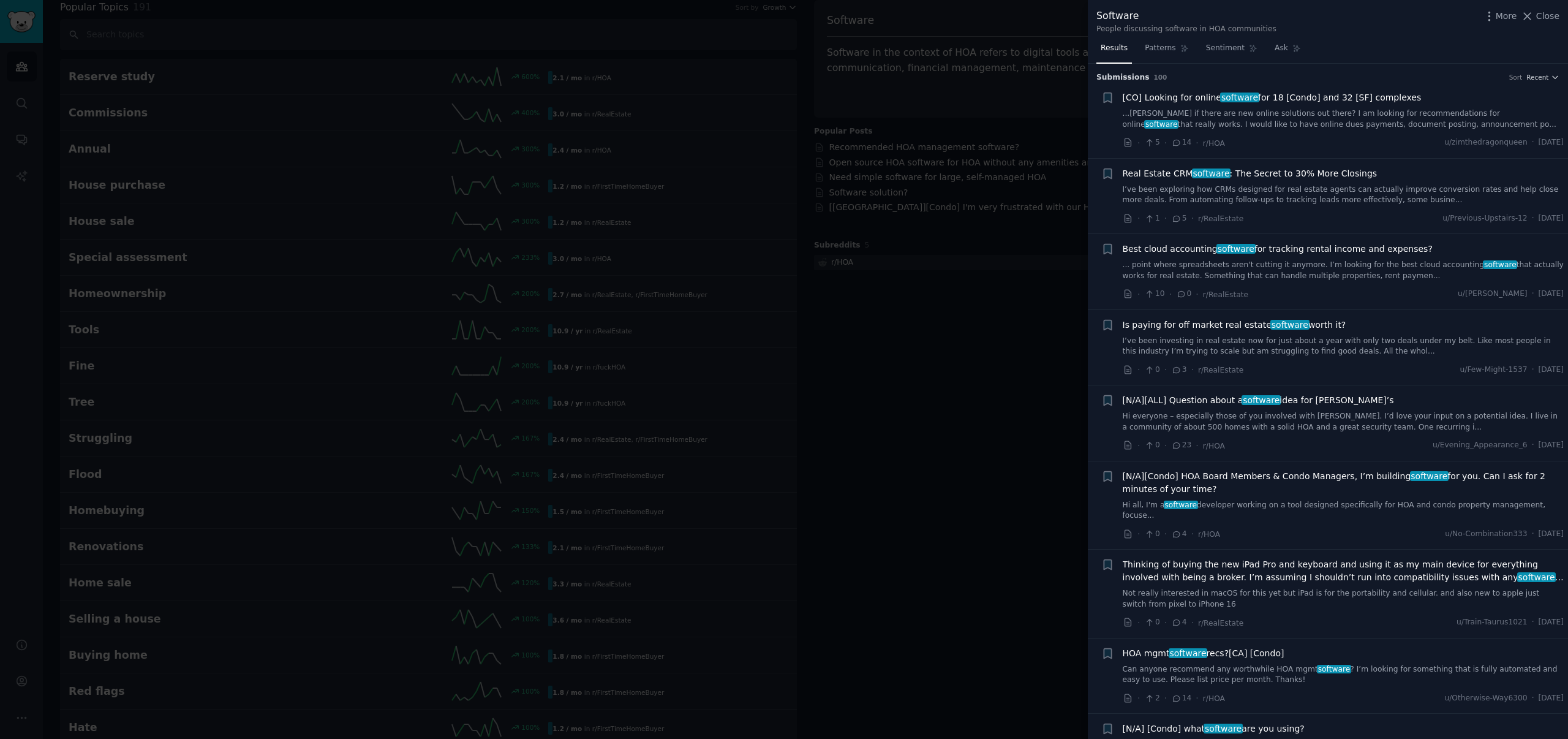
click at [1310, 98] on span "[CO] Looking for online software for 18 [Condo] and 32 [SF] complexes" at bounding box center [1273, 97] width 299 height 13
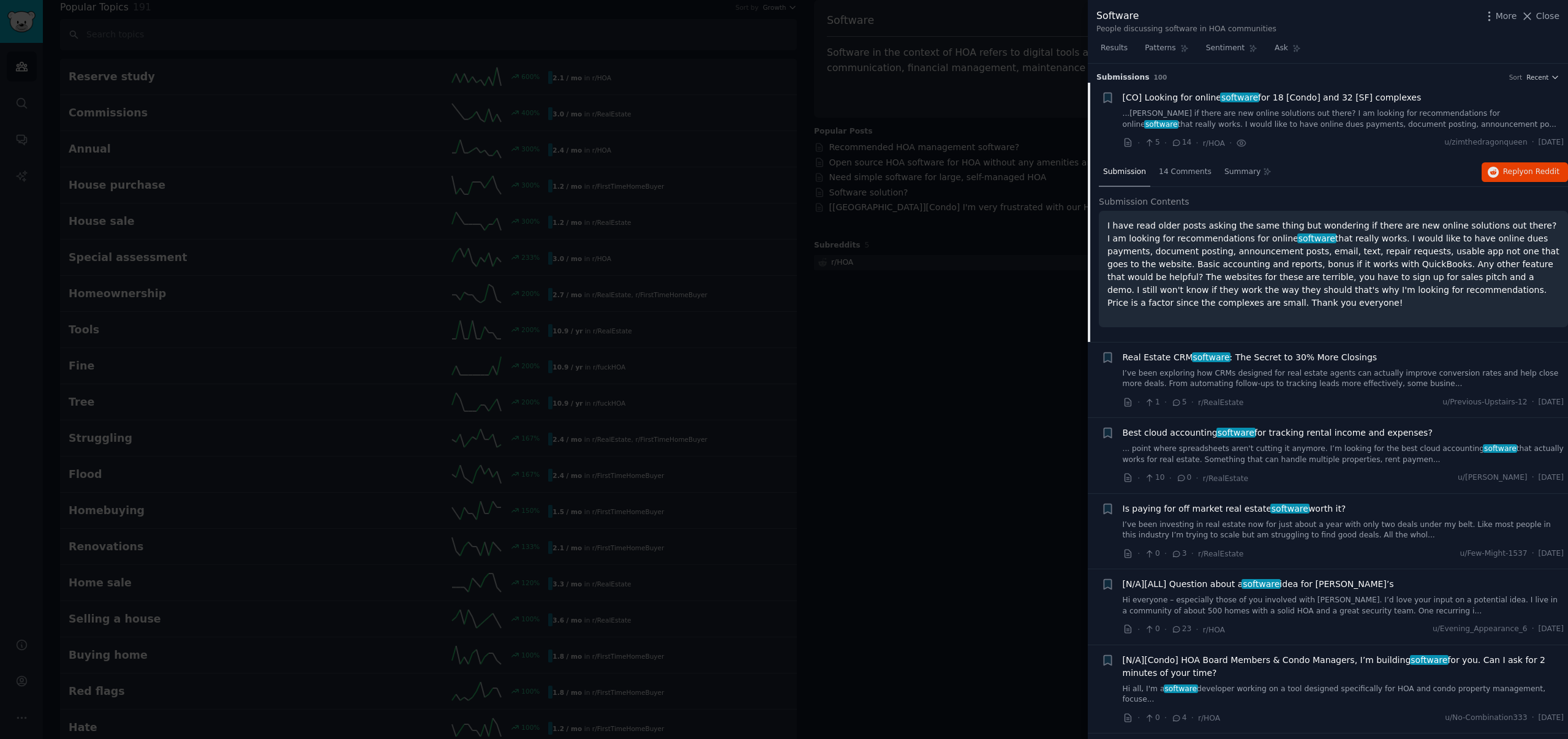
scroll to position [19, 0]
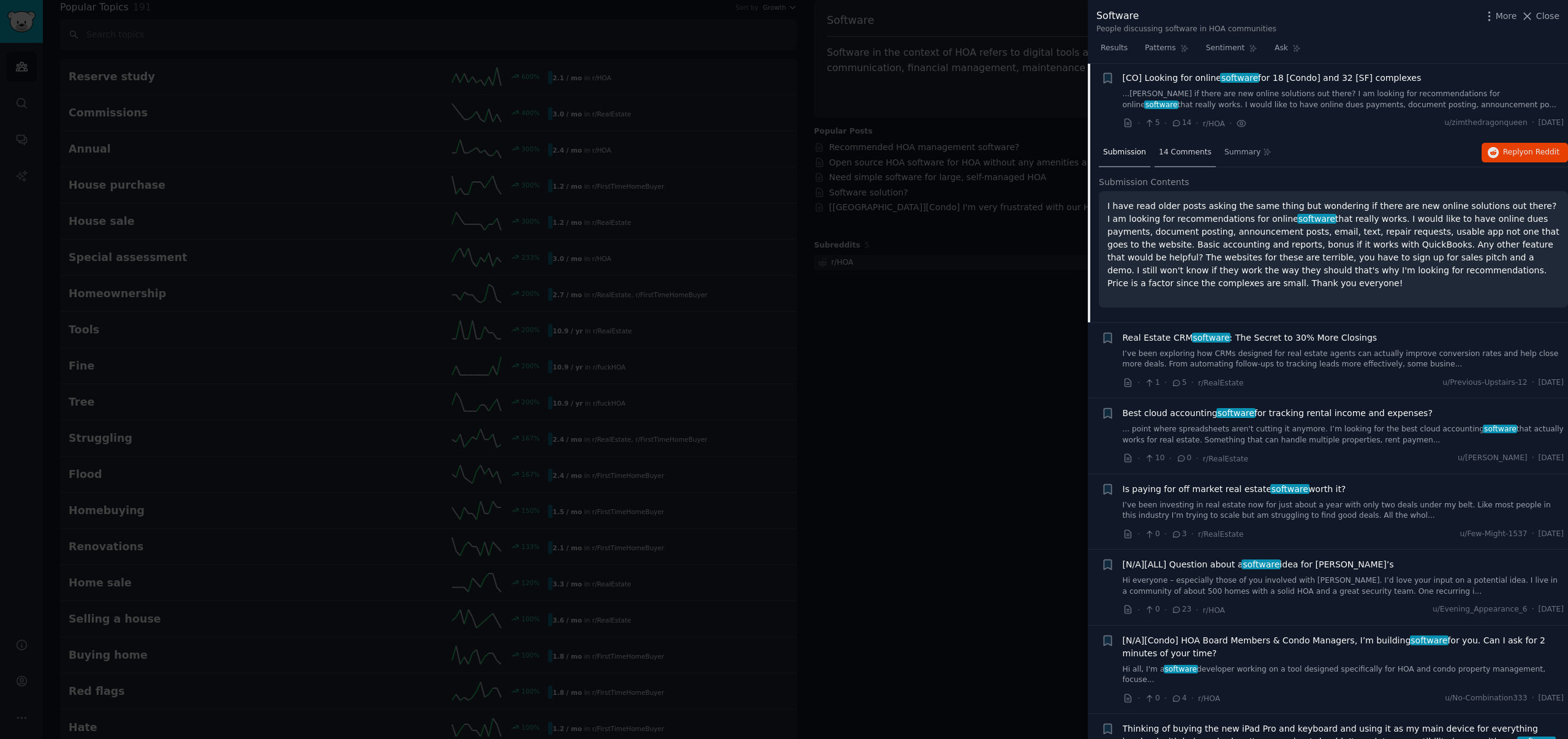
click at [1184, 154] on span "14 Comments" at bounding box center [1184, 152] width 52 height 11
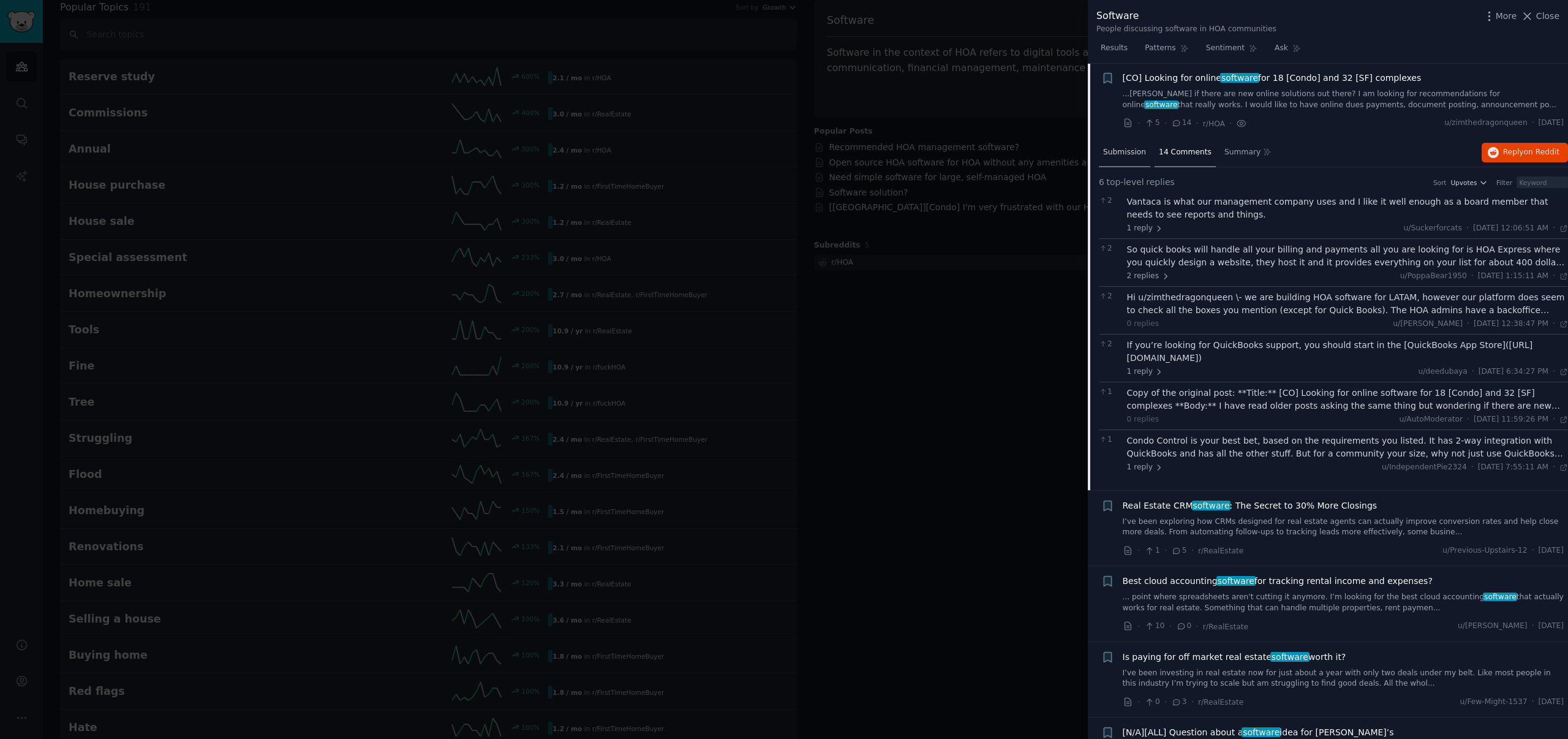
click at [1101, 151] on div "Submission" at bounding box center [1125, 153] width 51 height 29
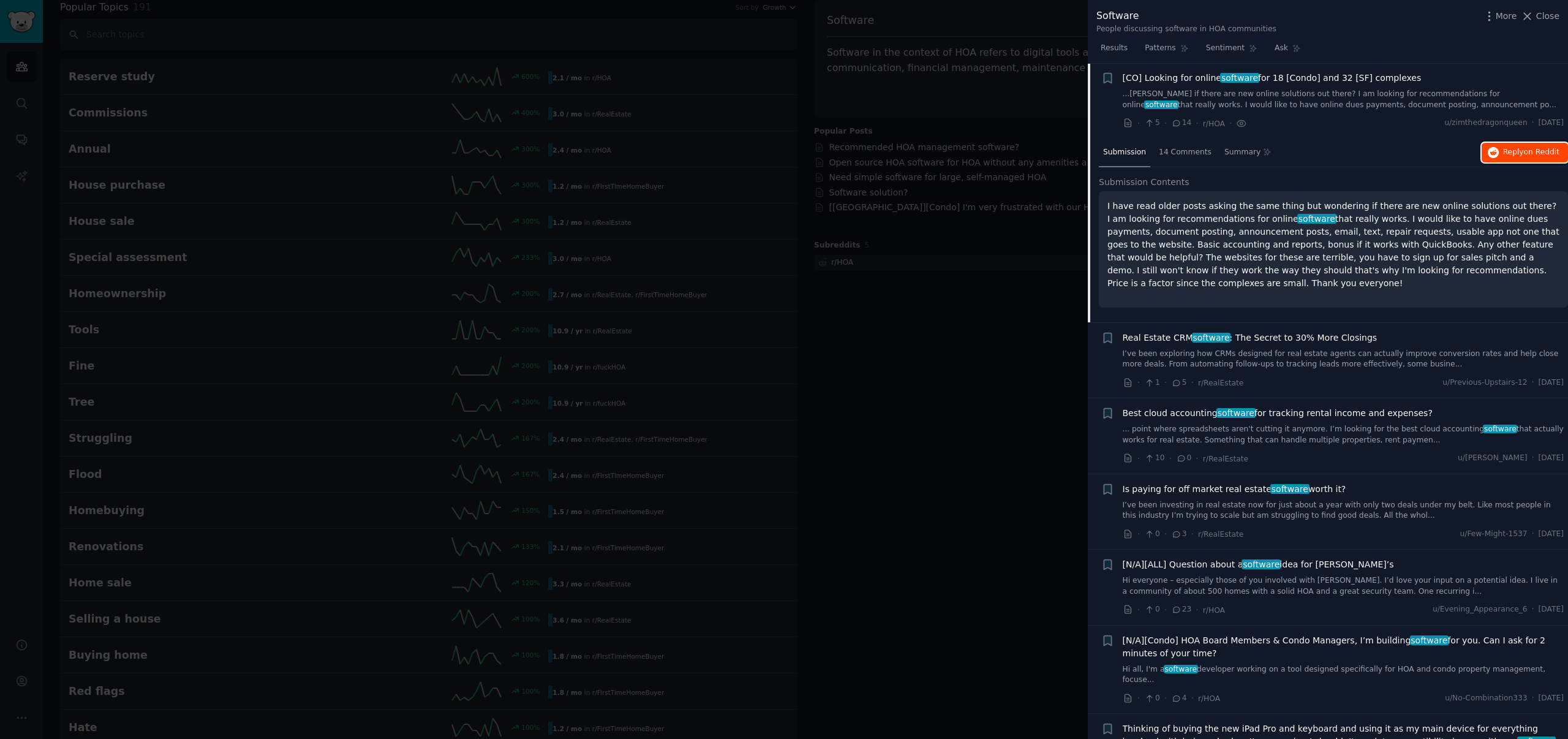
click at [1504, 154] on span "Reply on Reddit" at bounding box center [1531, 152] width 56 height 11
click at [1296, 342] on span "Real Estate CRM software : The Secret to 30% More Closings" at bounding box center [1251, 338] width 255 height 13
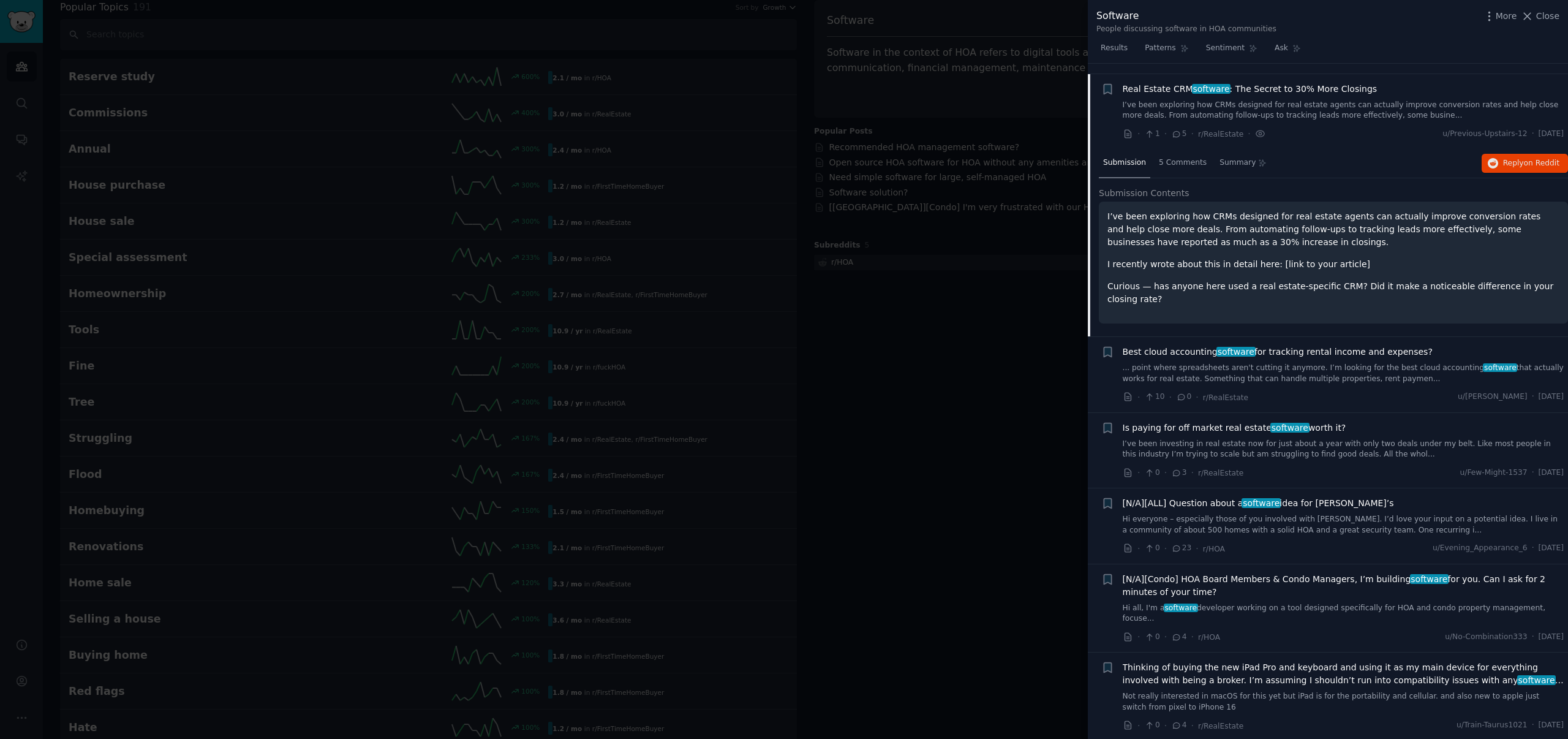
scroll to position [95, 0]
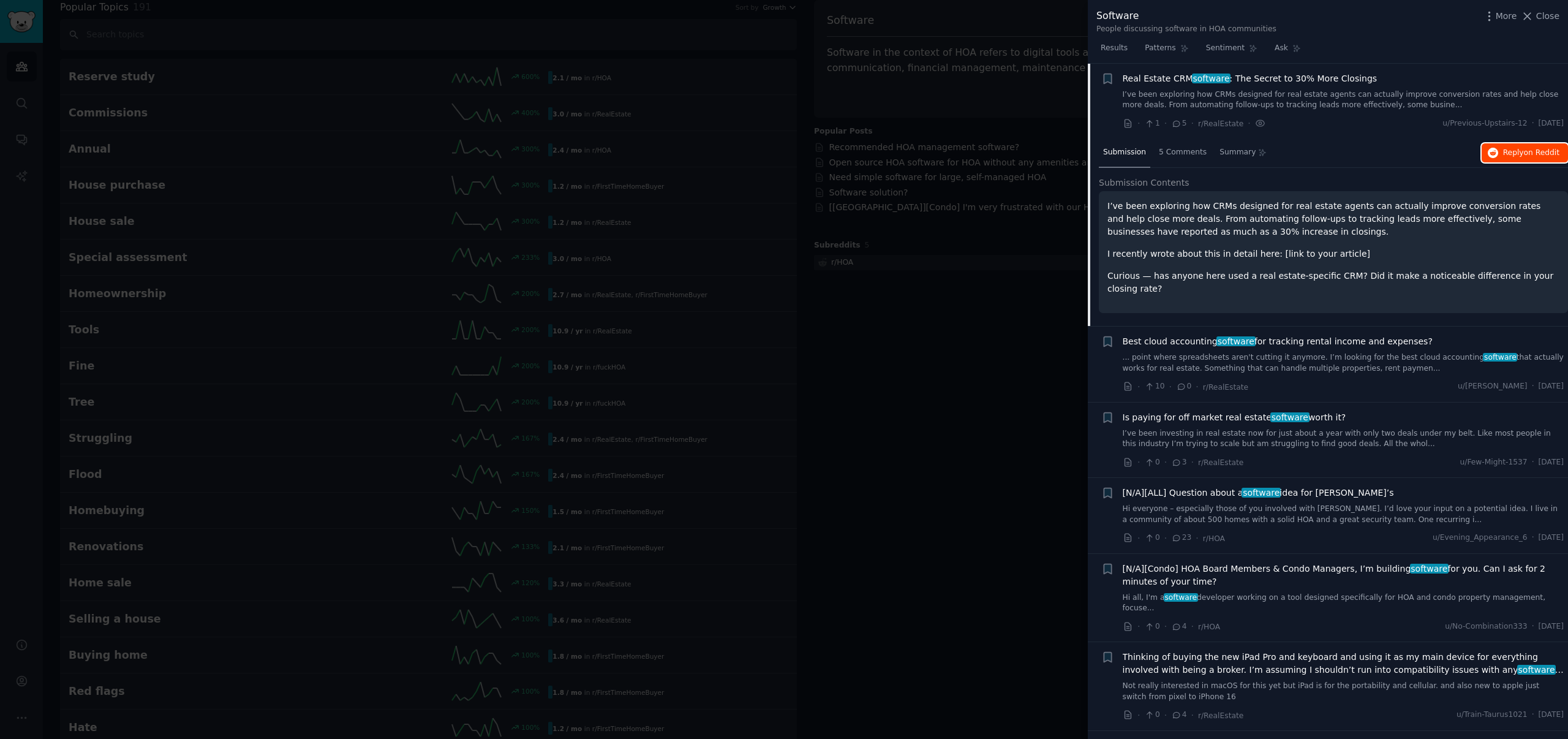
click at [1540, 152] on span "on Reddit" at bounding box center [1541, 152] width 36 height 8
click at [1275, 370] on link "... point where spreadsheets aren't cutting it anymore. I’m looking for the bes…" at bounding box center [1343, 363] width 441 height 21
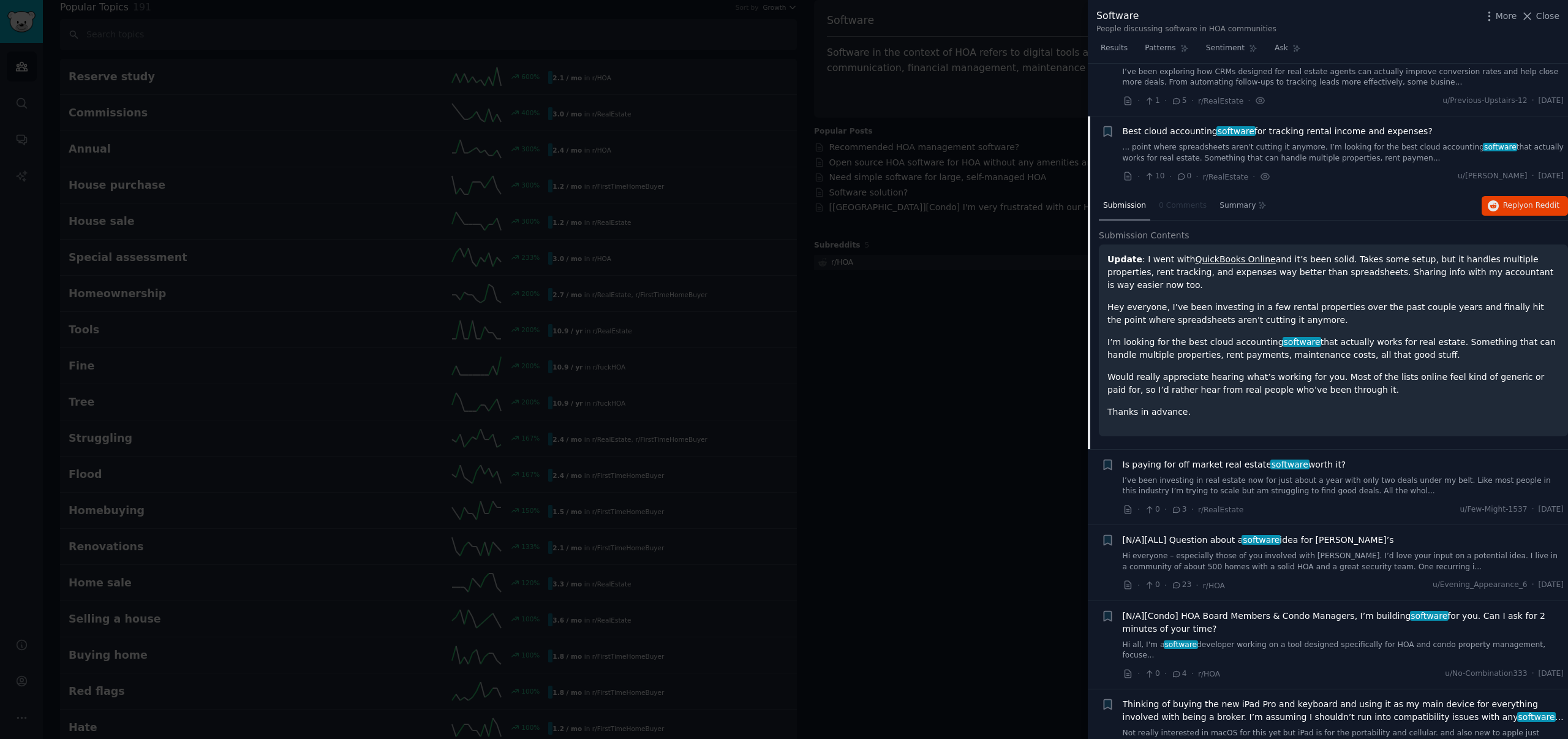
scroll to position [50, 0]
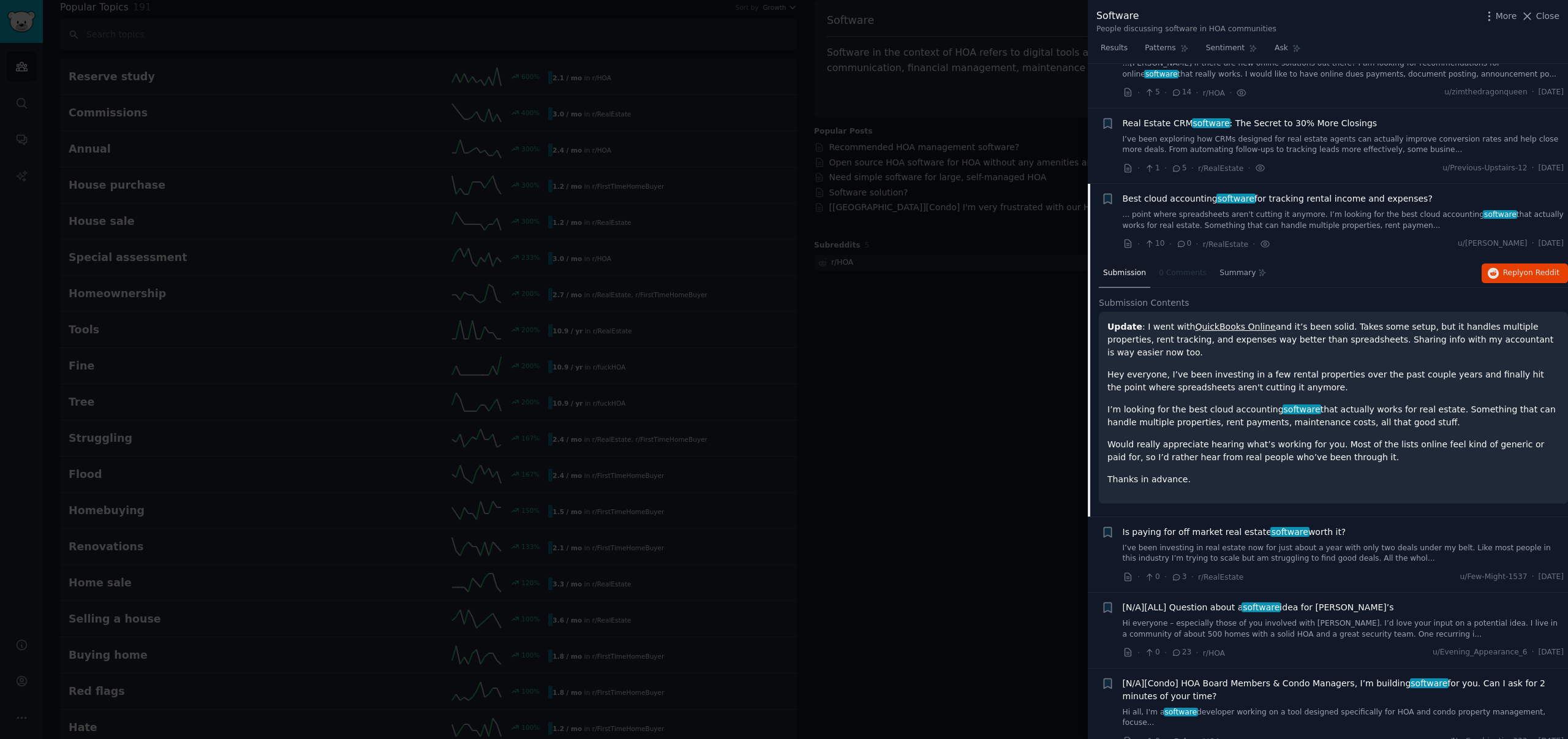
click at [1366, 221] on link "... point where spreadsheets aren't cutting it anymore. I’m looking for the bes…" at bounding box center [1343, 219] width 441 height 21
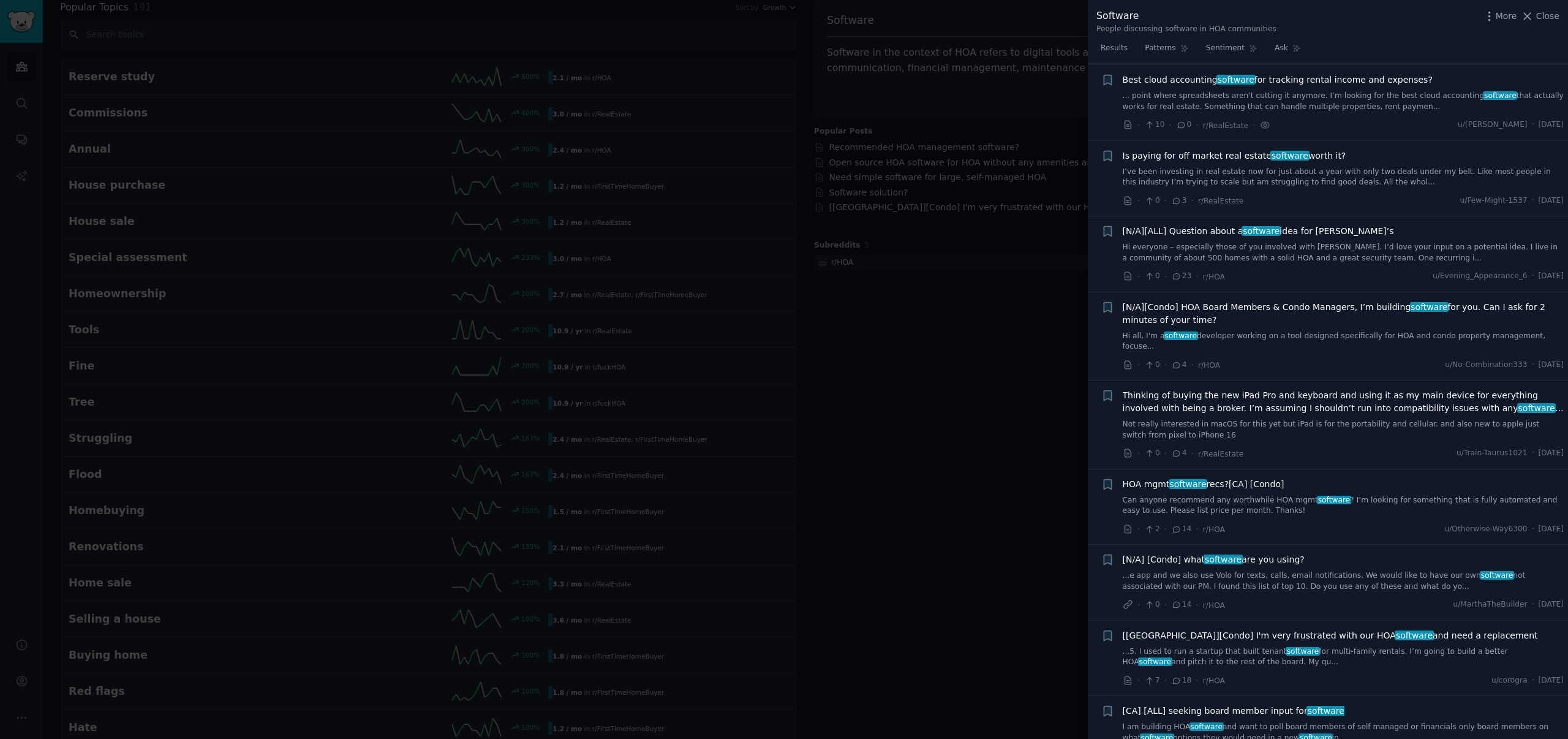
scroll to position [171, 0]
click at [1356, 76] on span "Best cloud accounting software for tracking rental income and expenses?" at bounding box center [1278, 78] width 310 height 13
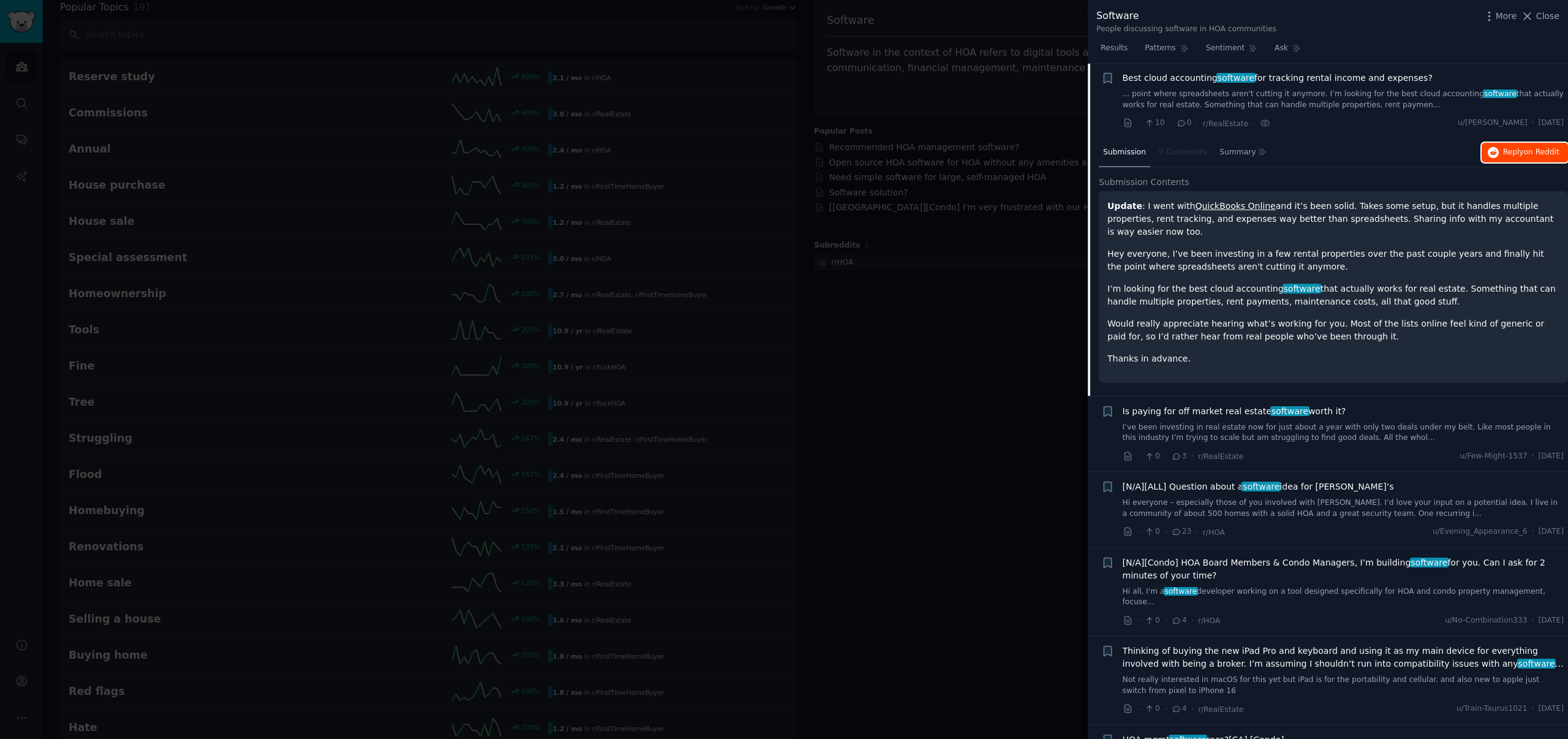
click at [1529, 151] on span "on Reddit" at bounding box center [1541, 151] width 36 height 8
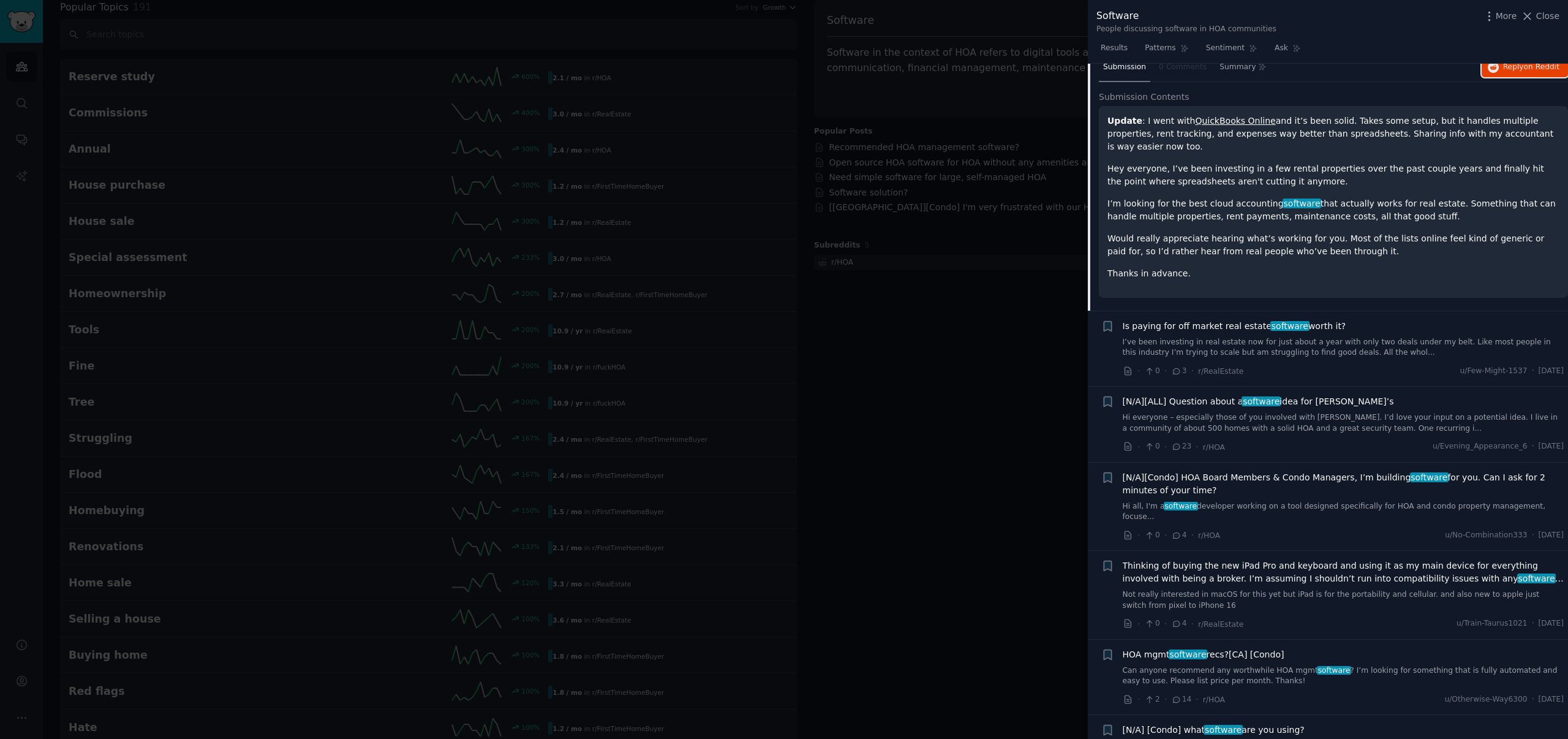
scroll to position [272, 0]
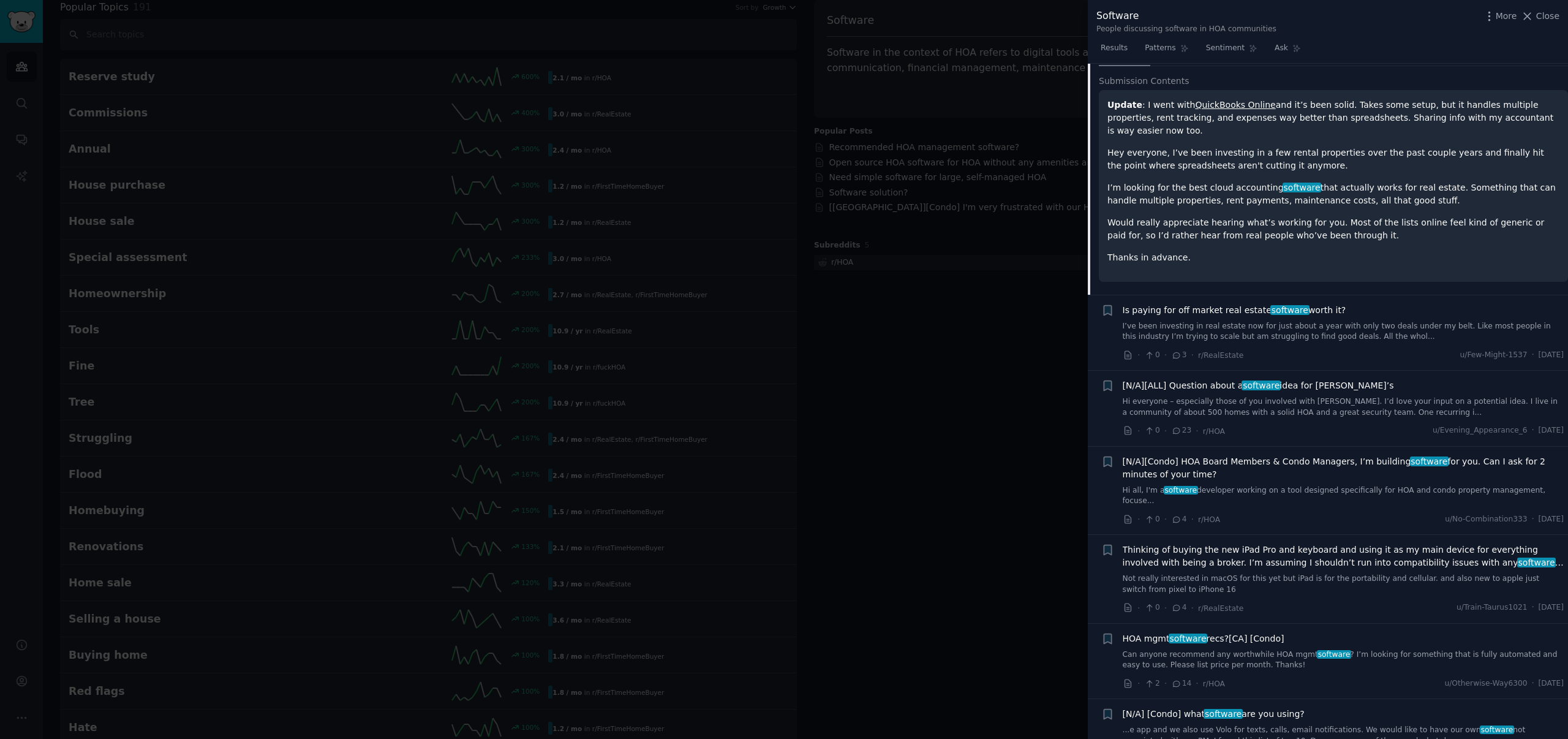
click at [1282, 338] on link "I’ve been investing in real estate now for just about a year with only two deal…" at bounding box center [1343, 331] width 441 height 21
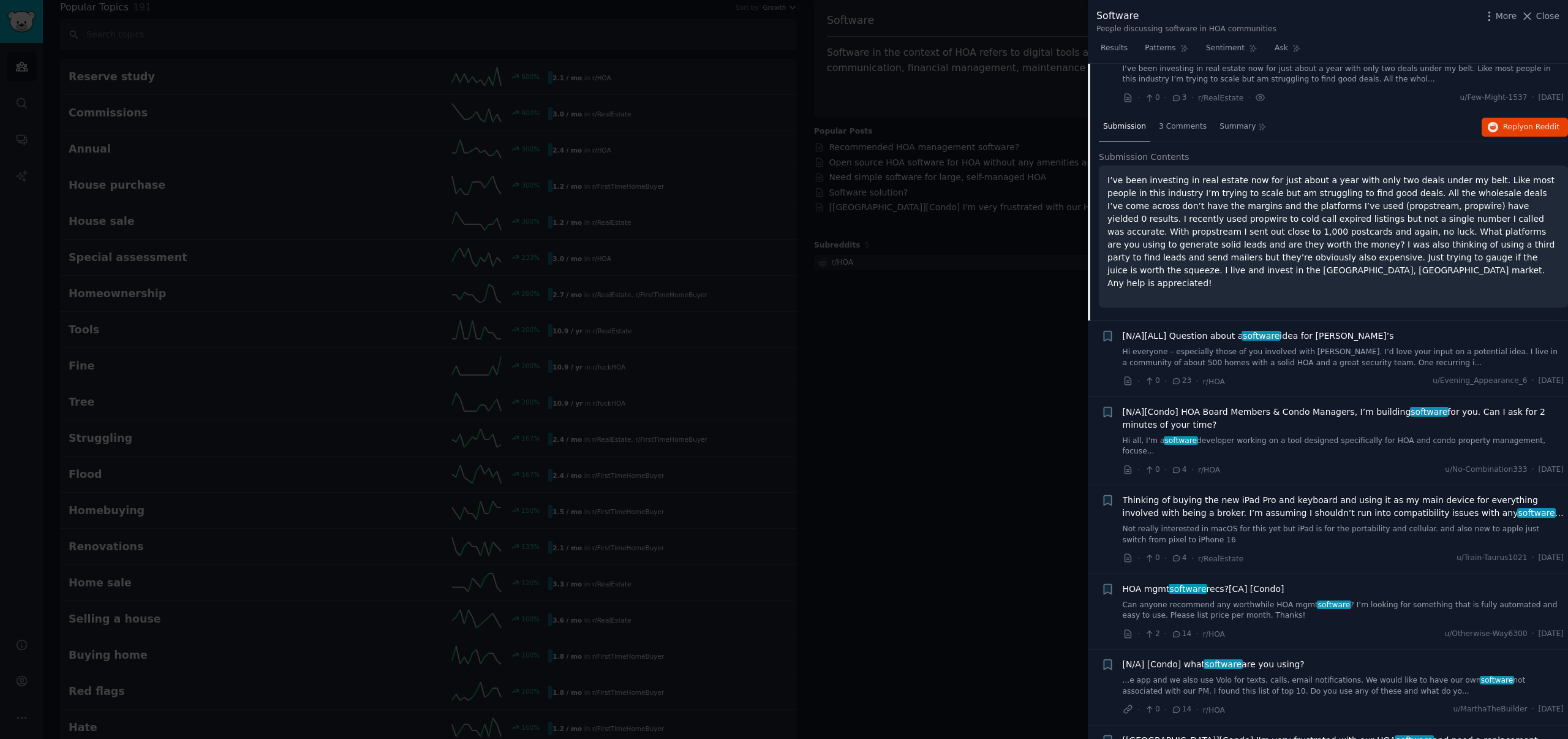
scroll to position [246, 0]
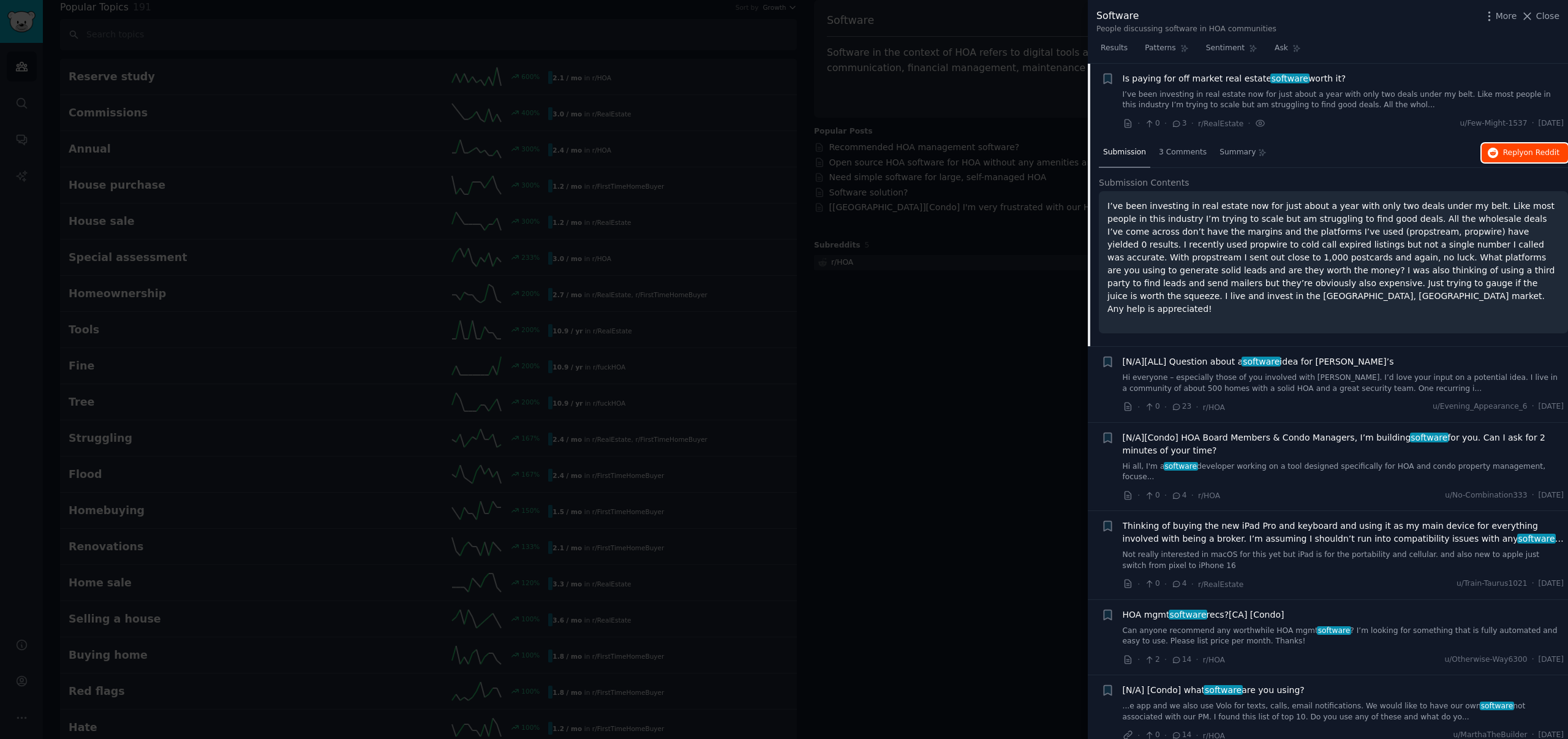
click at [1523, 158] on span "Reply on Reddit" at bounding box center [1531, 153] width 56 height 11
click at [1272, 377] on link "Hi everyone – especially those of you involved with HOAs. I’d love your input o…" at bounding box center [1343, 383] width 441 height 21
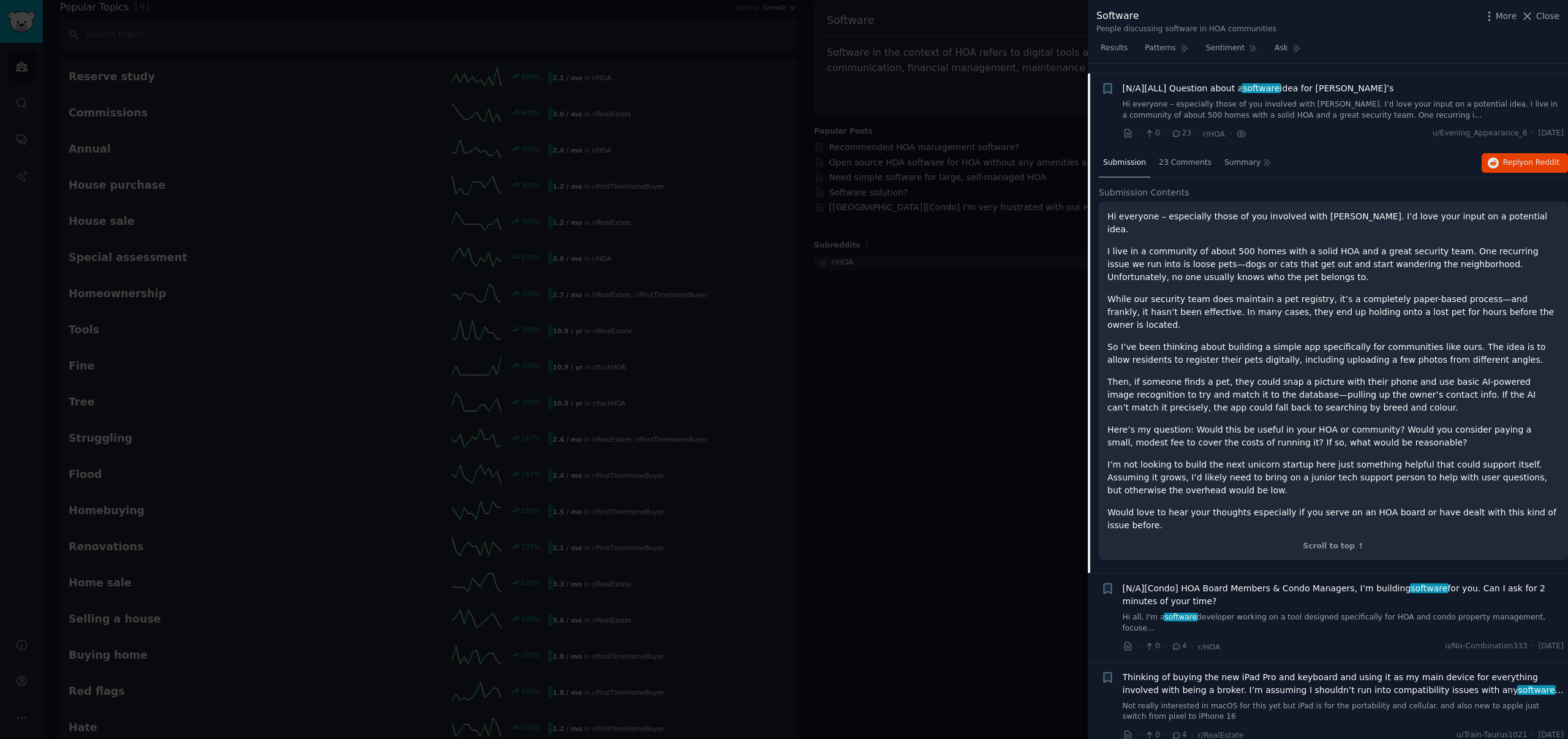
scroll to position [322, 0]
